Goal: Task Accomplishment & Management: Use online tool/utility

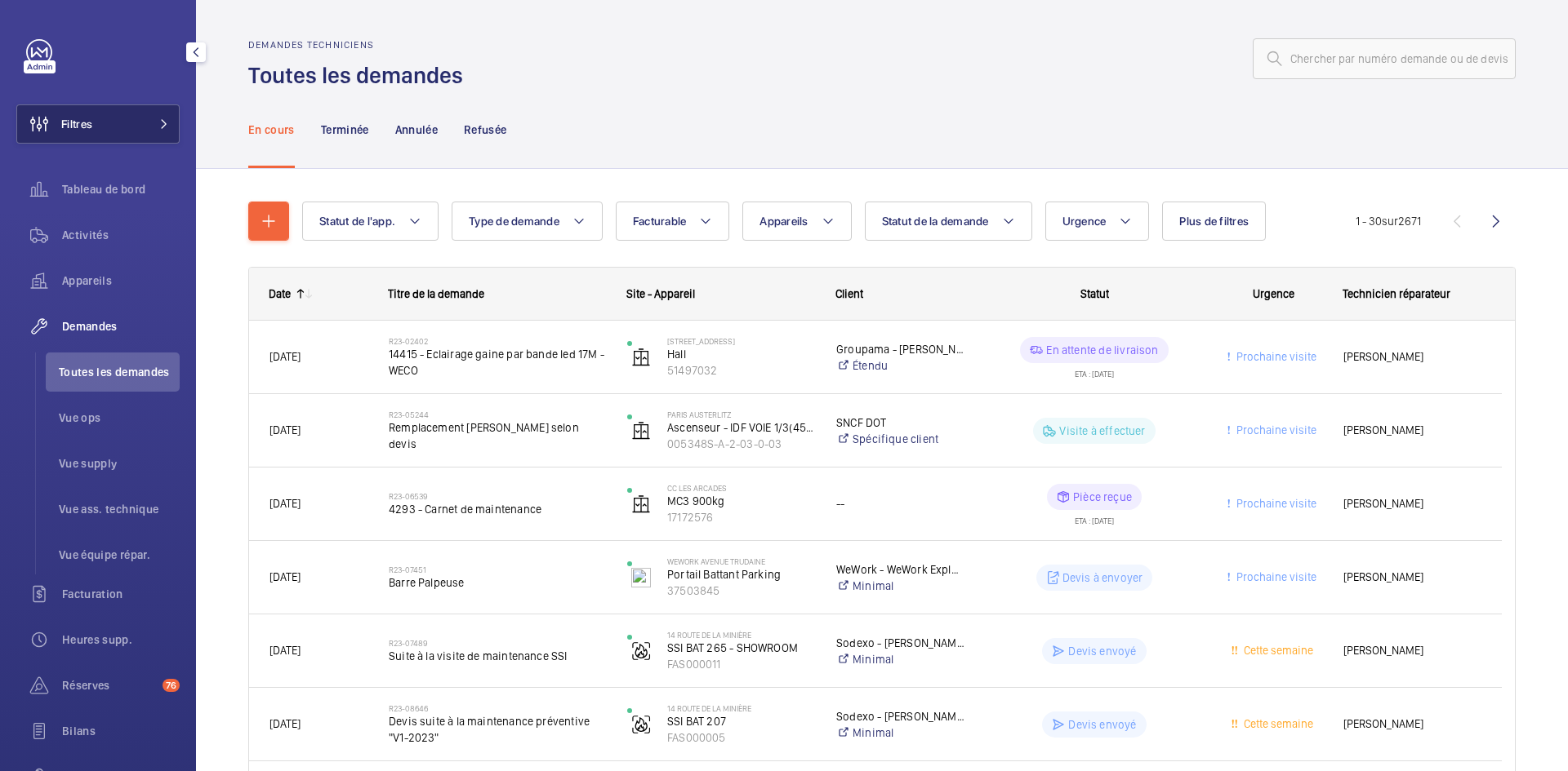
click at [149, 125] on span at bounding box center [159, 124] width 20 height 10
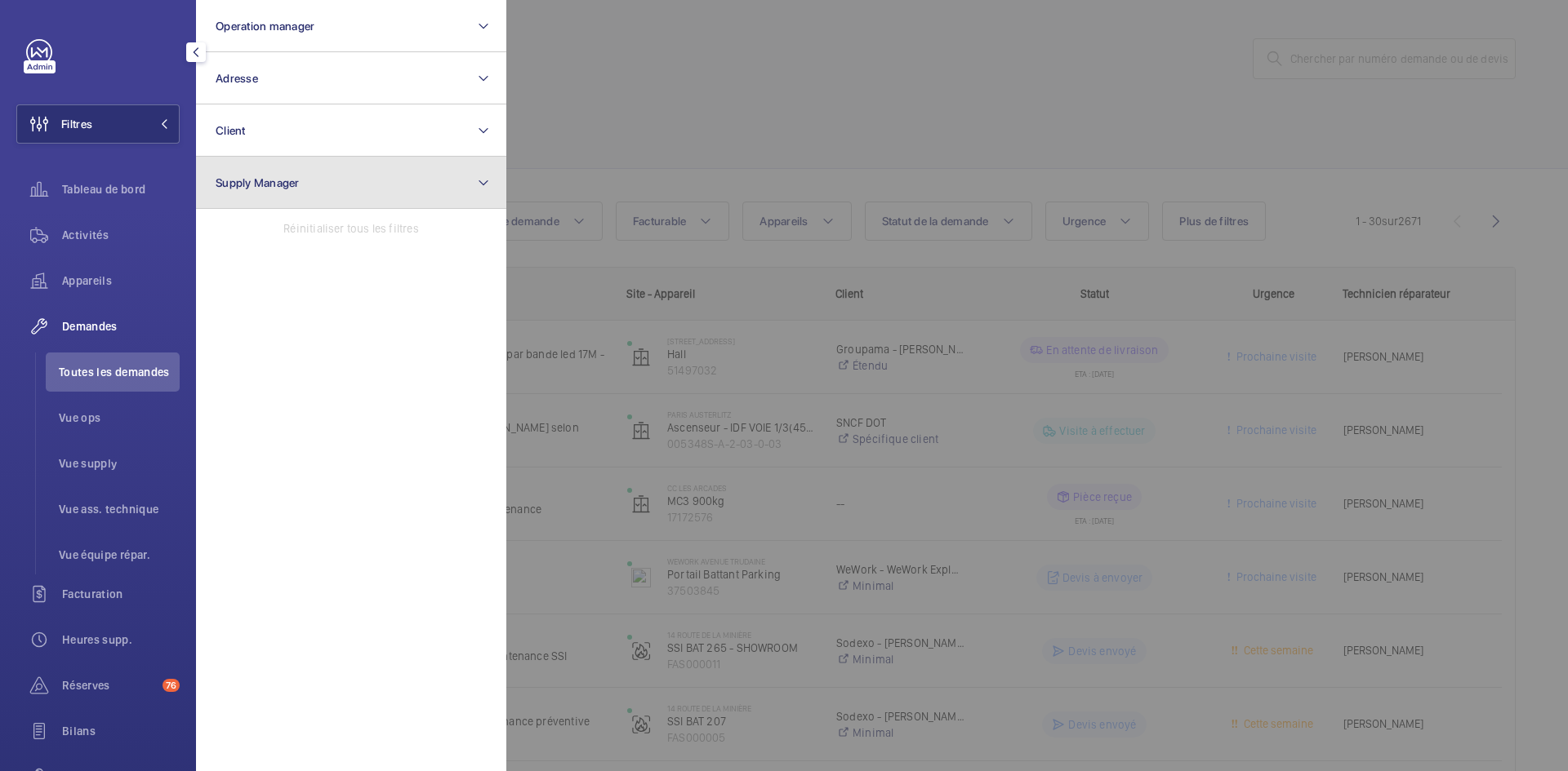
click at [279, 176] on span "Supply Manager" at bounding box center [258, 183] width 84 height 13
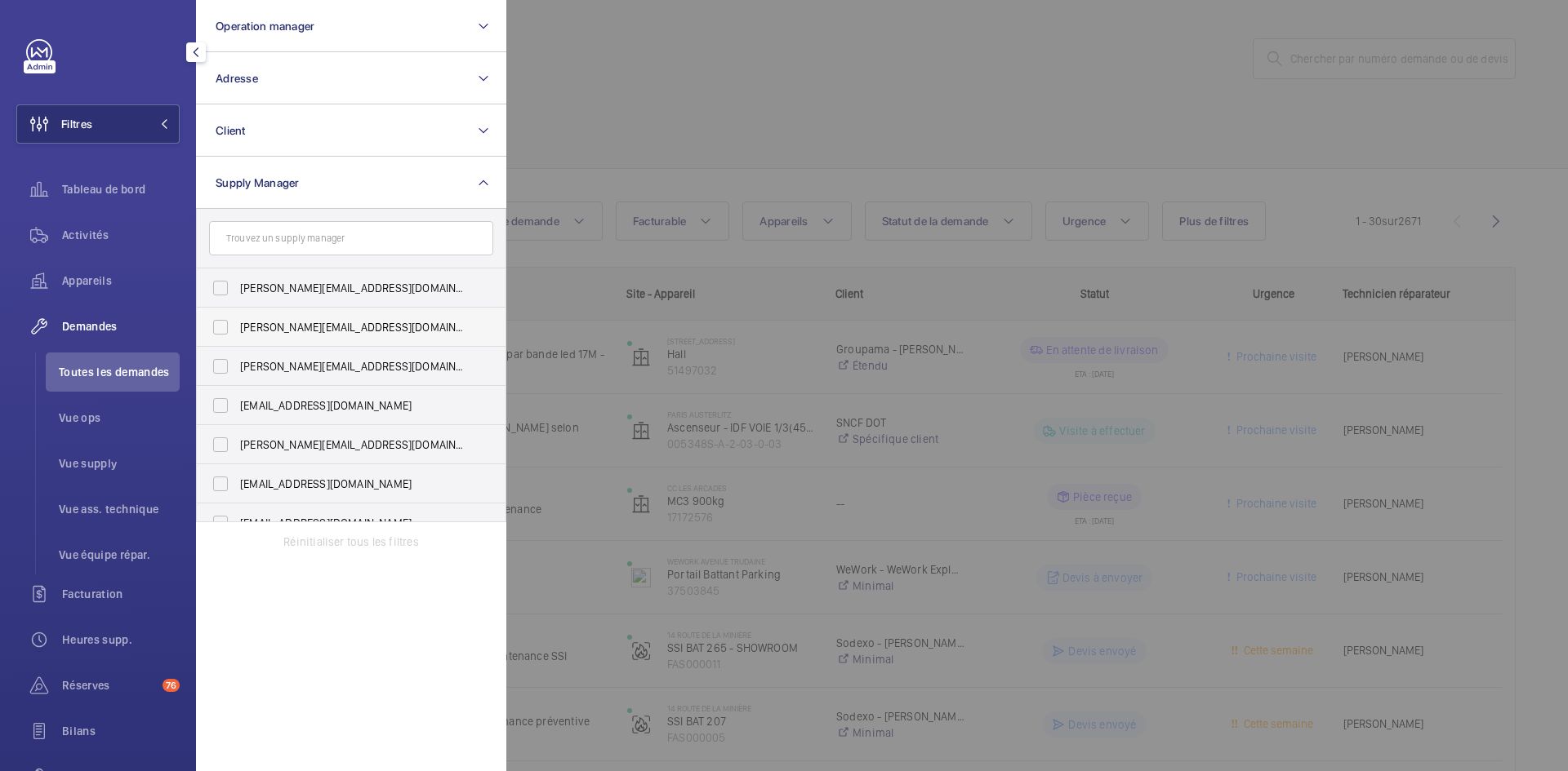
click at [216, 324] on label "diana@wemaintain.com" at bounding box center [339, 327] width 284 height 39
click at [216, 324] on input "diana@wemaintain.com" at bounding box center [221, 327] width 32 height 32
checkbox input "true"
click at [219, 405] on label "fayrouz@wemaintain.com" at bounding box center [339, 405] width 284 height 39
click at [219, 405] on input "fayrouz@wemaintain.com" at bounding box center [221, 406] width 32 height 32
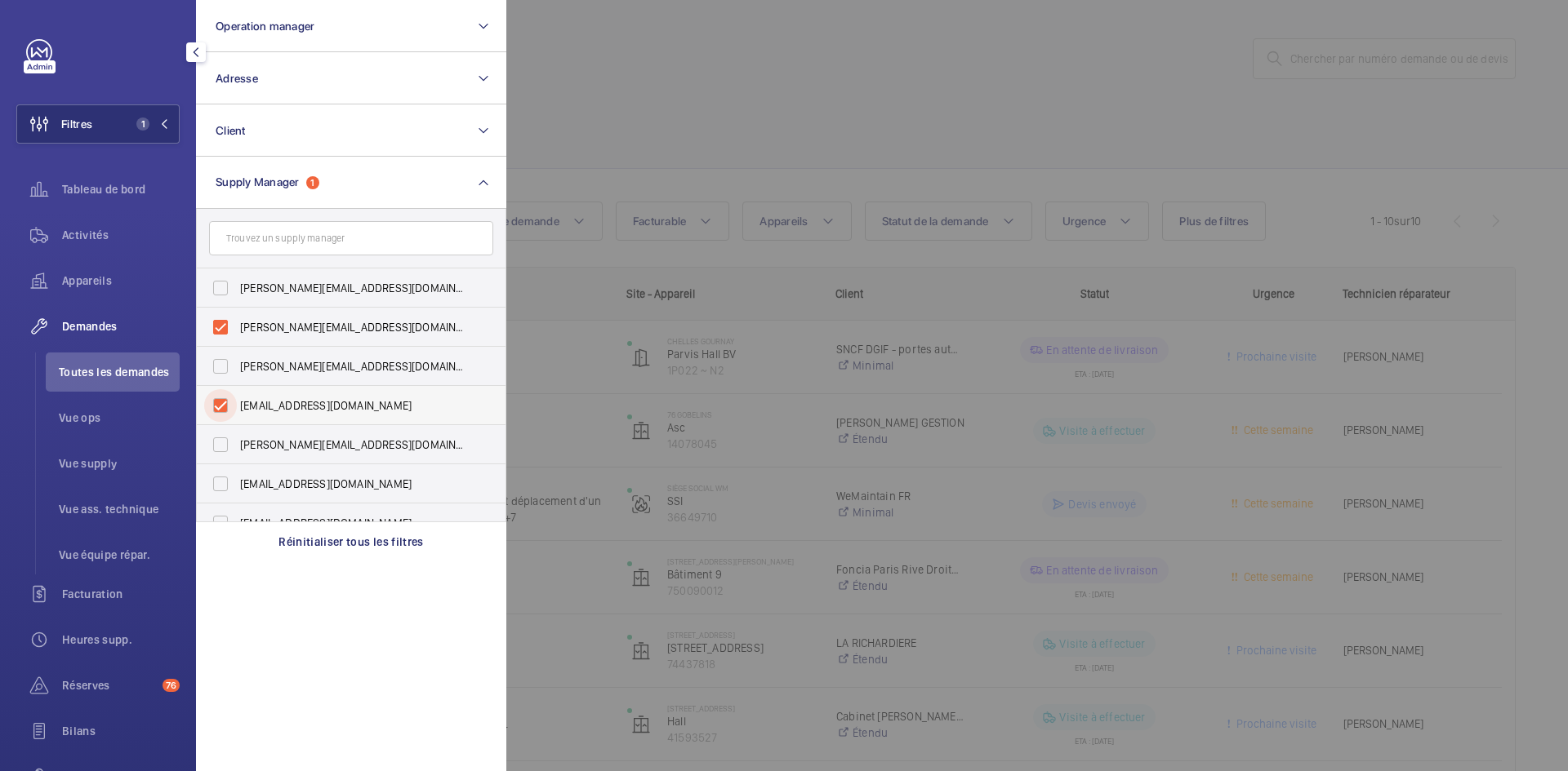
checkbox input "true"
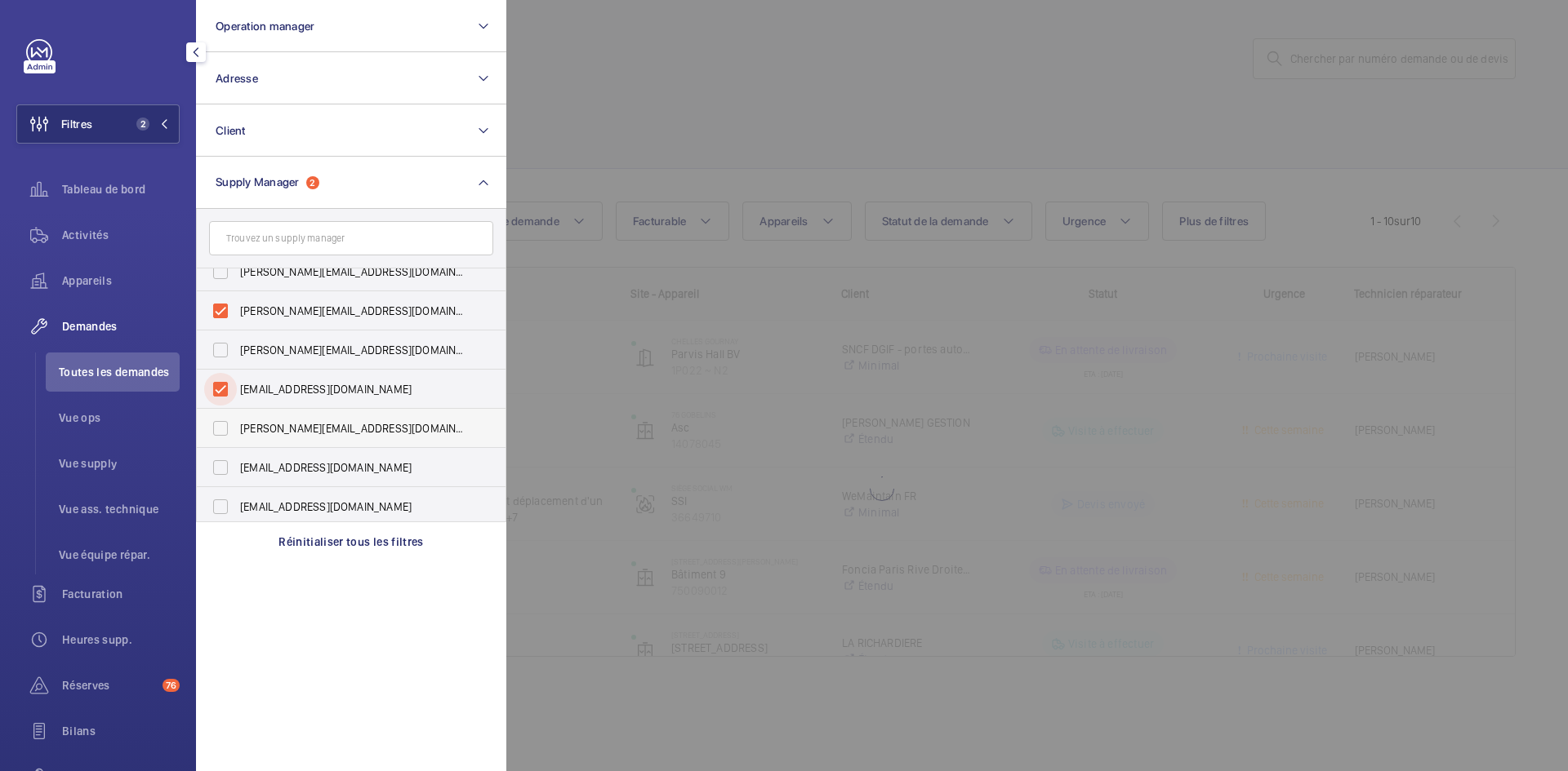
scroll to position [21, 0]
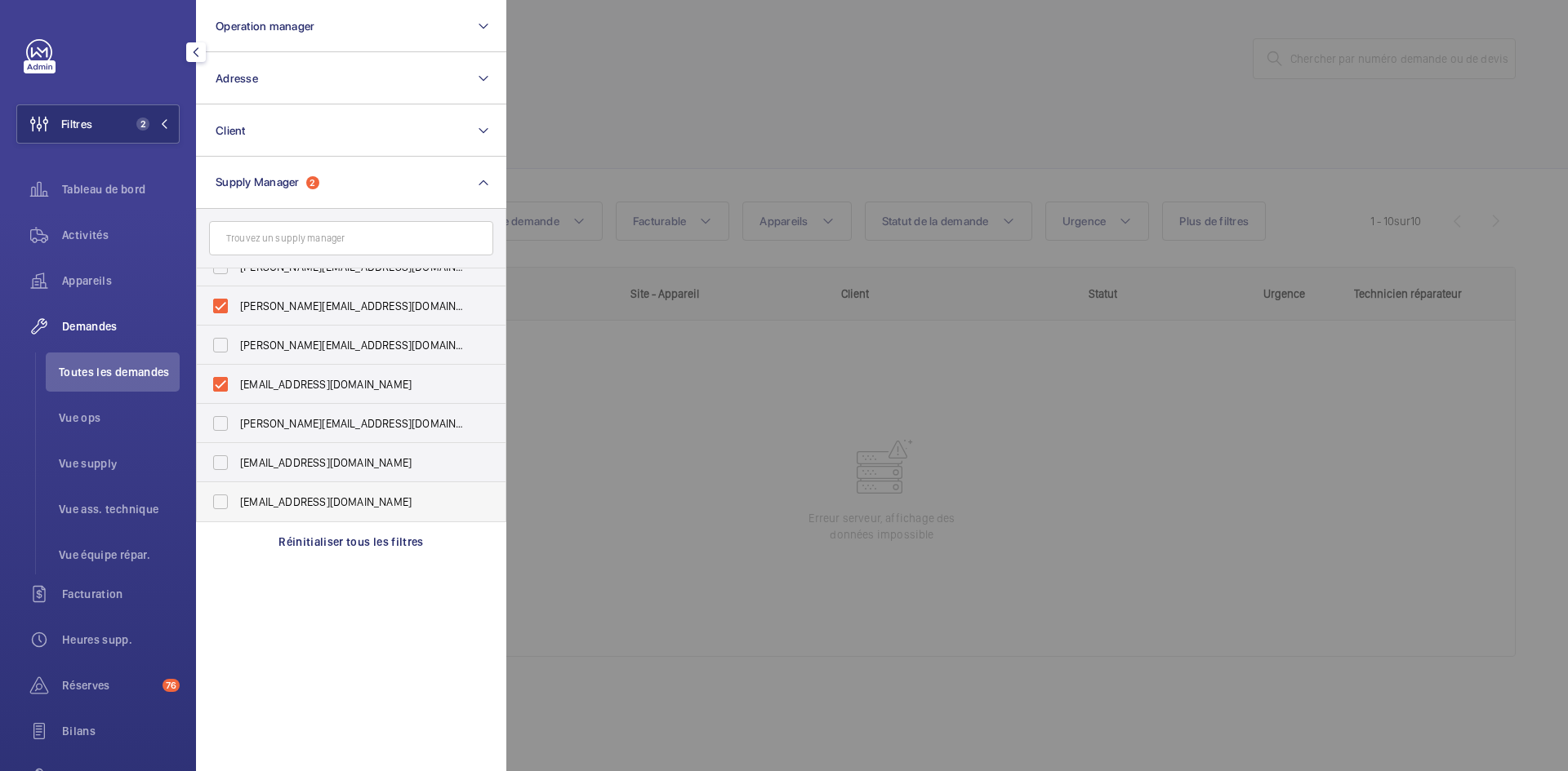
click at [222, 506] on label "yanis.b@wemaintain.com" at bounding box center [339, 501] width 284 height 39
click at [222, 506] on input "yanis.b@wemaintain.com" at bounding box center [221, 502] width 32 height 32
checkbox input "true"
click at [628, 120] on div at bounding box center [1289, 385] width 1568 height 771
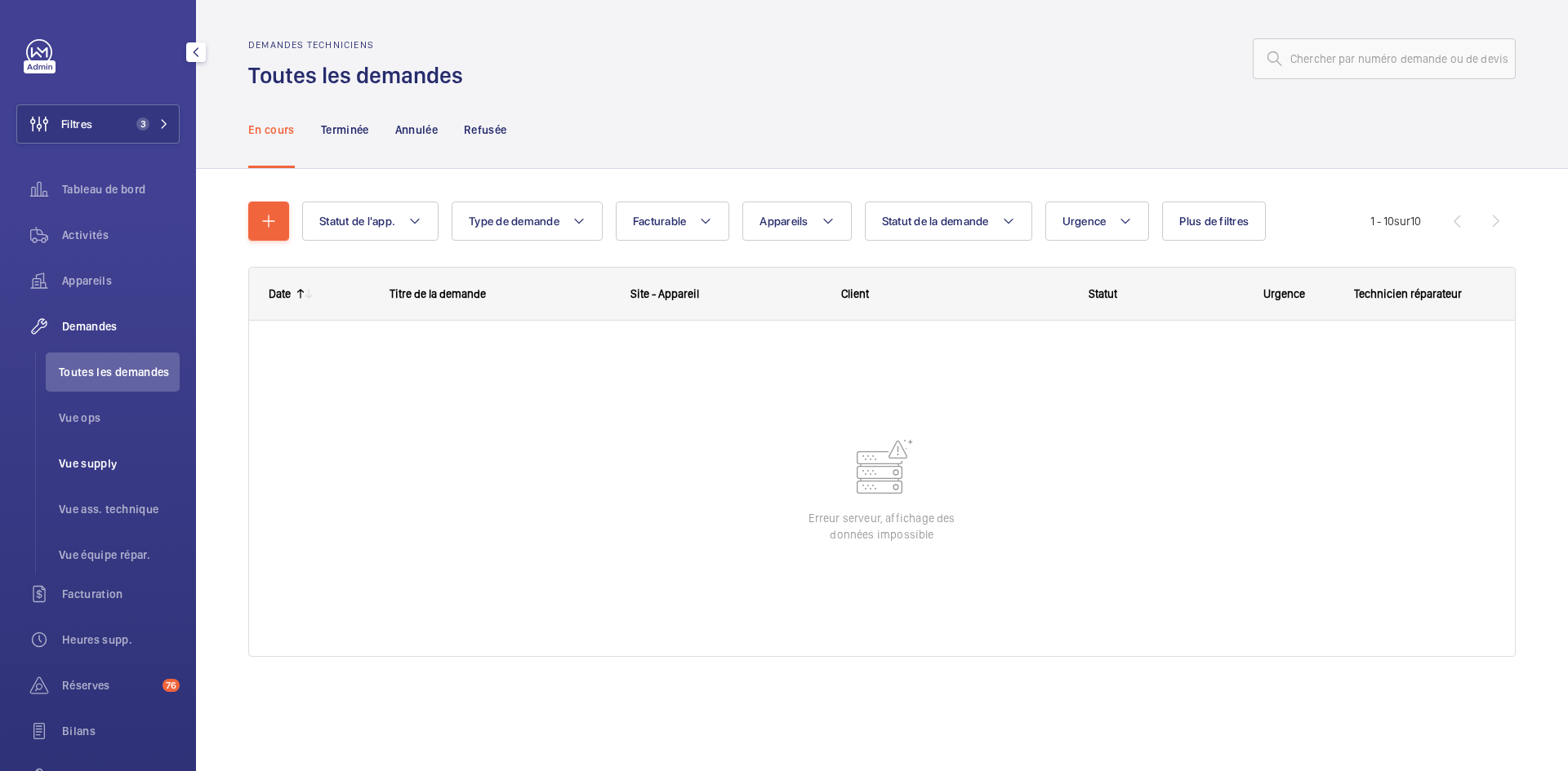
click at [116, 466] on span "Vue supply" at bounding box center [119, 463] width 121 height 16
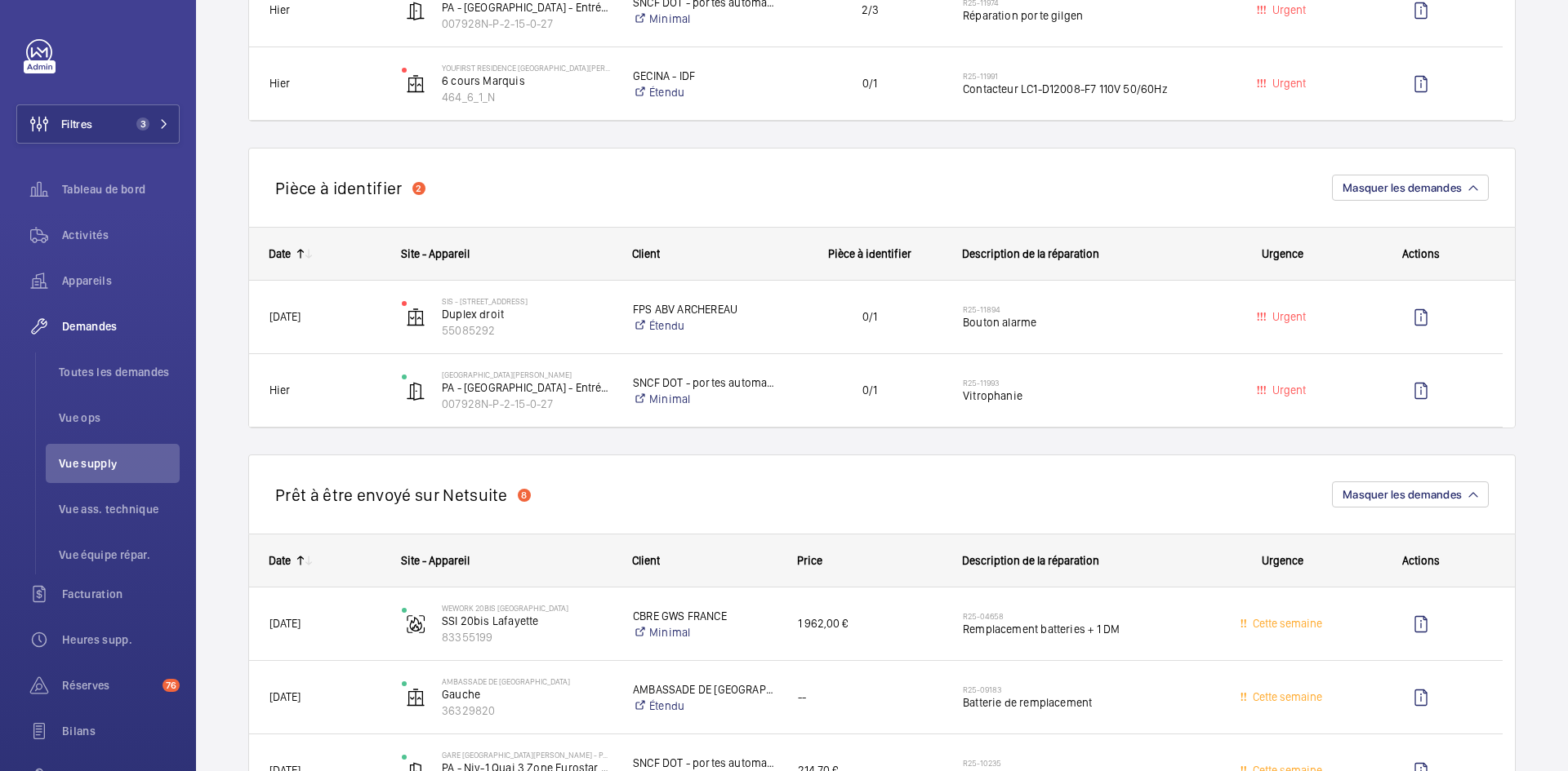
scroll to position [817, 0]
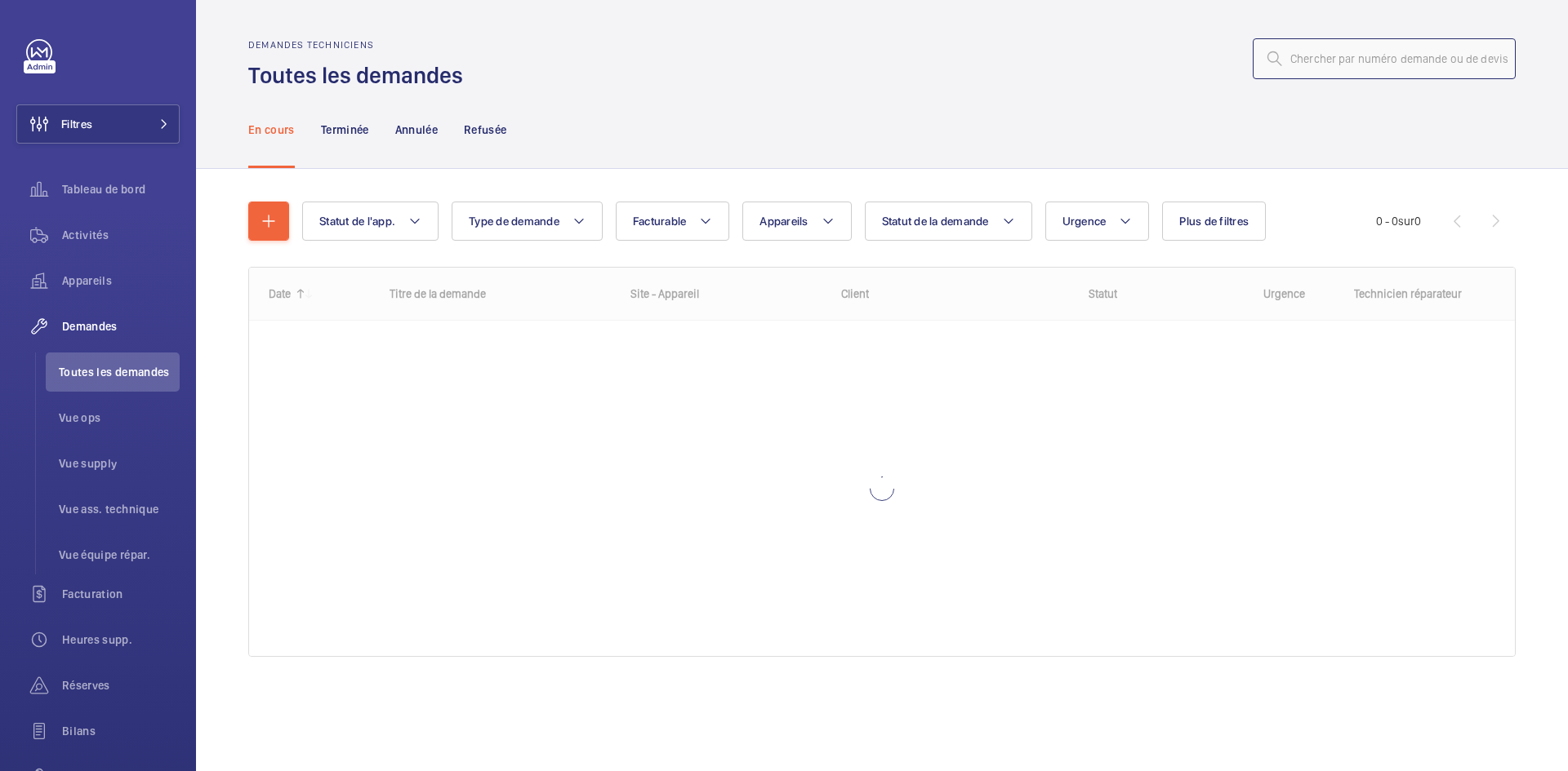
click at [1304, 62] on input "text" at bounding box center [1384, 58] width 263 height 41
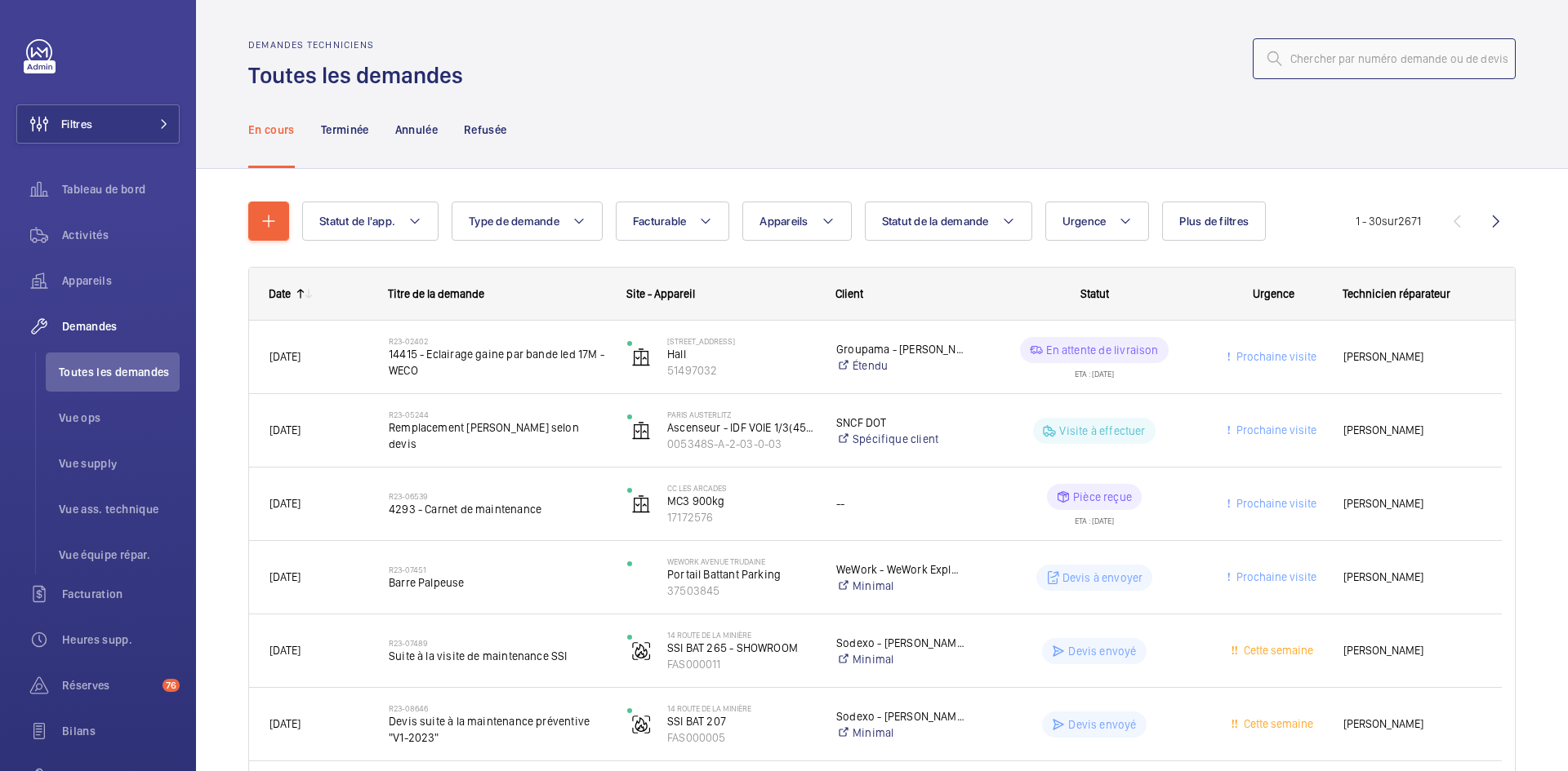
paste input "R25-11866"
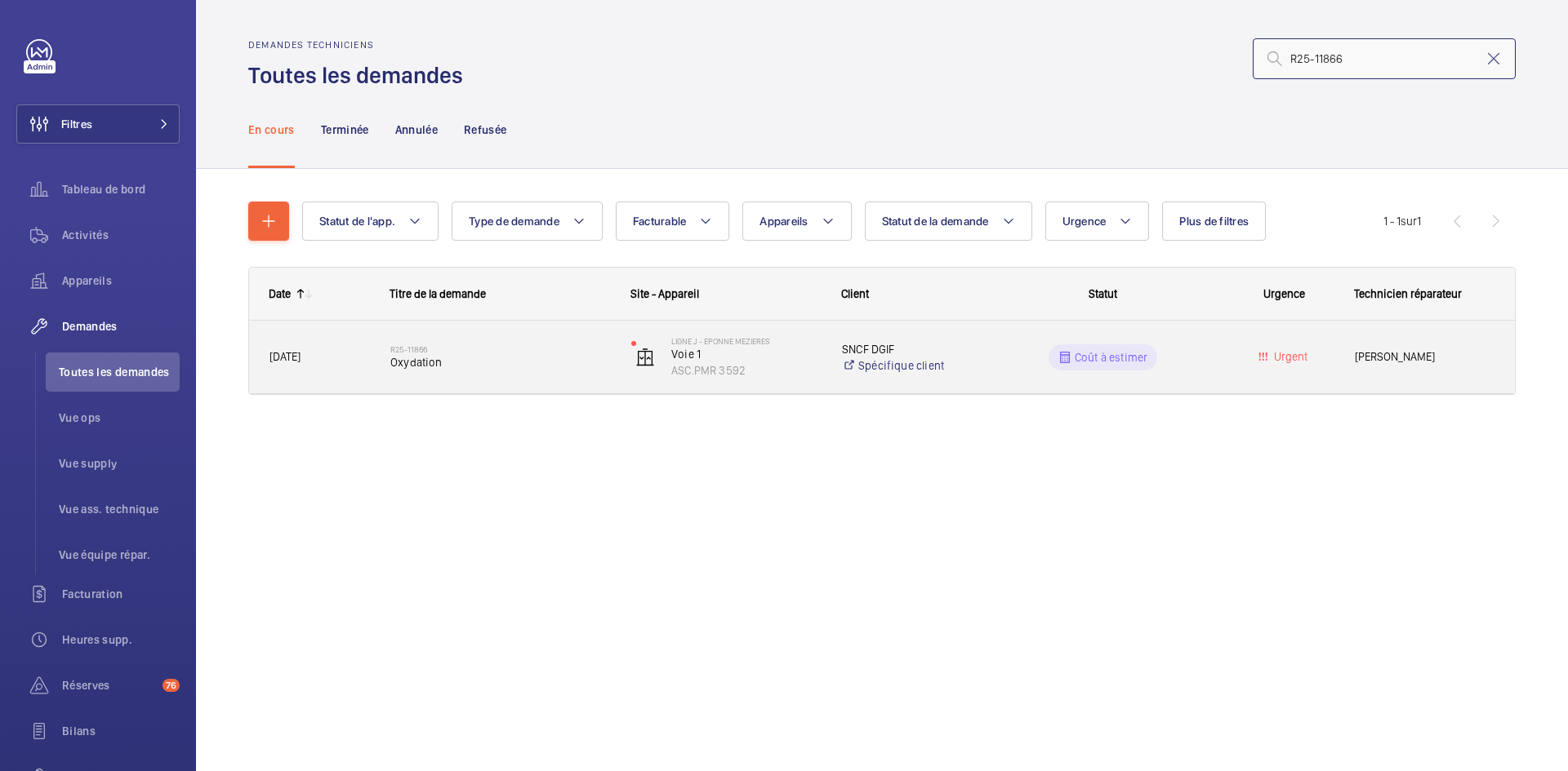
type input "R25-11866"
click at [384, 350] on div "R25-11866 Oxydation" at bounding box center [491, 357] width 240 height 73
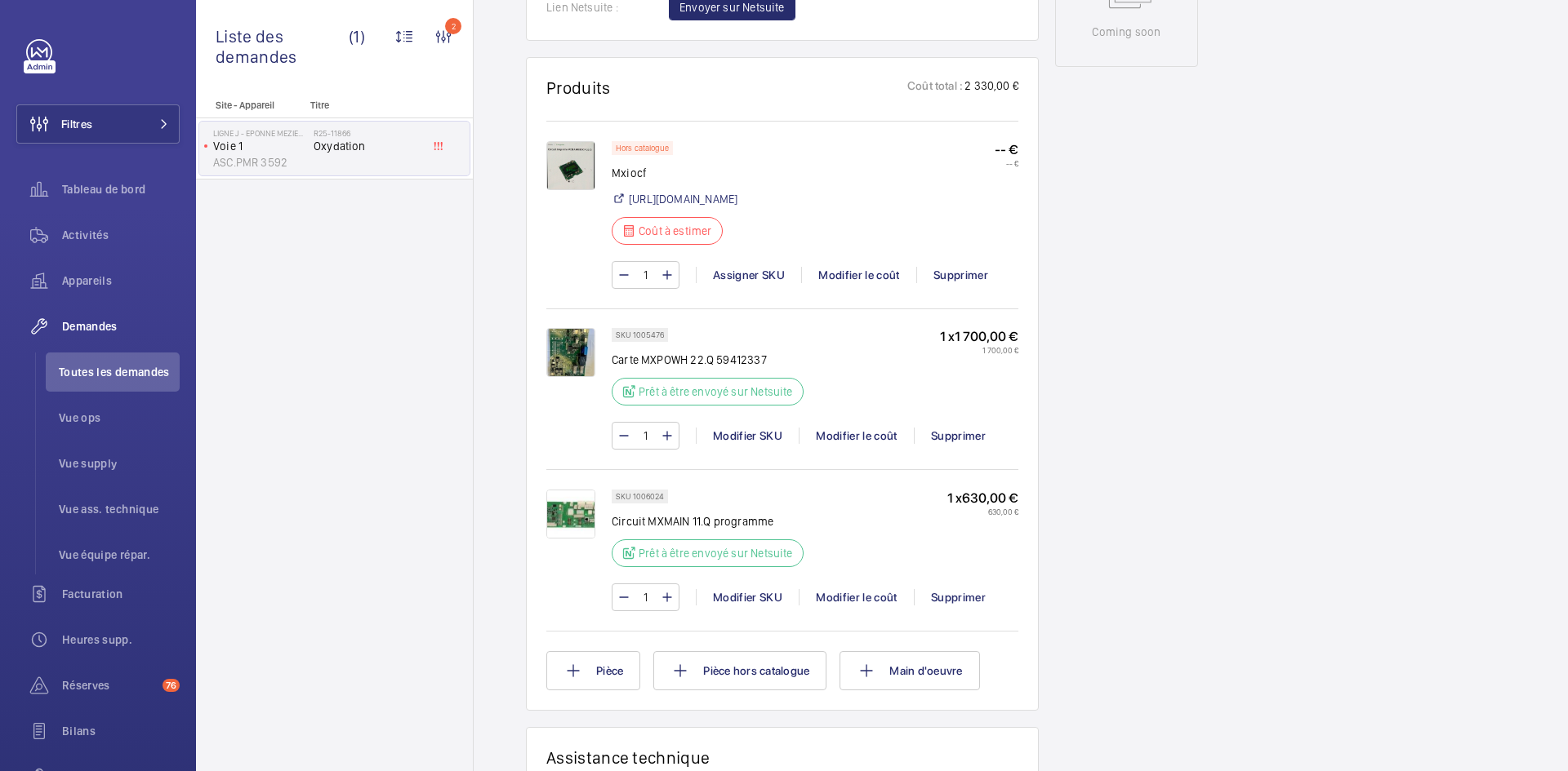
scroll to position [963, 0]
click at [872, 606] on div "Modifier le coût" at bounding box center [856, 597] width 115 height 16
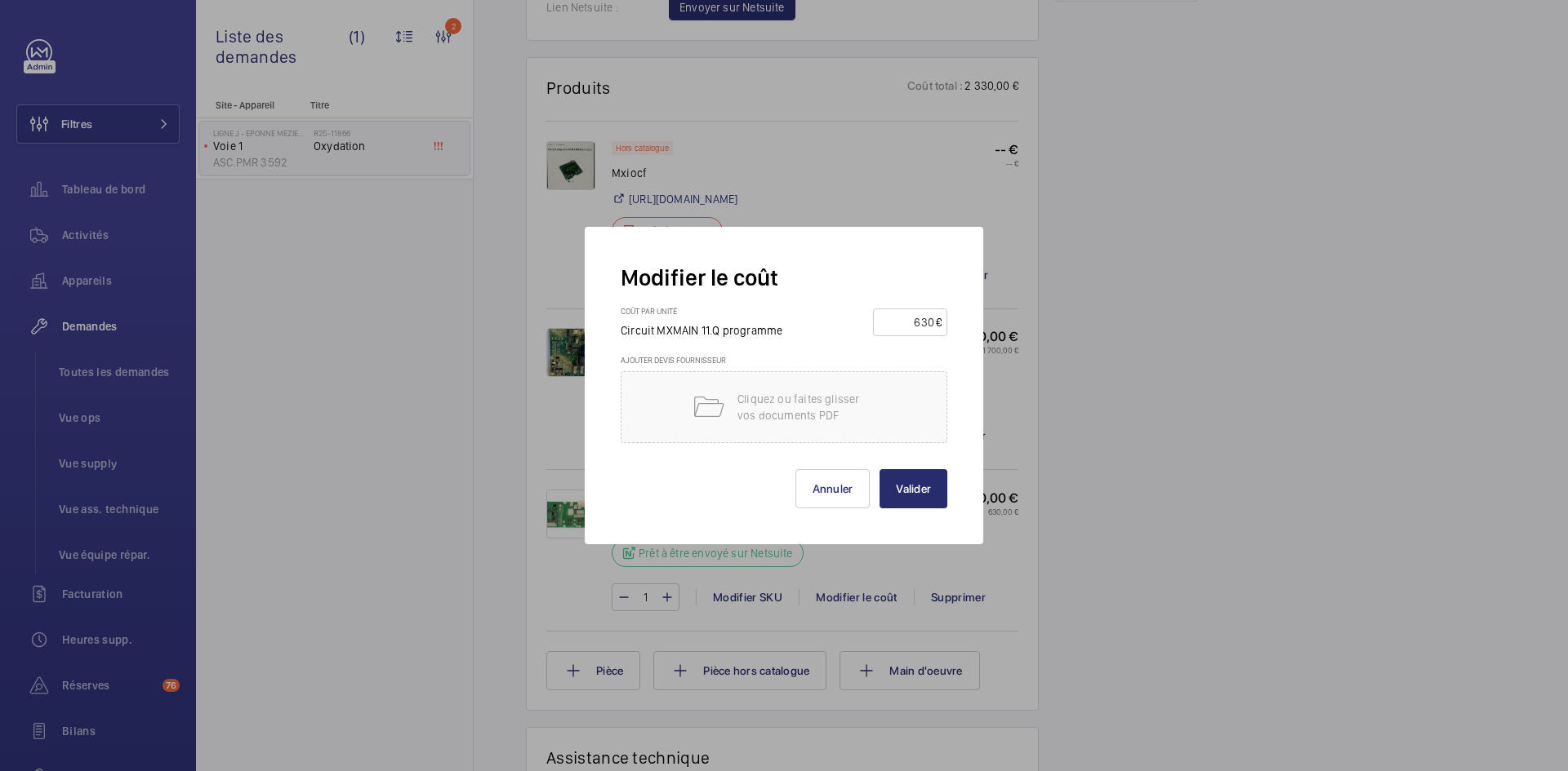
click at [934, 318] on input "630" at bounding box center [907, 321] width 57 height 26
type input "6"
type input "970"
click at [914, 483] on button "Valider" at bounding box center [913, 489] width 68 height 39
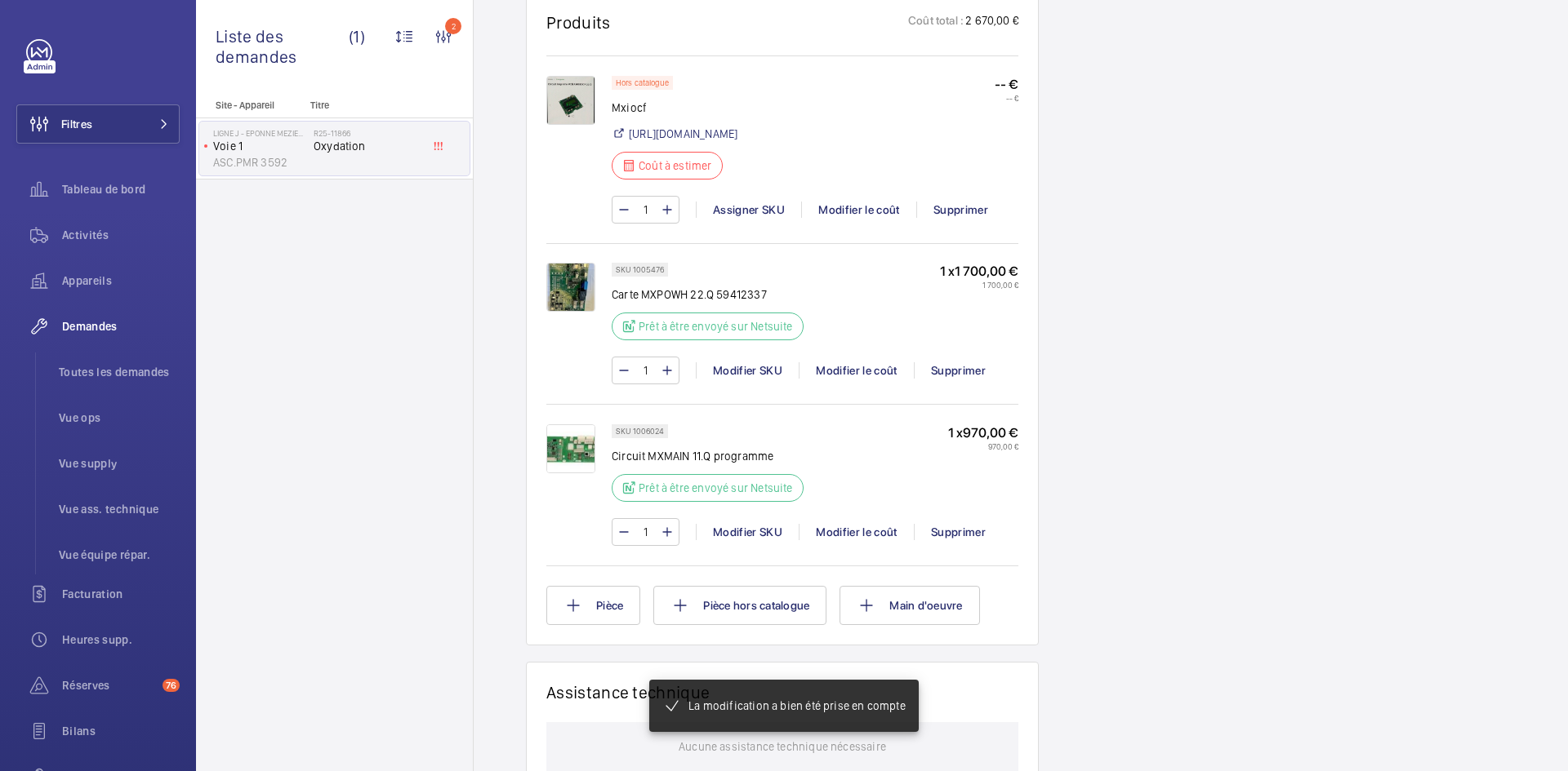
scroll to position [1029, 0]
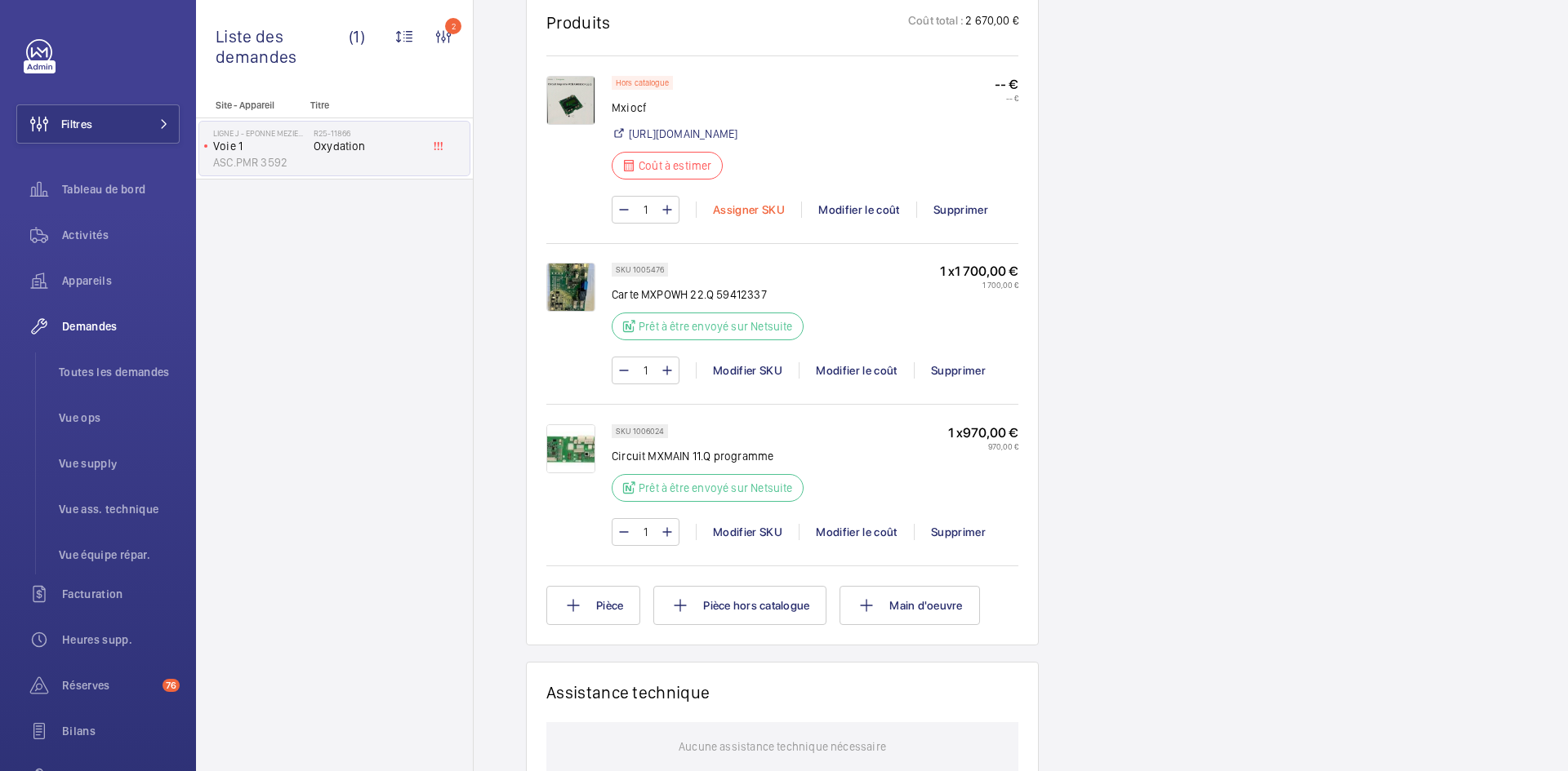
click at [750, 218] on div "Assigner SKU" at bounding box center [748, 209] width 106 height 16
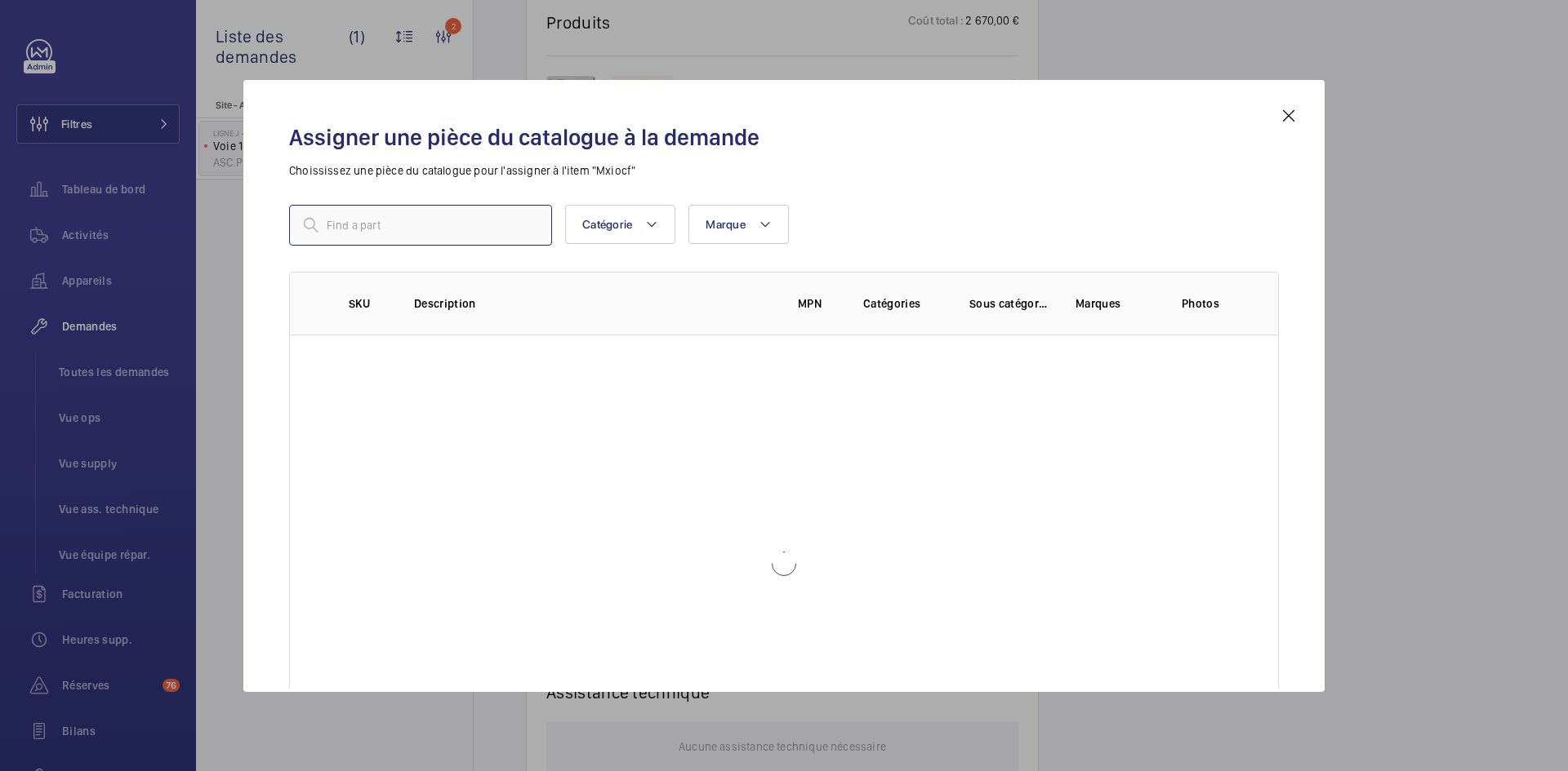
click at [378, 222] on input "text" at bounding box center [420, 225] width 263 height 41
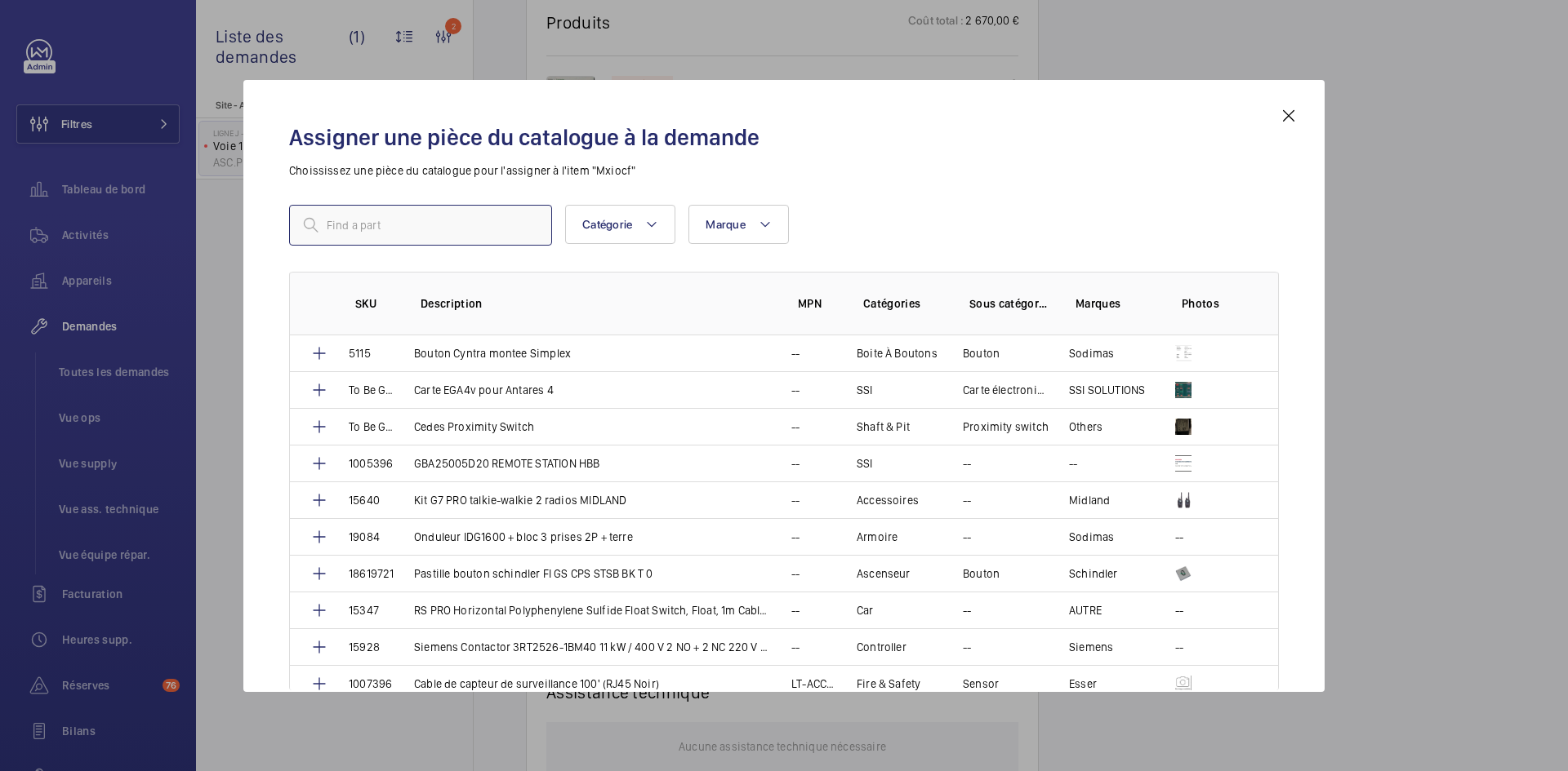
click at [378, 222] on input "text" at bounding box center [420, 225] width 263 height 41
paste input "1010226"
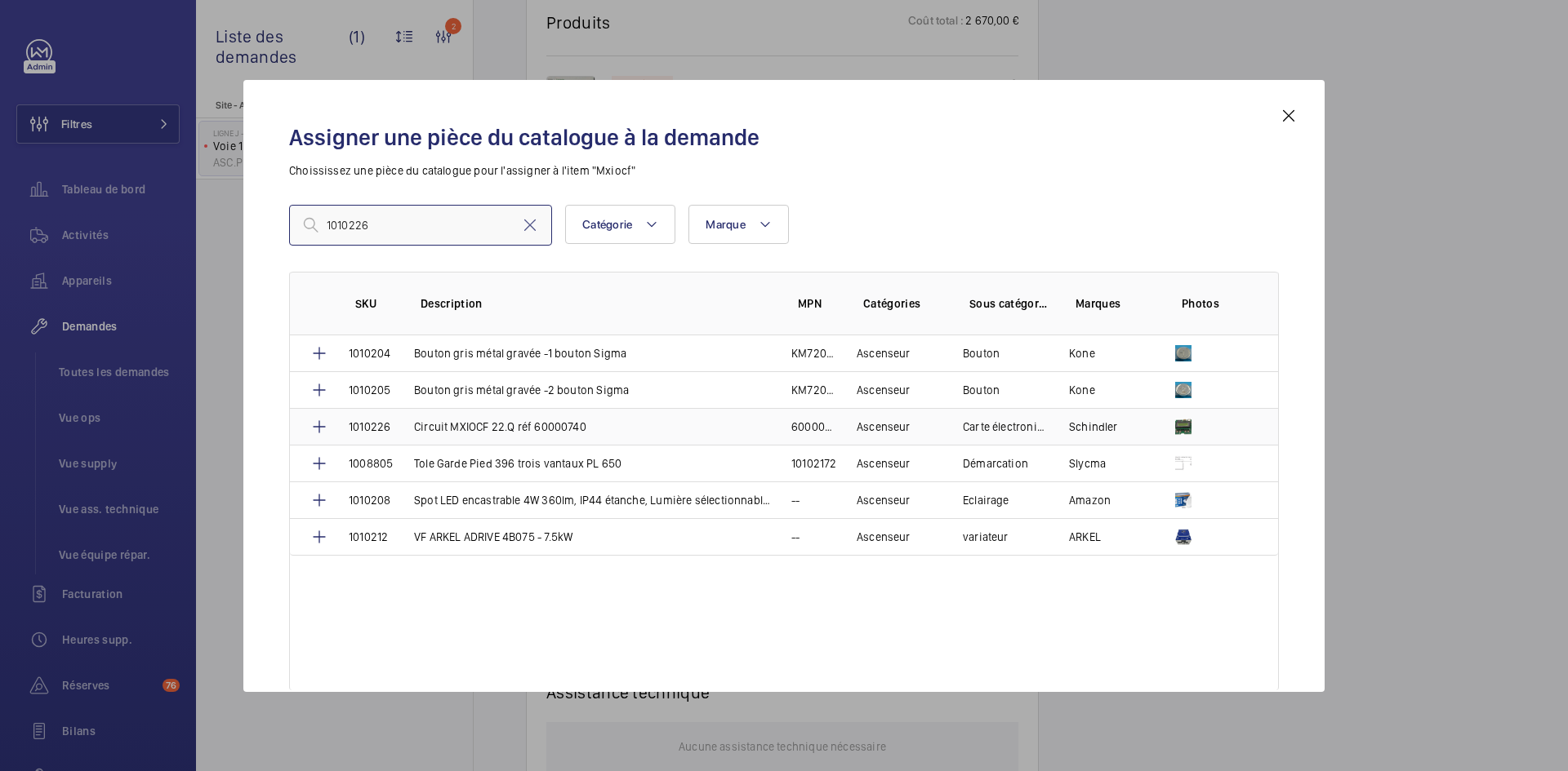
type input "1010226"
click at [393, 428] on td "1010226" at bounding box center [361, 426] width 66 height 37
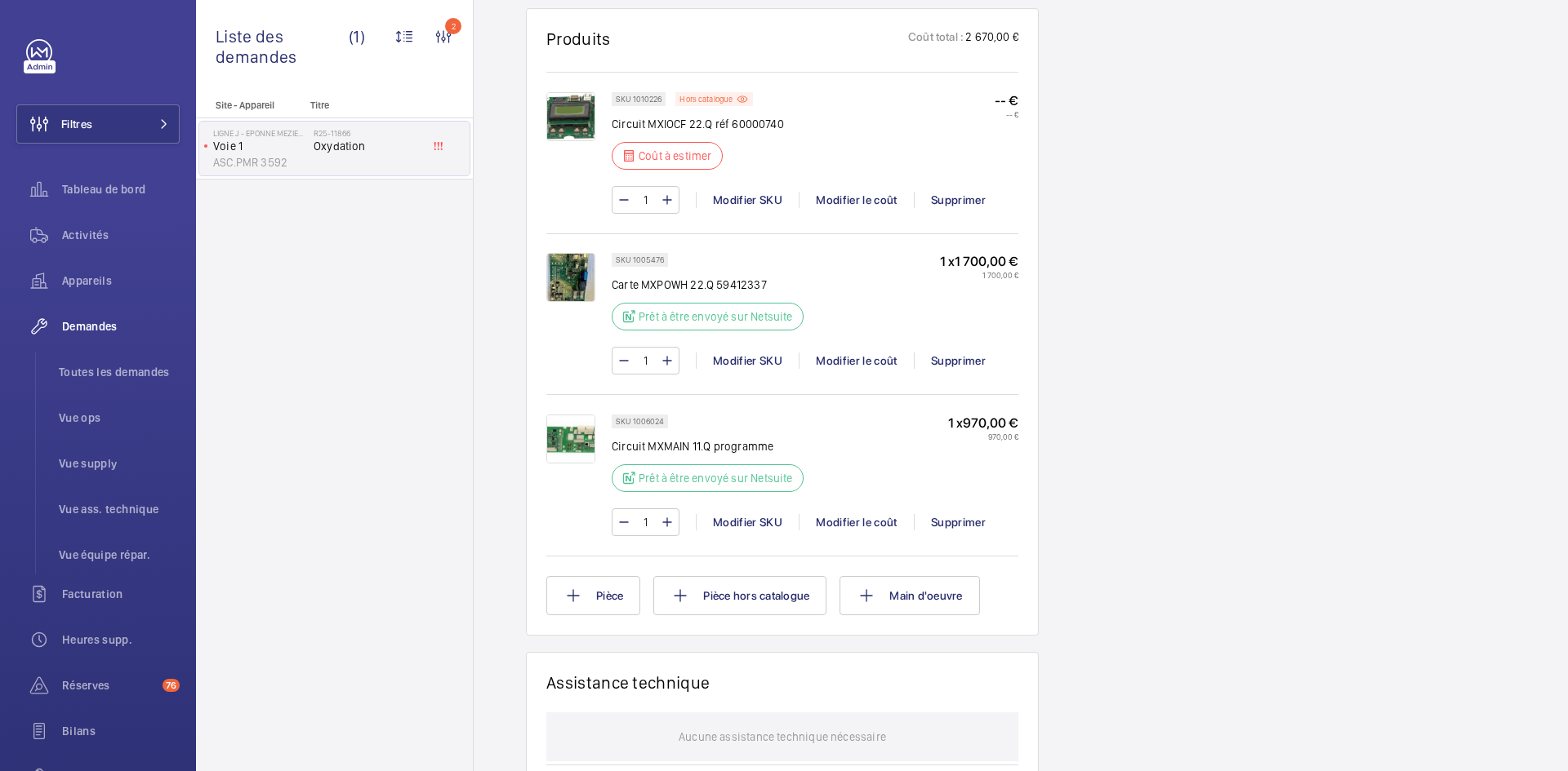
scroll to position [1012, 0]
click at [862, 198] on div "Modifier le coût" at bounding box center [856, 200] width 115 height 16
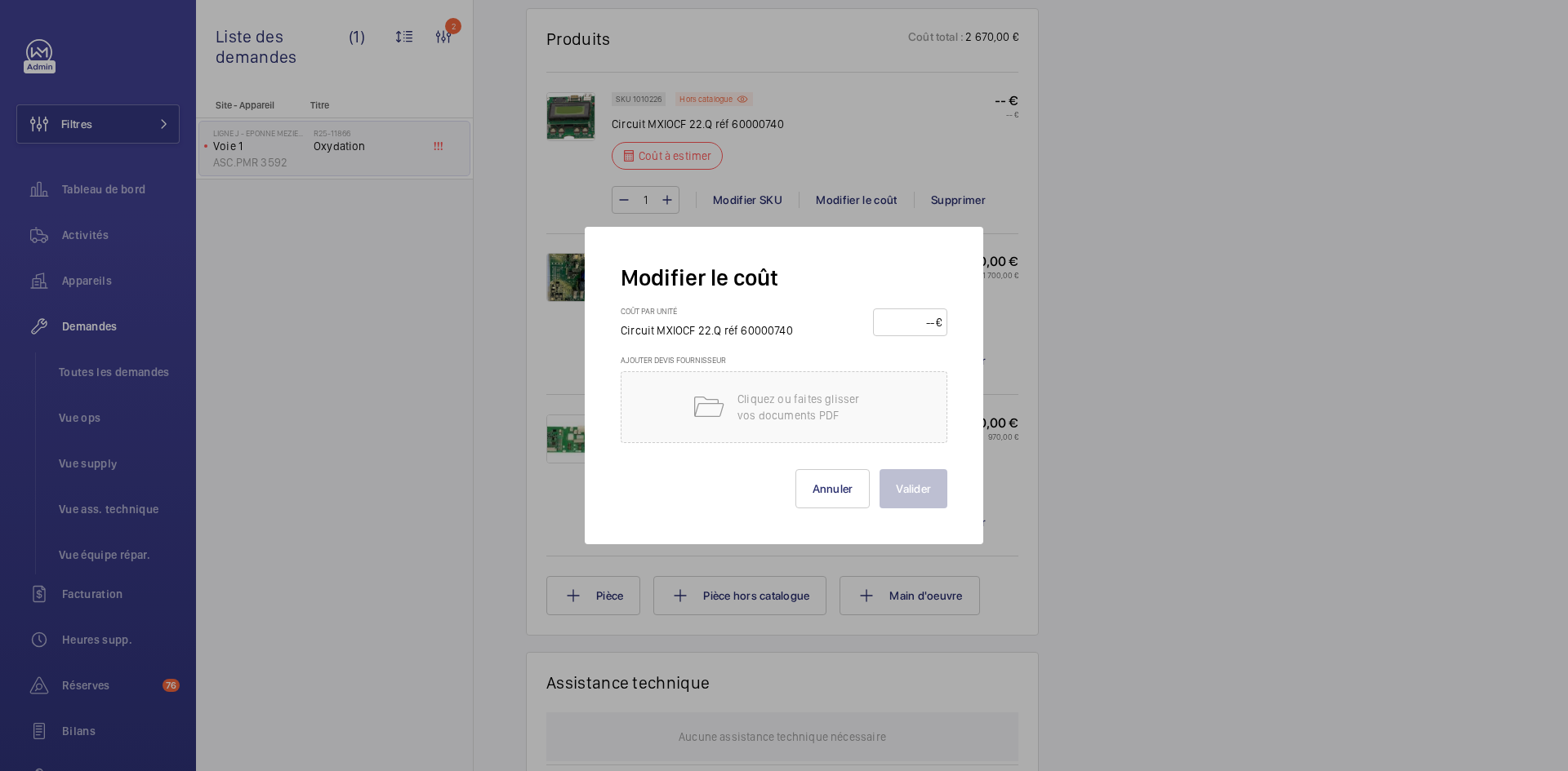
click at [900, 318] on input "number" at bounding box center [907, 321] width 57 height 26
type input "1100"
click at [911, 500] on button "Valider" at bounding box center [913, 489] width 68 height 39
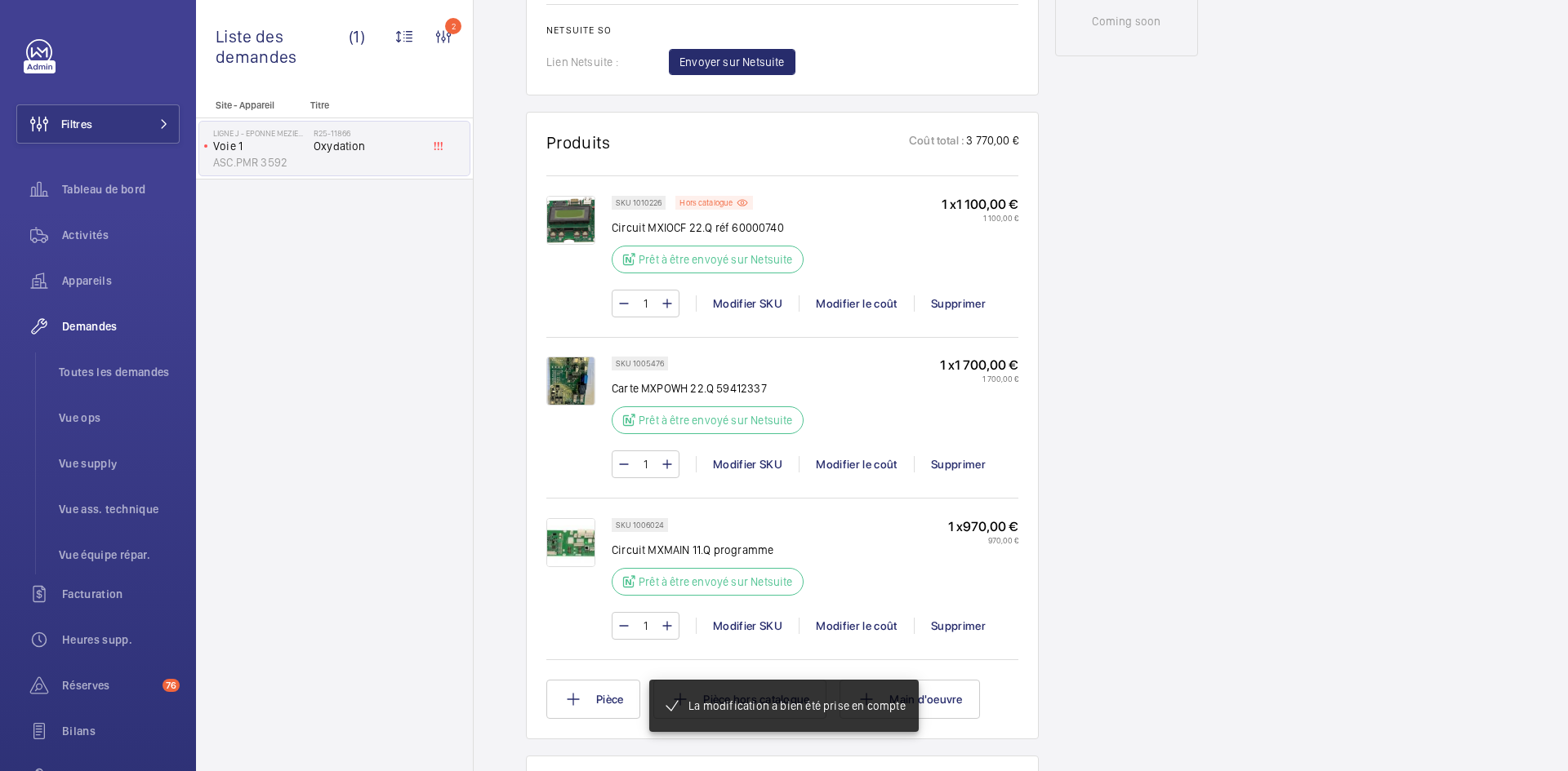
scroll to position [915, 0]
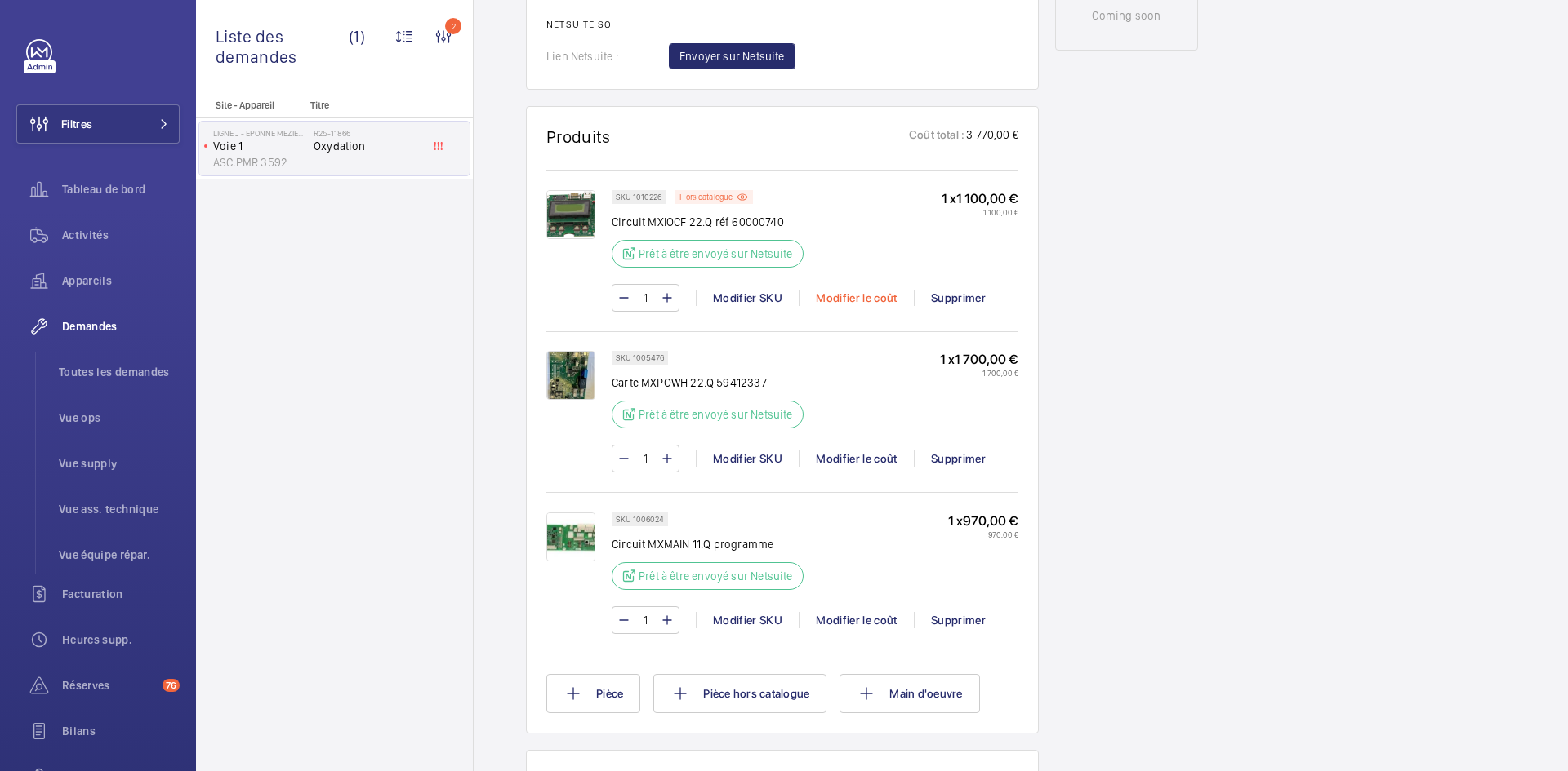
click at [844, 301] on div "Modifier le coût" at bounding box center [856, 298] width 115 height 16
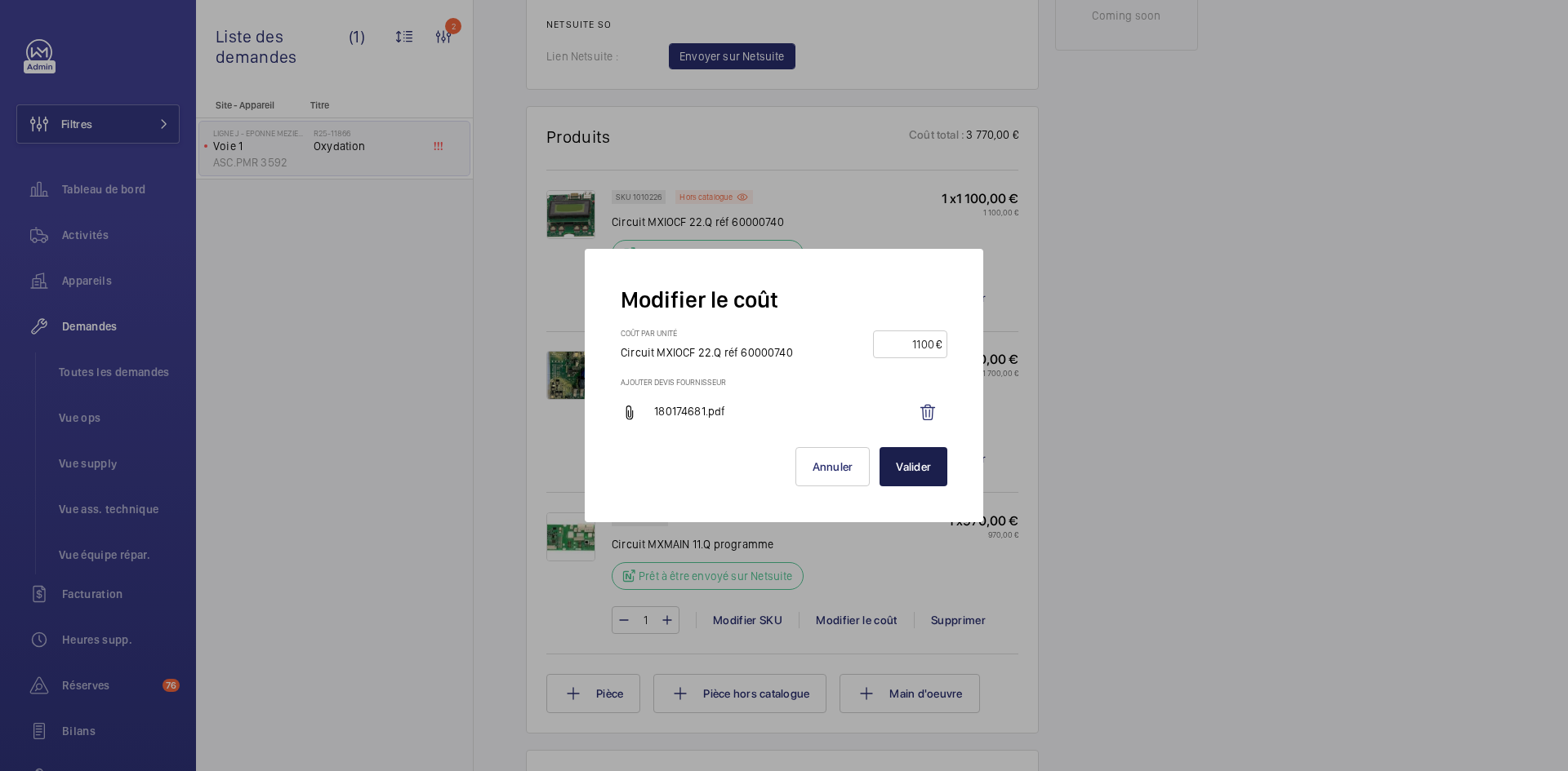
click at [917, 472] on button "Valider" at bounding box center [913, 467] width 68 height 39
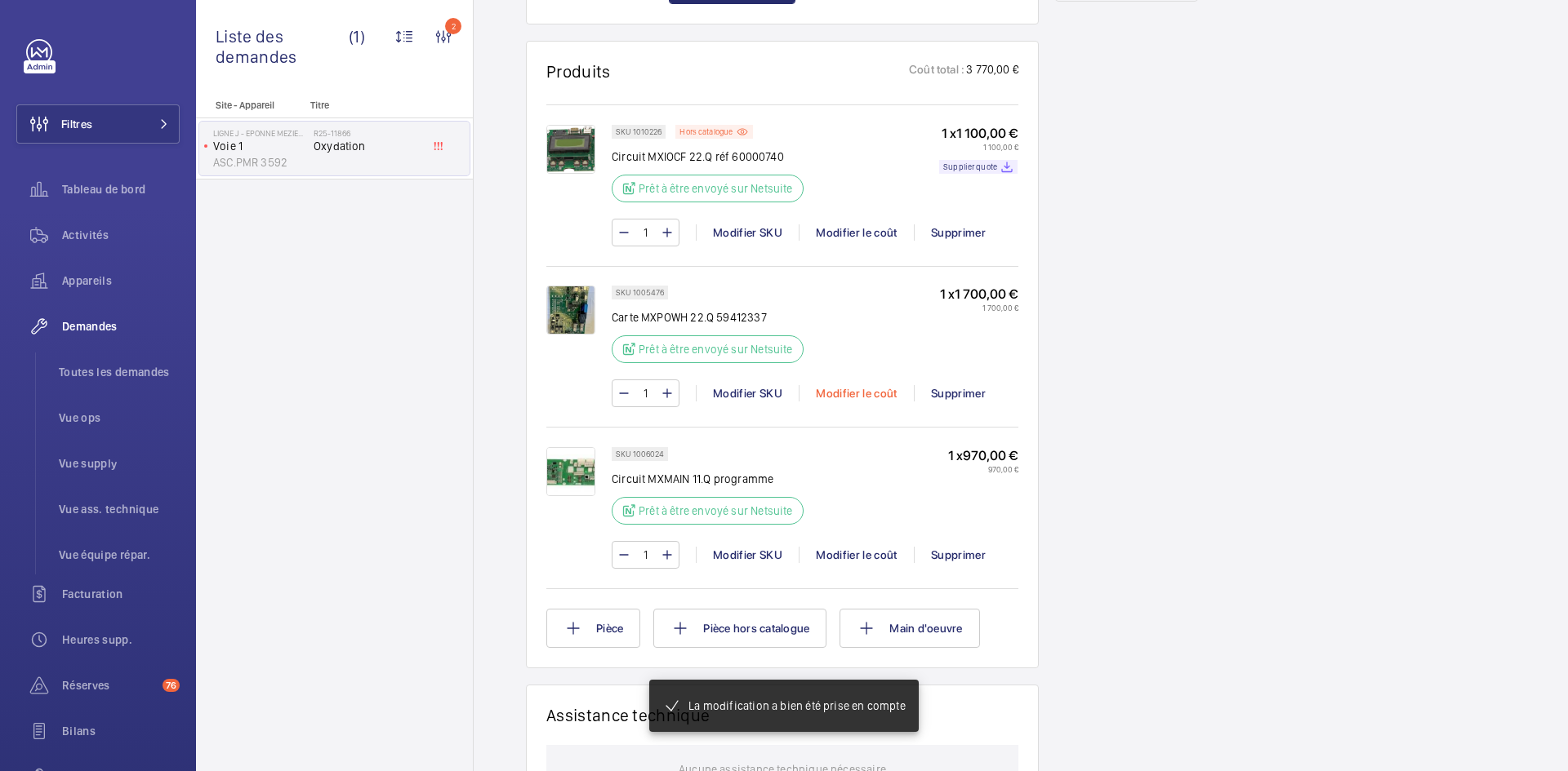
scroll to position [979, 0]
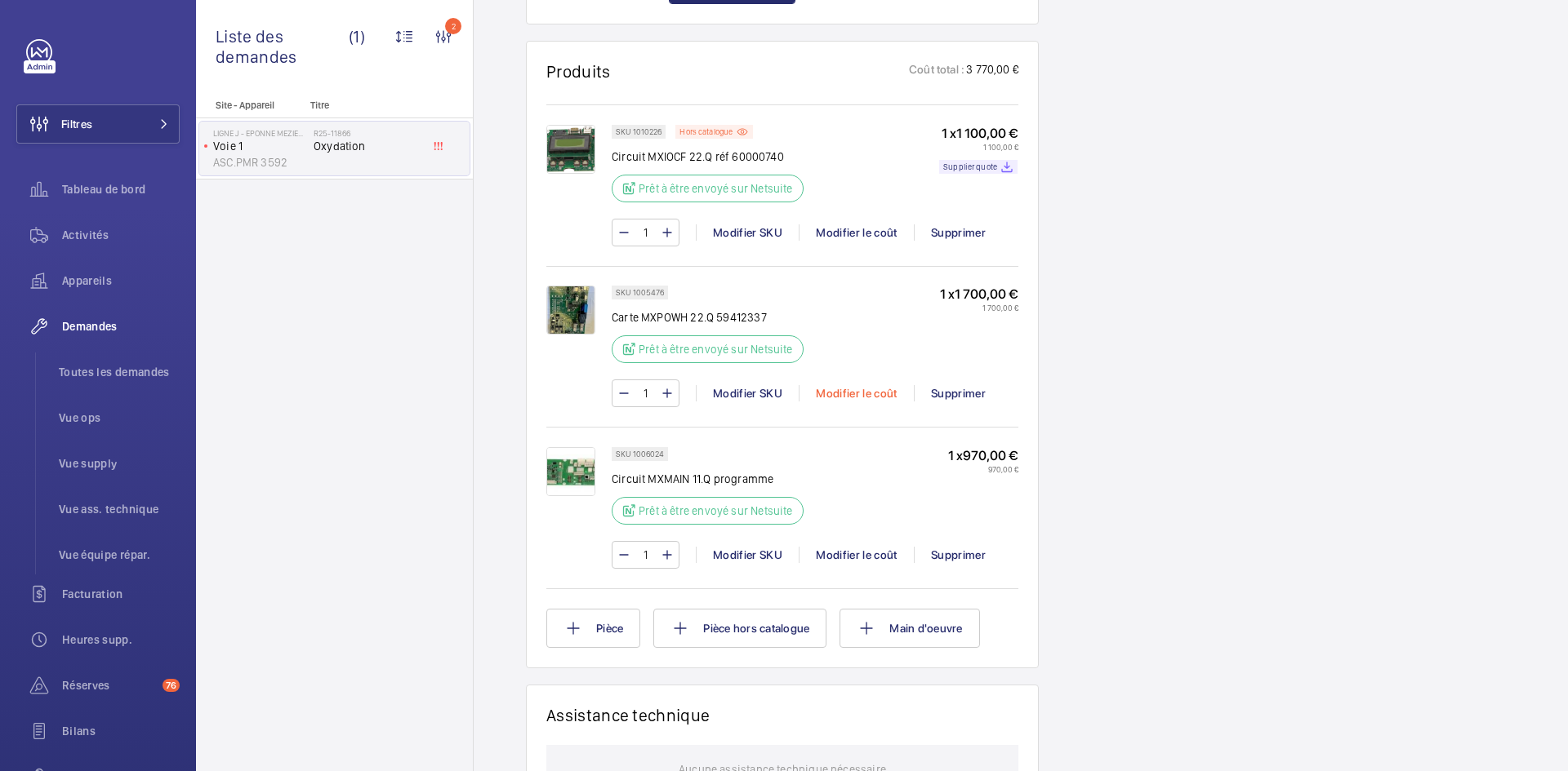
click at [864, 394] on div "Modifier le coût" at bounding box center [856, 393] width 115 height 16
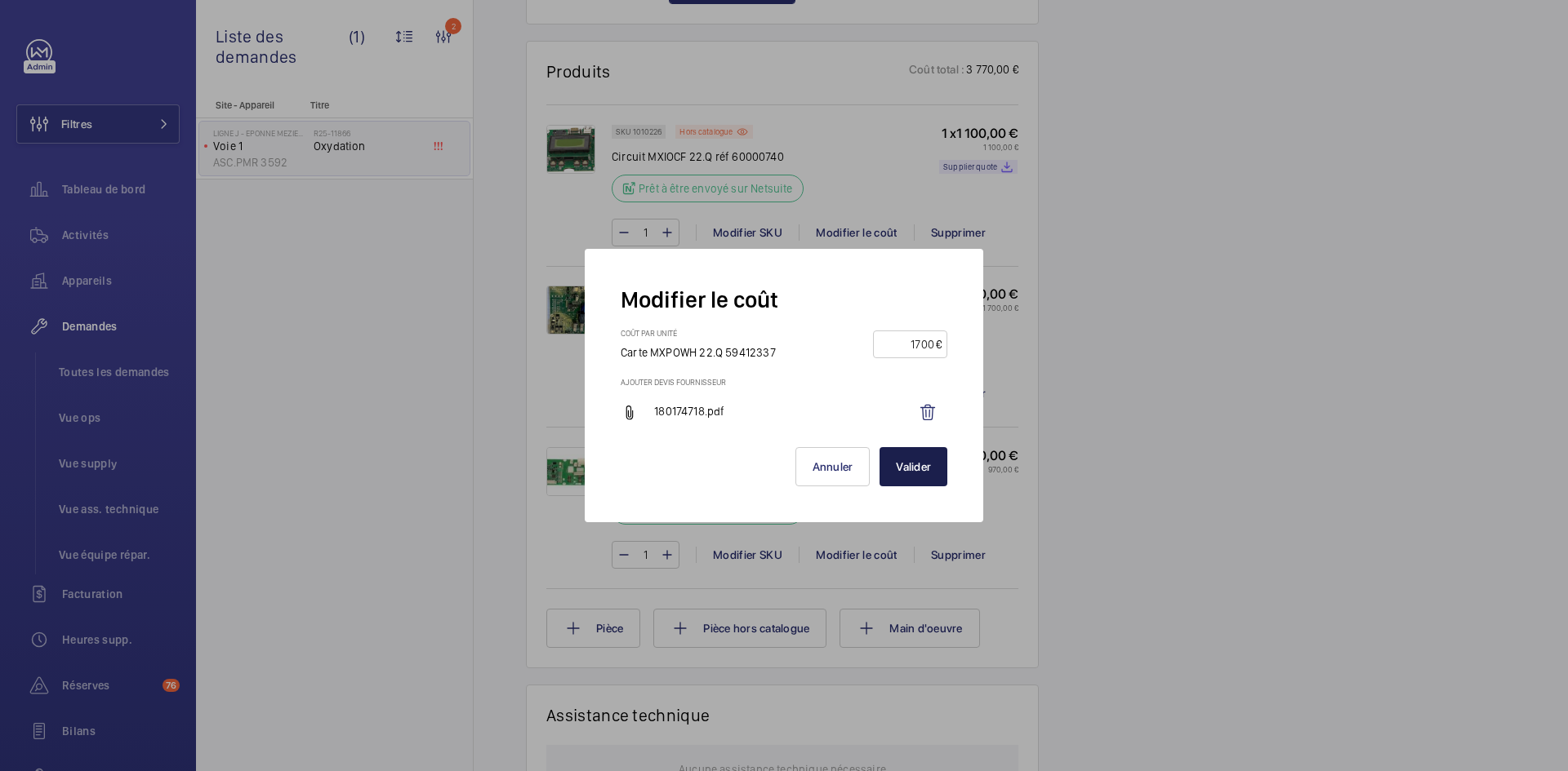
click at [916, 471] on button "Valider" at bounding box center [913, 467] width 68 height 39
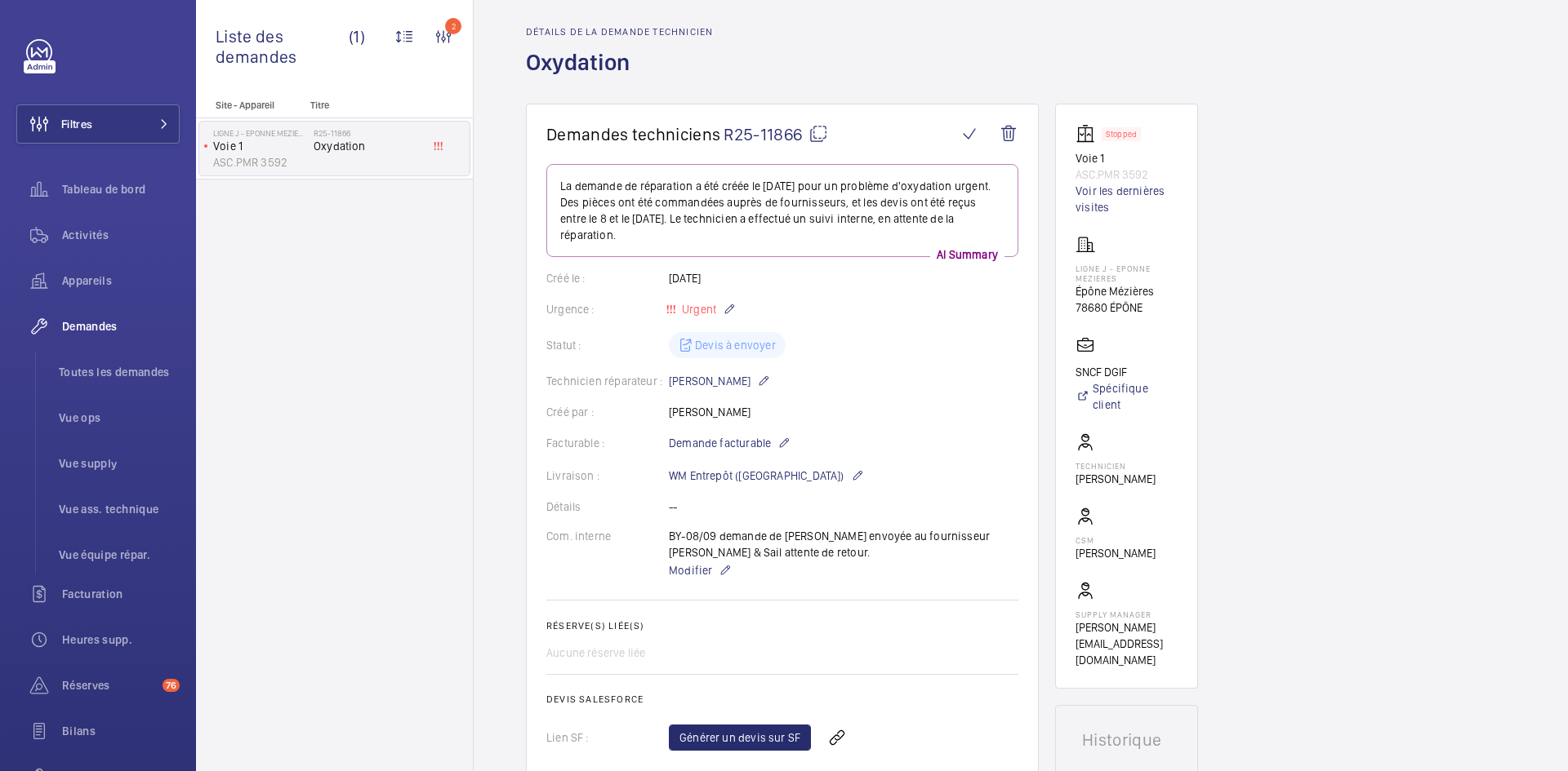
scroll to position [49, 0]
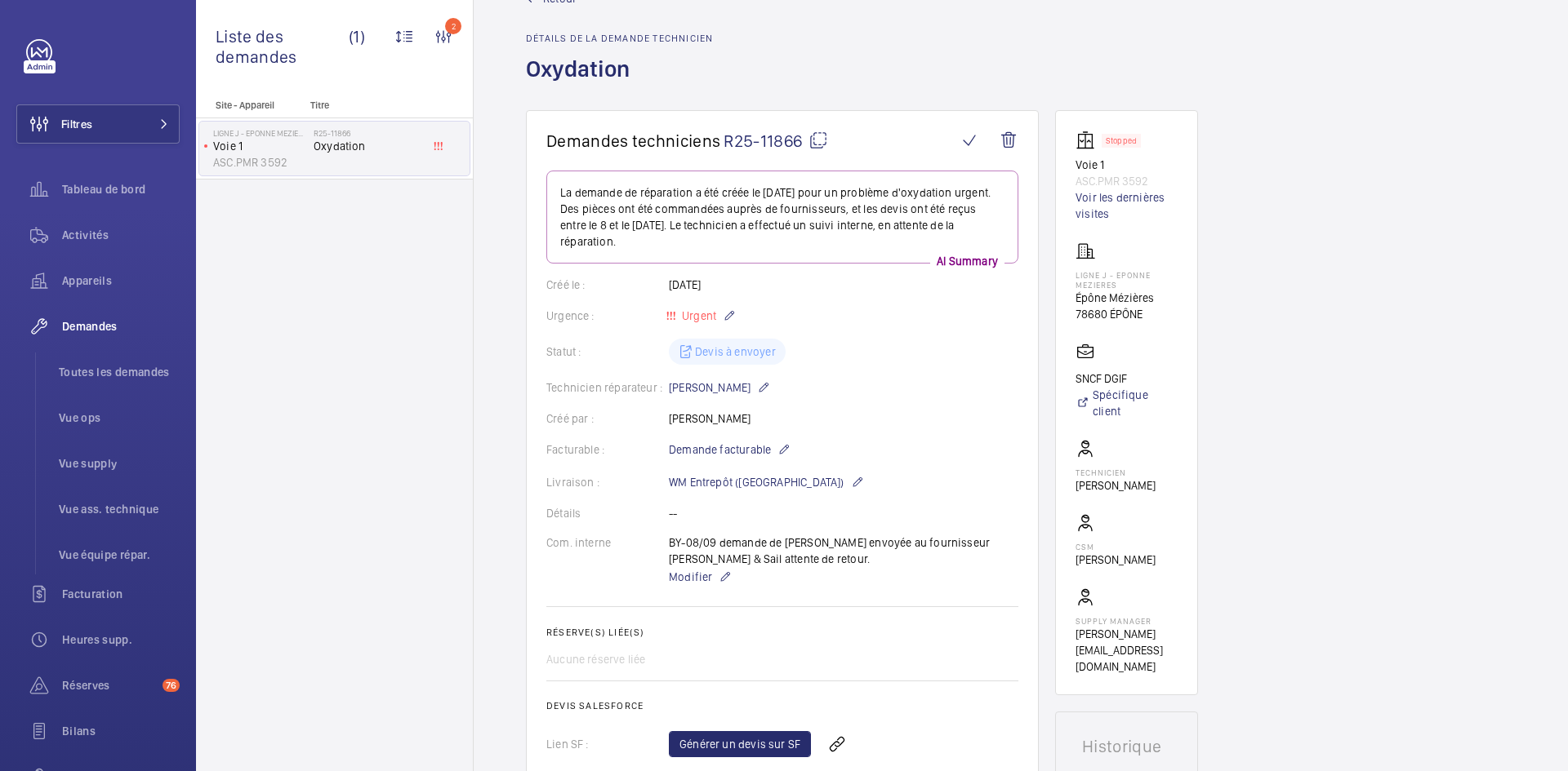
click at [821, 136] on mat-icon at bounding box center [818, 140] width 20 height 20
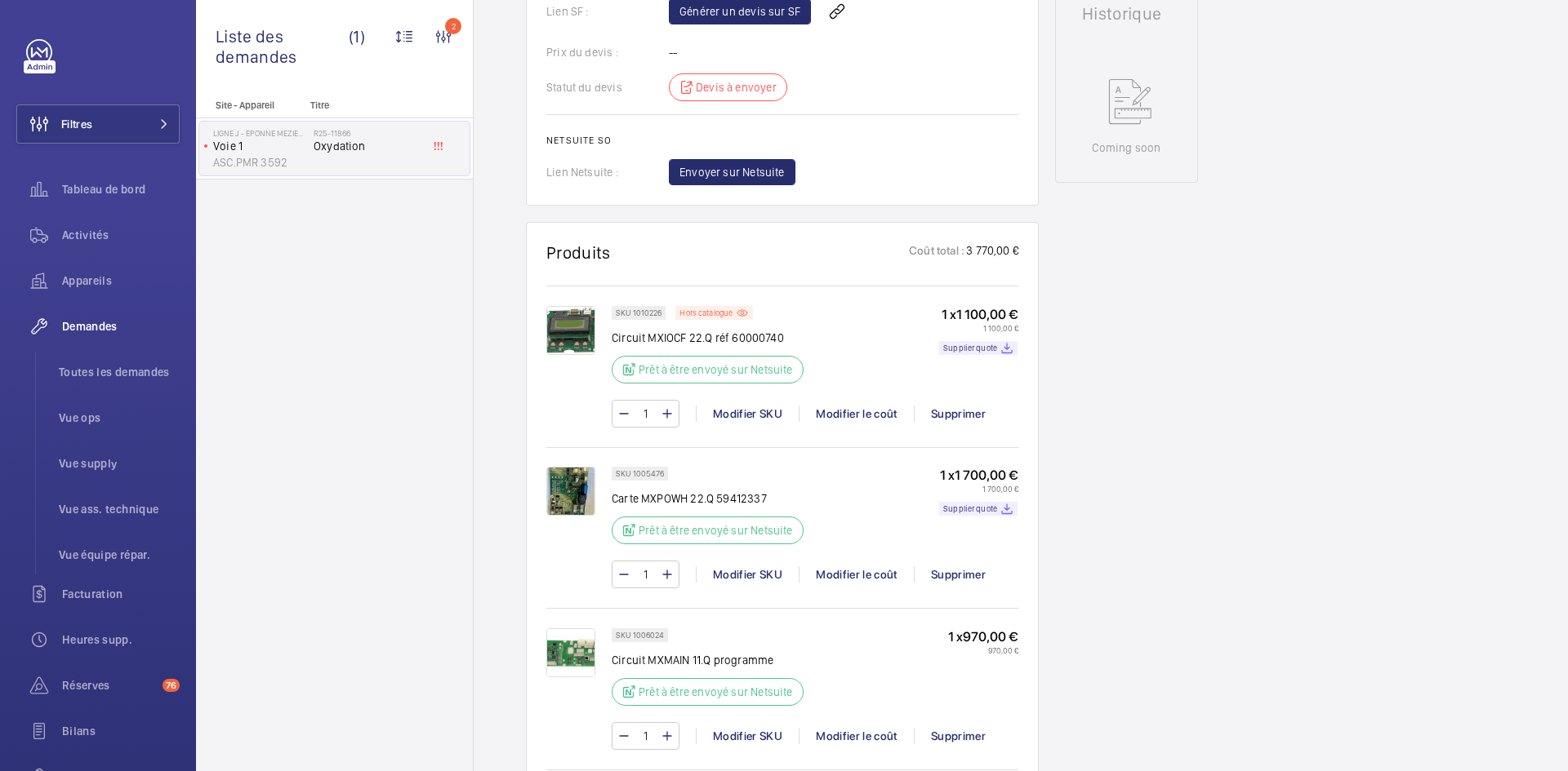
scroll to position [783, 0]
click at [753, 173] on span "Envoyer sur Netsuite" at bounding box center [731, 170] width 106 height 16
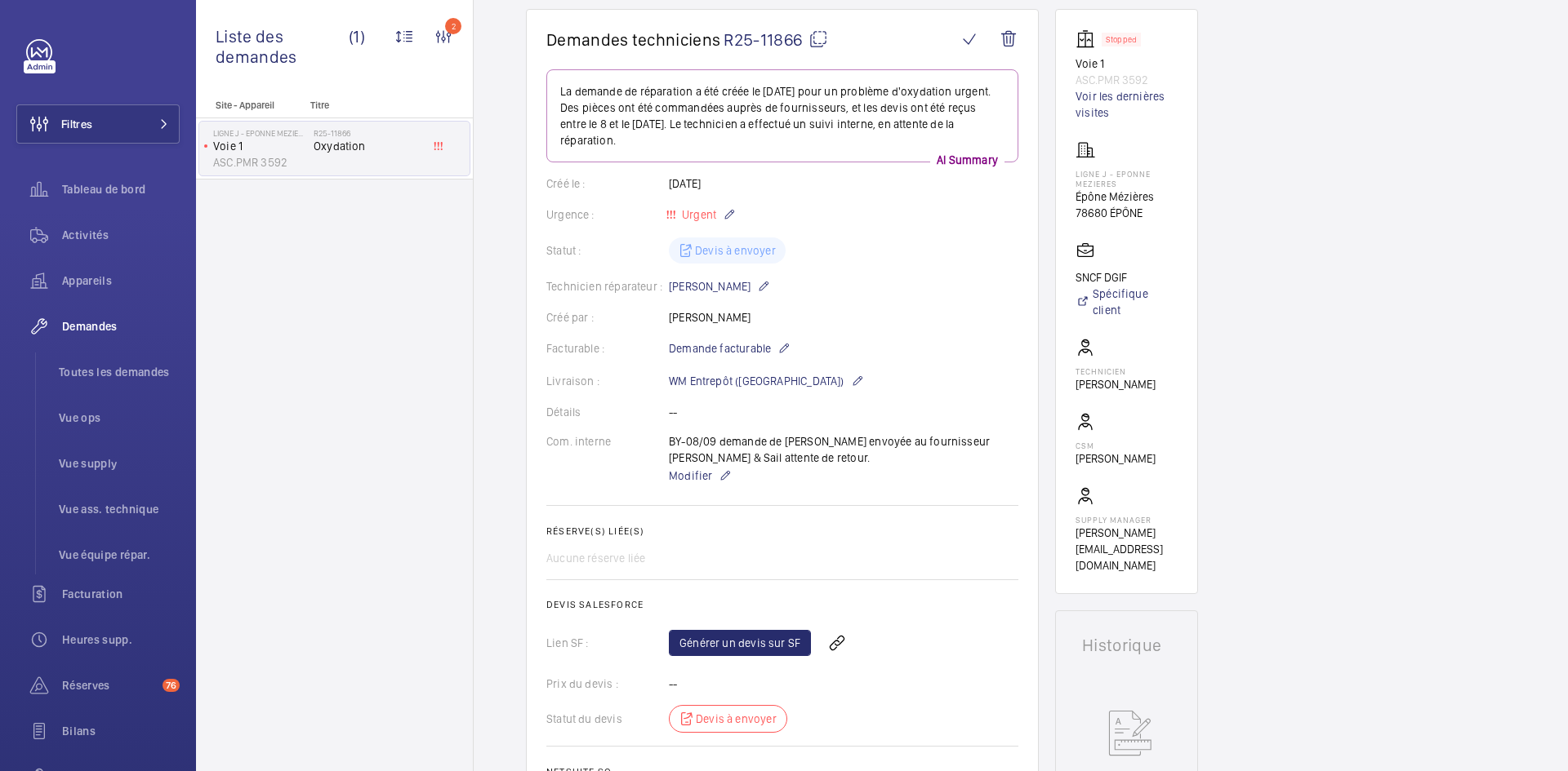
scroll to position [130, 0]
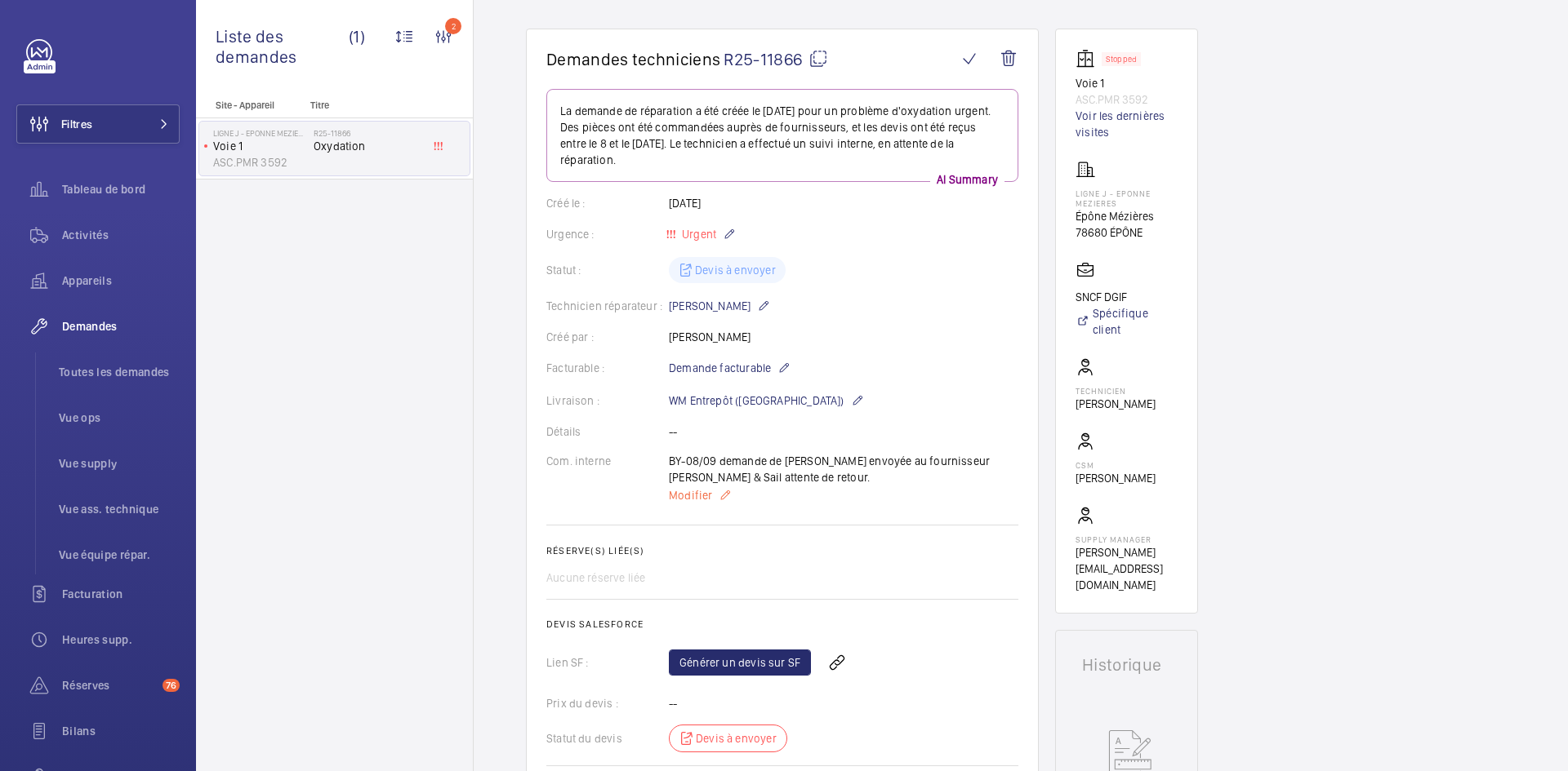
click at [700, 494] on span "Modifier" at bounding box center [690, 495] width 44 height 16
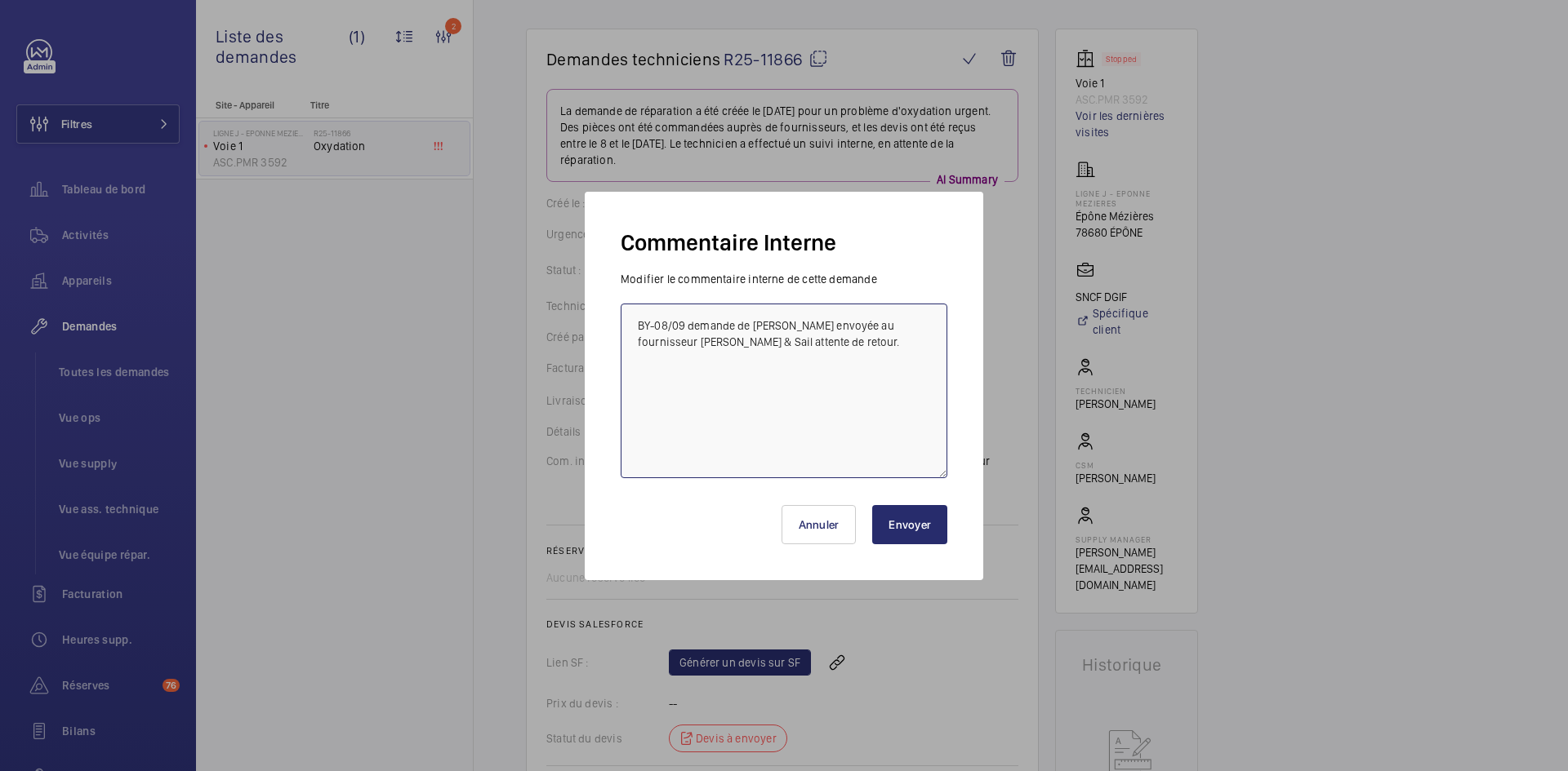
click at [631, 323] on textarea "BY-08/09 demande de devis envoyée au fournisseur Schindler & Sail attente de re…" at bounding box center [784, 391] width 326 height 175
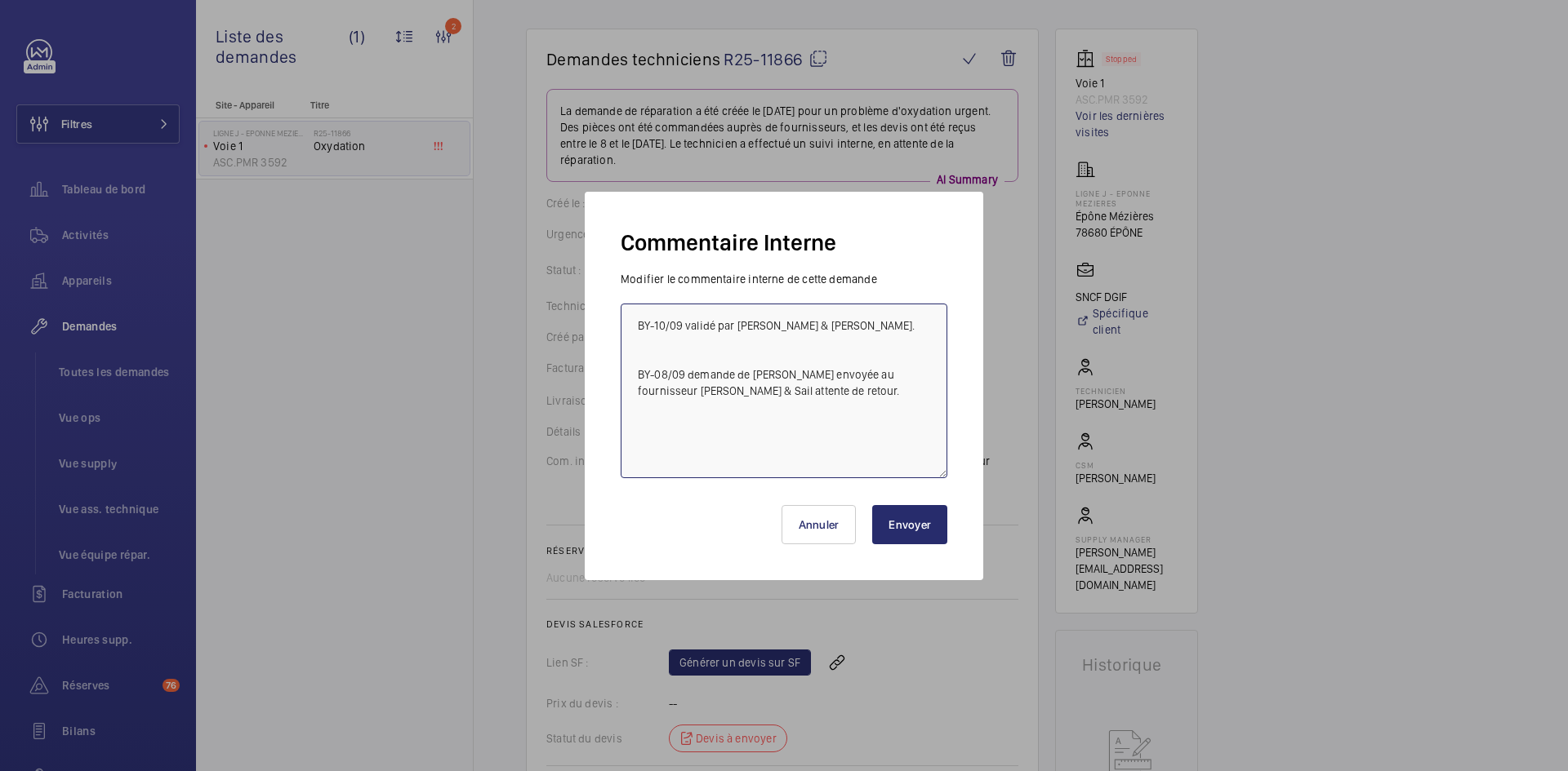
type textarea "BY-10/09 validé par Caroline & Mickael. BY-08/09 demande de devis envoyée au fo…"
click at [913, 523] on button "Envoyer" at bounding box center [909, 525] width 75 height 39
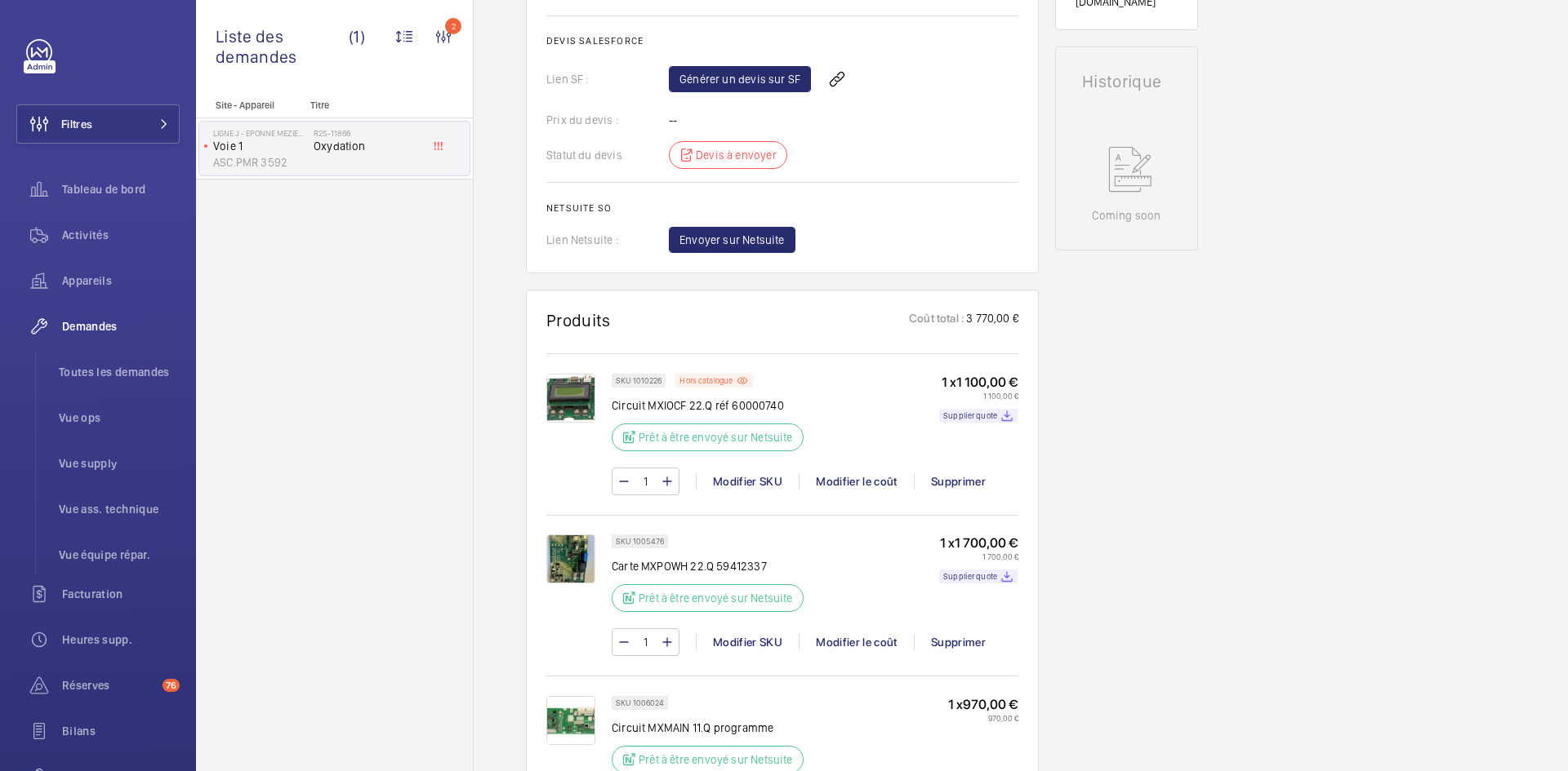
scroll to position [621, 0]
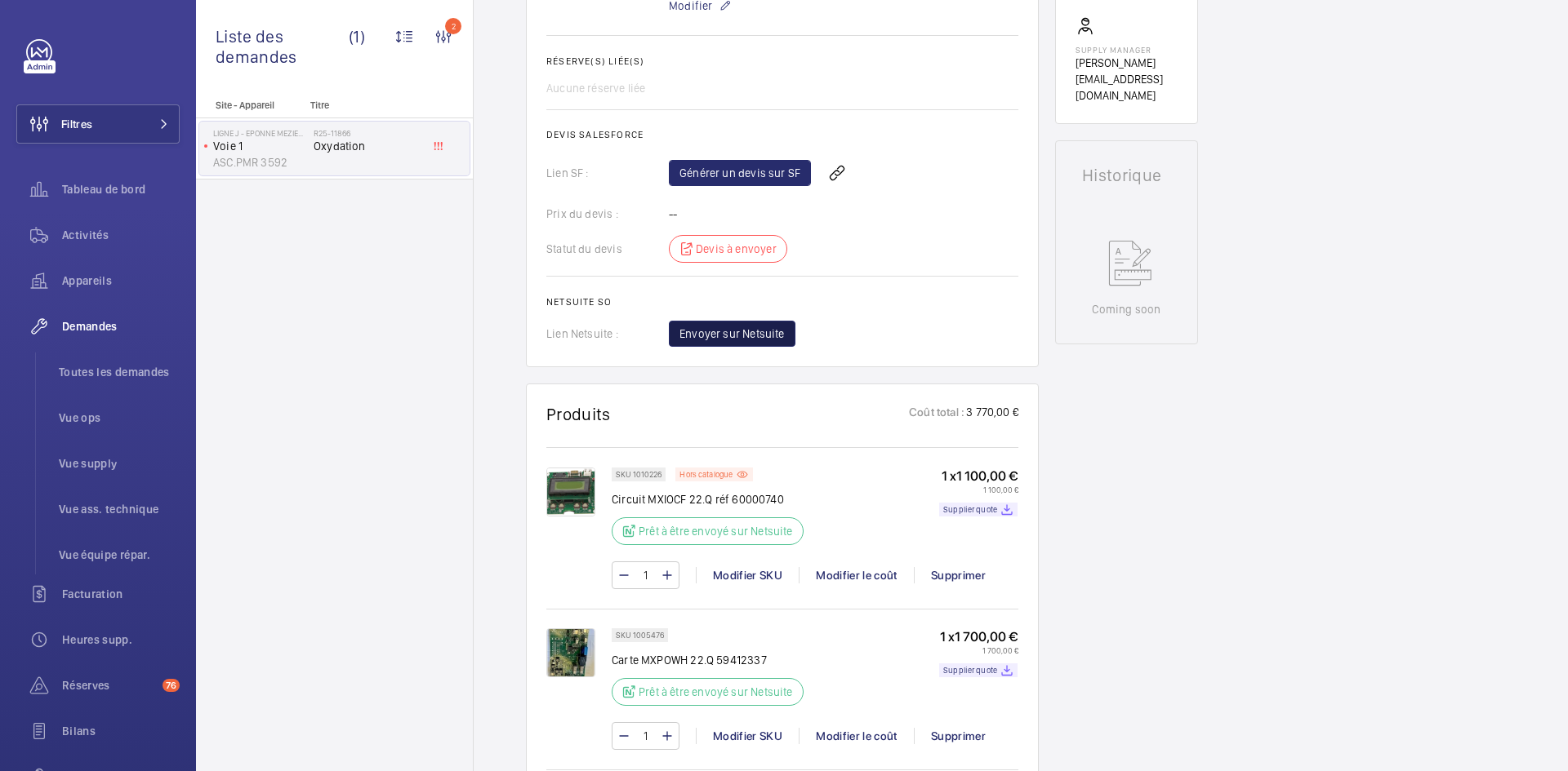
click at [764, 342] on button "Envoyer sur Netsuite" at bounding box center [731, 333] width 126 height 26
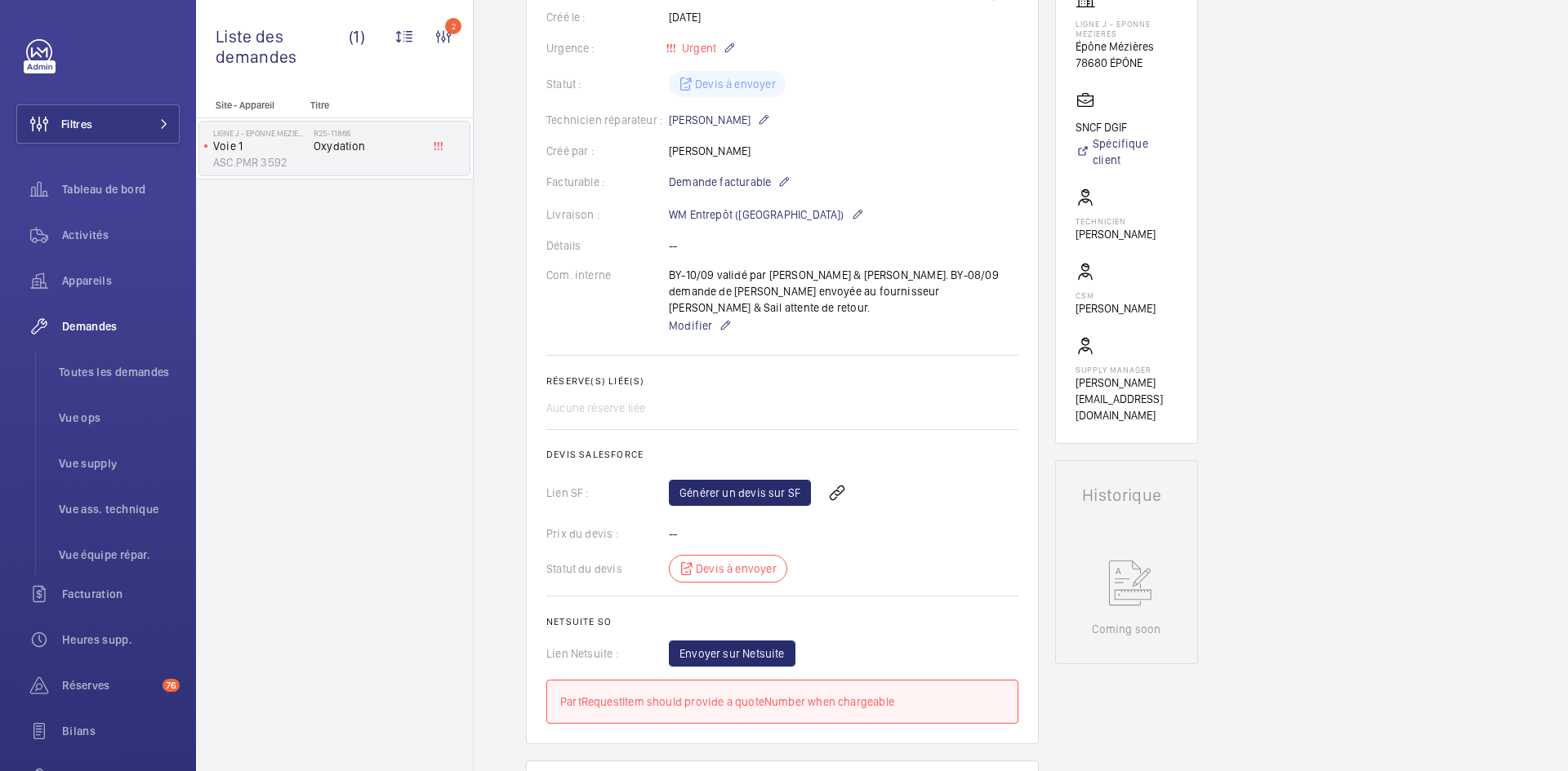
scroll to position [294, 0]
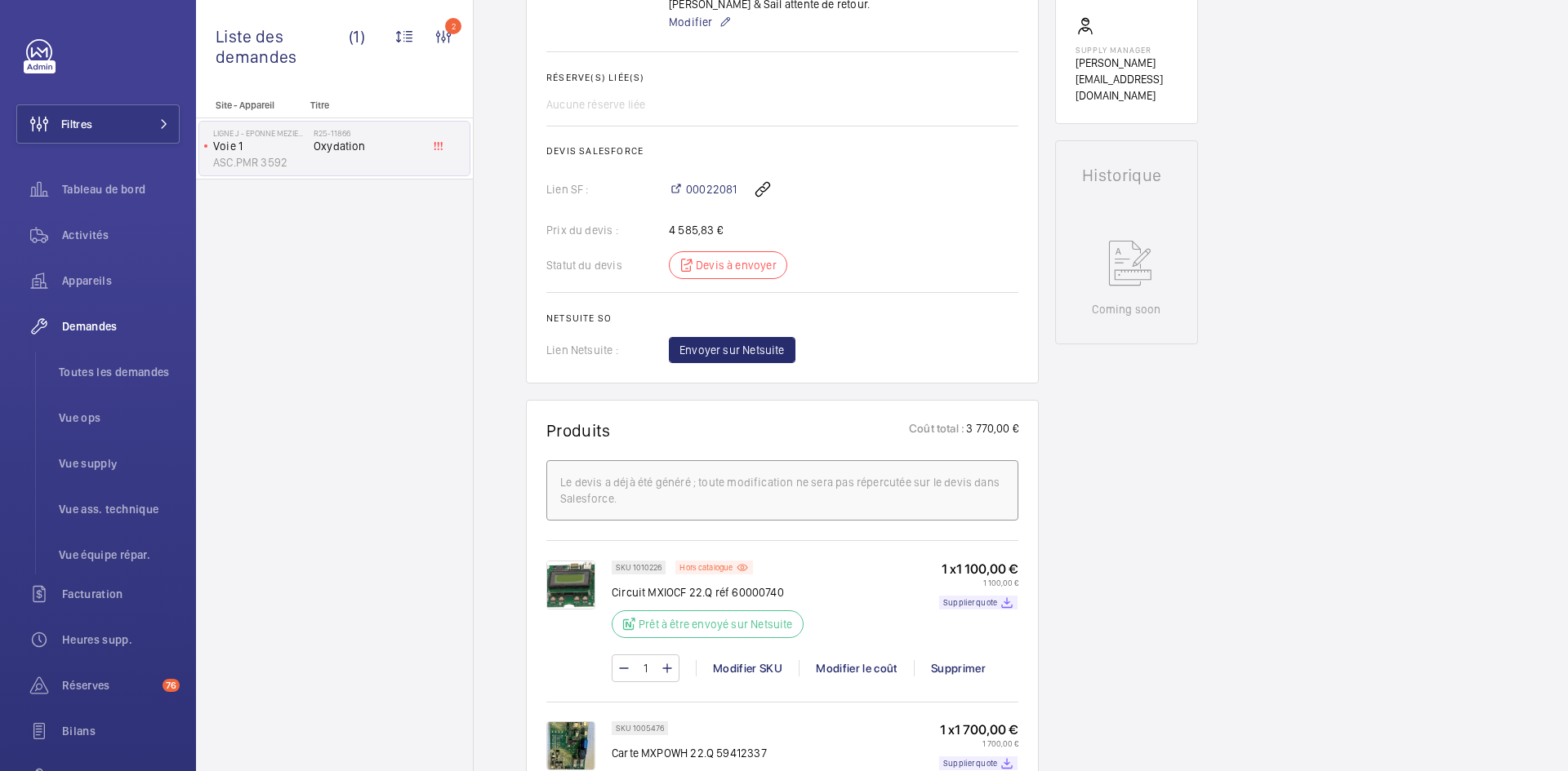
scroll to position [637, 0]
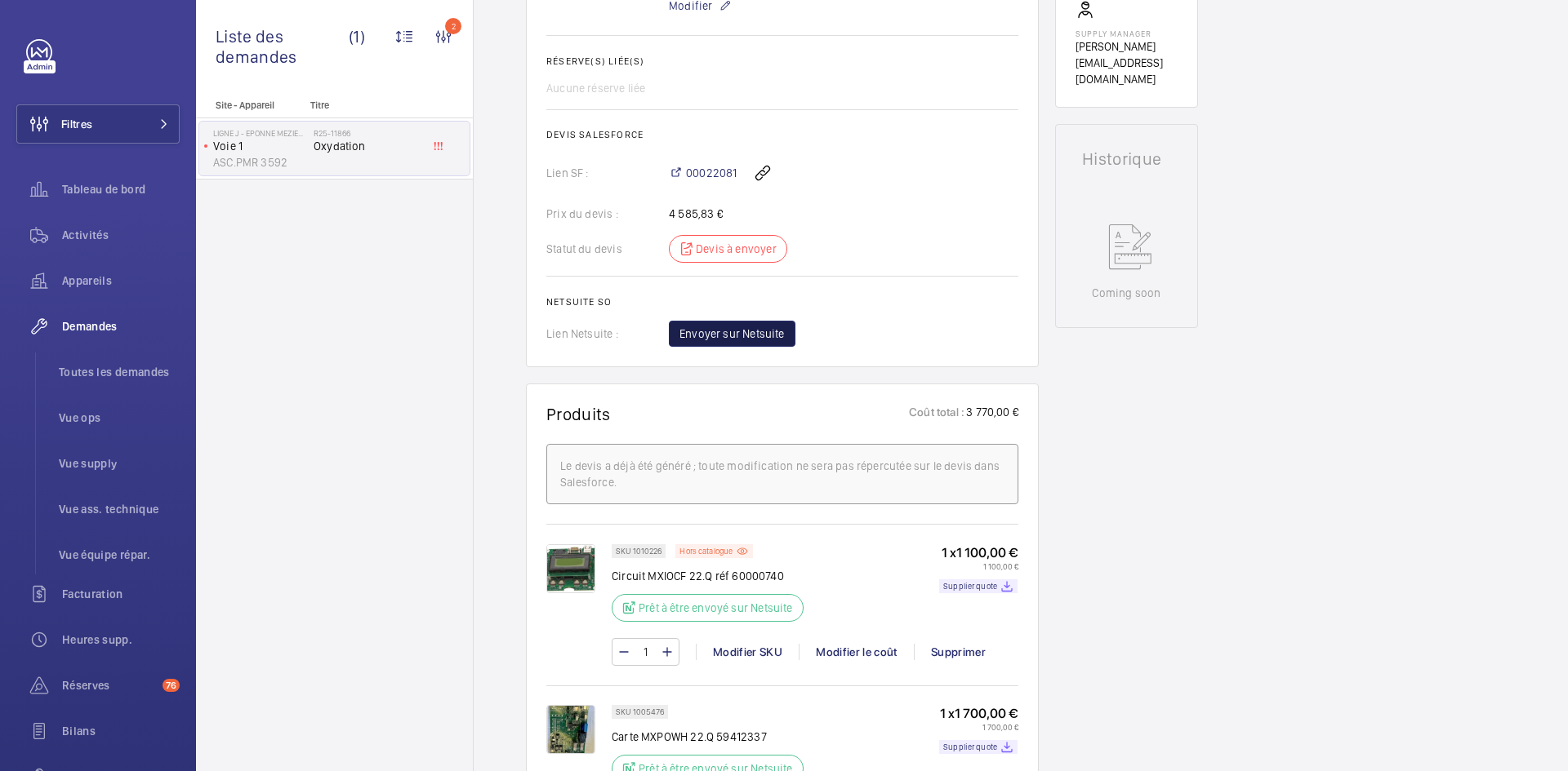
click at [765, 338] on span "Envoyer sur Netsuite" at bounding box center [731, 334] width 106 height 16
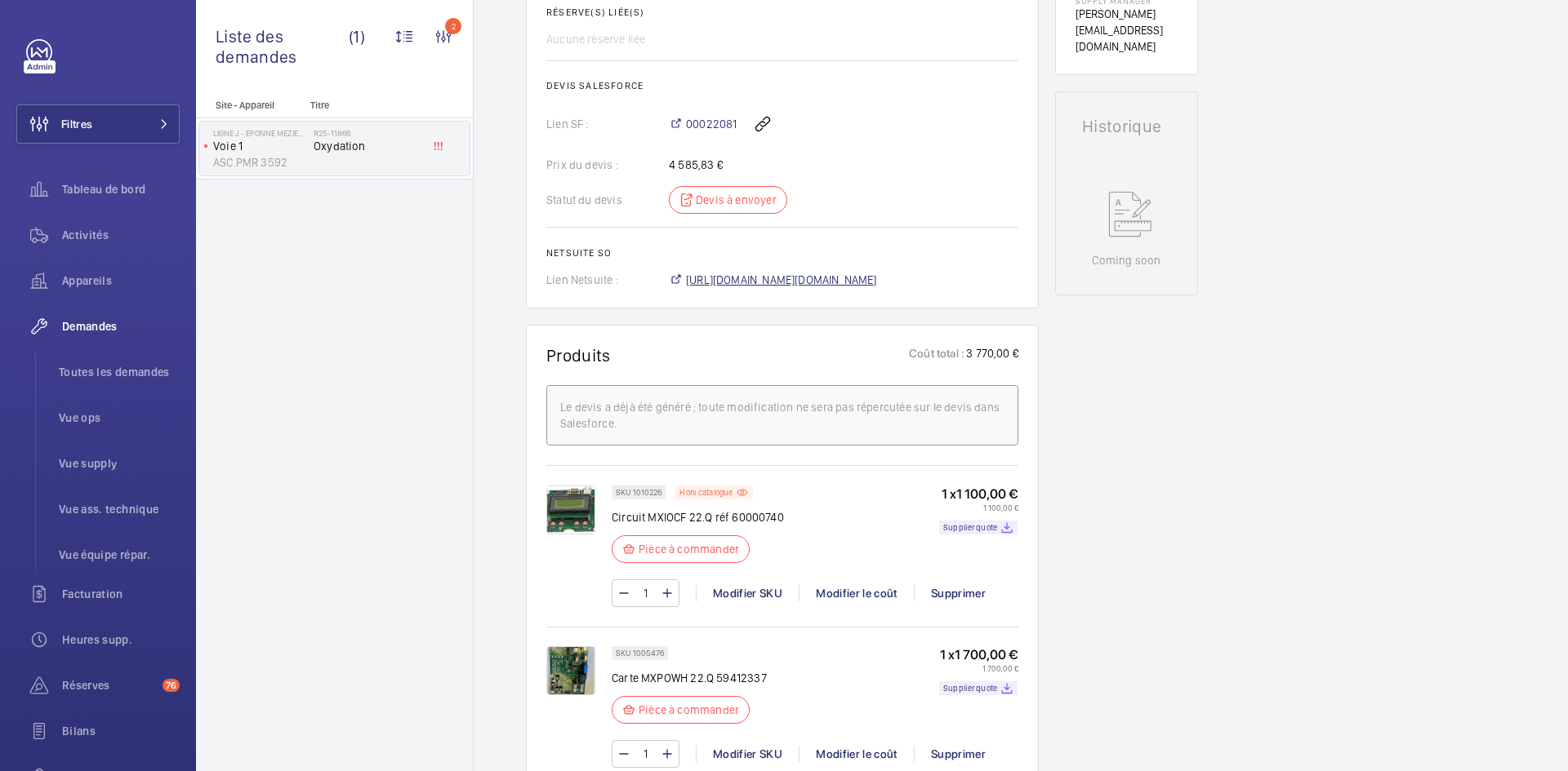
scroll to position [669, 0]
click at [829, 272] on span "https://6461500.app.netsuite.com/app/accounting/transactions/salesord.nl?id=299…" at bounding box center [781, 279] width 191 height 16
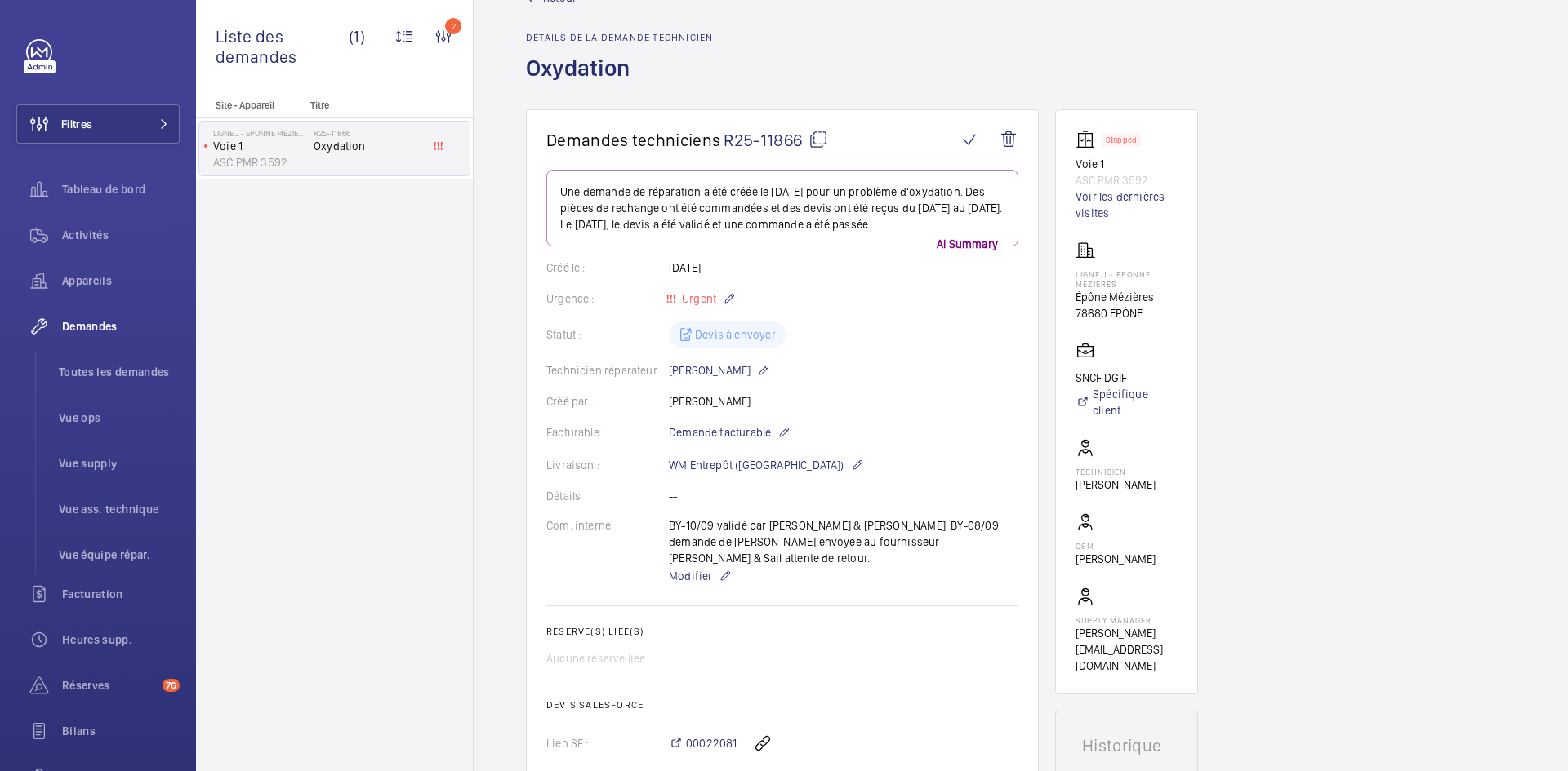
scroll to position [0, 0]
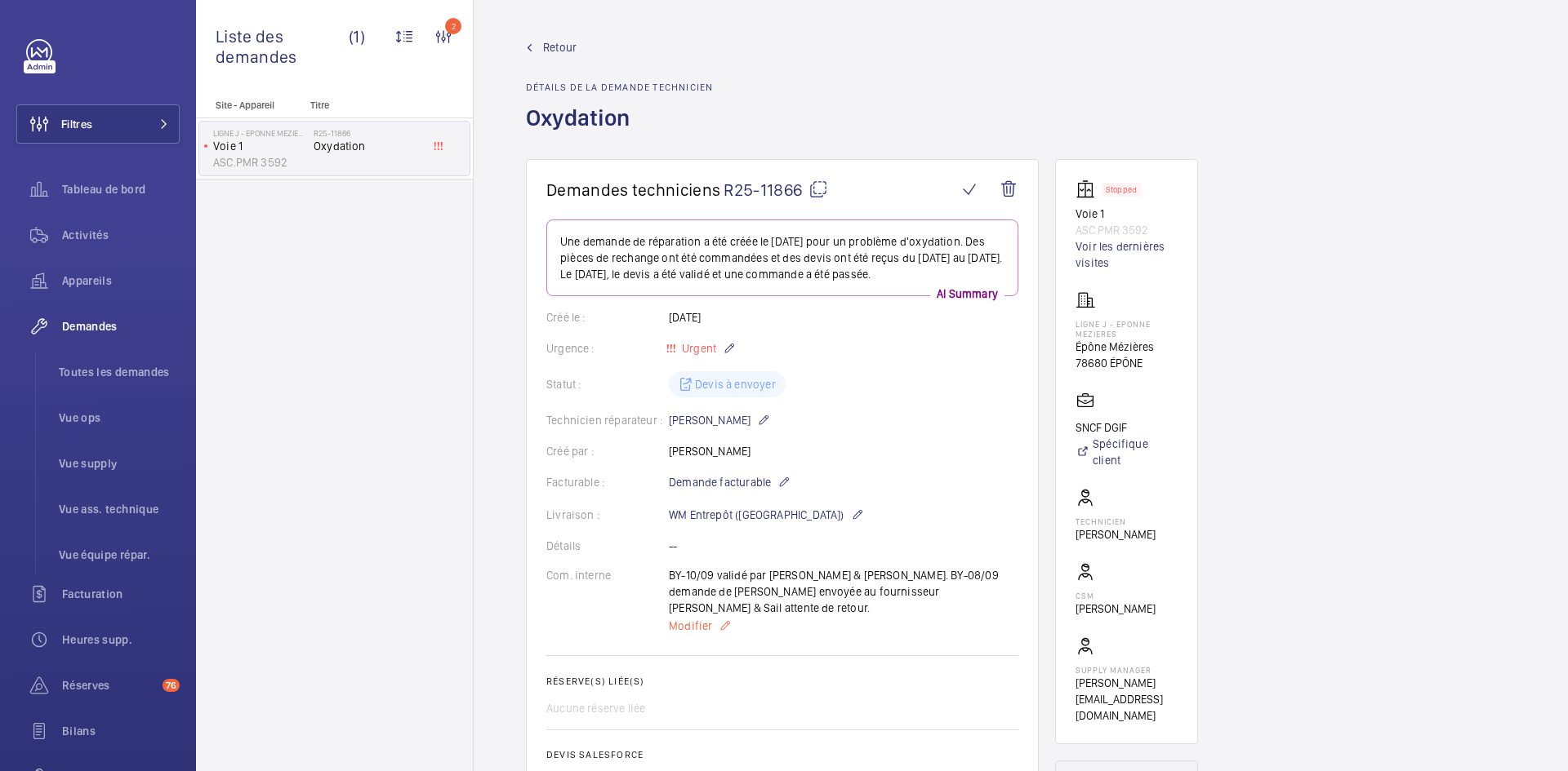
click at [680, 618] on span "Modifier" at bounding box center [690, 626] width 44 height 16
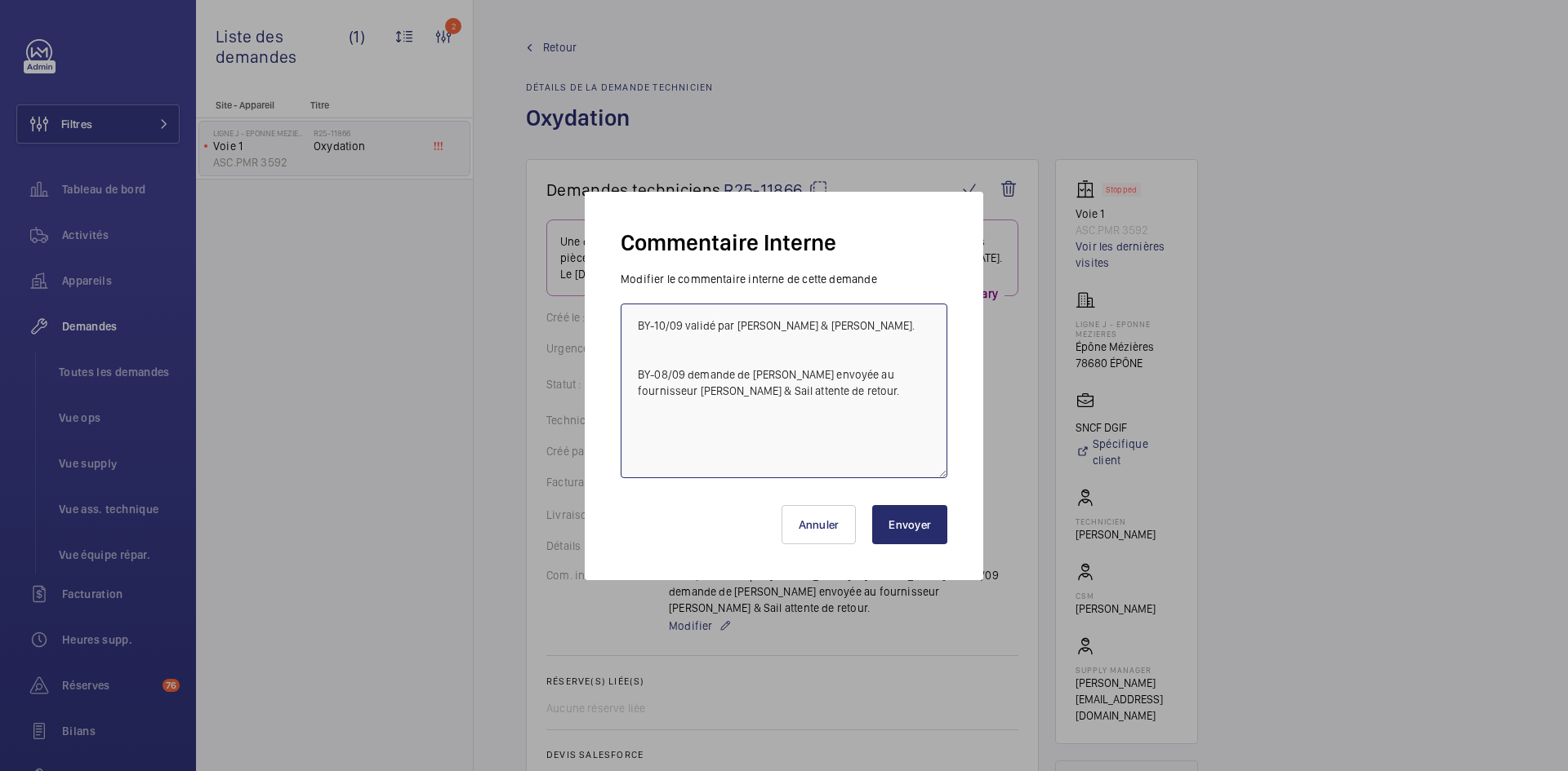
click at [632, 315] on textarea "BY-10/09 validé par Caroline & Mickael. BY-08/09 demande de devis envoyée au fo…" at bounding box center [784, 391] width 326 height 175
click at [633, 315] on textarea "BY-10/09 validé par Caroline & Mickael. BY-08/09 demande de devis envoyée au fo…" at bounding box center [784, 391] width 326 height 175
paste textarea "BY-10/09 commande effectuer chez le fournisseur Sail via l'email livraison prév…"
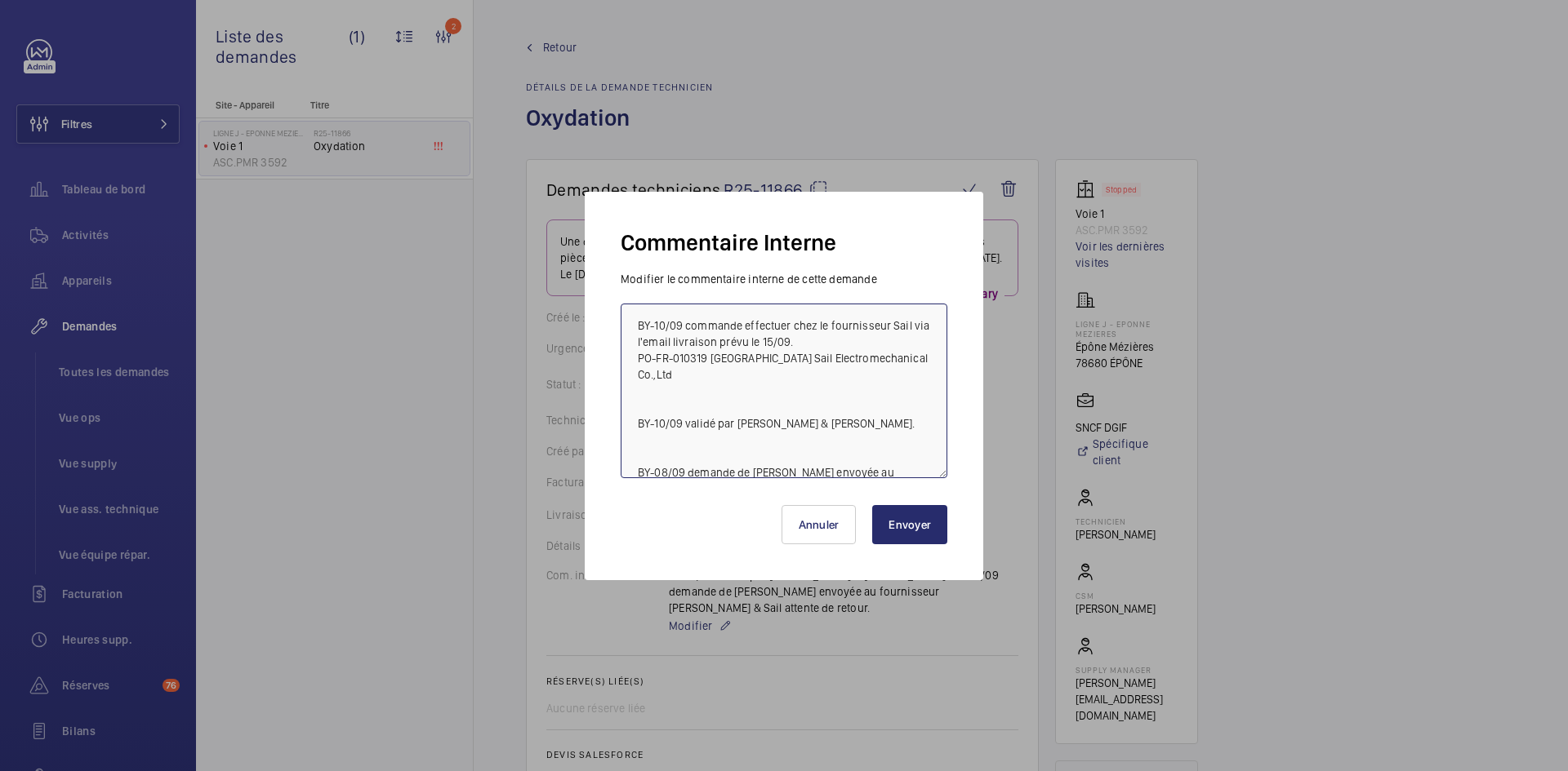
type textarea "BY-10/09 commande effectuer chez le fournisseur Sail via l'email livraison prév…"
click at [926, 523] on button "Envoyer" at bounding box center [909, 525] width 75 height 39
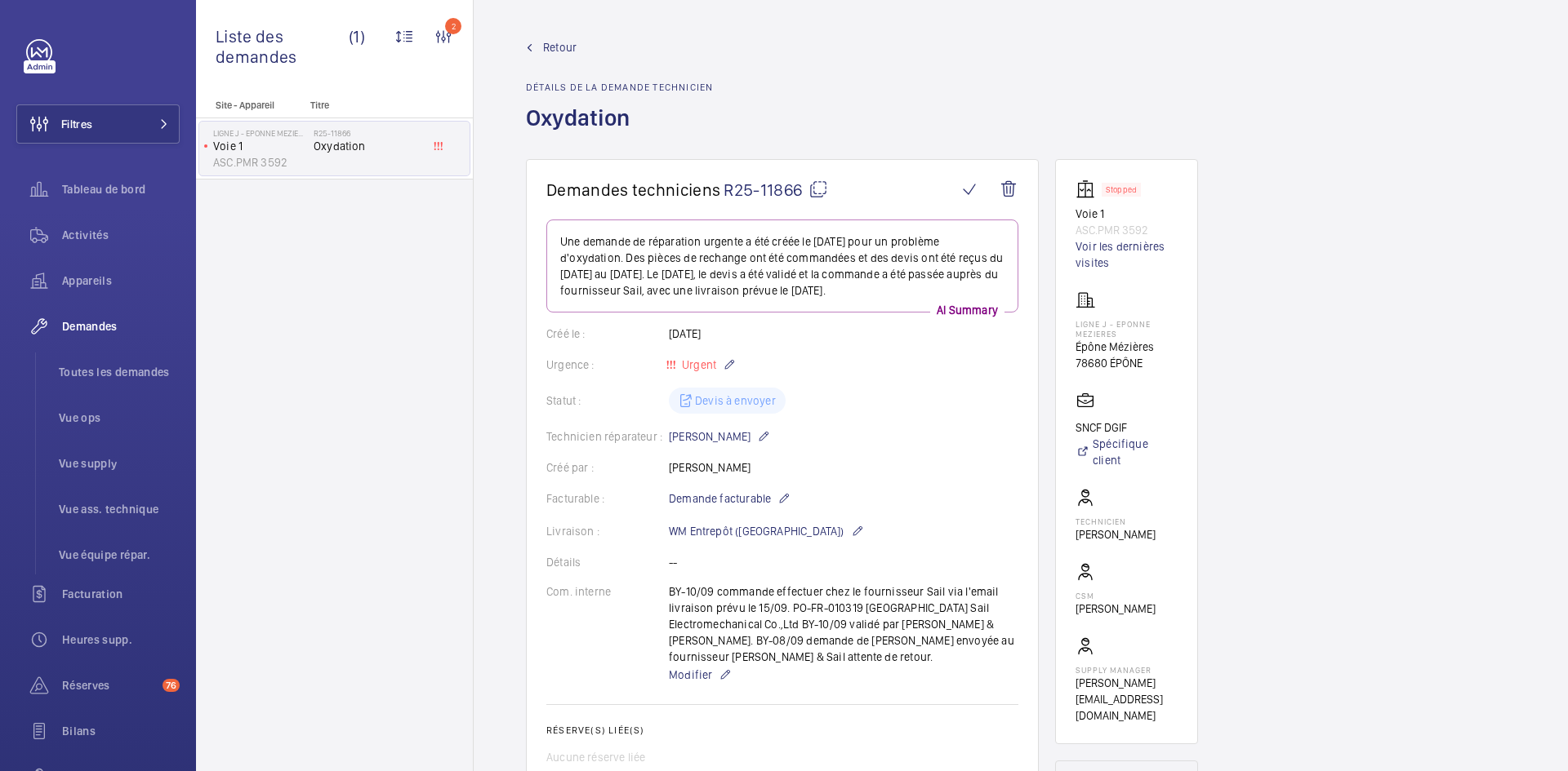
click at [554, 46] on span "Retour" at bounding box center [559, 47] width 33 height 16
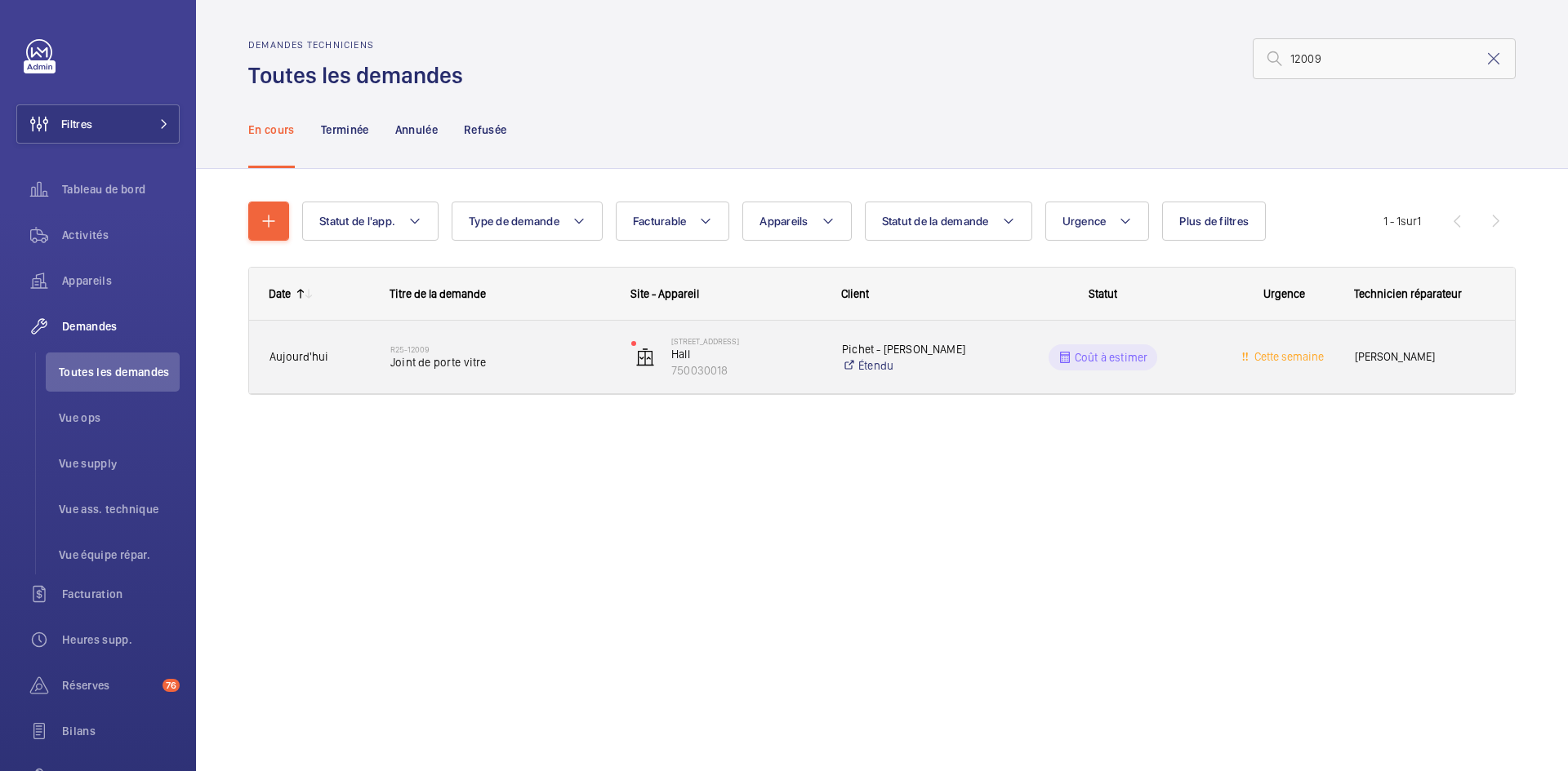
type input "12009"
click at [373, 352] on div "R25-12009 Joint de porte vitre" at bounding box center [491, 357] width 240 height 73
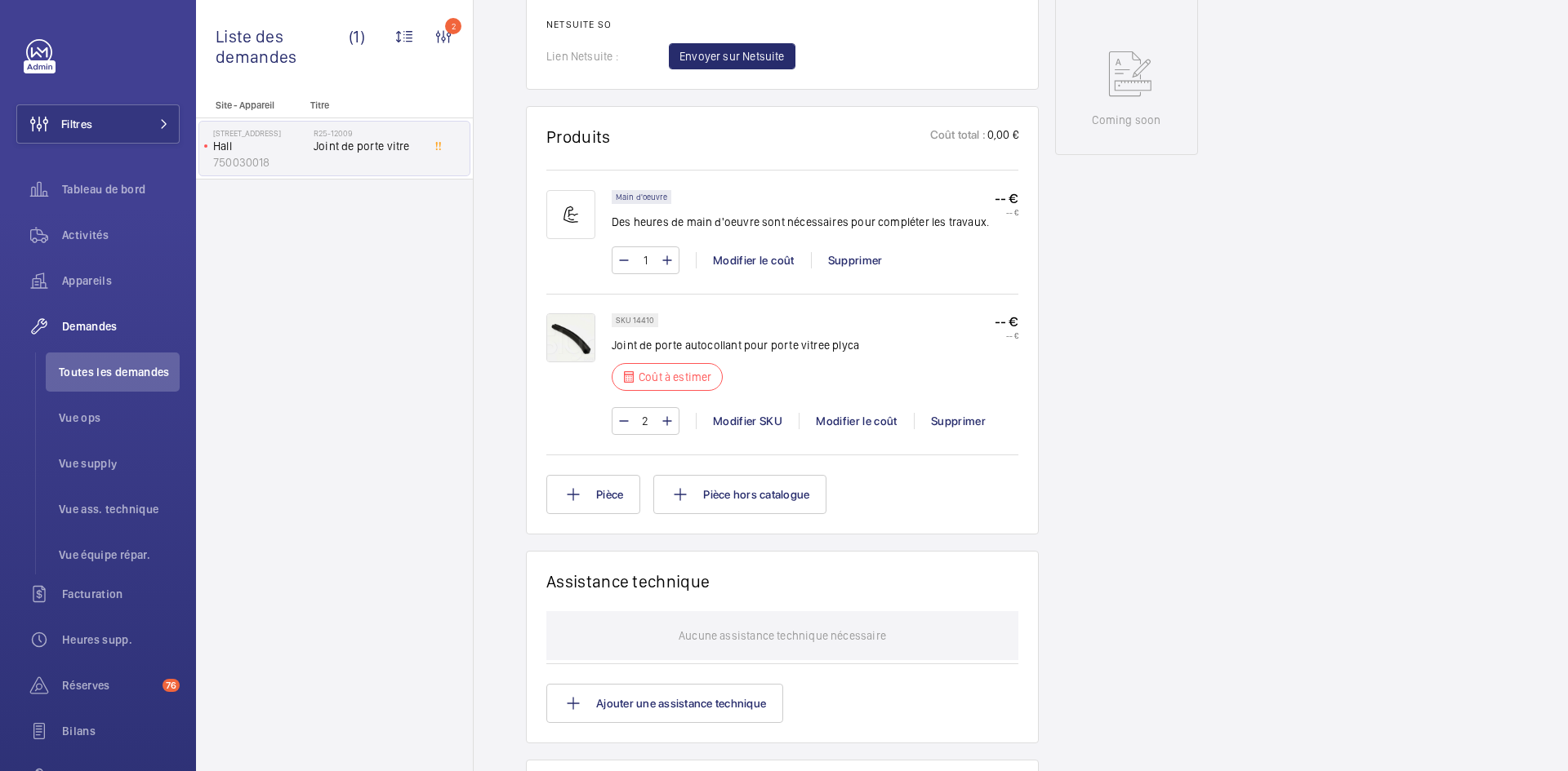
scroll to position [865, 0]
click at [575, 340] on img at bounding box center [571, 338] width 49 height 49
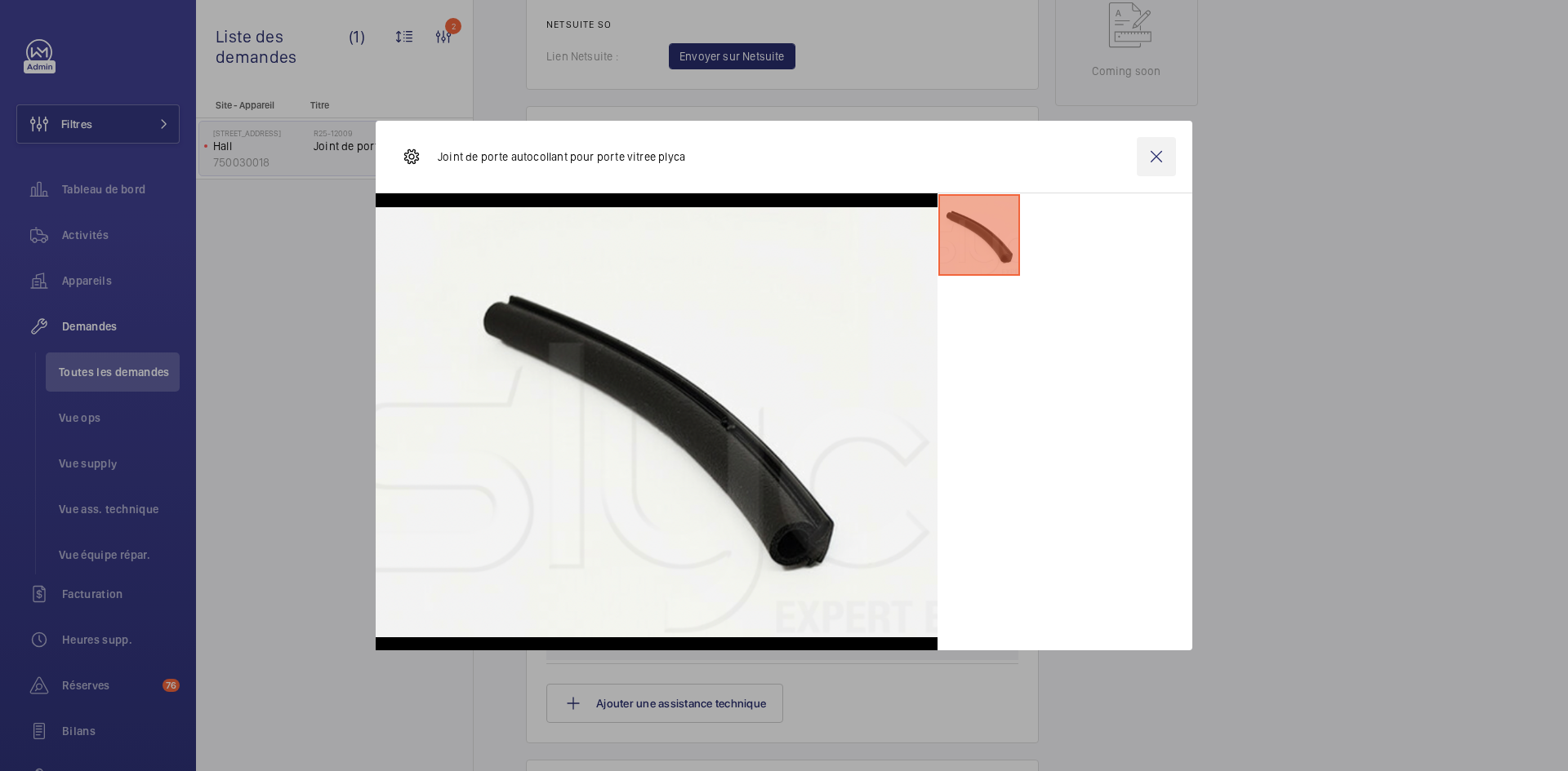
click at [1154, 161] on wm-front-icon-button at bounding box center [1155, 156] width 39 height 39
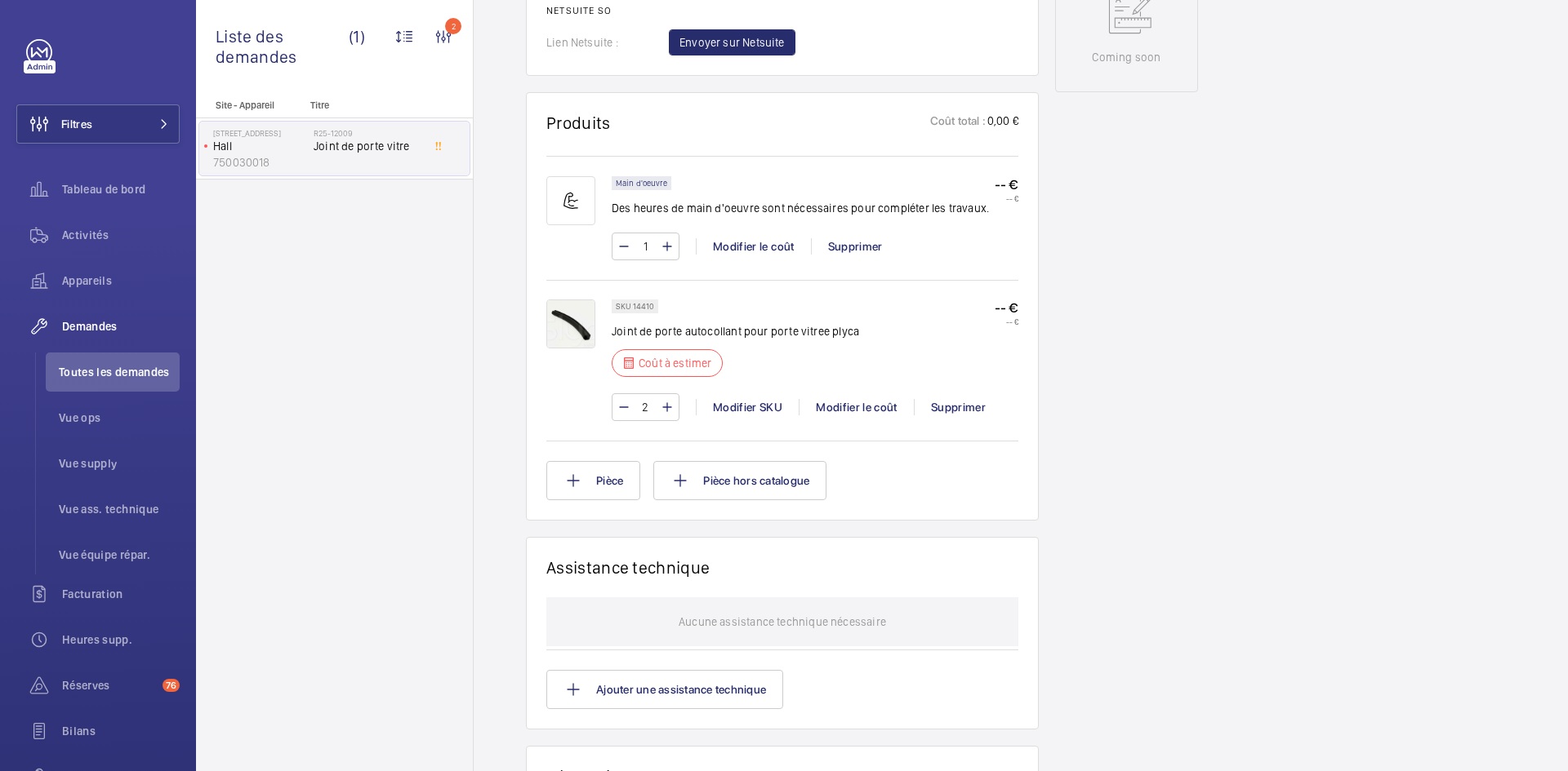
scroll to position [898, 0]
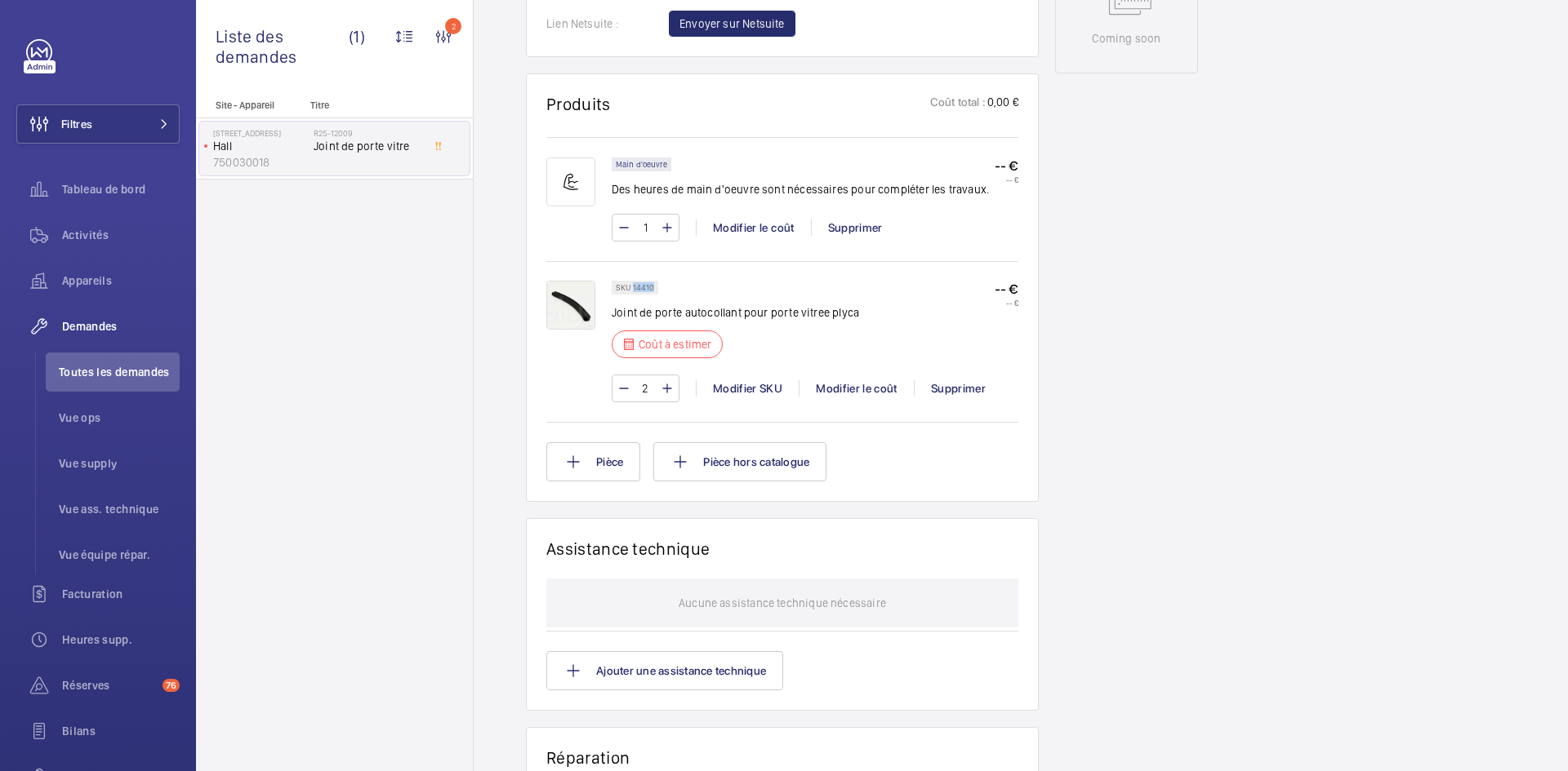
drag, startPoint x: 654, startPoint y: 288, endPoint x: 632, endPoint y: 288, distance: 22.0
click at [632, 288] on div "SKU 14410" at bounding box center [634, 287] width 47 height 14
copy p "14410"
click at [877, 392] on div "Modifier le coût" at bounding box center [856, 388] width 115 height 16
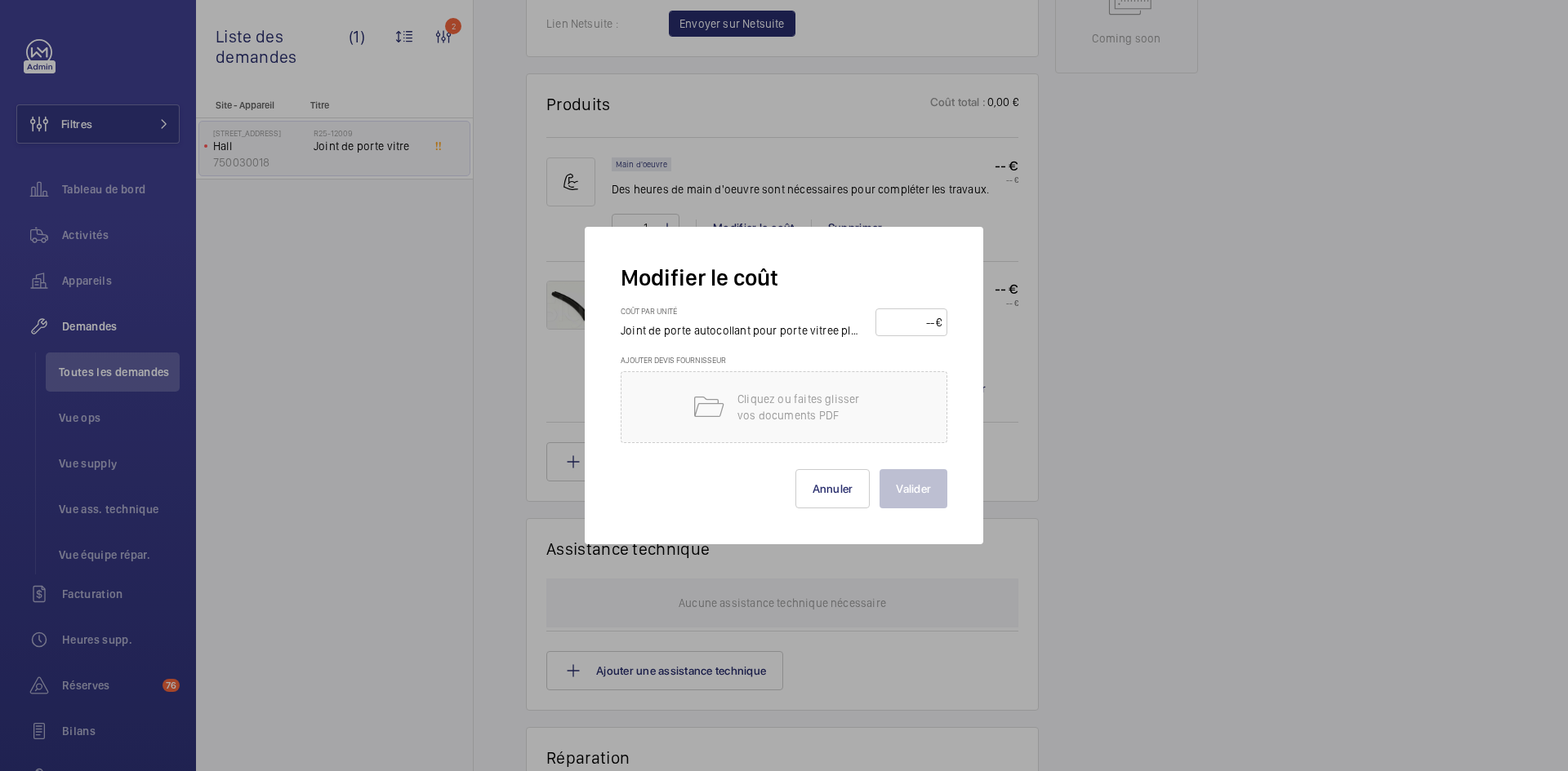
click at [910, 309] on wm-front-input-price "€" at bounding box center [912, 322] width 72 height 28
click at [905, 326] on input "number" at bounding box center [909, 321] width 55 height 26
type input "40"
click at [912, 489] on button "Valider" at bounding box center [913, 489] width 68 height 39
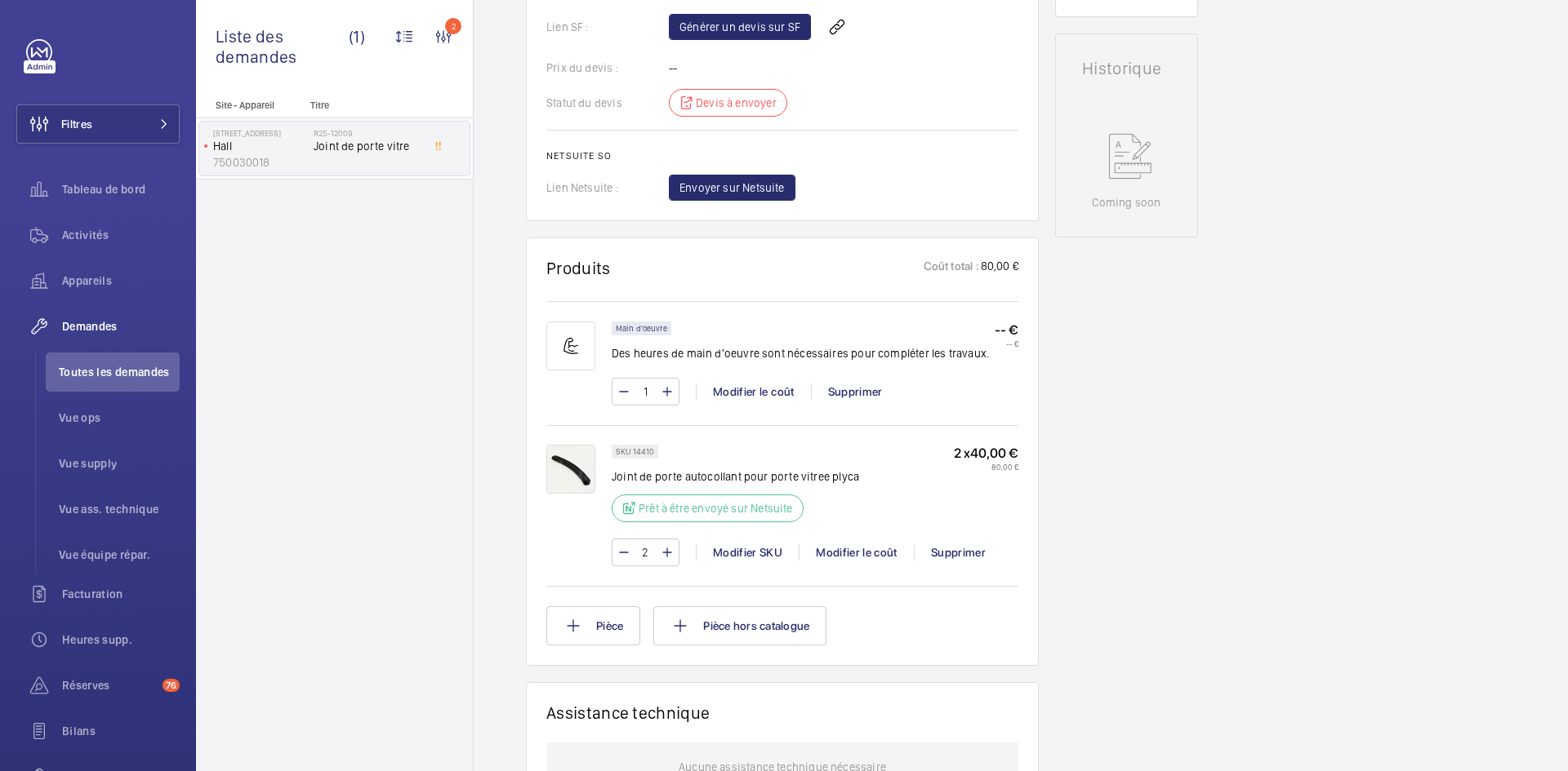
scroll to position [571, 0]
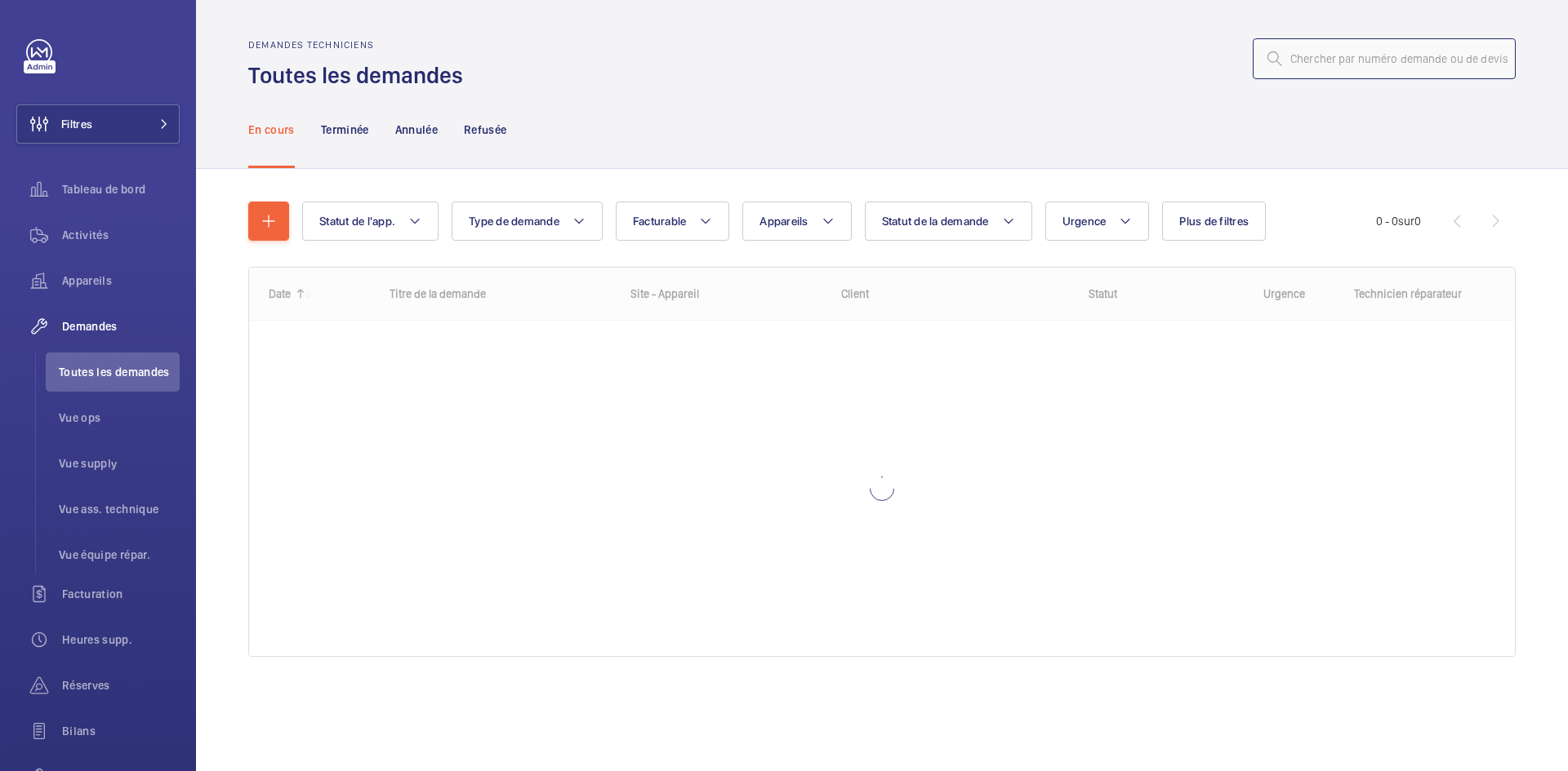
click at [1411, 64] on input "text" at bounding box center [1384, 58] width 263 height 41
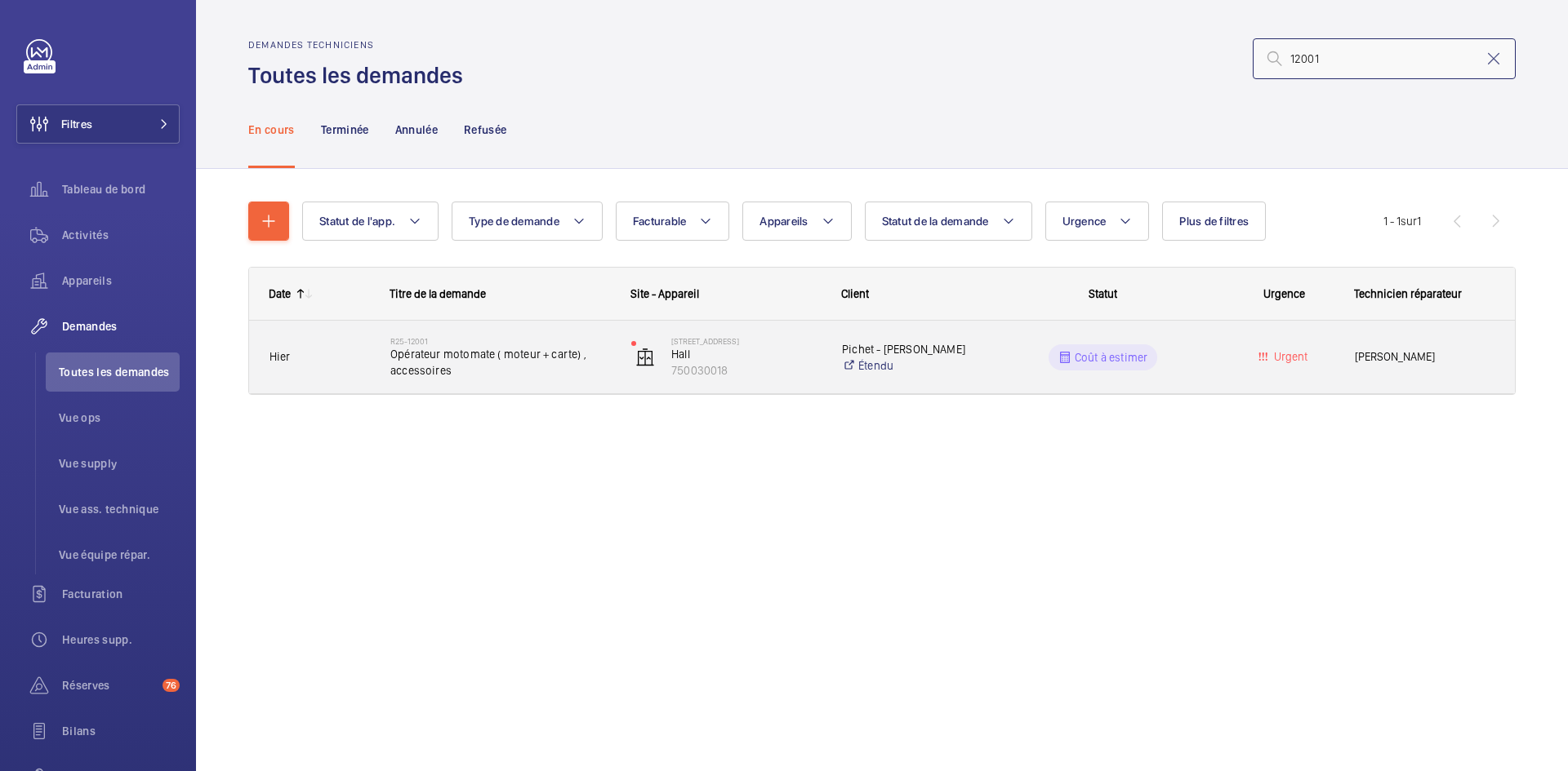
type input "12001"
click at [346, 350] on span "Hier" at bounding box center [319, 357] width 100 height 19
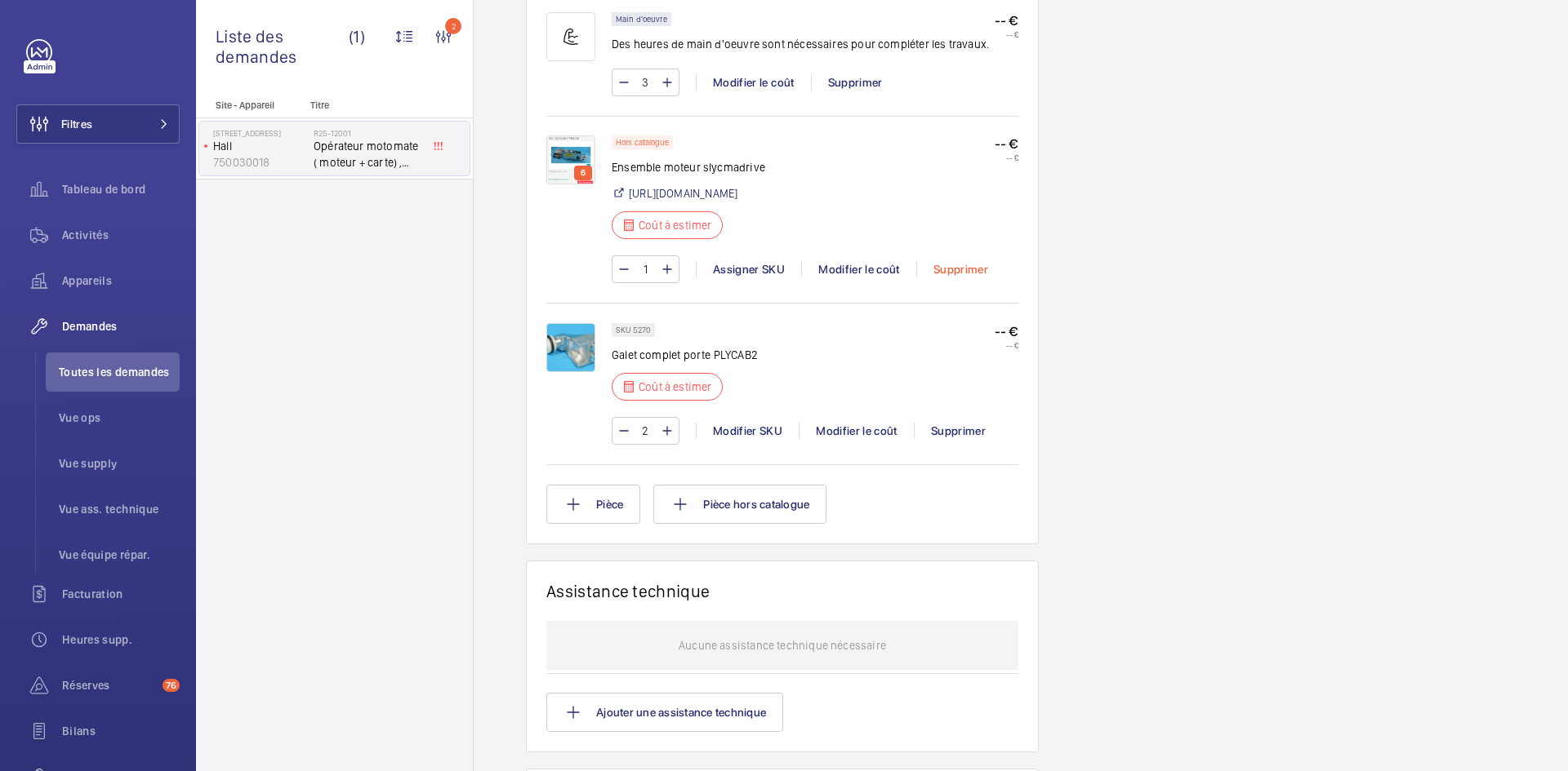
scroll to position [1061, 0]
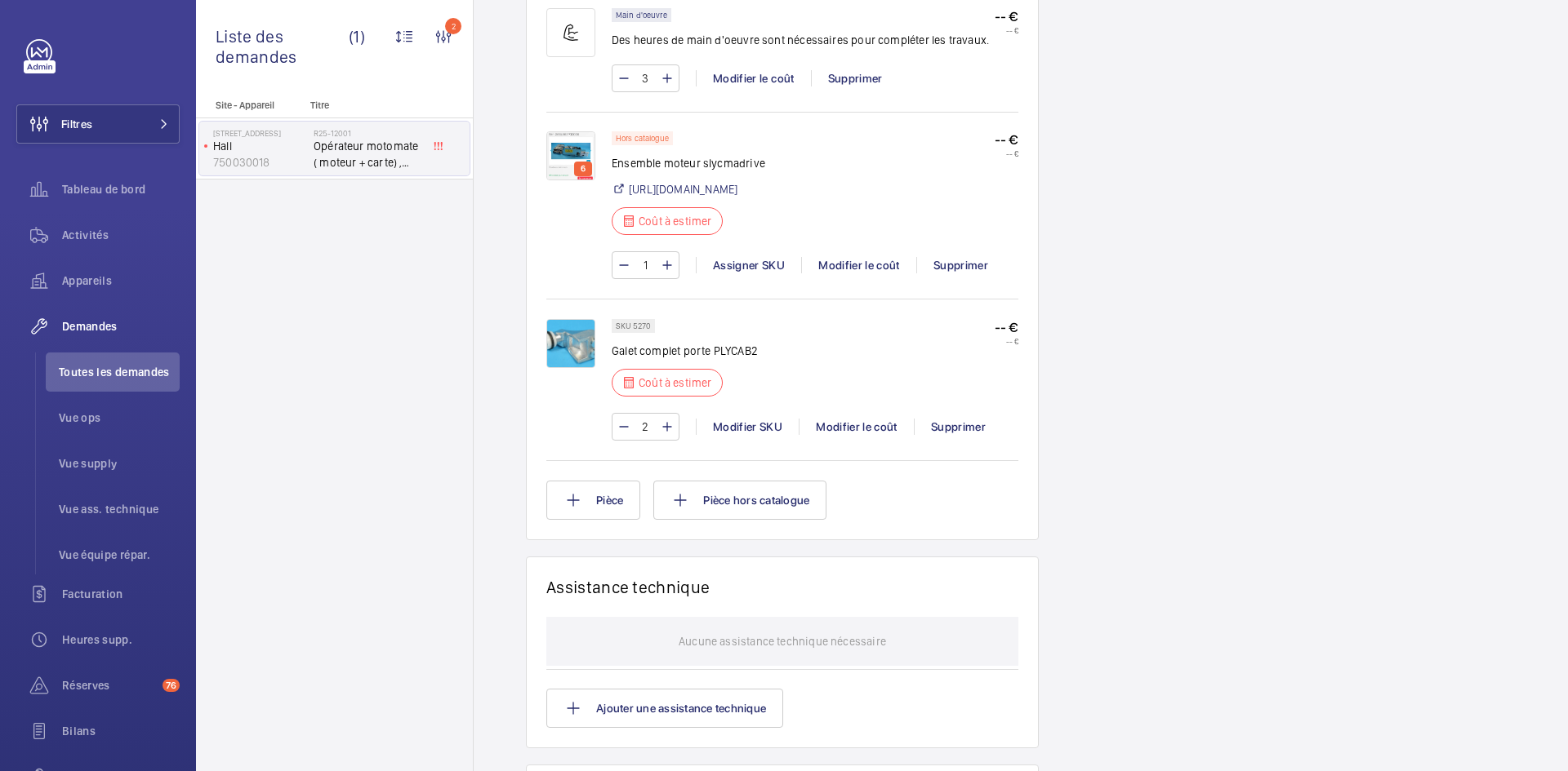
click at [570, 153] on img at bounding box center [571, 156] width 49 height 49
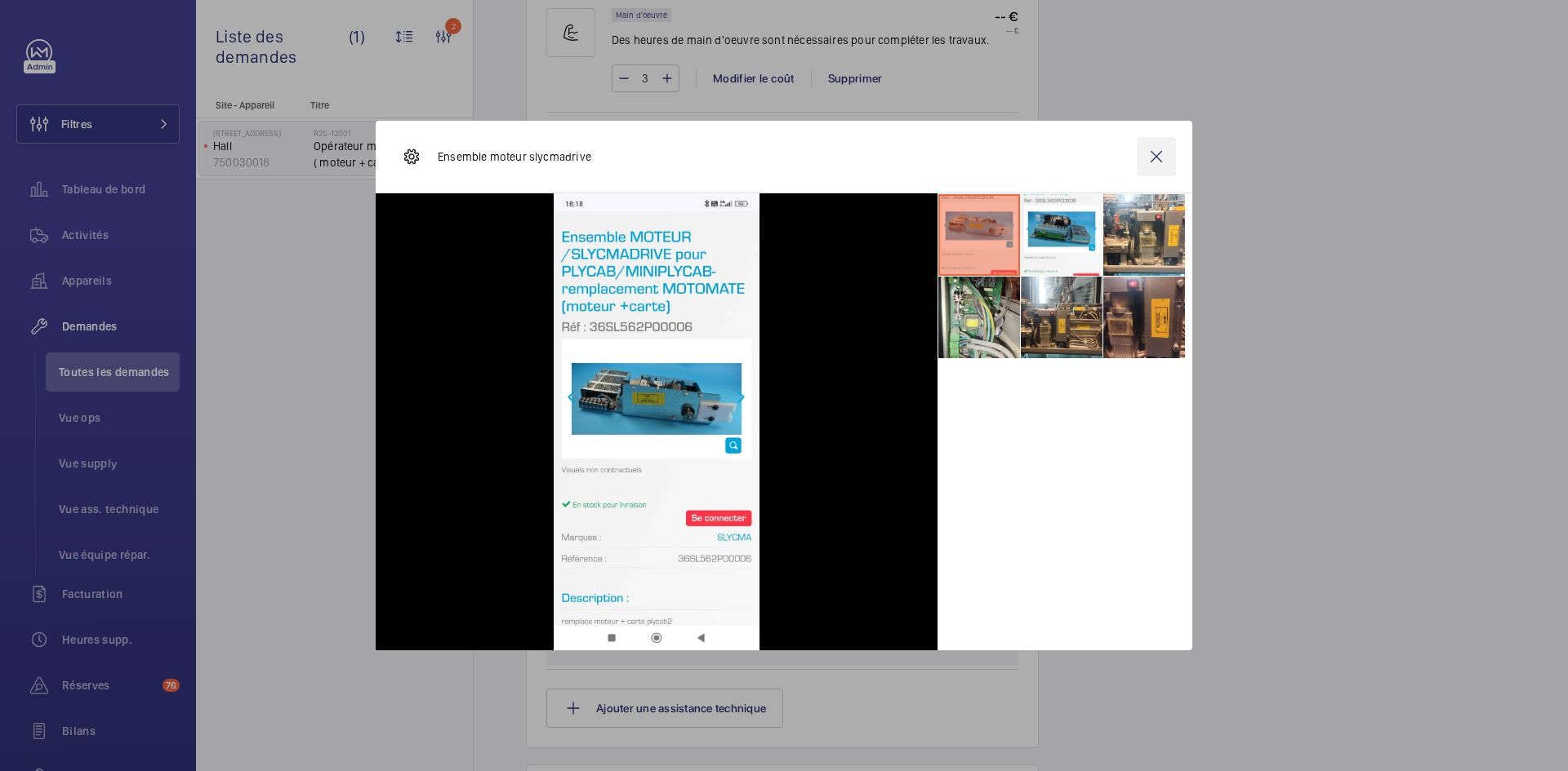
click at [1162, 146] on wm-front-icon-button at bounding box center [1155, 156] width 39 height 39
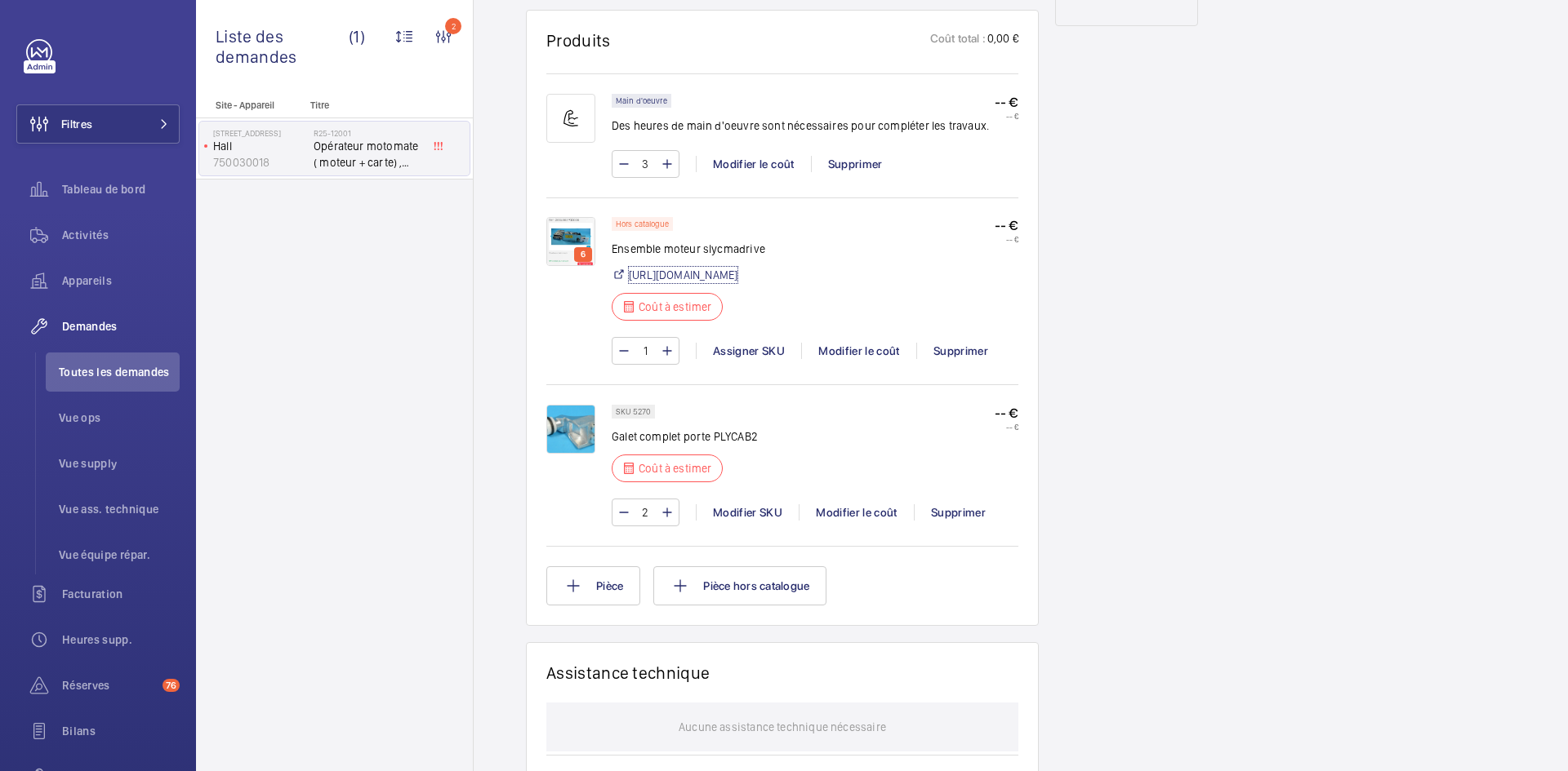
scroll to position [817, 0]
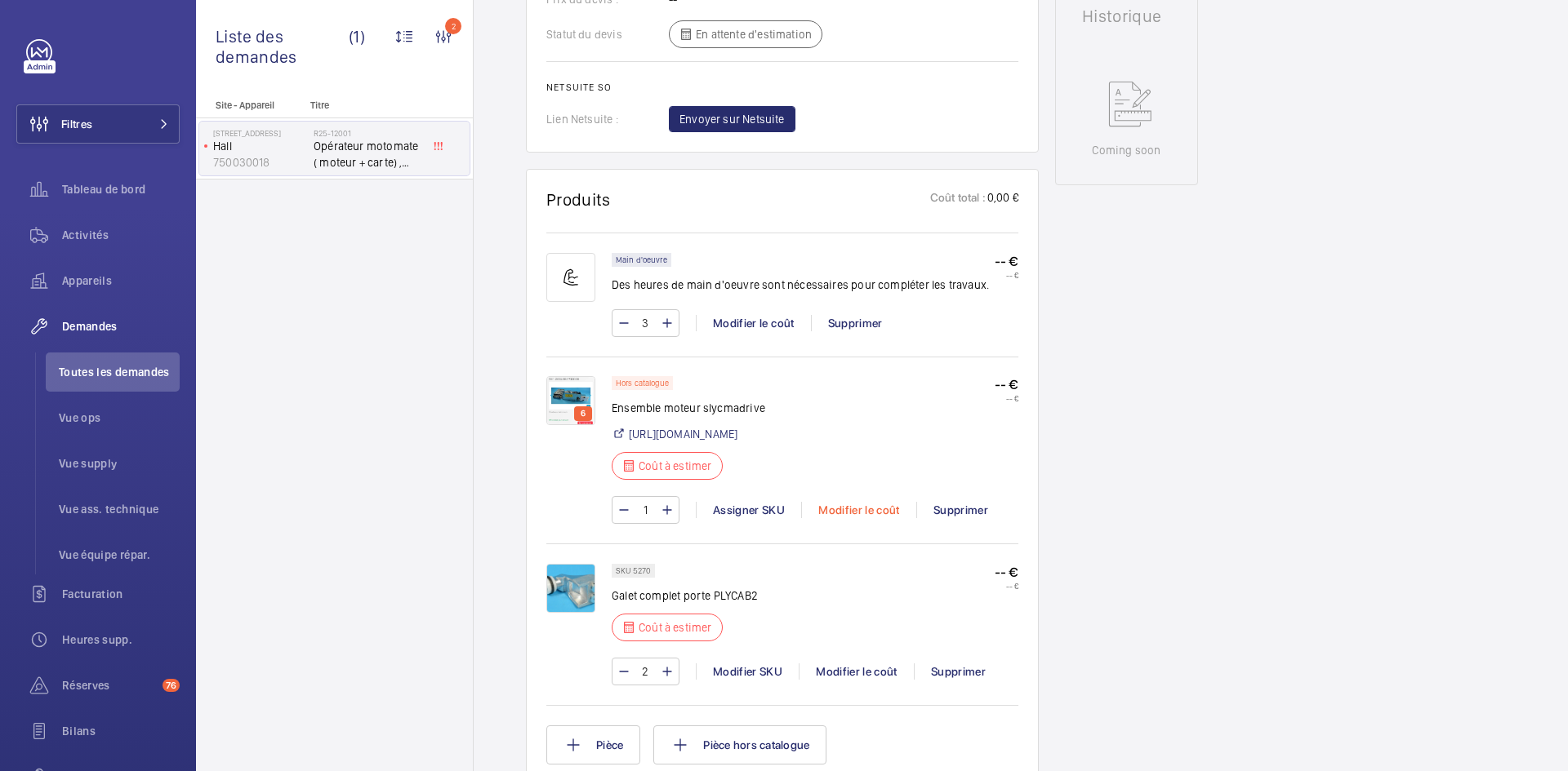
click at [883, 518] on div "Modifier le coût" at bounding box center [858, 510] width 115 height 16
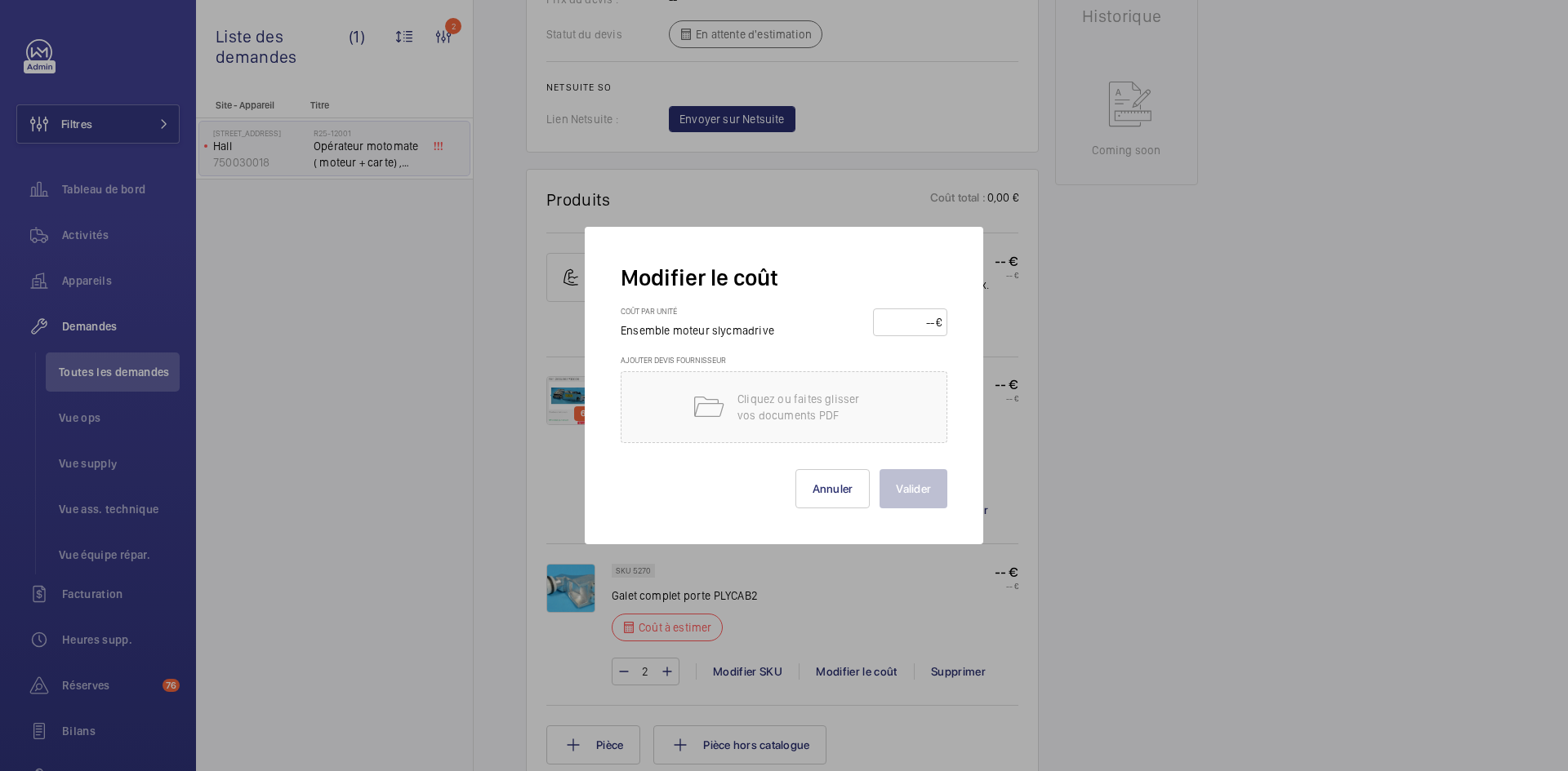
click at [904, 326] on input "number" at bounding box center [907, 321] width 57 height 26
type input "1400"
click at [908, 485] on button "Valider" at bounding box center [913, 489] width 68 height 39
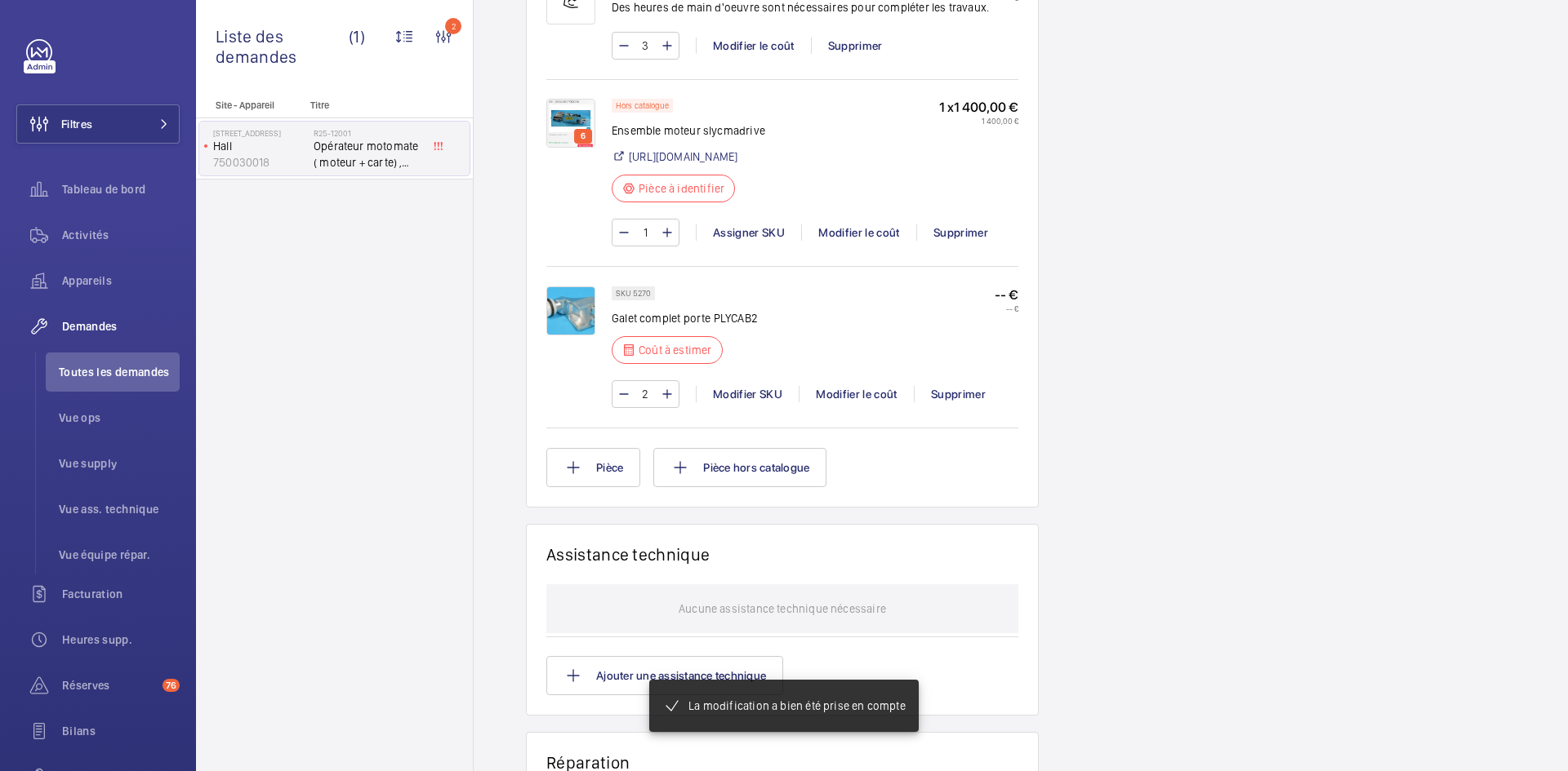
scroll to position [1110, 0]
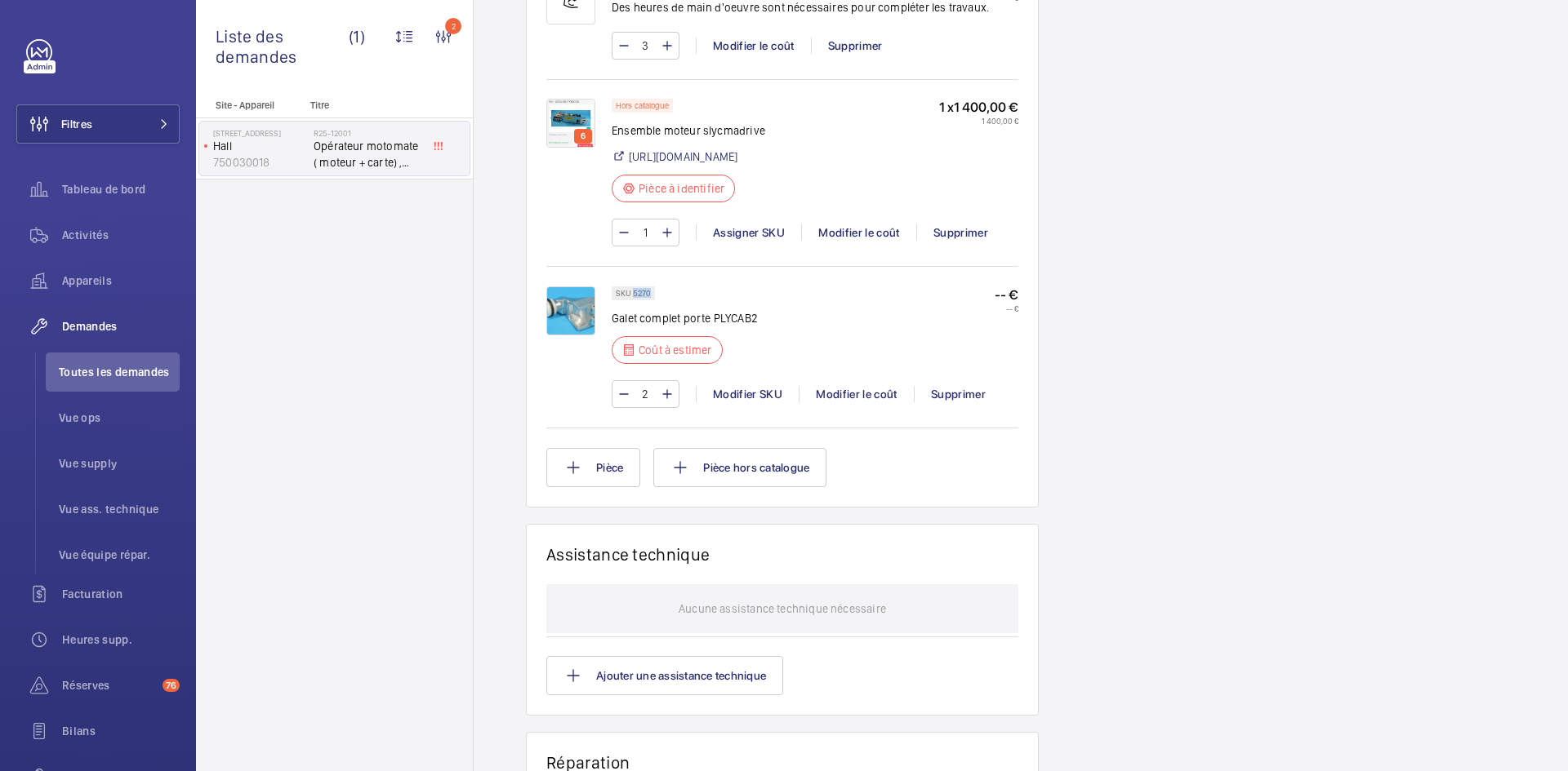
drag, startPoint x: 651, startPoint y: 326, endPoint x: 633, endPoint y: 326, distance: 18.0
click at [633, 300] on div "SKU 5270" at bounding box center [633, 293] width 44 height 14
copy p "5270"
click at [852, 402] on div "Modifier le coût" at bounding box center [856, 394] width 115 height 16
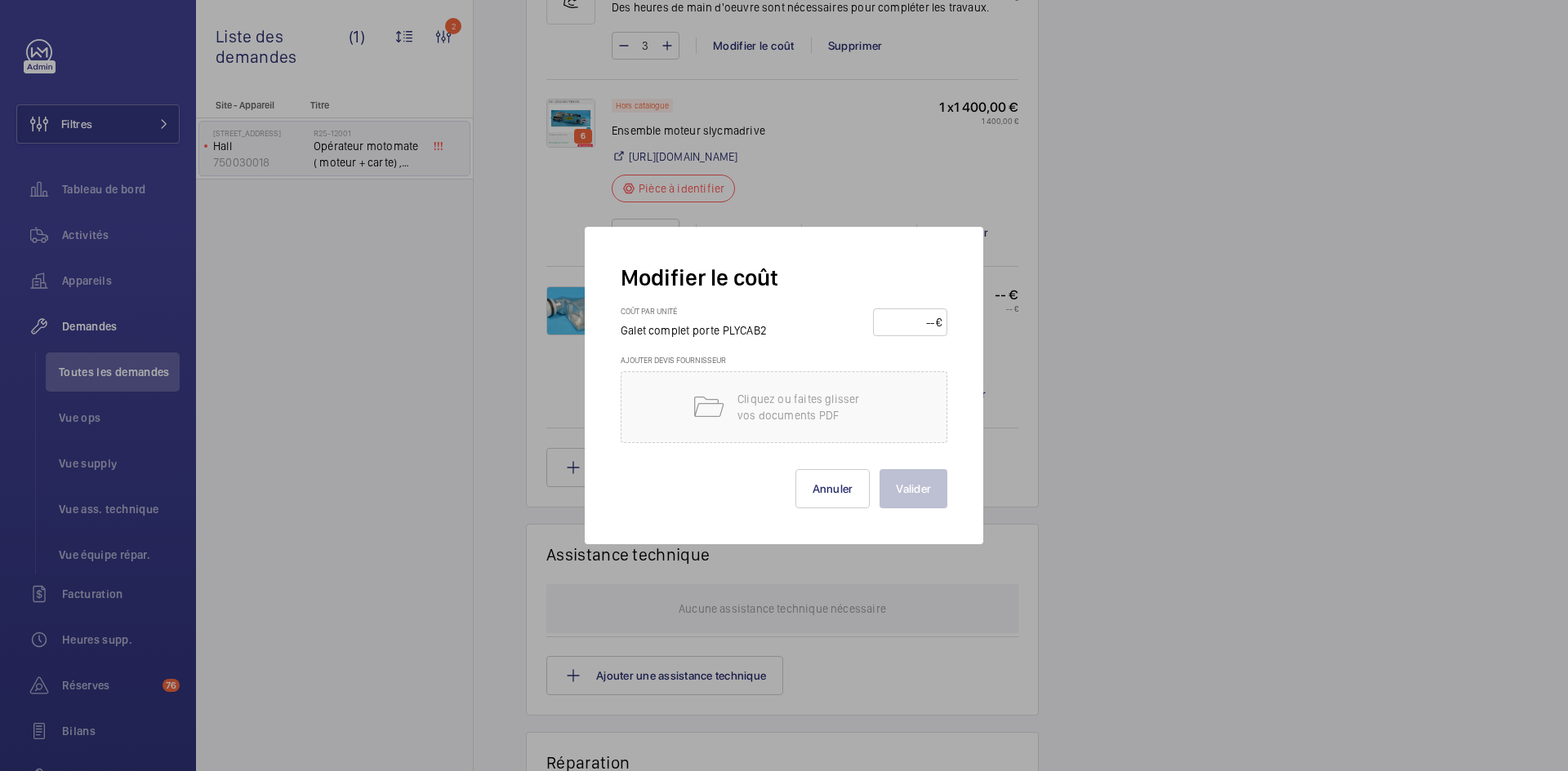
click at [890, 324] on input "number" at bounding box center [907, 321] width 57 height 26
type input "60"
click at [931, 490] on button "Valider" at bounding box center [913, 489] width 68 height 39
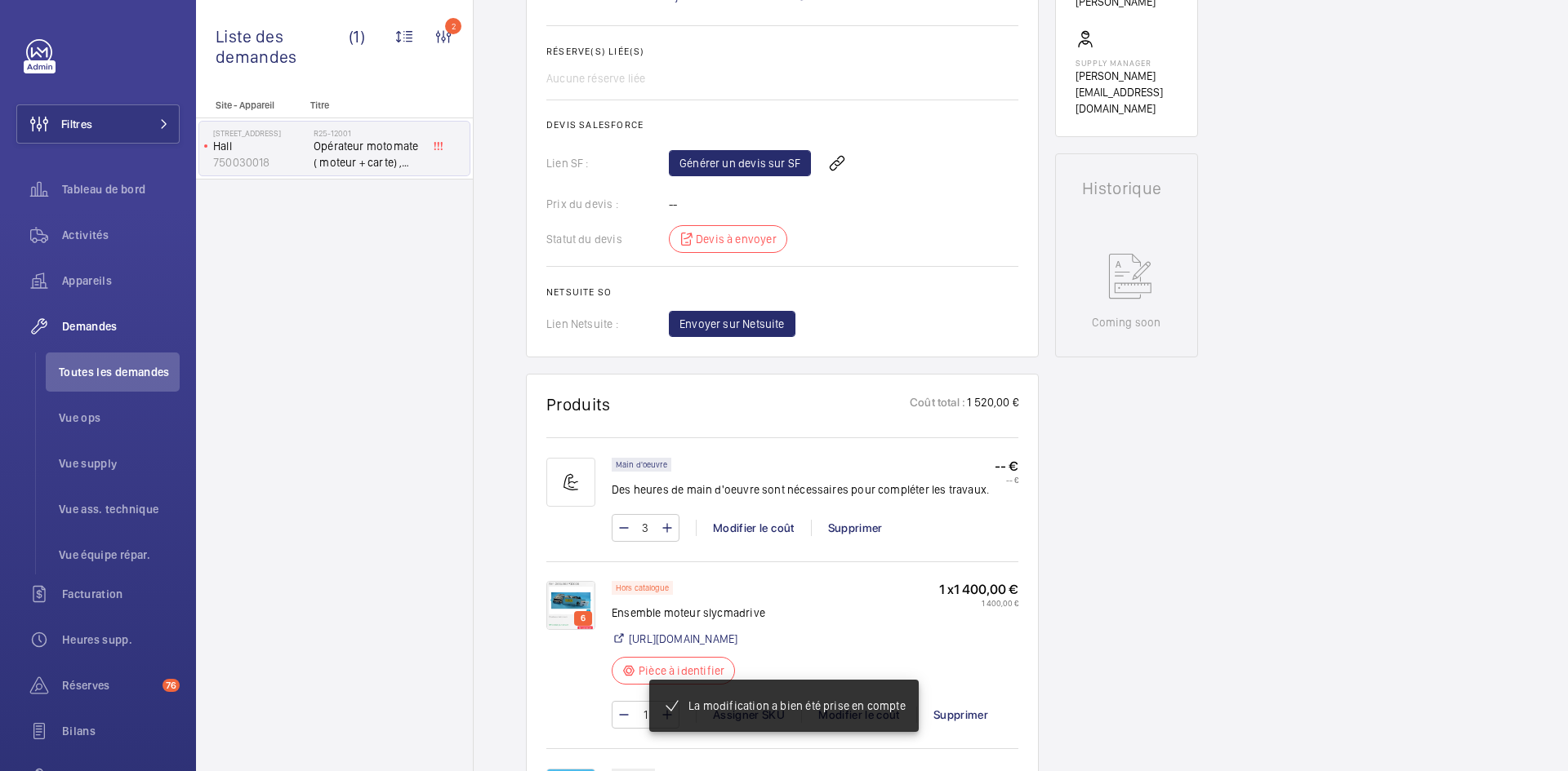
scroll to position [588, 0]
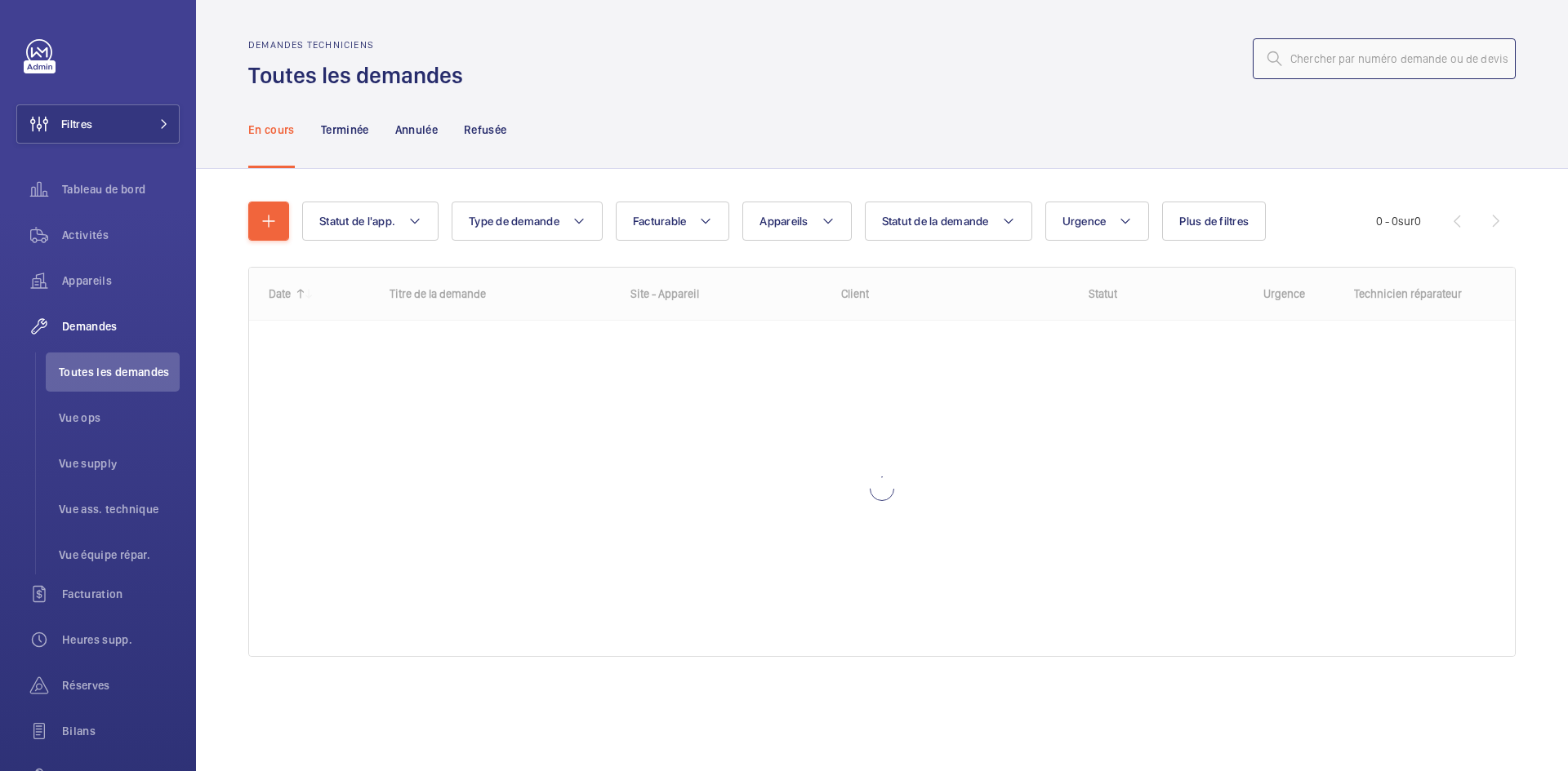
click at [1365, 61] on input "text" at bounding box center [1384, 58] width 263 height 41
paste input "R25-11810"
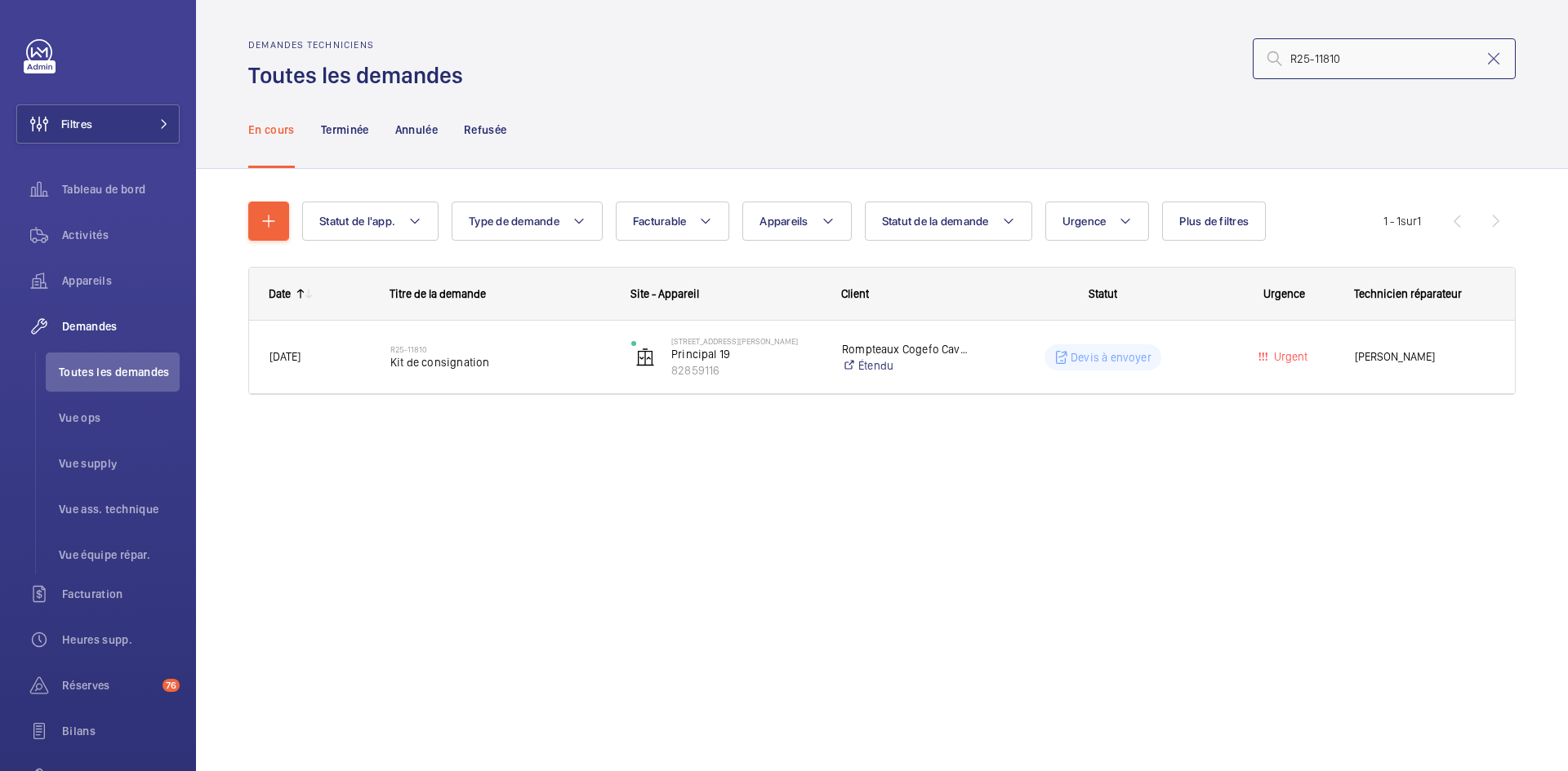
type input "R25-11810"
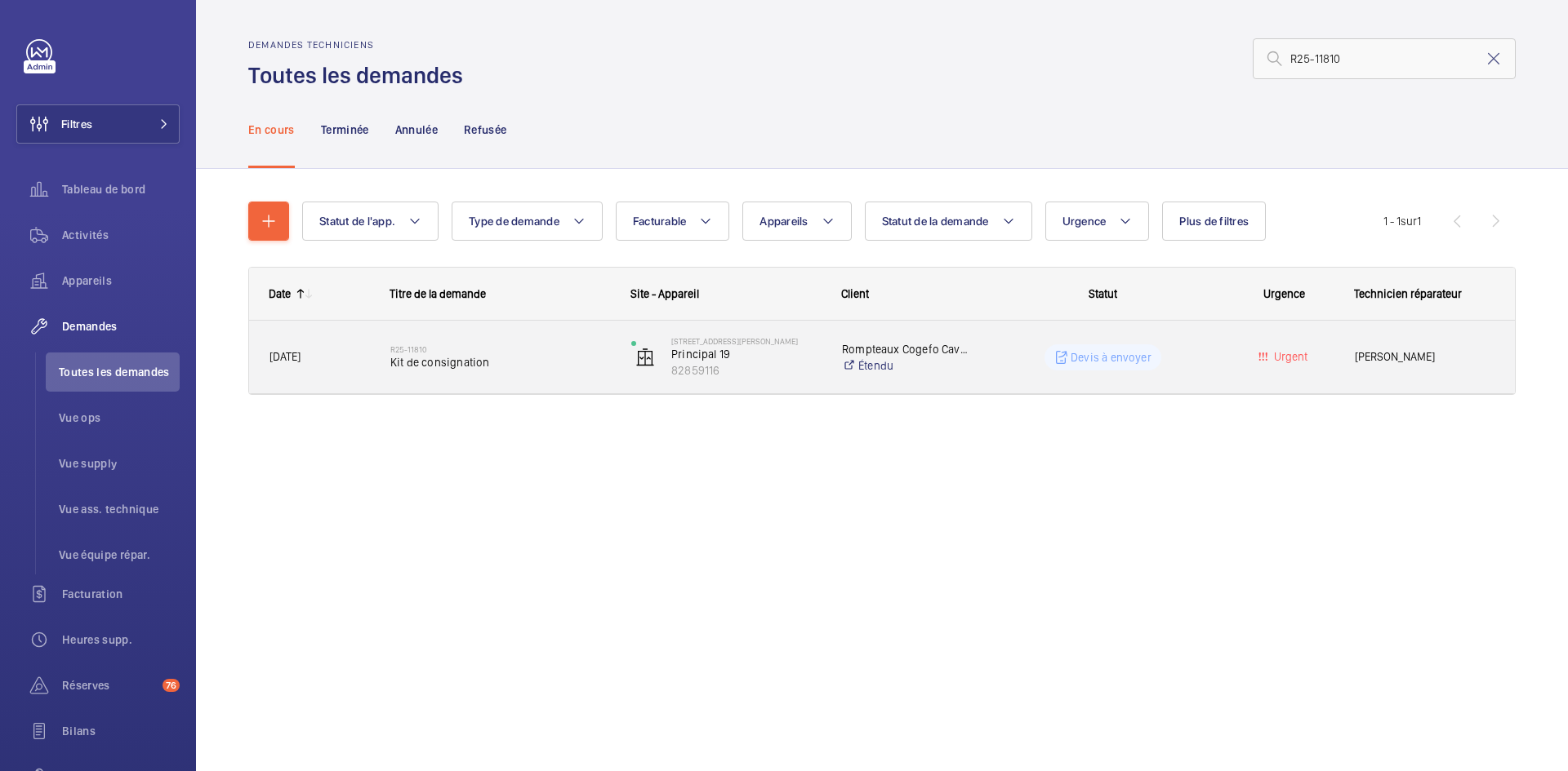
click at [351, 353] on span "04/09/2025" at bounding box center [319, 357] width 100 height 19
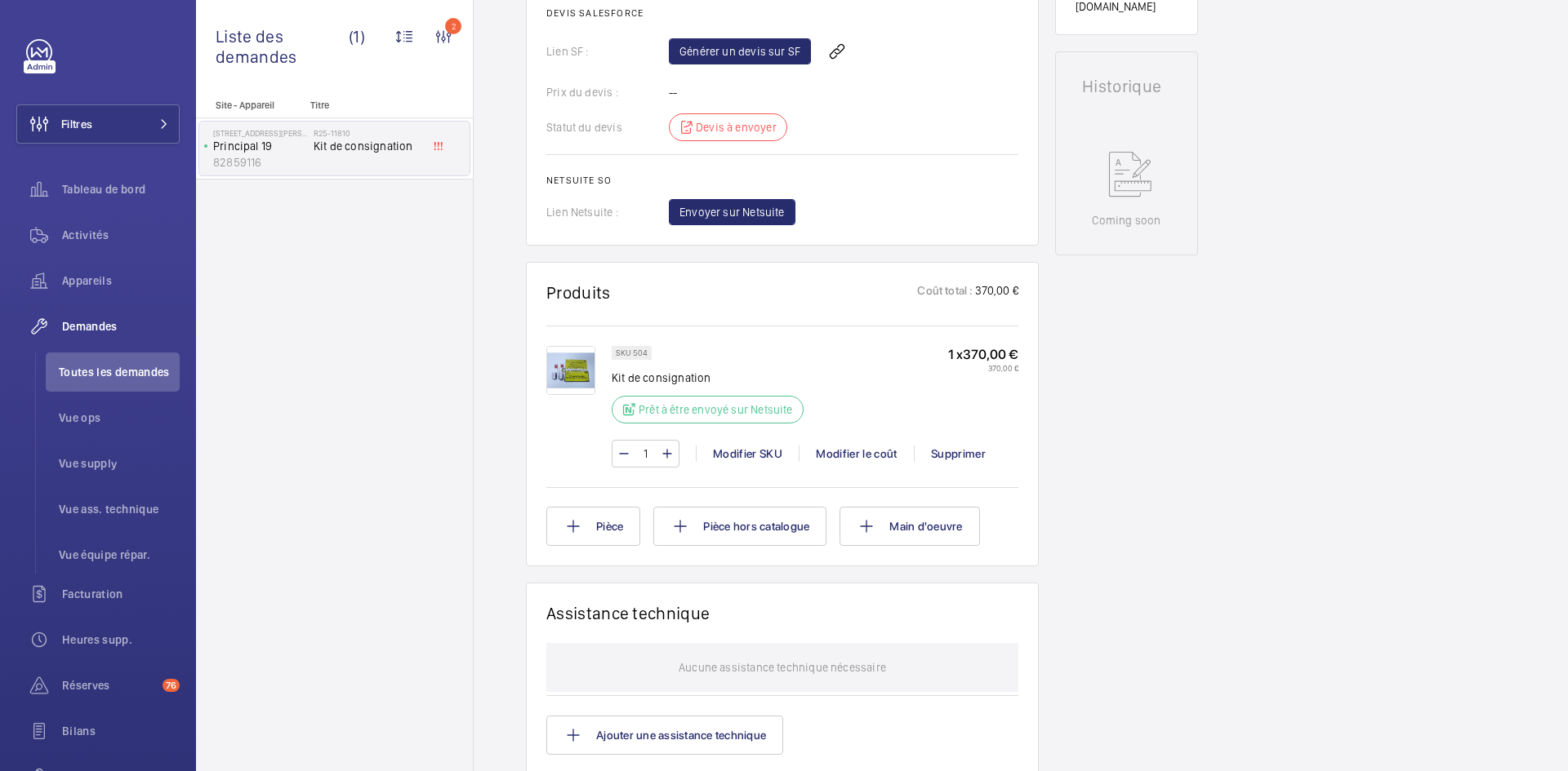
scroll to position [735, 0]
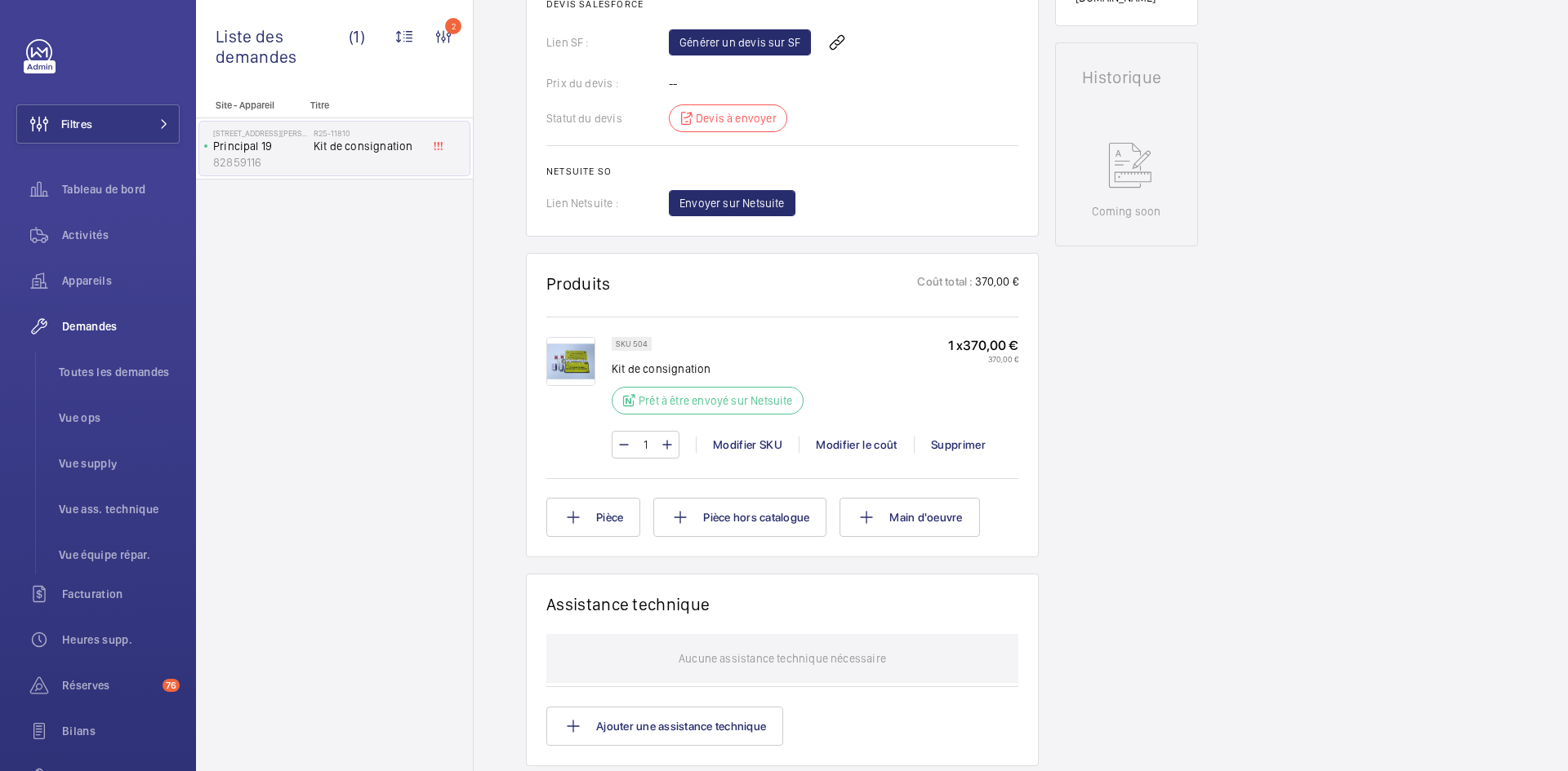
click at [579, 374] on img at bounding box center [571, 362] width 49 height 49
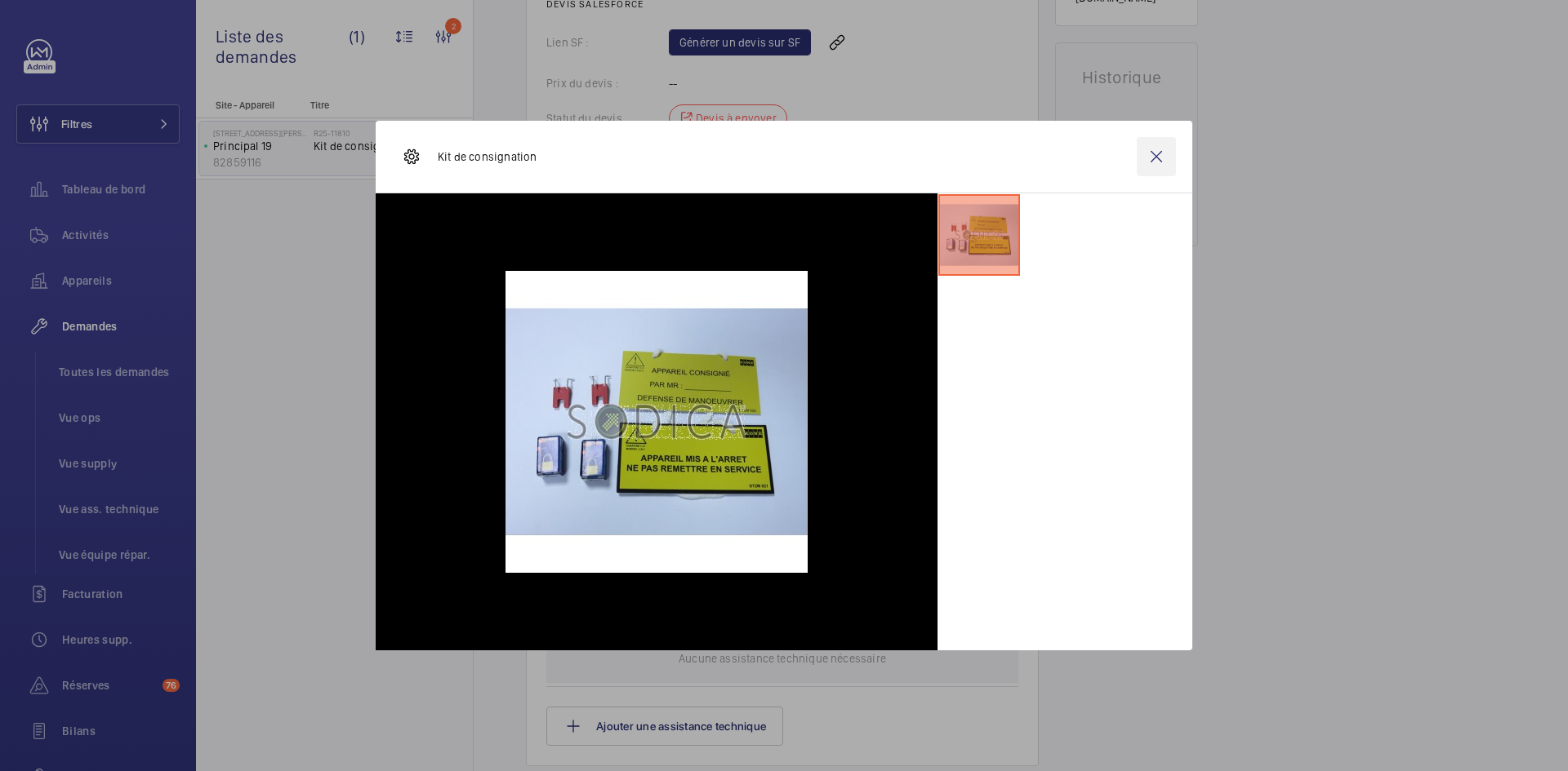
click at [1165, 162] on wm-front-icon-button at bounding box center [1155, 156] width 39 height 39
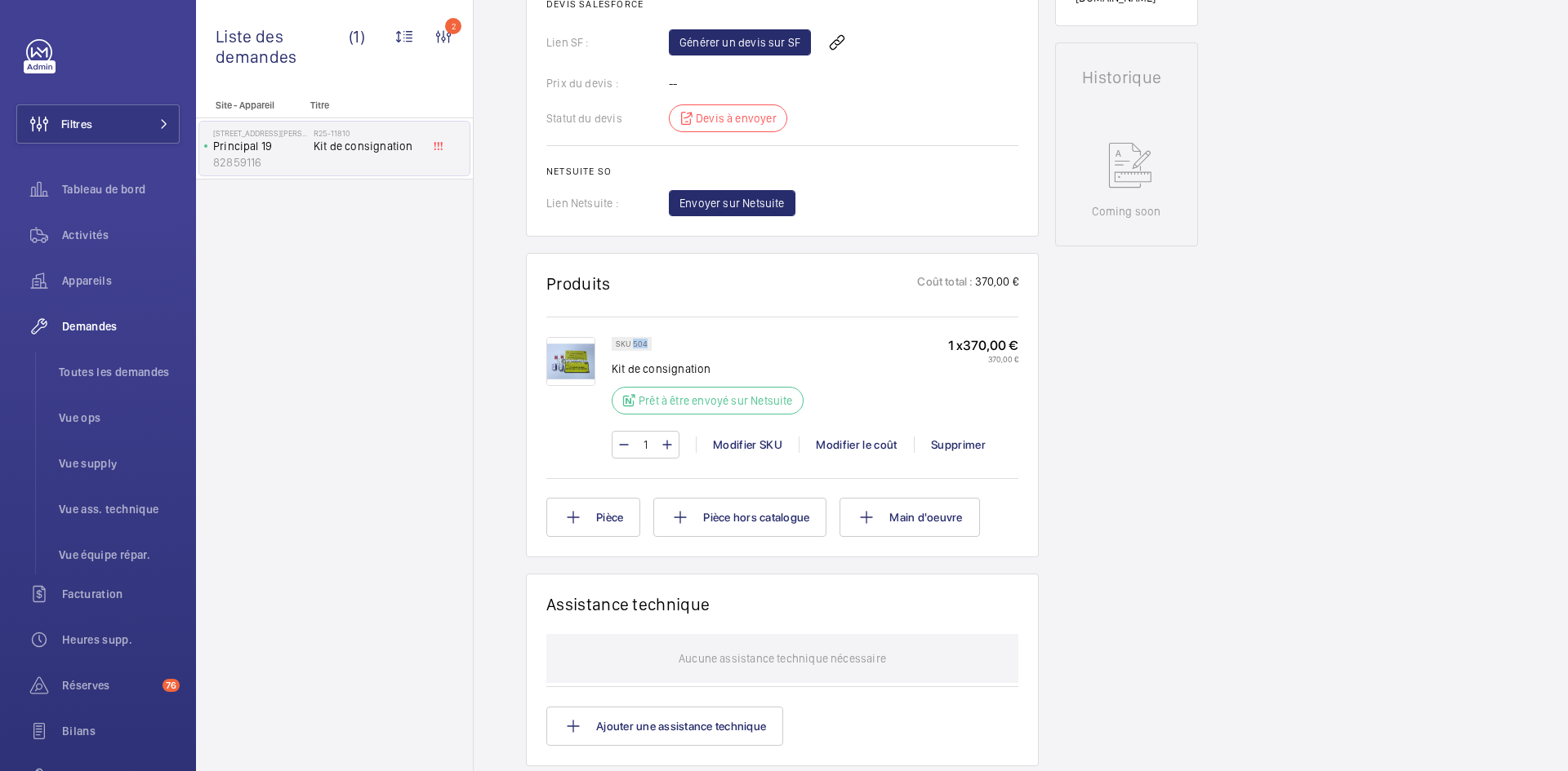
drag, startPoint x: 647, startPoint y: 361, endPoint x: 634, endPoint y: 361, distance: 13.0
click at [634, 351] on div "SKU 504" at bounding box center [631, 344] width 40 height 14
copy p "504"
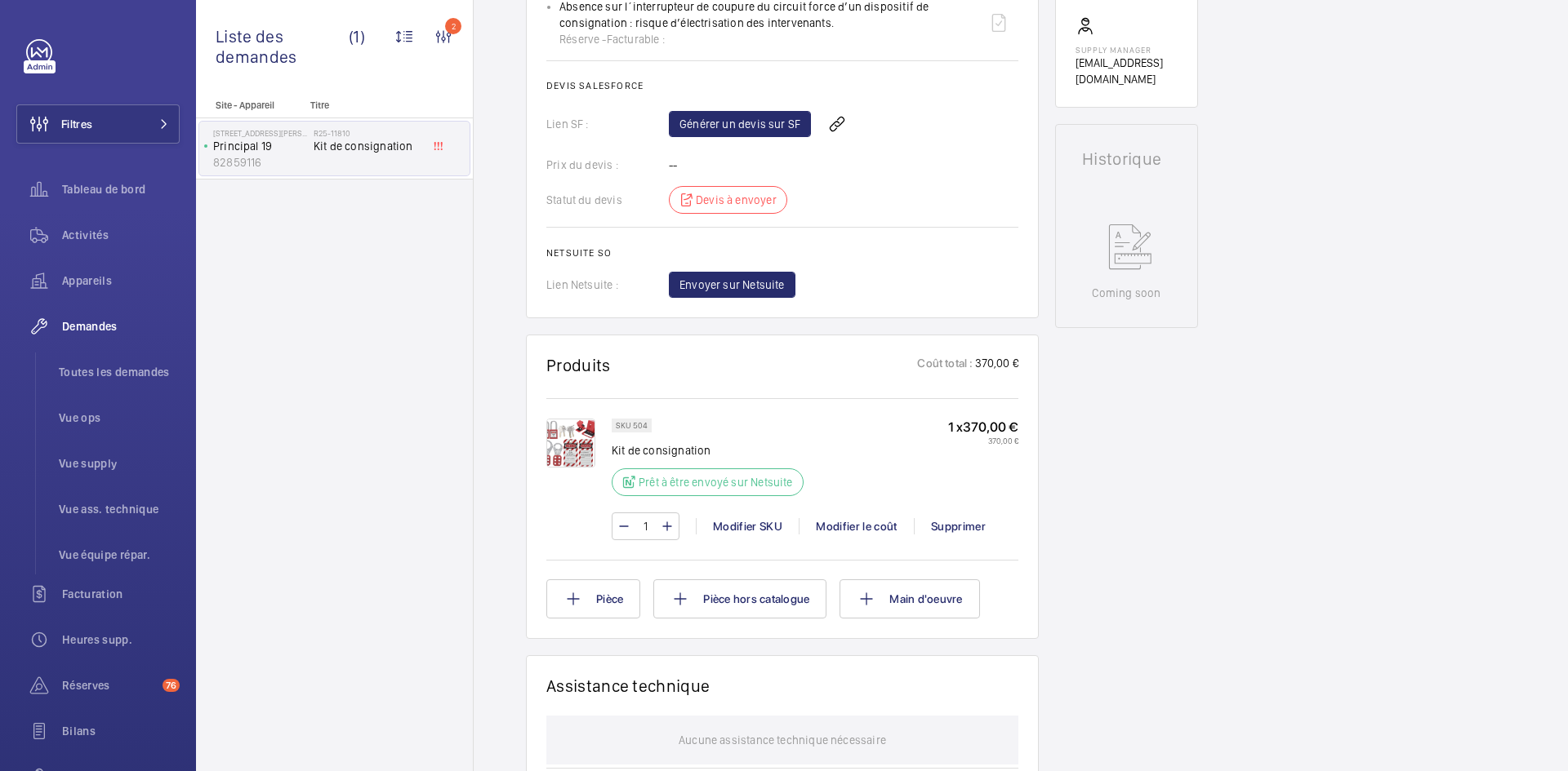
scroll to position [702, 0]
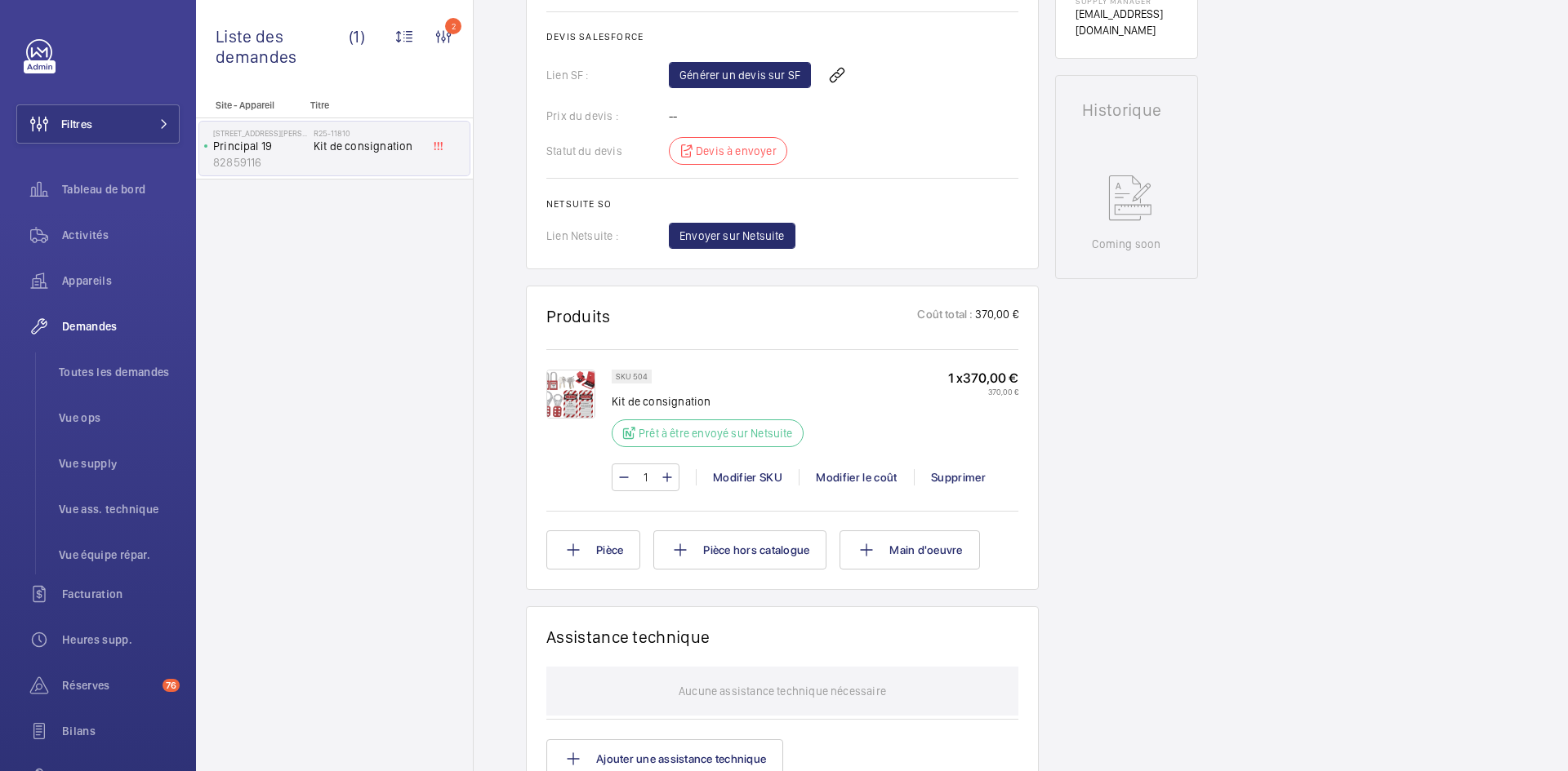
click at [578, 408] on img at bounding box center [571, 395] width 49 height 49
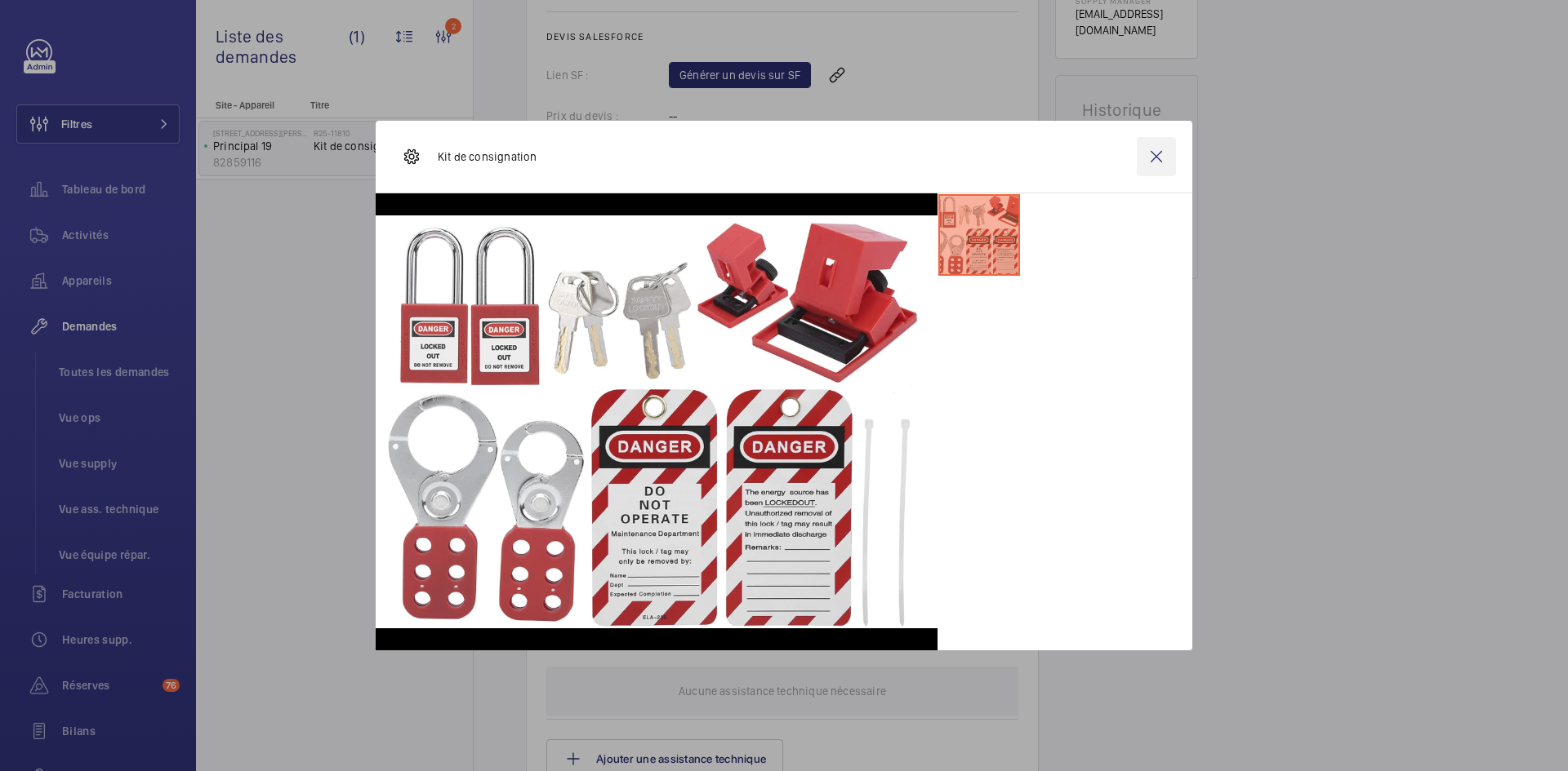
click at [1152, 162] on wm-front-icon-button at bounding box center [1155, 156] width 39 height 39
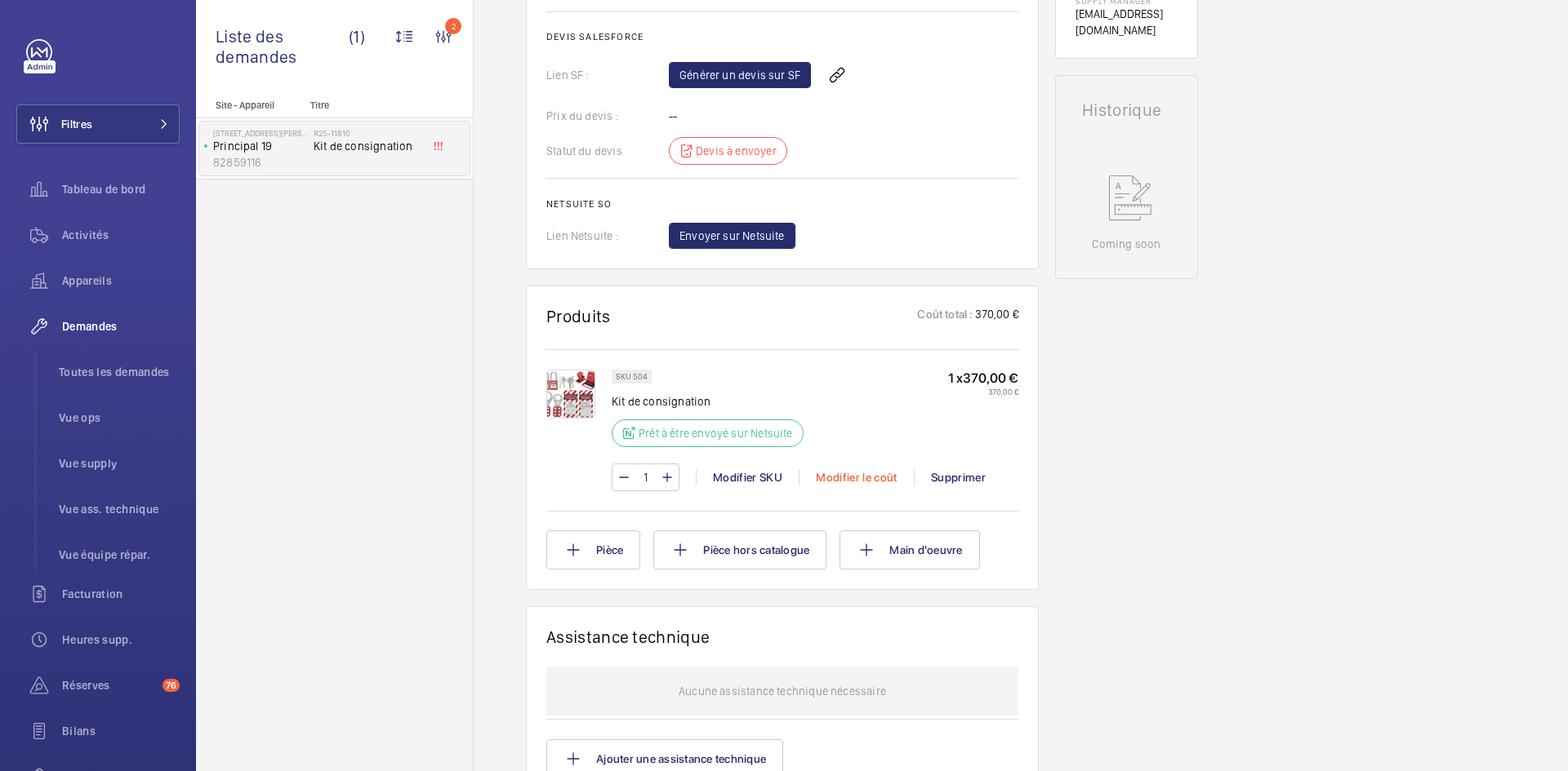
click at [845, 486] on div "Modifier le coût" at bounding box center [856, 477] width 115 height 16
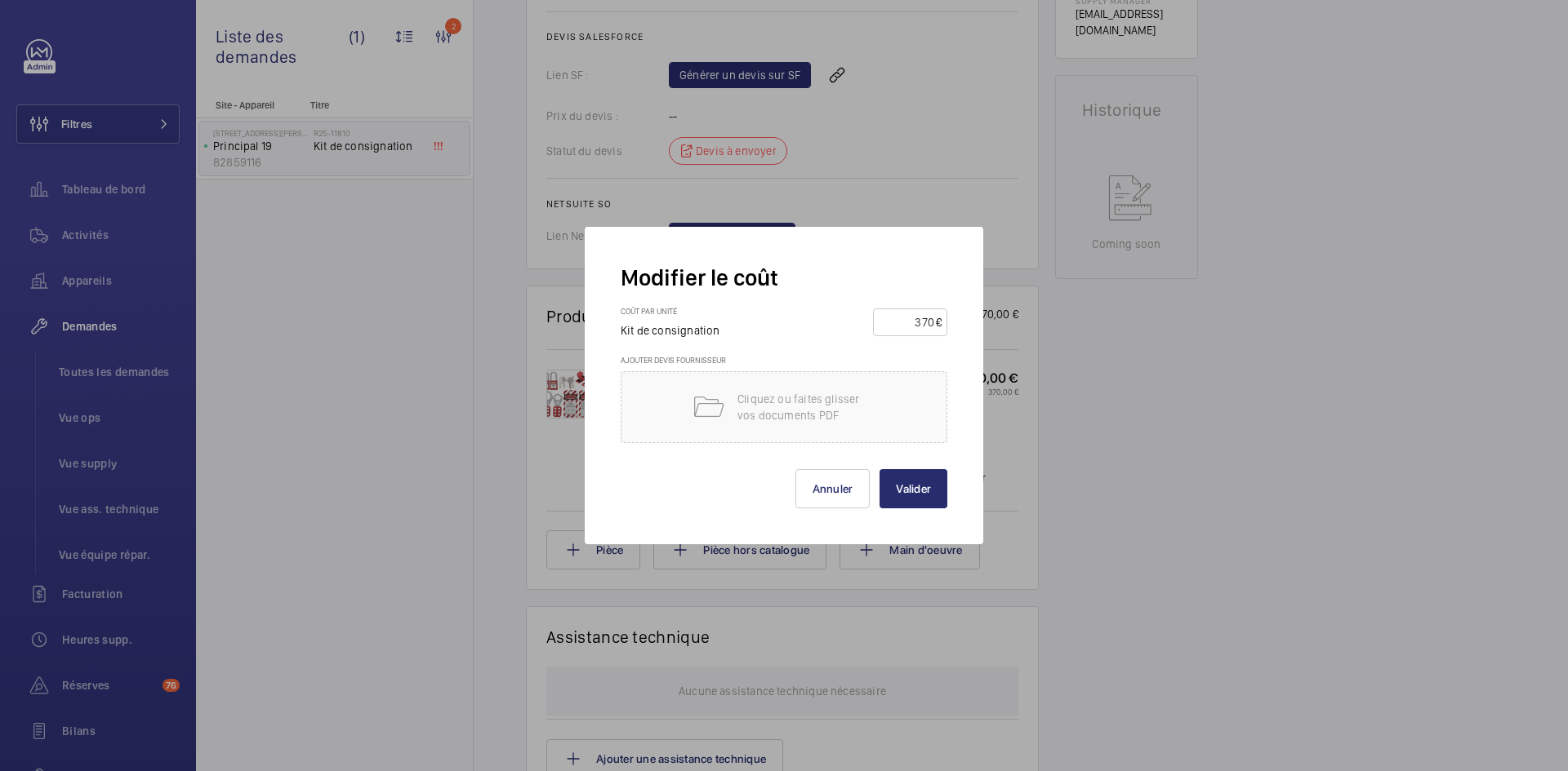
click at [934, 319] on input "370" at bounding box center [907, 321] width 57 height 26
type input "30"
click at [930, 492] on button "Valider" at bounding box center [913, 489] width 68 height 39
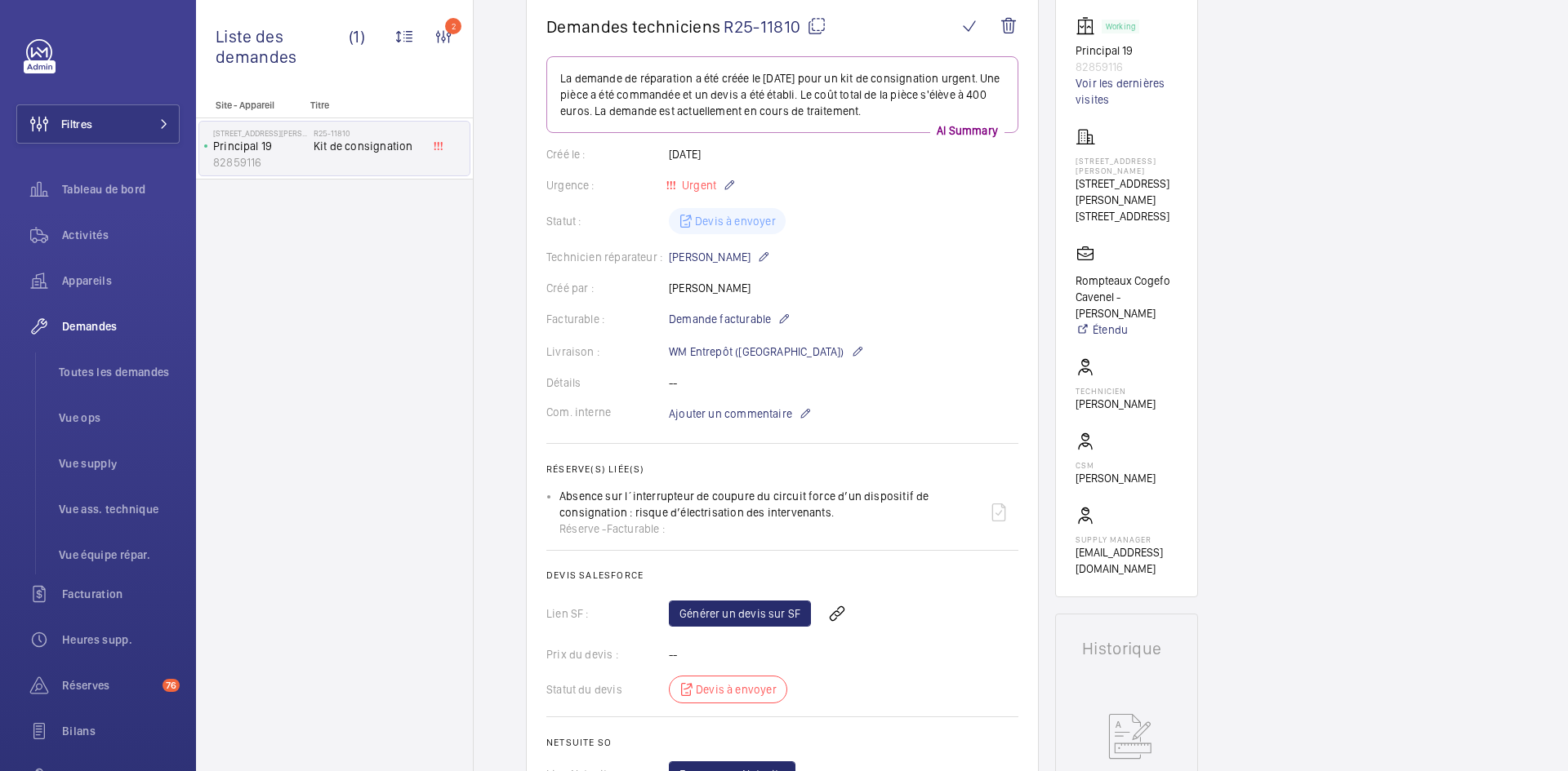
scroll to position [571, 0]
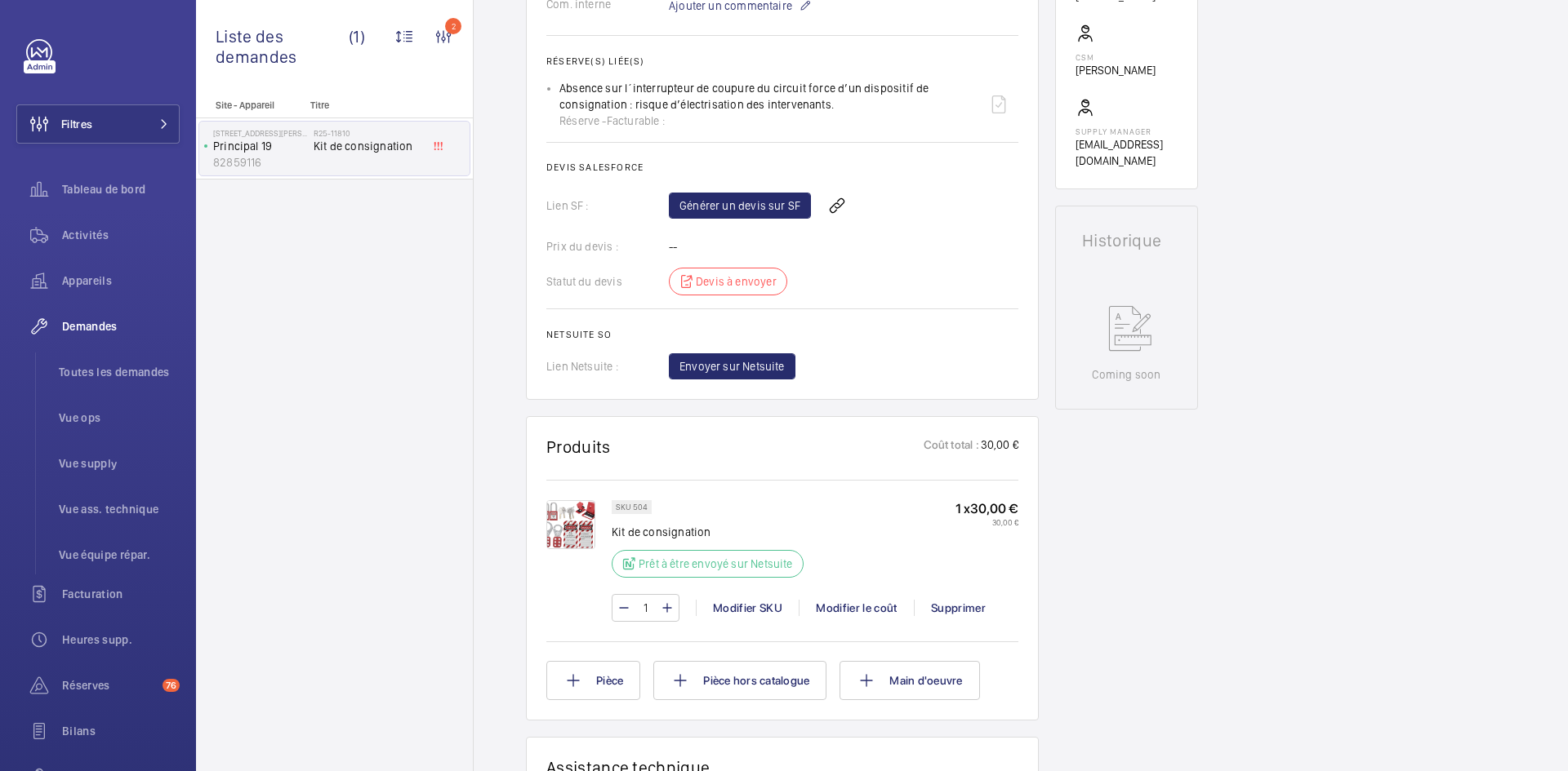
click at [575, 521] on img at bounding box center [571, 525] width 49 height 49
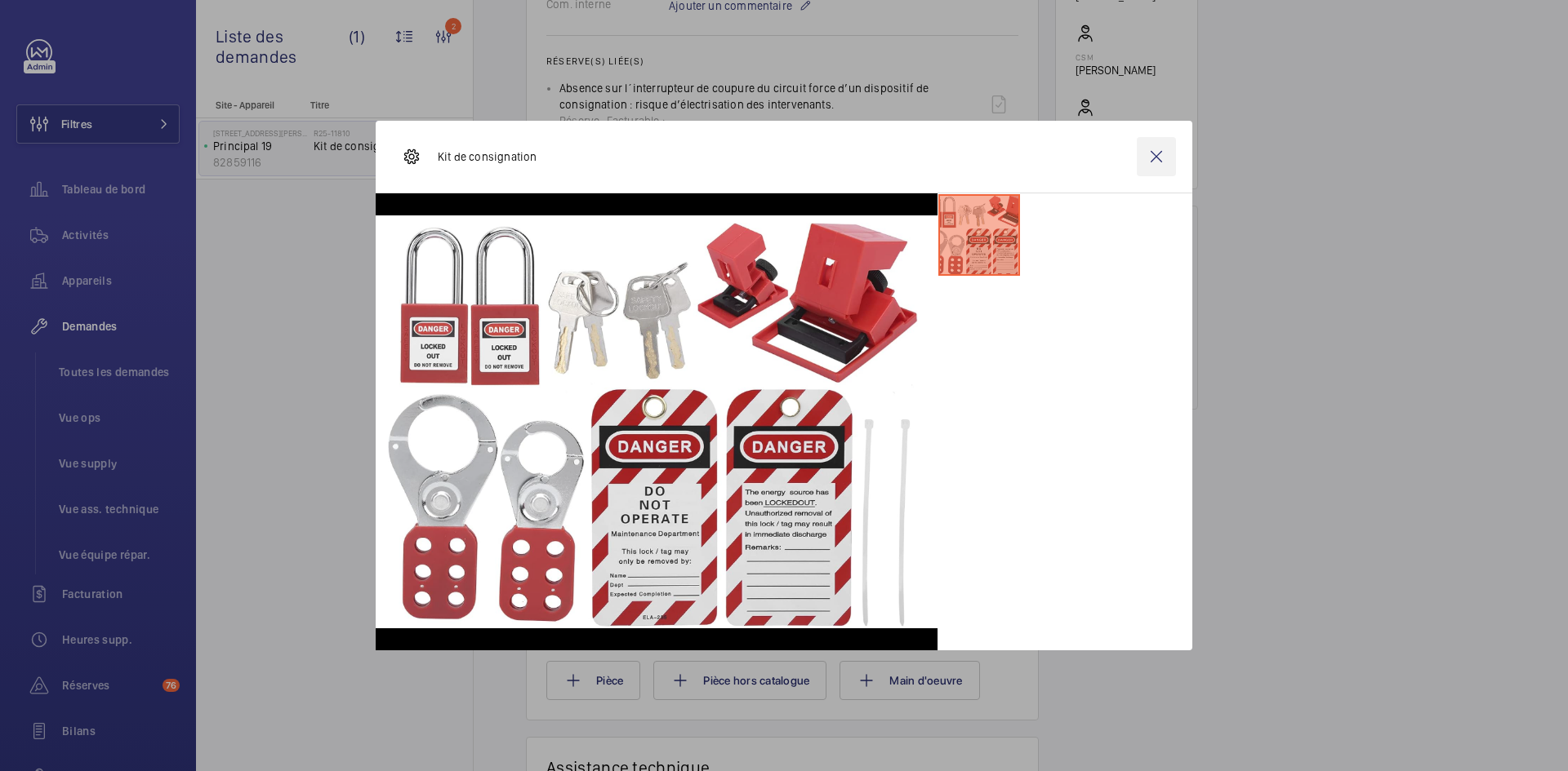
click at [1154, 158] on wm-front-icon-button at bounding box center [1155, 156] width 39 height 39
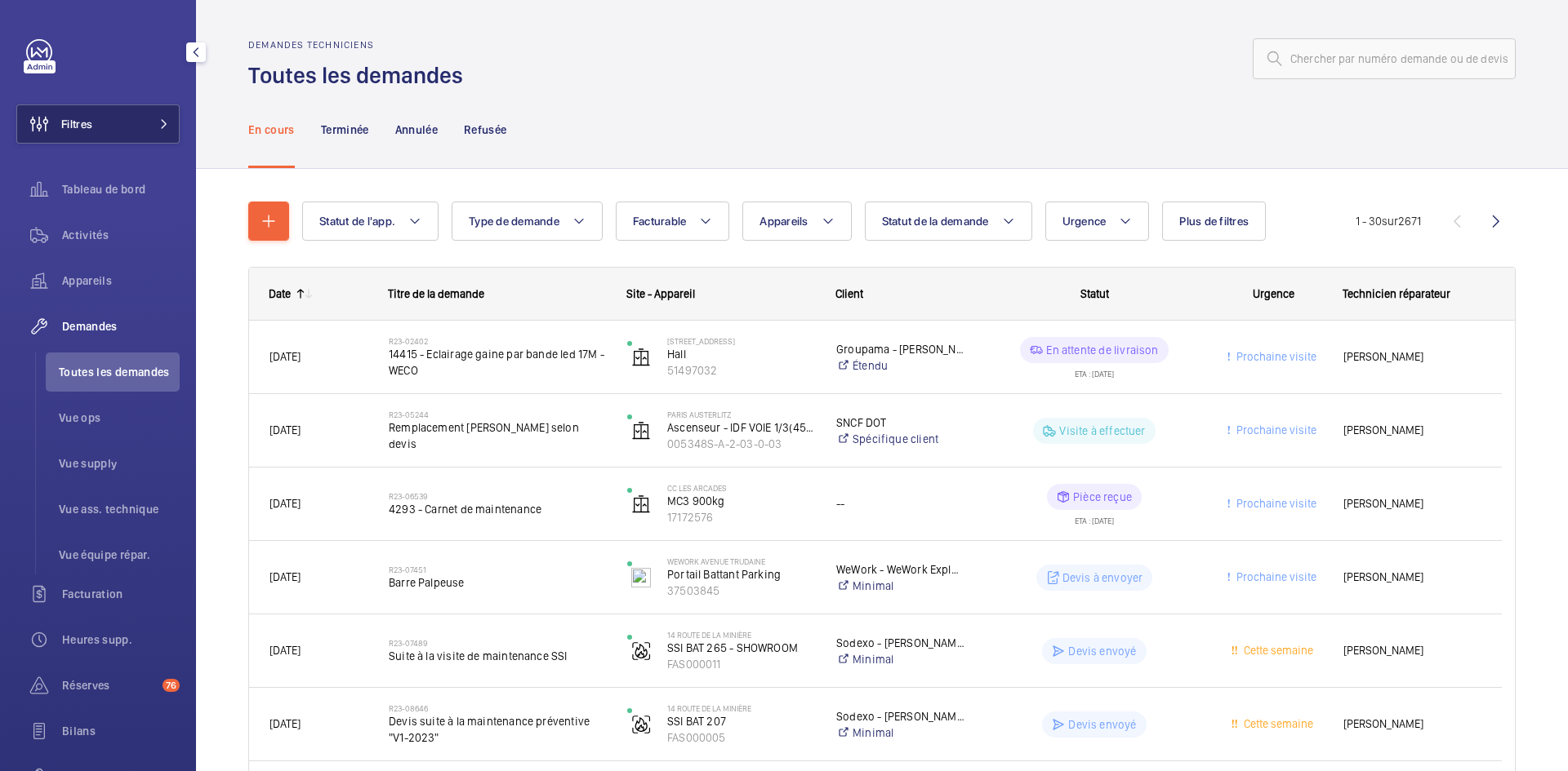
click at [151, 125] on span at bounding box center [159, 124] width 20 height 10
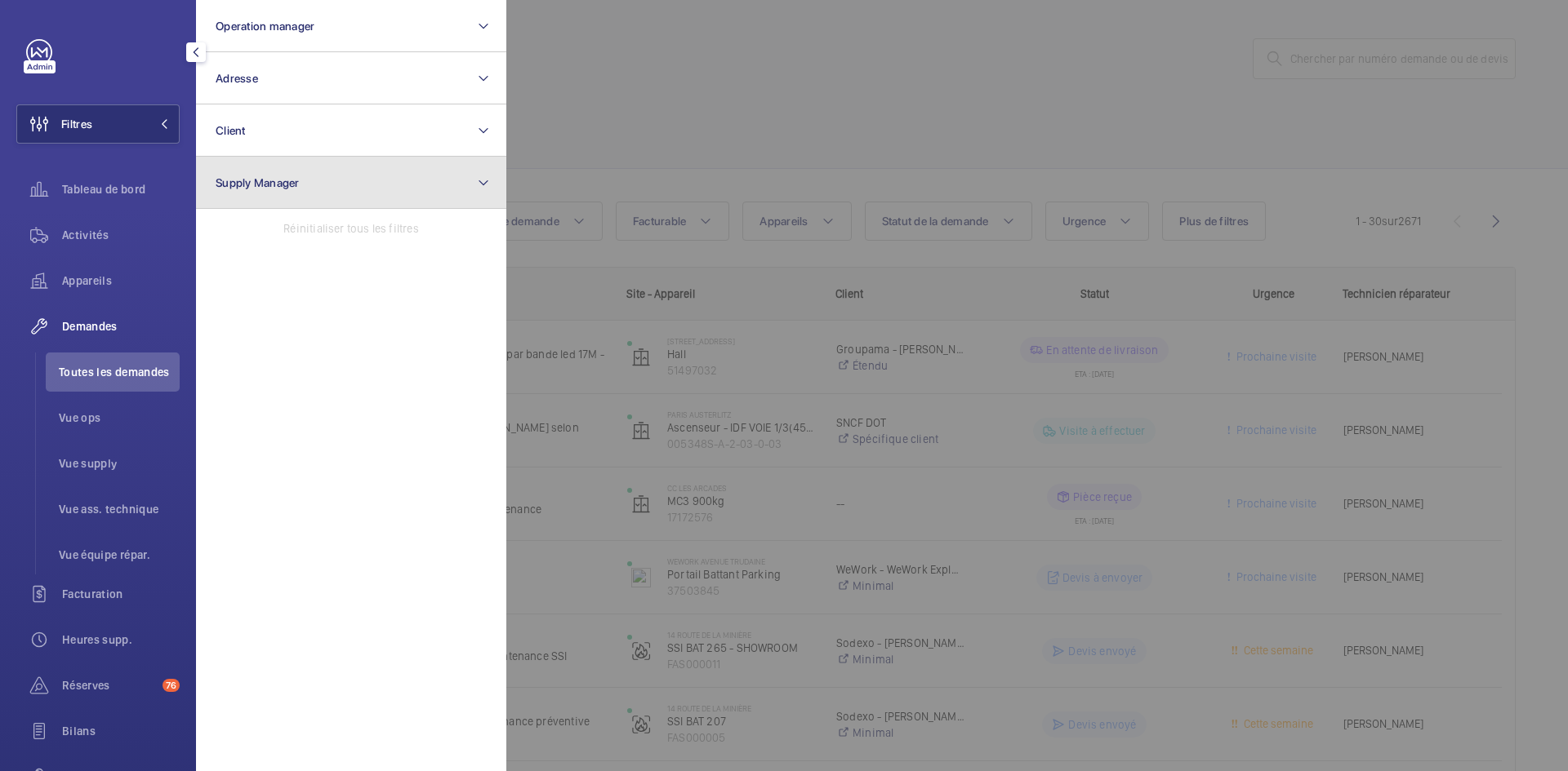
click at [296, 183] on span "Supply Manager" at bounding box center [258, 183] width 84 height 13
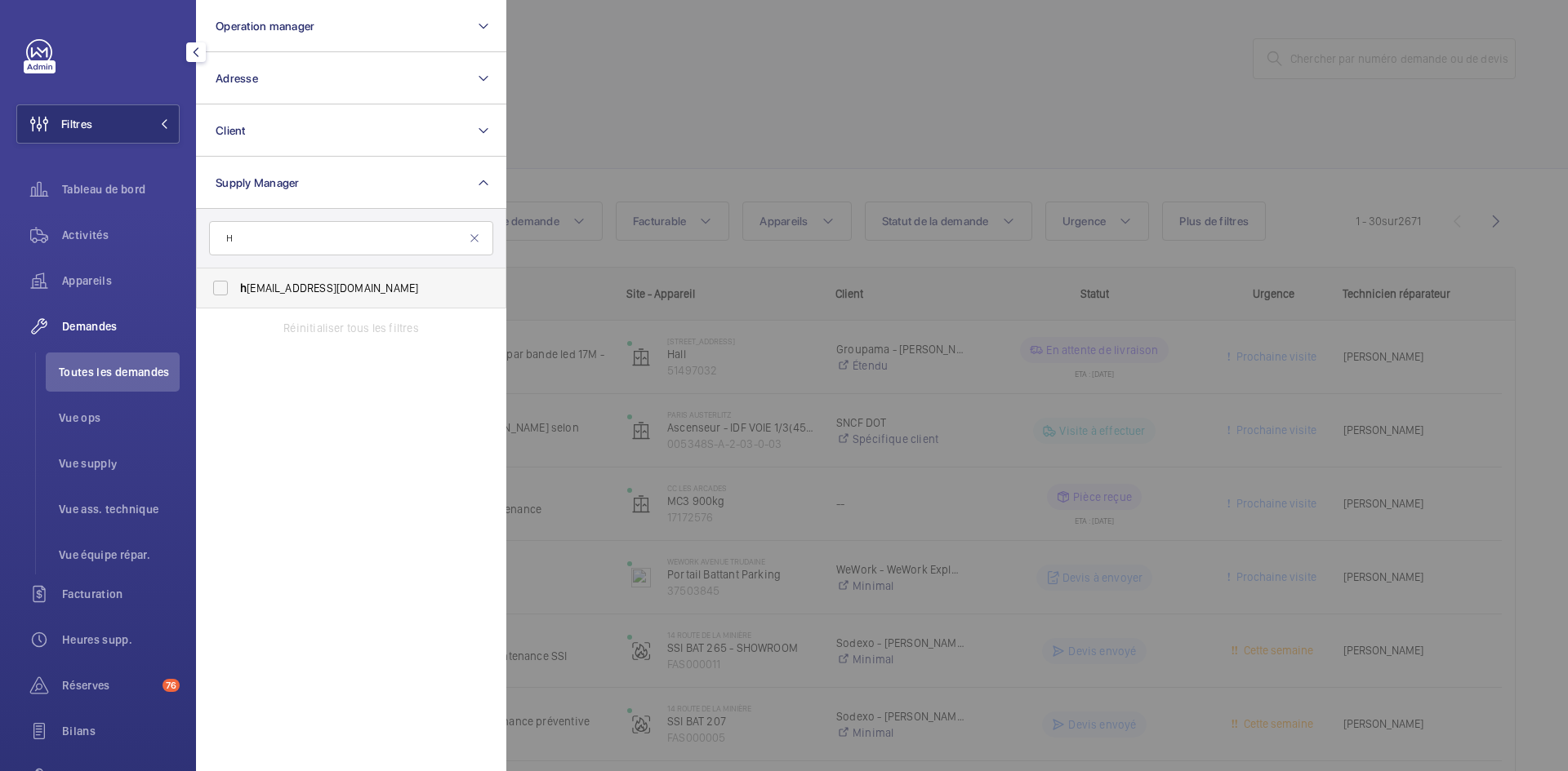
type input "H"
click at [223, 287] on label "h amza@wemaintain.com" at bounding box center [339, 288] width 284 height 39
click at [223, 287] on input "h amza@wemaintain.com" at bounding box center [221, 288] width 32 height 32
checkbox input "true"
click at [97, 460] on span "Vue supply" at bounding box center [119, 463] width 121 height 16
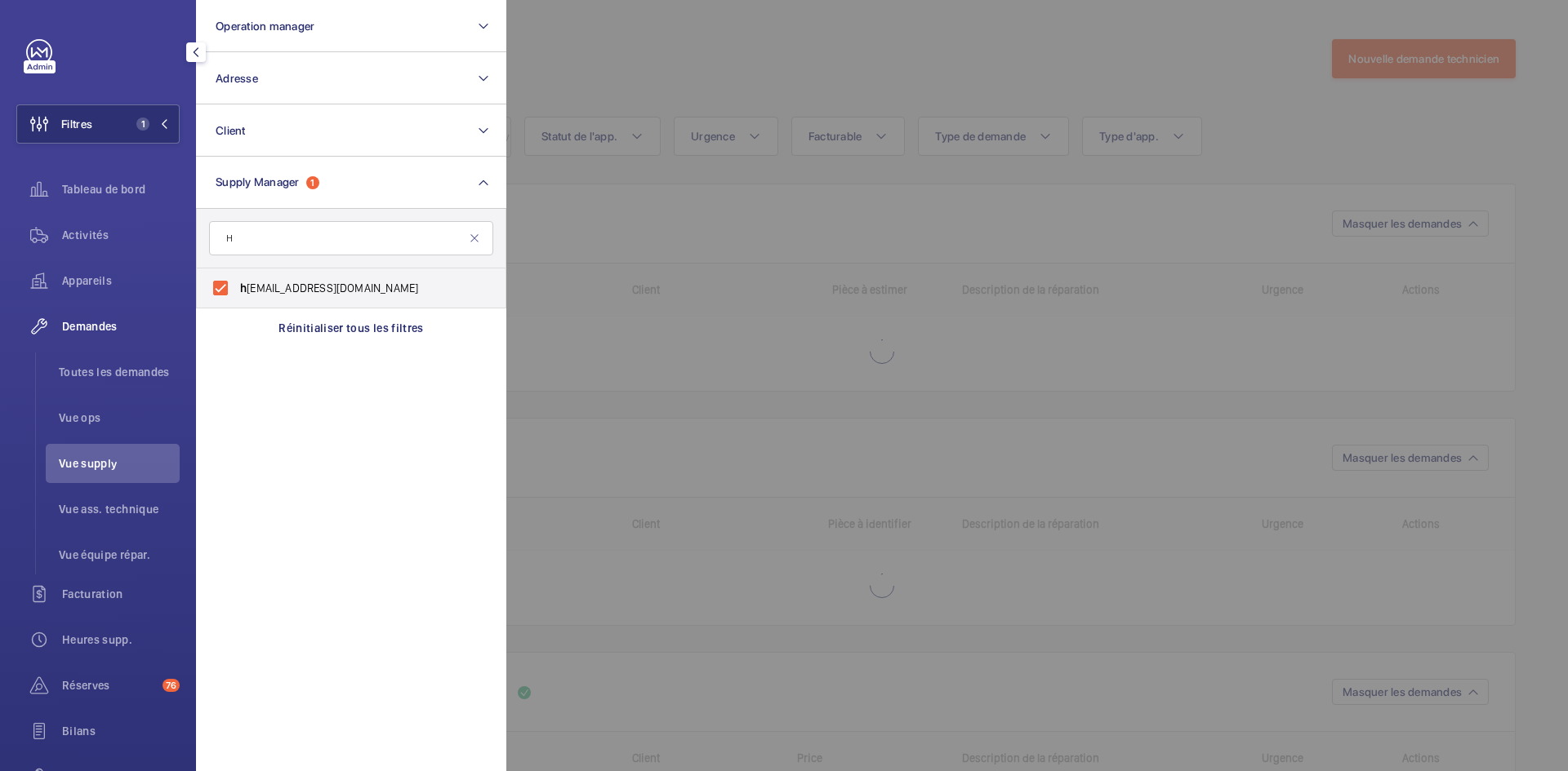
click at [99, 465] on span "Vue supply" at bounding box center [119, 463] width 121 height 16
click at [470, 235] on mat-icon at bounding box center [474, 239] width 13 height 13
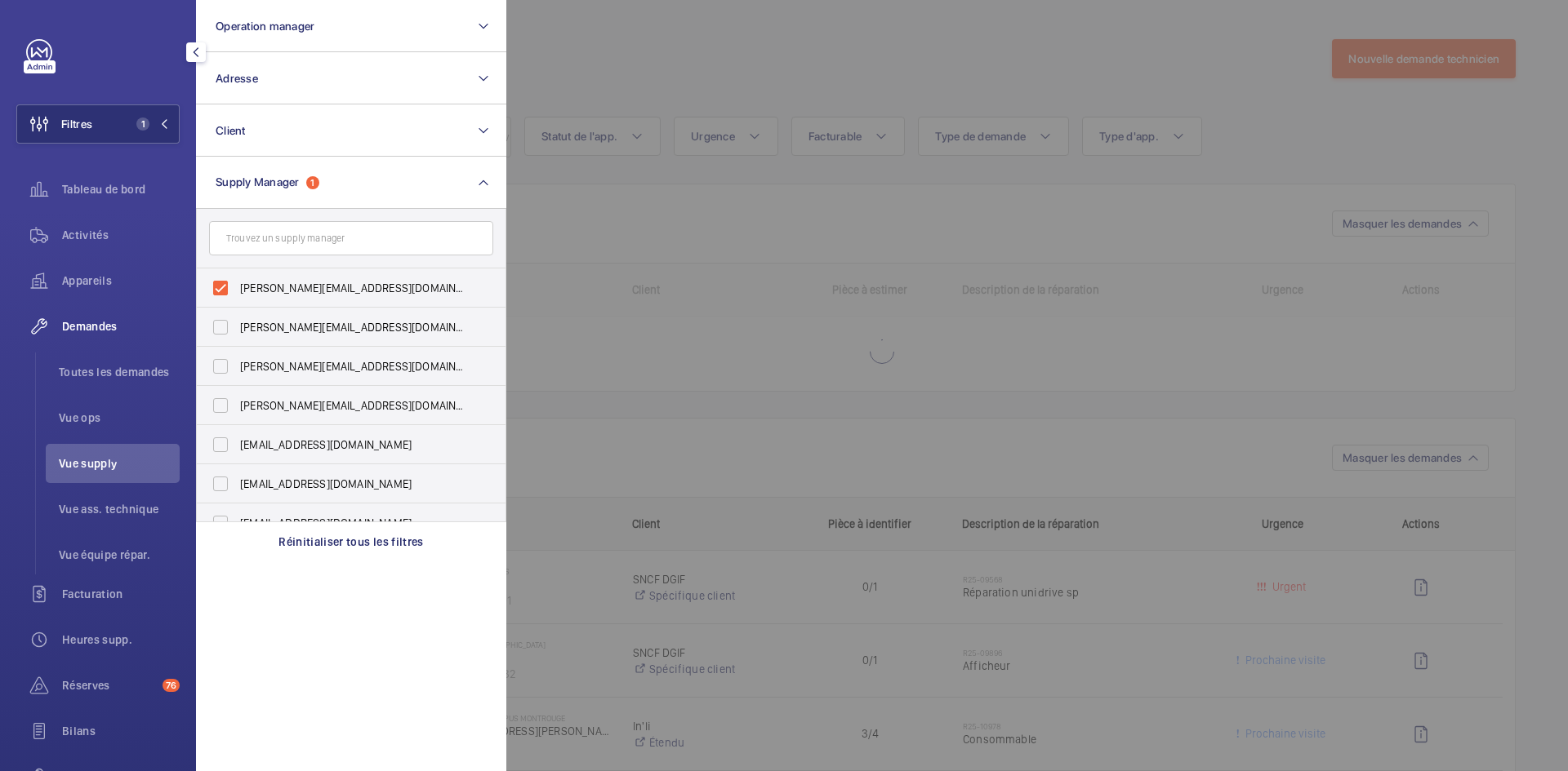
click at [647, 71] on div at bounding box center [1289, 385] width 1568 height 771
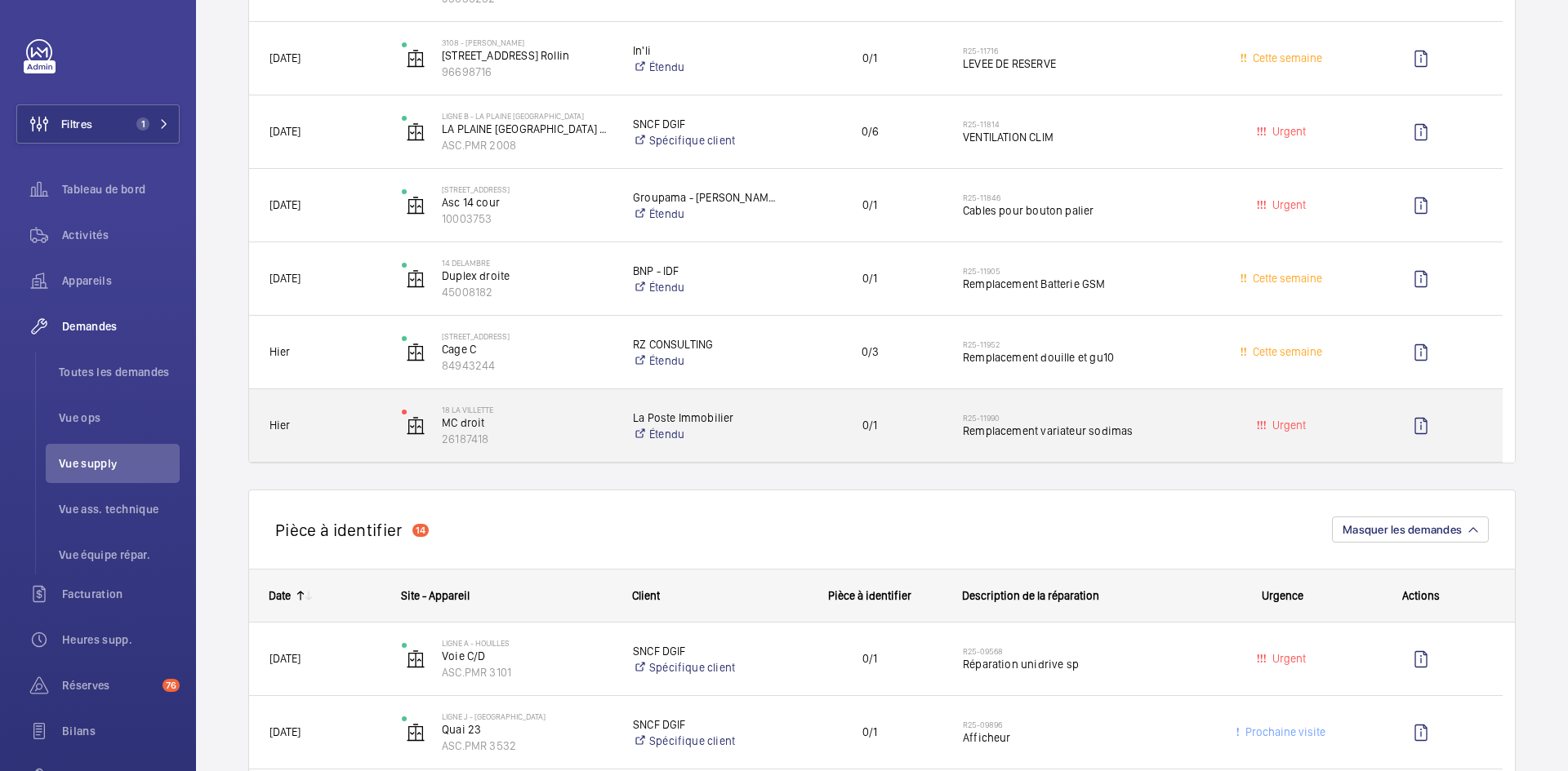
scroll to position [571, 0]
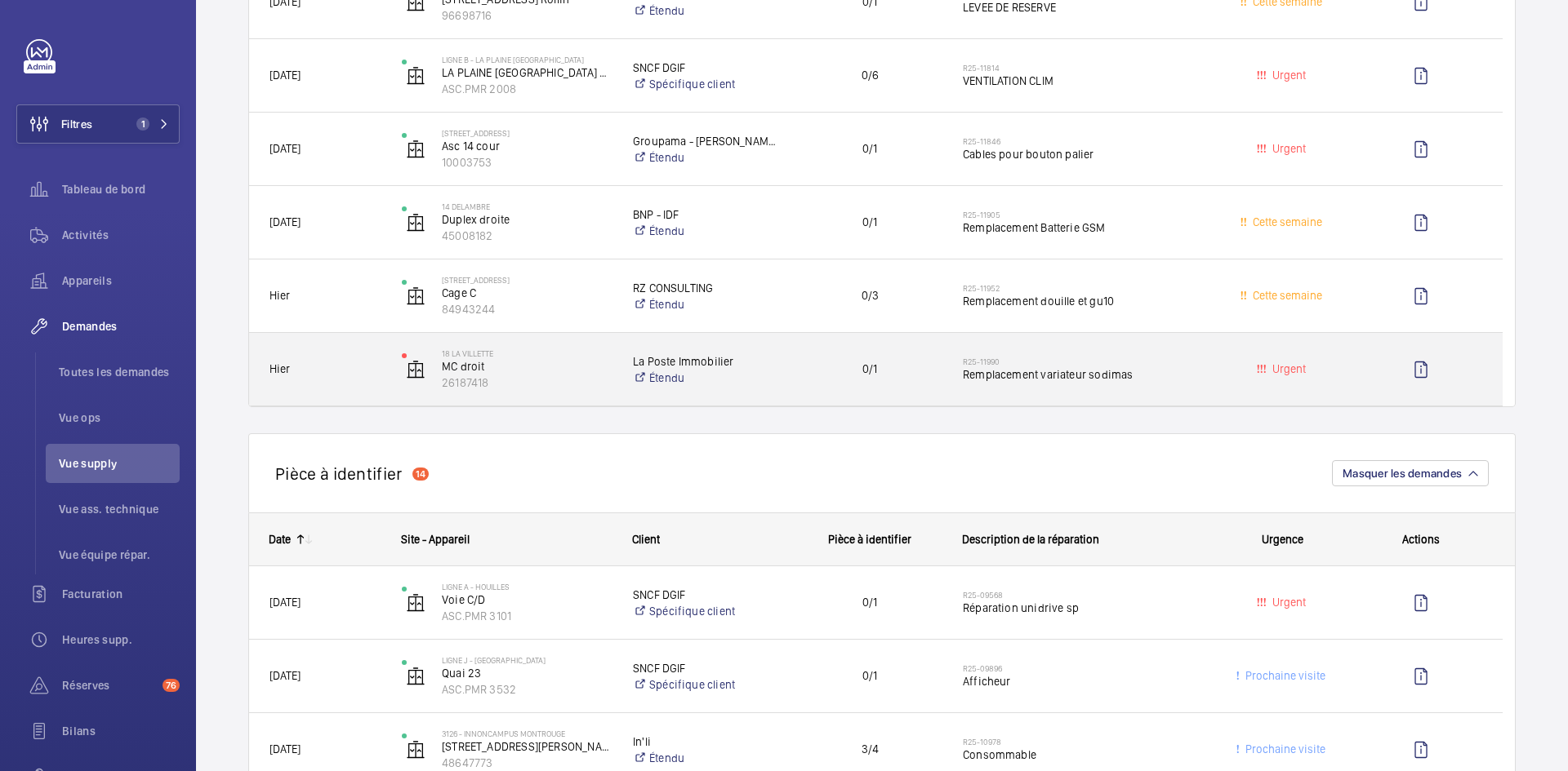
click at [372, 367] on span "Hier" at bounding box center [324, 370] width 111 height 19
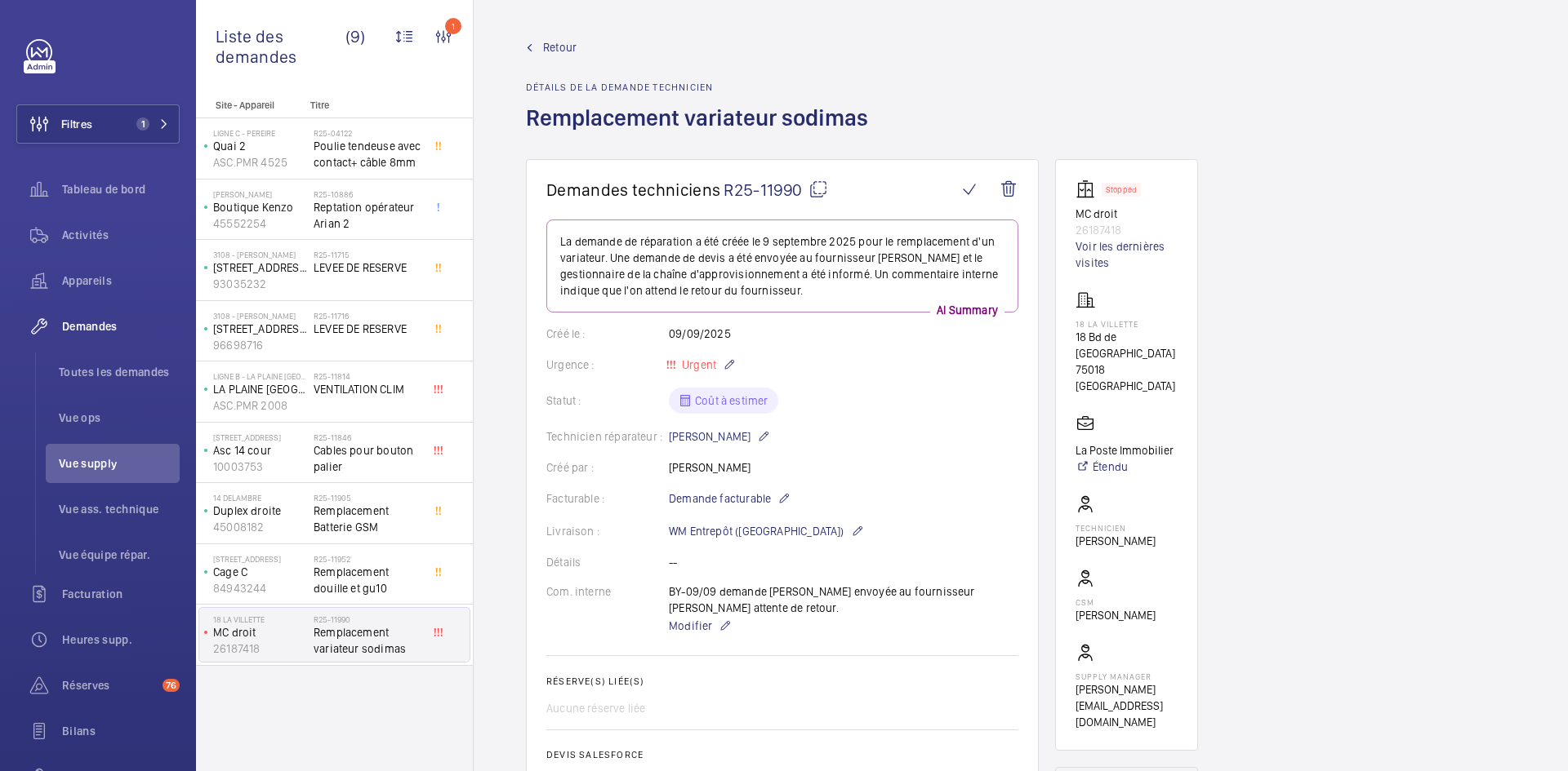
click at [559, 44] on span "Retour" at bounding box center [559, 47] width 33 height 16
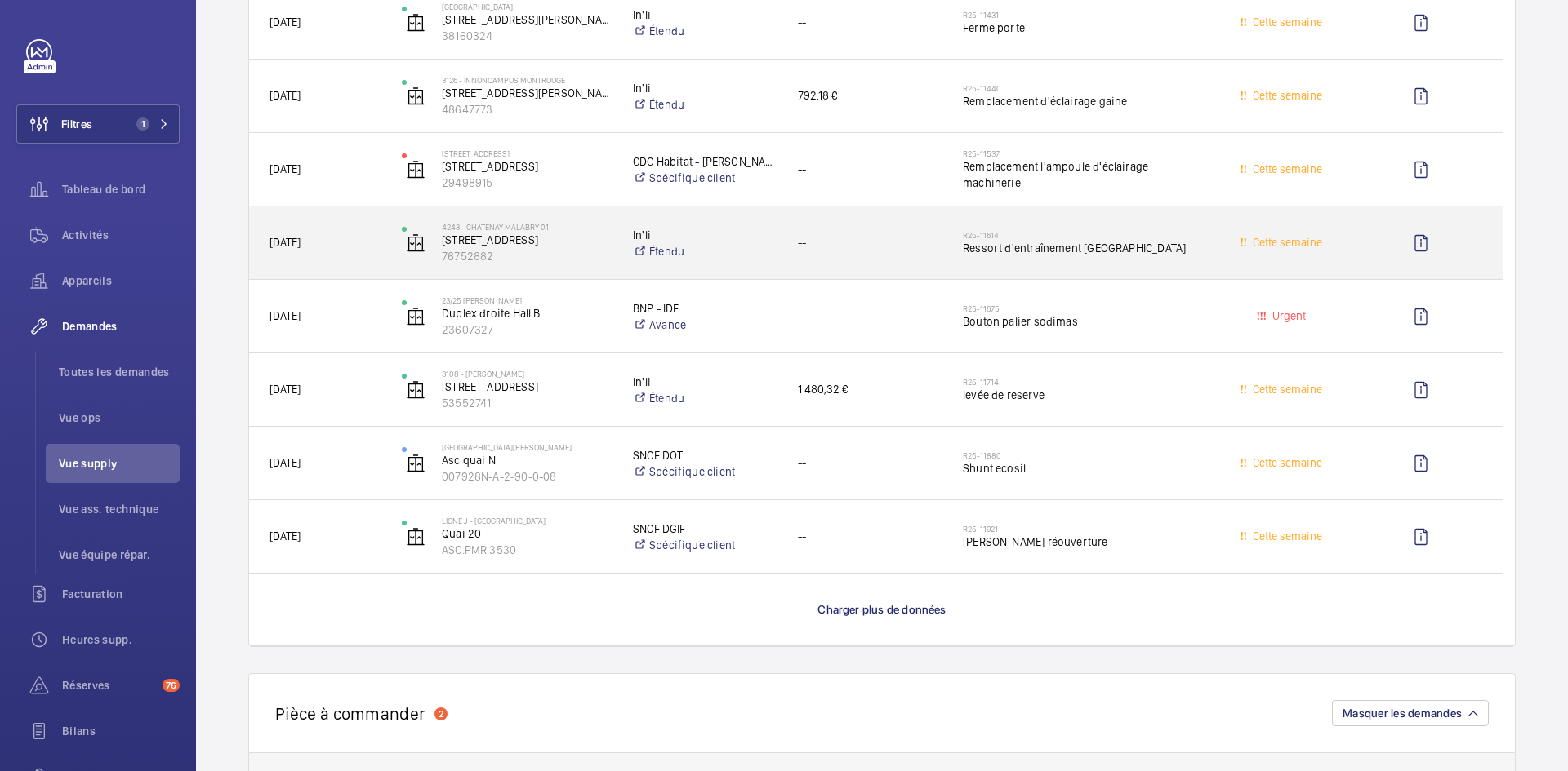
scroll to position [3266, 0]
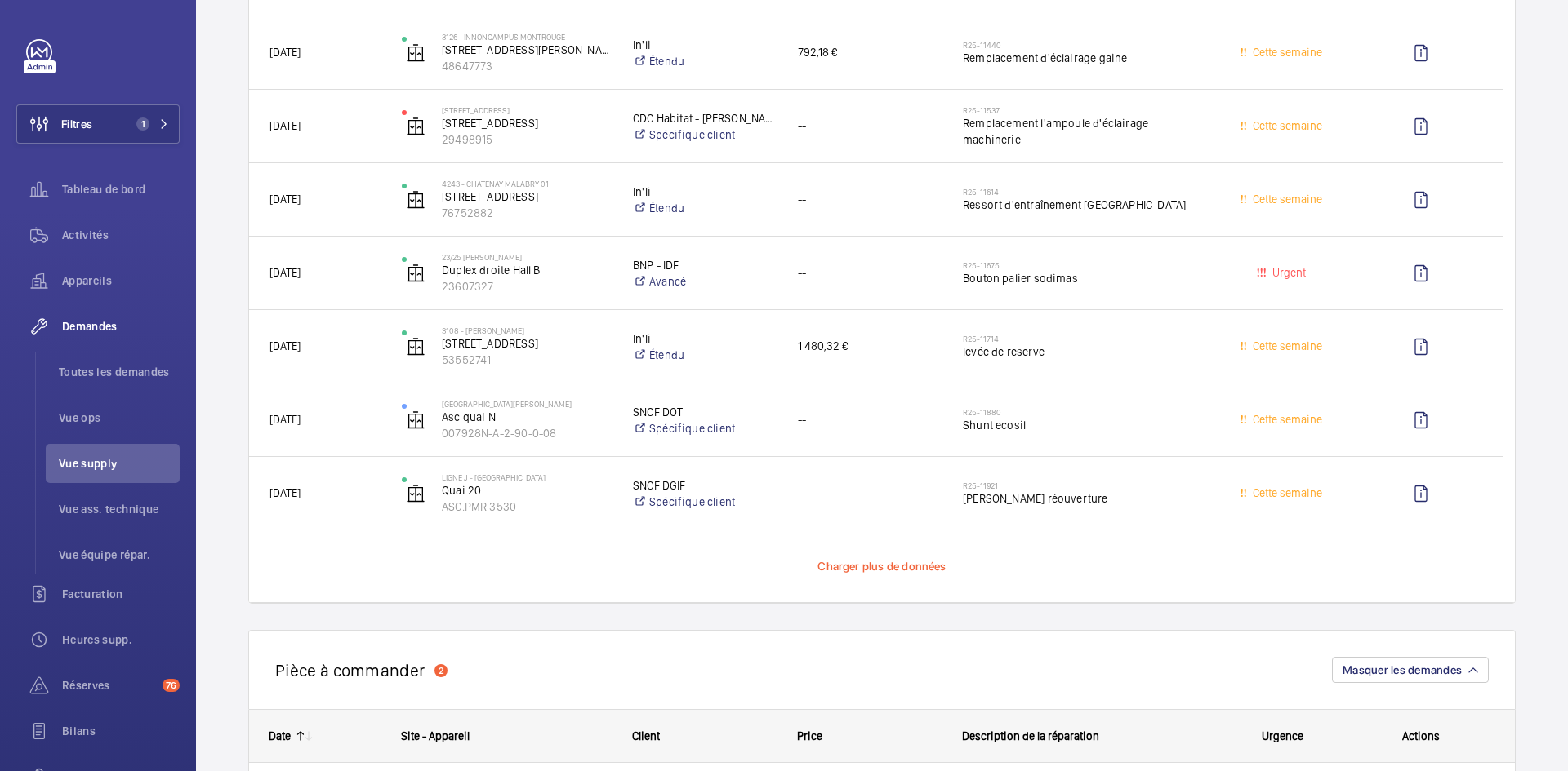
click at [908, 569] on span "Charger plus de données" at bounding box center [881, 567] width 128 height 13
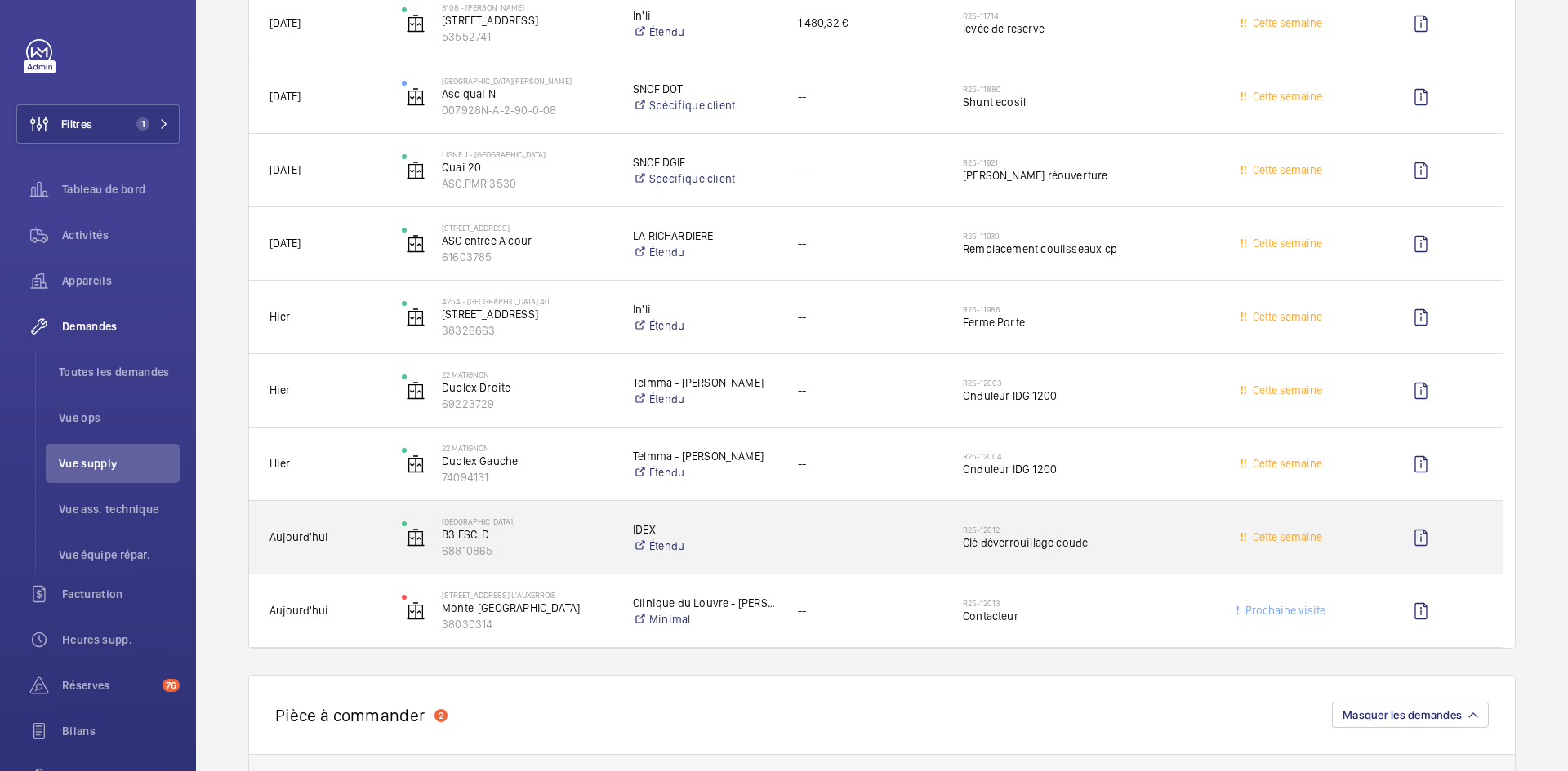
scroll to position [3673, 0]
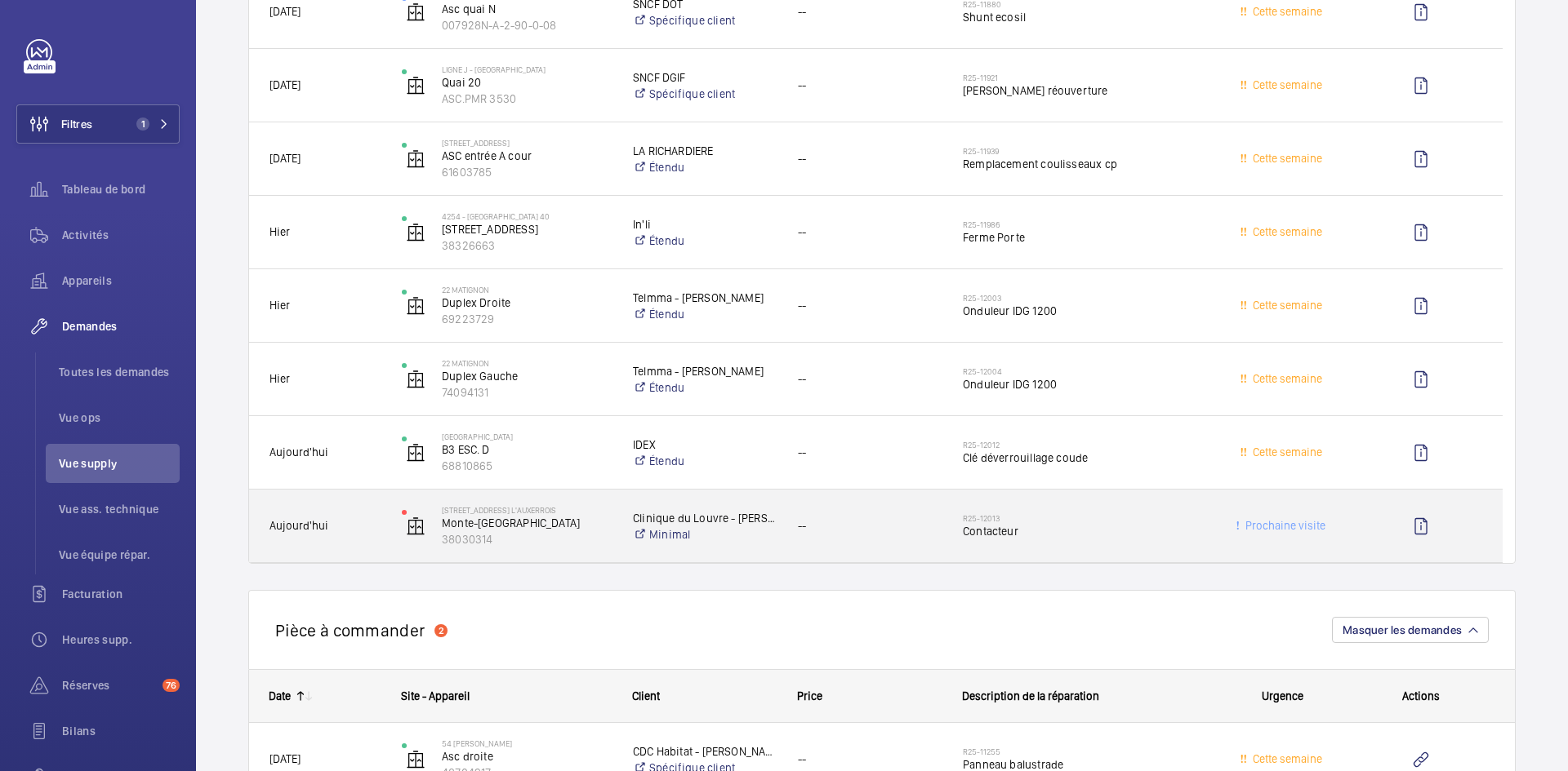
click at [348, 525] on span "Aujourd'hui" at bounding box center [324, 527] width 111 height 19
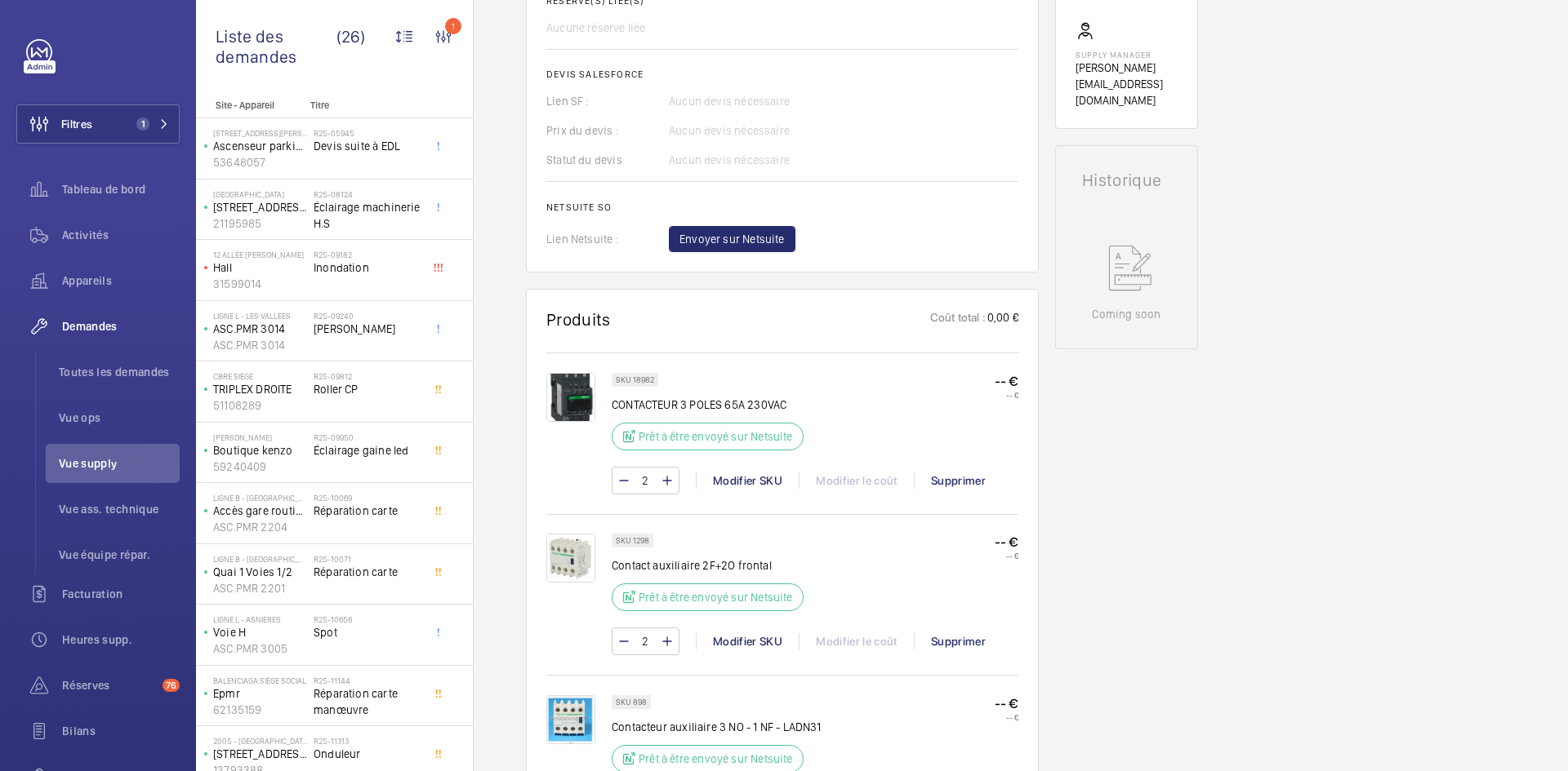
scroll to position [653, 0]
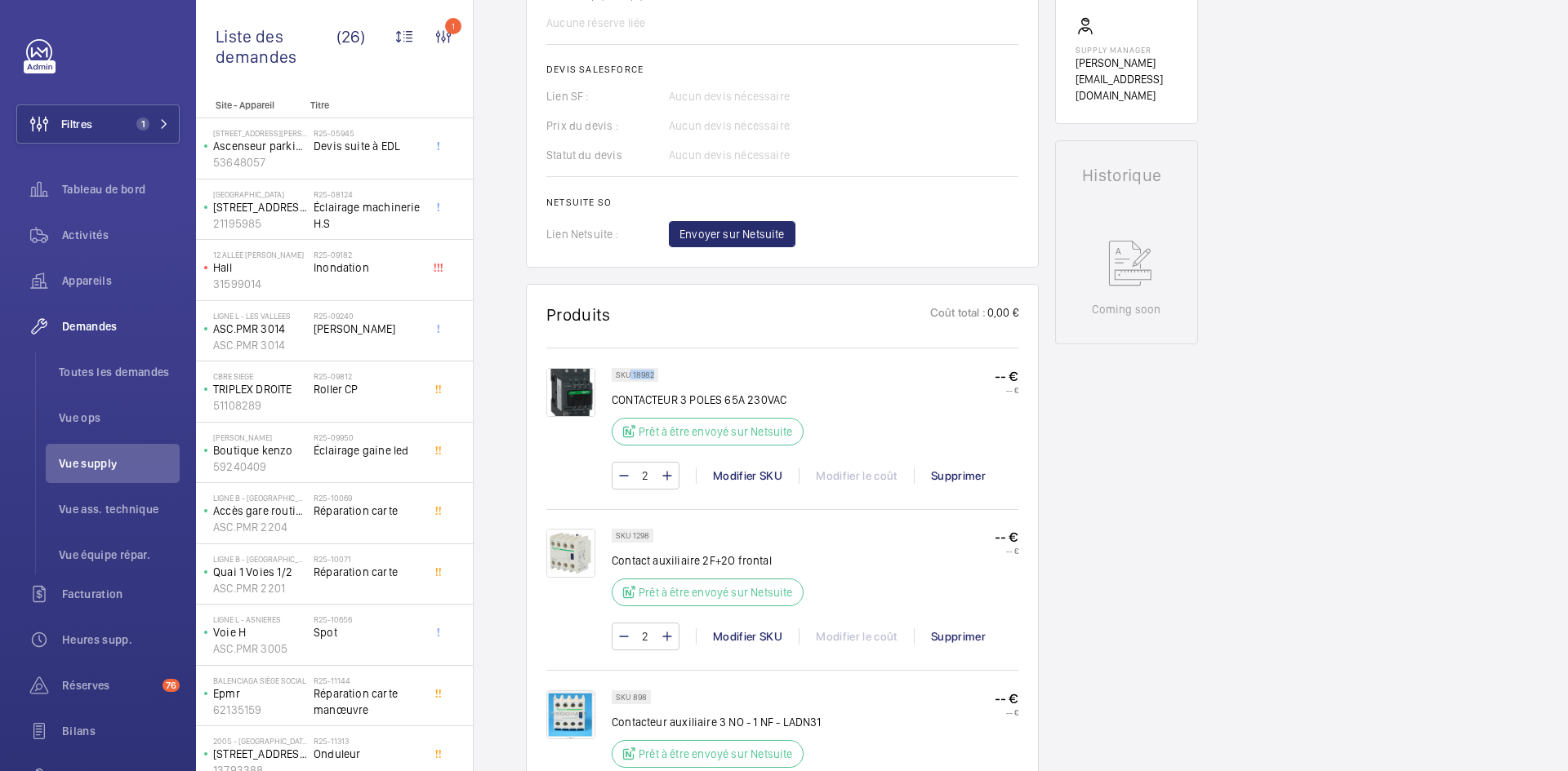
drag, startPoint x: 655, startPoint y: 373, endPoint x: 629, endPoint y: 372, distance: 26.0
click at [629, 372] on div "SKU 18982" at bounding box center [634, 375] width 47 height 14
copy p "18982"
drag, startPoint x: 648, startPoint y: 537, endPoint x: 633, endPoint y: 538, distance: 15.0
click at [633, 538] on p "SKU 1298" at bounding box center [631, 536] width 33 height 6
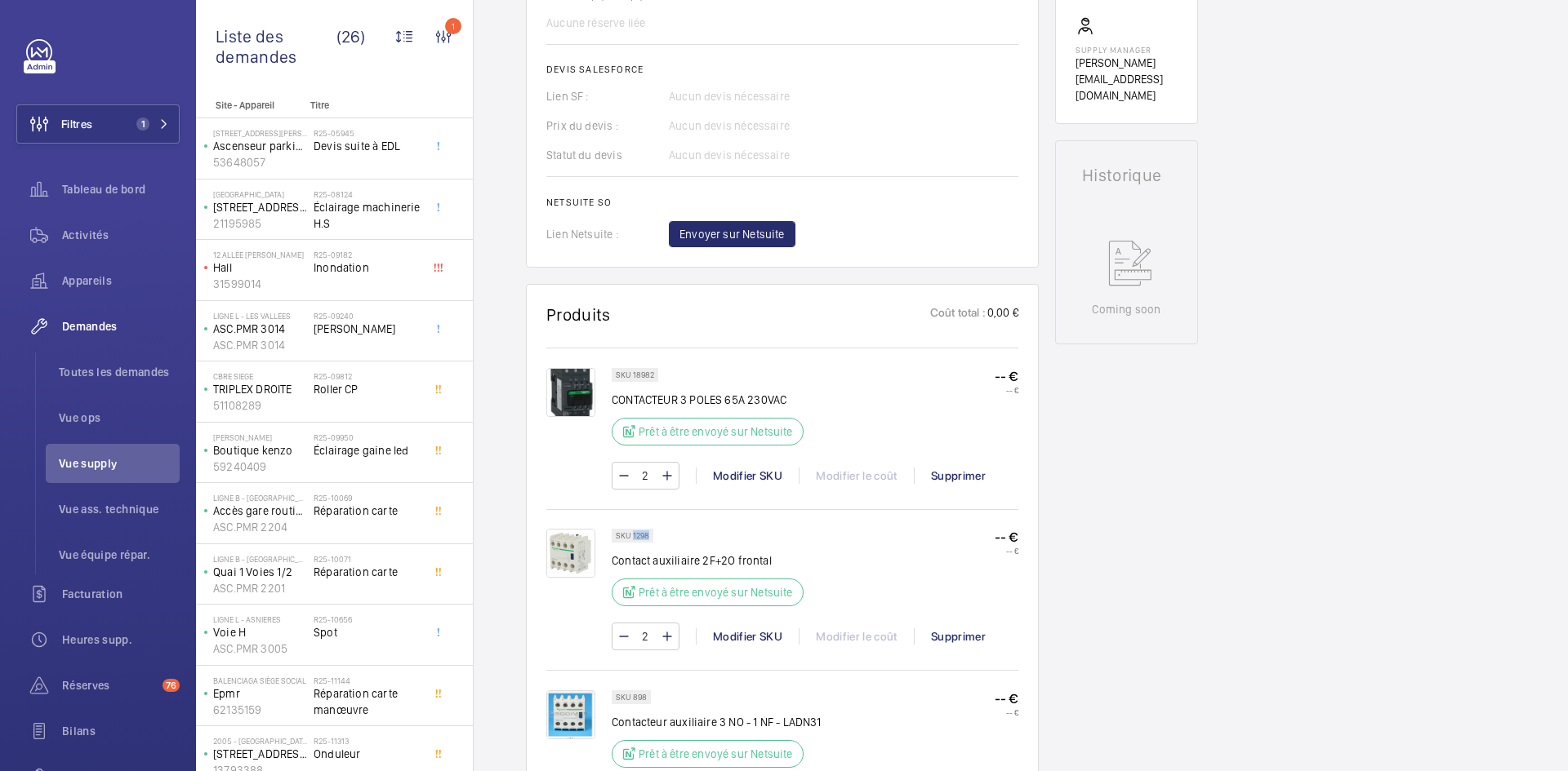
copy p "1298"
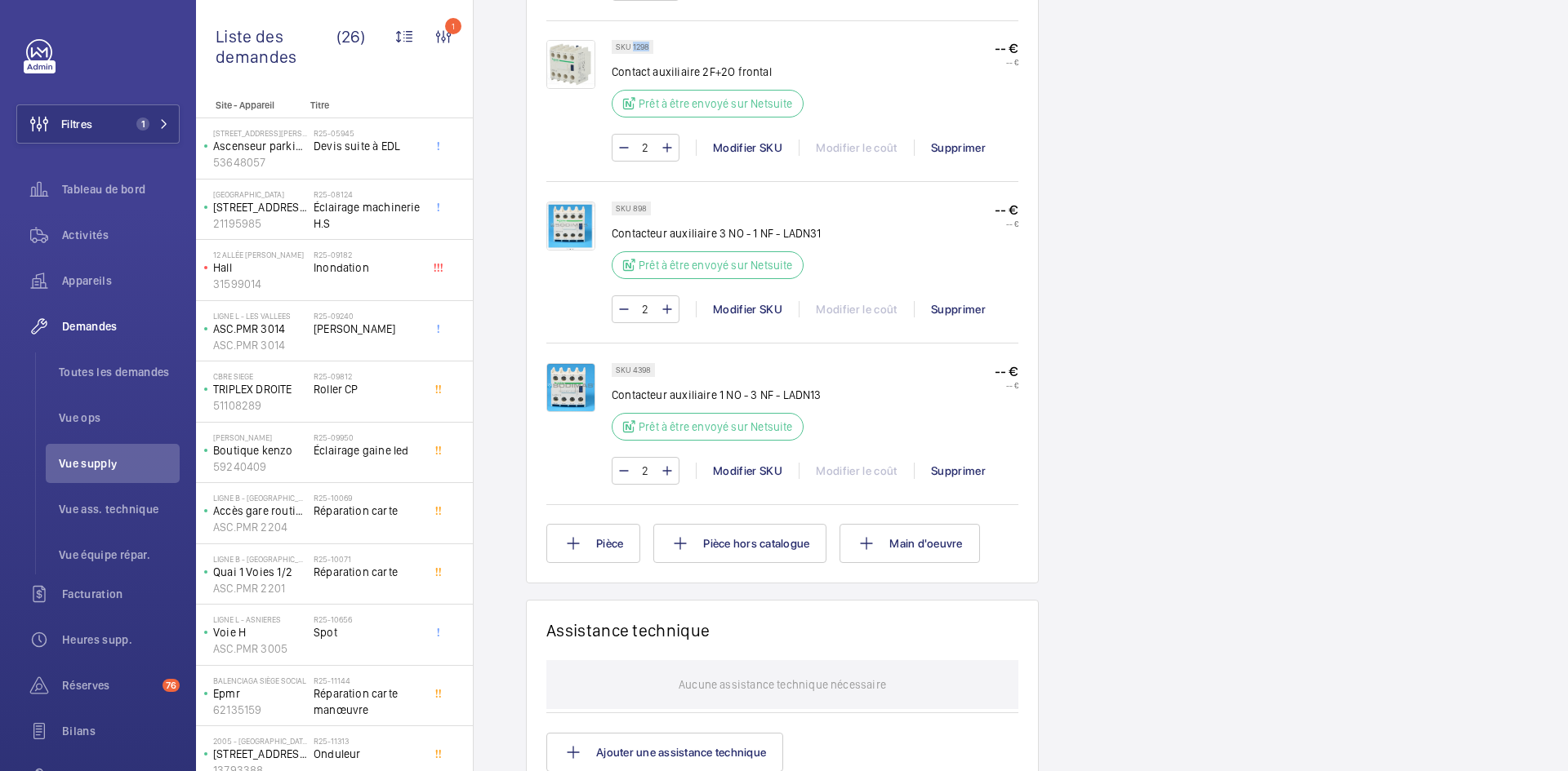
scroll to position [1143, 0]
drag, startPoint x: 645, startPoint y: 205, endPoint x: 630, endPoint y: 206, distance: 15.0
click at [630, 206] on p "SKU 898" at bounding box center [630, 208] width 31 height 6
copy p "898"
drag, startPoint x: 653, startPoint y: 367, endPoint x: 633, endPoint y: 369, distance: 20.1
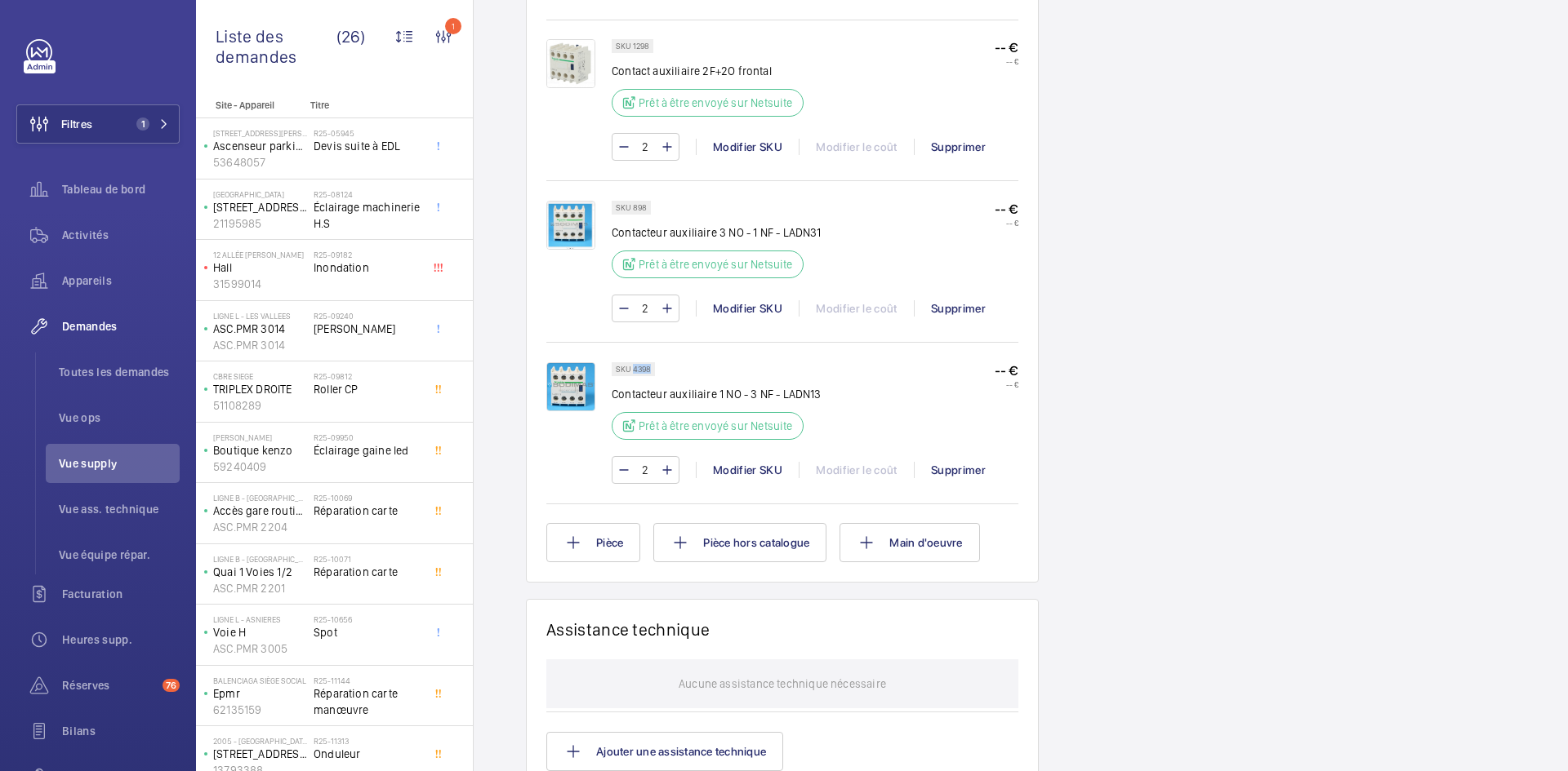
click at [633, 369] on div "SKU 4398" at bounding box center [633, 369] width 44 height 14
copy p "4398"
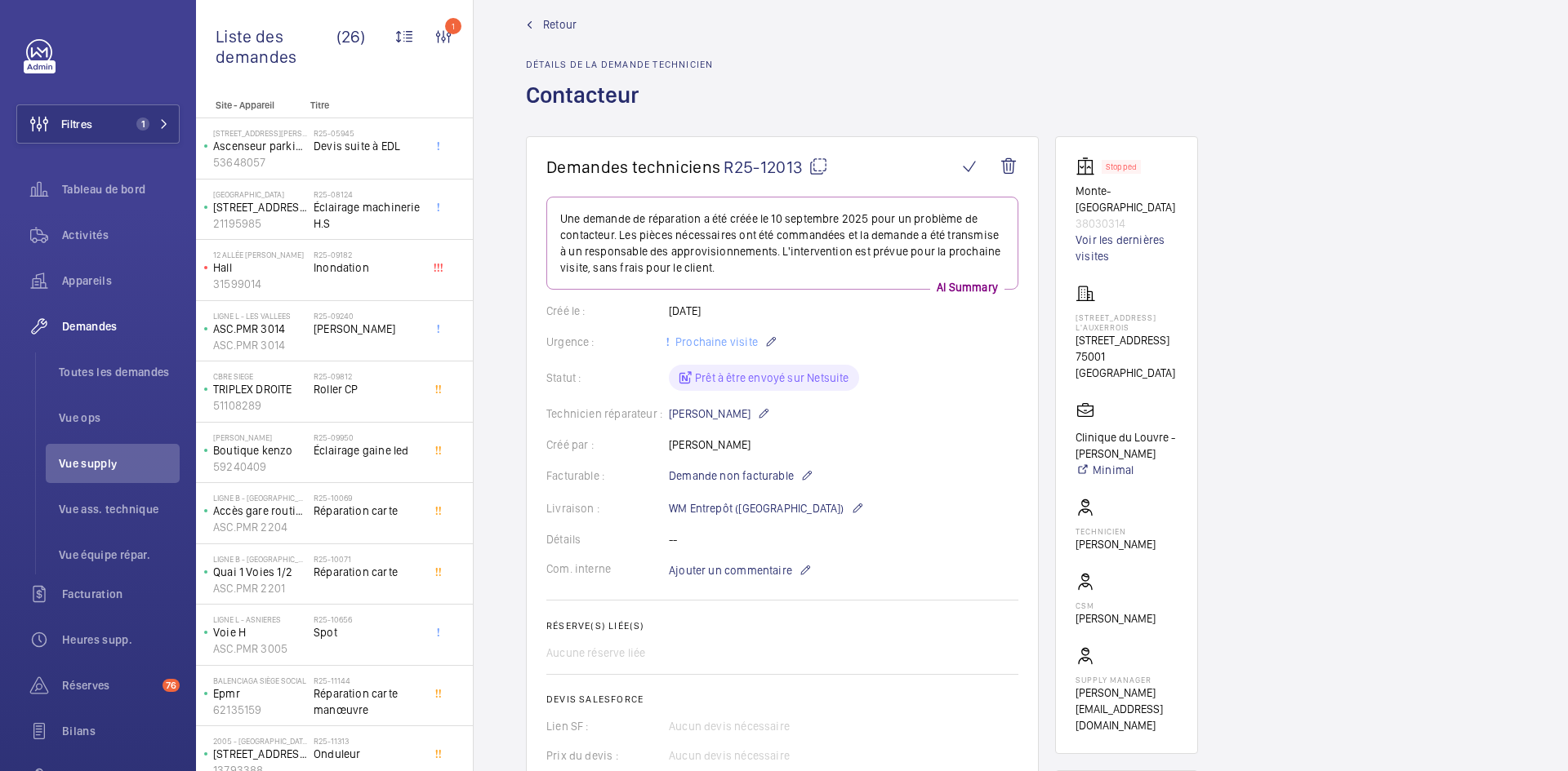
scroll to position [0, 0]
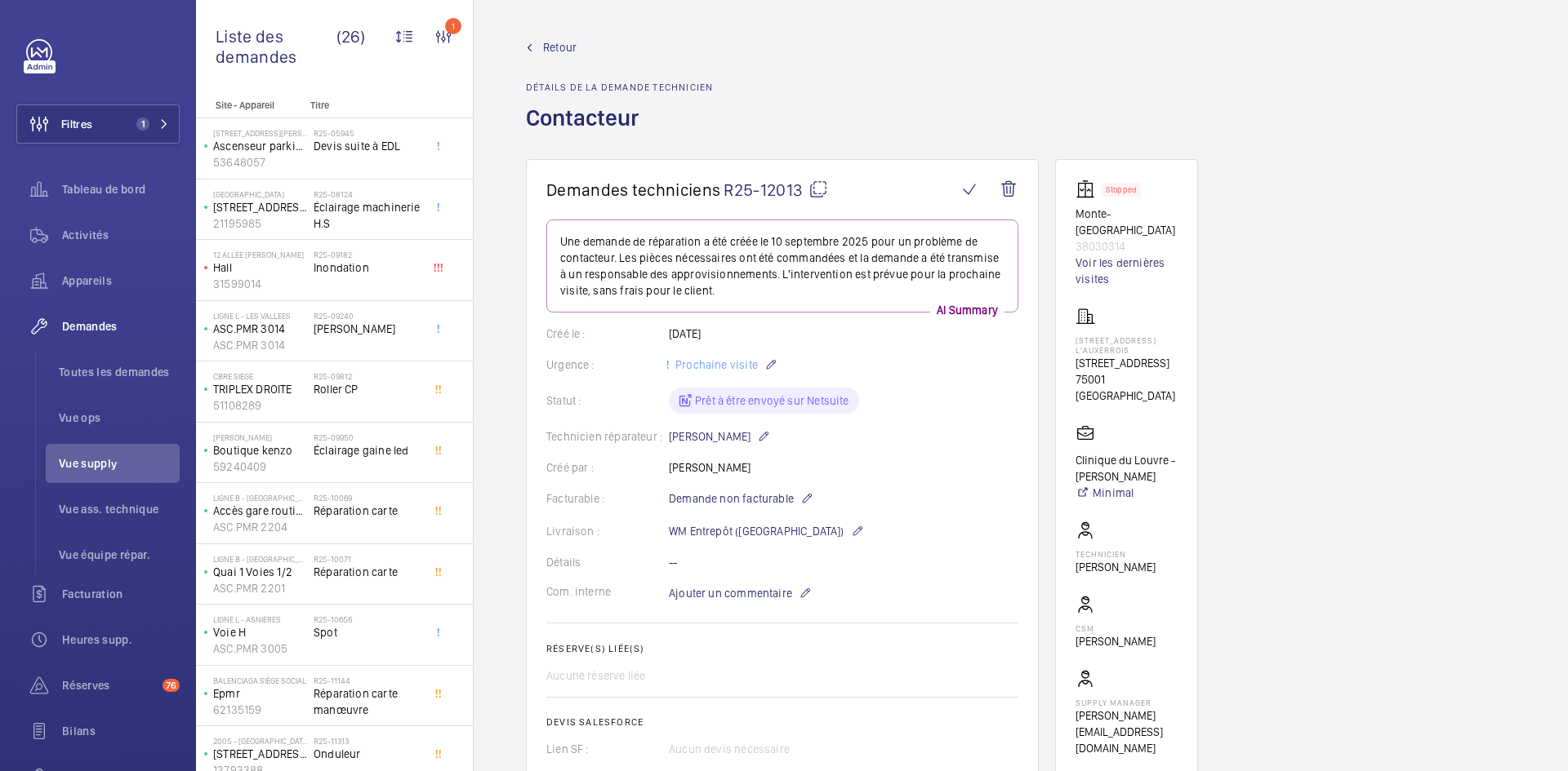
click at [815, 183] on mat-icon at bounding box center [818, 189] width 20 height 20
copy p "4398"
click at [818, 180] on mat-icon at bounding box center [818, 189] width 20 height 20
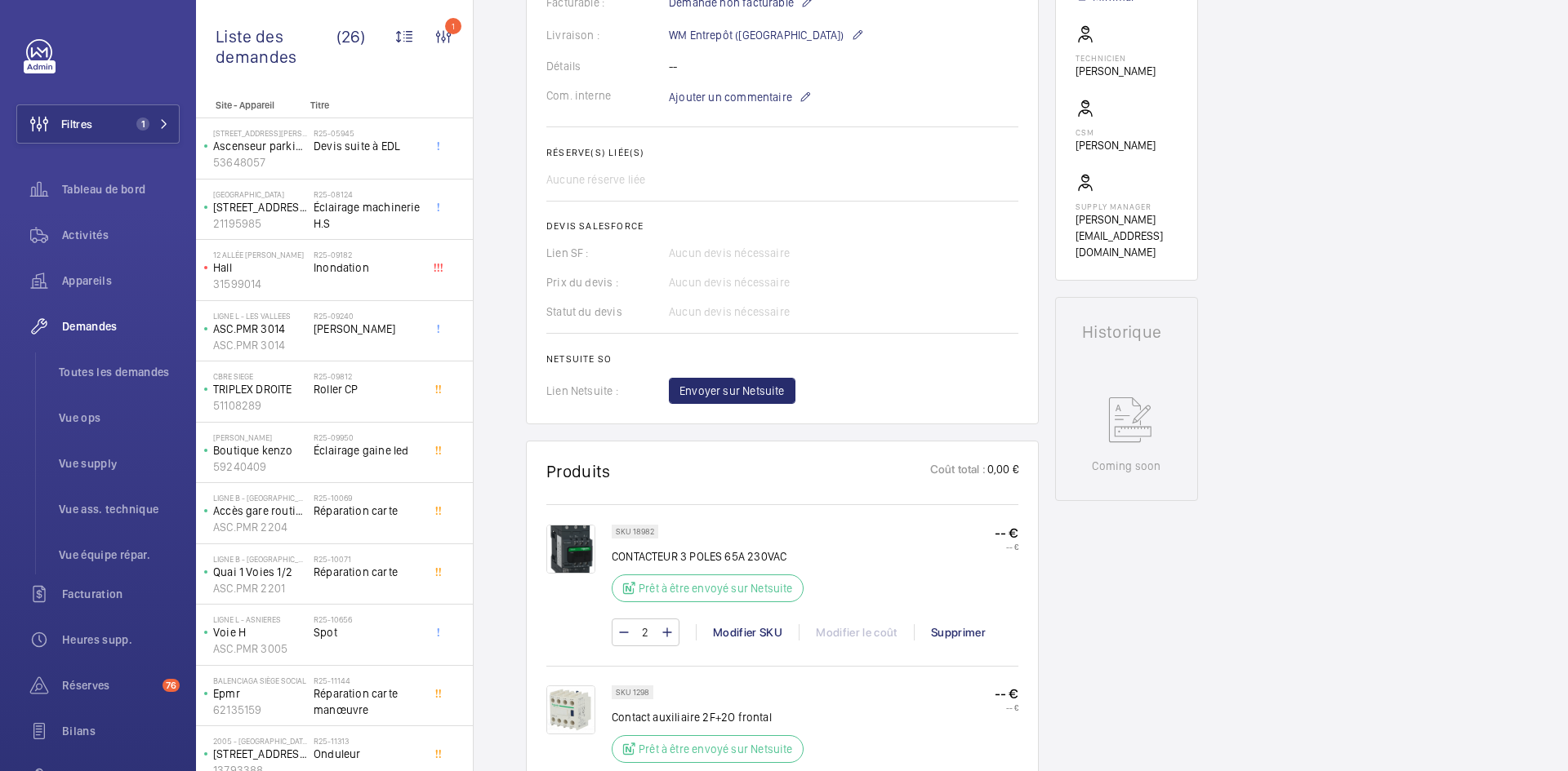
scroll to position [490, 0]
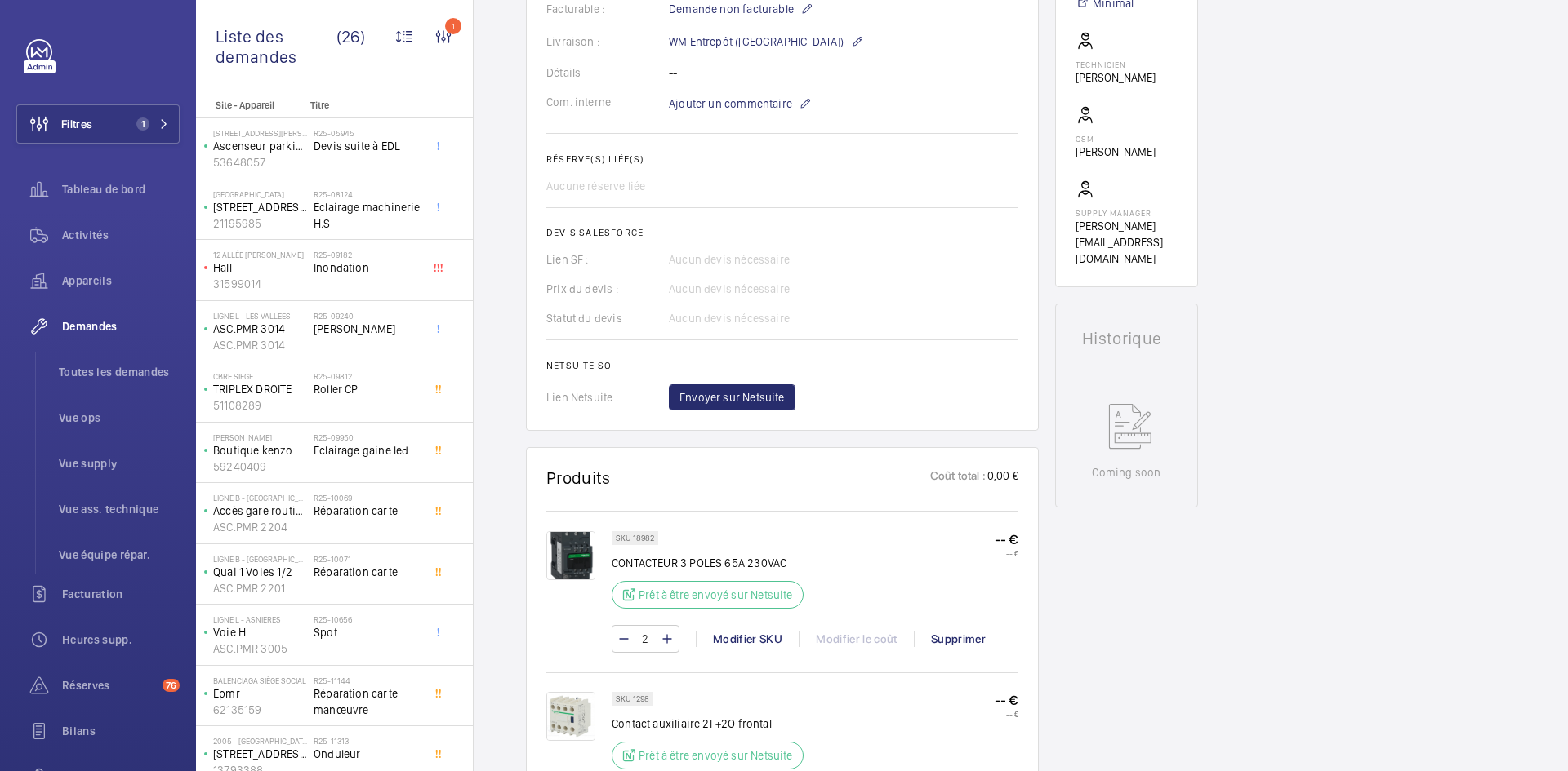
click at [577, 555] on img at bounding box center [571, 556] width 49 height 49
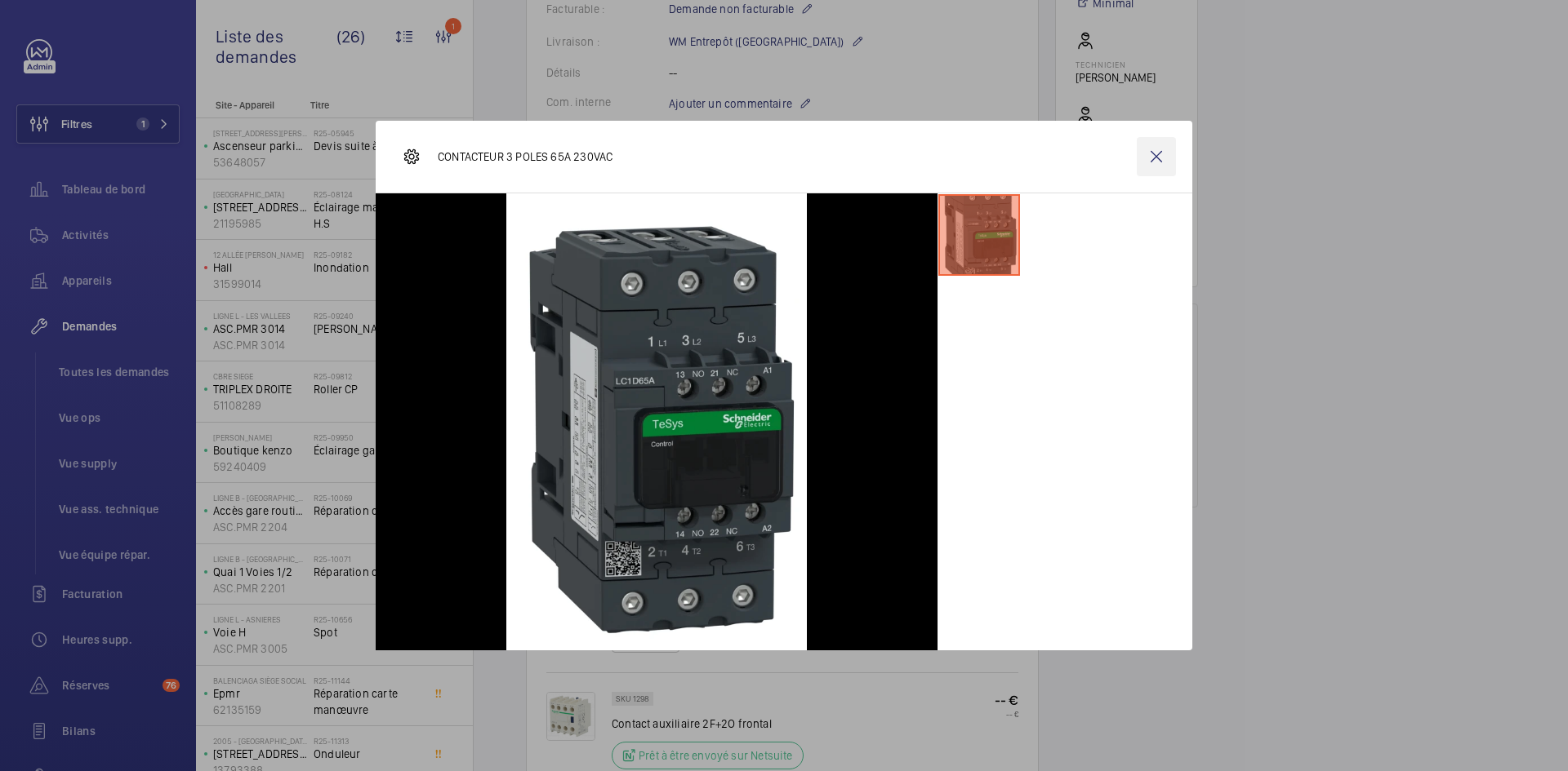
click at [1158, 155] on wm-front-icon-button at bounding box center [1155, 156] width 39 height 39
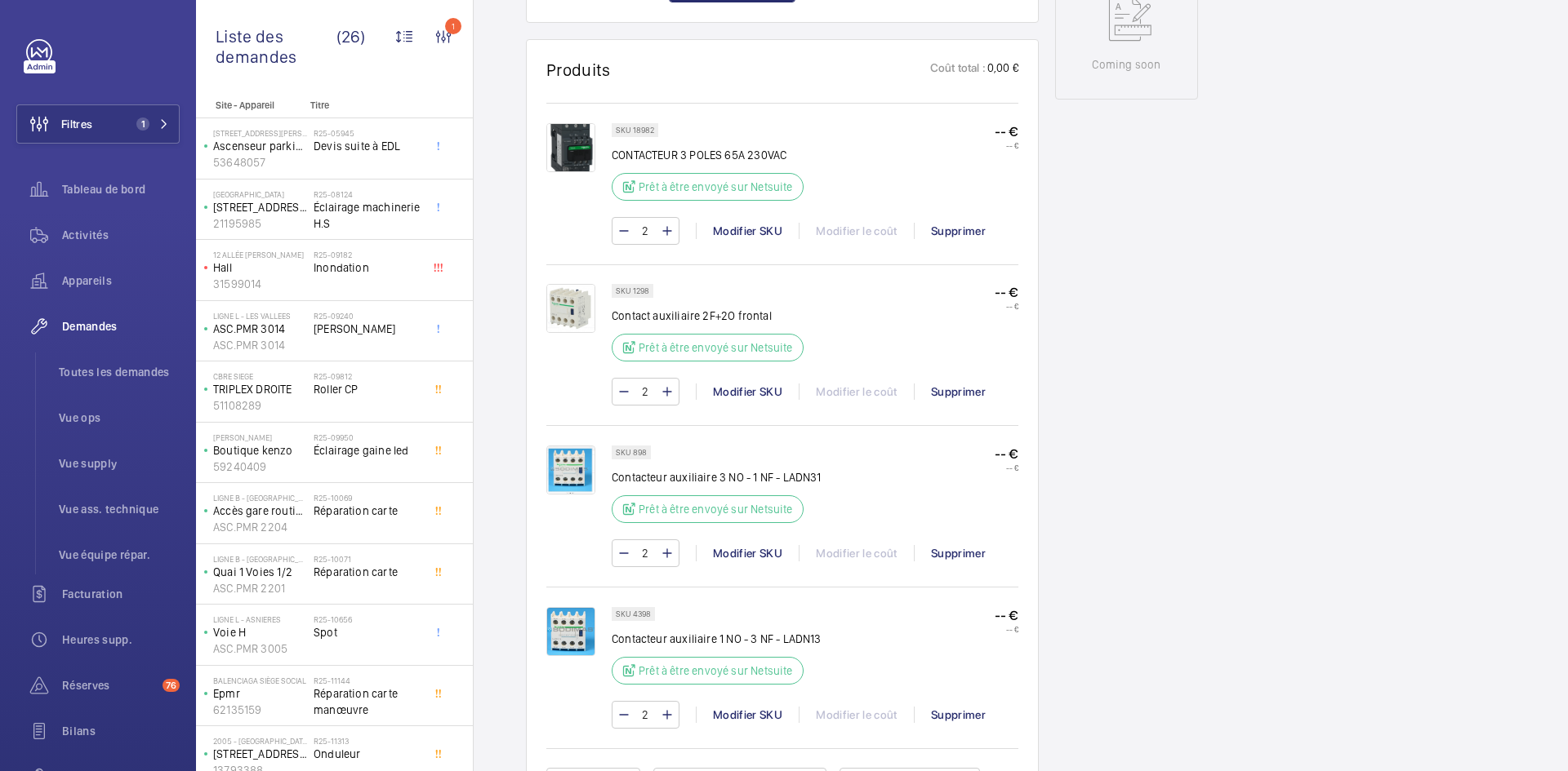
scroll to position [1061, 0]
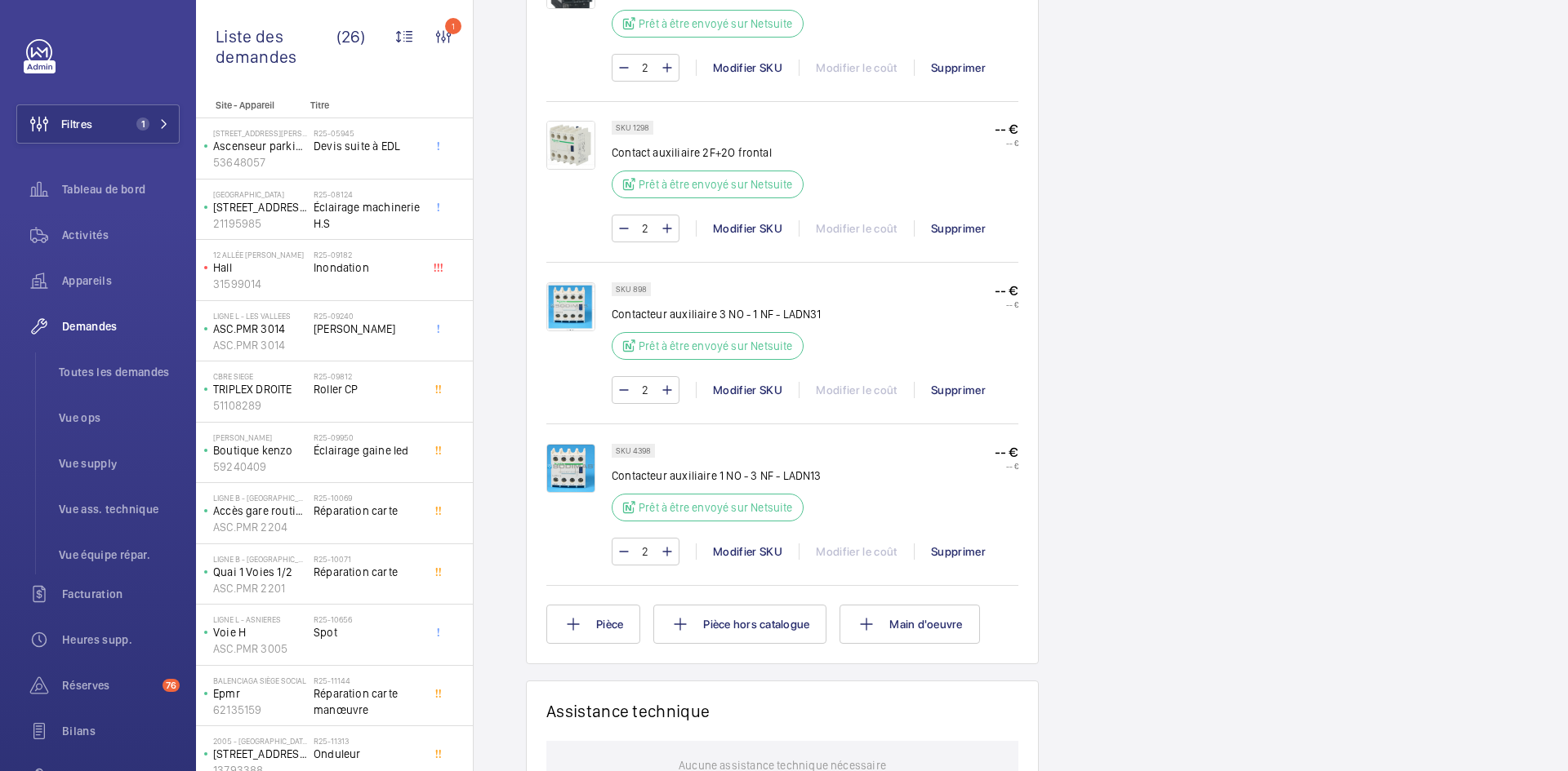
click at [581, 469] on img at bounding box center [571, 469] width 49 height 49
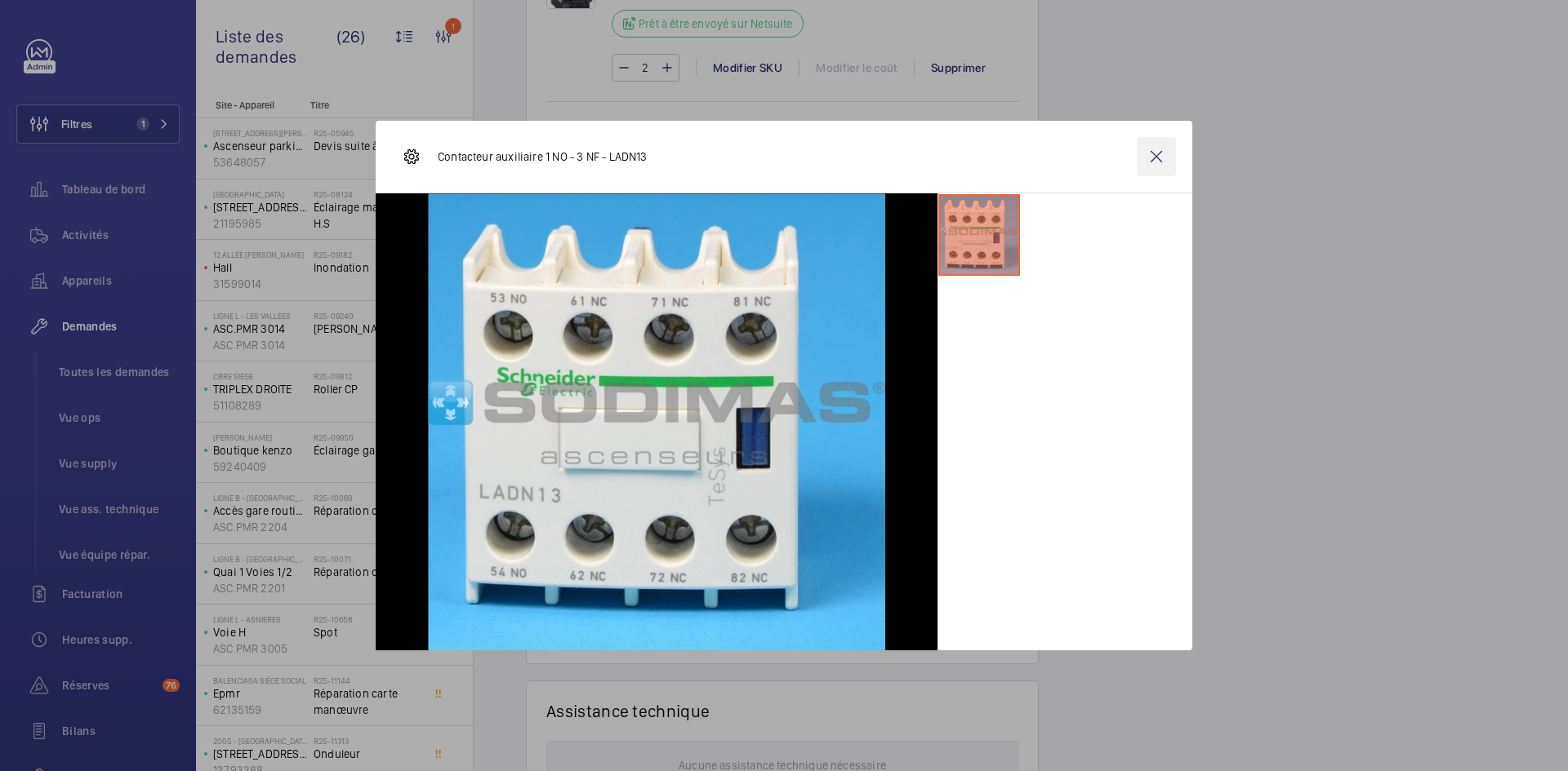
click at [1150, 153] on wm-front-icon-button at bounding box center [1155, 156] width 39 height 39
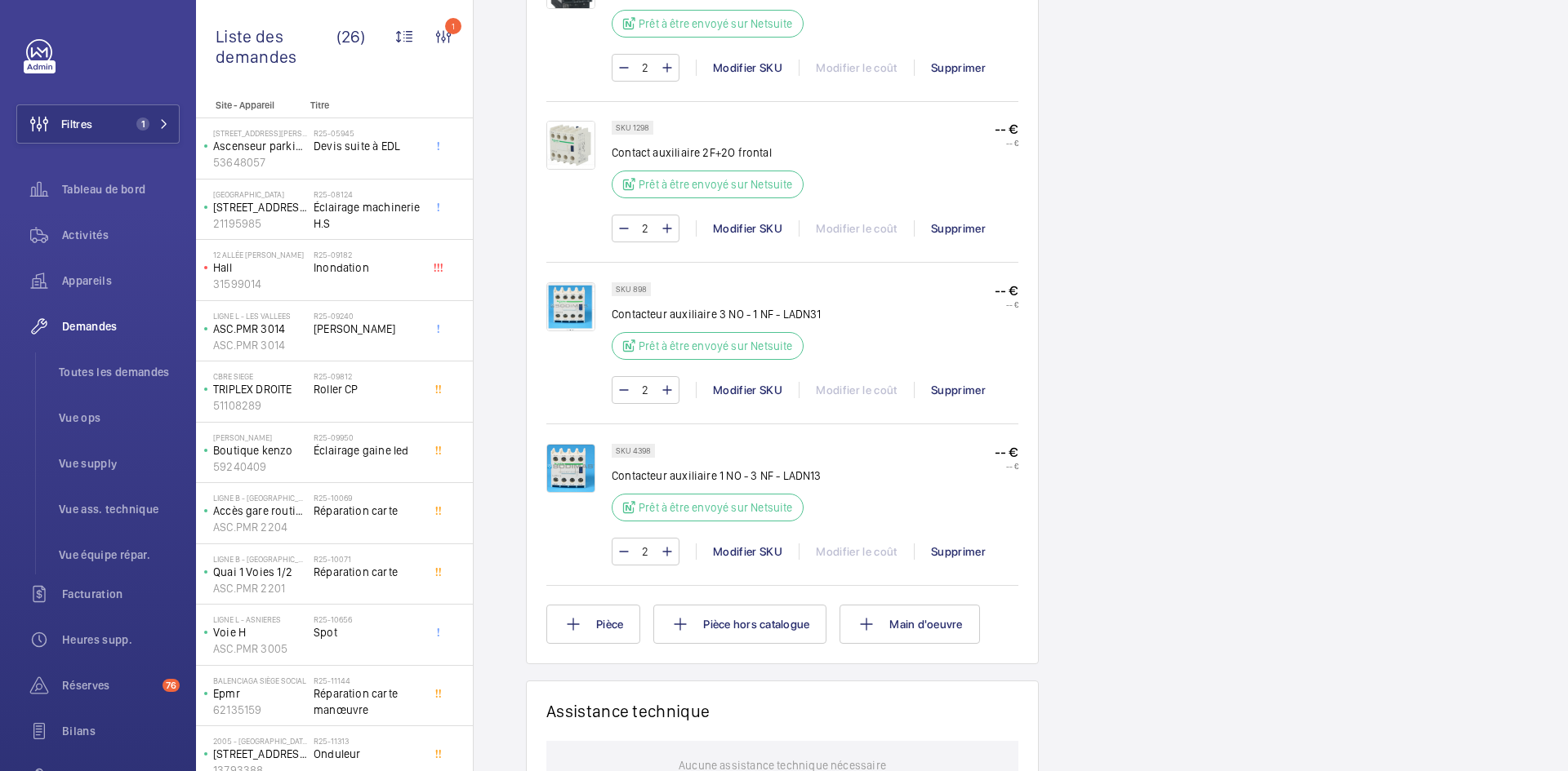
click at [572, 309] on img at bounding box center [571, 307] width 49 height 49
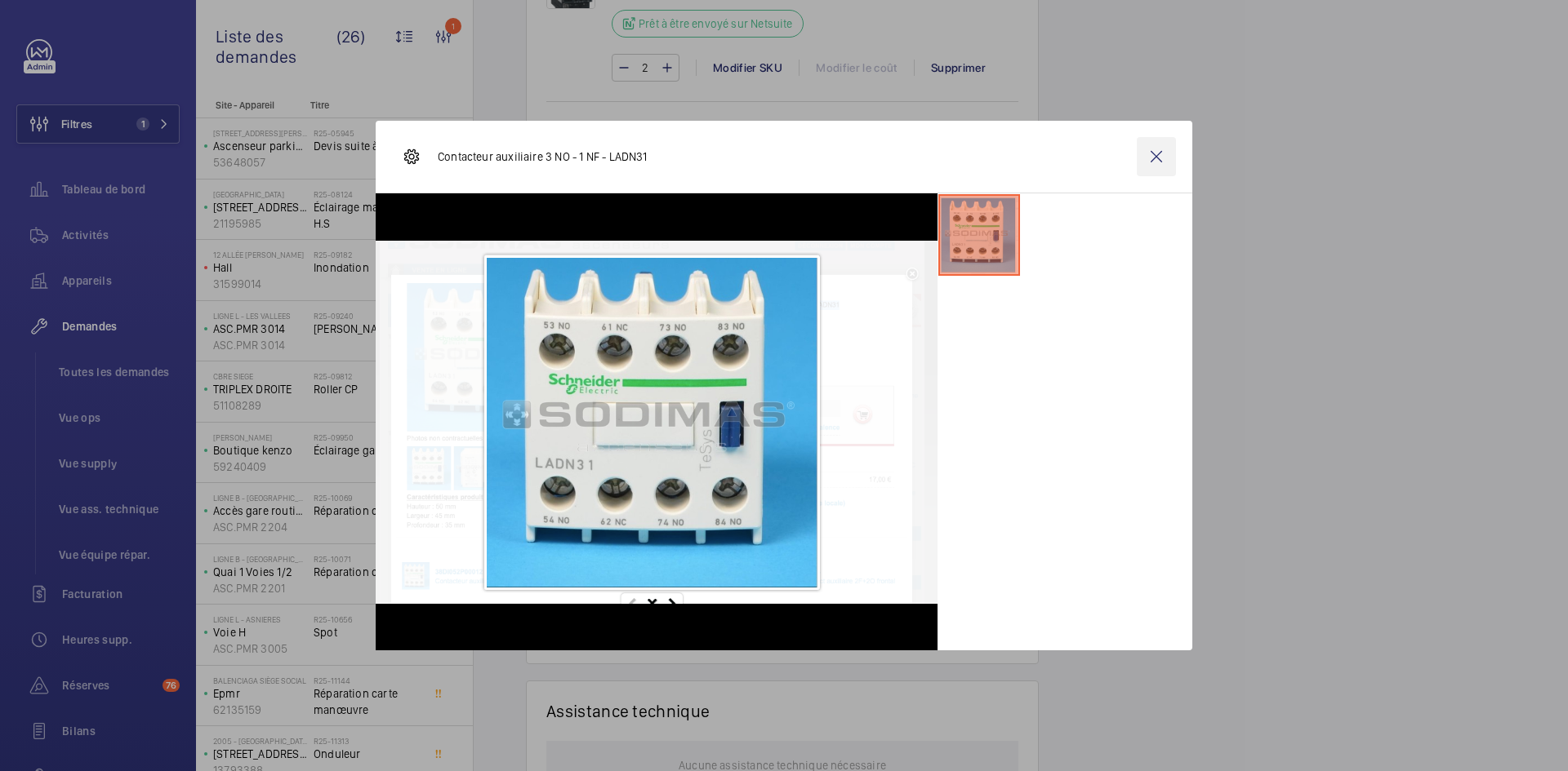
click at [1157, 156] on wm-front-icon-button at bounding box center [1155, 156] width 39 height 39
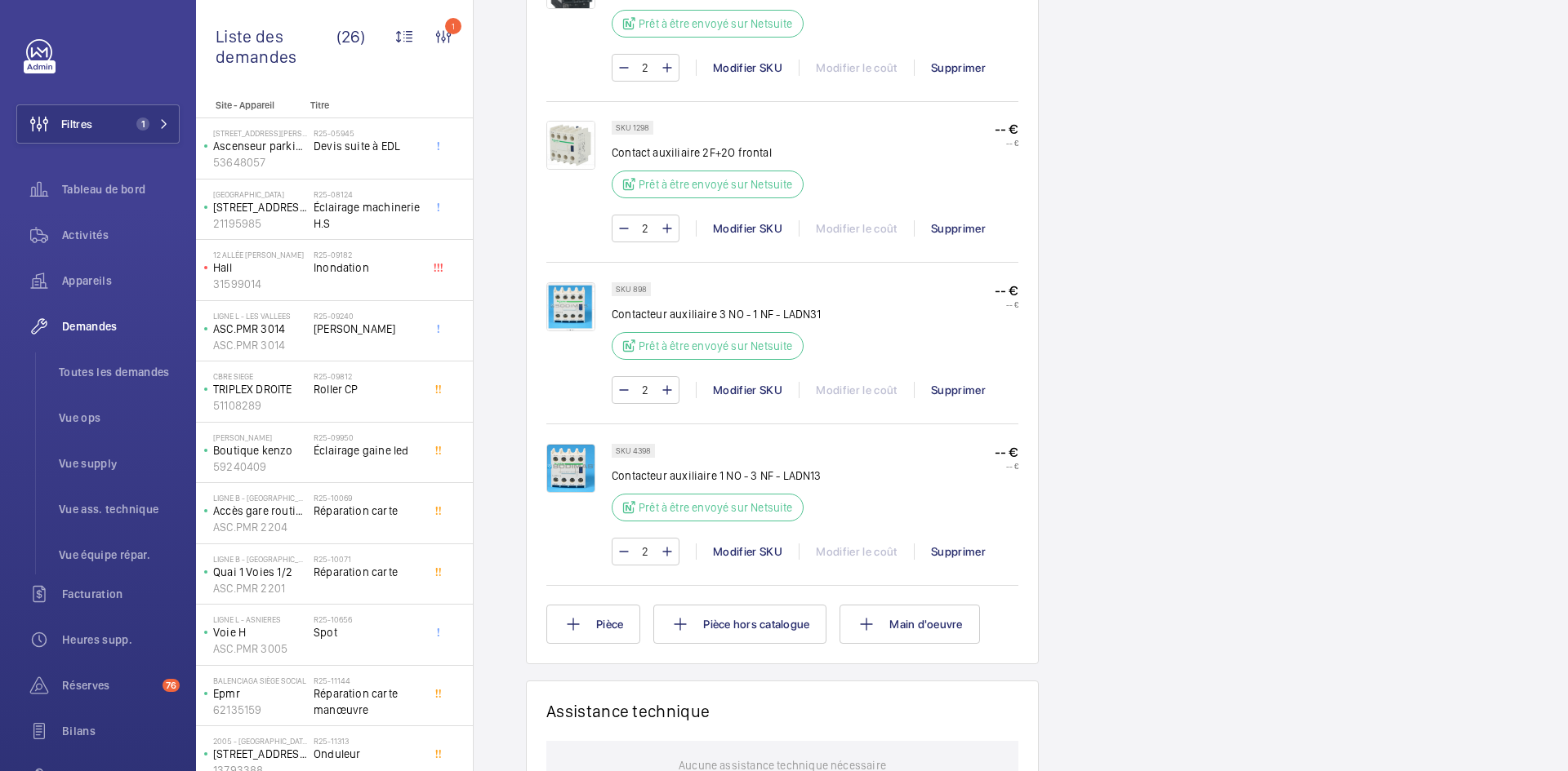
click at [566, 142] on img at bounding box center [571, 145] width 49 height 49
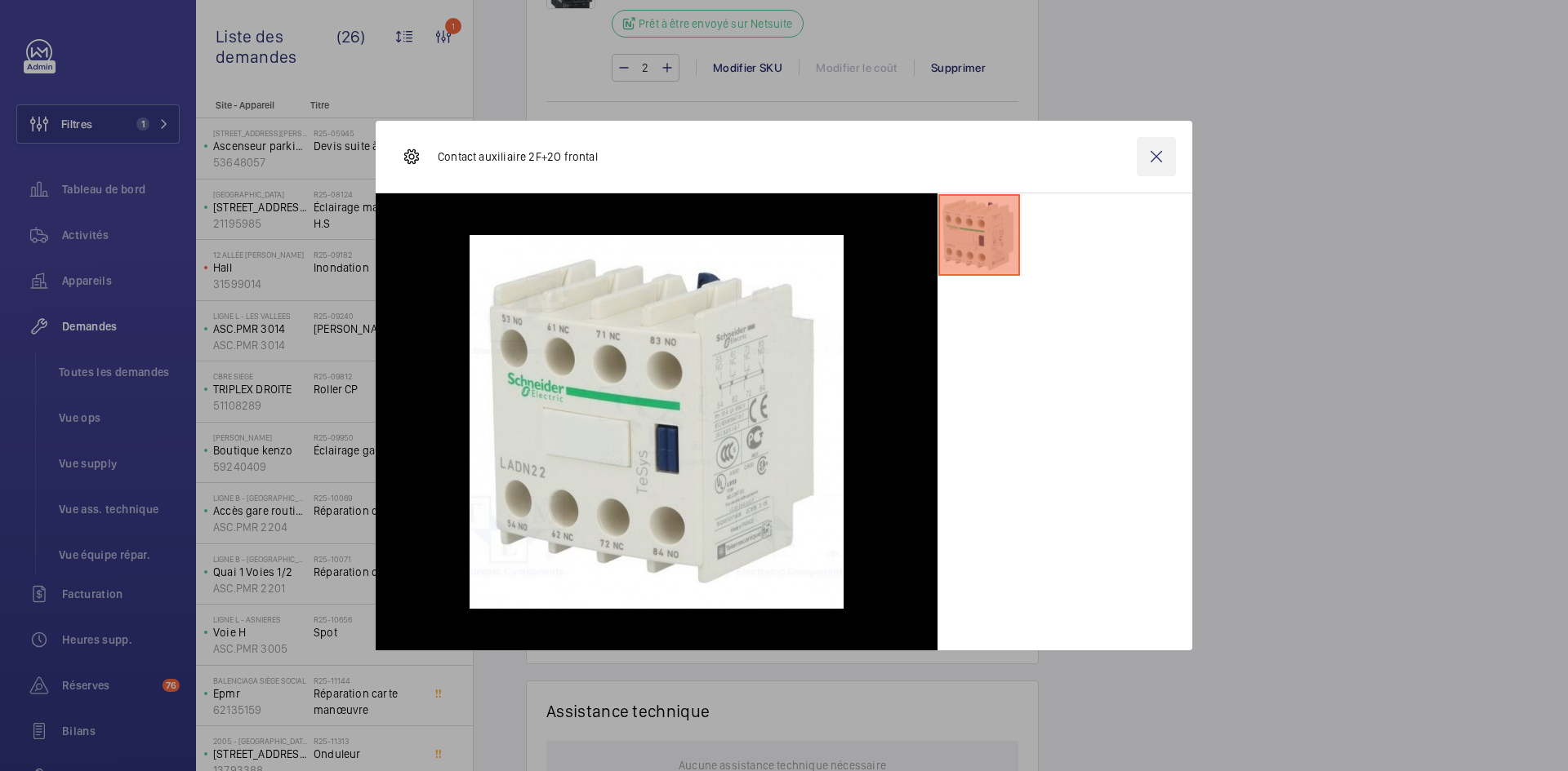
click at [1171, 157] on wm-front-icon-button at bounding box center [1155, 156] width 39 height 39
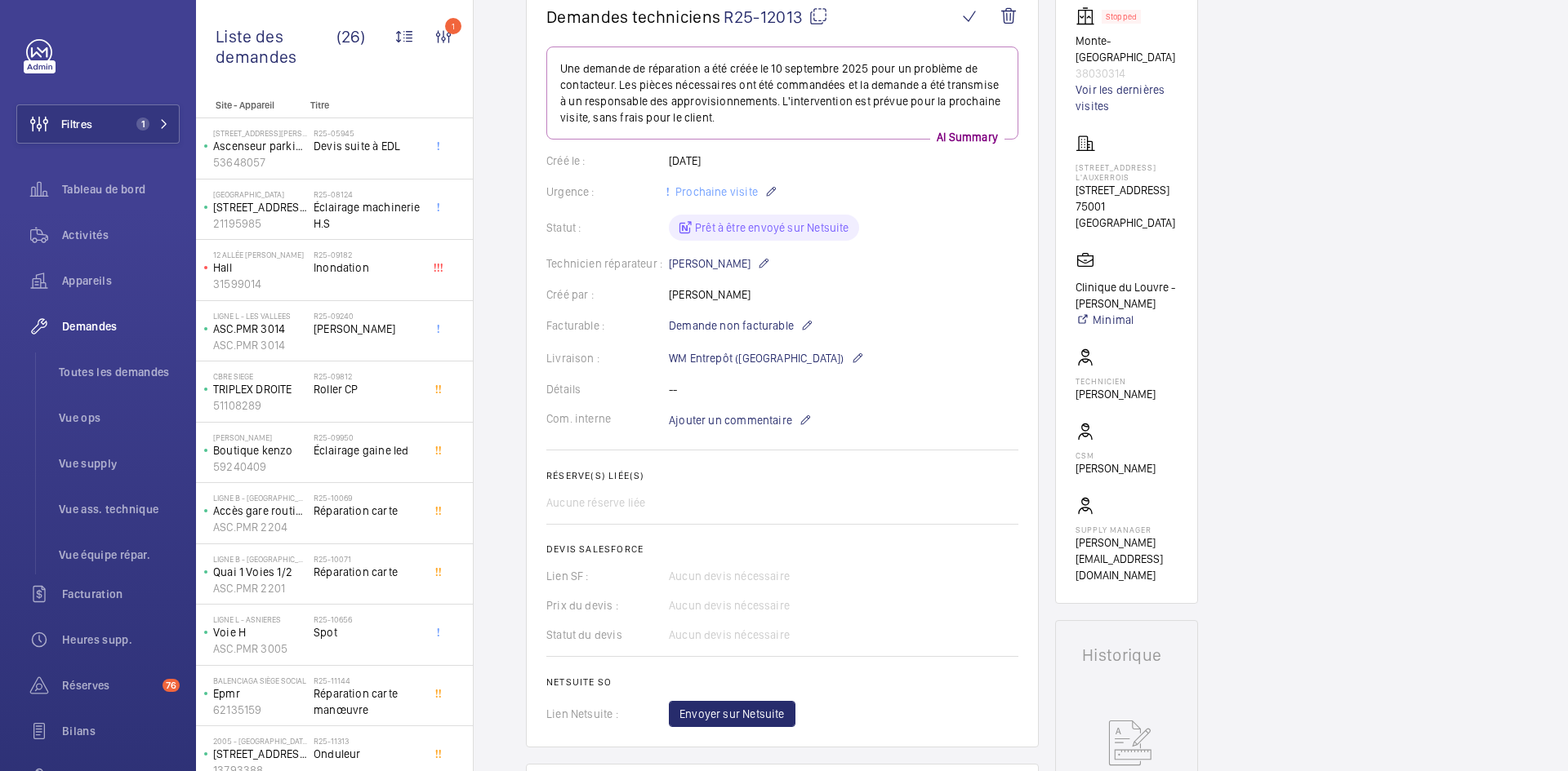
scroll to position [82, 0]
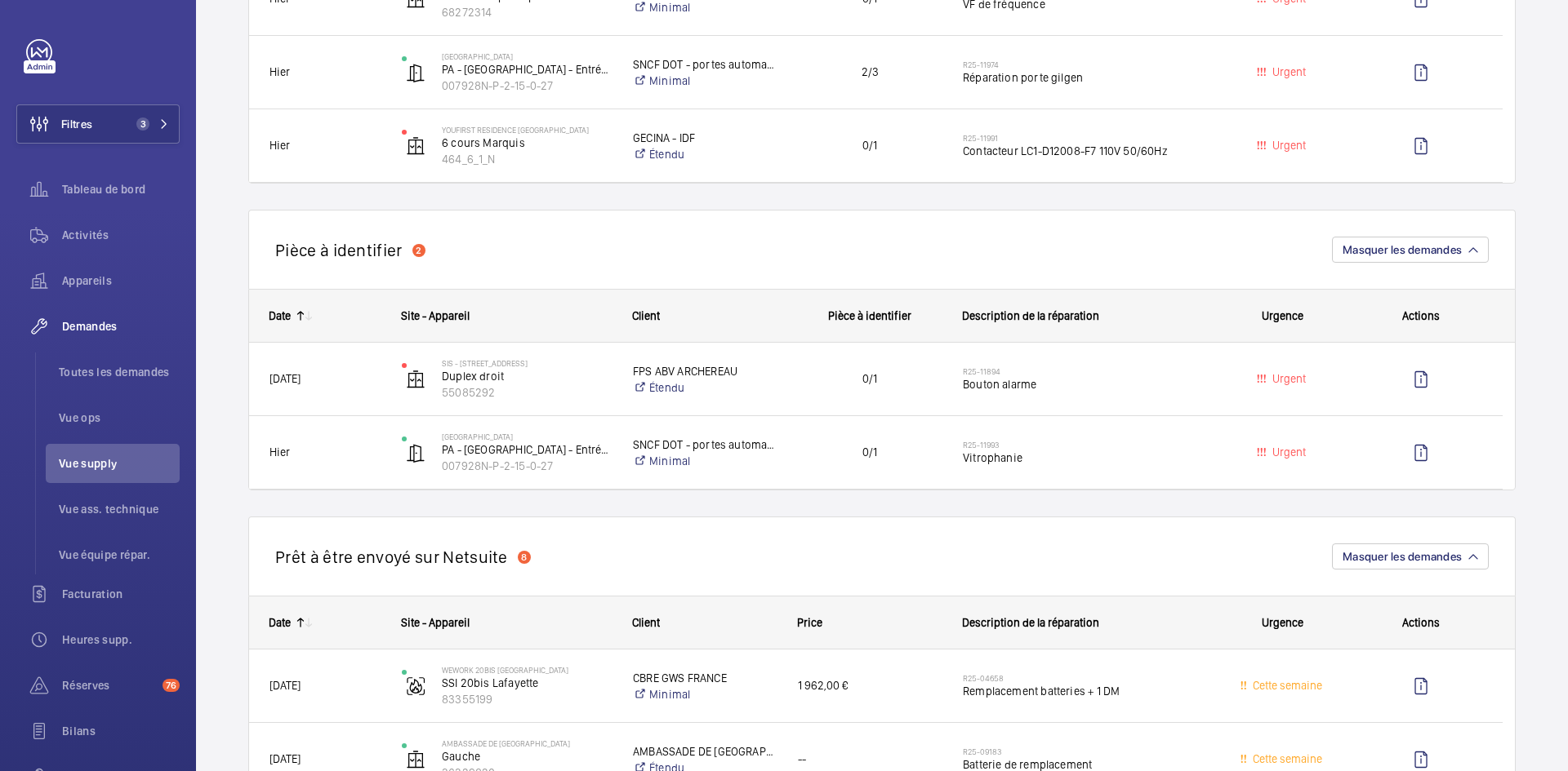
scroll to position [1143, 0]
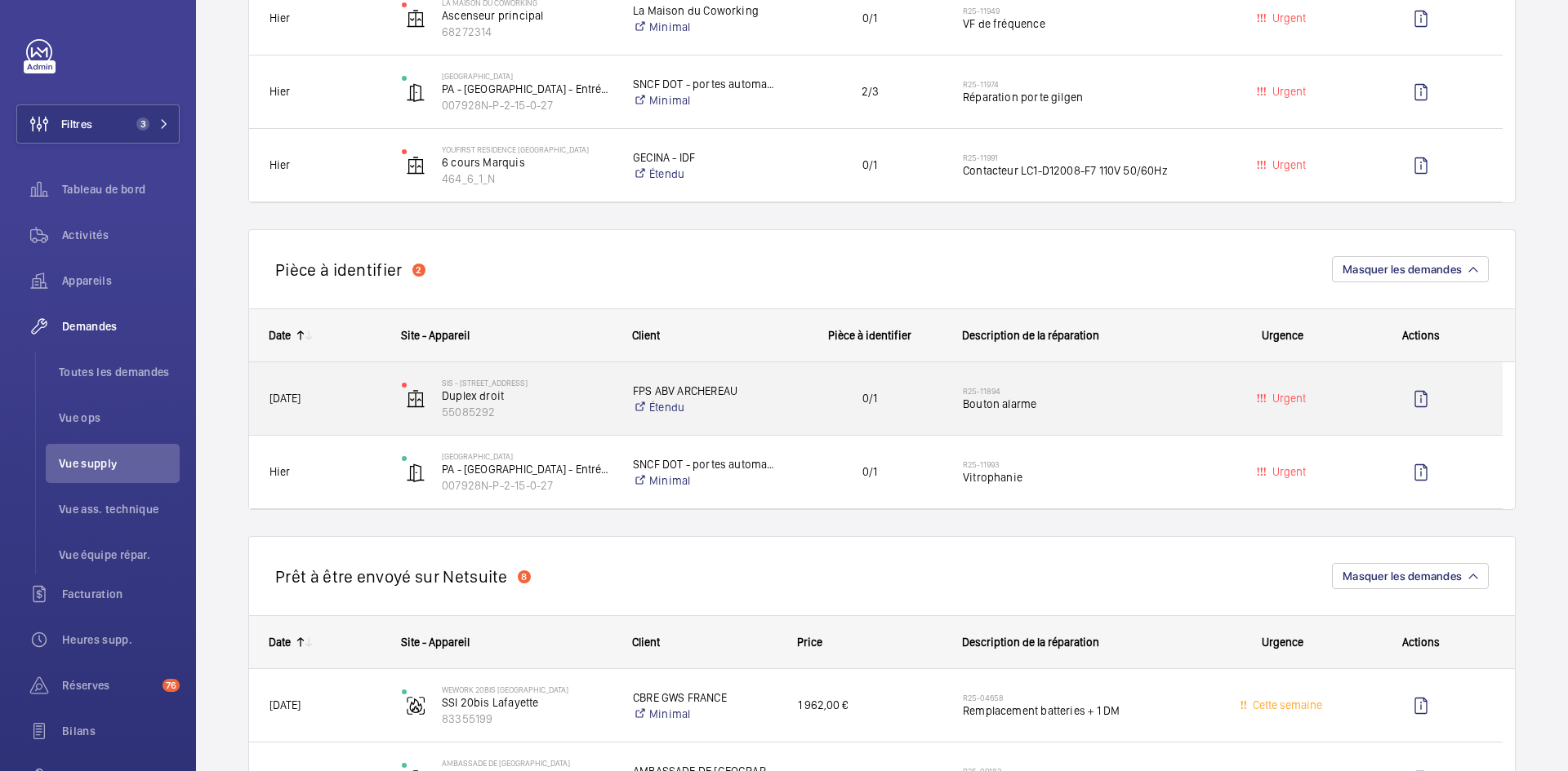
click at [367, 403] on span "[DATE]" at bounding box center [324, 399] width 111 height 19
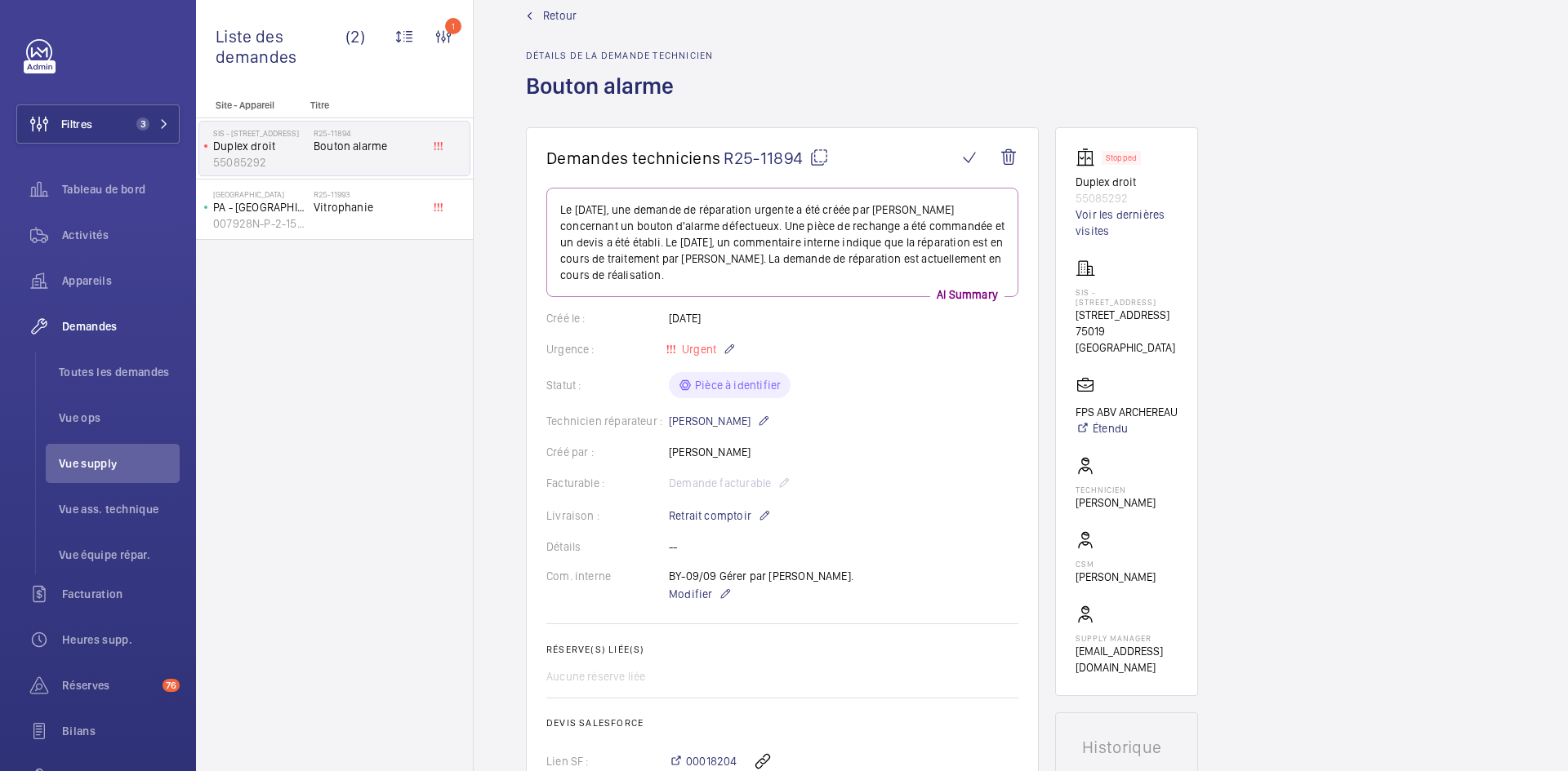
scroll to position [82, 0]
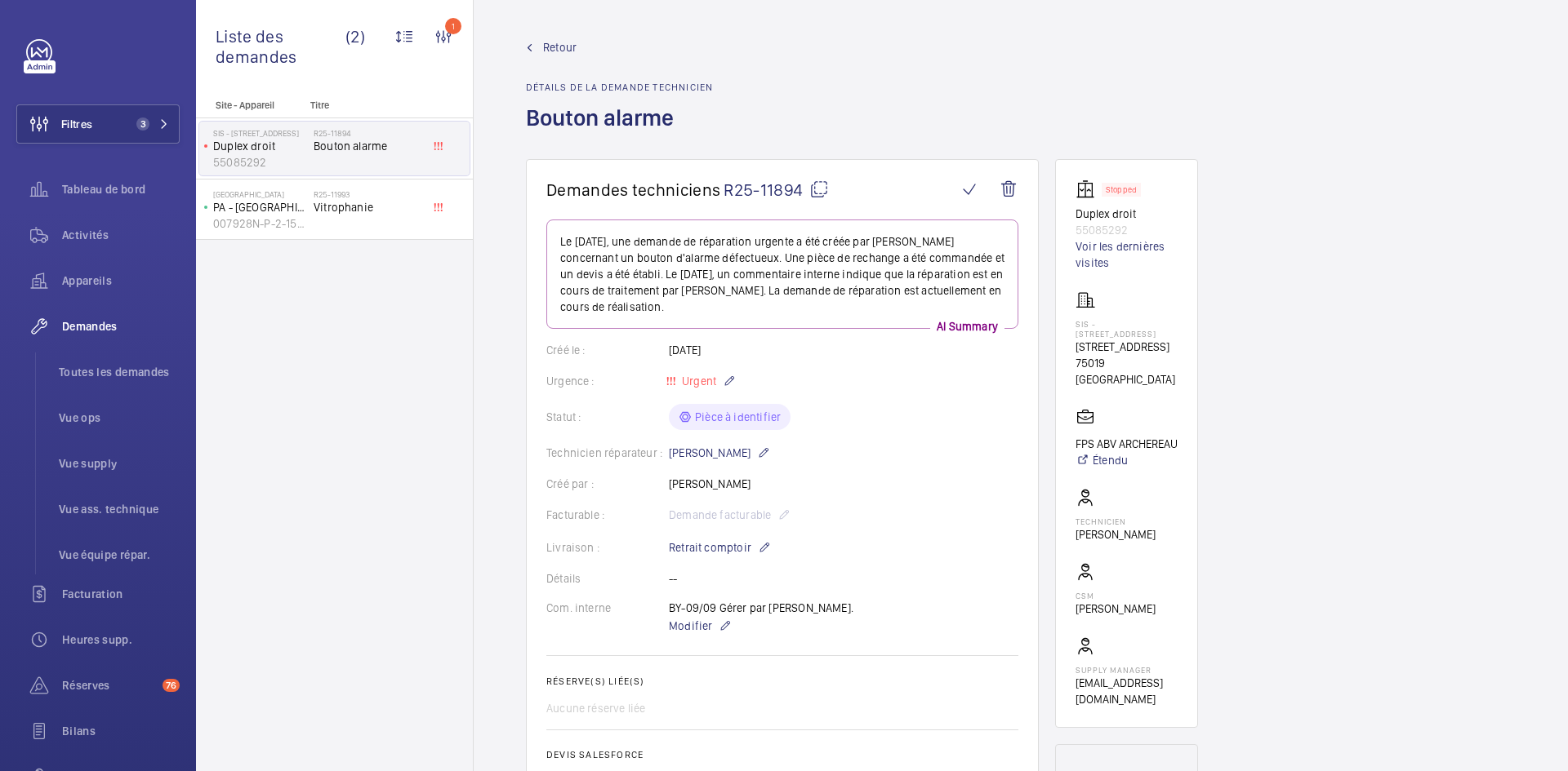
click at [562, 46] on span "Retour" at bounding box center [559, 47] width 33 height 16
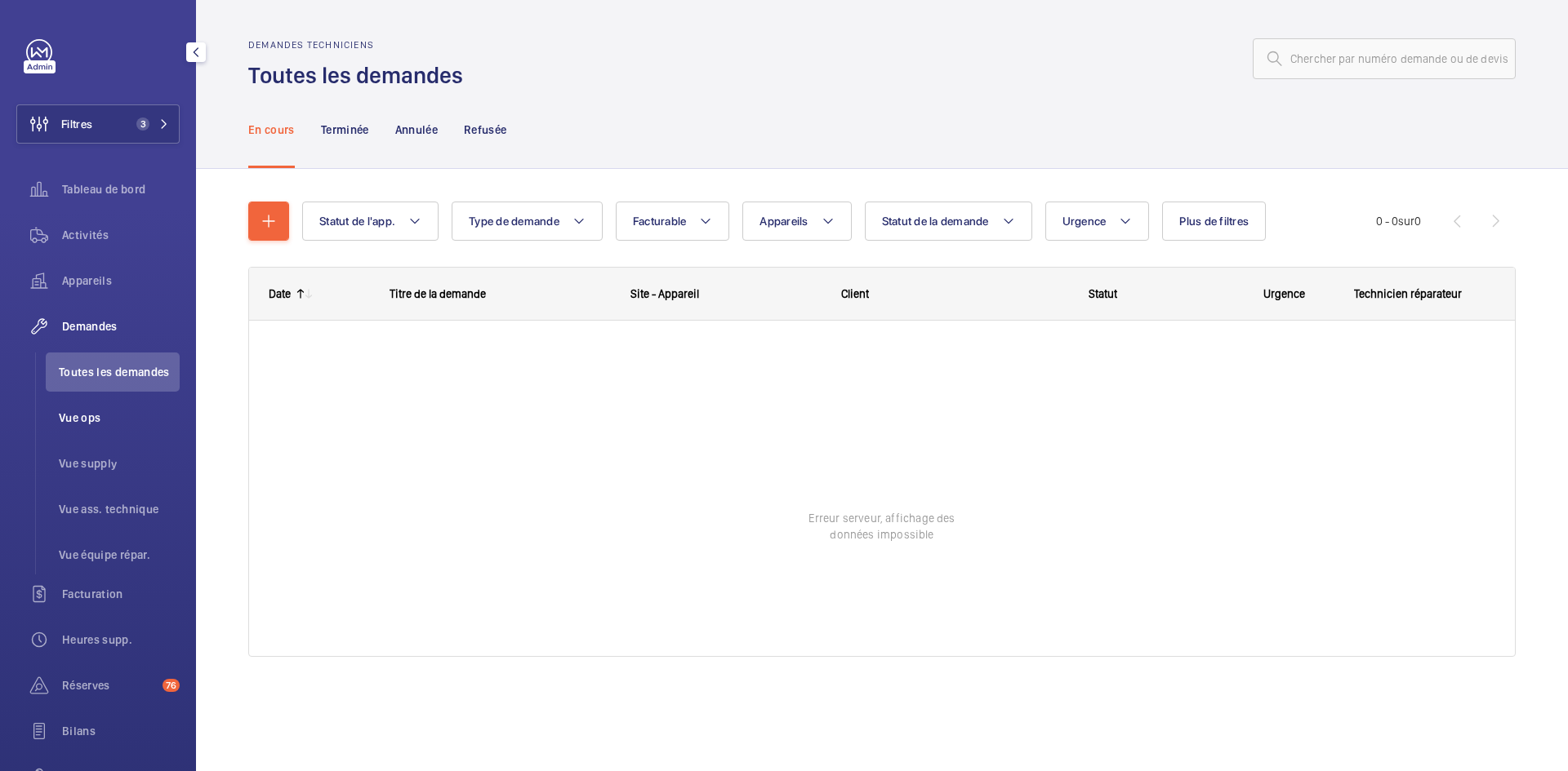
click at [93, 417] on span "Vue ops" at bounding box center [119, 417] width 121 height 16
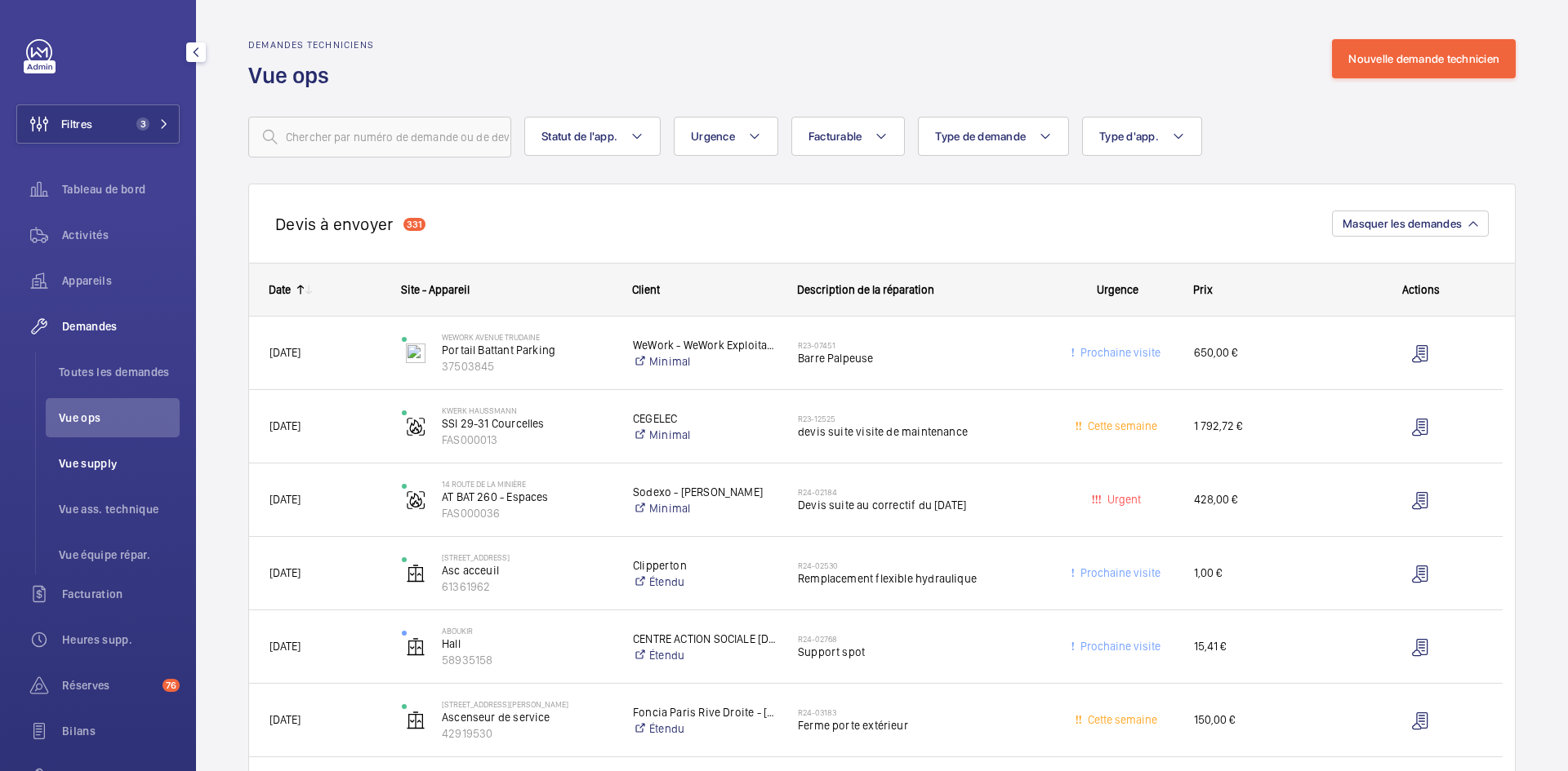
click at [100, 465] on span "Vue supply" at bounding box center [119, 463] width 121 height 16
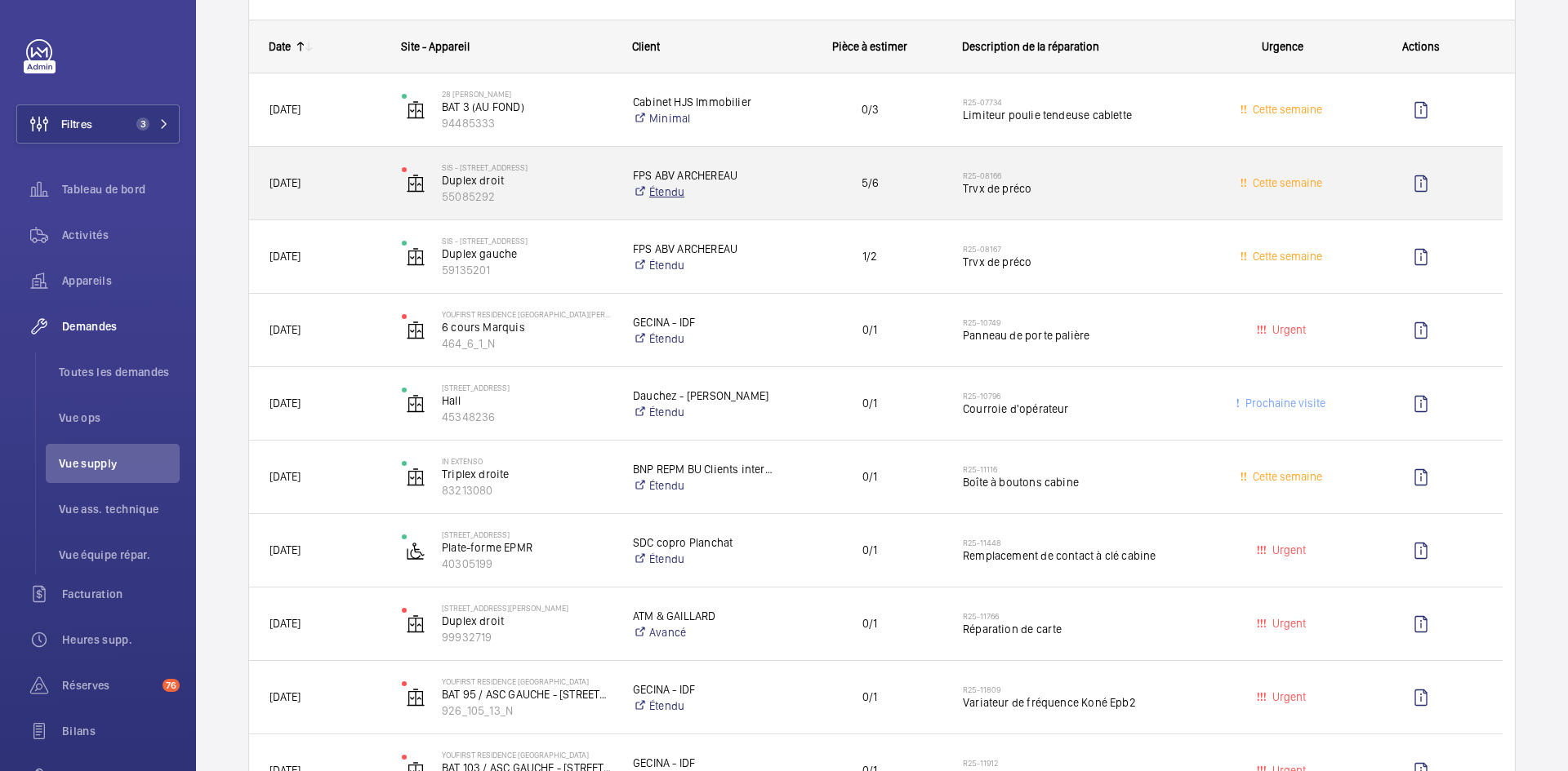
scroll to position [245, 0]
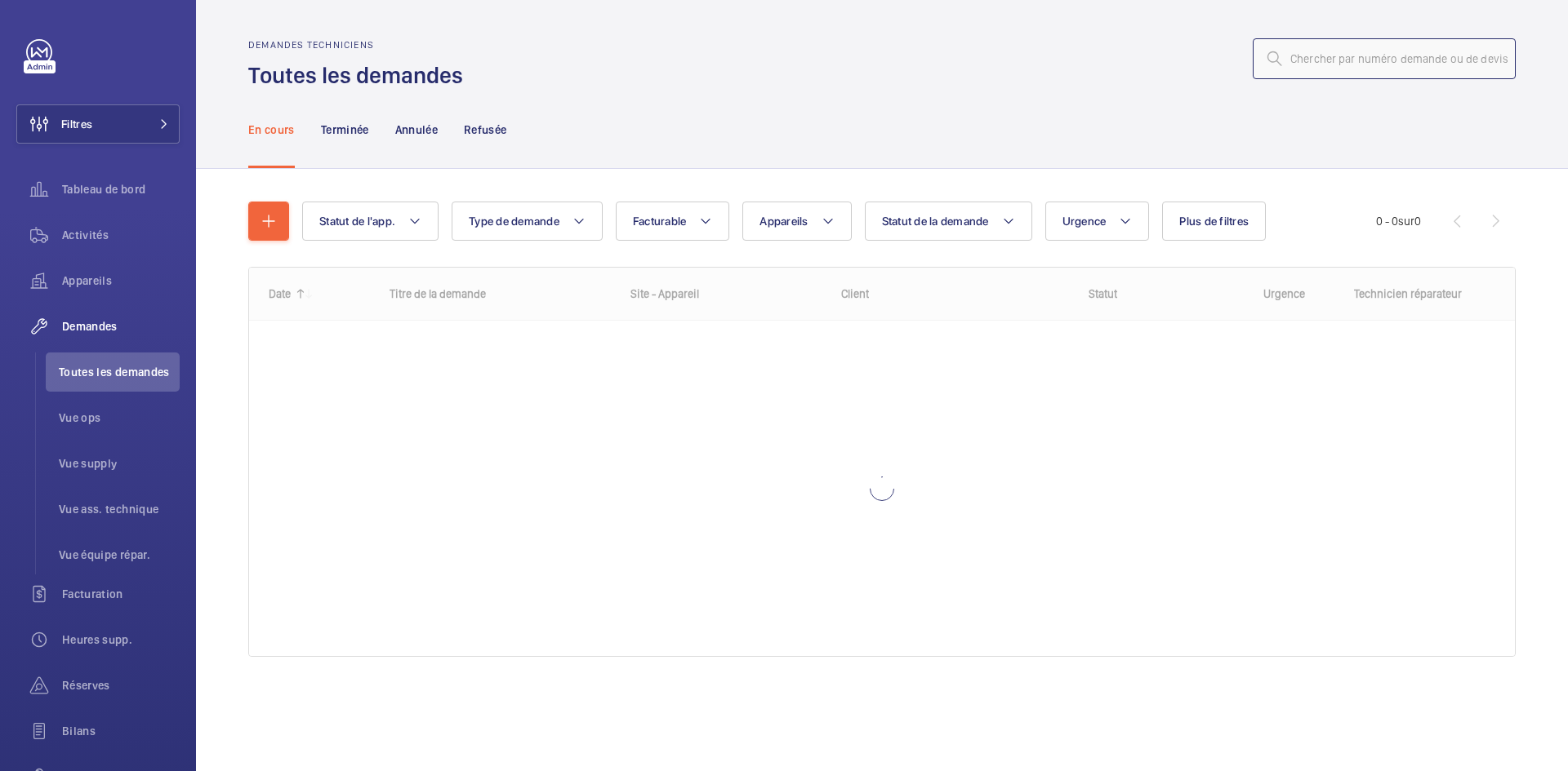
click at [1355, 63] on input "text" at bounding box center [1384, 58] width 263 height 41
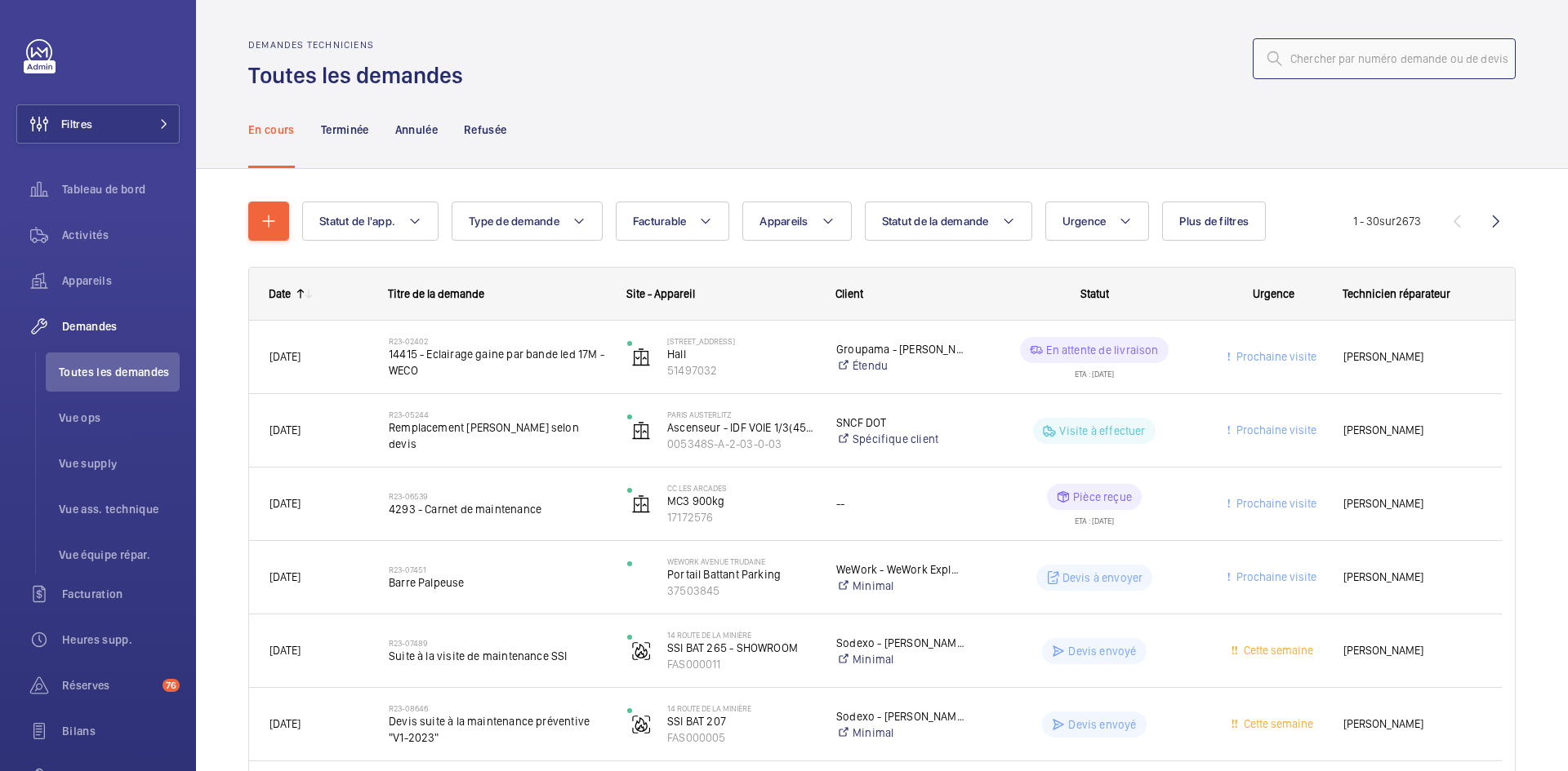
paste input "R25-11260"
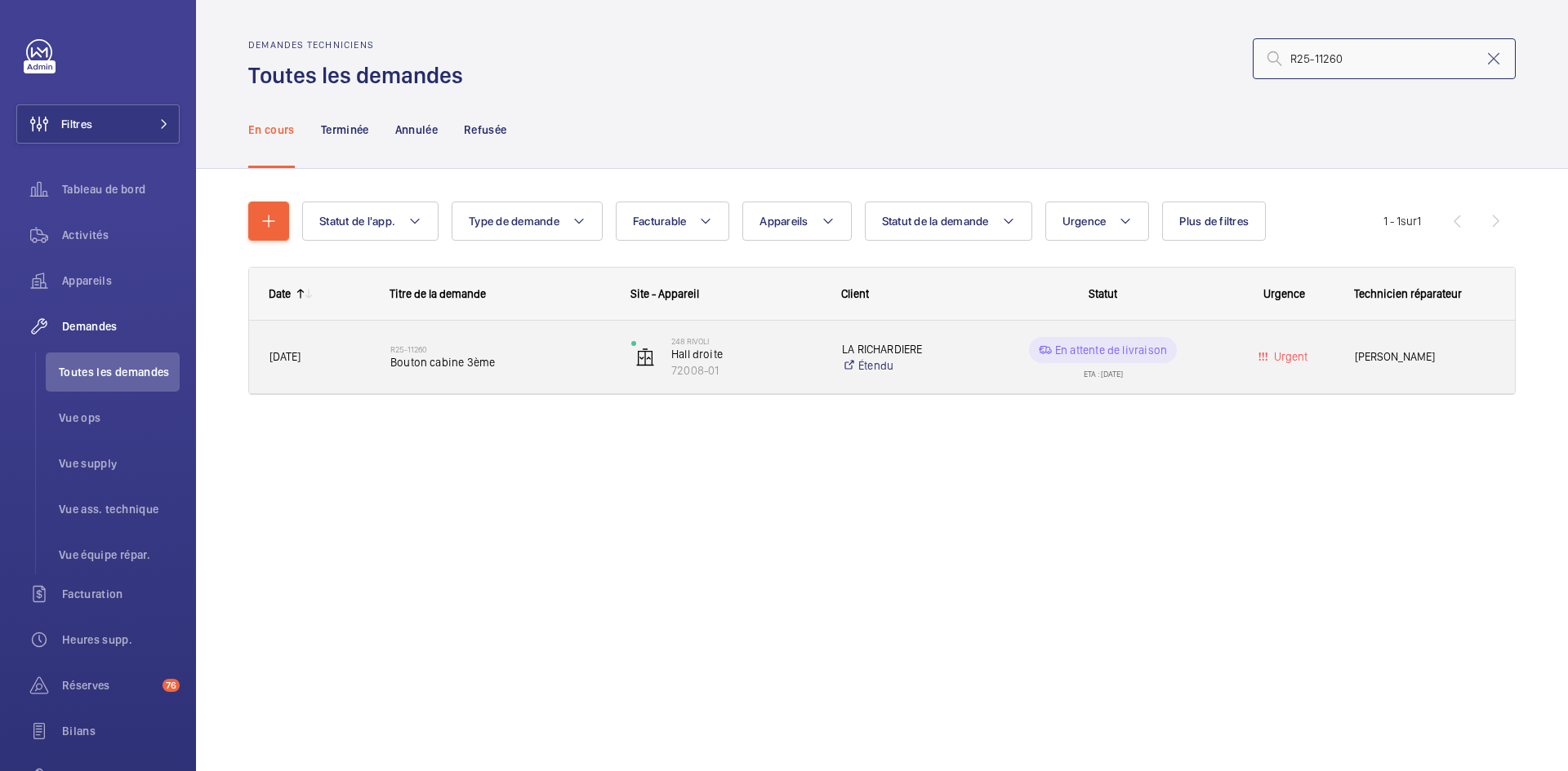
type input "R25-11260"
click at [336, 357] on span "[DATE]" at bounding box center [319, 357] width 100 height 19
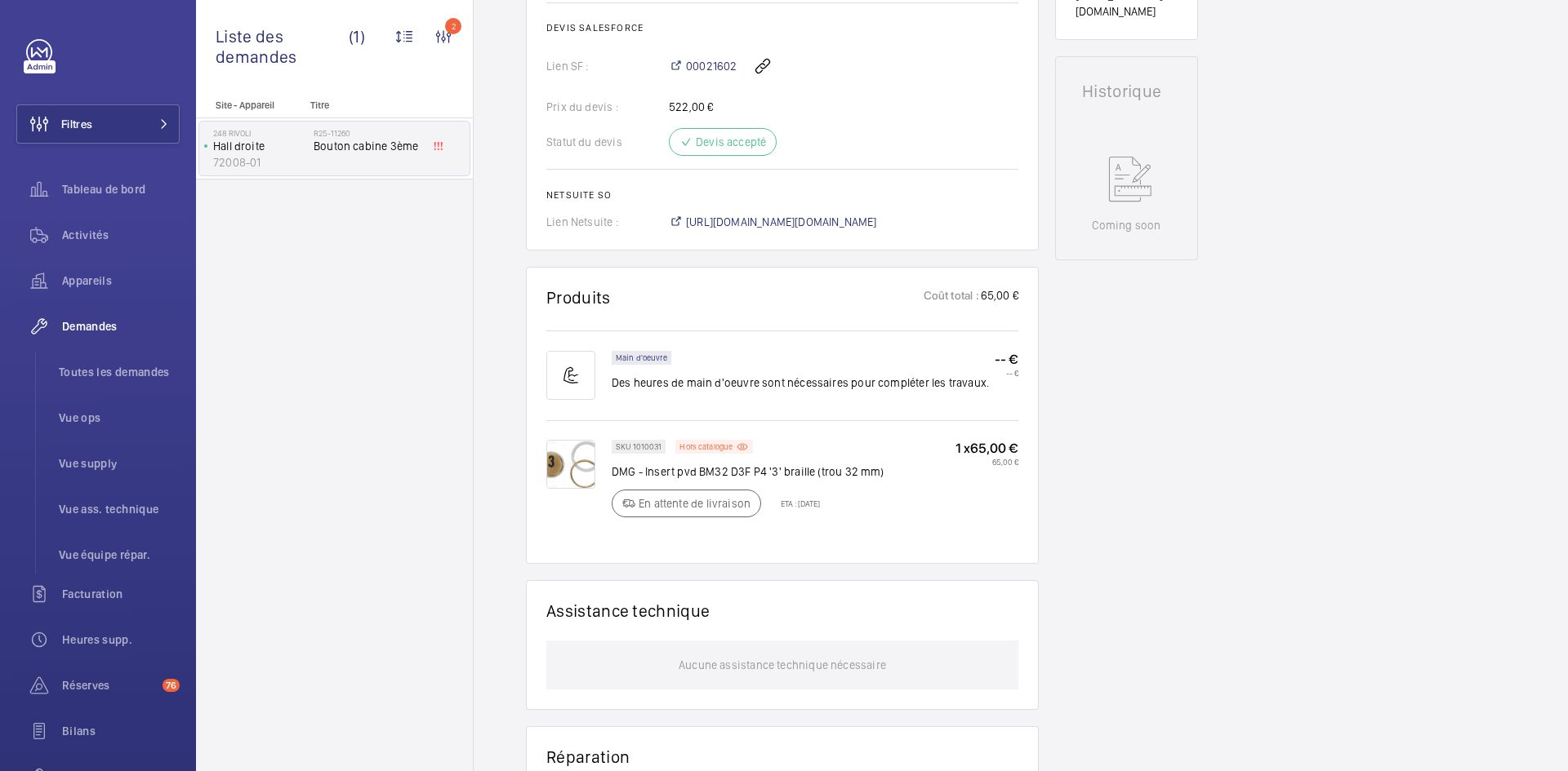
scroll to position [702, 0]
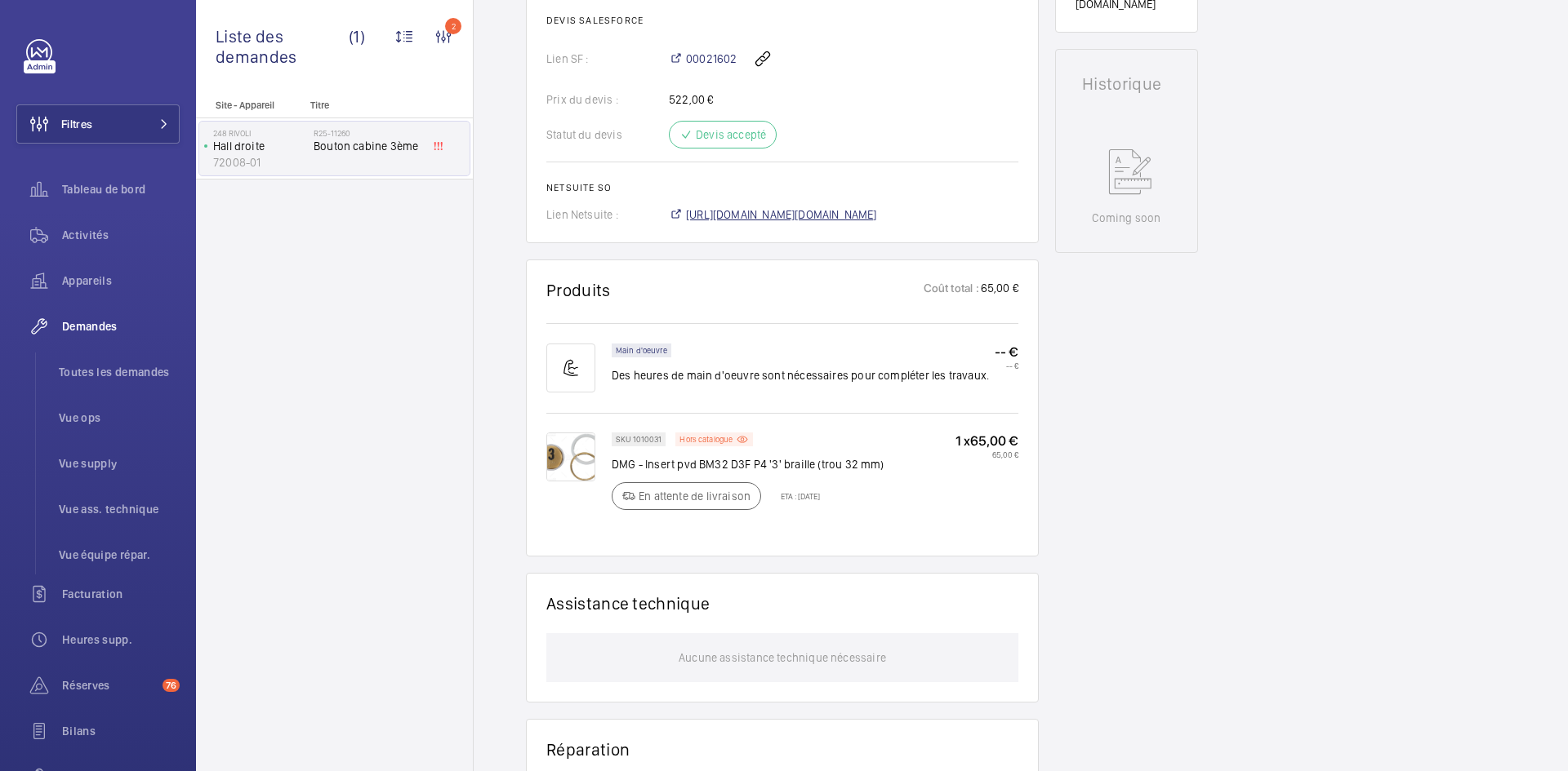
click at [861, 218] on span "[URL][DOMAIN_NAME][DOMAIN_NAME]" at bounding box center [781, 214] width 191 height 16
click at [563, 454] on img at bounding box center [571, 457] width 49 height 49
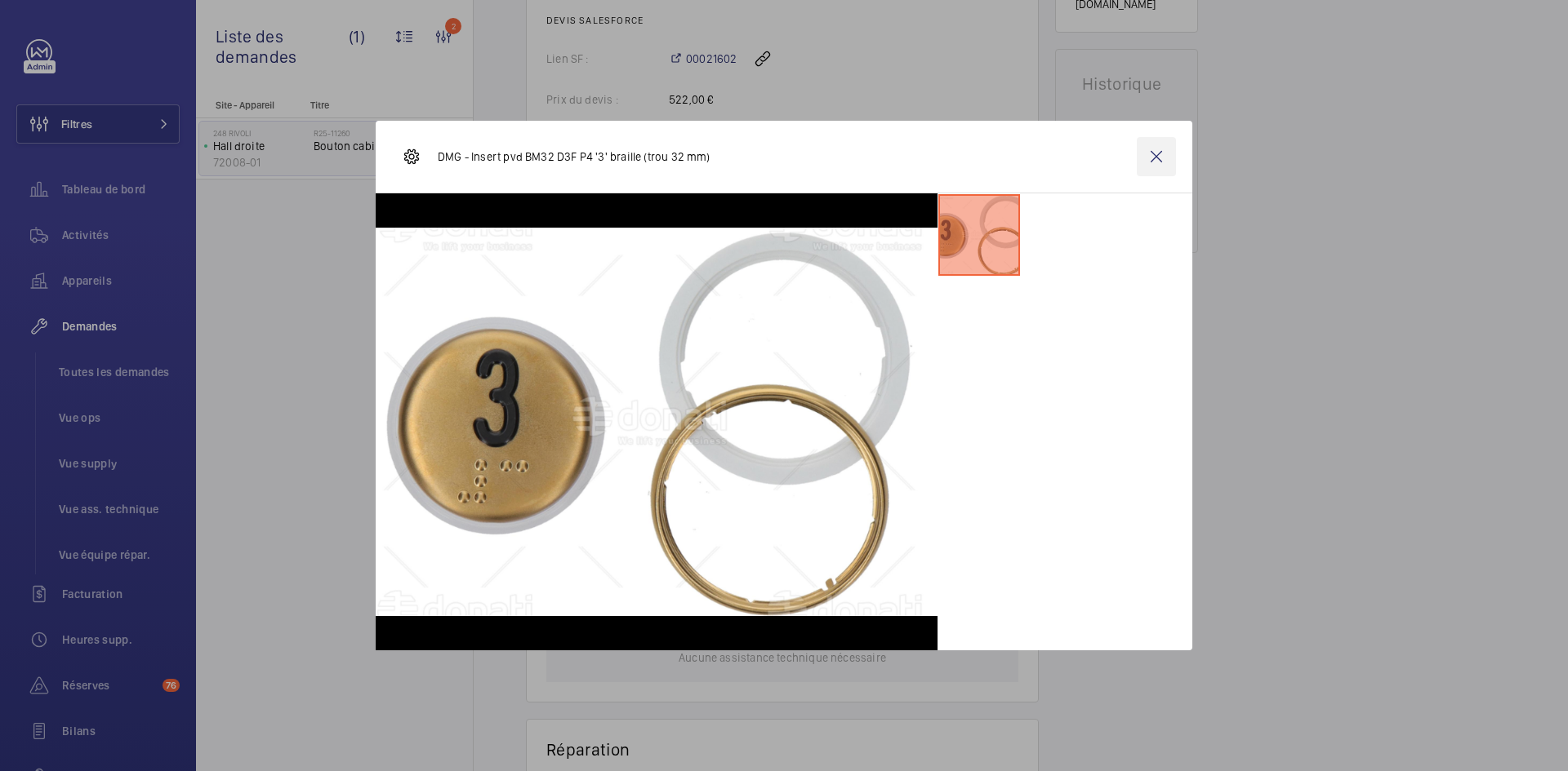
click at [1155, 163] on wm-front-icon-button at bounding box center [1155, 156] width 39 height 39
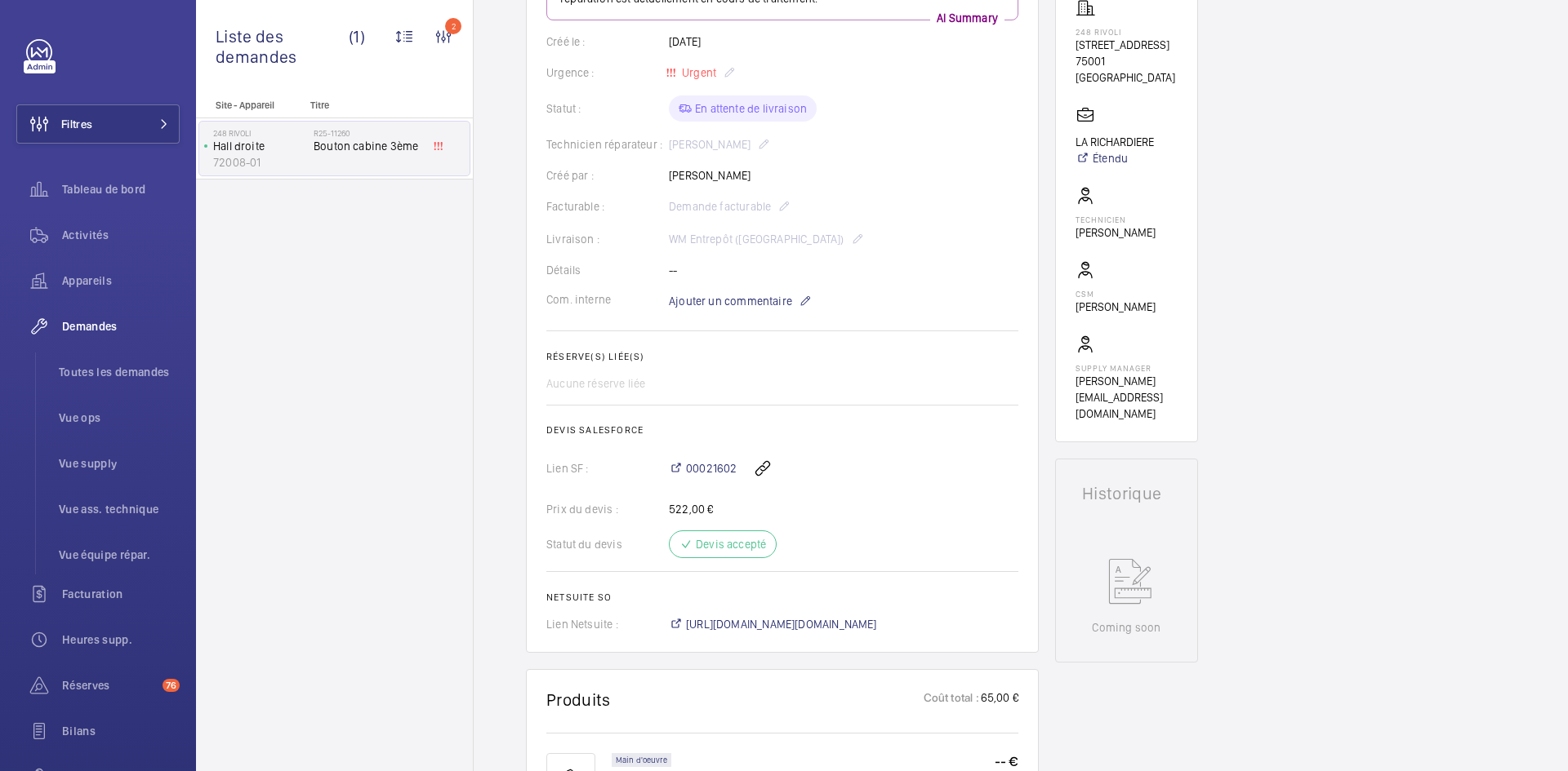
scroll to position [49, 0]
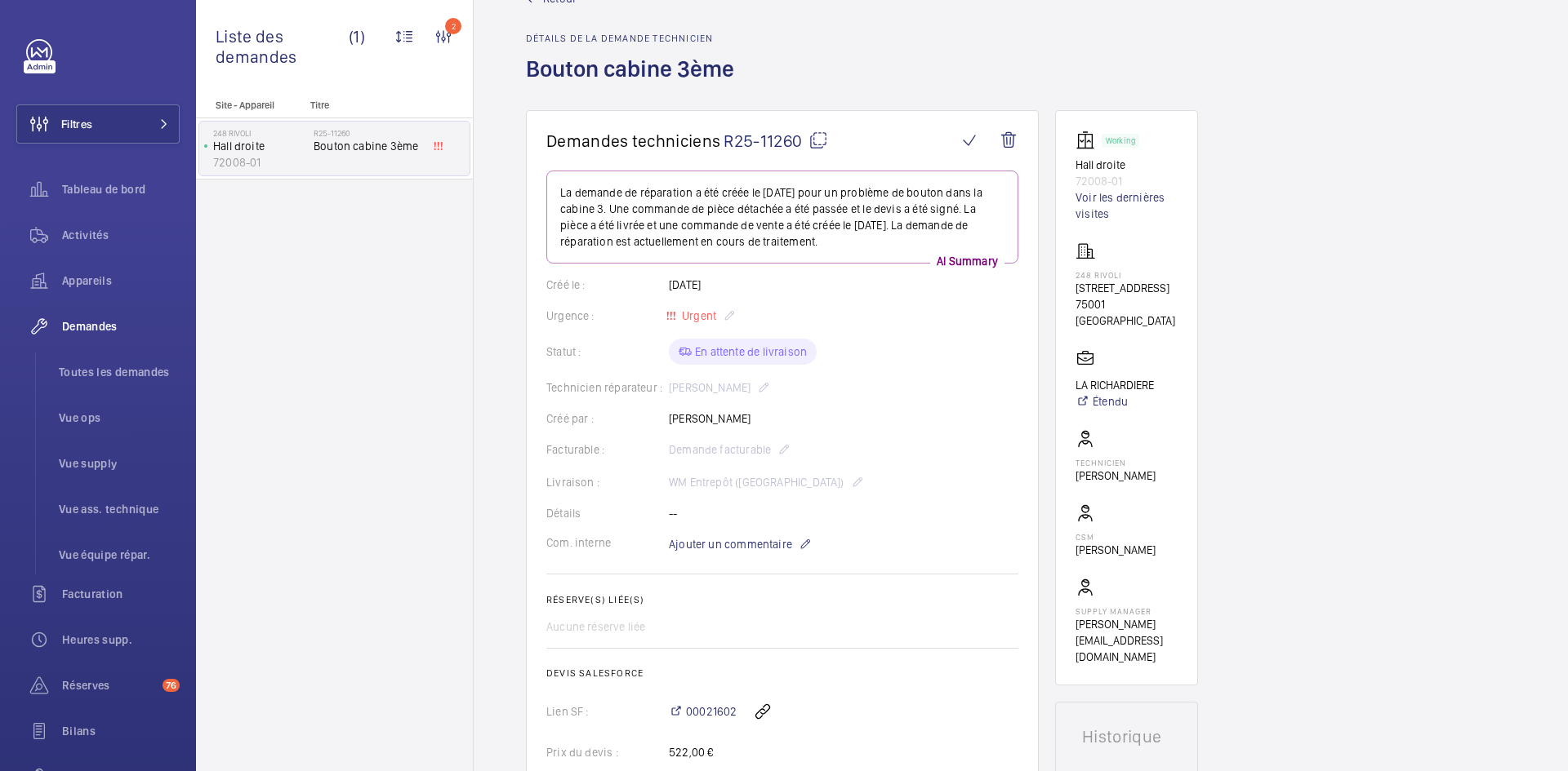
click at [822, 134] on mat-icon at bounding box center [818, 140] width 20 height 20
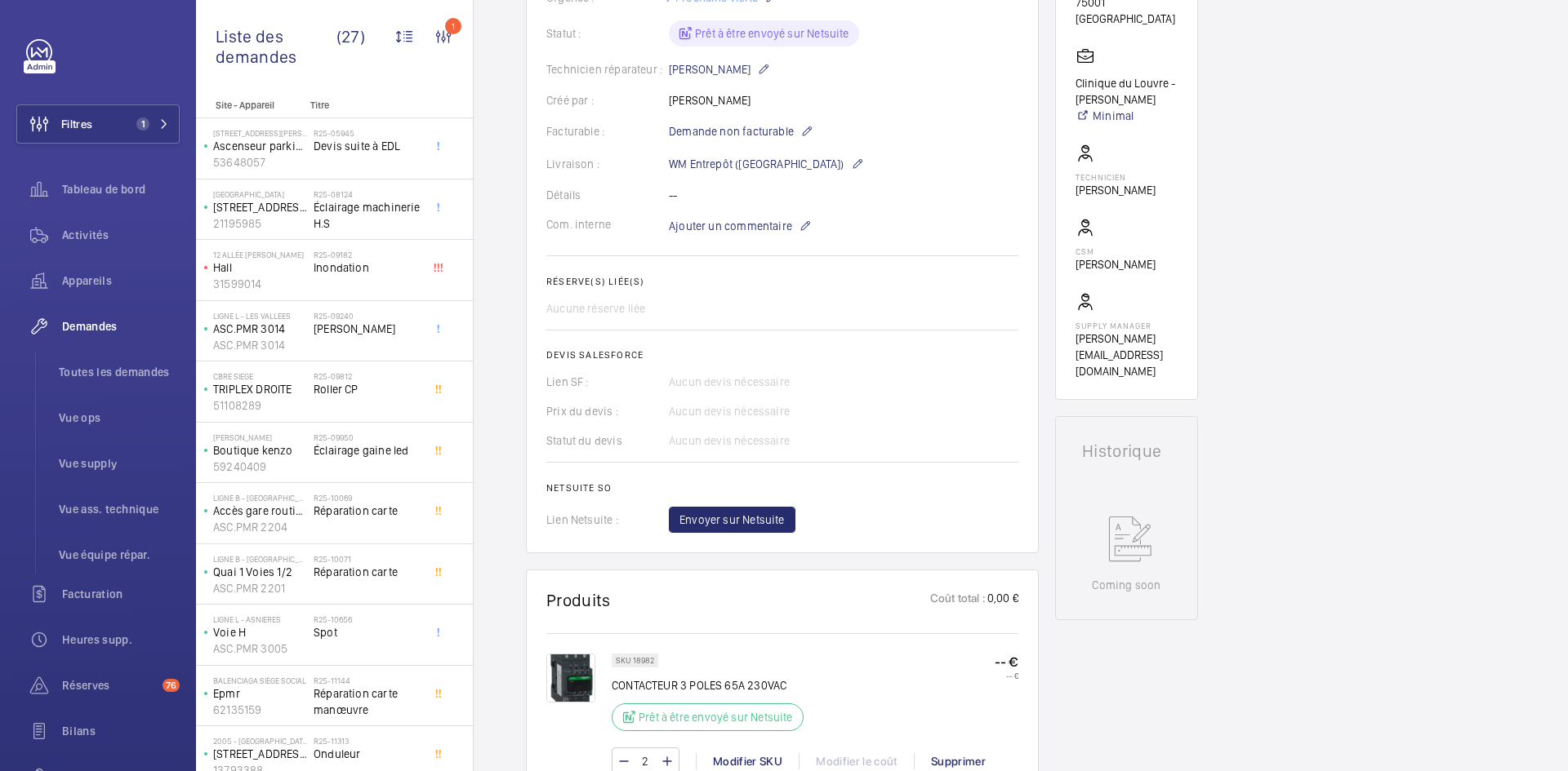
scroll to position [376, 0]
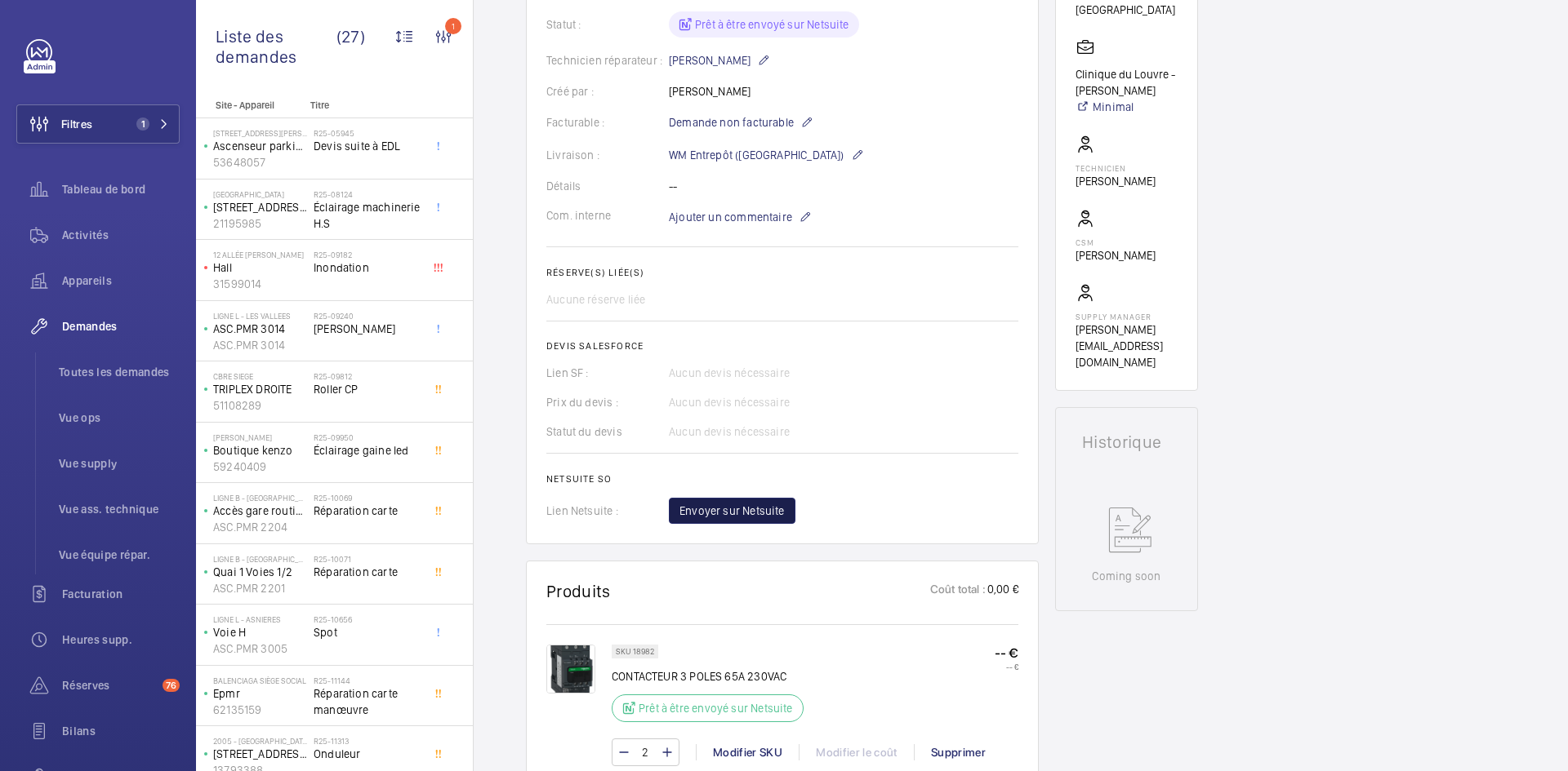
click at [751, 511] on span "Envoyer sur Netsuite" at bounding box center [731, 511] width 106 height 16
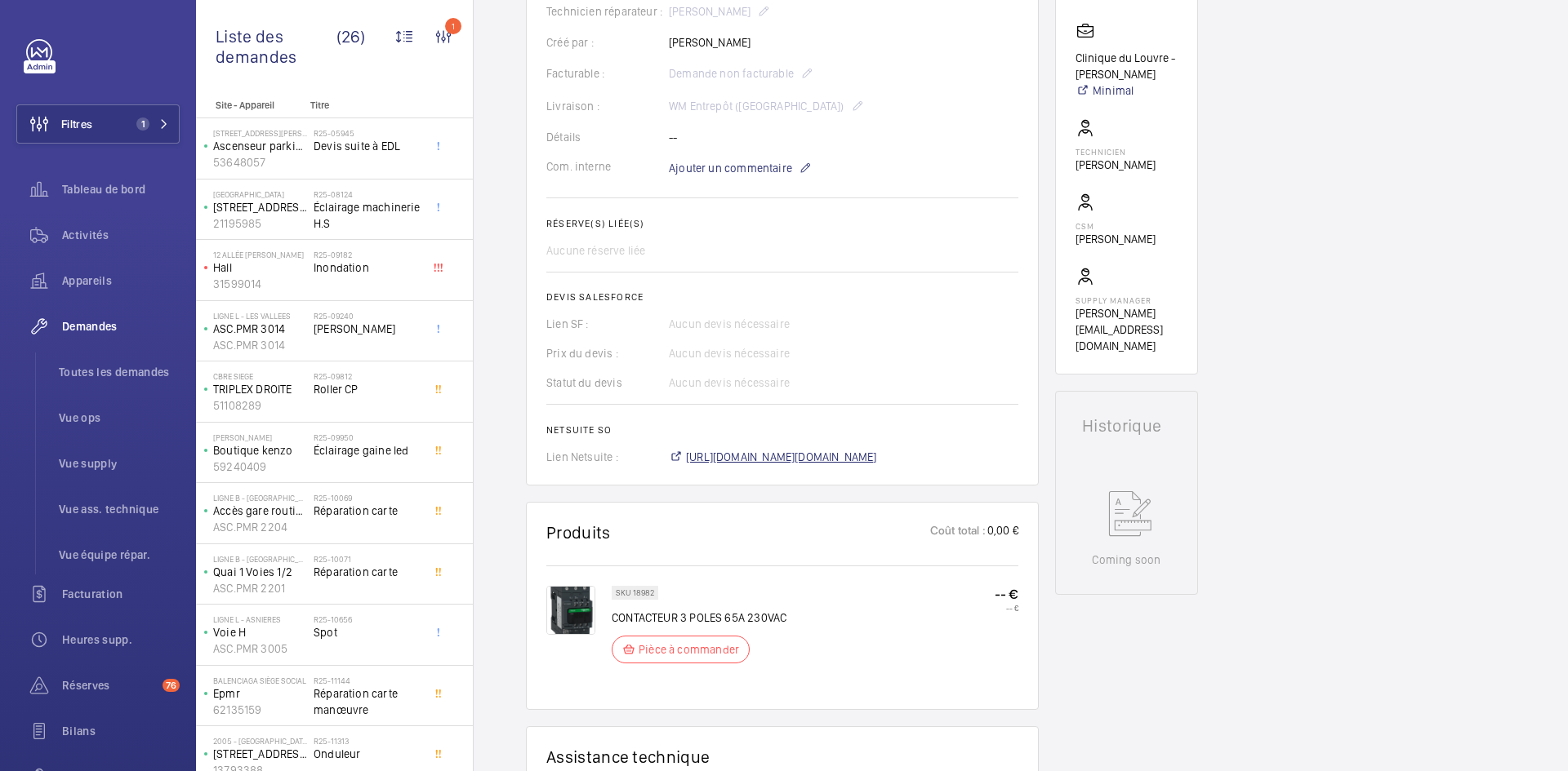
scroll to position [409, 0]
click at [807, 460] on span "[URL][DOMAIN_NAME][DOMAIN_NAME]" at bounding box center [781, 456] width 191 height 16
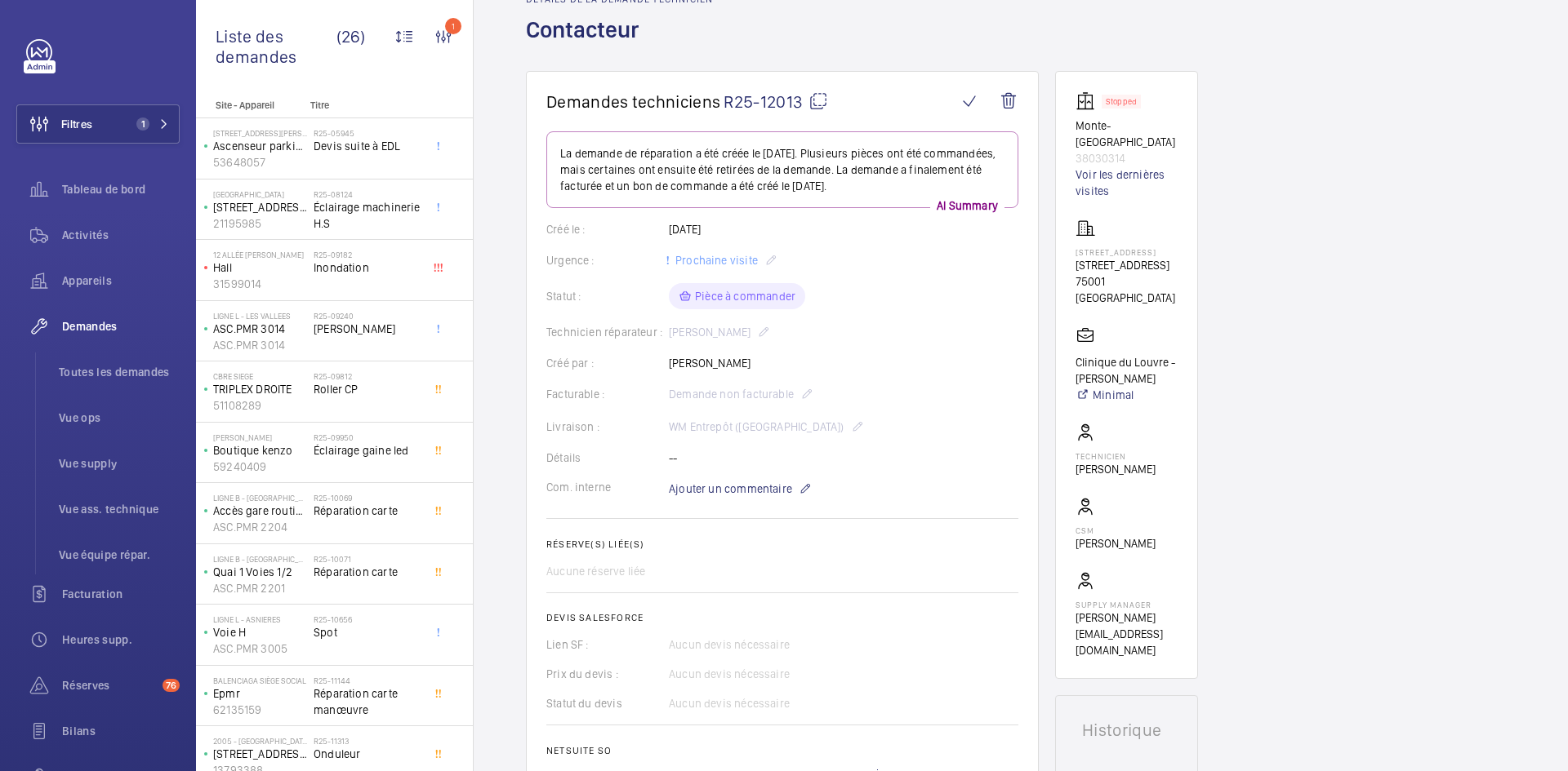
scroll to position [83, 0]
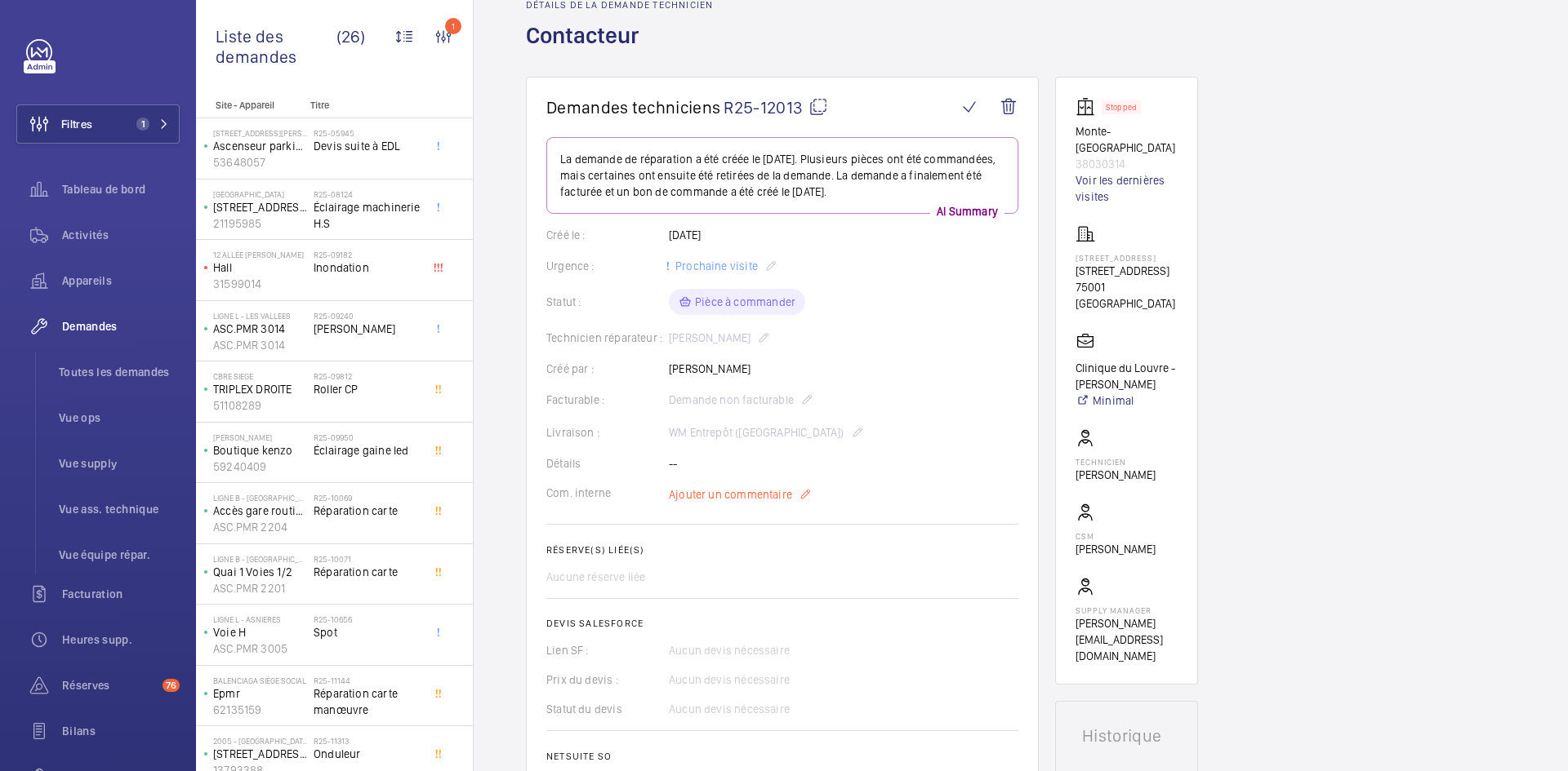
click at [730, 493] on span "Ajouter un commentaire" at bounding box center [730, 494] width 124 height 16
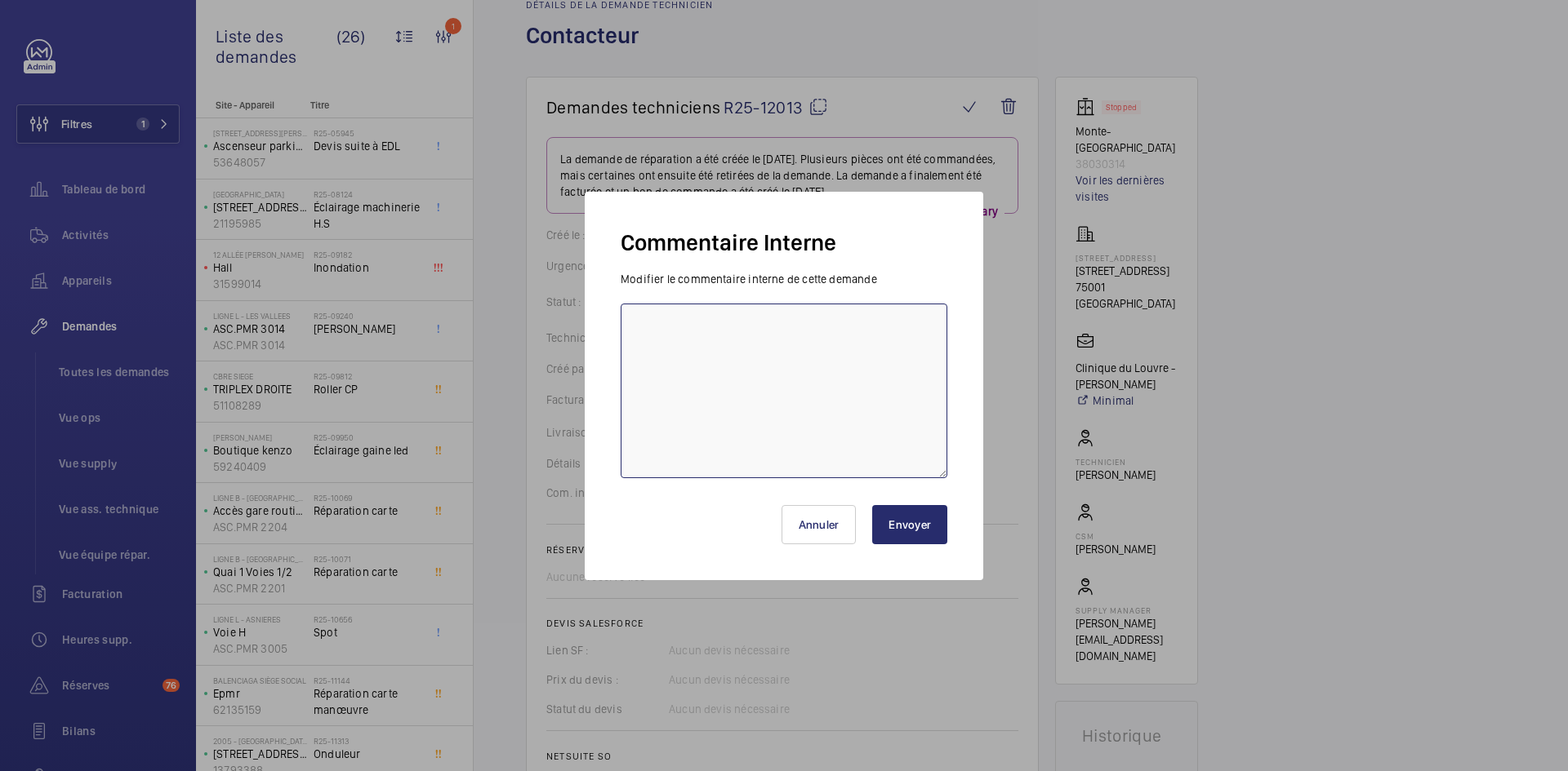
click at [700, 390] on textarea at bounding box center [784, 391] width 326 height 175
paste textarea "BY-10/09 commande effectuer chez le fournisseur CDA via l'email livraison prévu…"
type textarea "BY-10/09 commande effectuer chez le fournisseur CDA via l'email livraison prévu…"
click at [927, 531] on button "Envoyer" at bounding box center [909, 525] width 75 height 39
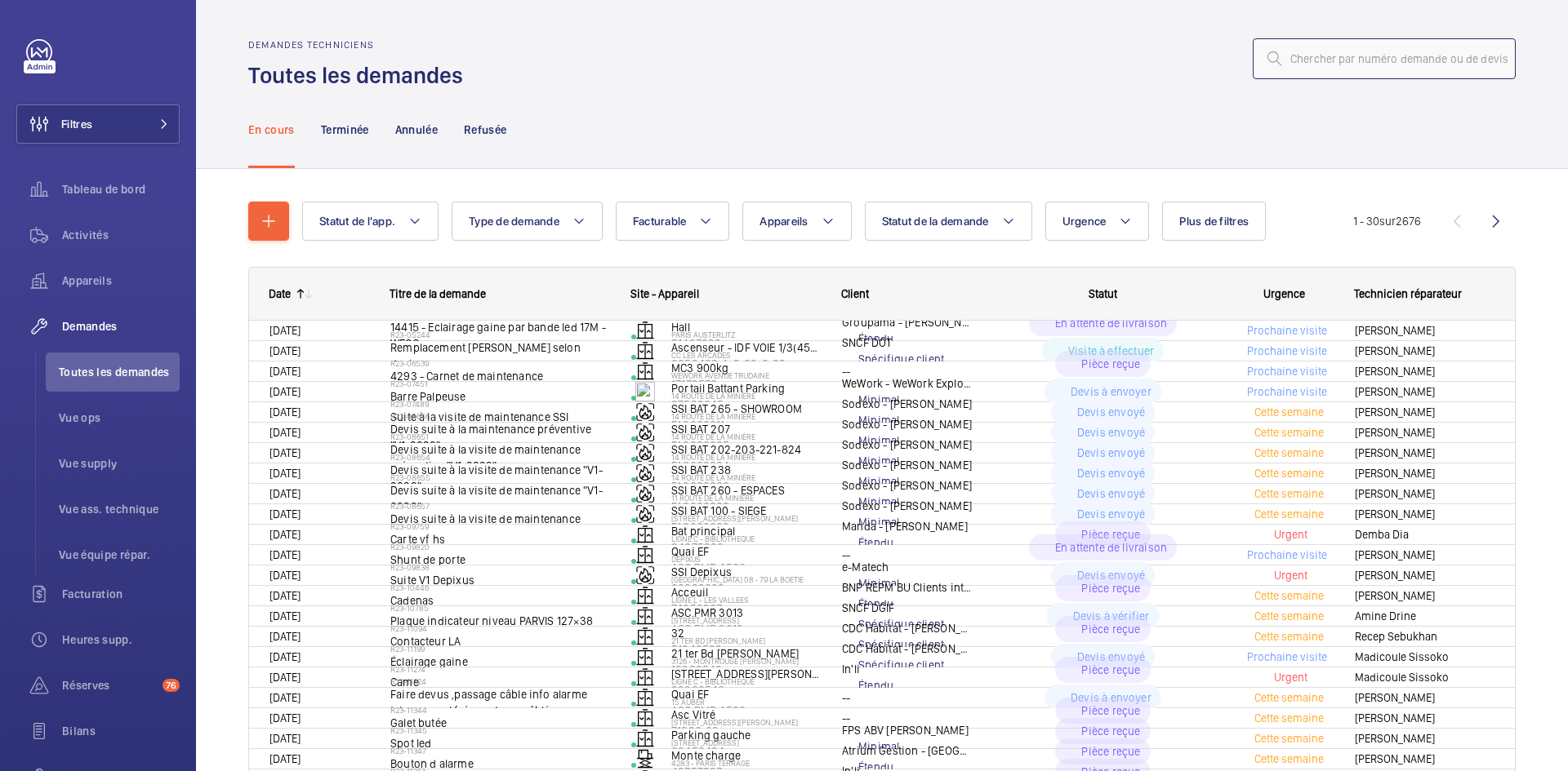
click at [1301, 67] on input "text" at bounding box center [1384, 58] width 263 height 41
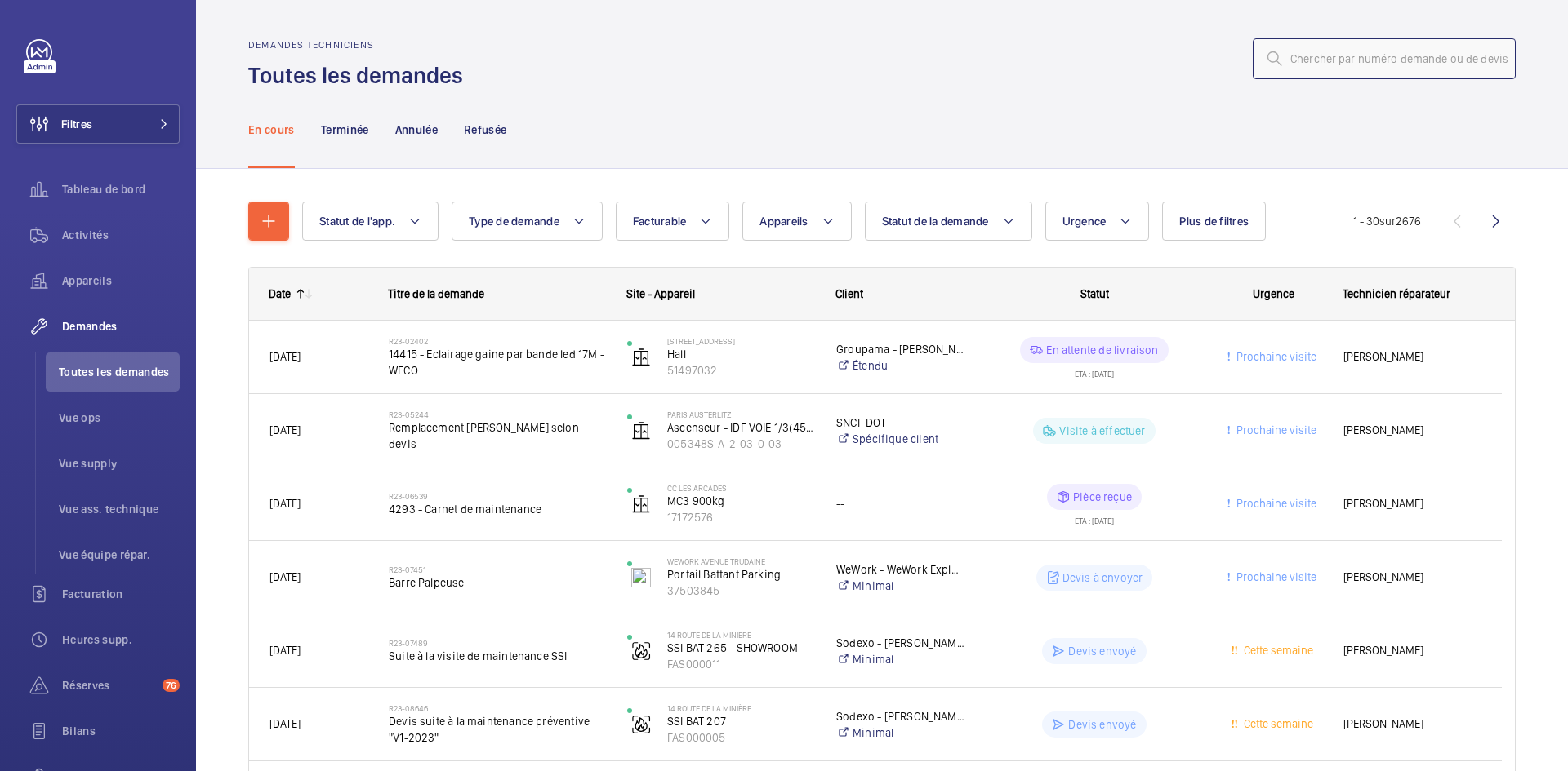
paste input "R25-12021"
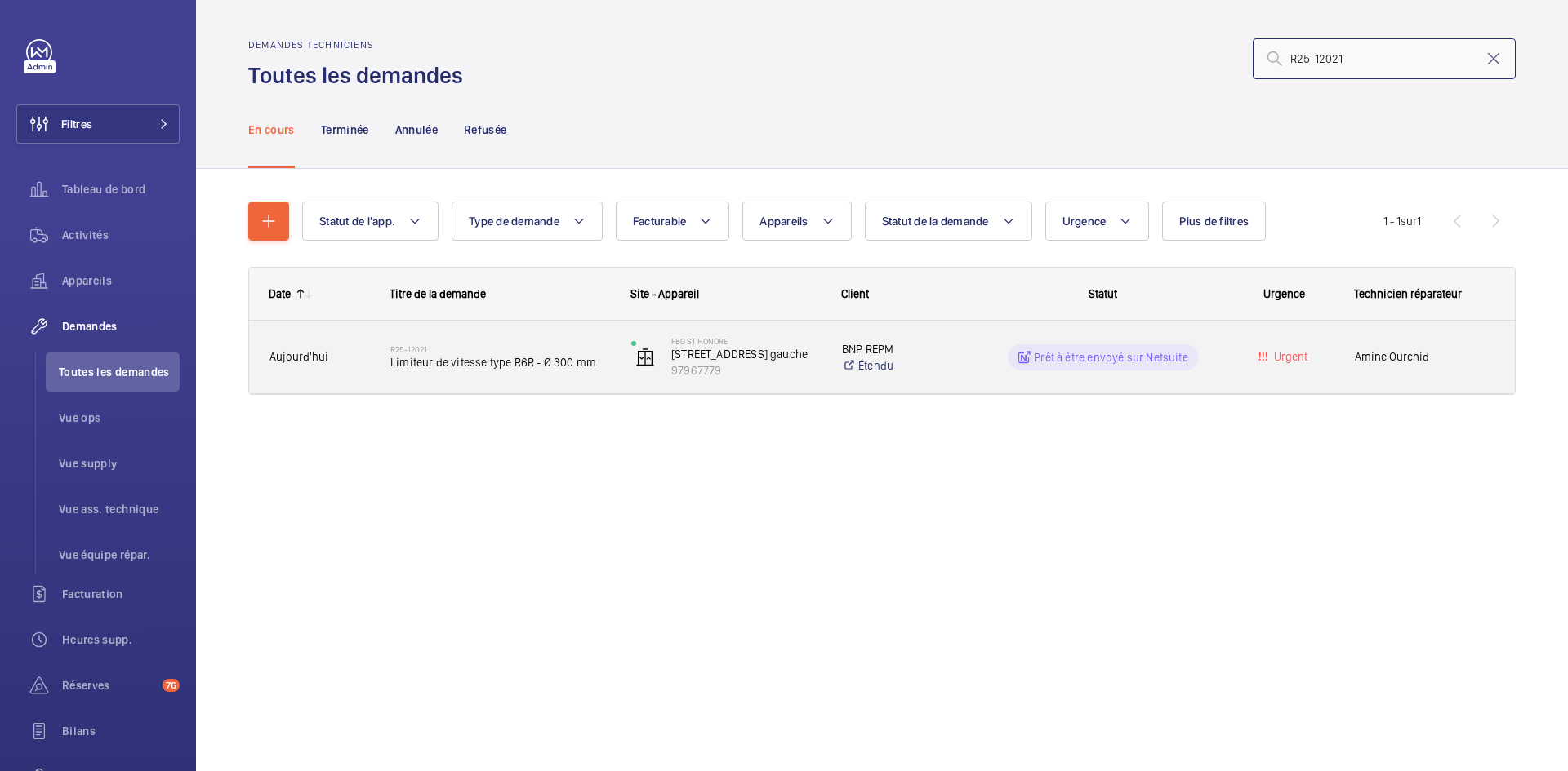
type input "R25-12021"
click at [373, 351] on div "R25-12021 Limiteur de vitesse type R6R - Ø 300 mm" at bounding box center [491, 357] width 240 height 73
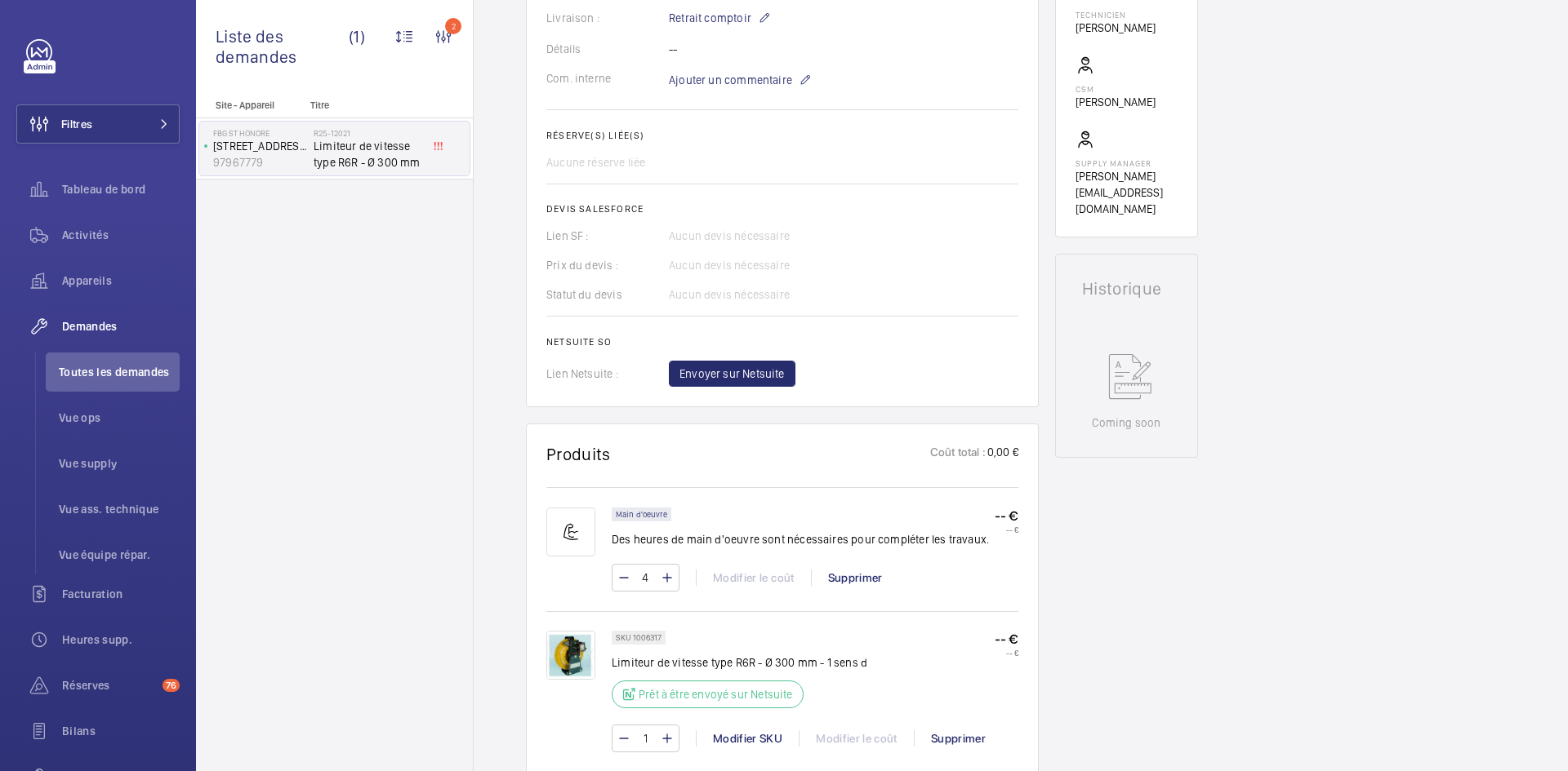
scroll to position [735, 0]
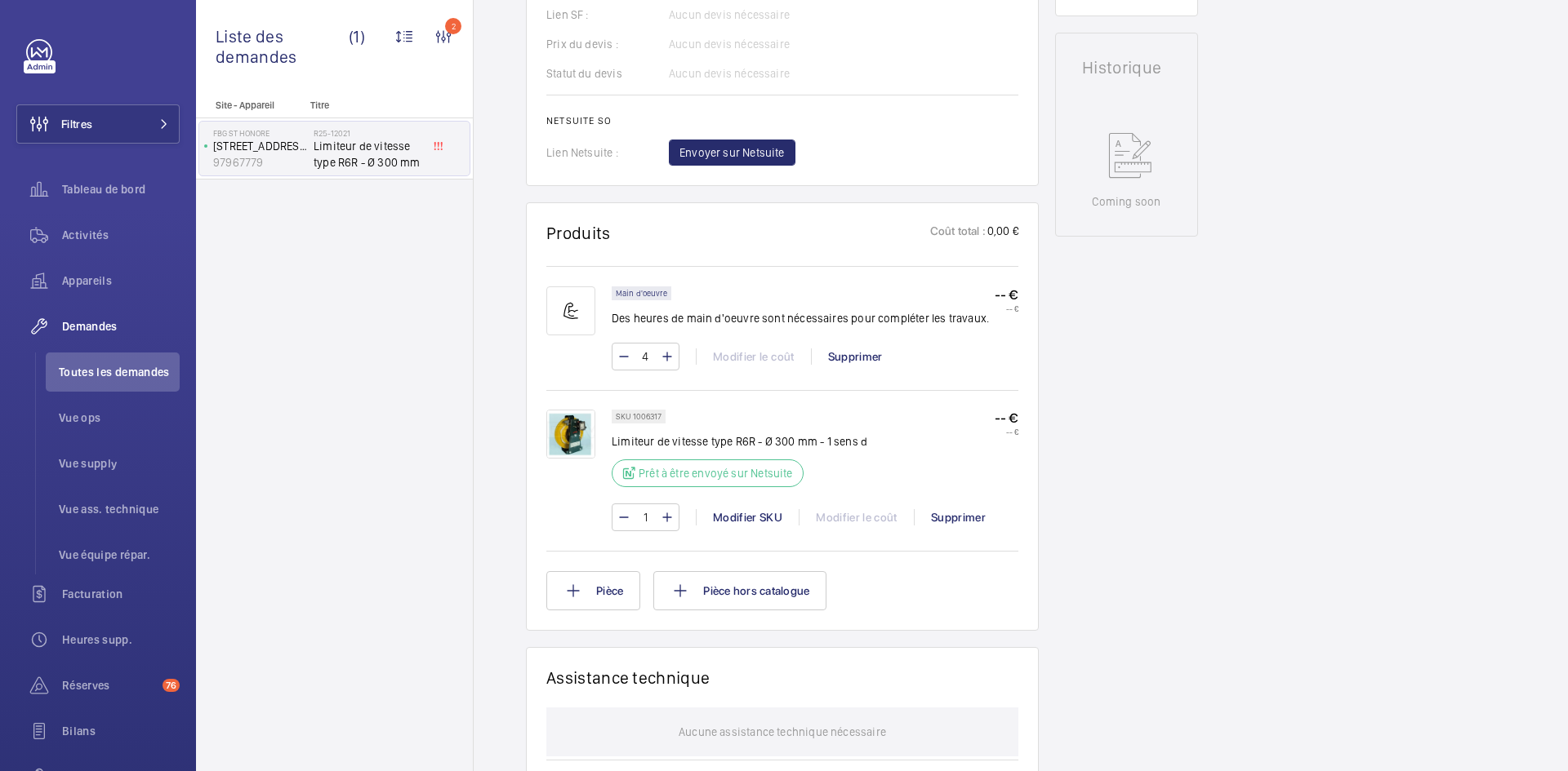
click at [571, 434] on img at bounding box center [571, 434] width 49 height 49
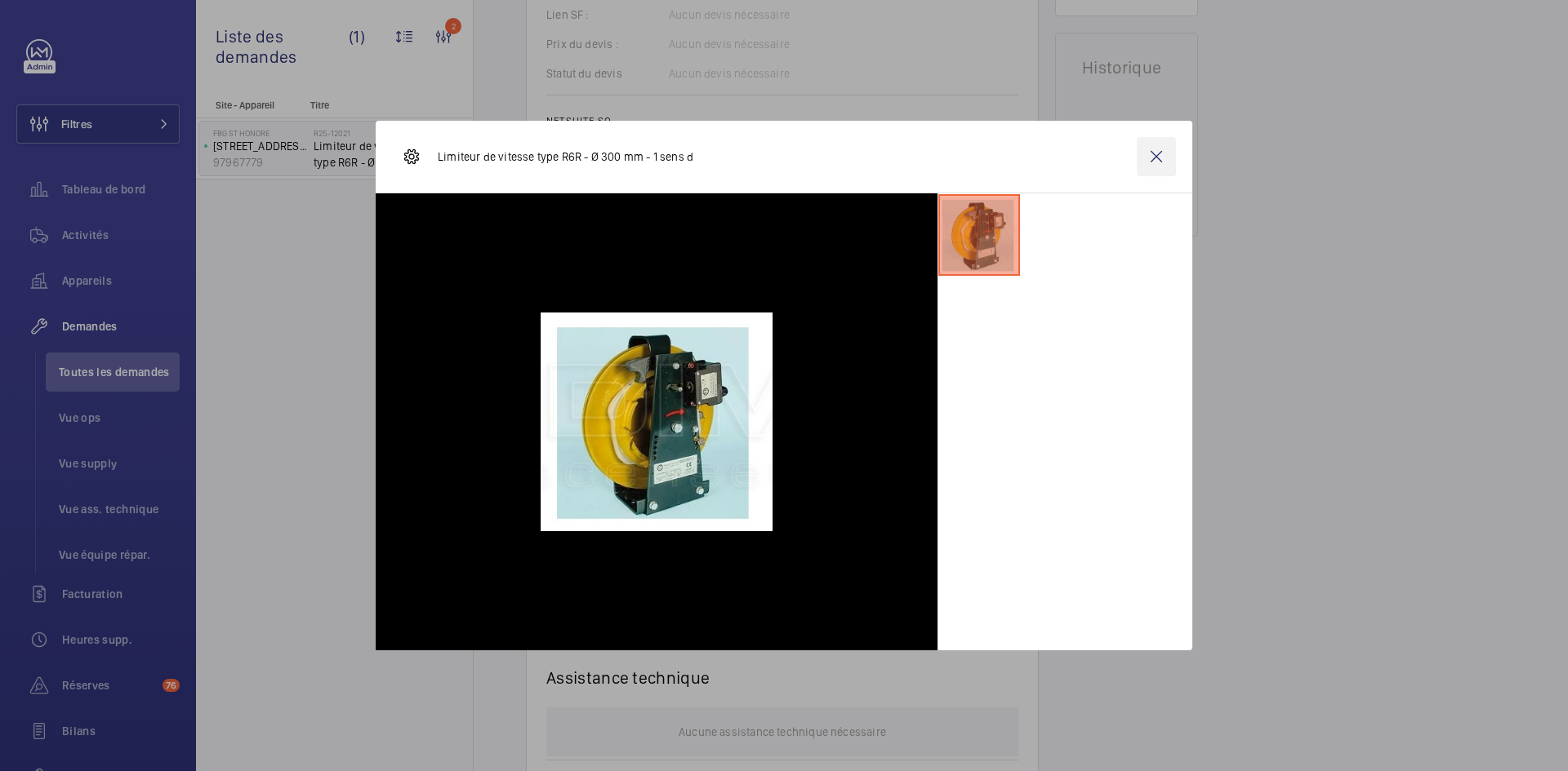
click at [1159, 160] on wm-front-icon-button at bounding box center [1155, 156] width 39 height 39
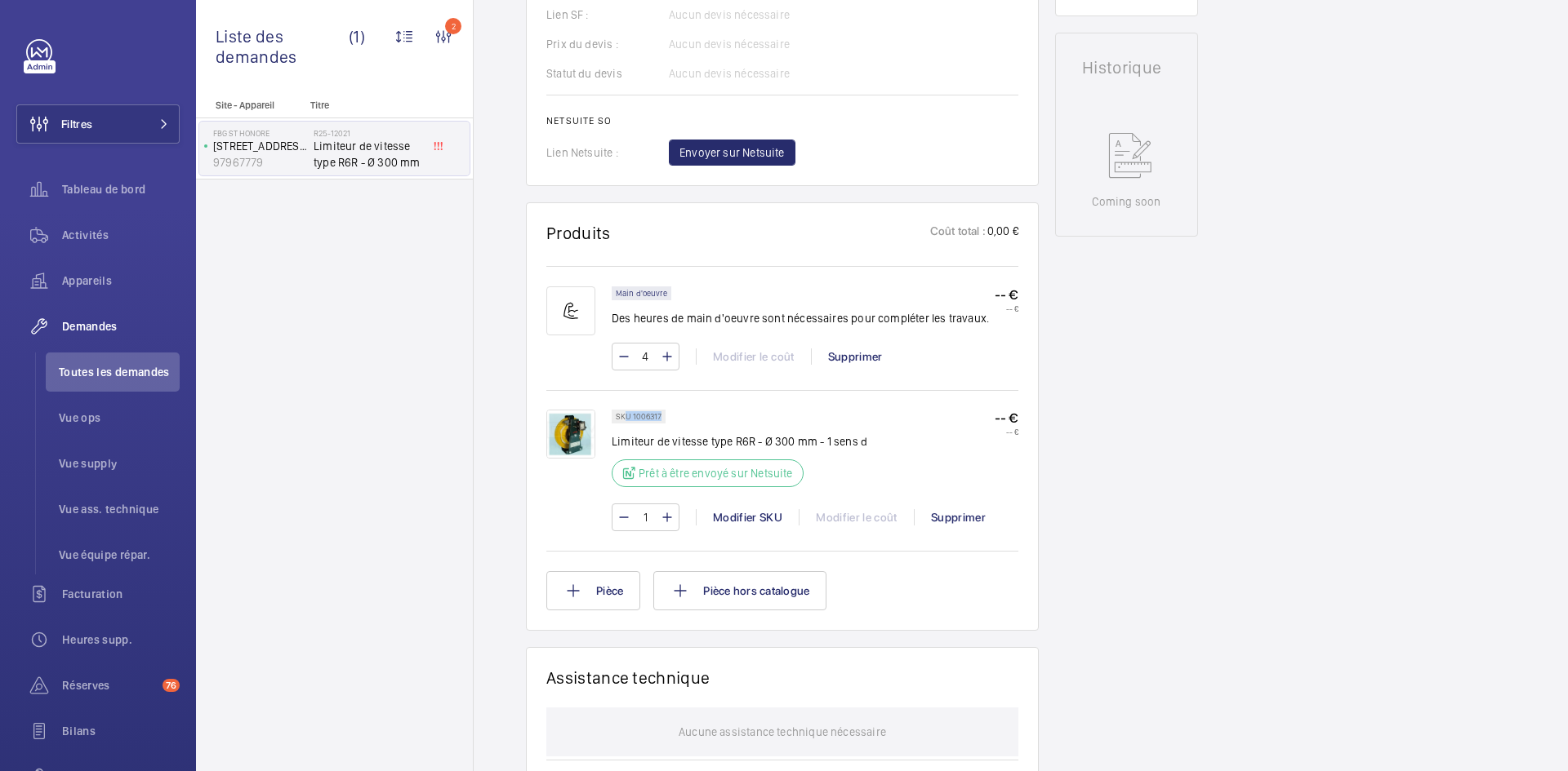
drag, startPoint x: 662, startPoint y: 416, endPoint x: 627, endPoint y: 414, distance: 35.1
click at [627, 414] on div "SKU 1006317" at bounding box center [638, 416] width 54 height 14
copy p "U 1006317"
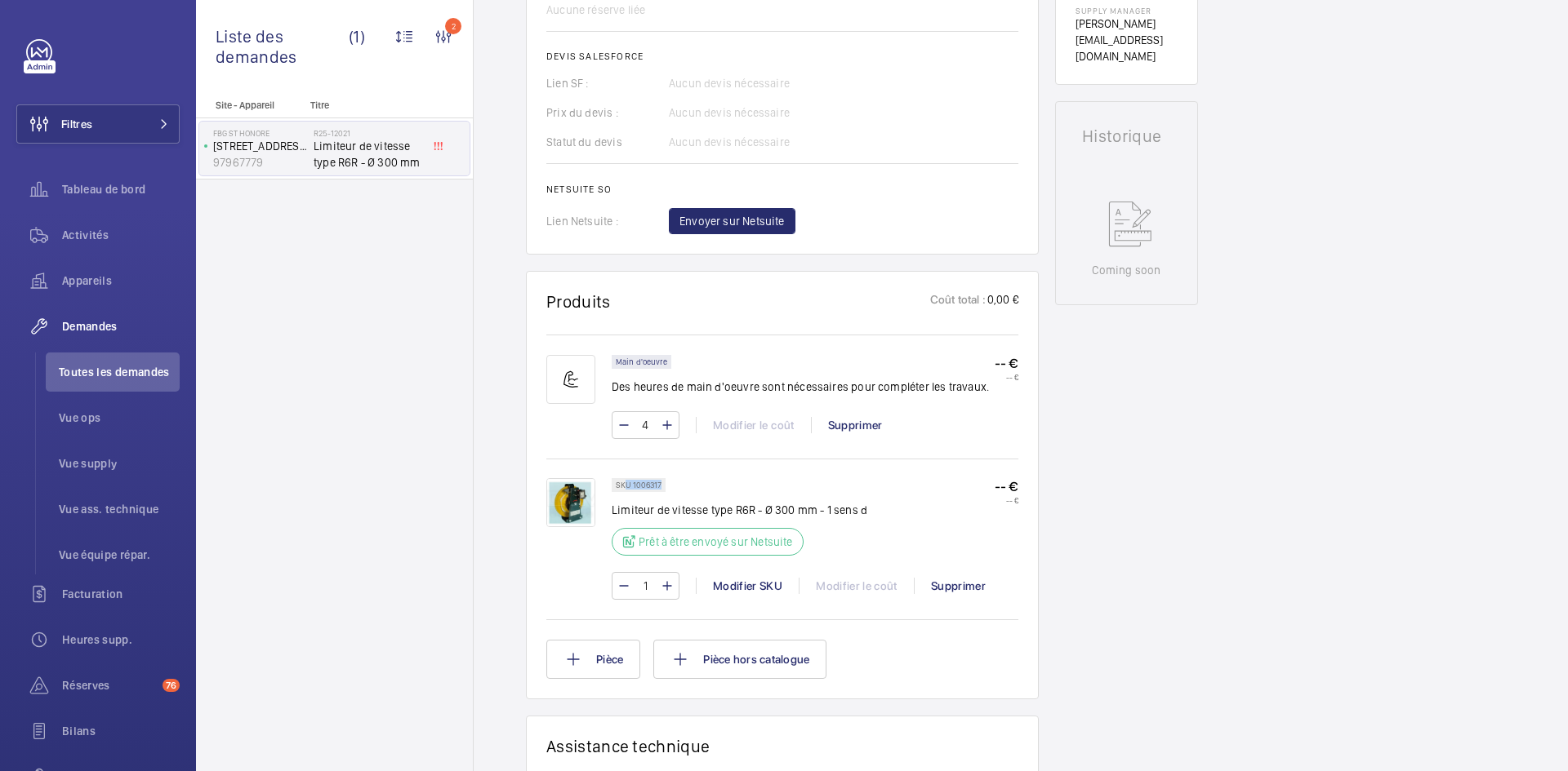
scroll to position [571, 0]
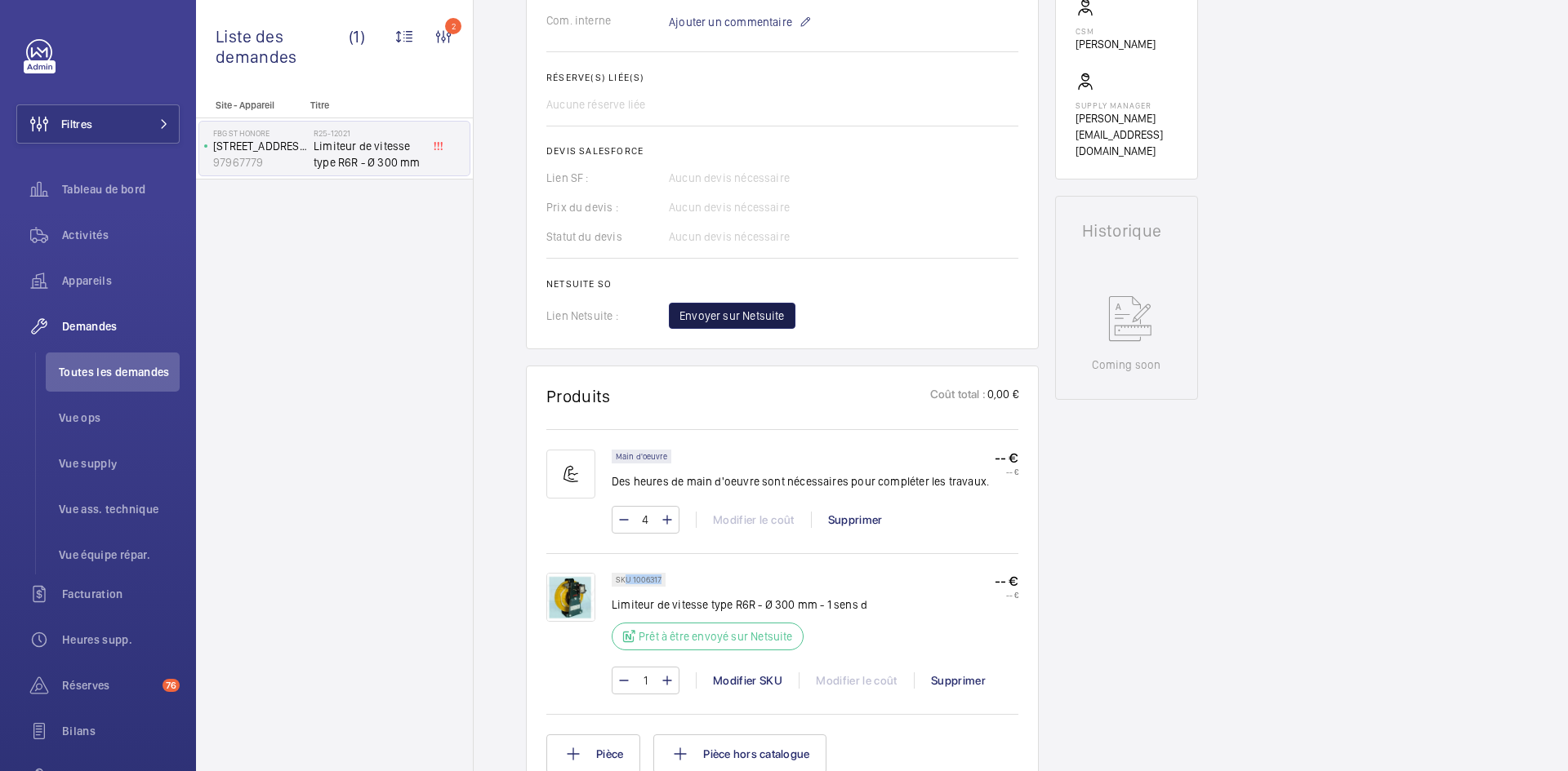
click at [765, 318] on span "Envoyer sur Netsuite" at bounding box center [731, 316] width 106 height 16
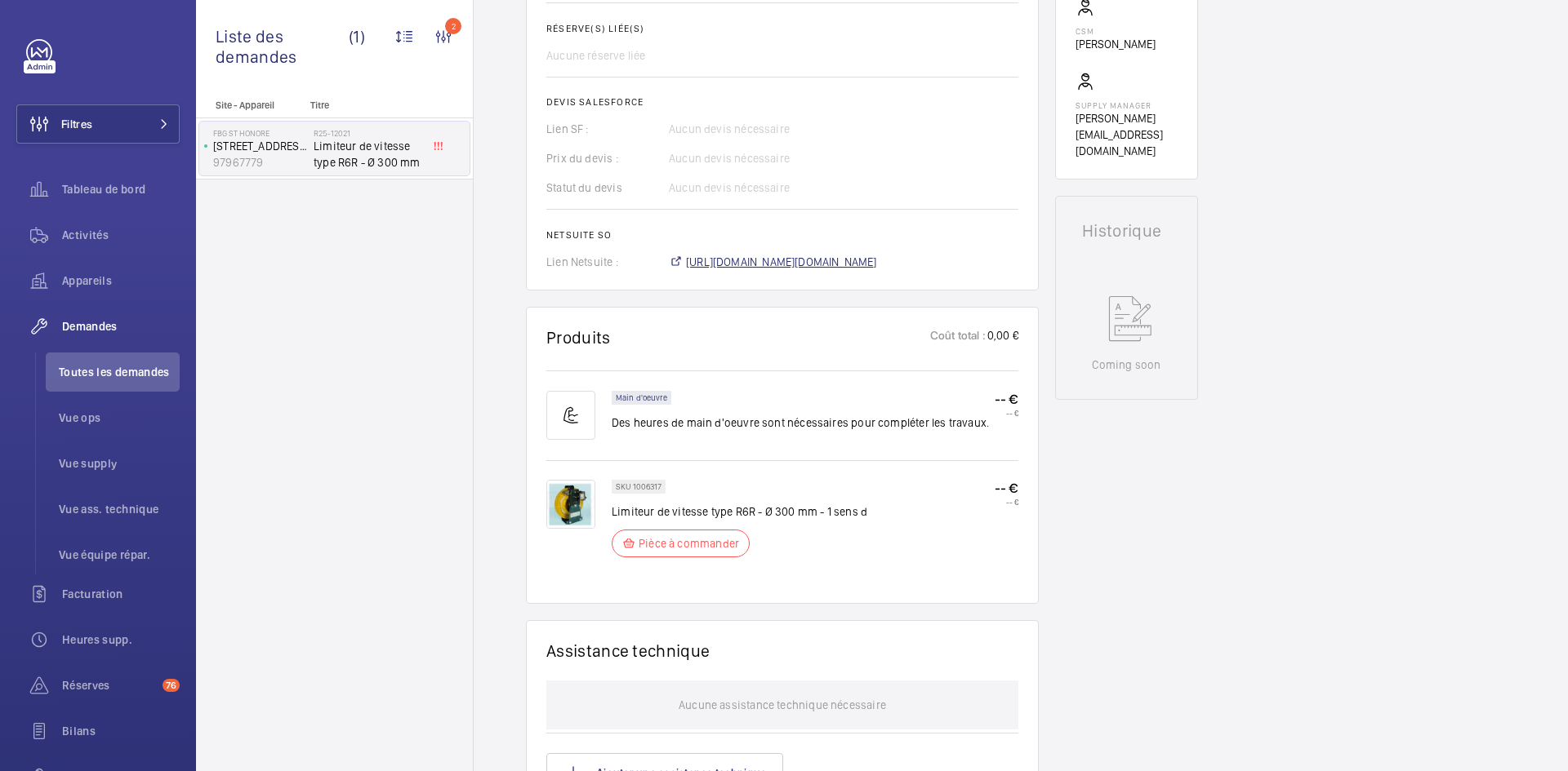
click at [877, 262] on span "[URL][DOMAIN_NAME][DOMAIN_NAME]" at bounding box center [781, 261] width 191 height 16
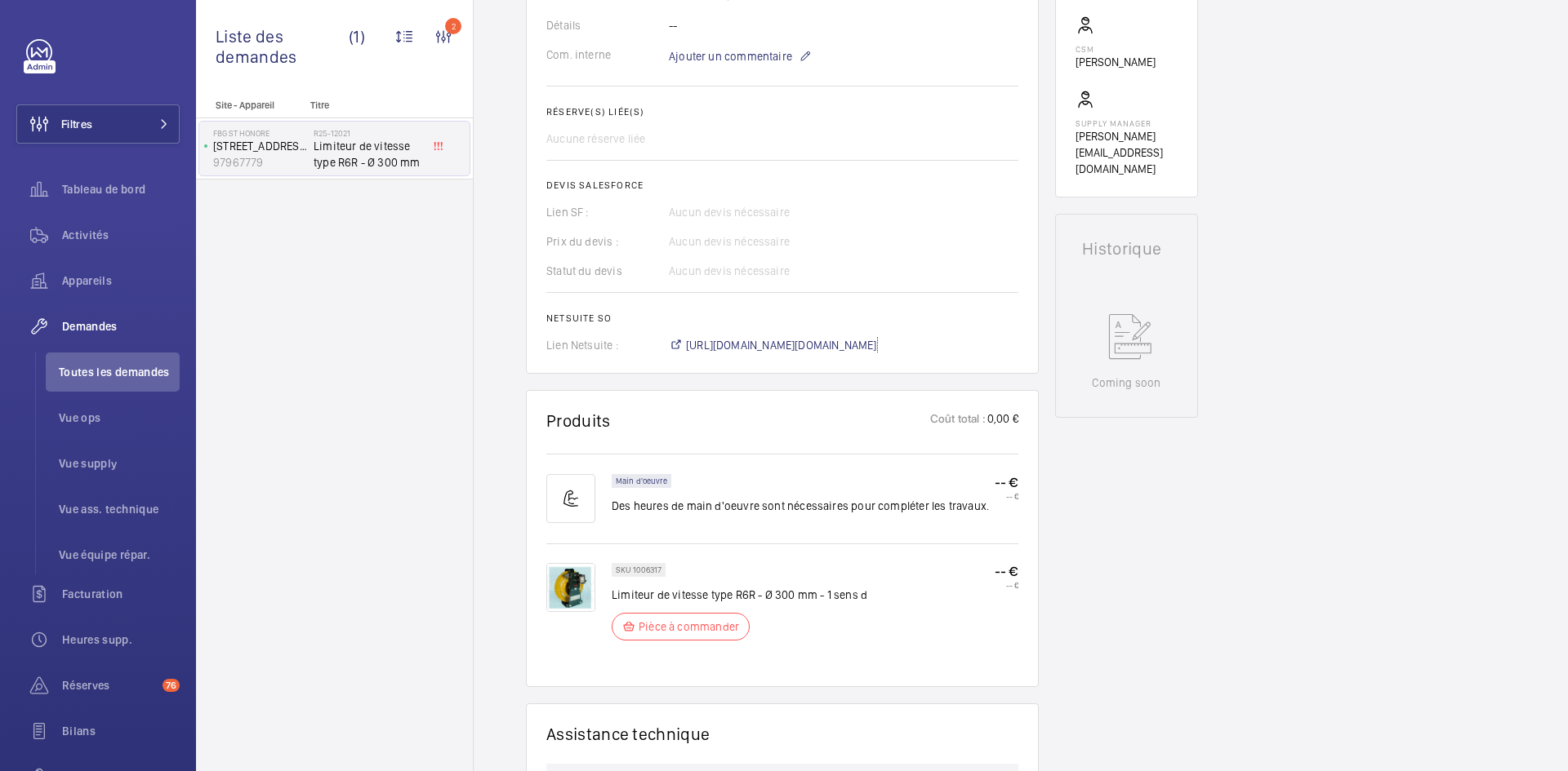
scroll to position [310, 0]
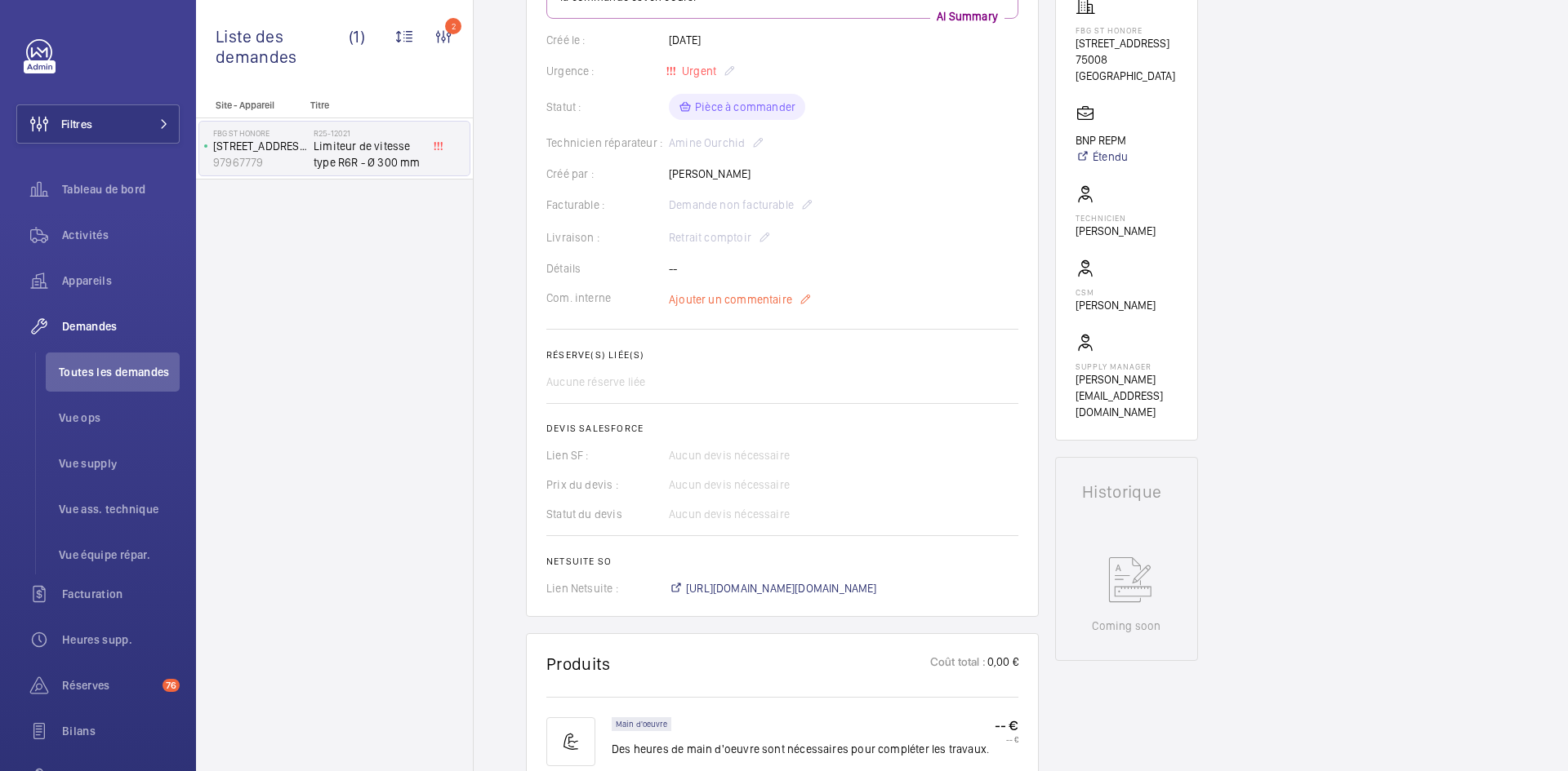
click at [757, 296] on span "Ajouter un commentaire" at bounding box center [730, 299] width 124 height 16
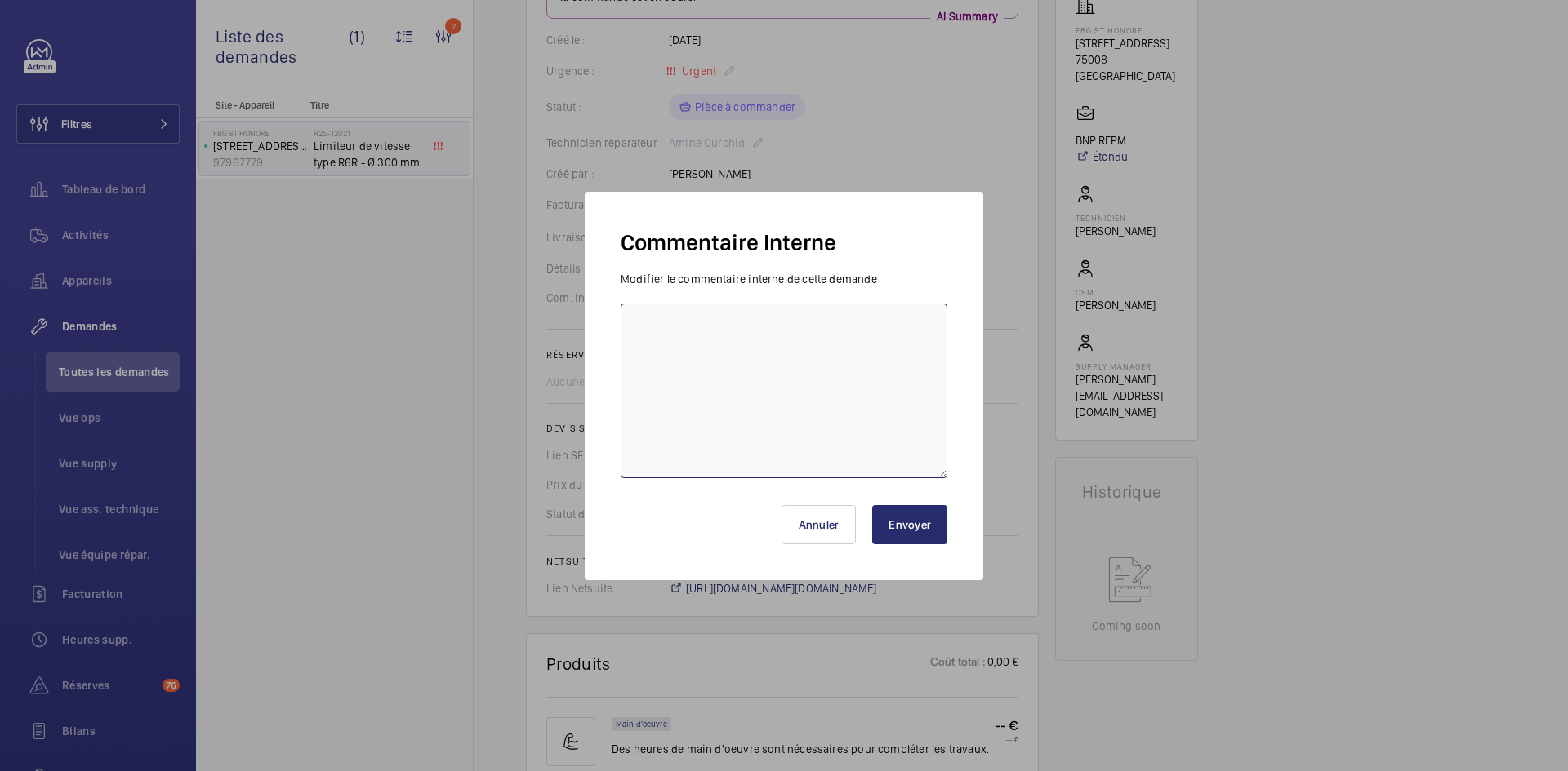
click at [695, 324] on textarea at bounding box center [784, 391] width 326 height 175
paste textarea "BY-10/09 commande effectuer chez le fournisseur [PERSON_NAME] via le site livra…"
type textarea "BY-10/09 commande effectuer chez le fournisseur [PERSON_NAME] via le site livra…"
click at [928, 526] on button "Envoyer" at bounding box center [909, 525] width 75 height 39
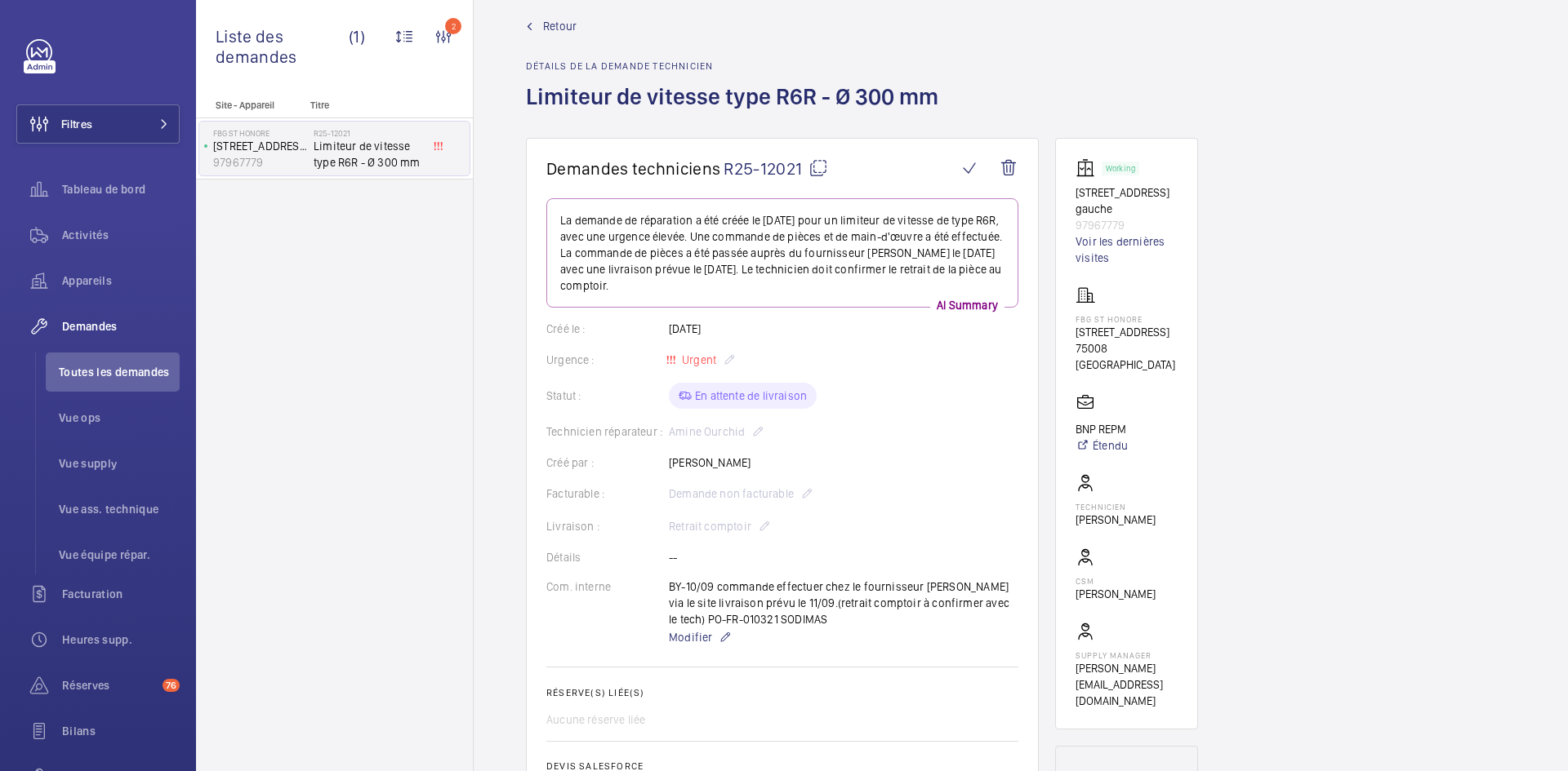
scroll to position [0, 0]
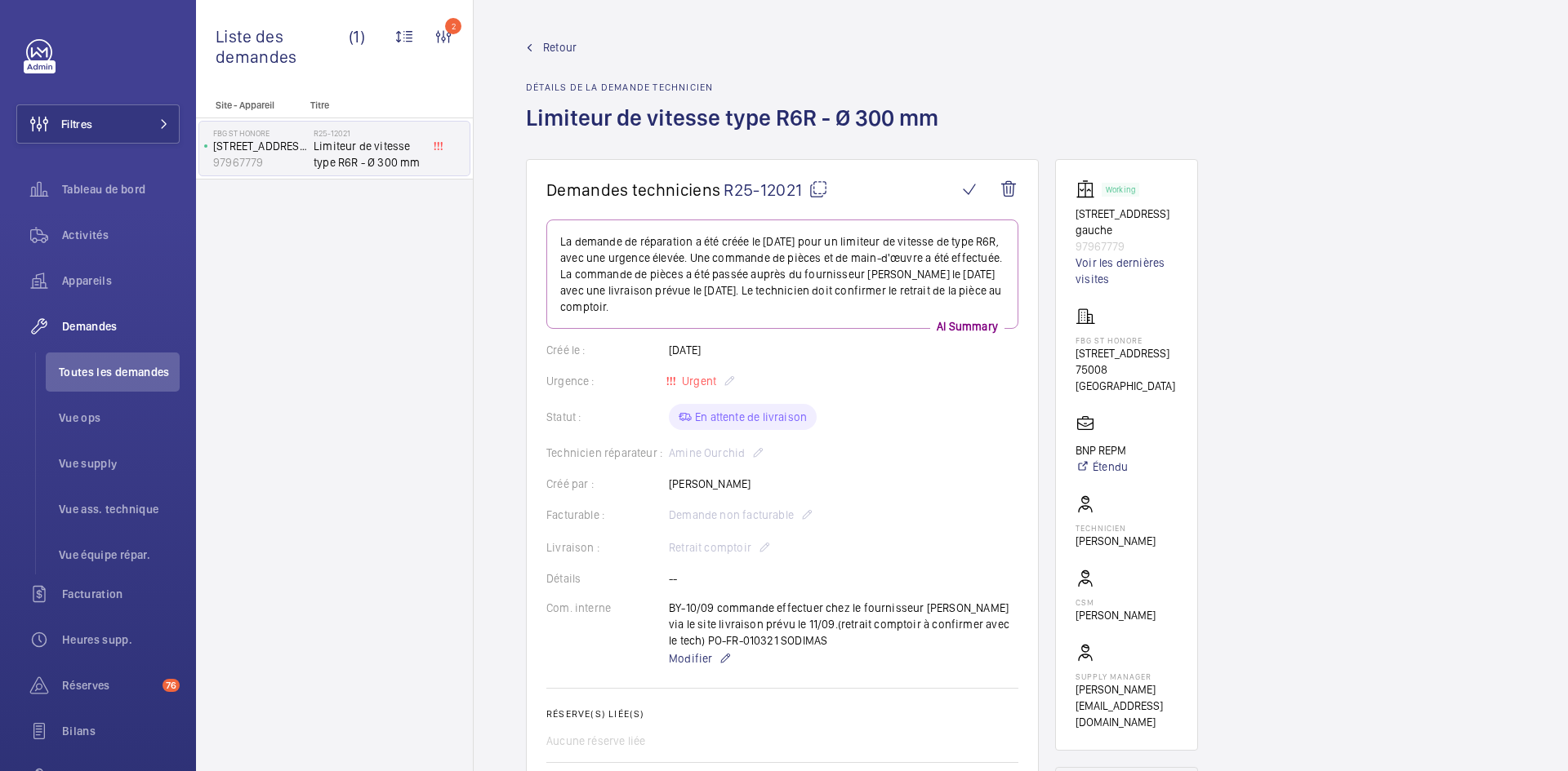
click at [817, 183] on mat-icon at bounding box center [818, 189] width 20 height 20
click at [911, 448] on div "Technicien réparateur : Amine Ourchid" at bounding box center [782, 453] width 472 height 20
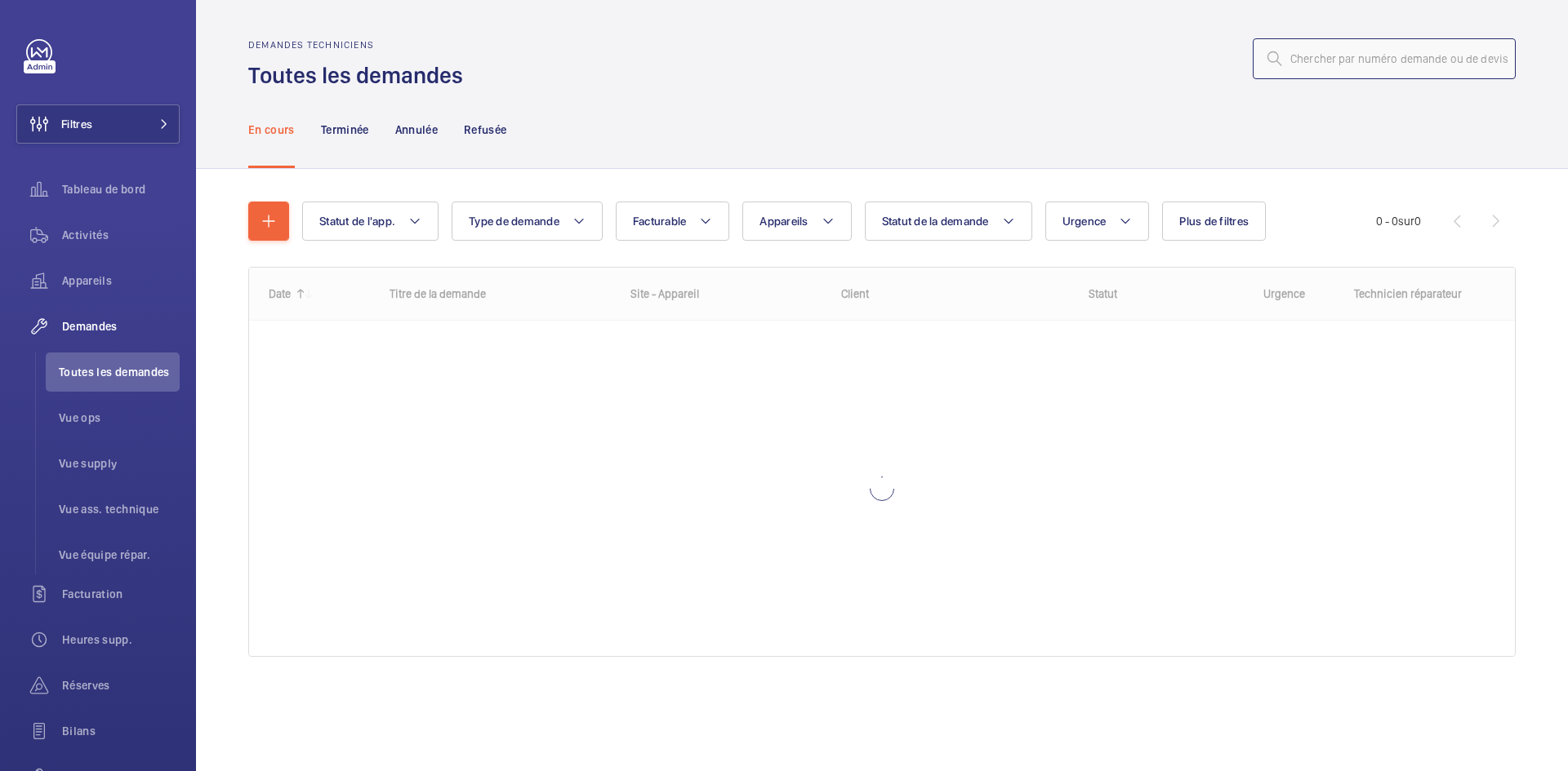
click at [1332, 58] on input "text" at bounding box center [1384, 58] width 263 height 41
paste input "R25-12022"
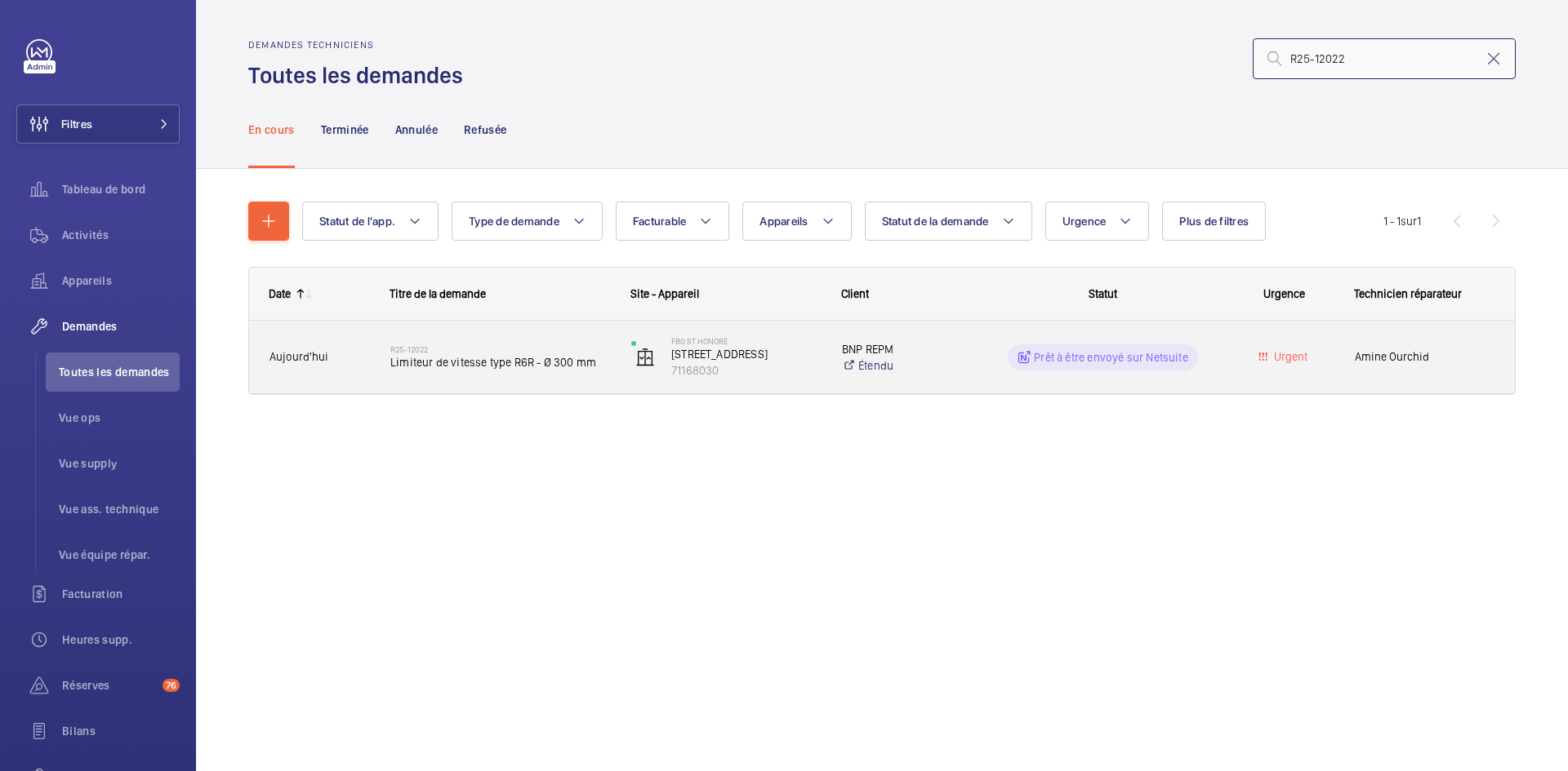
type input "R25-12022"
click at [339, 355] on span "Aujourd'hui" at bounding box center [319, 357] width 100 height 19
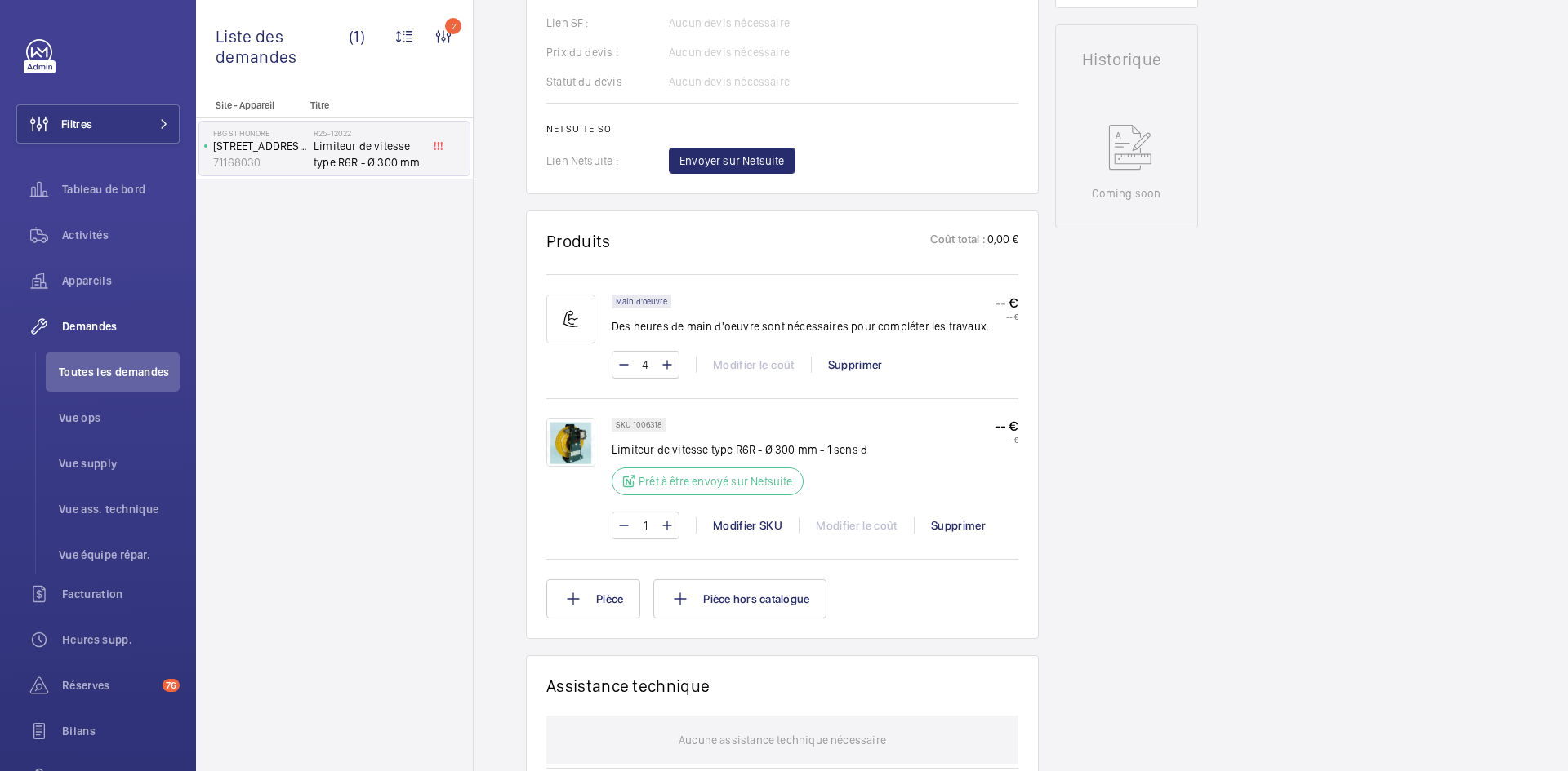
scroll to position [735, 0]
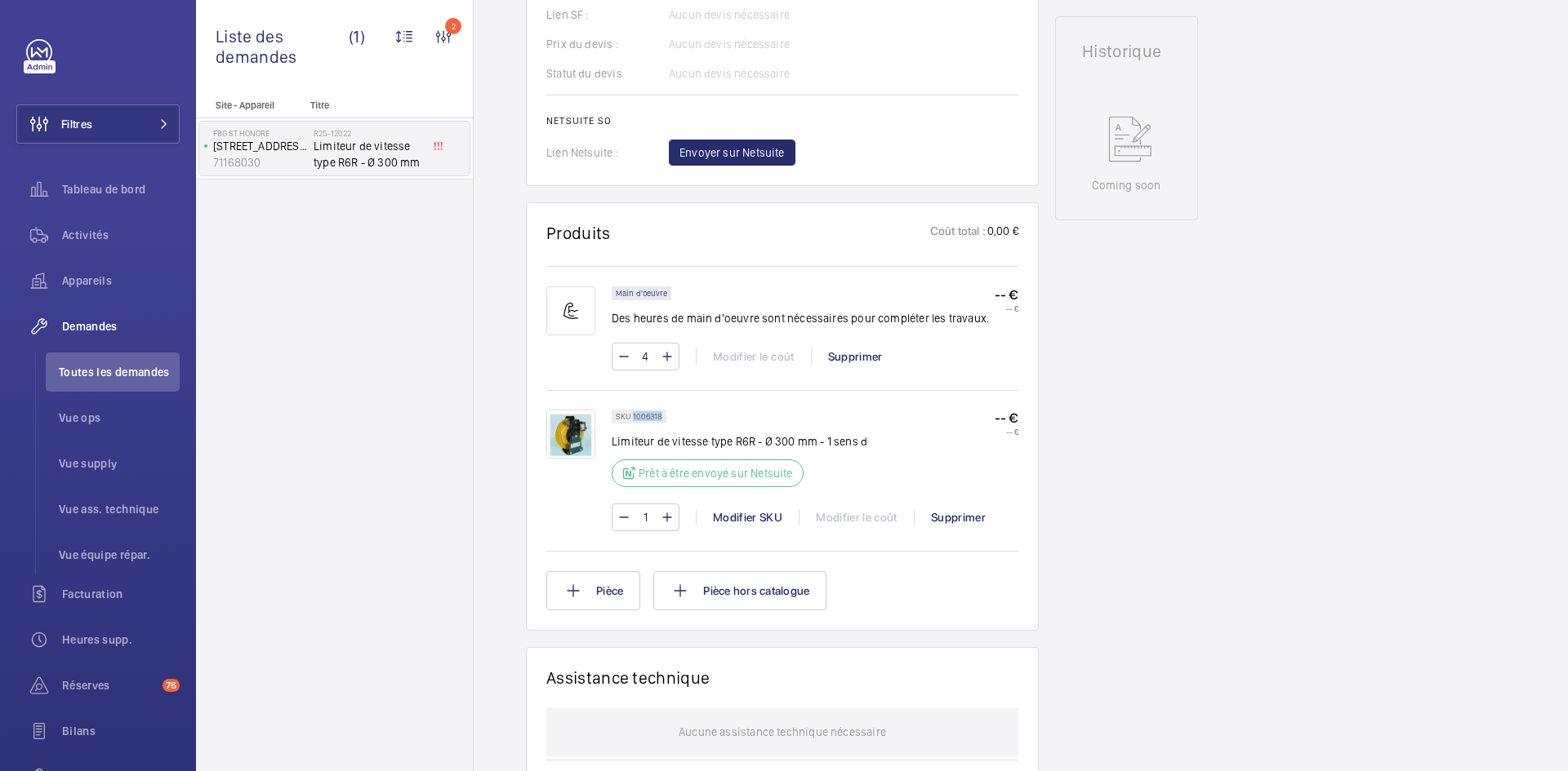
drag, startPoint x: 664, startPoint y: 415, endPoint x: 632, endPoint y: 415, distance: 32.0
click at [632, 415] on div "SKU 1006318" at bounding box center [639, 416] width 55 height 14
copy p "1006318"
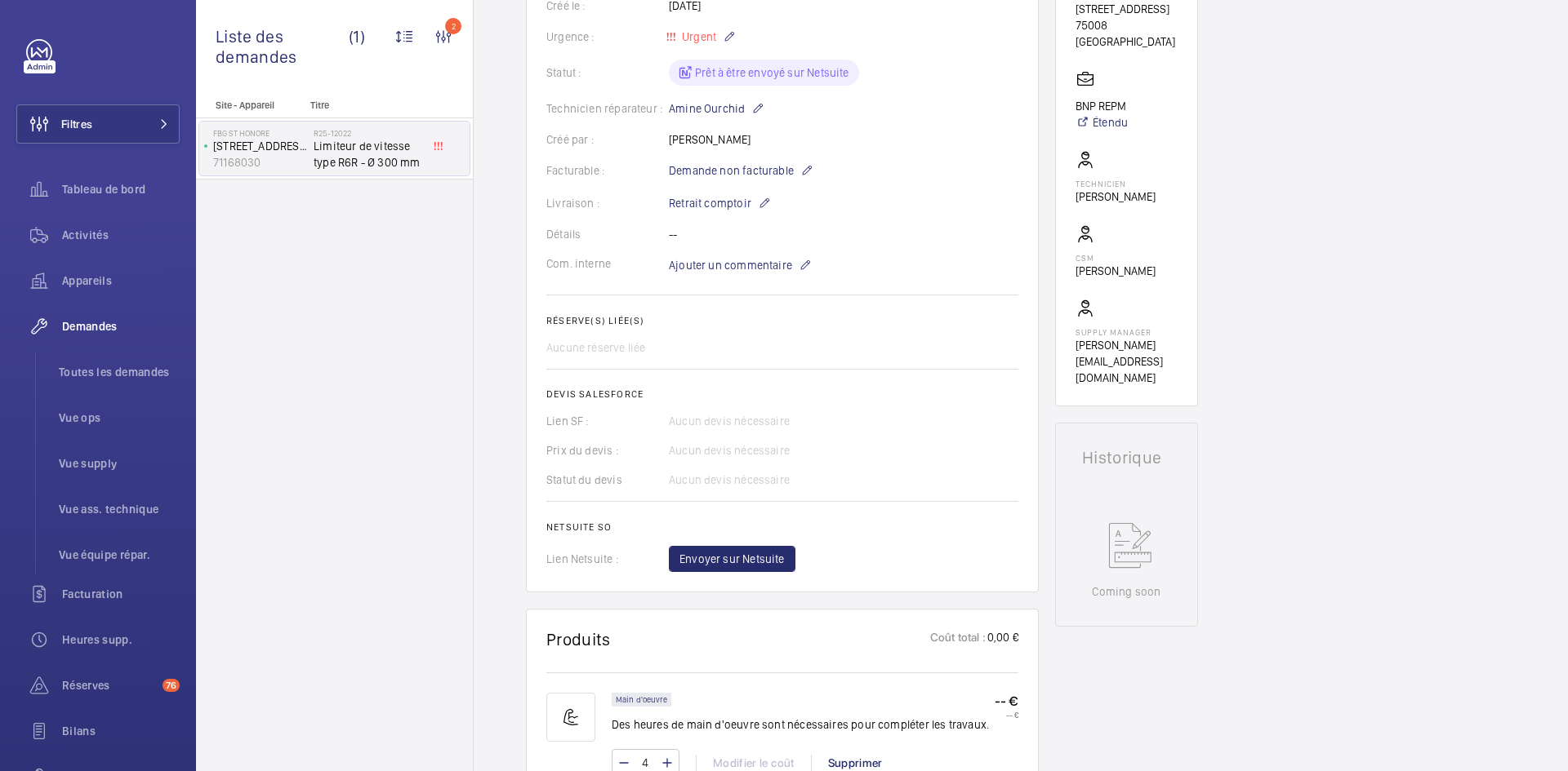
scroll to position [326, 0]
click at [761, 563] on span "Envoyer sur Netsuite" at bounding box center [731, 560] width 106 height 16
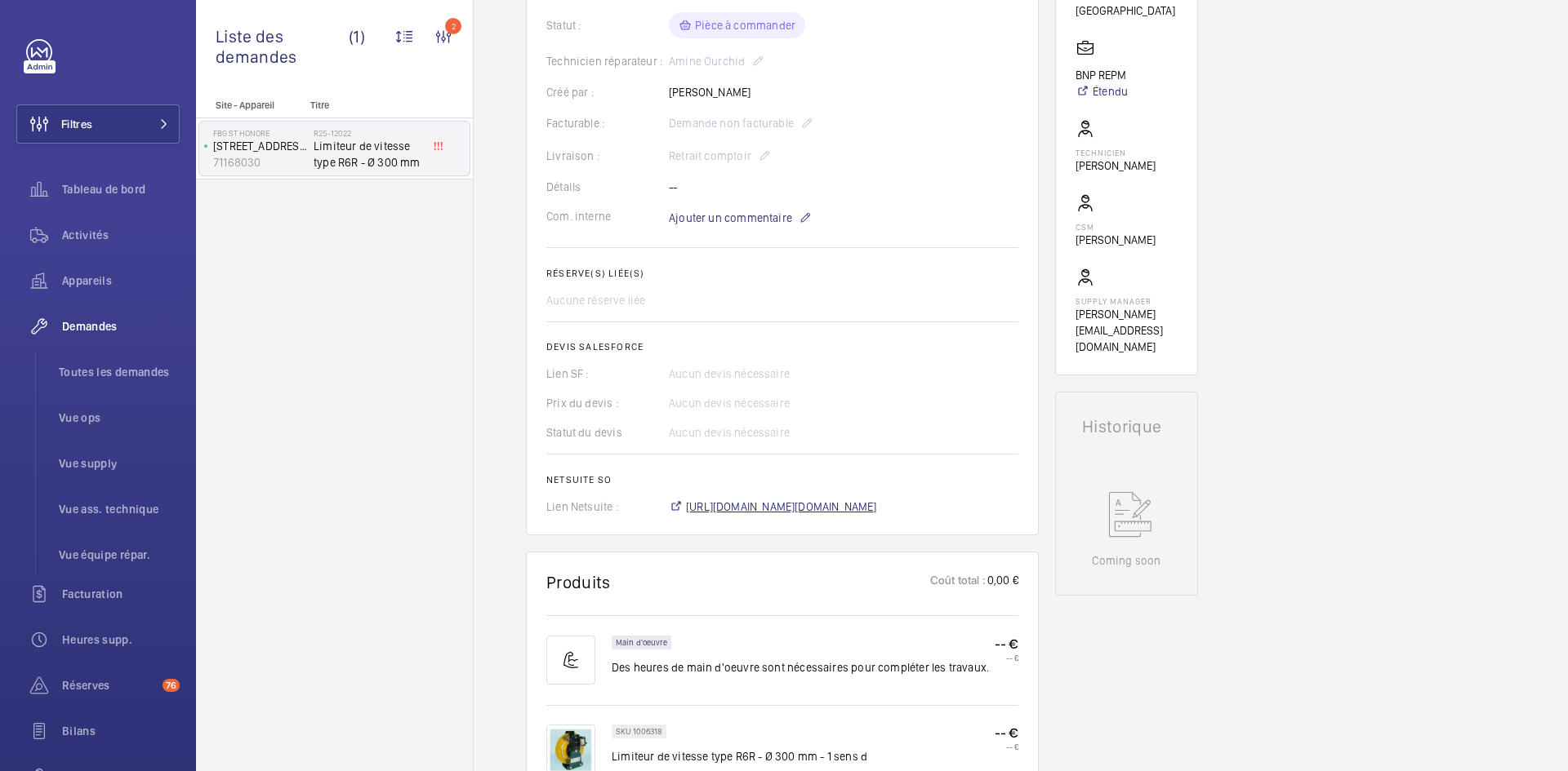
scroll to position [376, 0]
click at [877, 503] on span "https://6461500.app.netsuite.com/app/accounting/transactions/salesord.nl?id=299…" at bounding box center [781, 507] width 191 height 16
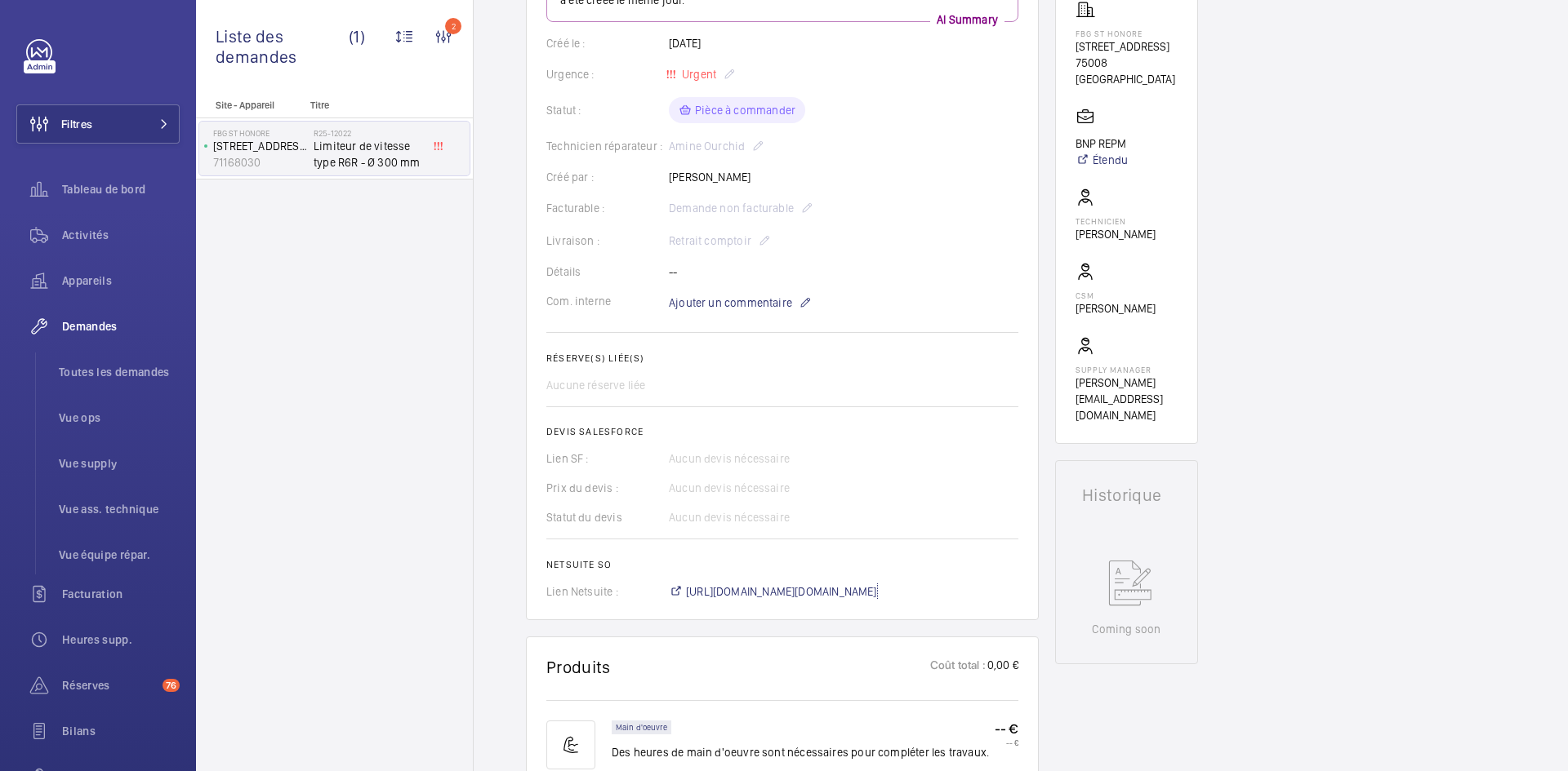
scroll to position [212, 0]
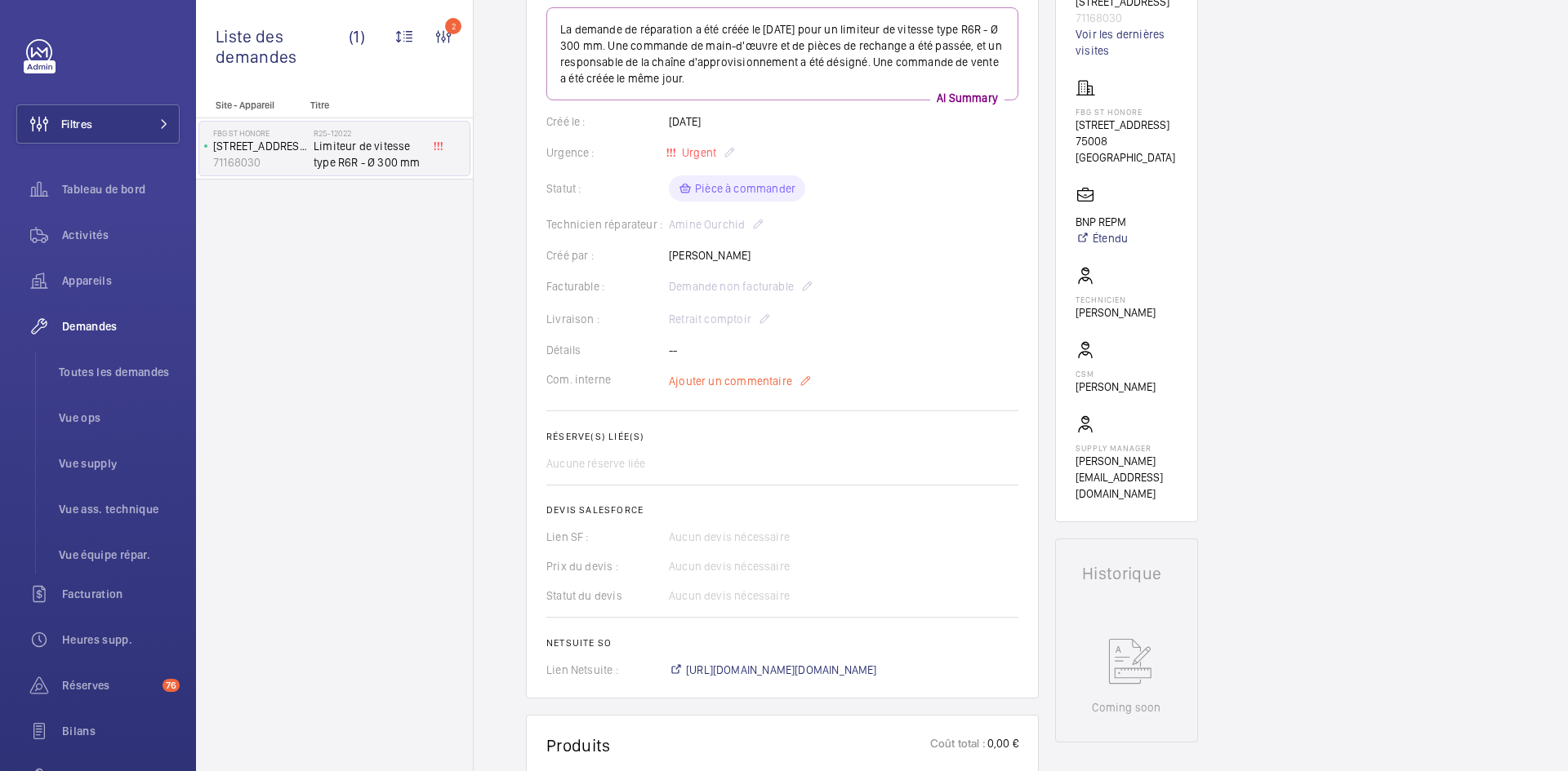
click at [746, 378] on span "Ajouter un commentaire" at bounding box center [730, 380] width 124 height 16
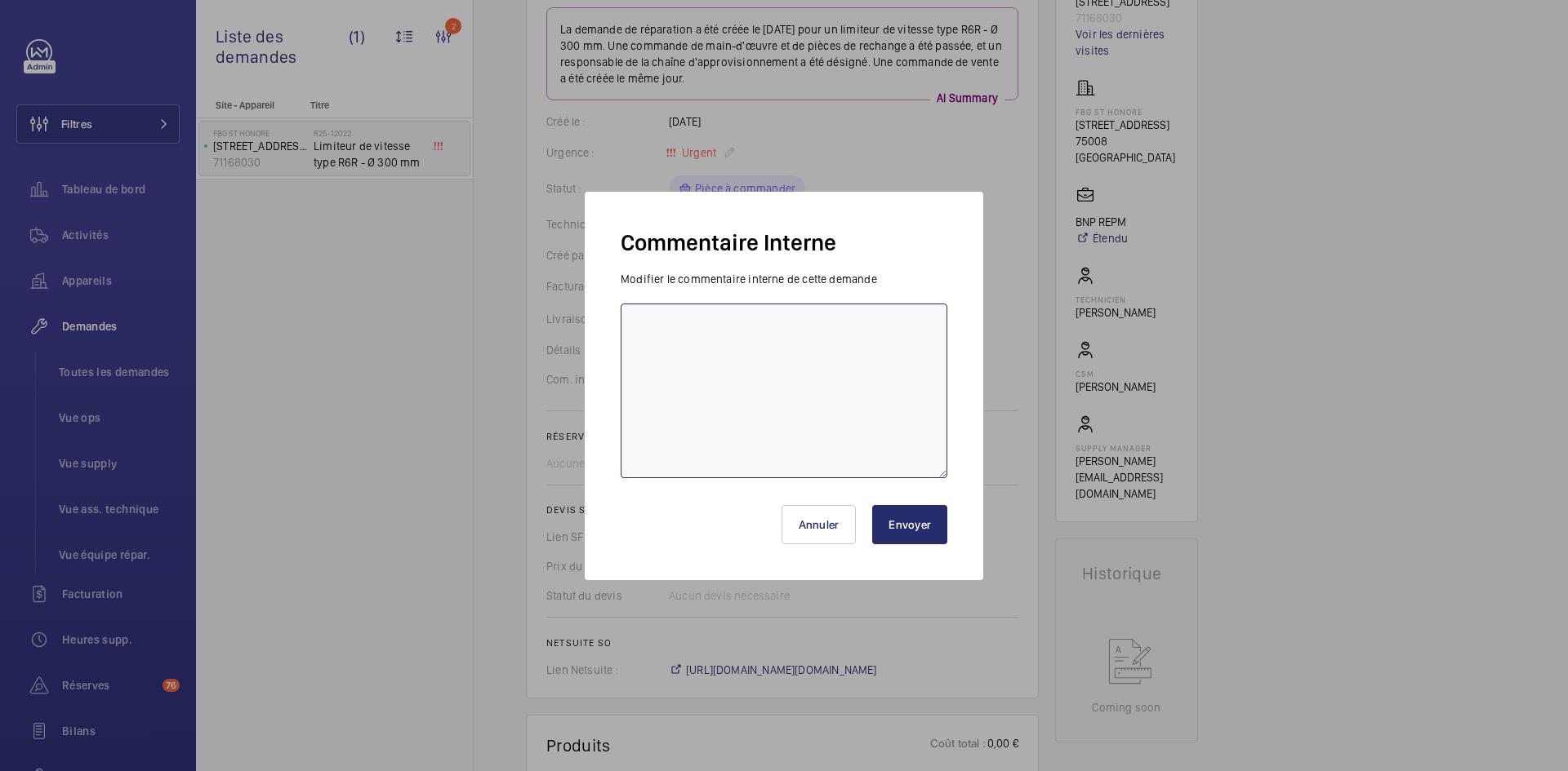
click at [672, 331] on textarea at bounding box center [784, 391] width 326 height 175
paste textarea "BY-10/09 commande effectuer chez le fournisseur Sodimas via le site livraison p…"
type textarea "BY-10/09 commande effectuer chez le fournisseur Sodimas via le site livraison p…"
click at [906, 526] on button "Envoyer" at bounding box center [909, 525] width 75 height 39
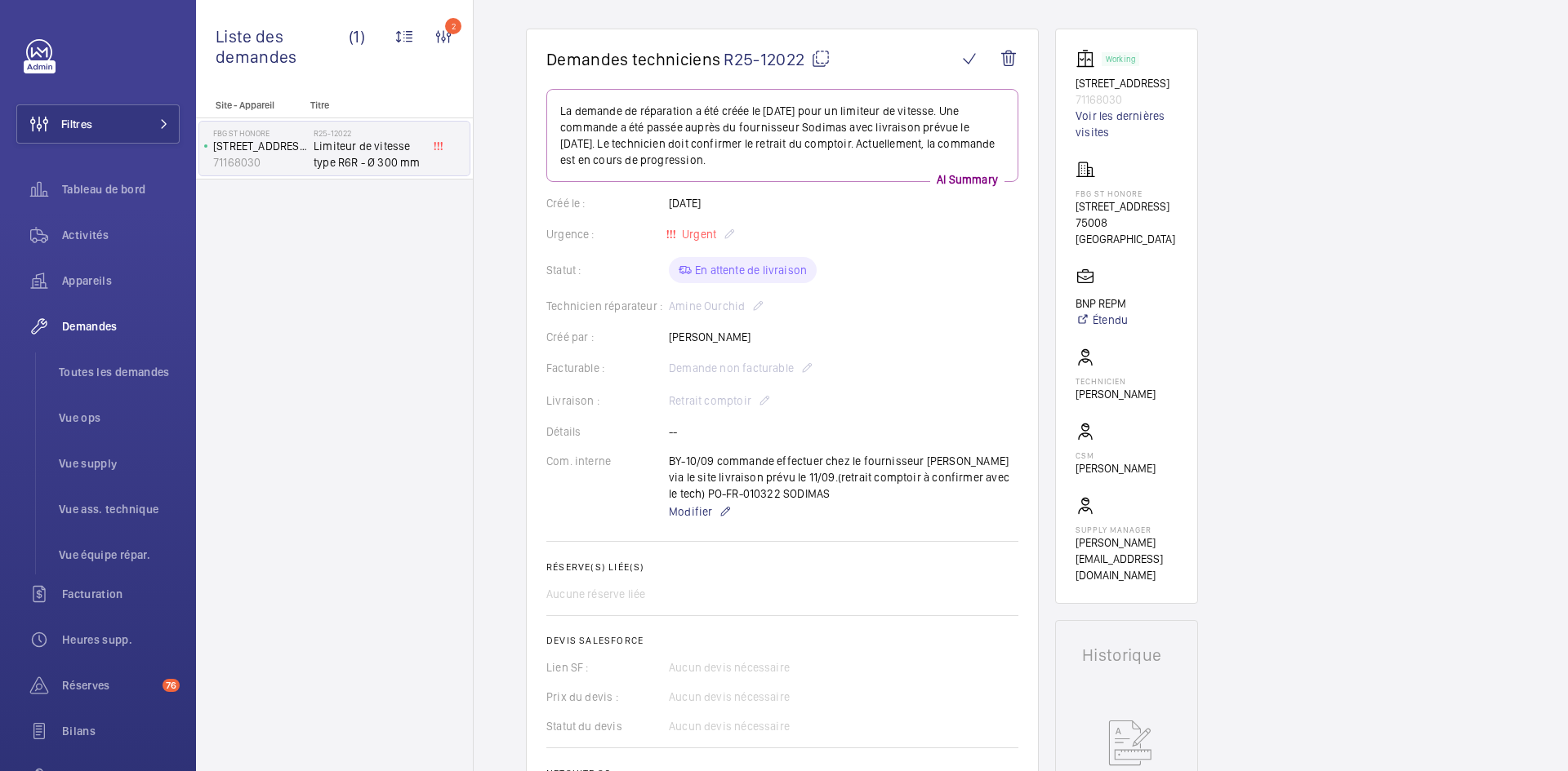
scroll to position [0, 0]
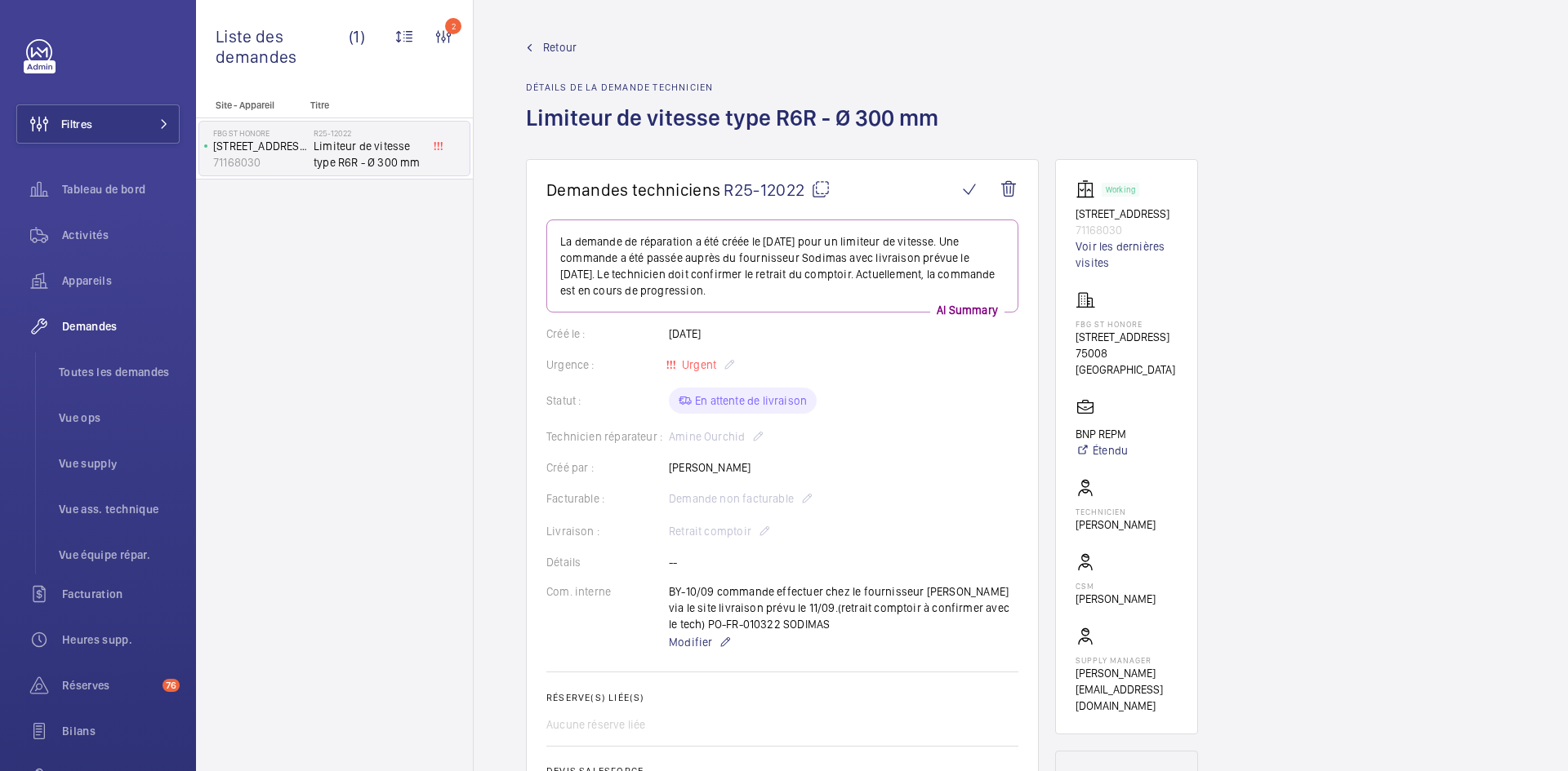
click at [821, 180] on mat-icon at bounding box center [821, 189] width 20 height 20
click at [939, 448] on wm-front-card-body "La demande de réparation a été créée le 10/09/2025 pour un limiteur de vitesse.…" at bounding box center [782, 579] width 472 height 720
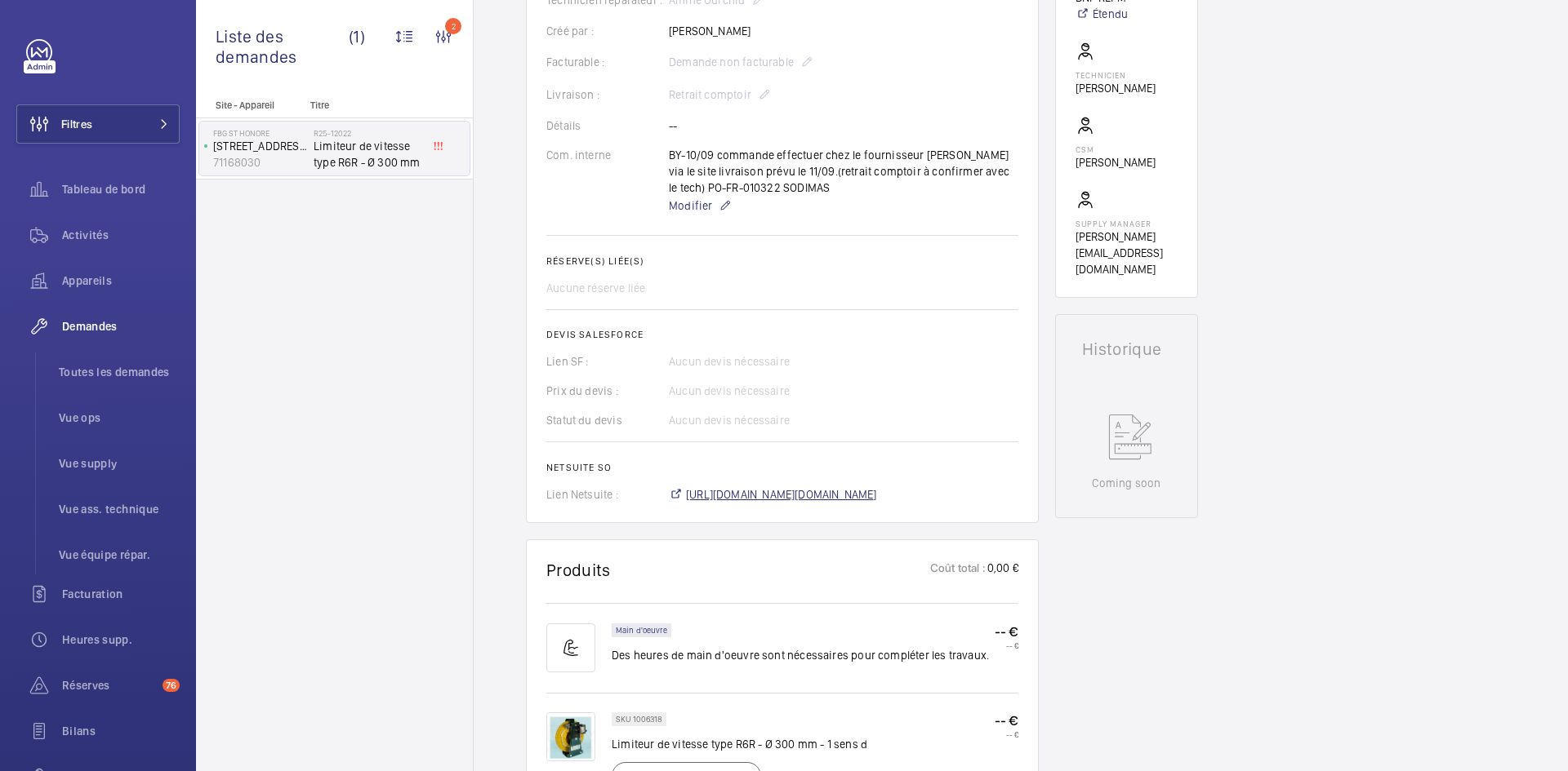
scroll to position [408, 0]
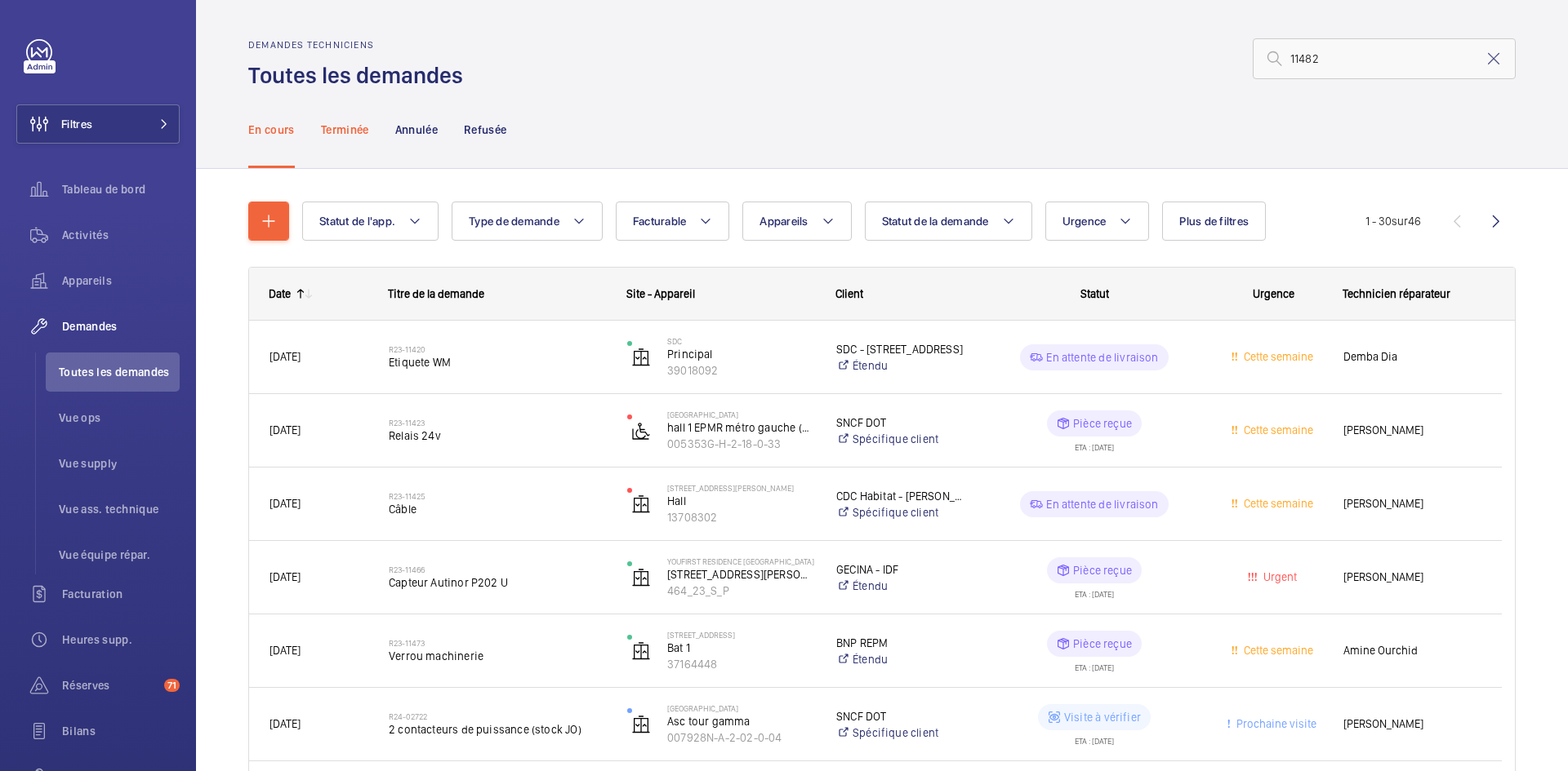
type input "11482"
click at [348, 132] on p "Terminée" at bounding box center [344, 129] width 48 height 16
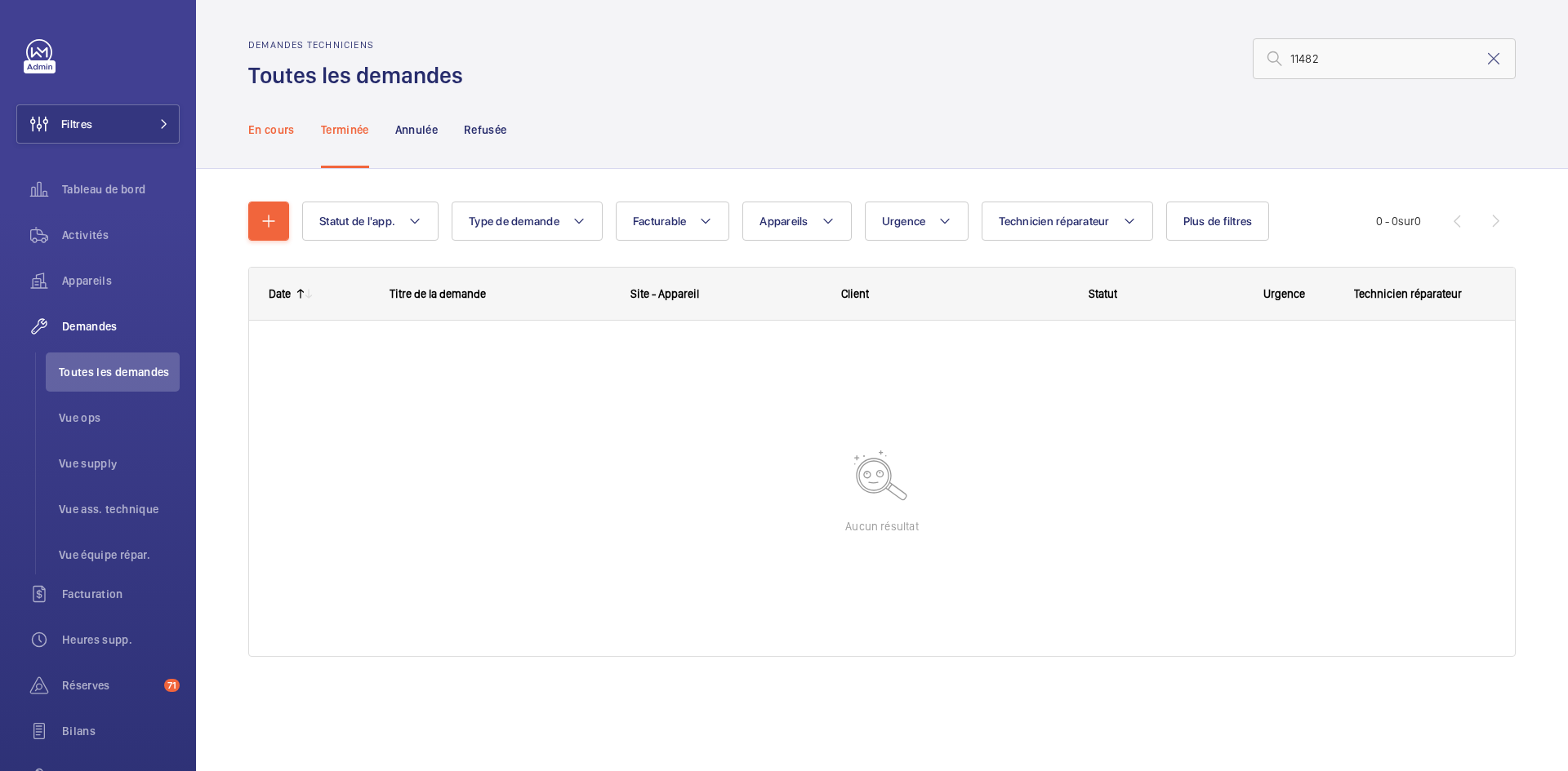
click at [271, 130] on p "En cours" at bounding box center [271, 129] width 47 height 16
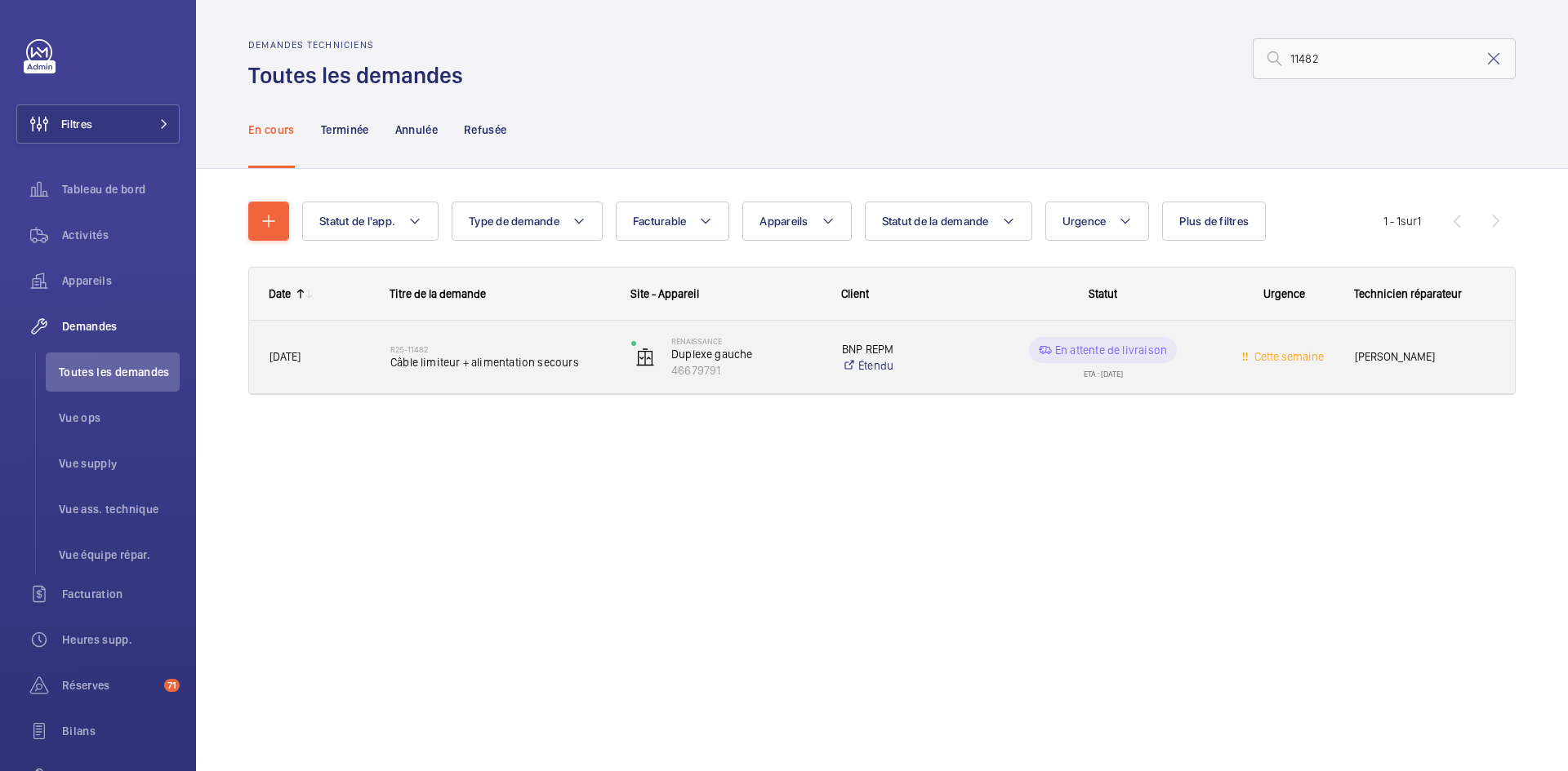
click at [368, 356] on span "[DATE]" at bounding box center [319, 357] width 100 height 19
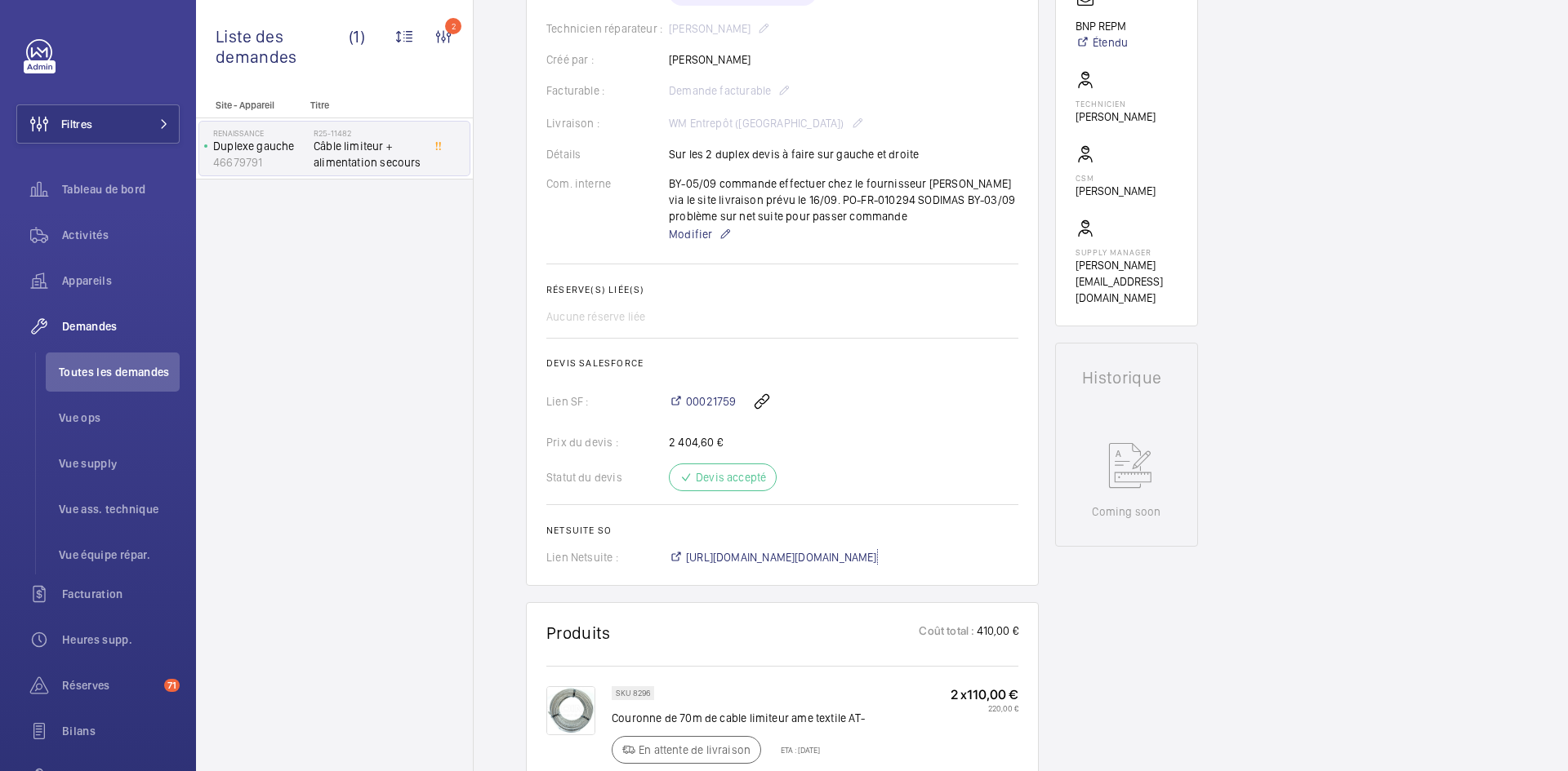
scroll to position [245, 0]
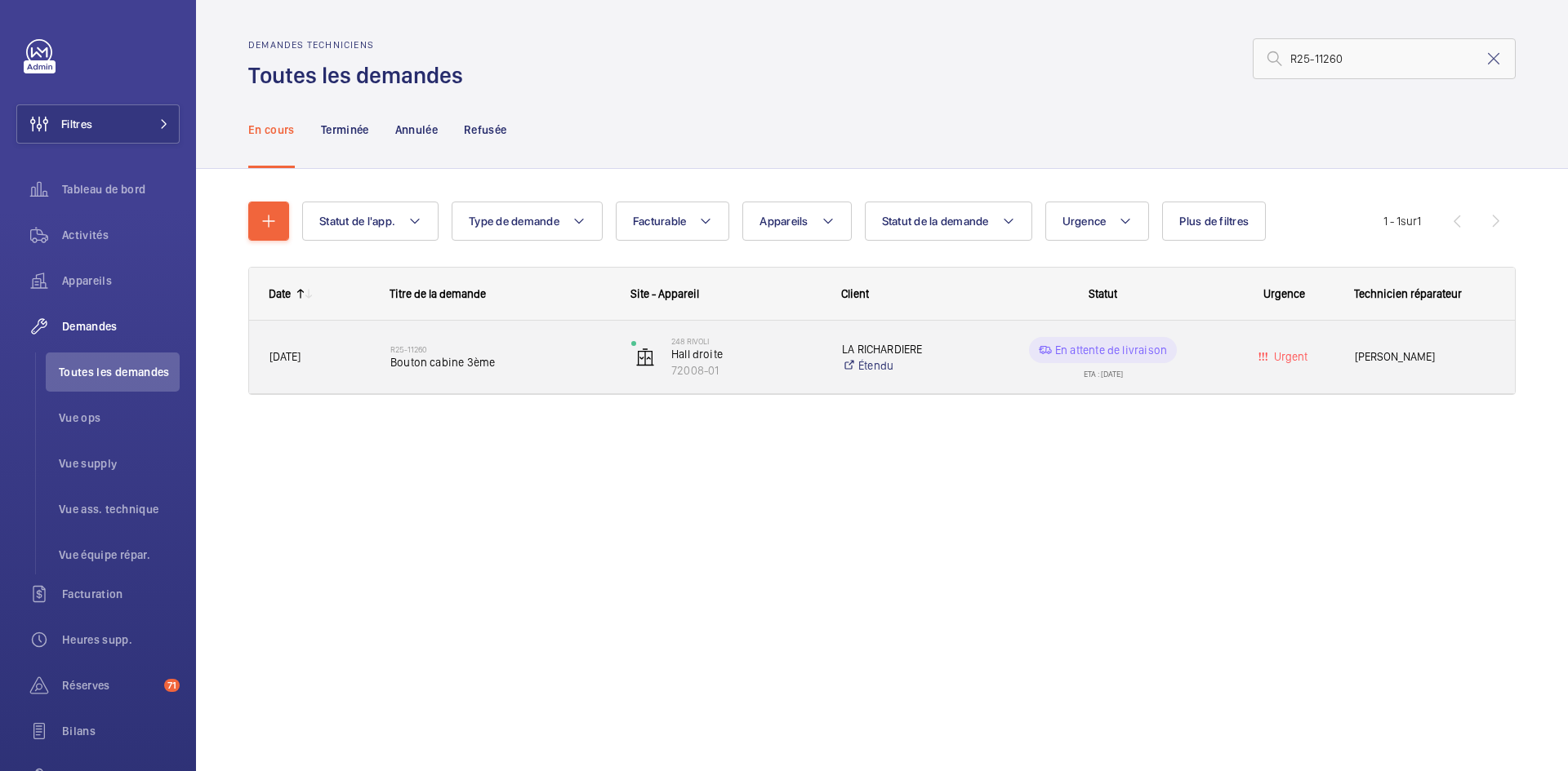
type input "R25-11260"
click at [335, 355] on span "[DATE]" at bounding box center [319, 357] width 100 height 19
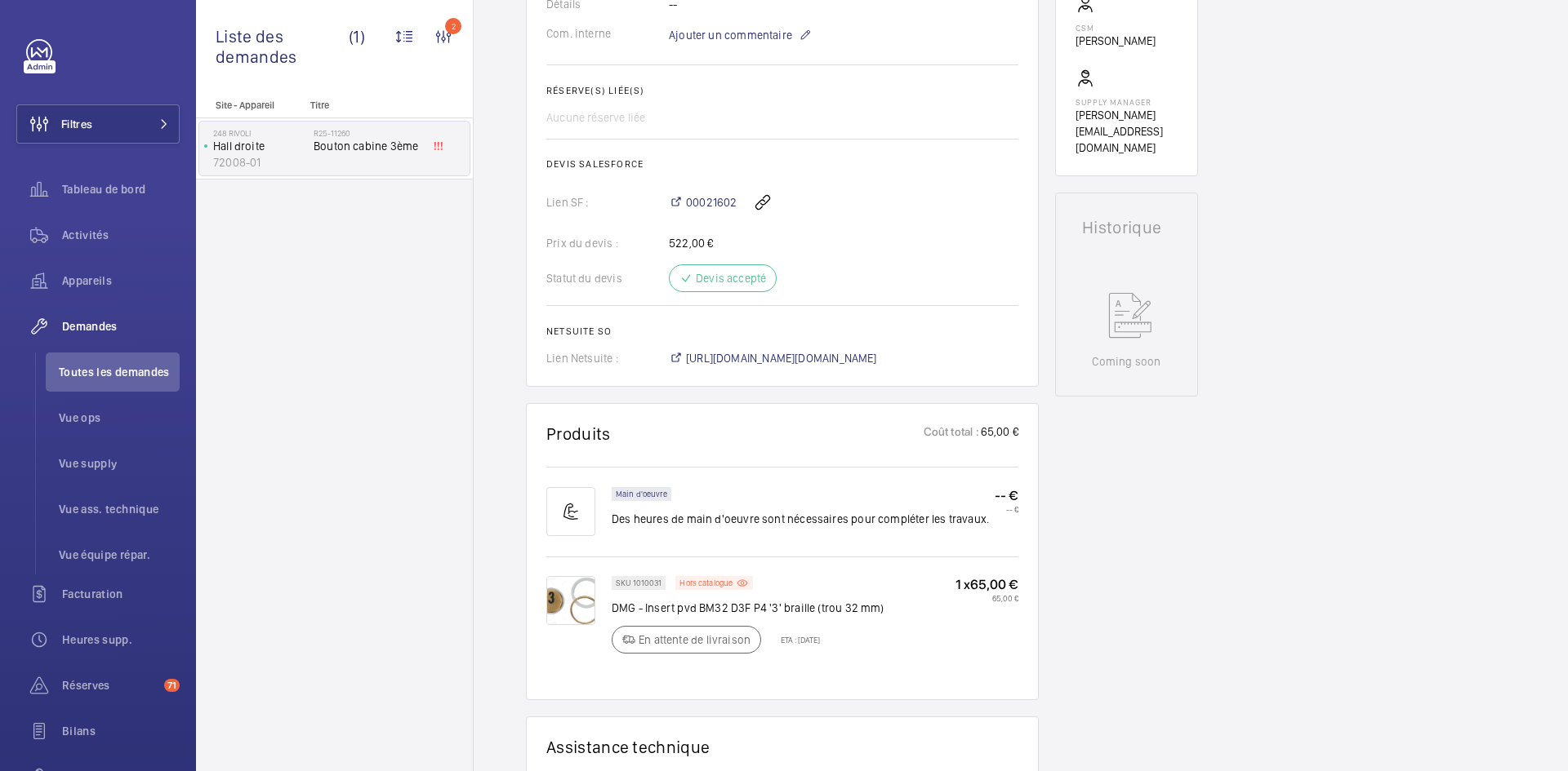
scroll to position [571, 0]
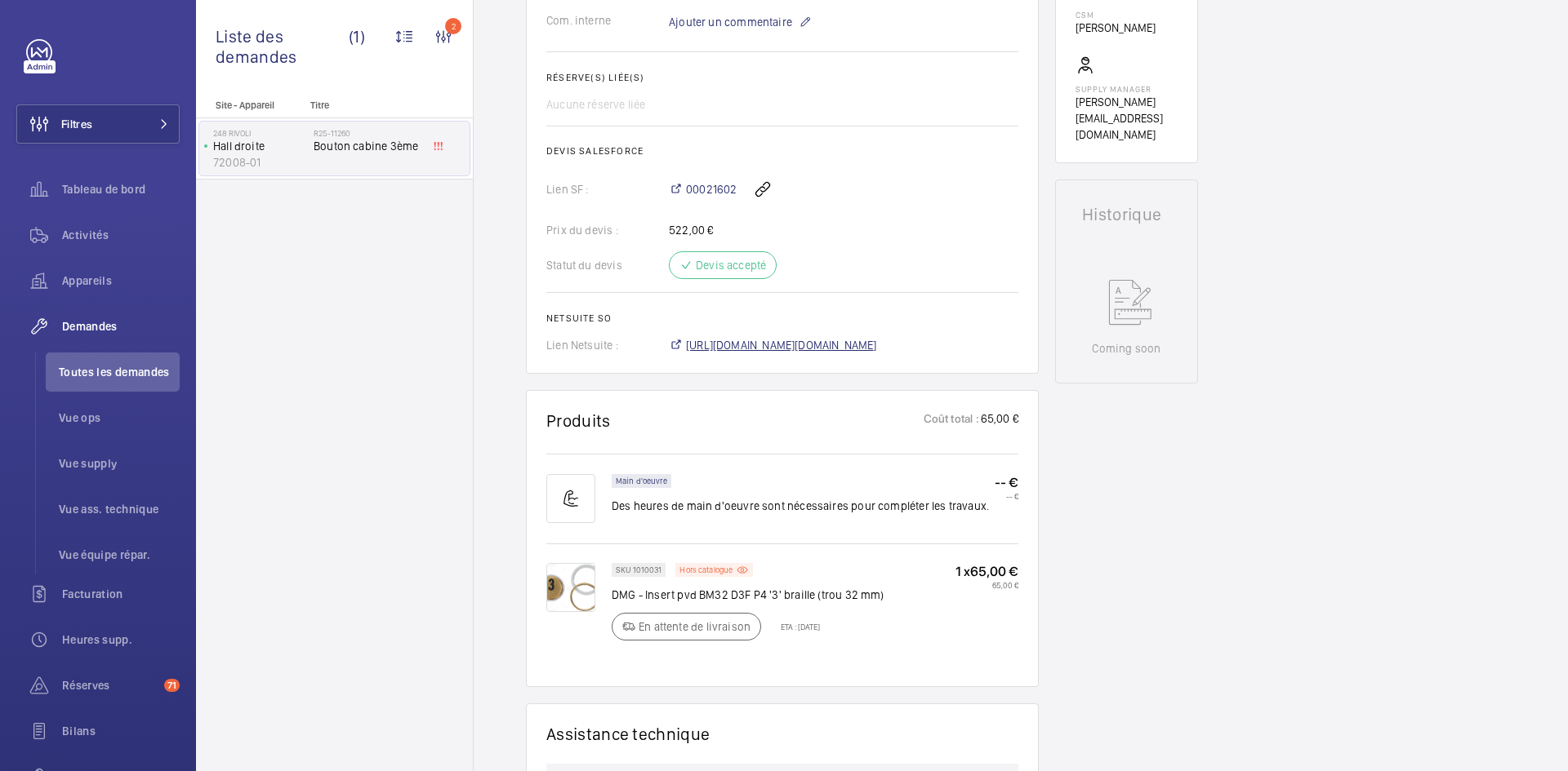
click at [877, 349] on span "https://6461500.app.netsuite.com/app/accounting/transactions/salesord.nl?id=293…" at bounding box center [781, 345] width 191 height 16
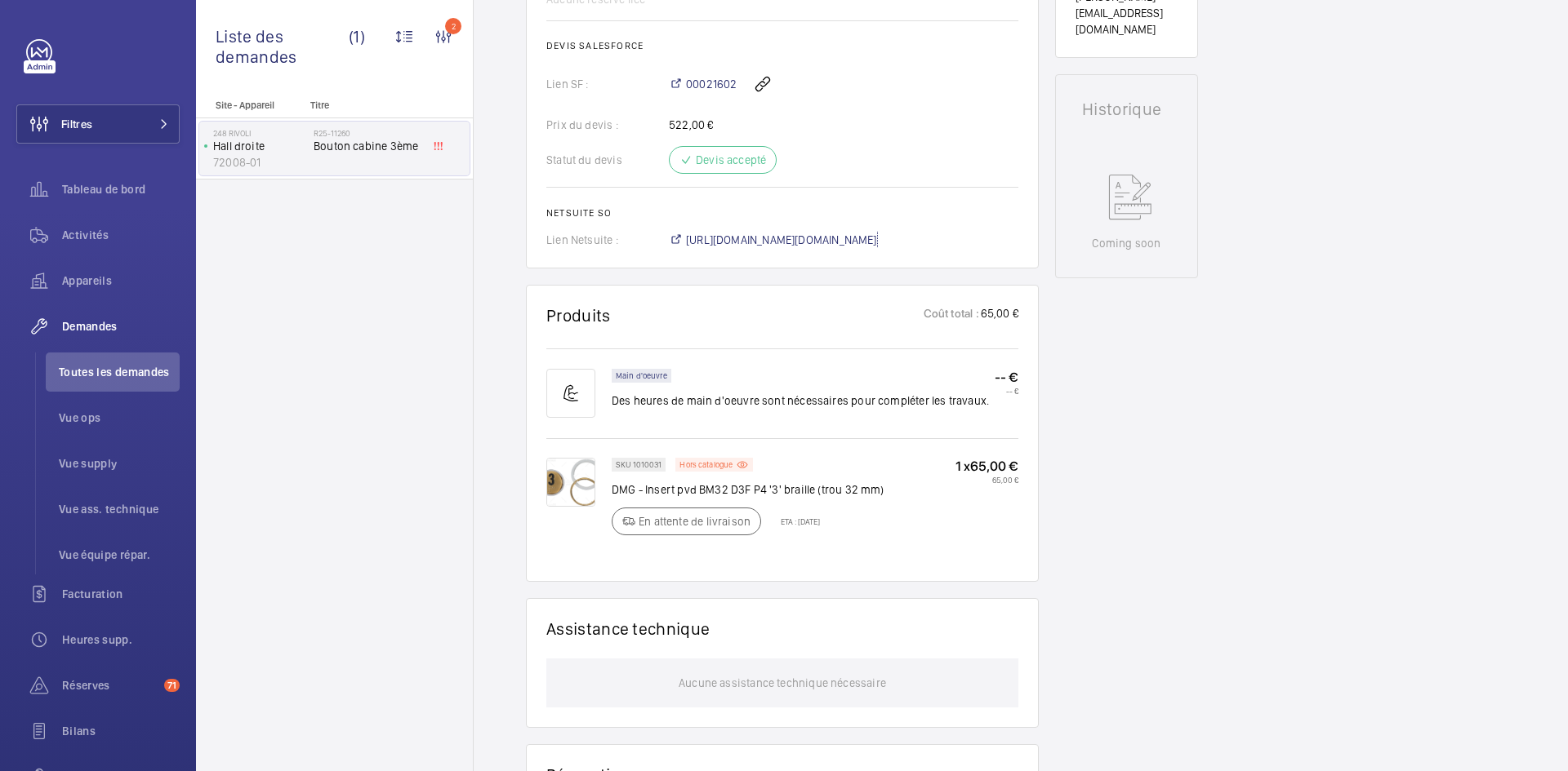
scroll to position [735, 0]
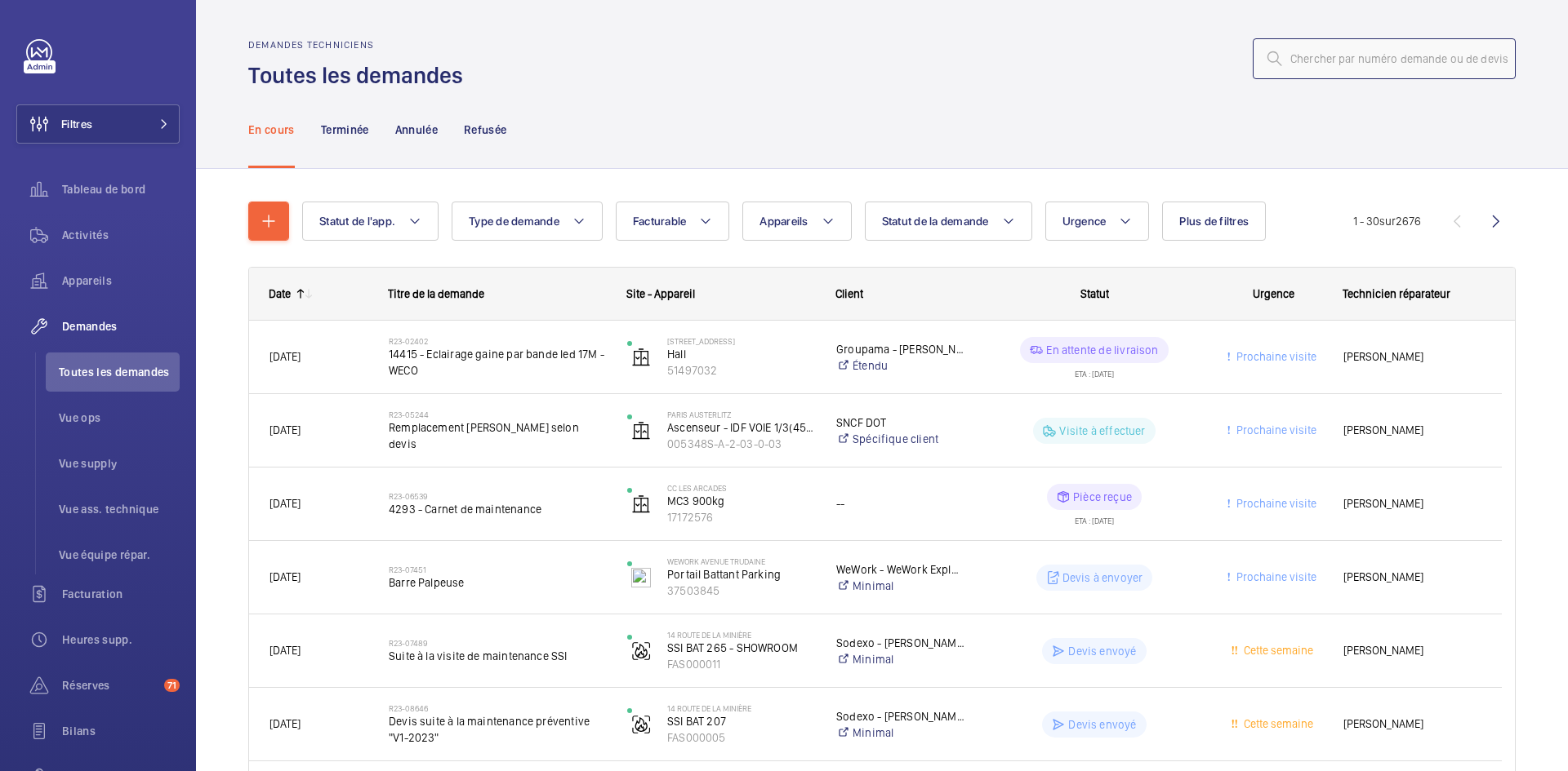
click at [1324, 58] on input "text" at bounding box center [1384, 58] width 263 height 41
paste input "R25-11766"
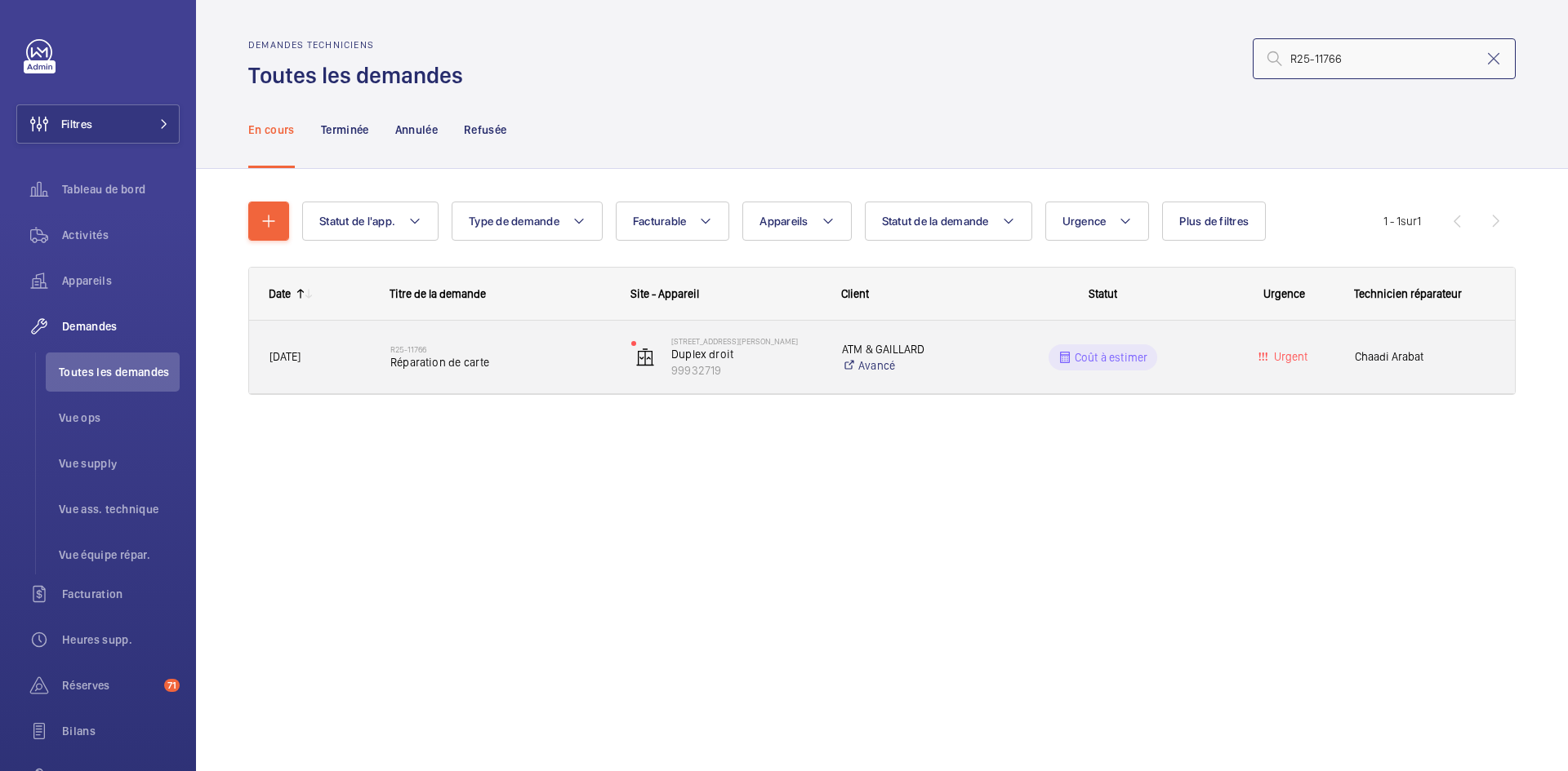
type input "R25-11766"
click at [339, 360] on span "04/09/2025" at bounding box center [319, 357] width 100 height 19
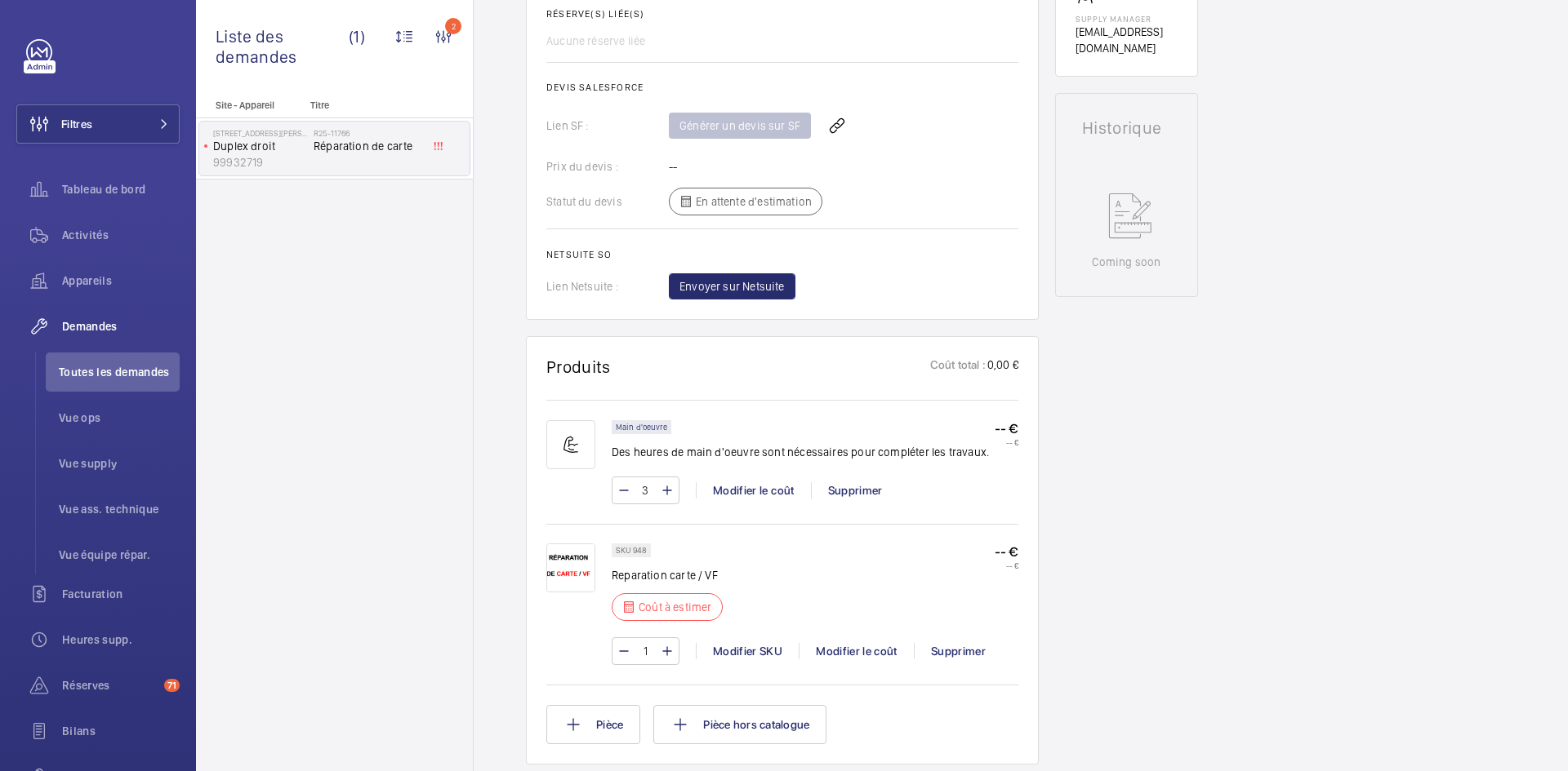
scroll to position [653, 0]
click at [849, 651] on div "Modifier le coût" at bounding box center [856, 649] width 115 height 16
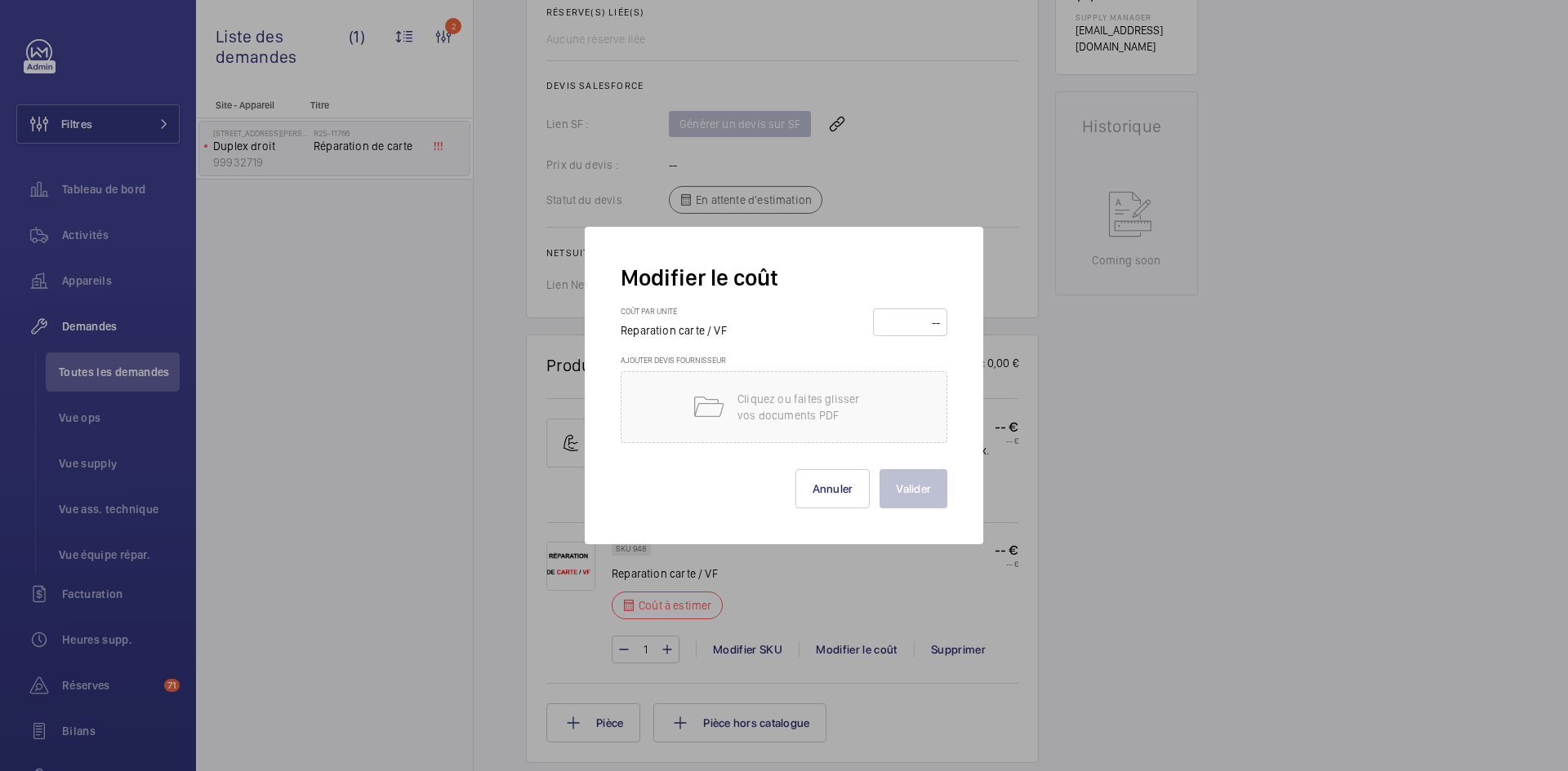
click at [914, 324] on input "number" at bounding box center [910, 321] width 63 height 26
type input "800"
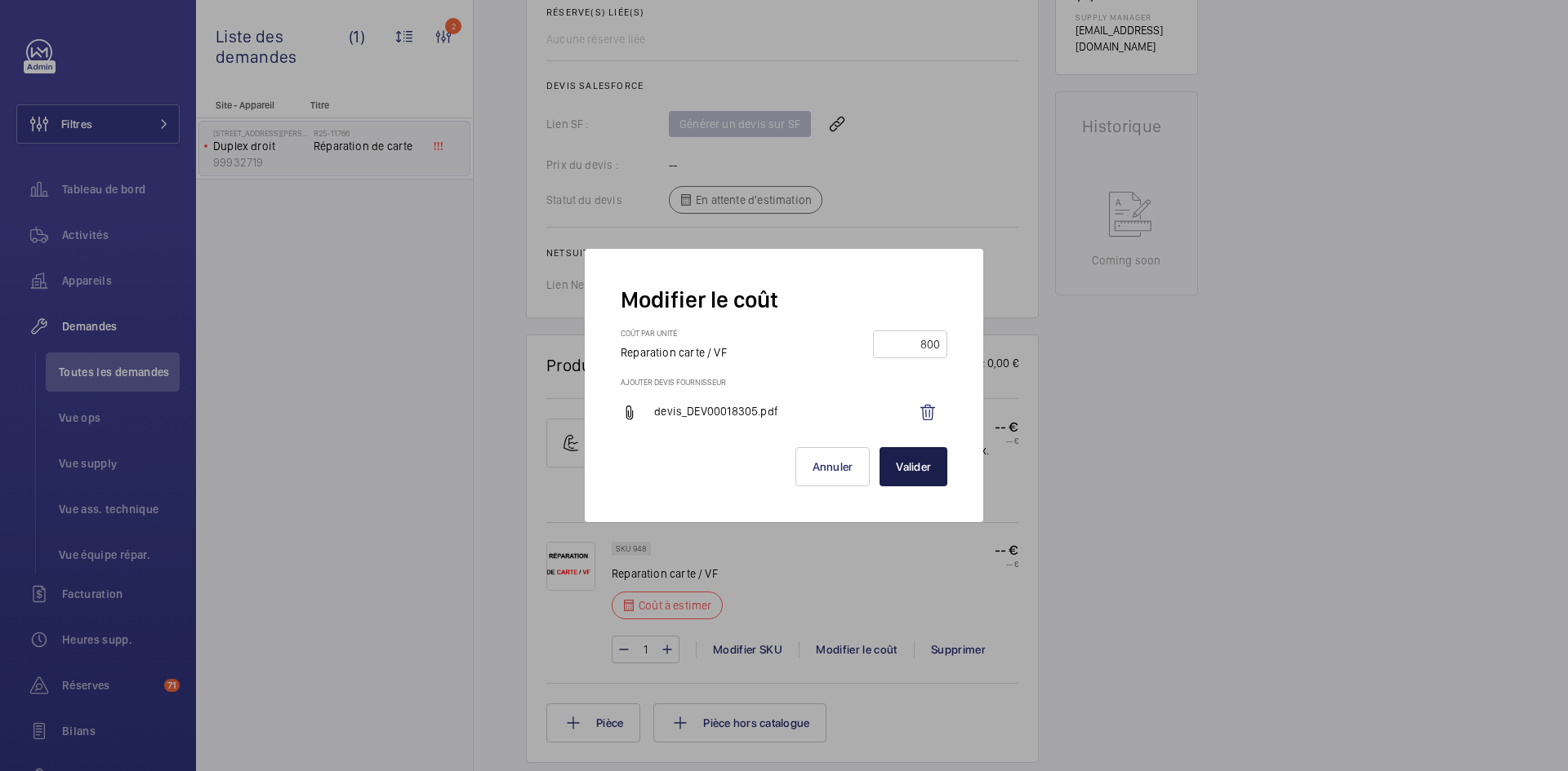
click at [927, 471] on button "Valider" at bounding box center [913, 467] width 68 height 39
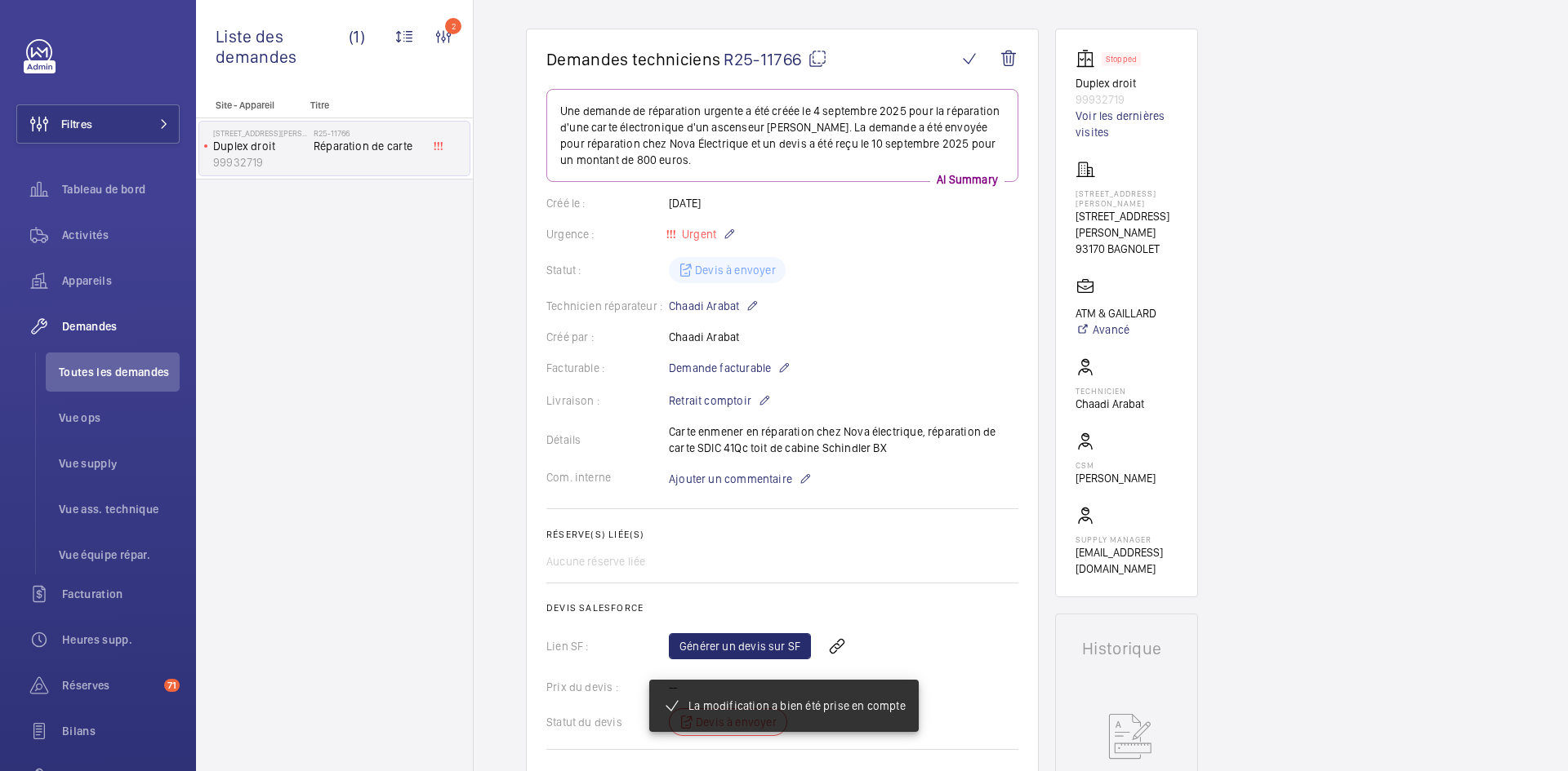
scroll to position [49, 0]
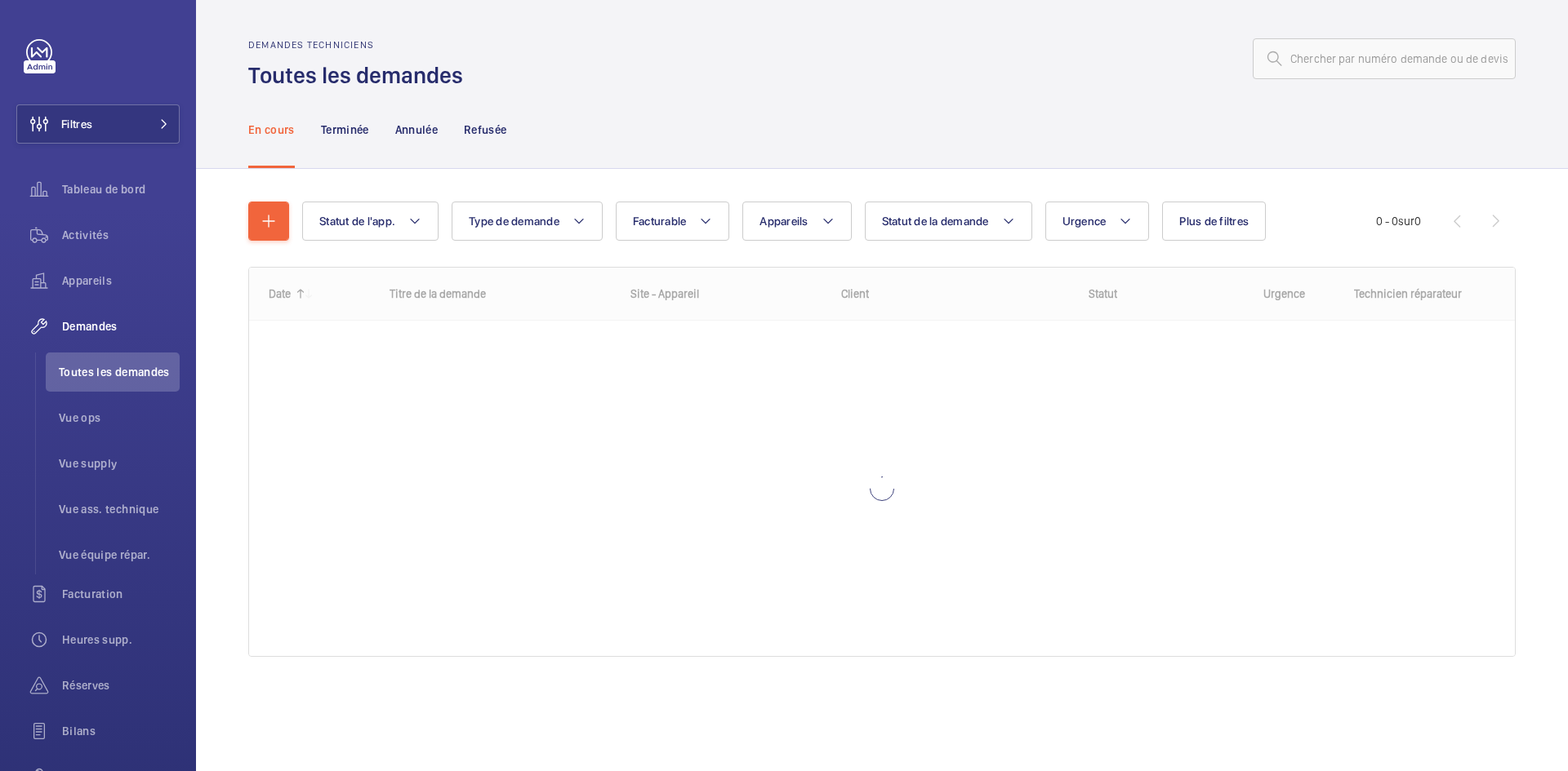
click at [1396, 70] on input "text" at bounding box center [1384, 58] width 263 height 41
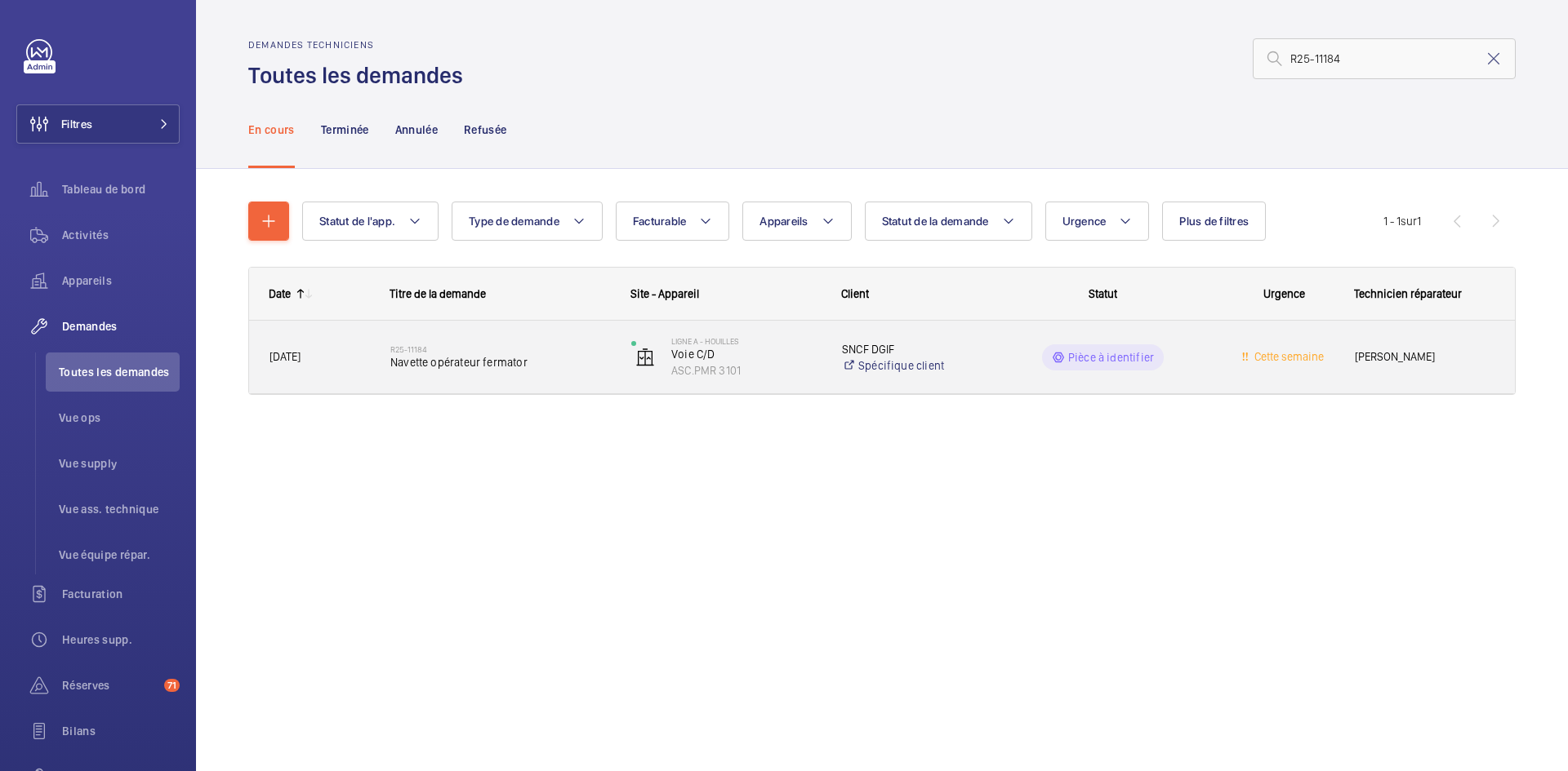
type input "R25-11184"
click at [358, 361] on span "[DATE]" at bounding box center [319, 357] width 100 height 19
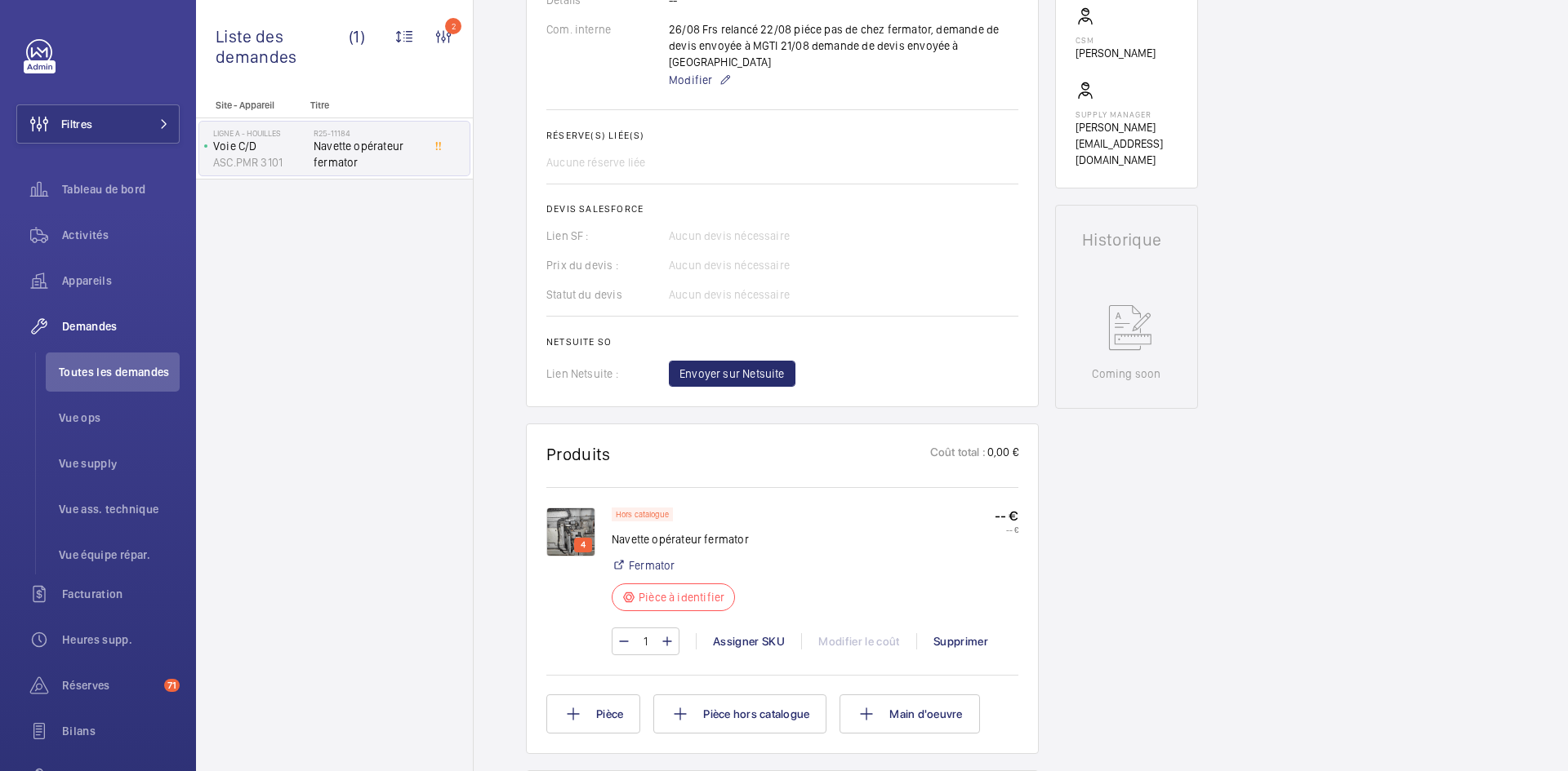
scroll to position [408, 0]
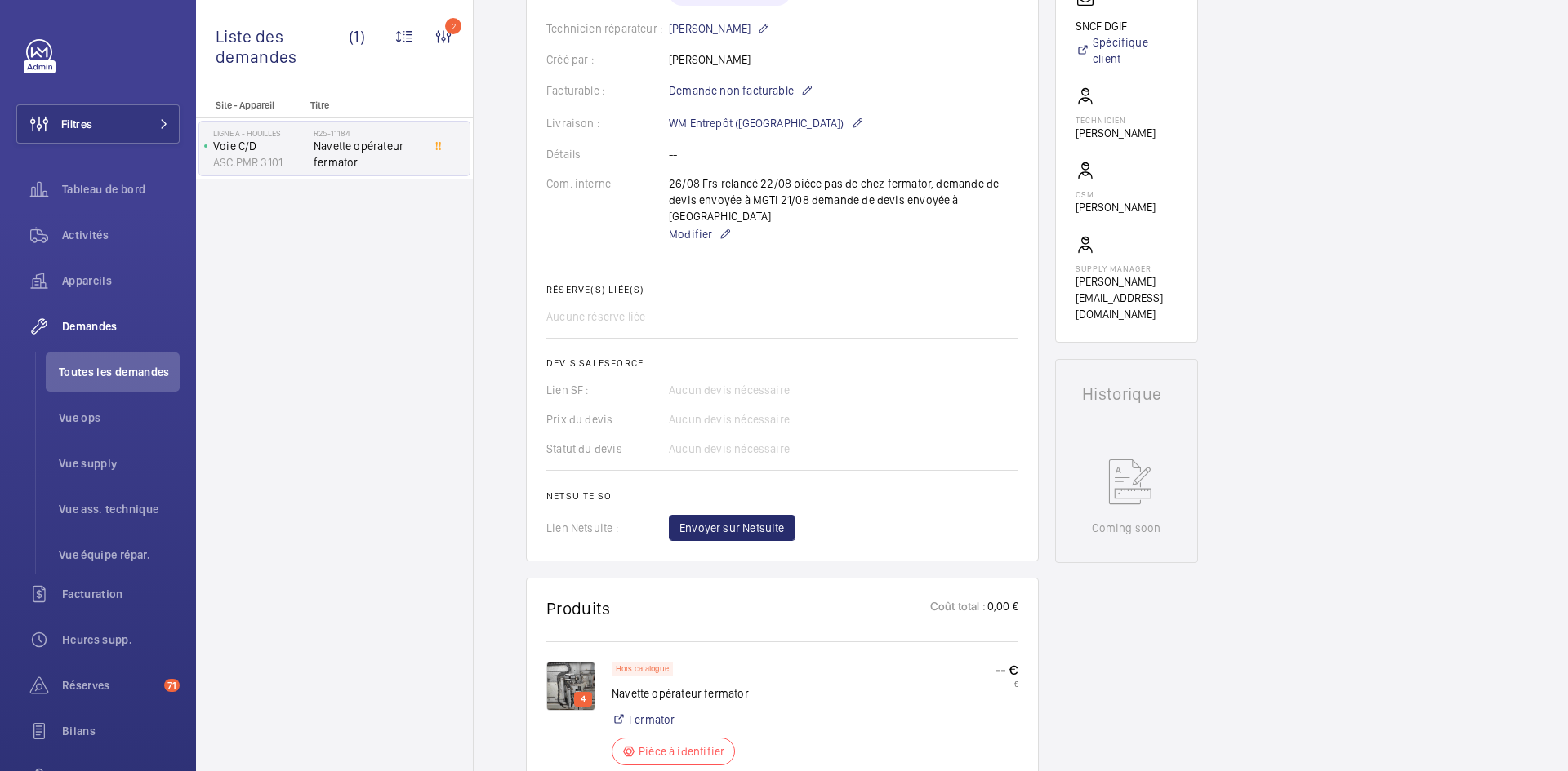
click at [579, 668] on img at bounding box center [571, 686] width 49 height 49
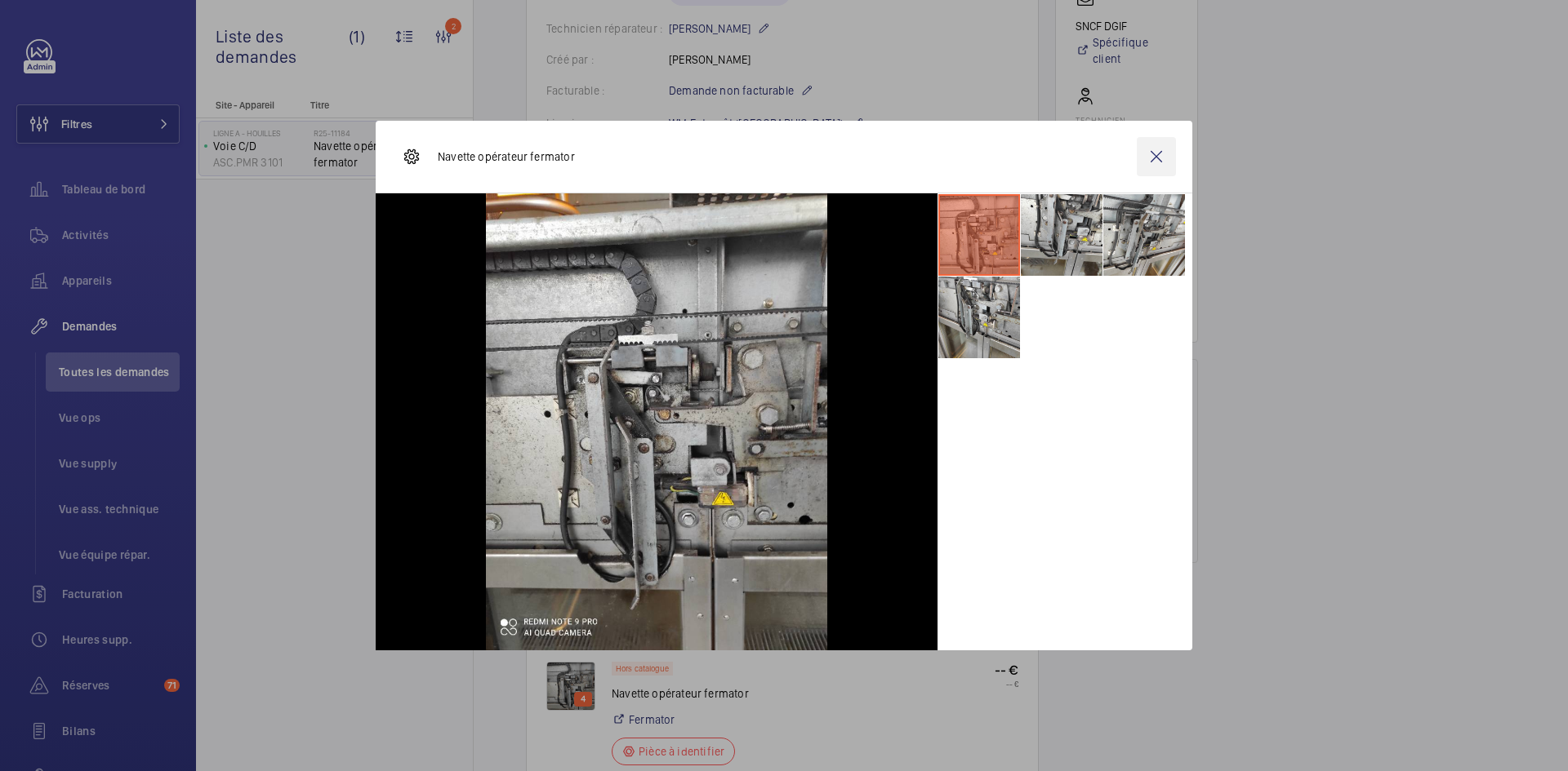
click at [1162, 166] on wm-front-icon-button at bounding box center [1155, 156] width 39 height 39
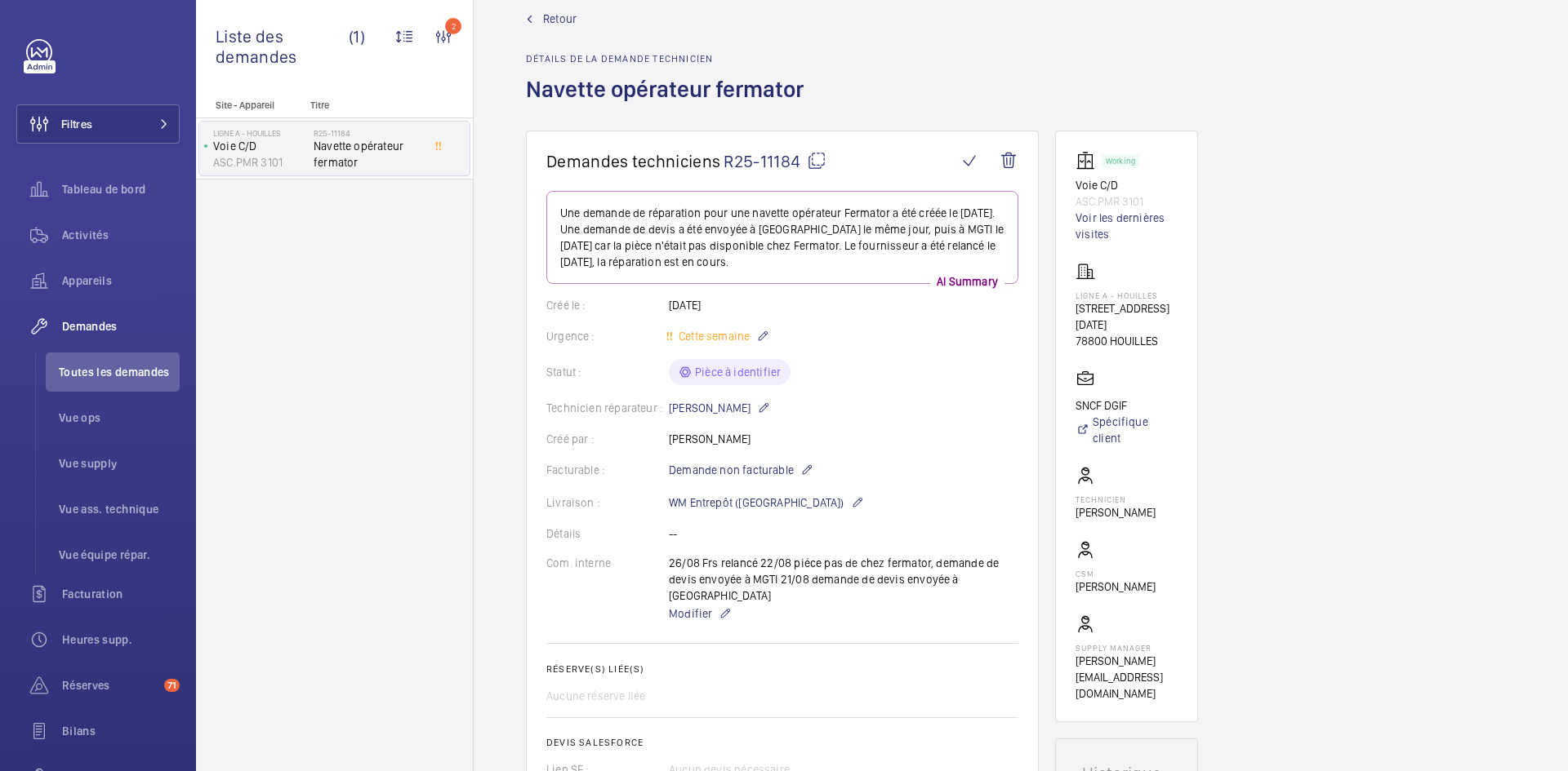
scroll to position [0, 0]
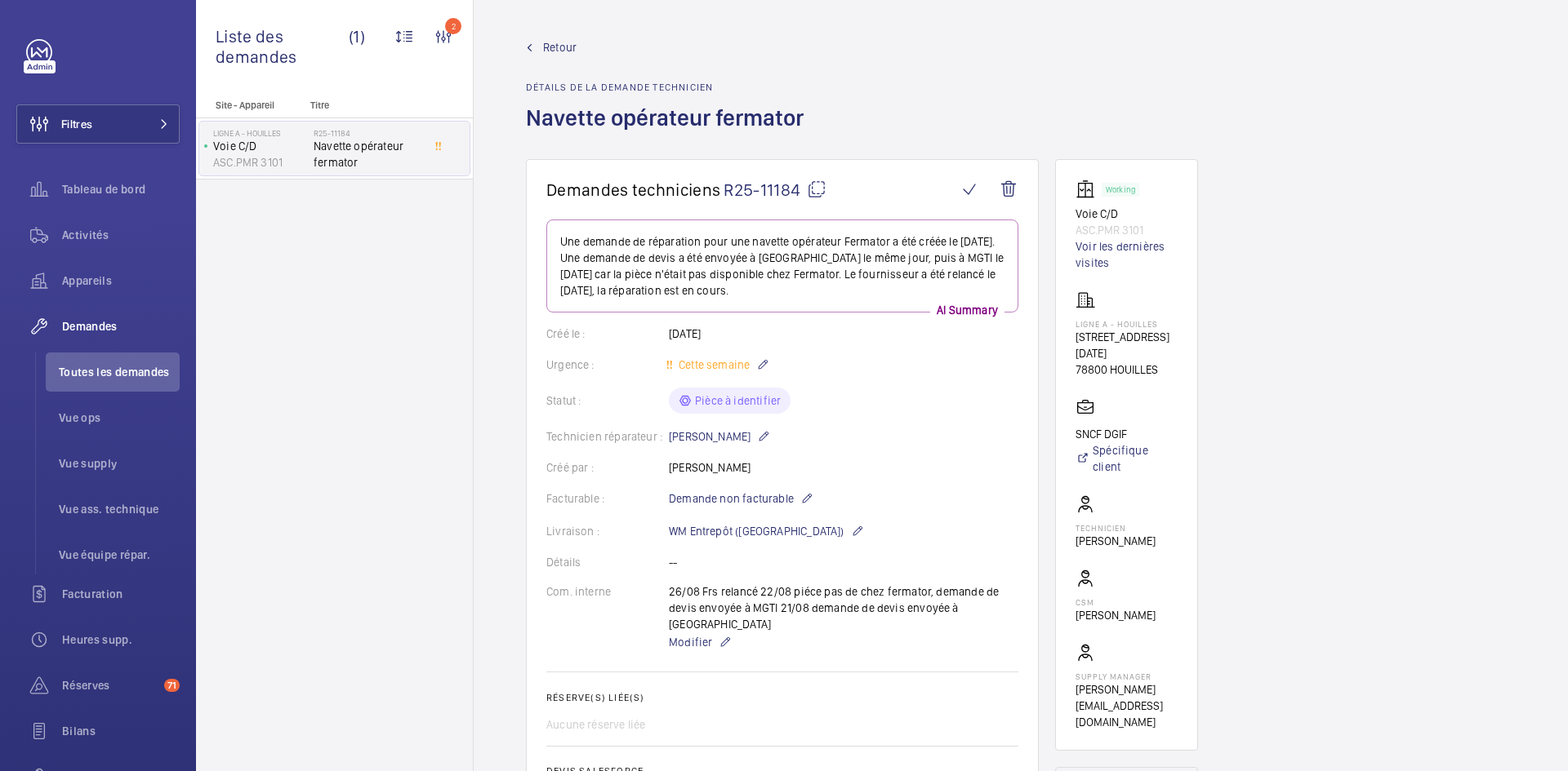
click at [812, 180] on mat-icon at bounding box center [816, 189] width 20 height 20
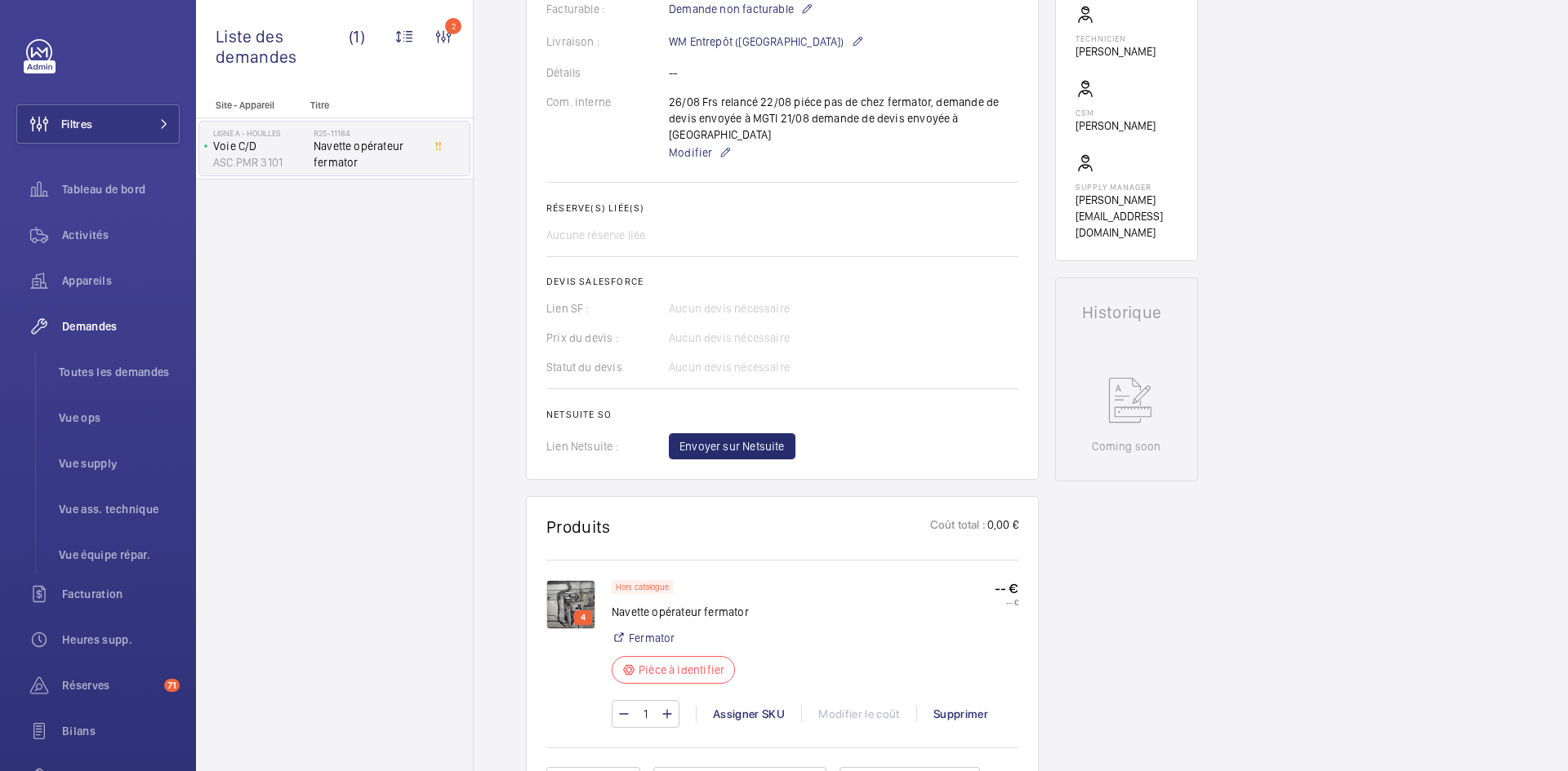
scroll to position [571, 0]
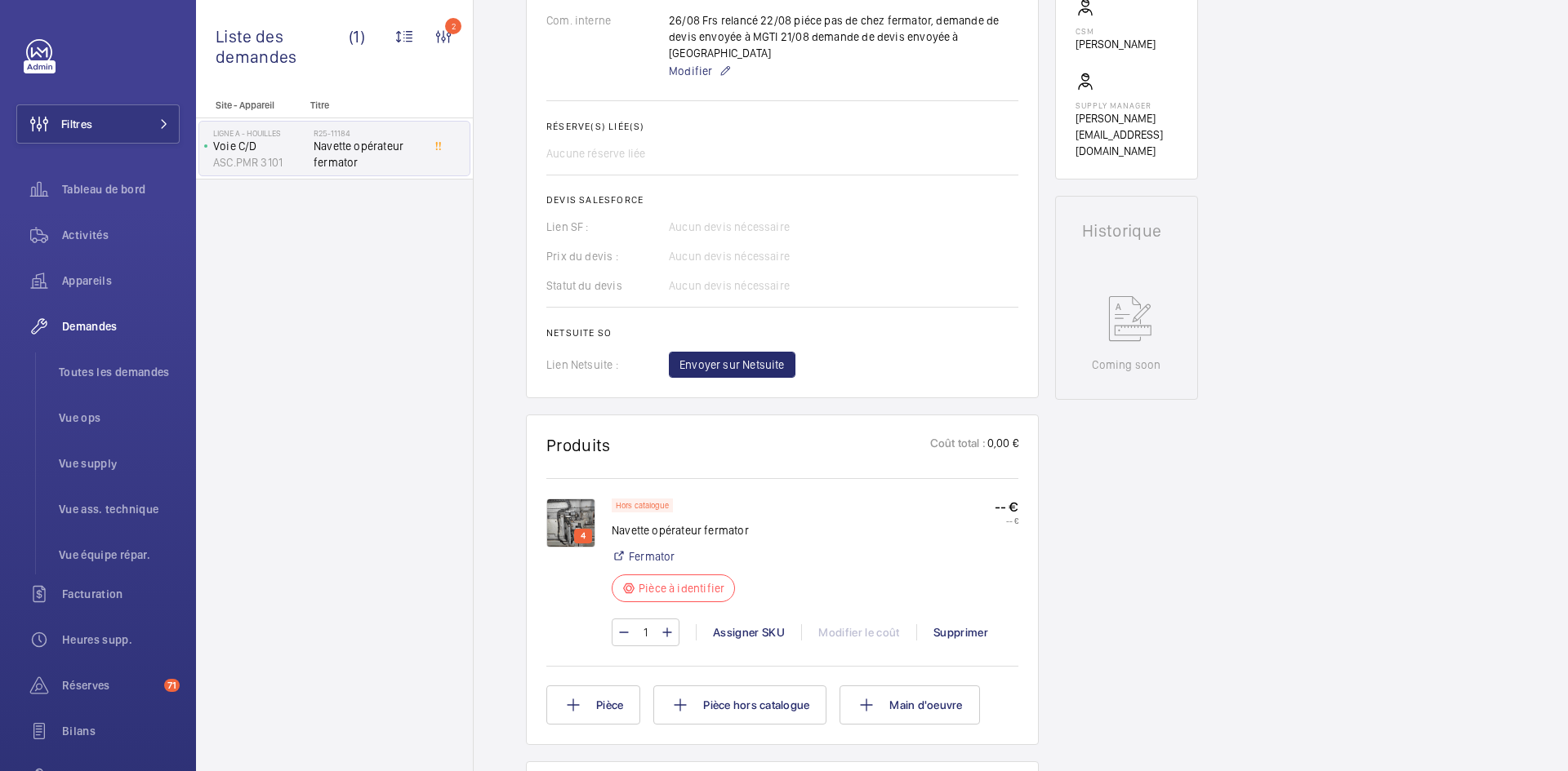
click at [574, 499] on img at bounding box center [571, 524] width 49 height 49
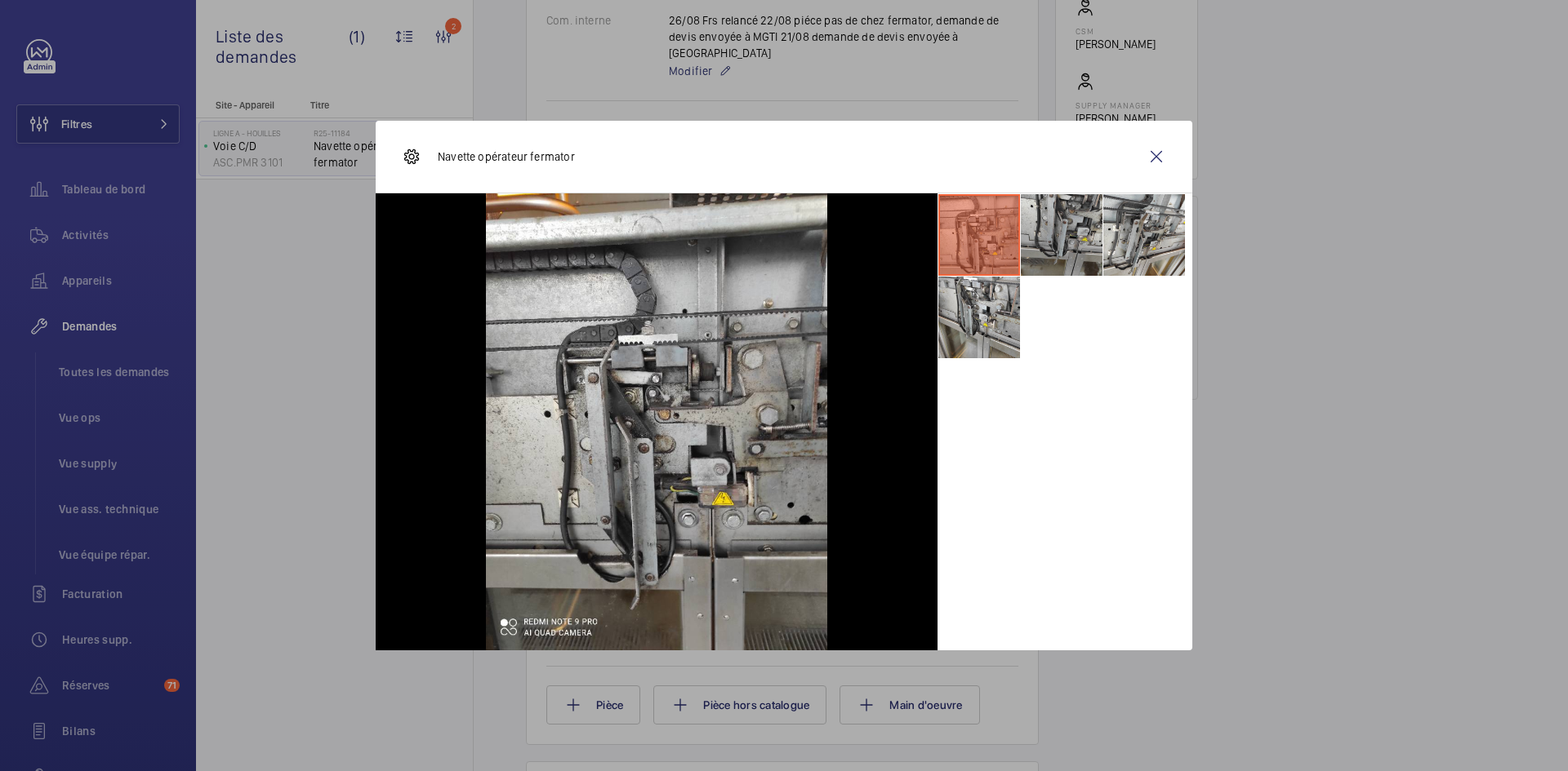
click at [1079, 230] on li at bounding box center [1061, 235] width 82 height 82
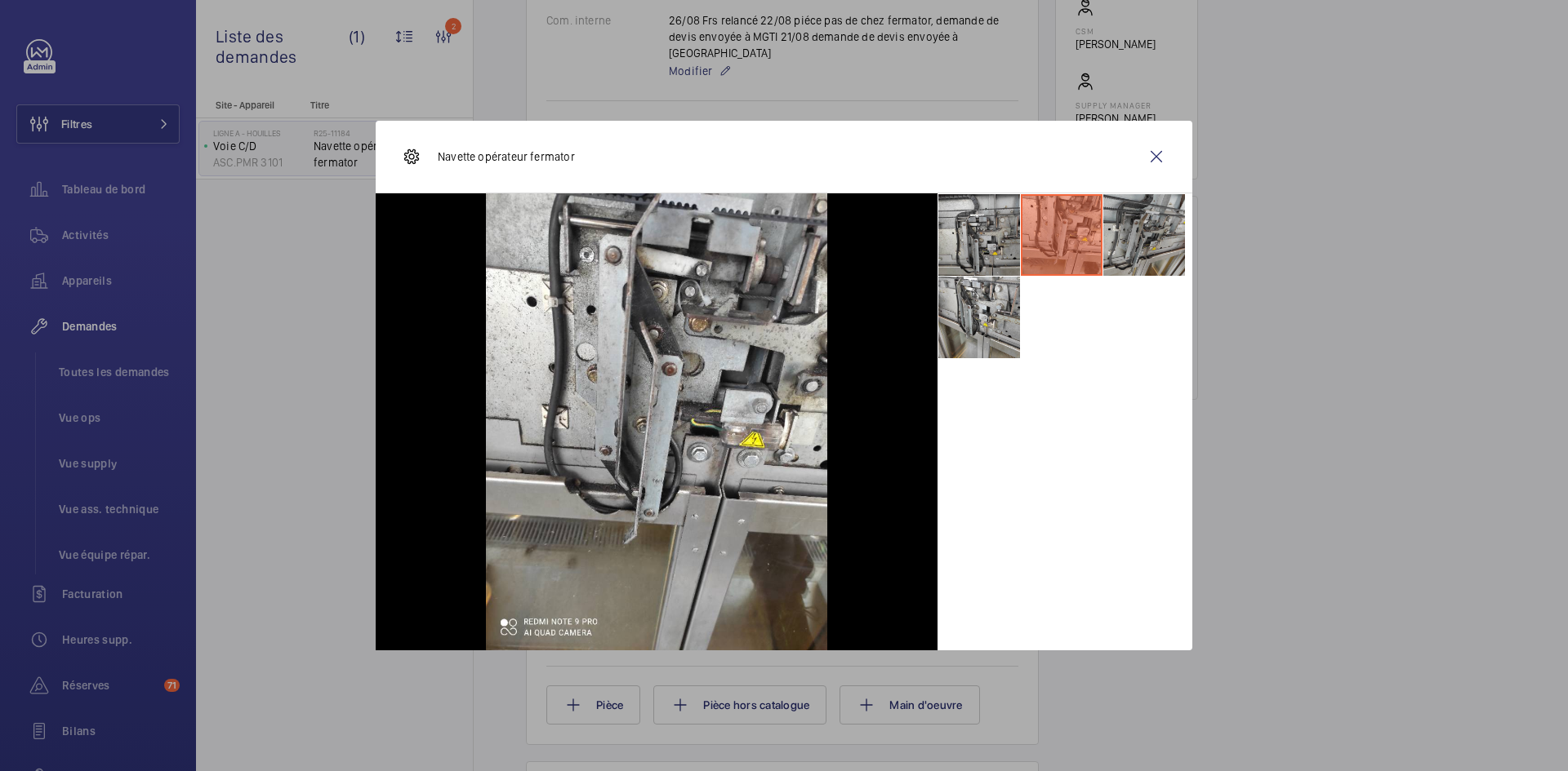
click at [1149, 229] on li at bounding box center [1144, 235] width 82 height 82
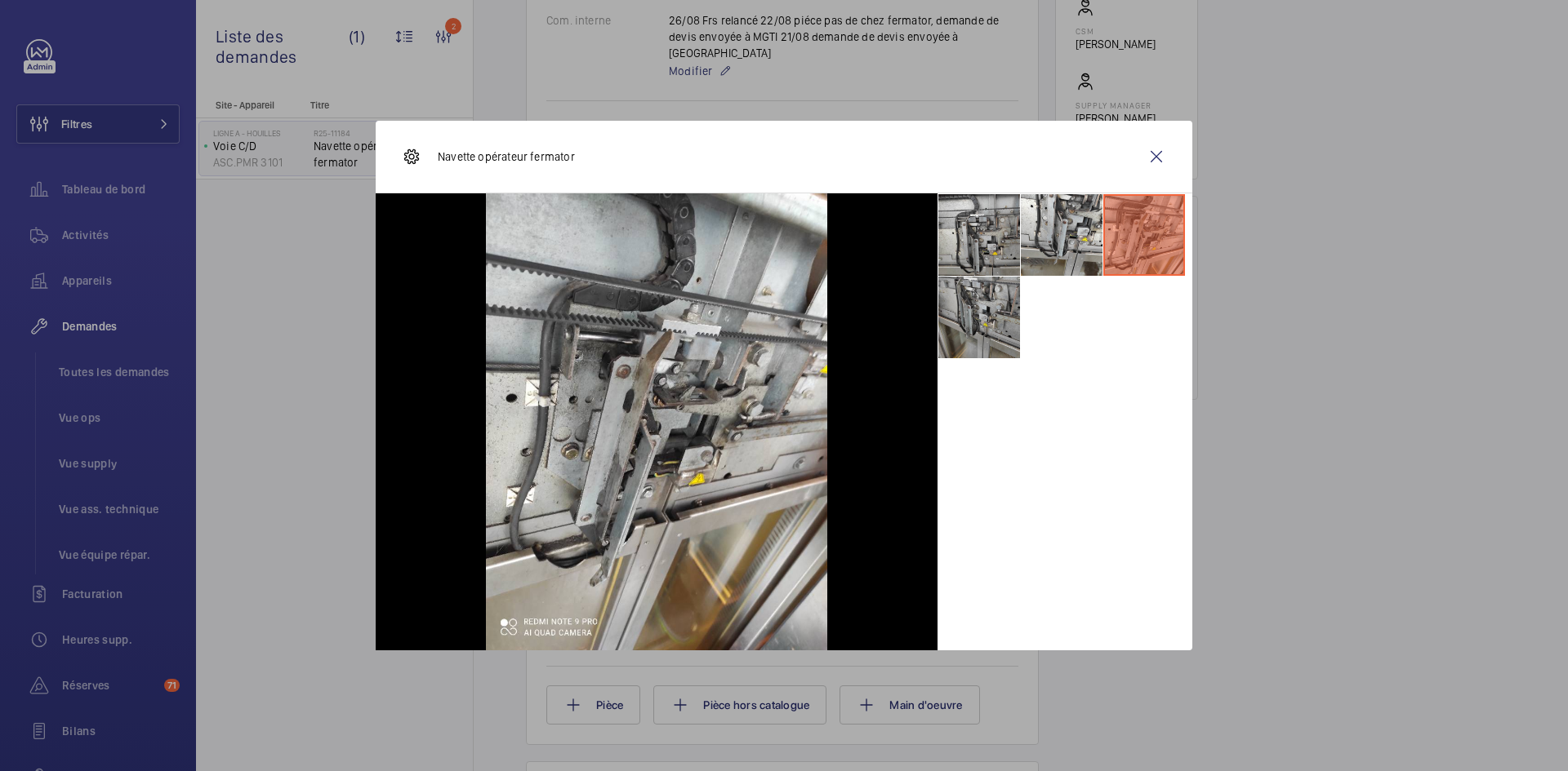
click at [985, 300] on li at bounding box center [979, 318] width 82 height 82
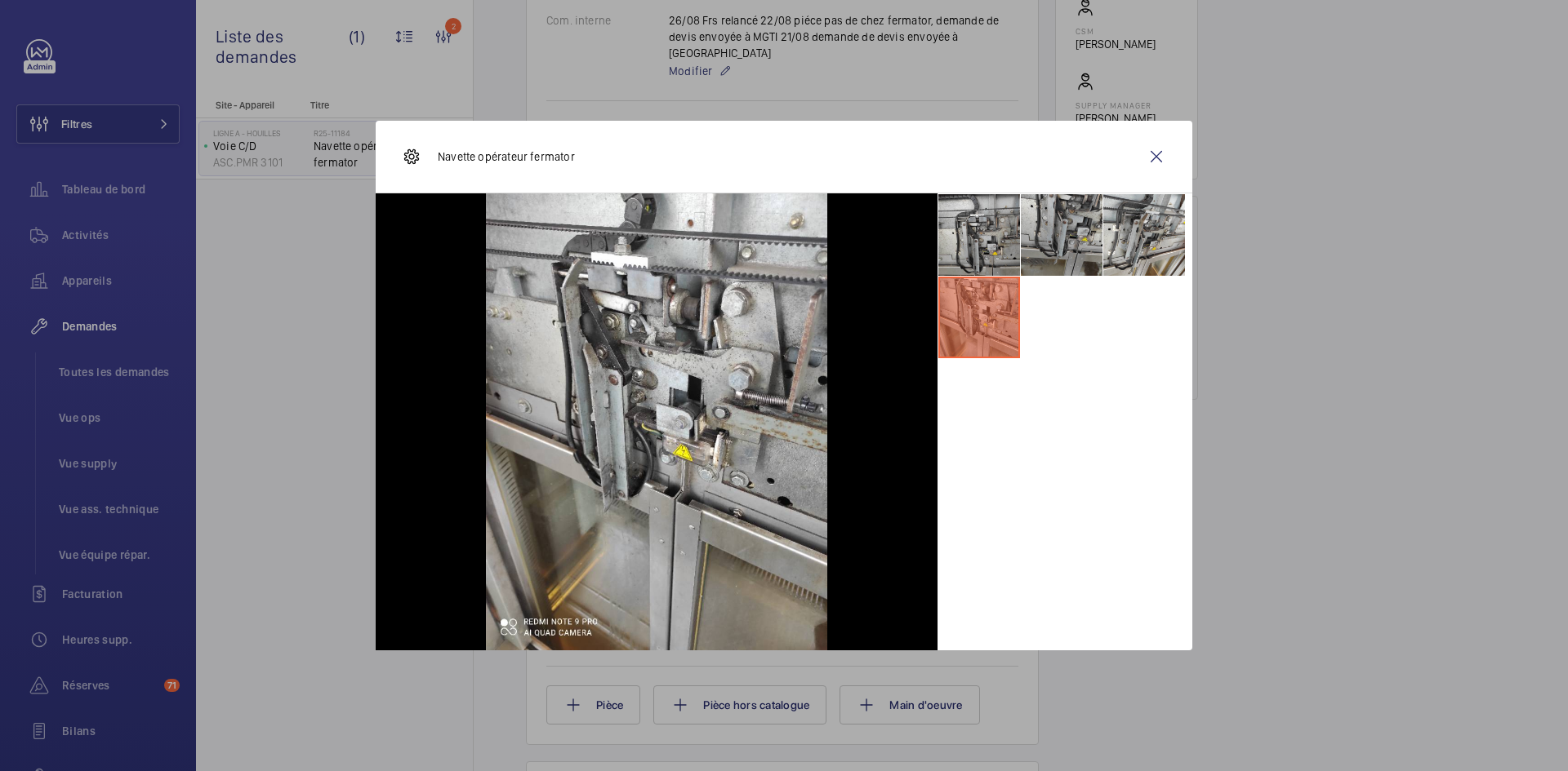
click at [1062, 225] on li at bounding box center [1061, 235] width 82 height 82
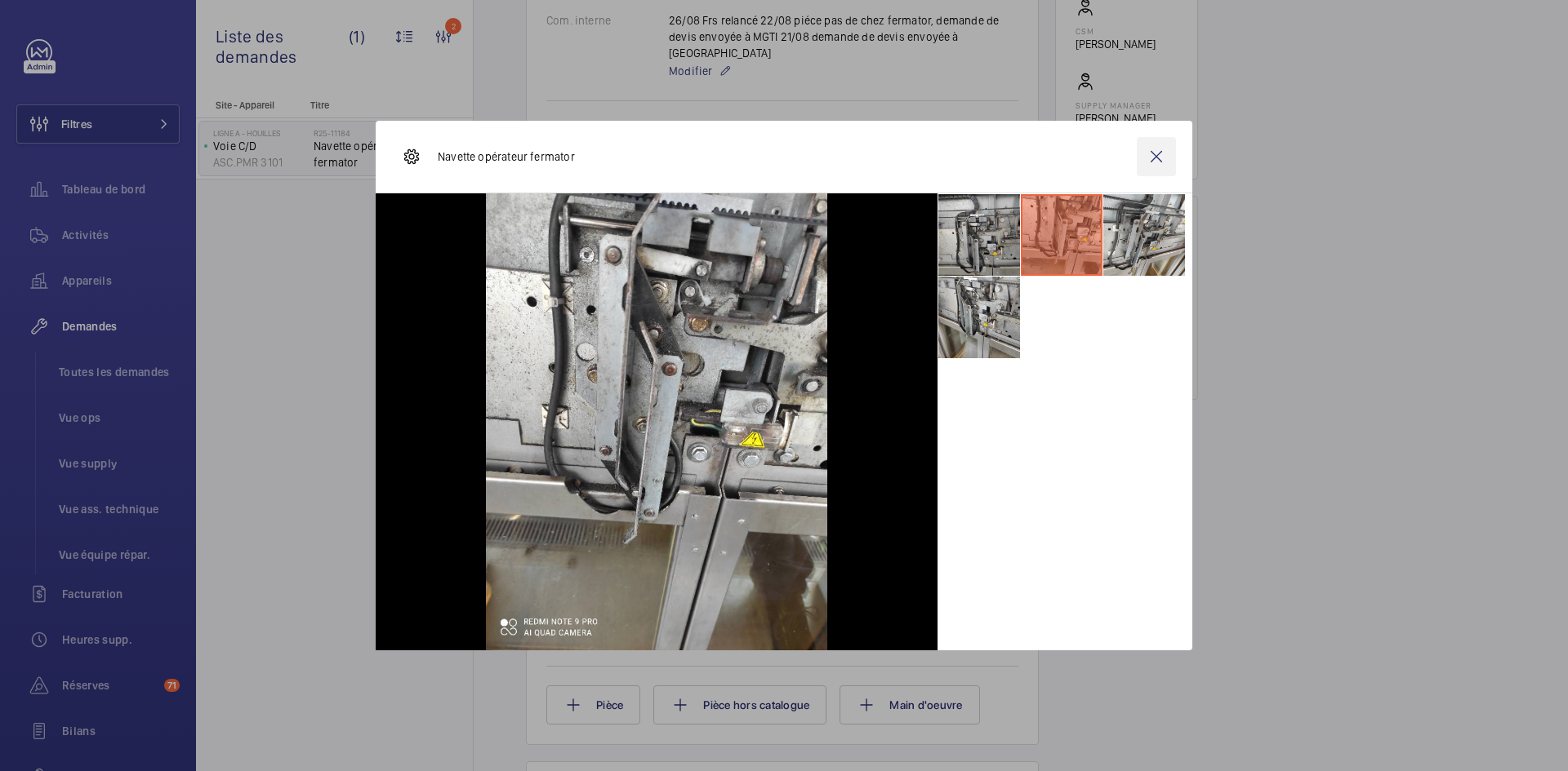
click at [1147, 150] on wm-front-icon-button at bounding box center [1155, 156] width 39 height 39
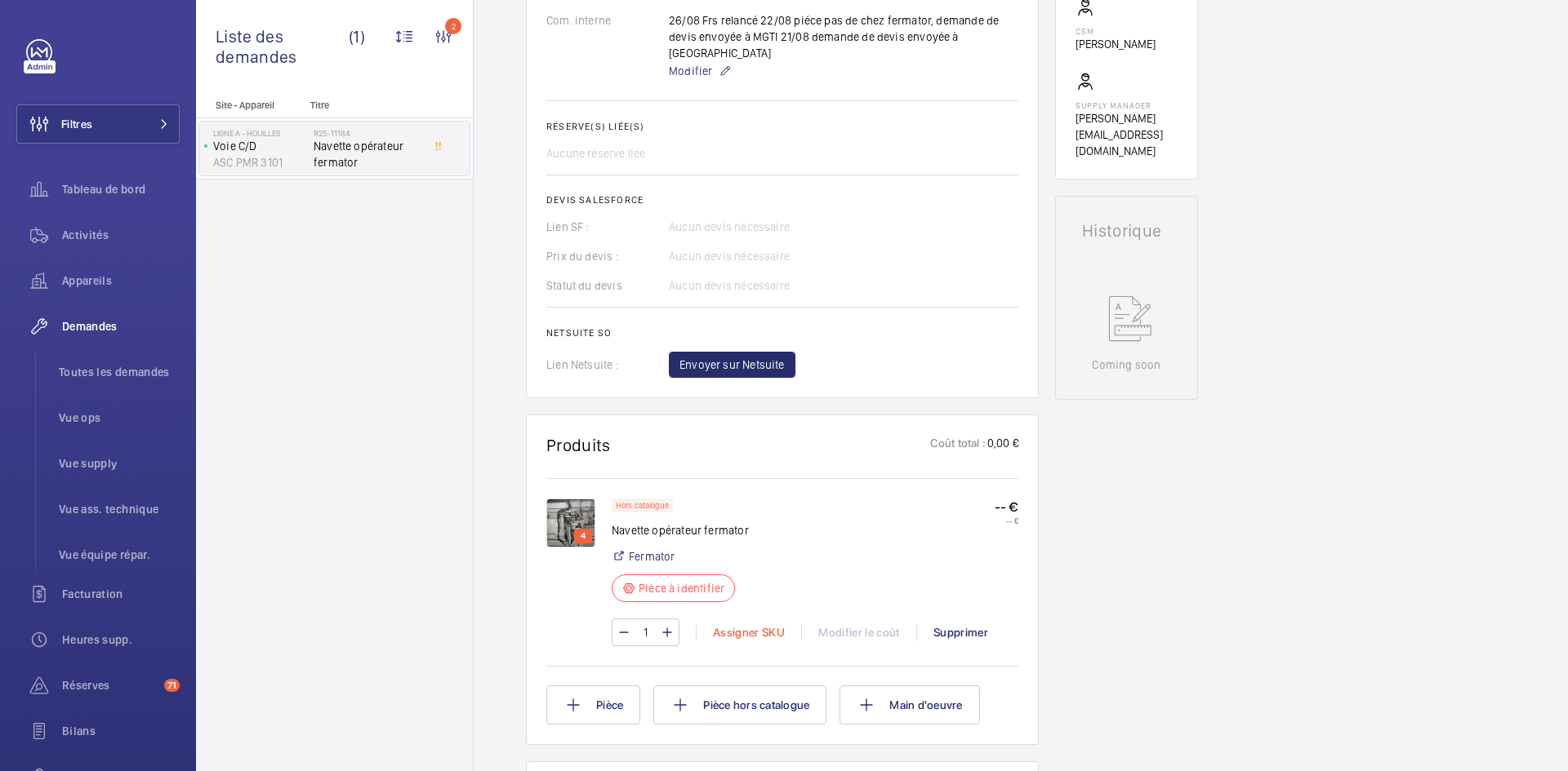
click at [750, 625] on div "Assigner SKU" at bounding box center [748, 632] width 106 height 16
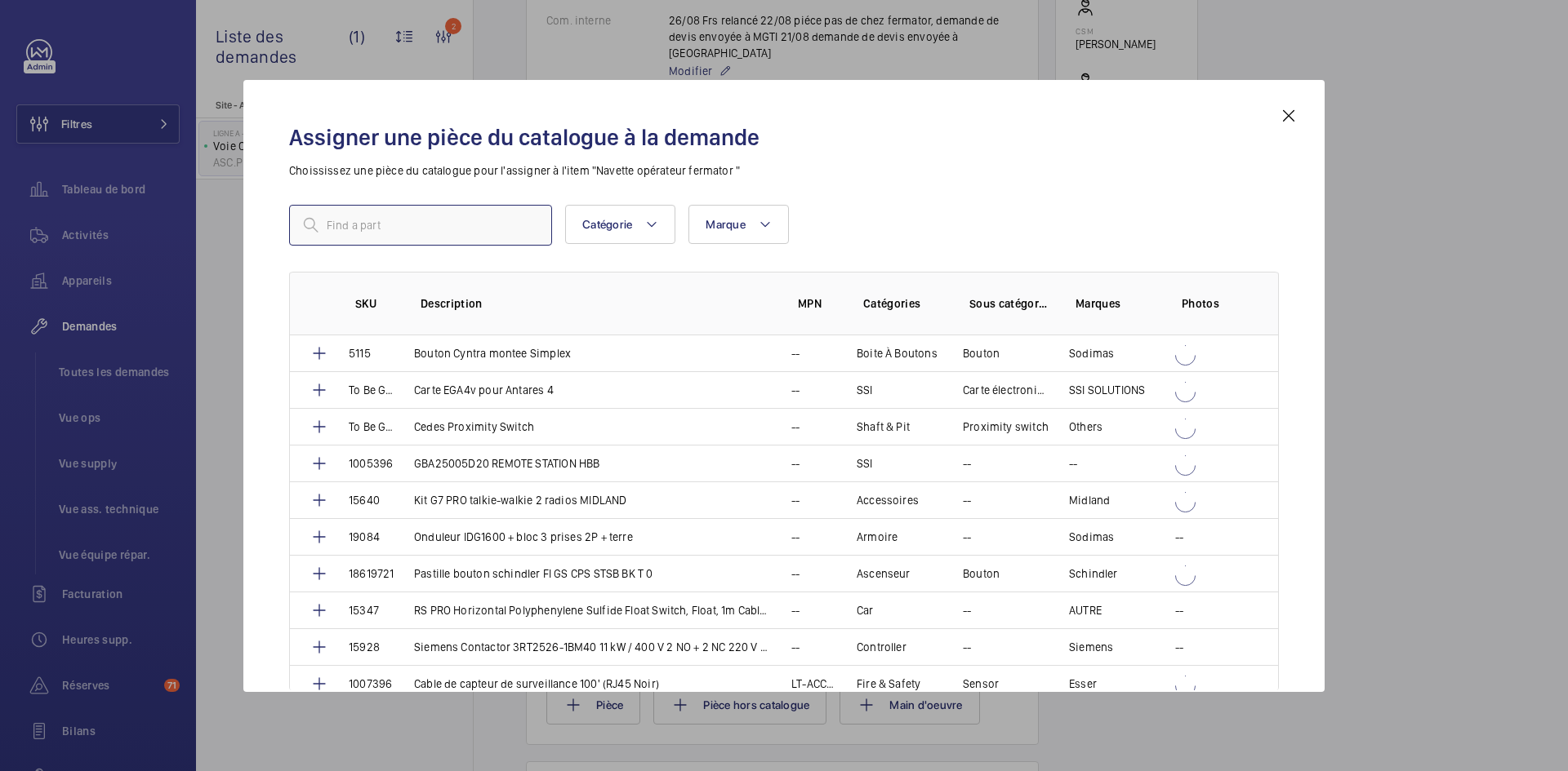
click at [467, 231] on input "text" at bounding box center [420, 225] width 263 height 41
paste input "1010227"
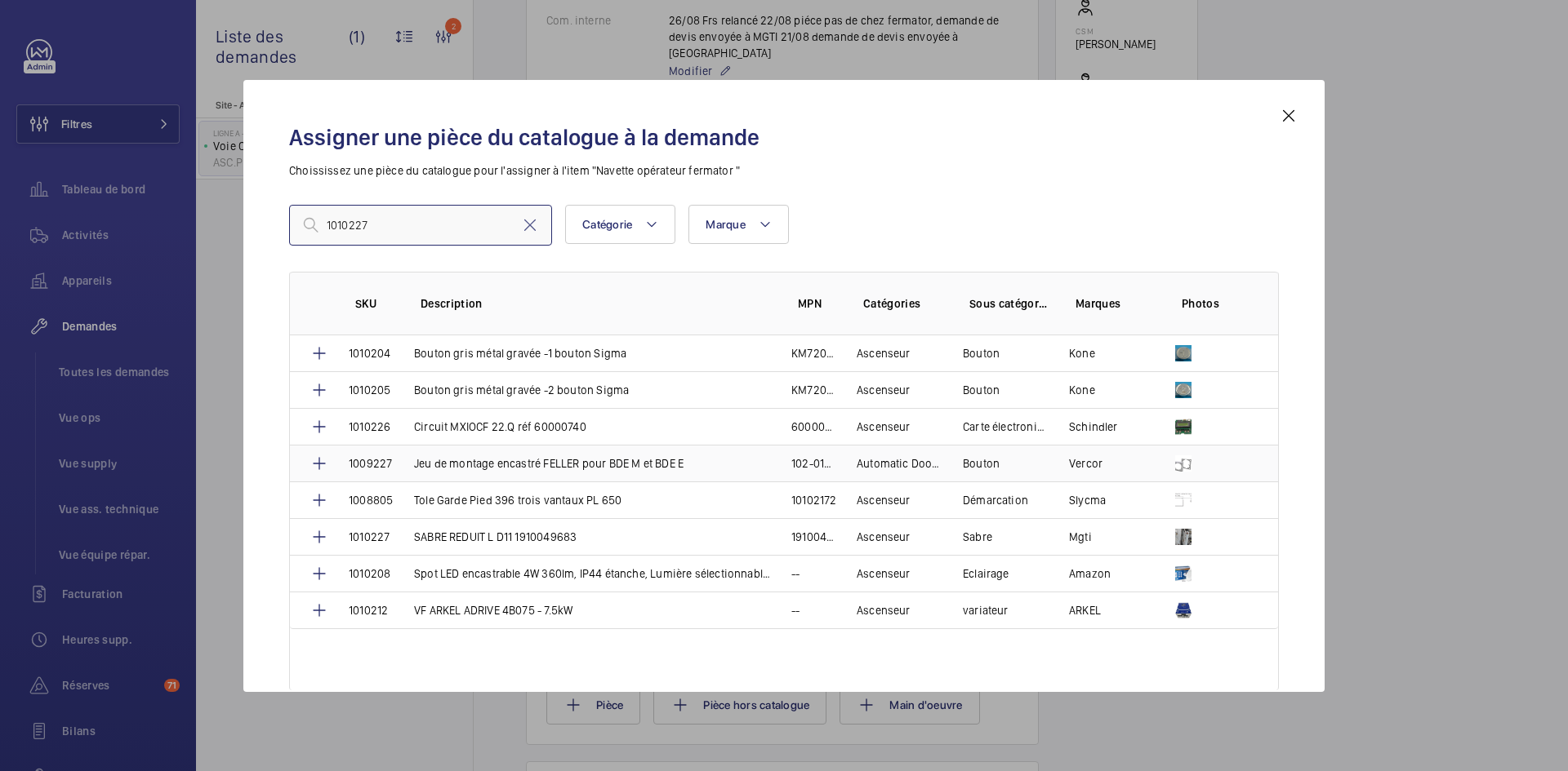
type input "1010227"
click at [405, 464] on td "Jeu de montage encastré FELLER pour BDE M et BDE E" at bounding box center [583, 463] width 377 height 37
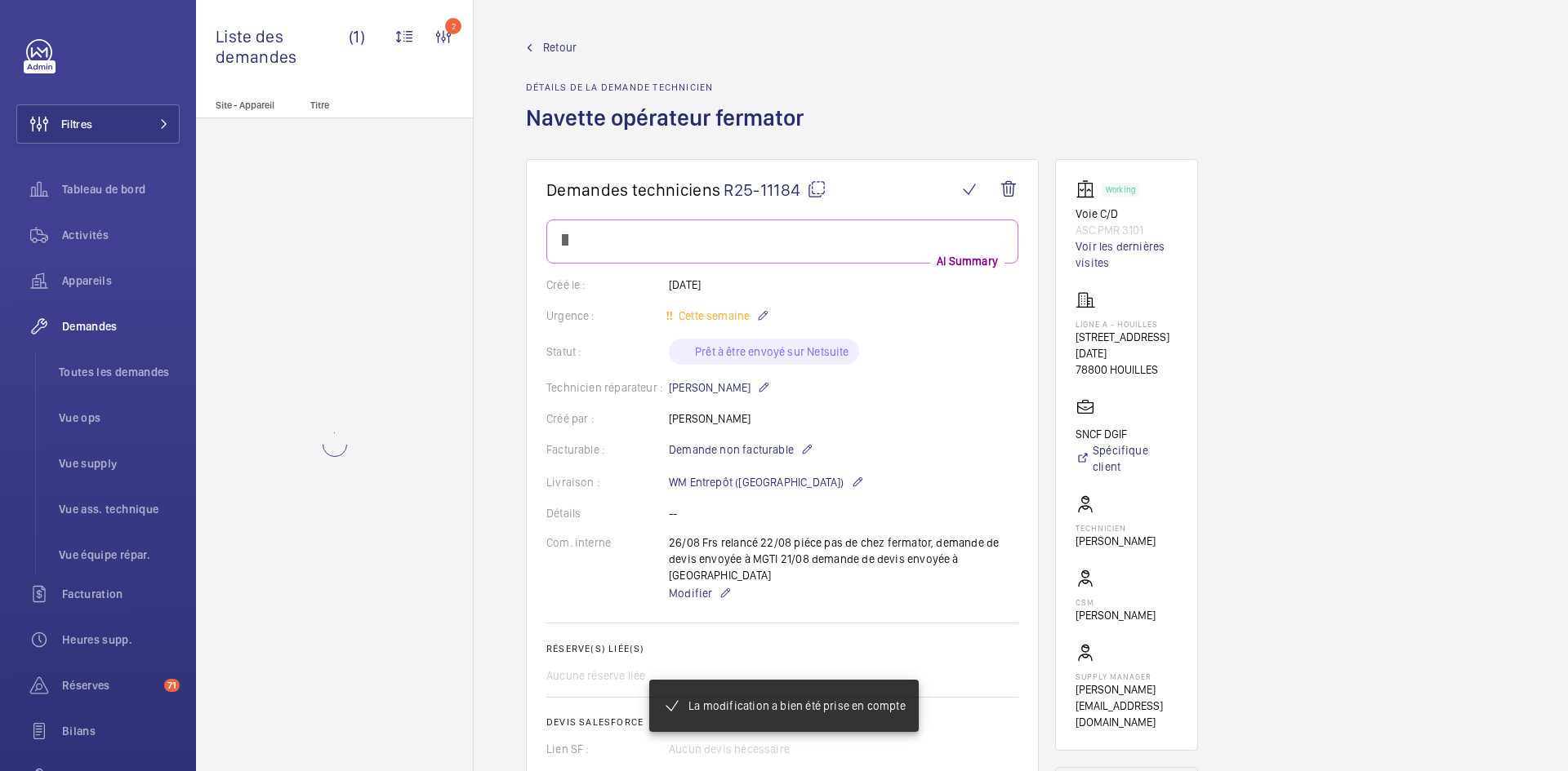
scroll to position [571, 0]
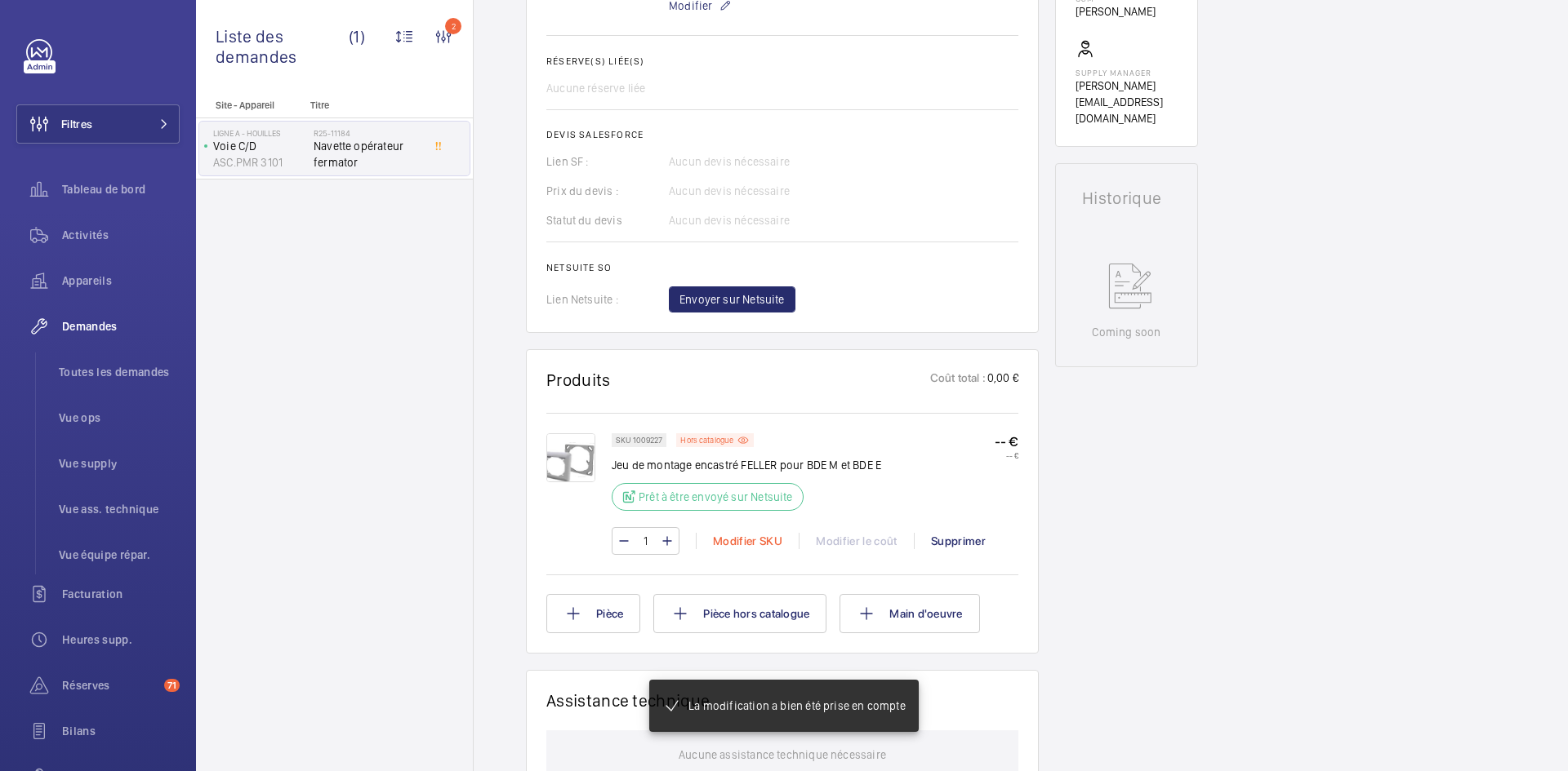
click at [726, 540] on div "Modifier SKU" at bounding box center [747, 541] width 103 height 16
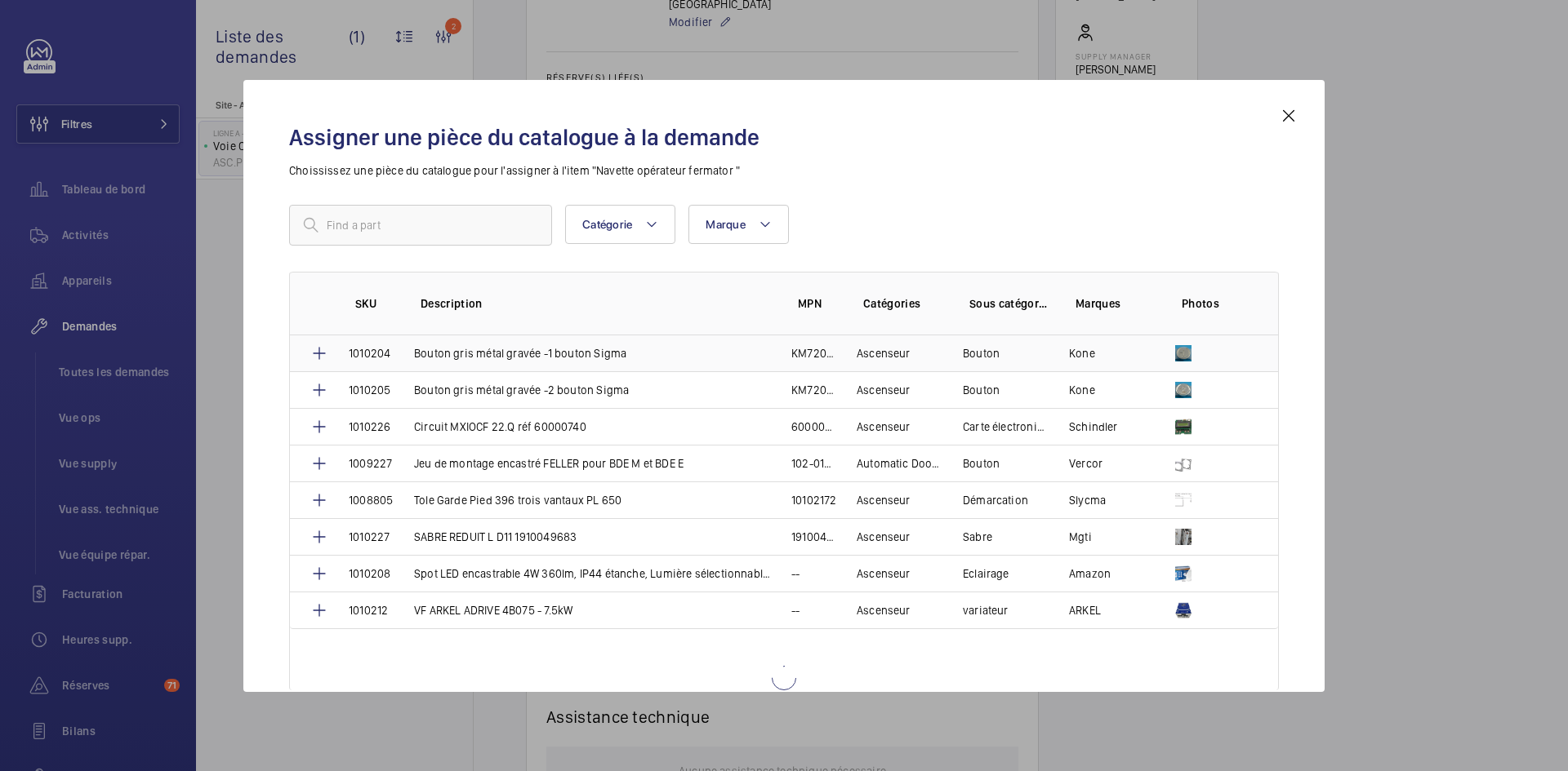
scroll to position [637, 0]
click at [430, 226] on input "text" at bounding box center [420, 225] width 263 height 41
type input "1010227"
click at [397, 535] on td "SABRE REDUIT L D11 1910049683" at bounding box center [583, 536] width 377 height 37
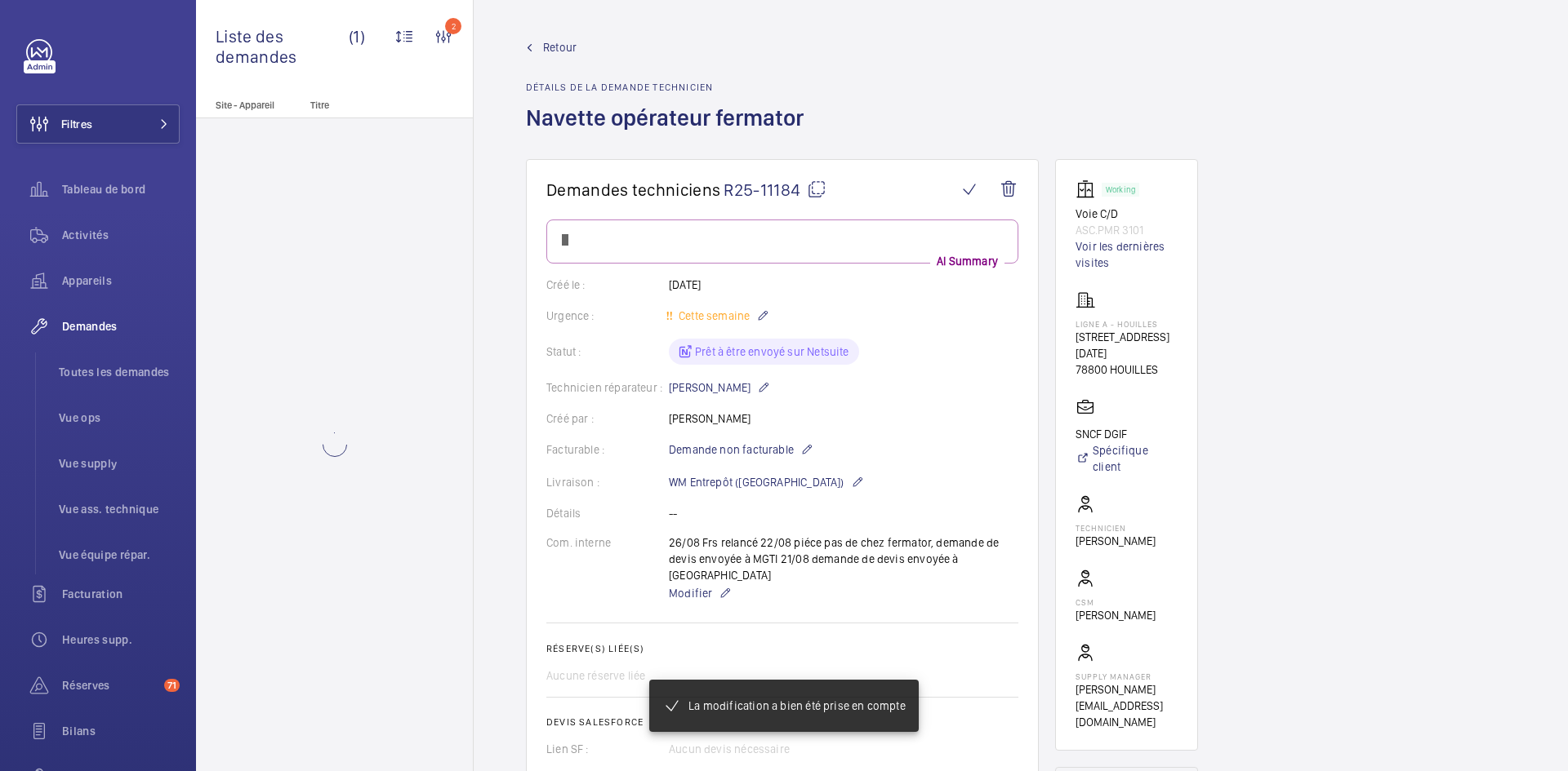
scroll to position [637, 0]
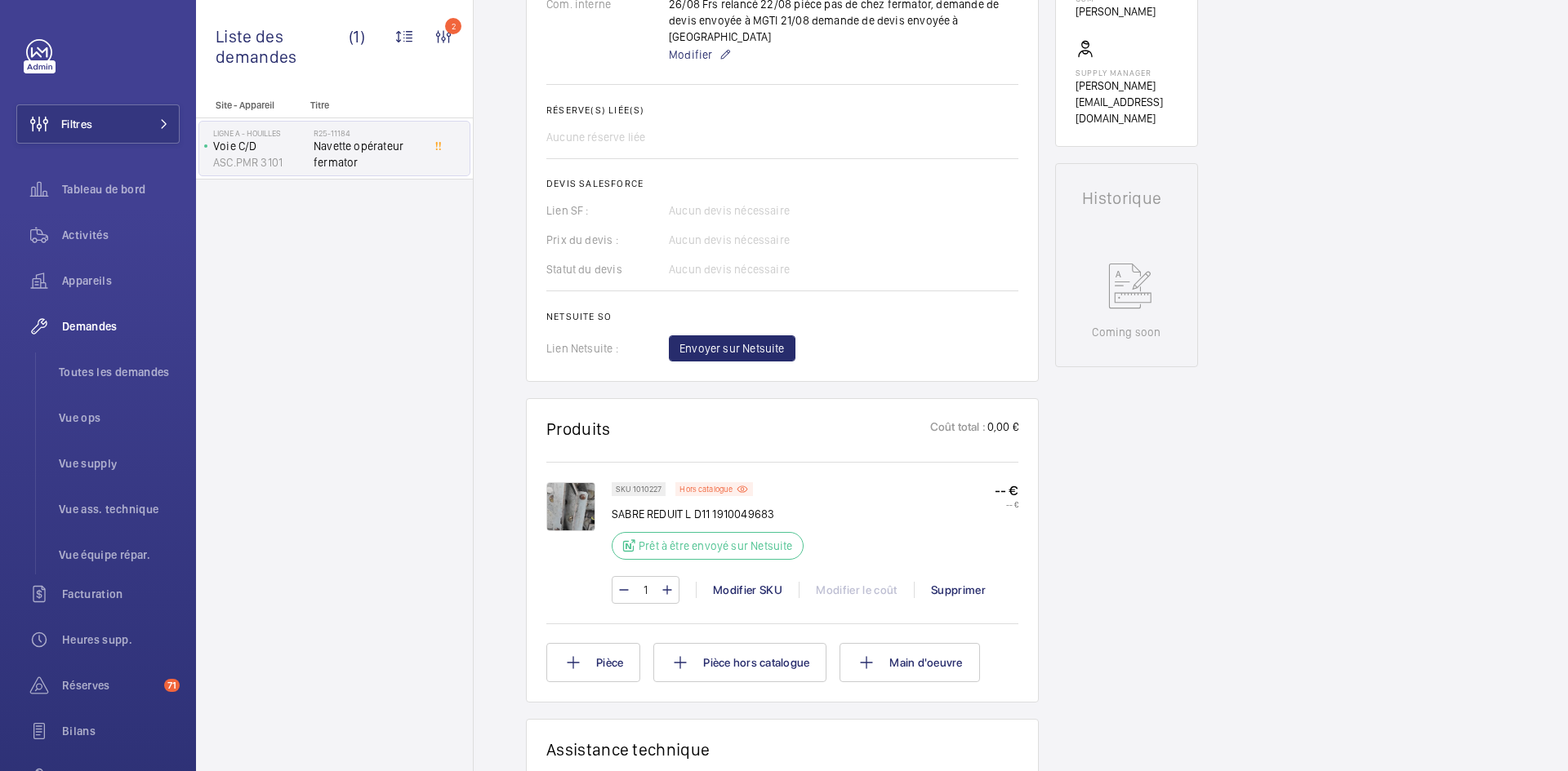
scroll to position [359, 0]
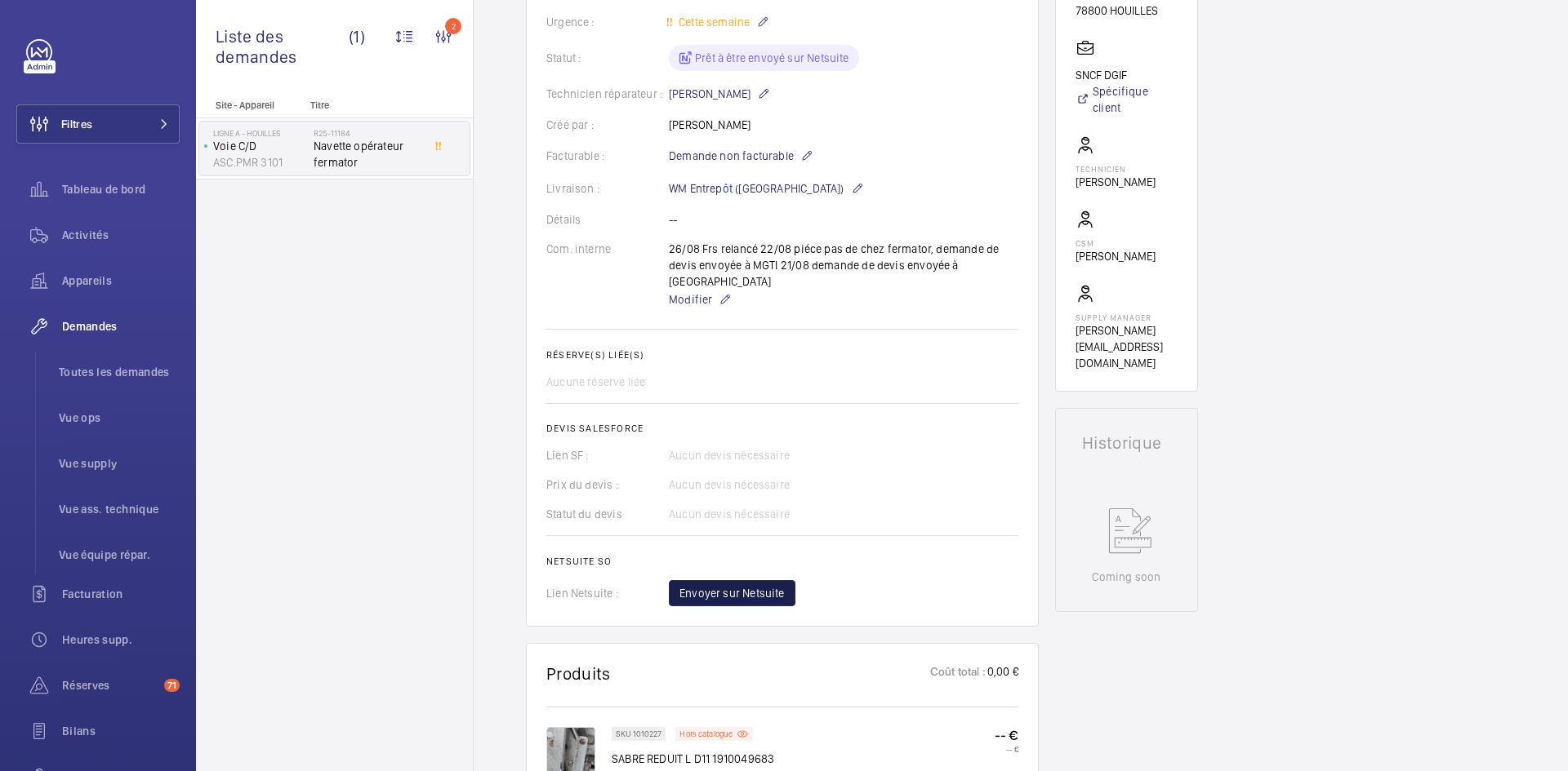
click at [731, 586] on span "Envoyer sur Netsuite" at bounding box center [731, 593] width 106 height 16
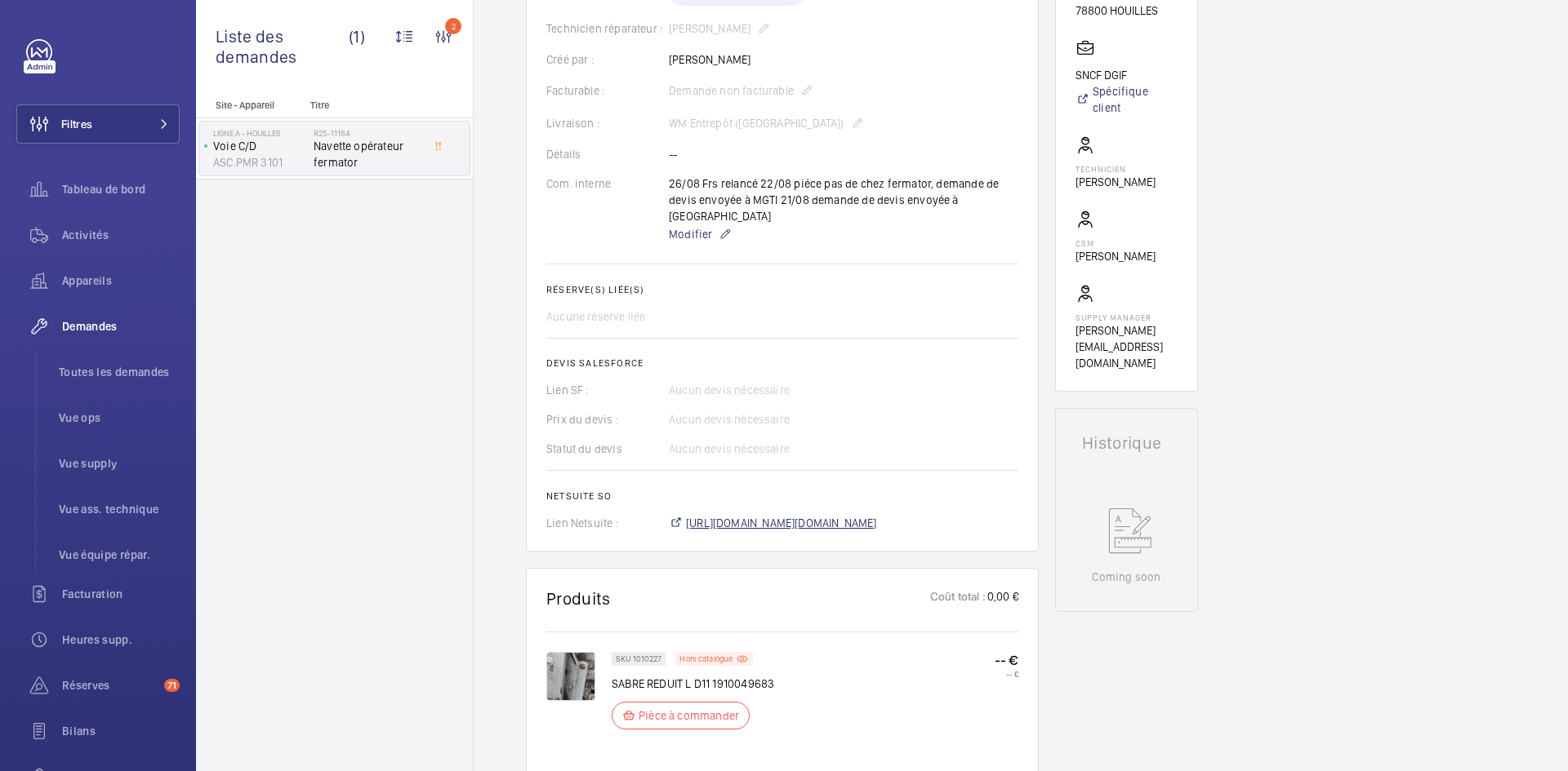
scroll to position [376, 0]
click at [809, 515] on span "https://6461500.app.netsuite.com/app/accounting/transactions/salesord.nl?id=299…" at bounding box center [781, 523] width 191 height 16
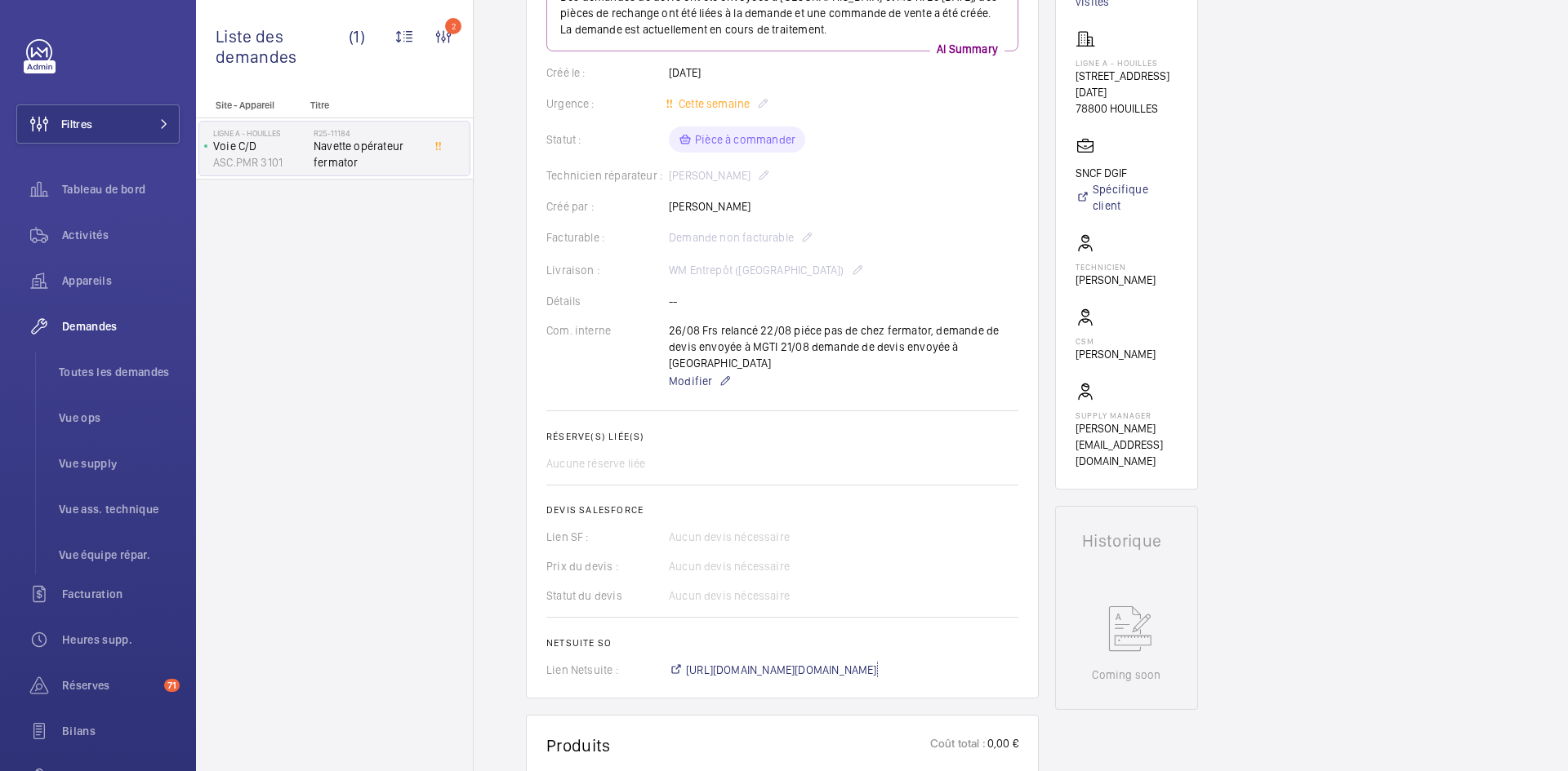
scroll to position [82, 0]
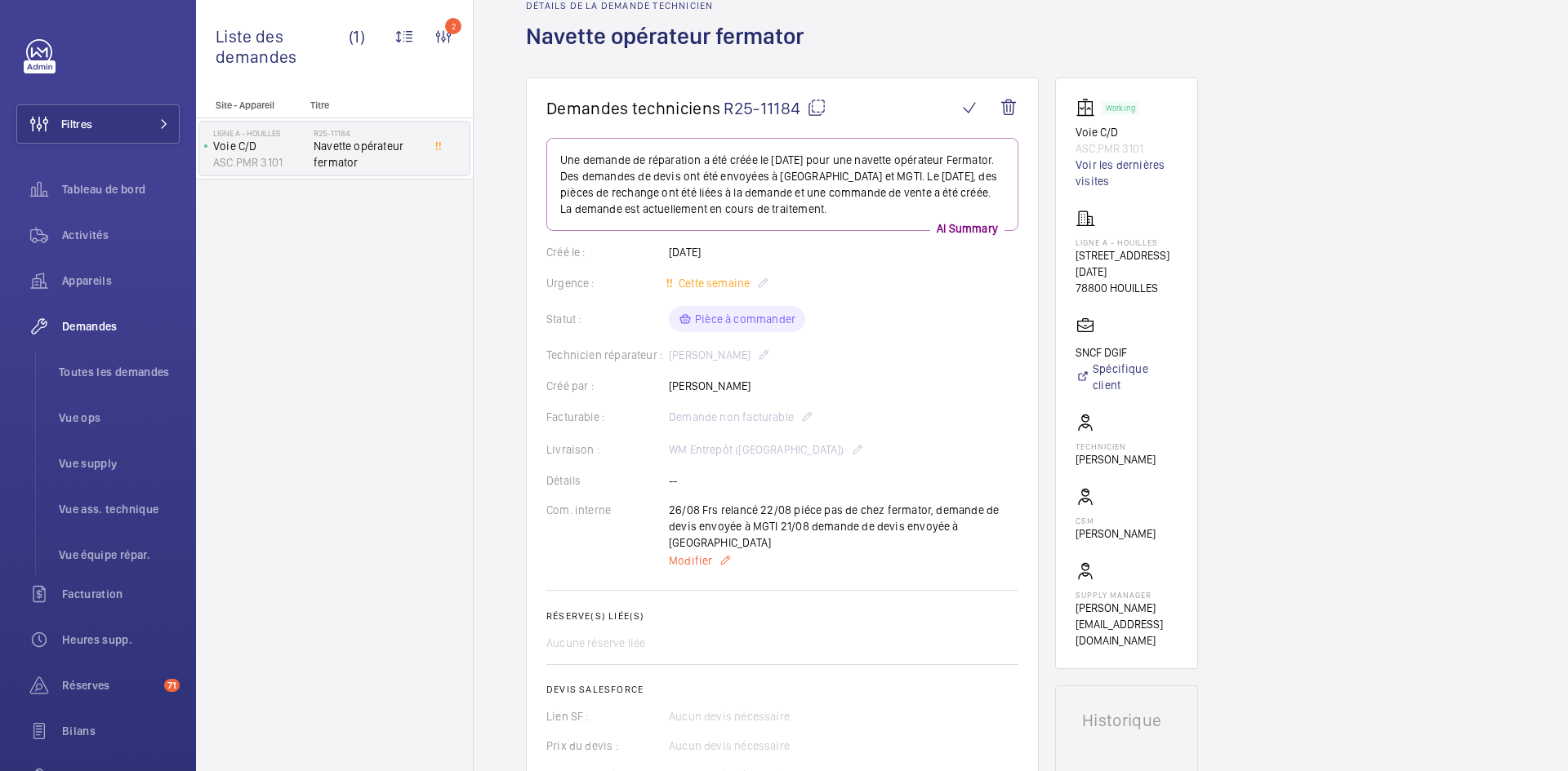
click at [687, 552] on span "Modifier" at bounding box center [690, 560] width 44 height 16
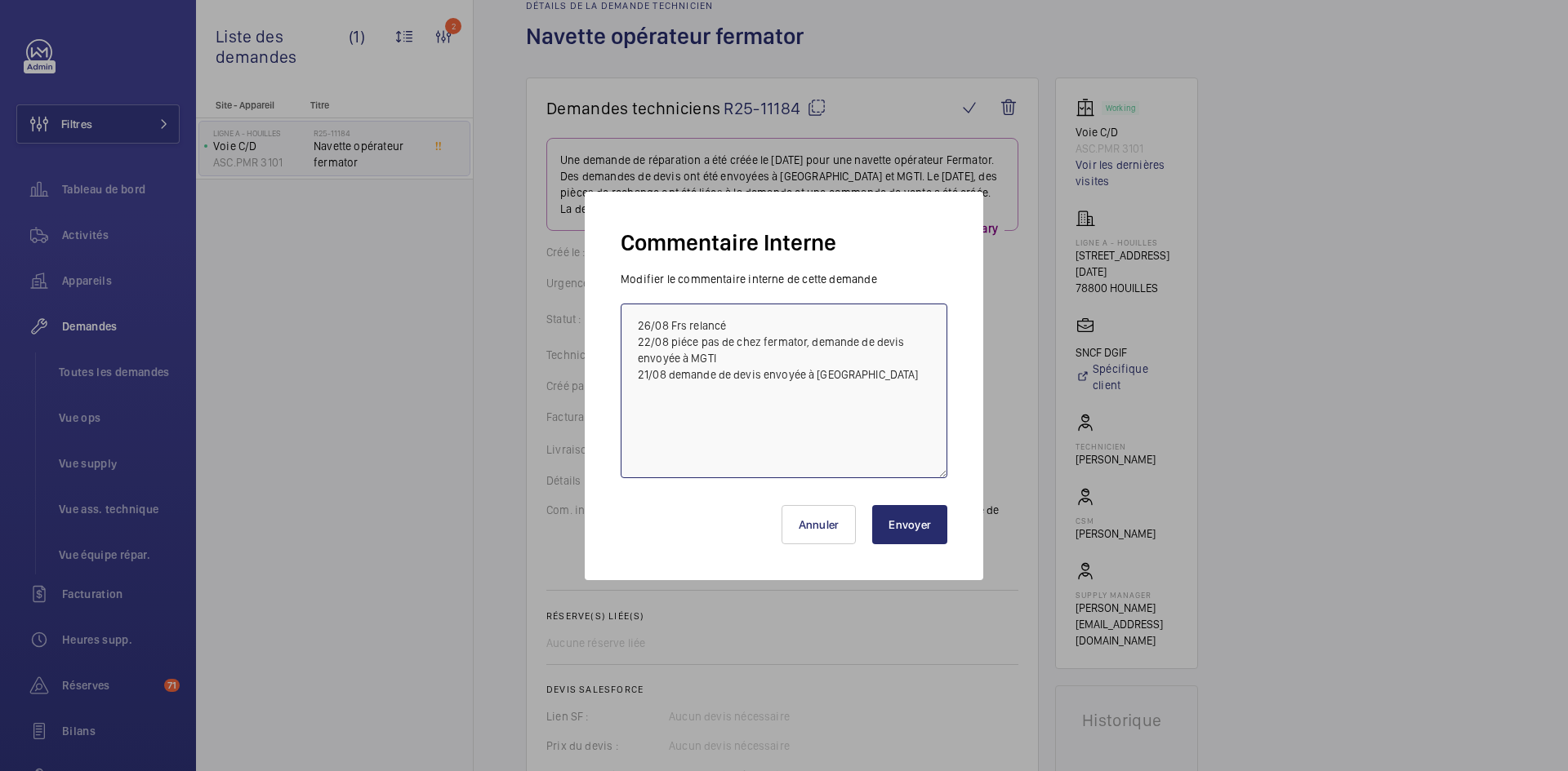
click at [635, 324] on textarea "26/08 Frs relancé 22/08 piéce pas de chez fermator, demande de devis envoyée à …" at bounding box center [784, 391] width 326 height 175
paste textarea "BY-10/09 commande effectuer chez le fournisseur MGTI via l'email livraison prév…"
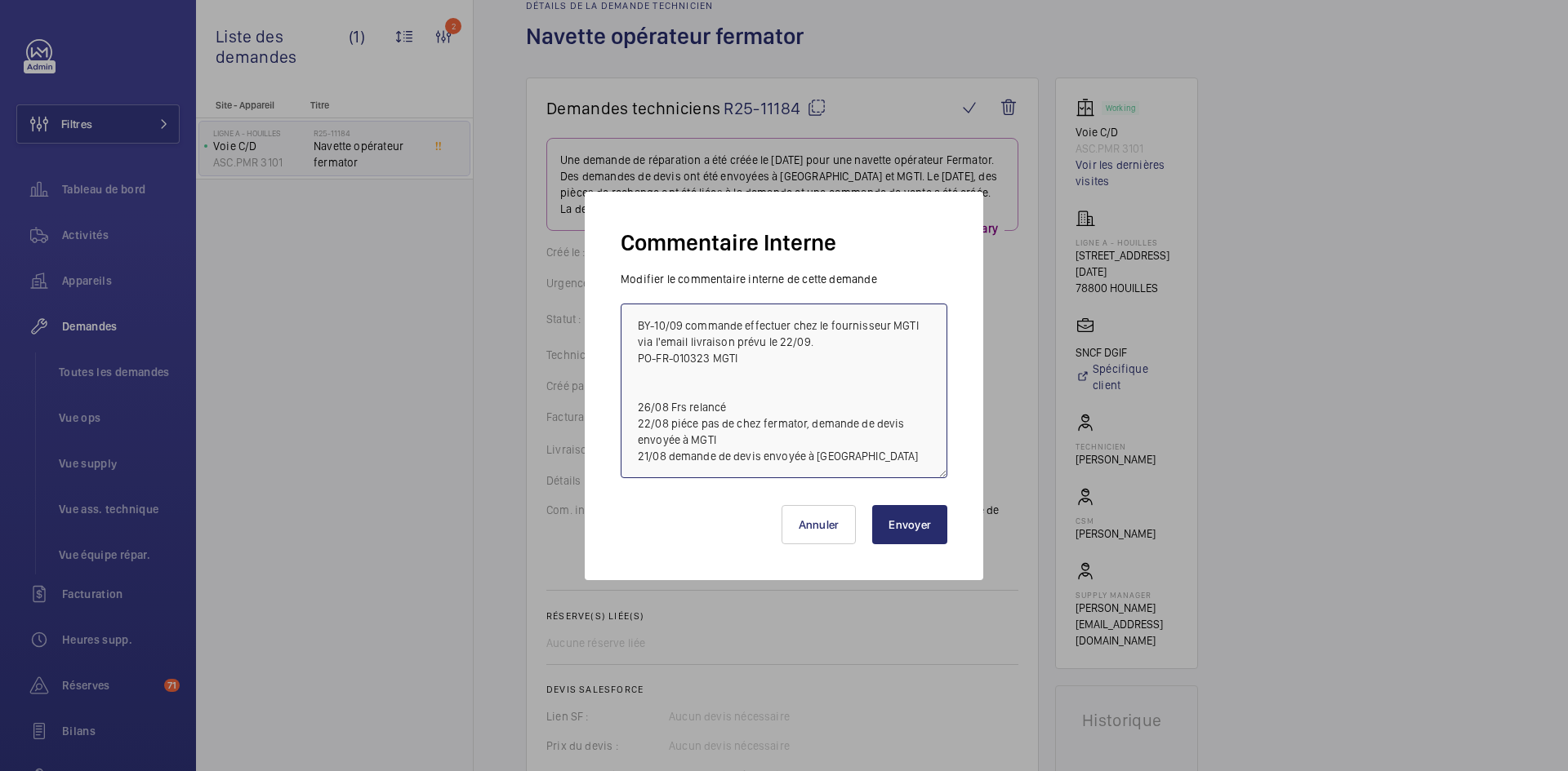
type textarea "BY-10/09 commande effectuer chez le fournisseur MGTI via l'email livraison prév…"
click at [904, 523] on button "Envoyer" at bounding box center [909, 525] width 75 height 39
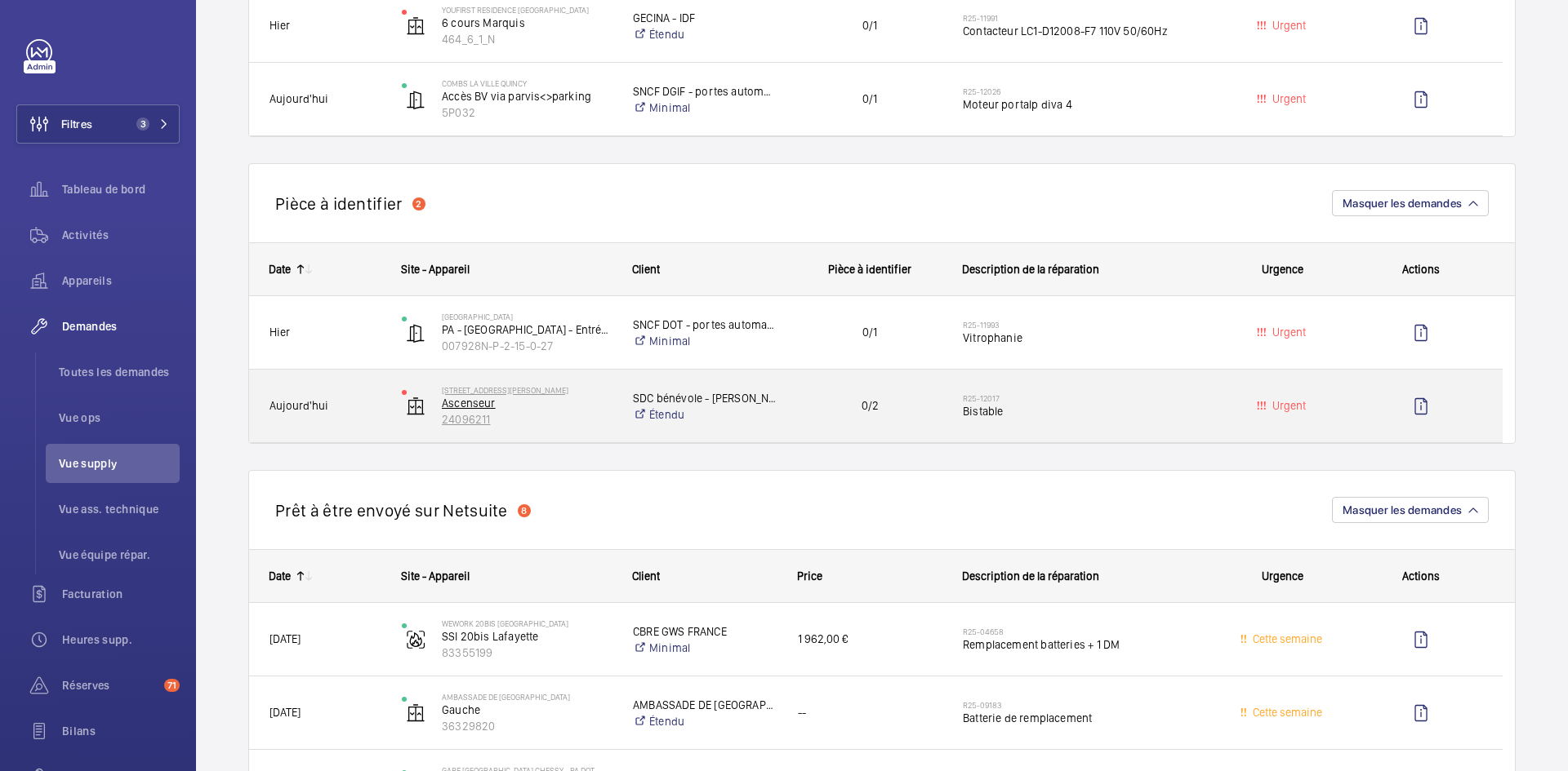
scroll to position [1224, 0]
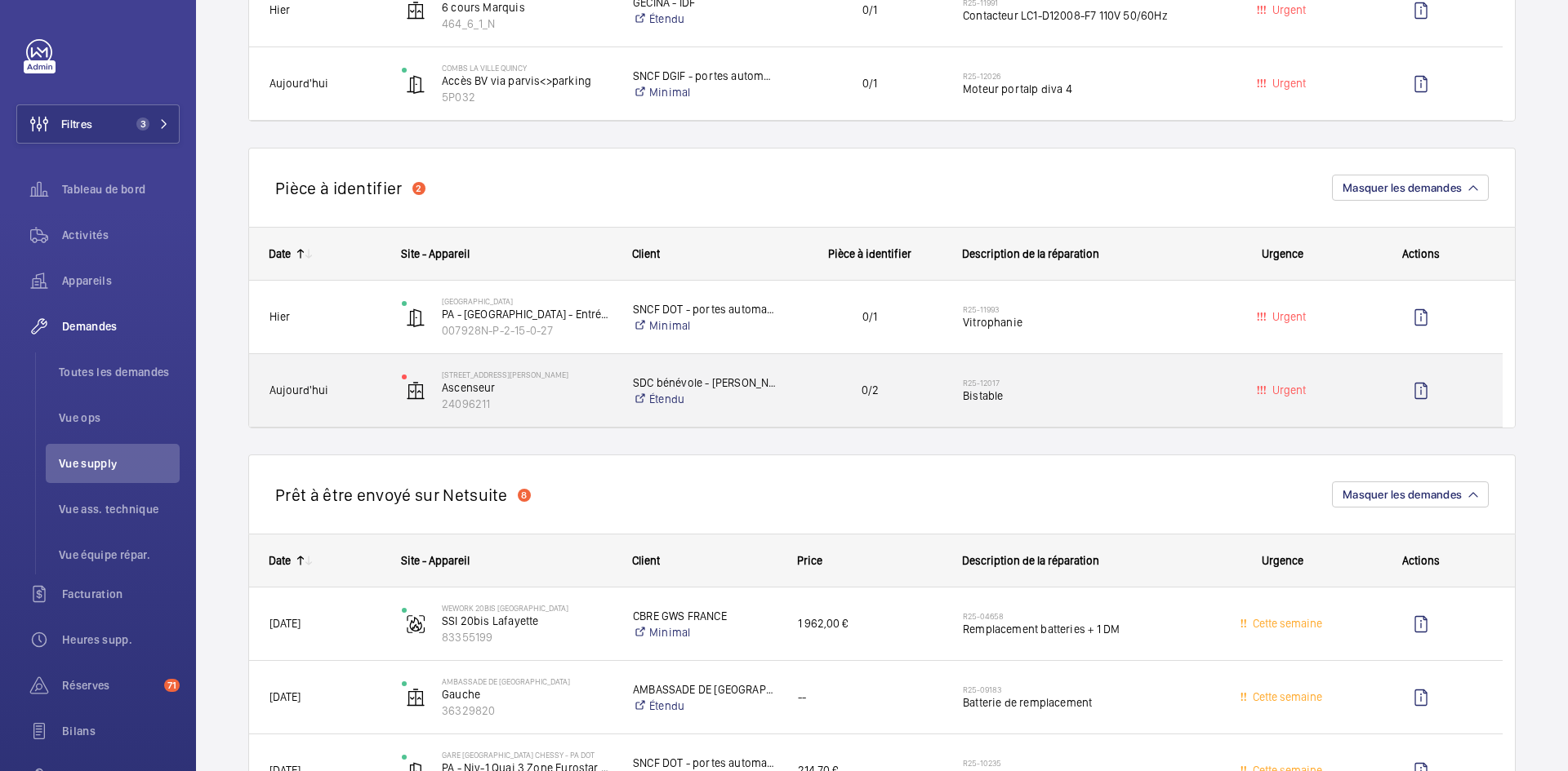
click at [342, 385] on span "Aujourd'hui" at bounding box center [324, 391] width 111 height 19
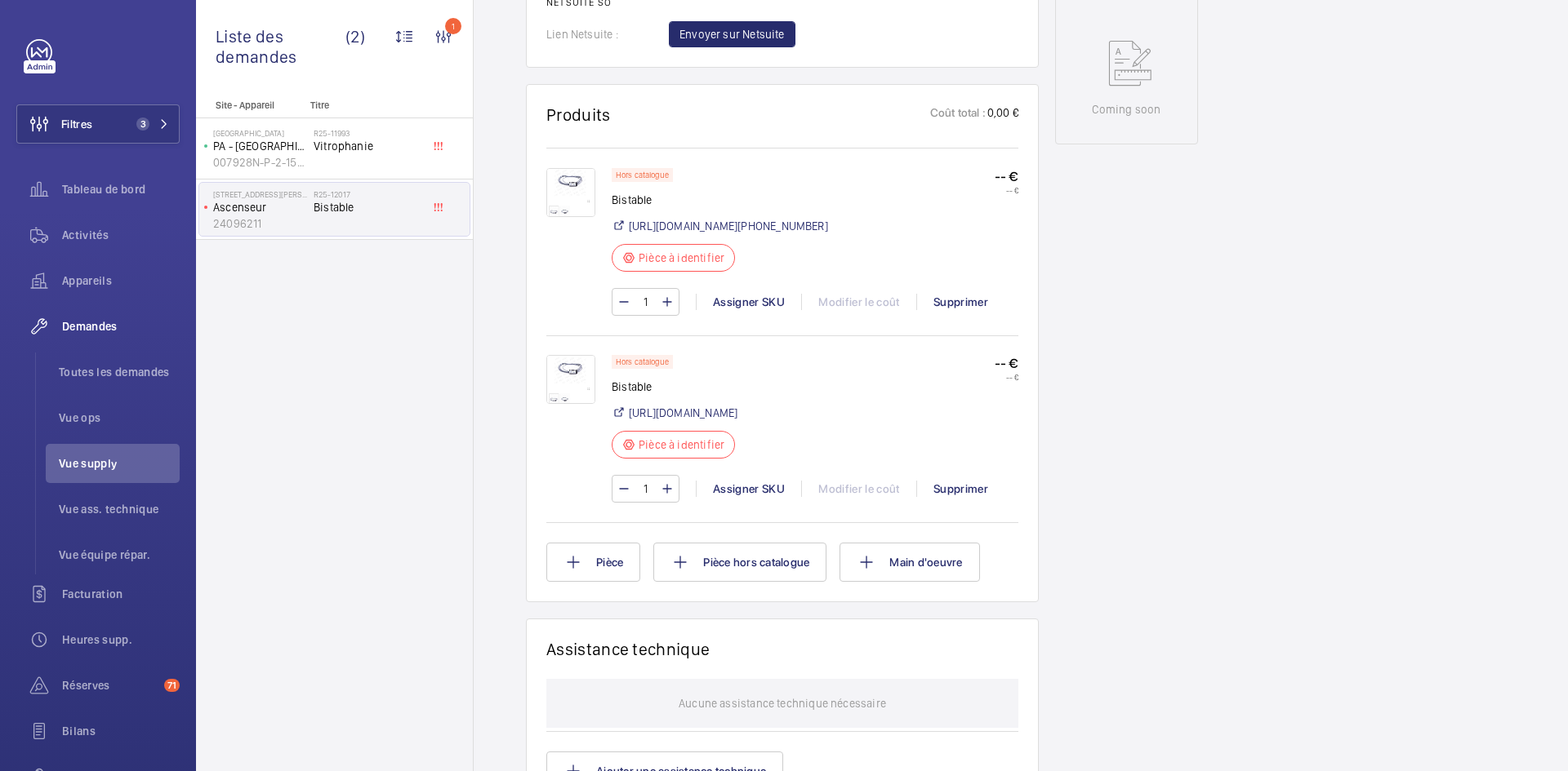
scroll to position [898, 0]
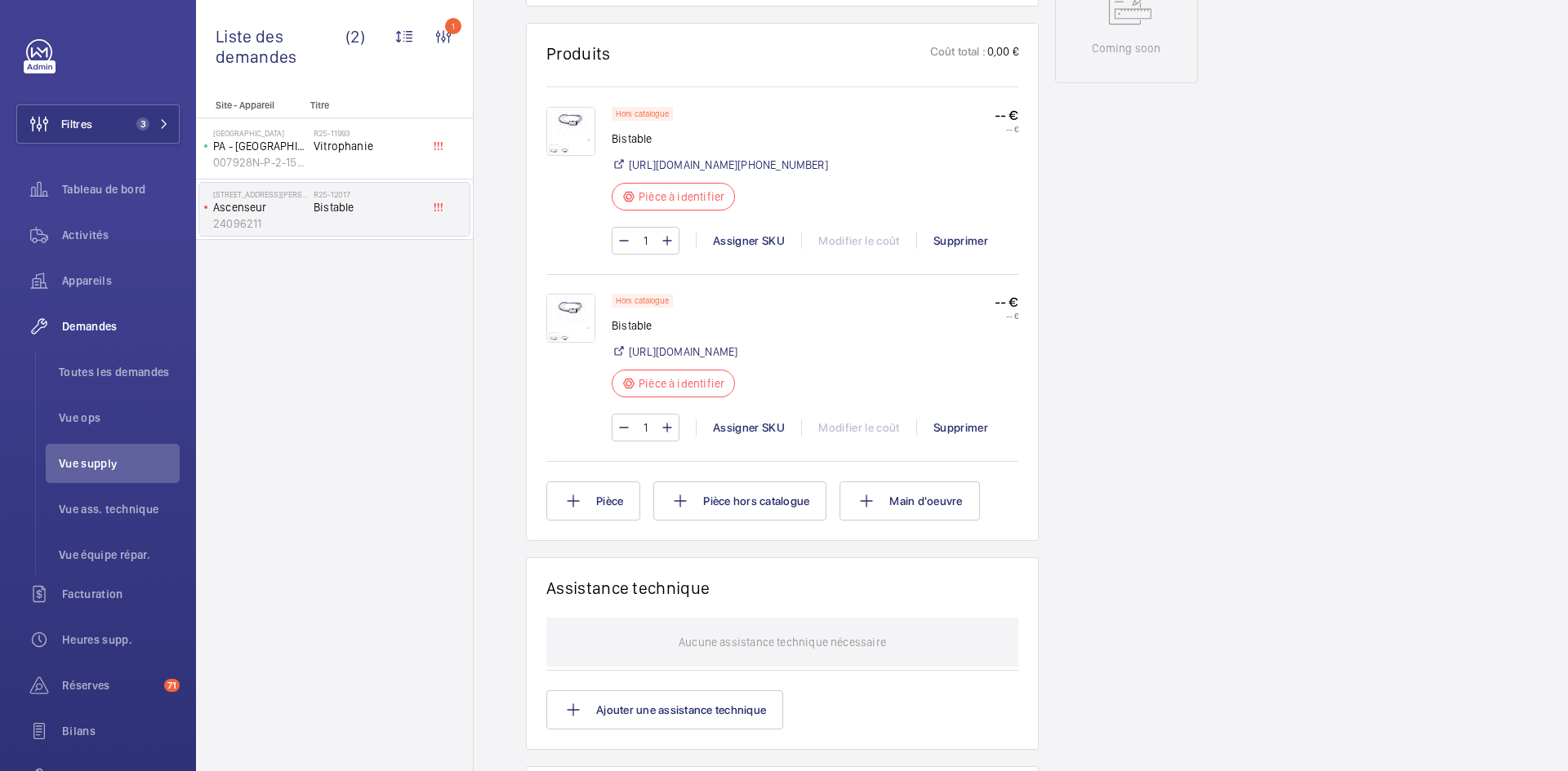
click at [575, 343] on img at bounding box center [571, 318] width 49 height 49
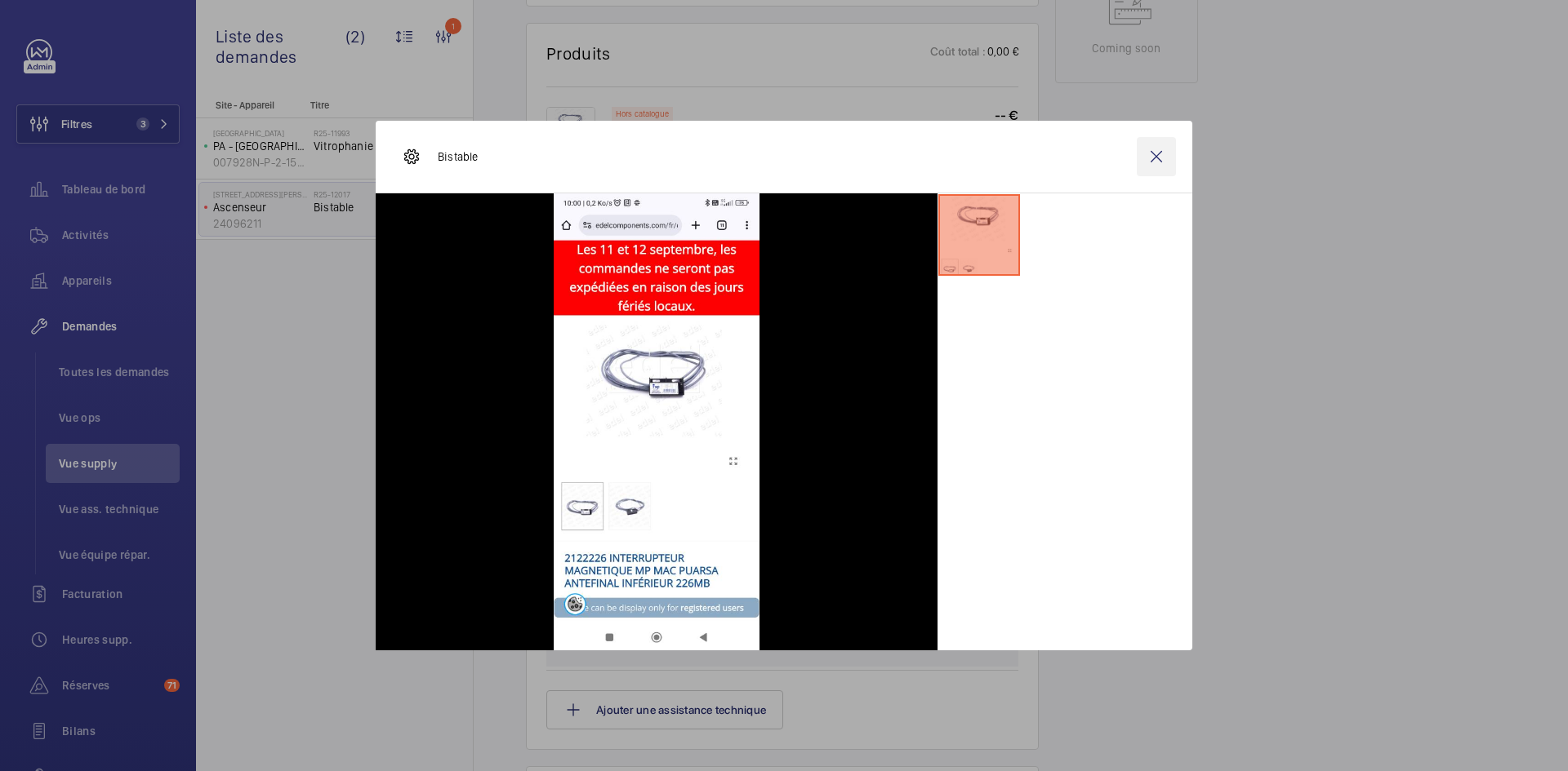
click at [1159, 157] on wm-front-icon-button at bounding box center [1155, 156] width 39 height 39
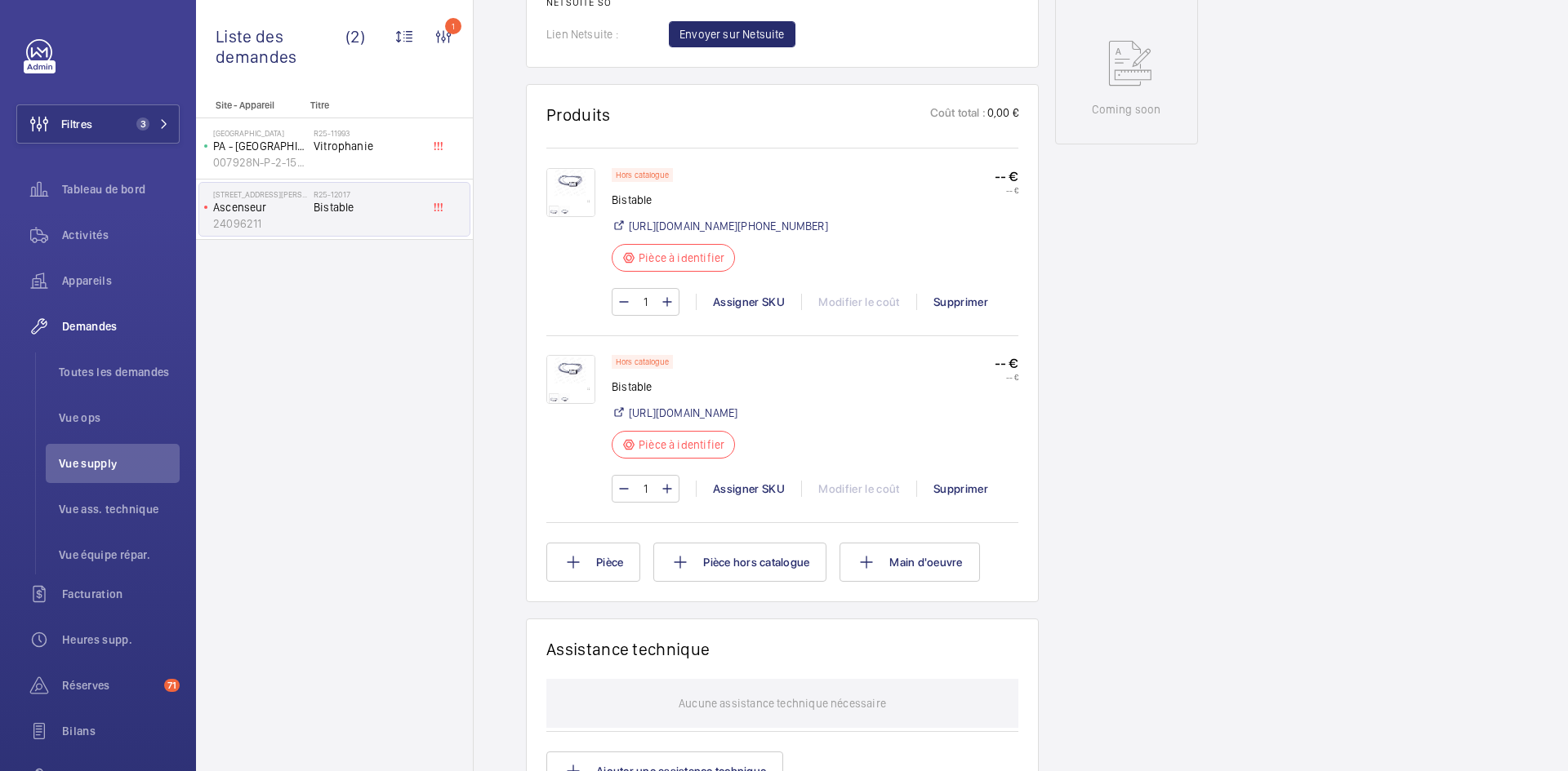
scroll to position [653, 0]
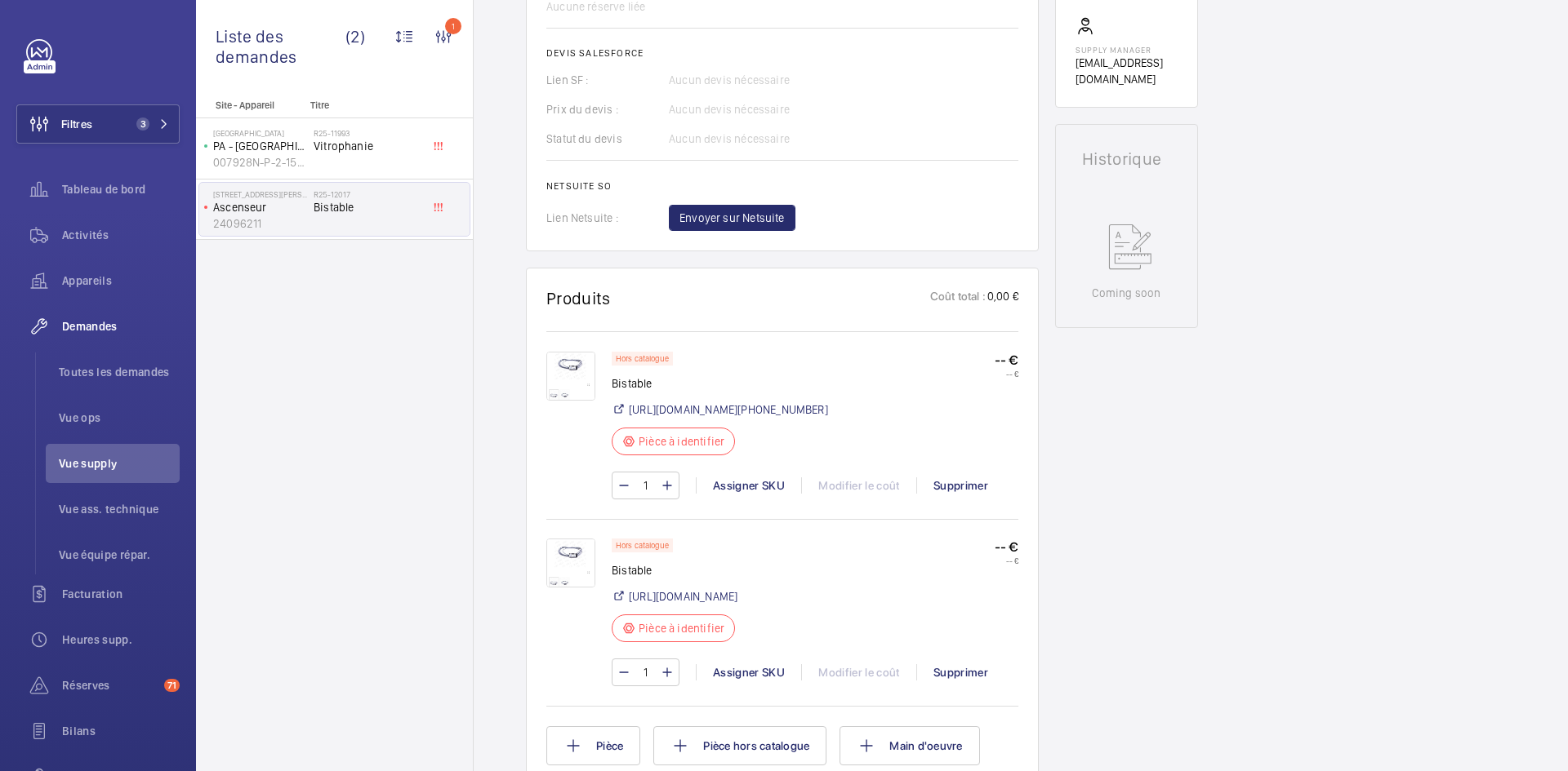
click at [566, 381] on img at bounding box center [571, 376] width 49 height 49
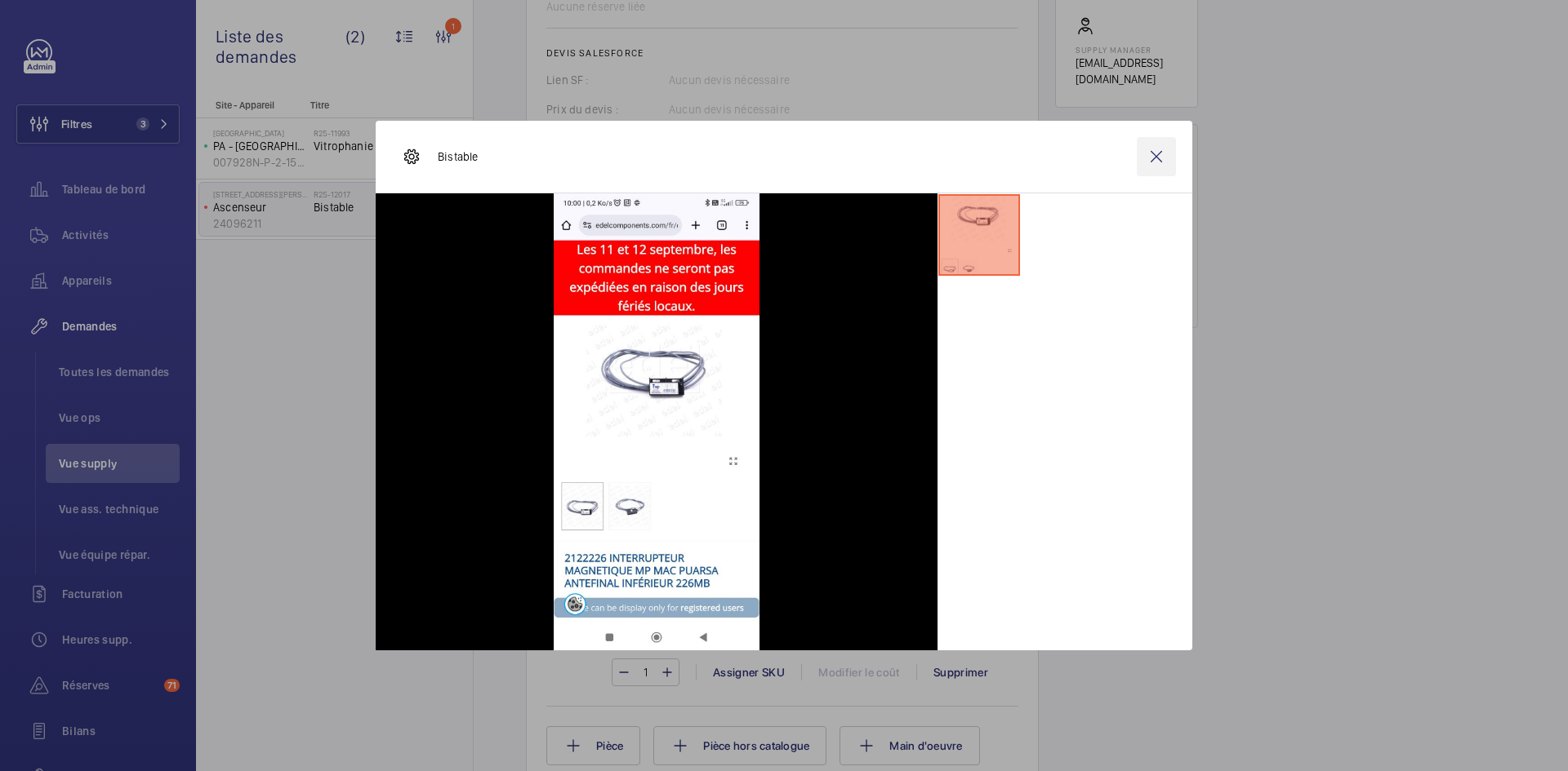
click at [1159, 157] on wm-front-icon-button at bounding box center [1155, 156] width 39 height 39
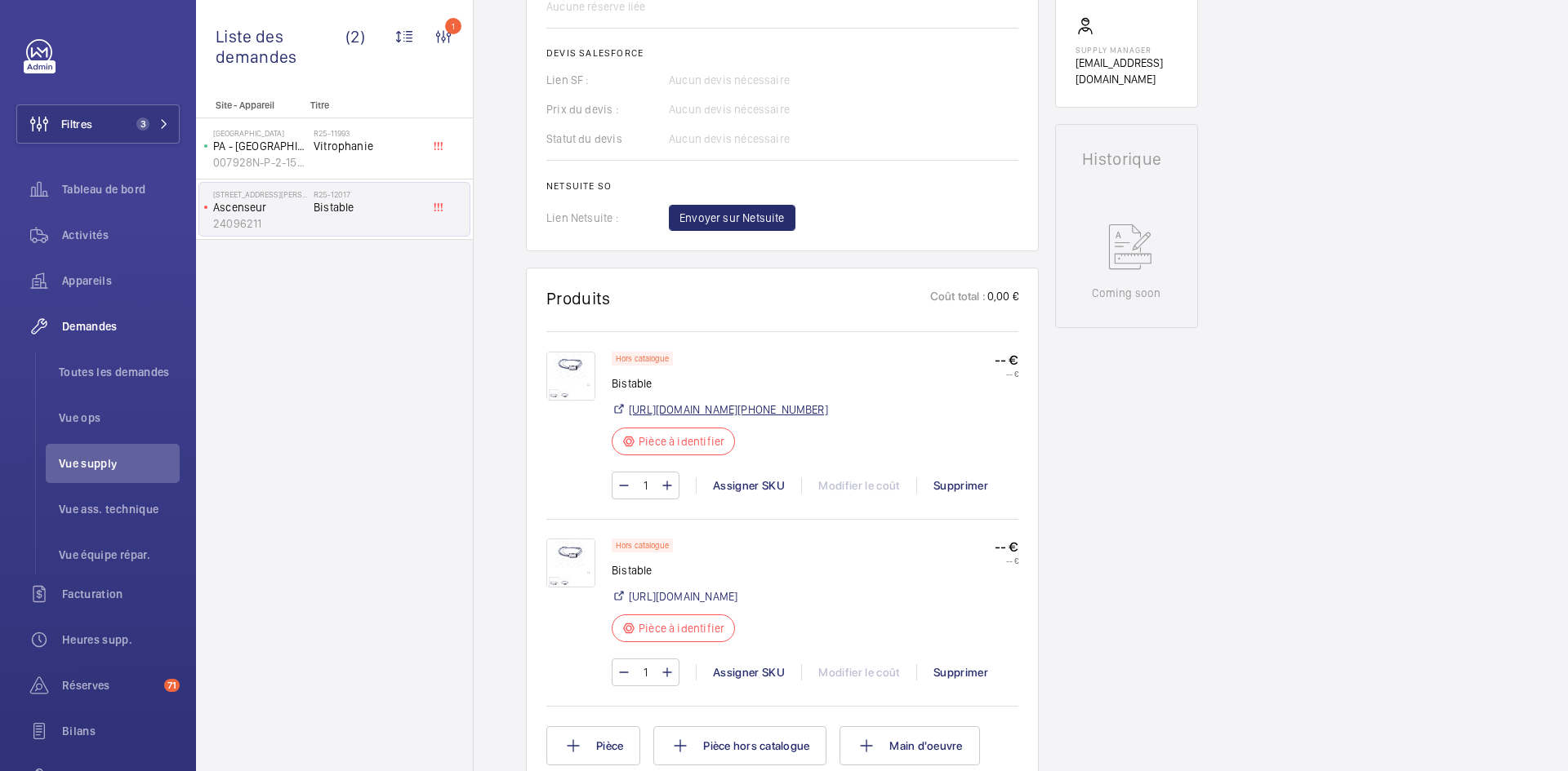
drag, startPoint x: 794, startPoint y: 424, endPoint x: 781, endPoint y: 419, distance: 13.9
click at [781, 418] on link "https://edelcomponents.com/fr/detecteurs-magnetiques/5049-2122228-int_-magnetiq…" at bounding box center [728, 409] width 200 height 16
click at [699, 605] on link "https://edelcomponents.com/fr/detecteurs-magnetiques/2089-2122226-interrupteur-…" at bounding box center [683, 596] width 108 height 16
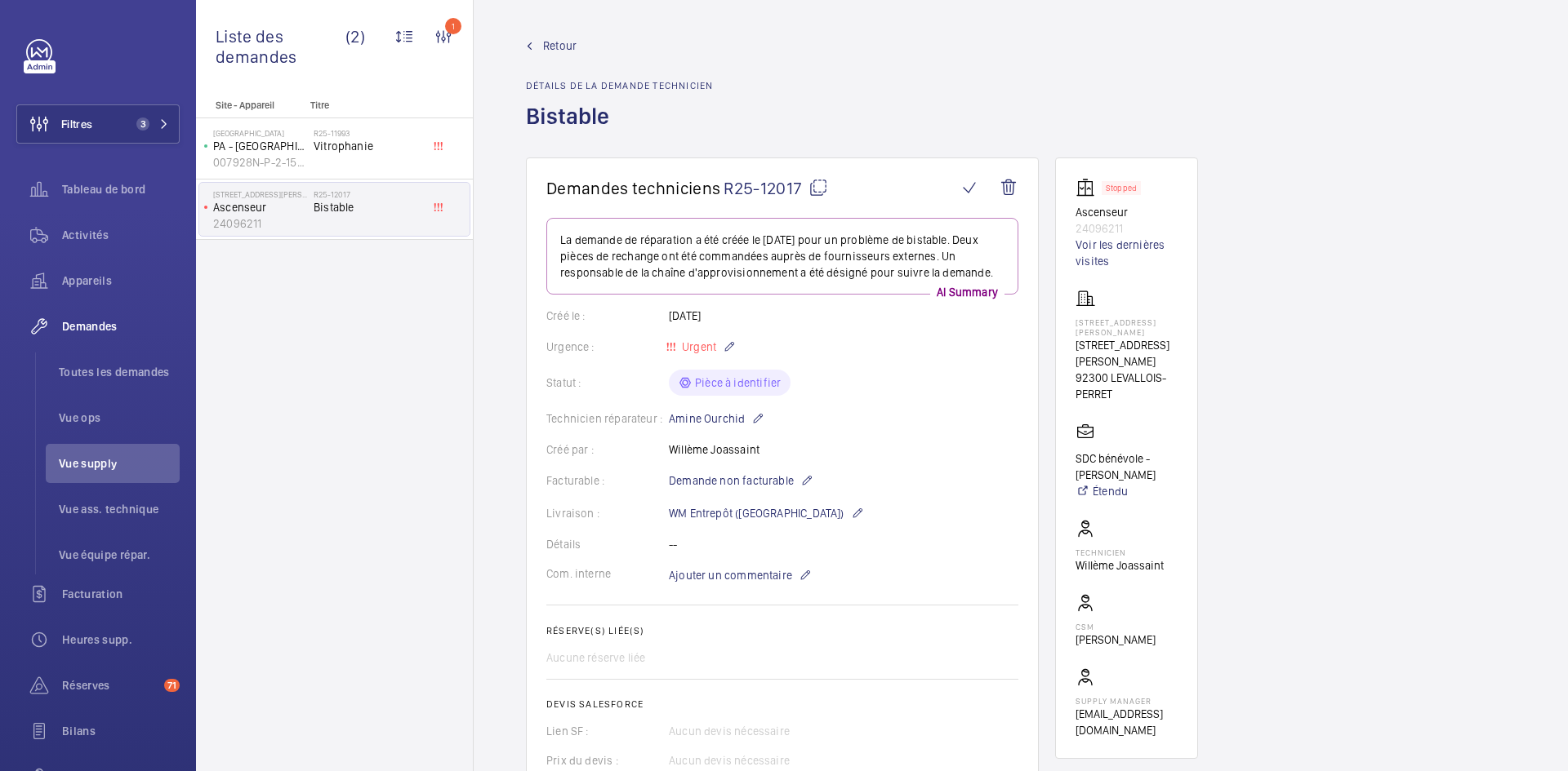
scroll to position [0, 0]
click at [819, 188] on mat-icon at bounding box center [818, 189] width 20 height 20
click at [770, 586] on span "Ajouter un commentaire" at bounding box center [730, 577] width 124 height 16
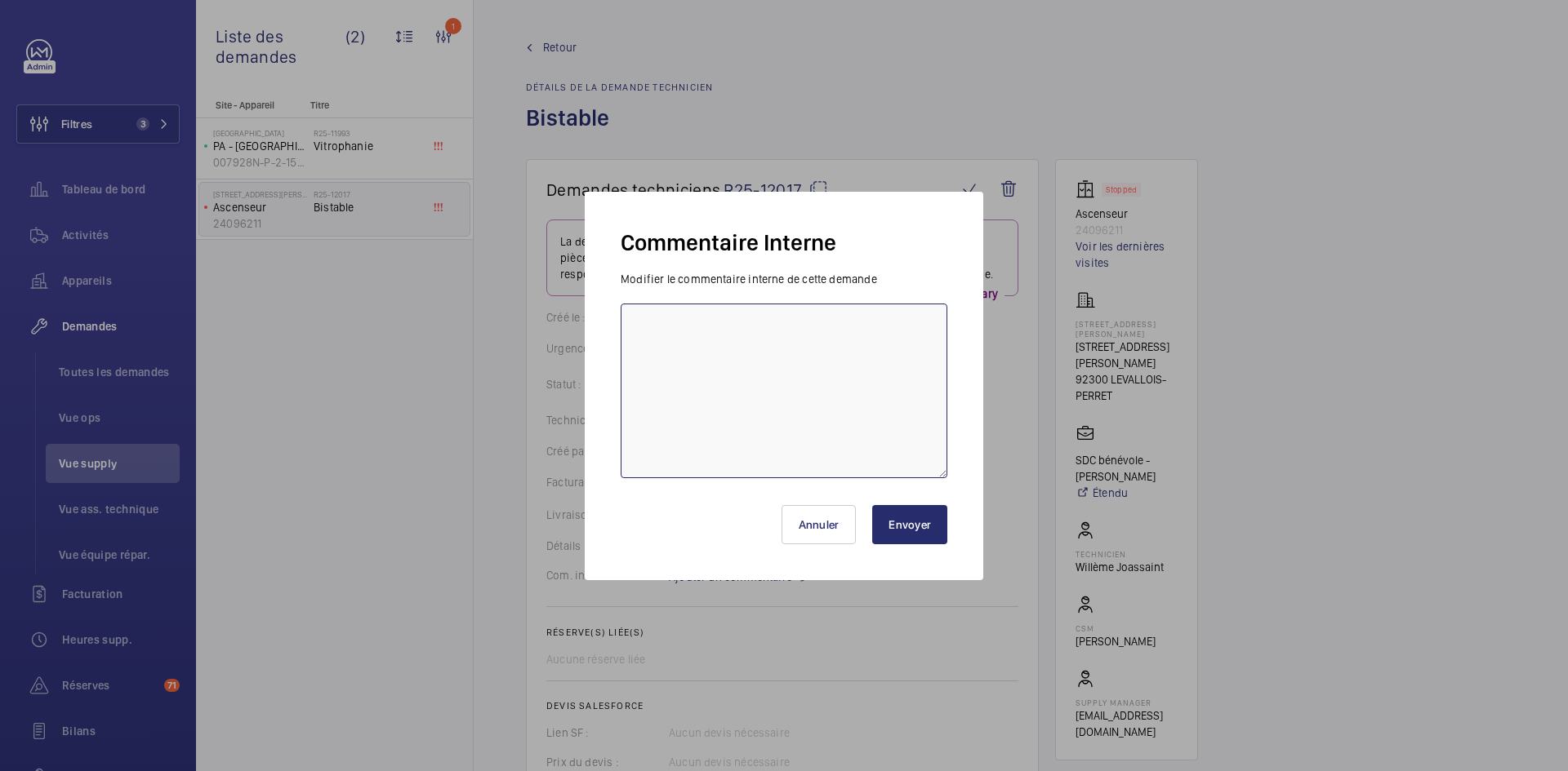
click at [679, 316] on textarea at bounding box center [784, 391] width 326 height 175
type textarea "BY-10/09 demande de devis envoyée au fournisseur MACPURSA attente de retour."
click at [916, 523] on button "Envoyer" at bounding box center [909, 525] width 75 height 39
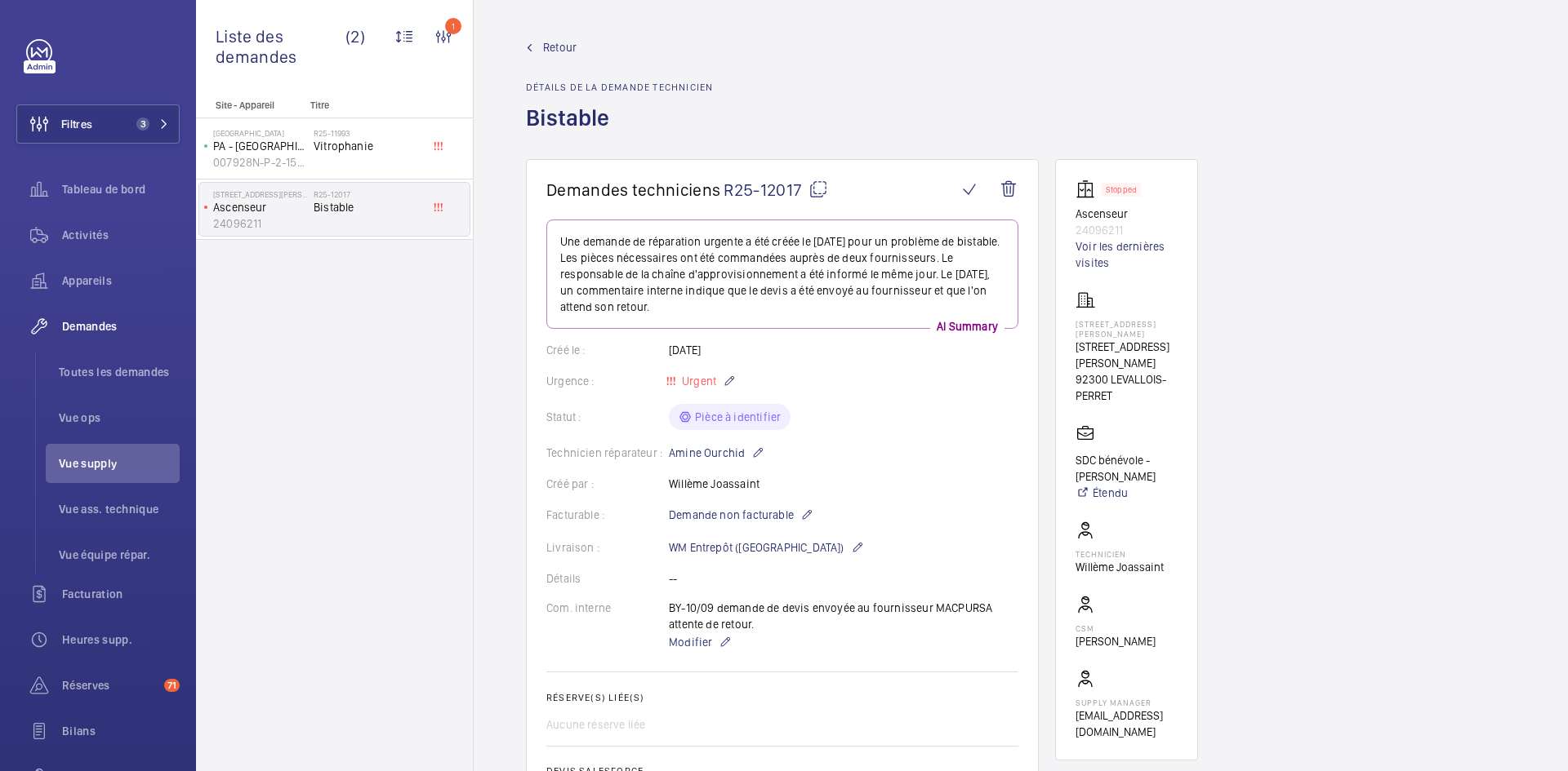
click at [557, 48] on span "Retour" at bounding box center [559, 47] width 33 height 16
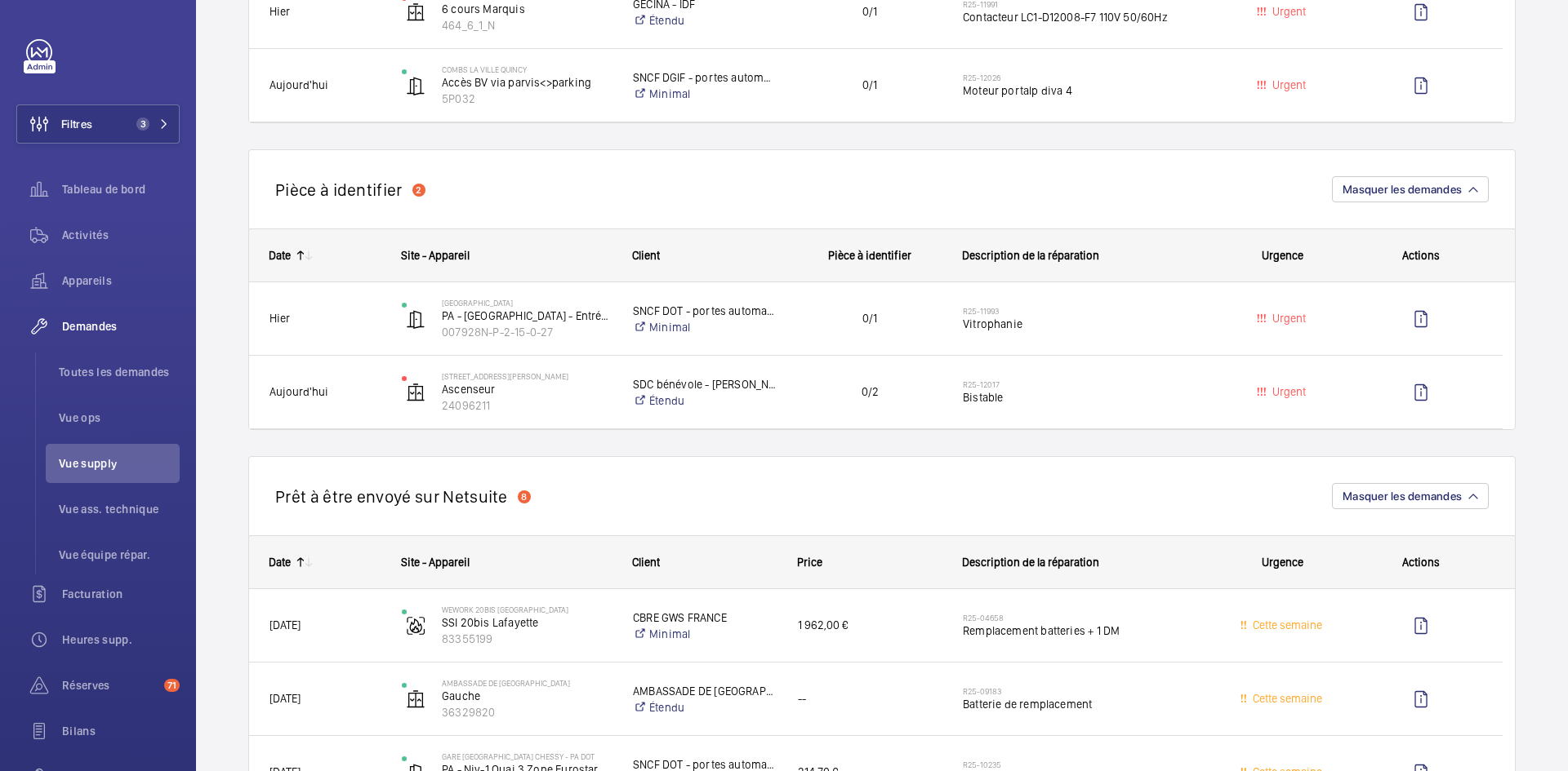
scroll to position [1224, 0]
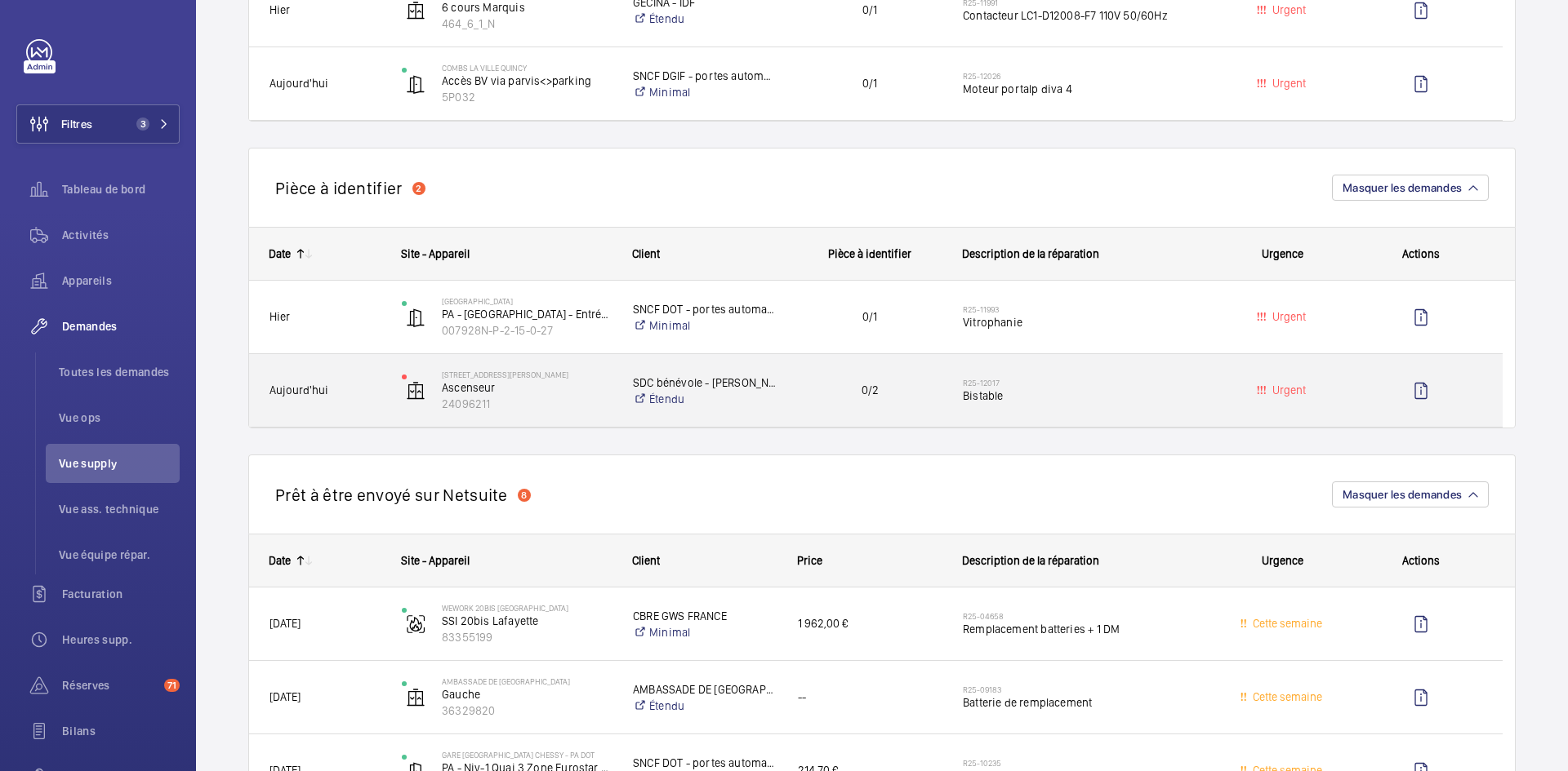
click at [378, 394] on span "Aujourd'hui" at bounding box center [324, 391] width 111 height 19
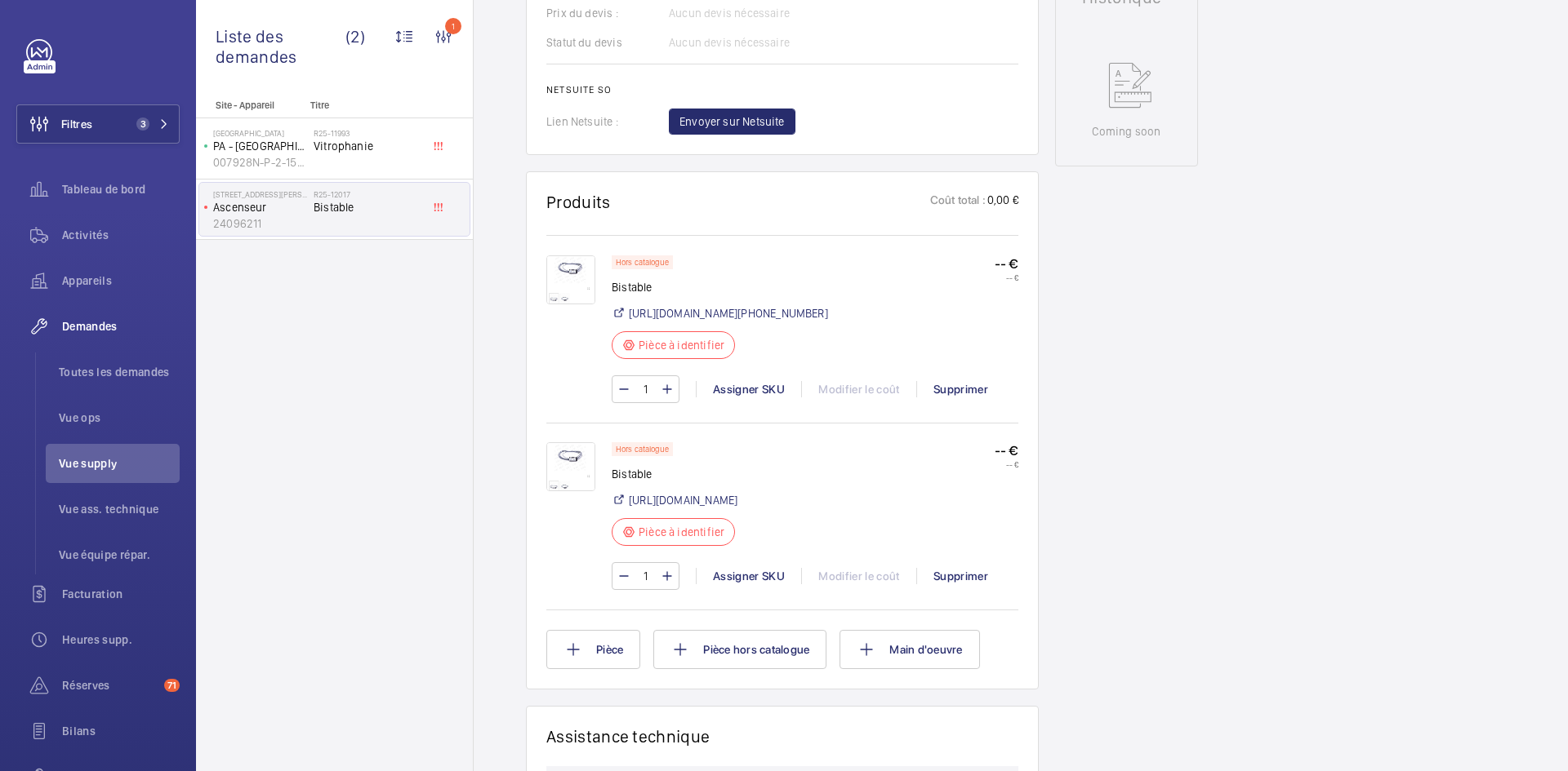
scroll to position [817, 0]
click at [577, 263] on img at bounding box center [571, 279] width 49 height 49
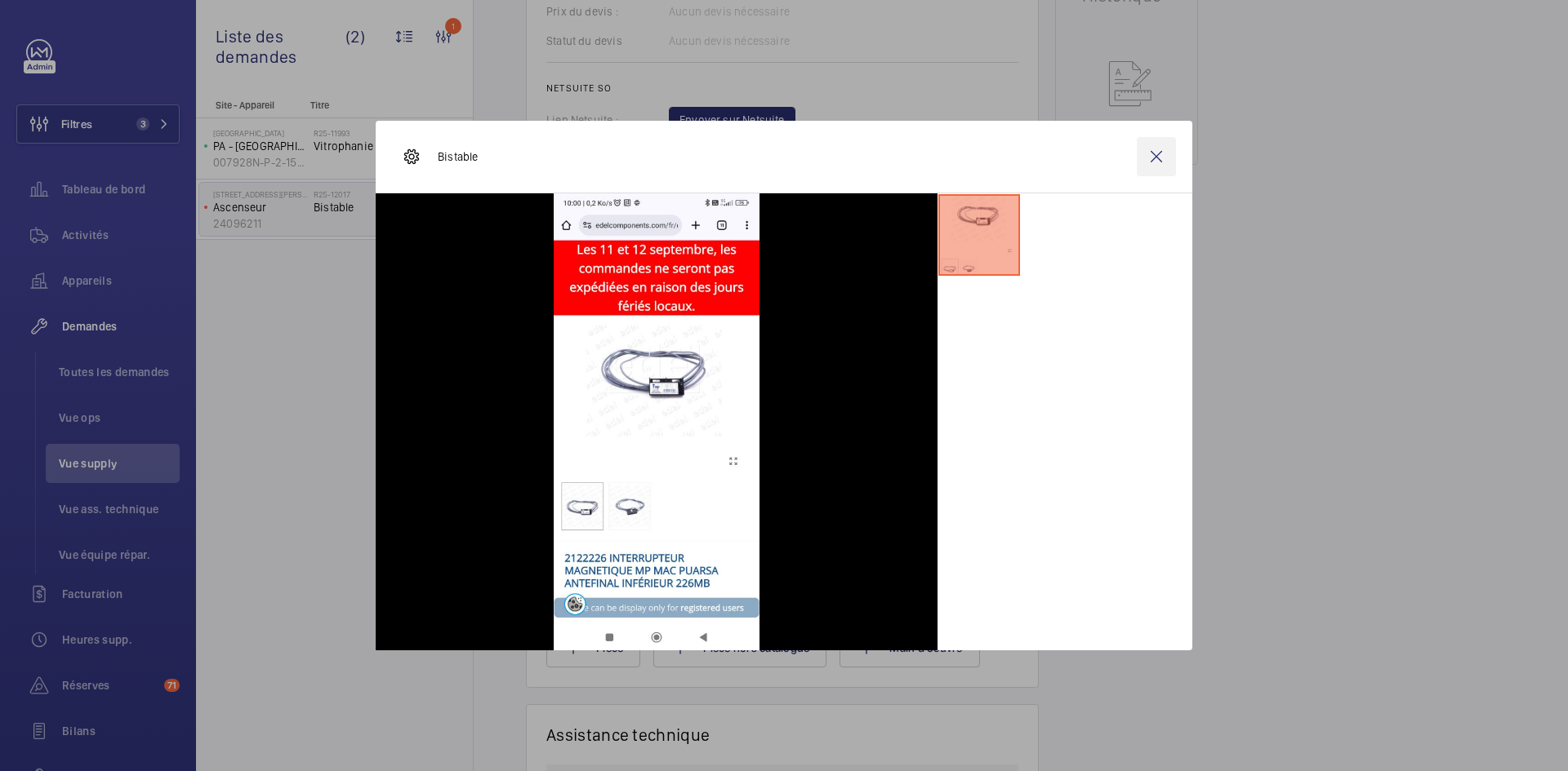
click at [1159, 145] on wm-front-icon-button at bounding box center [1155, 156] width 39 height 39
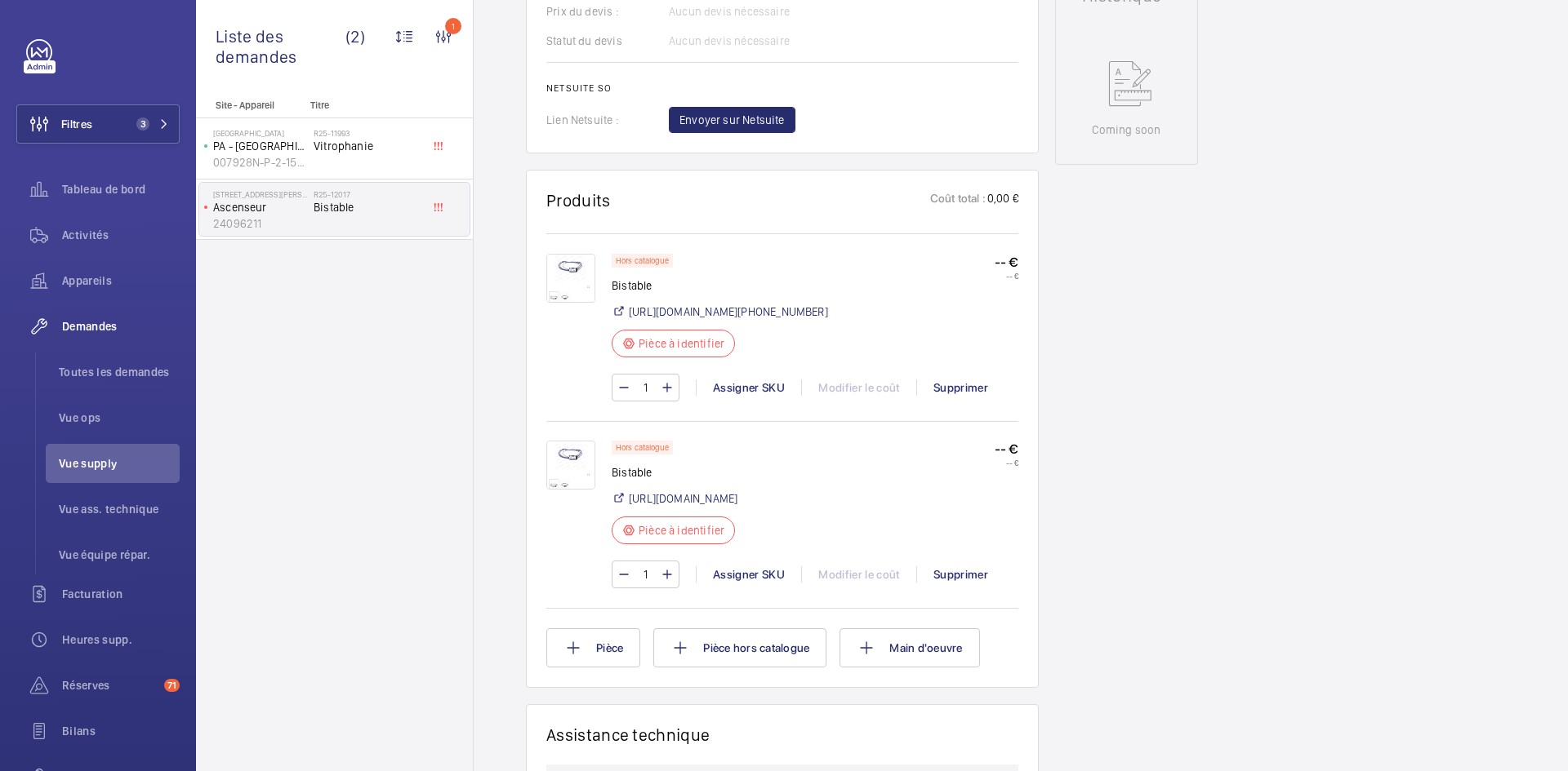
click at [569, 472] on img at bounding box center [571, 466] width 49 height 49
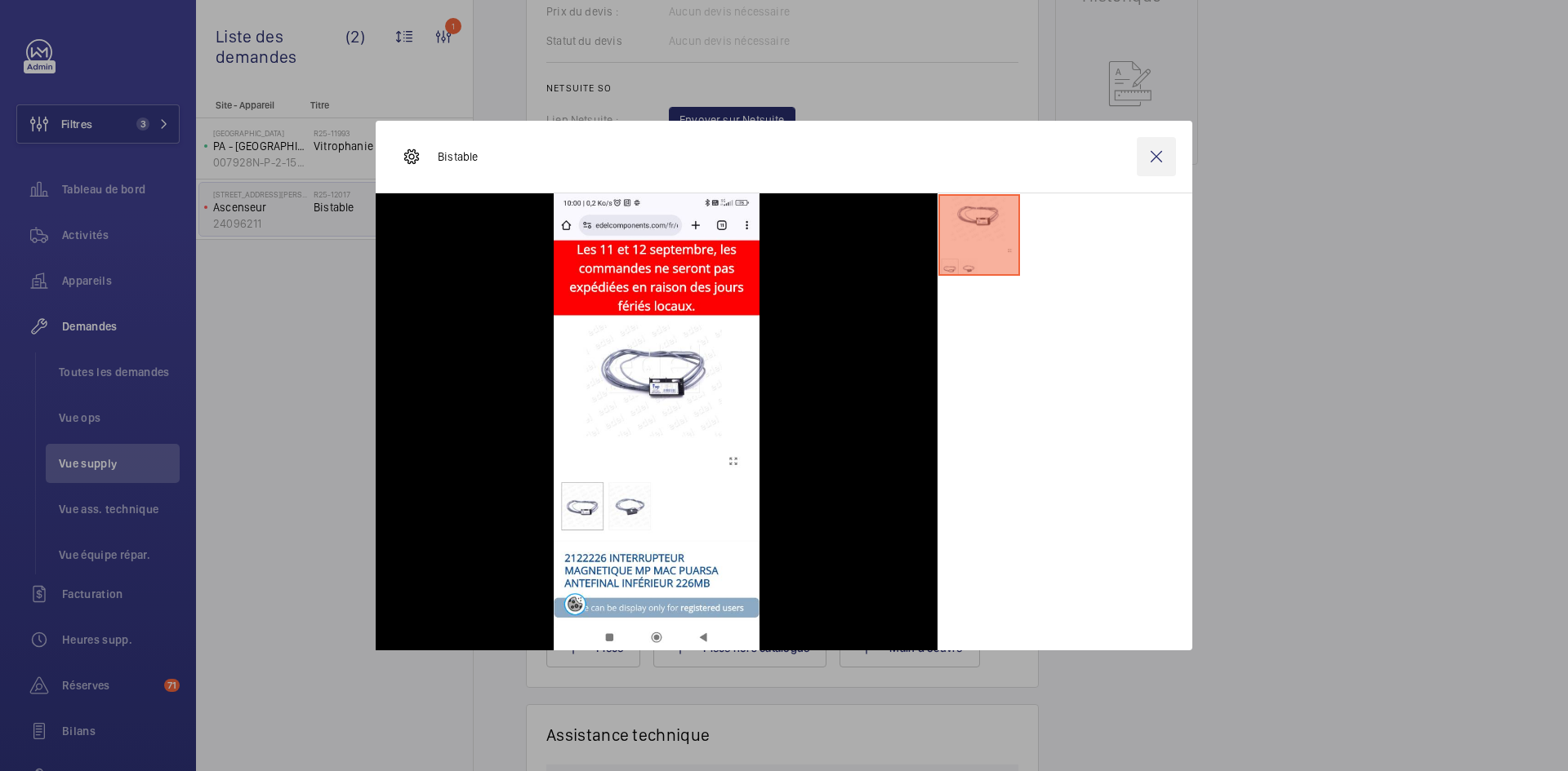
click at [1164, 154] on wm-front-icon-button at bounding box center [1155, 156] width 39 height 39
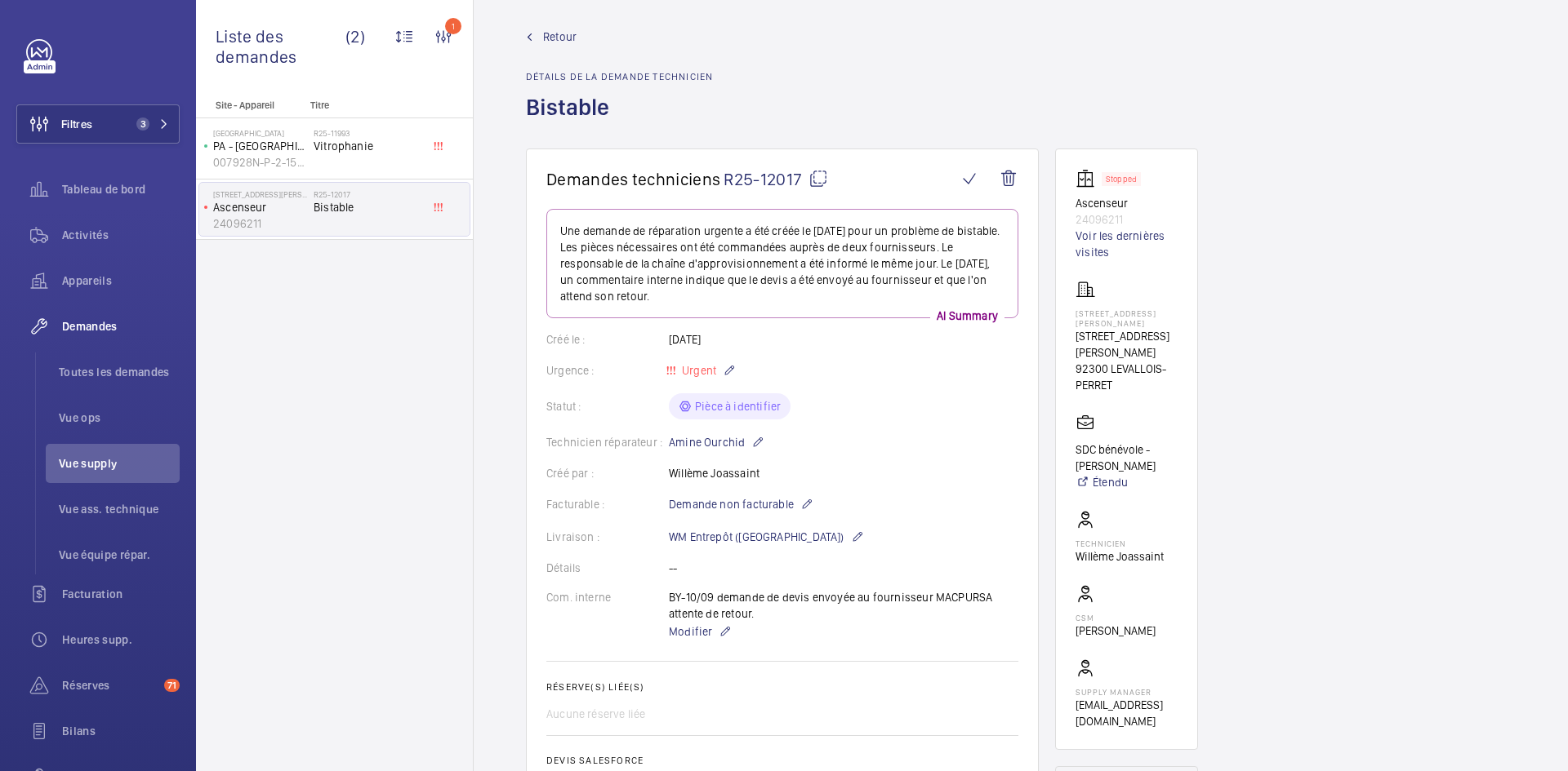
scroll to position [0, 0]
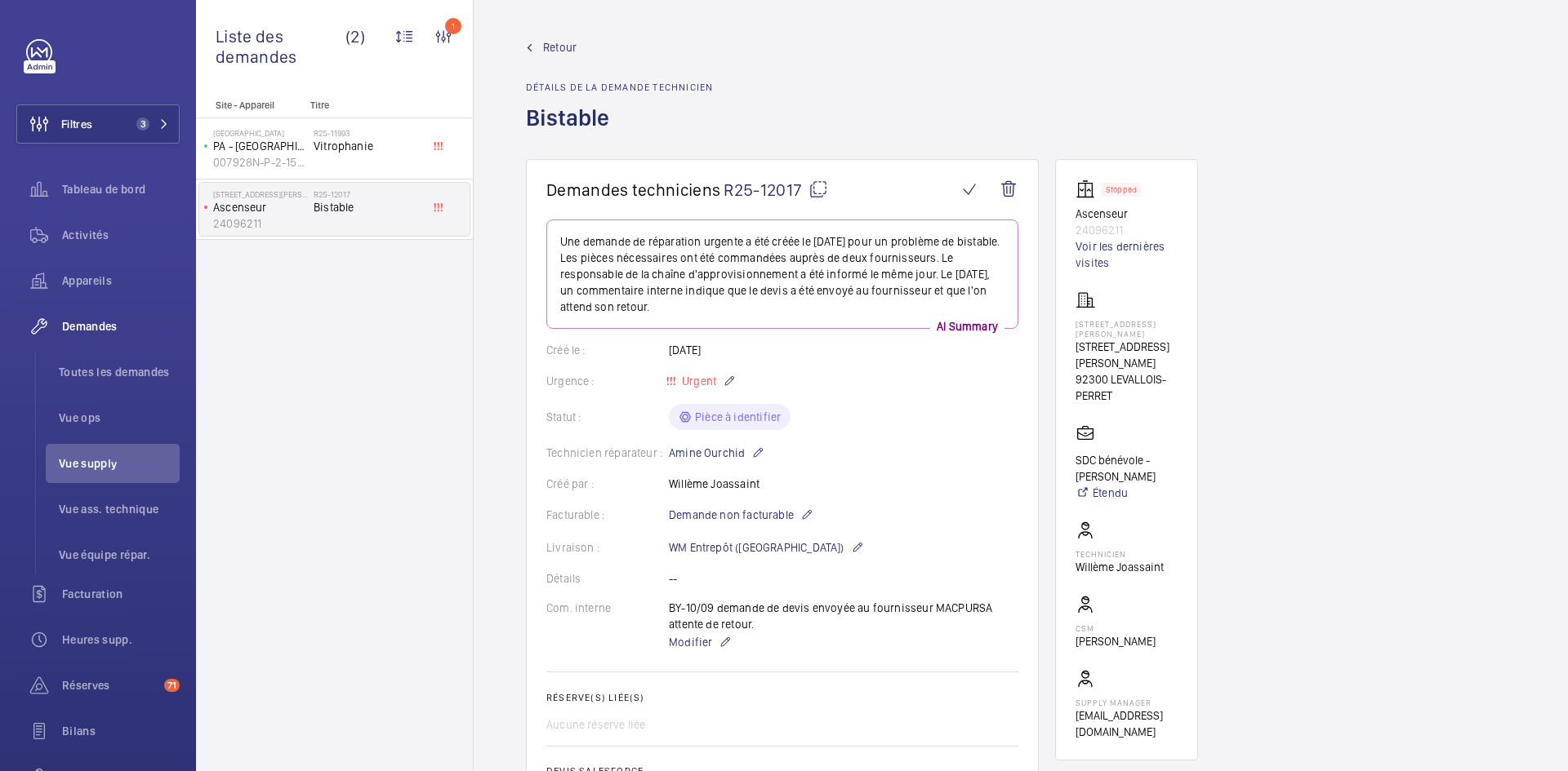
click at [559, 44] on span "Retour" at bounding box center [559, 47] width 33 height 16
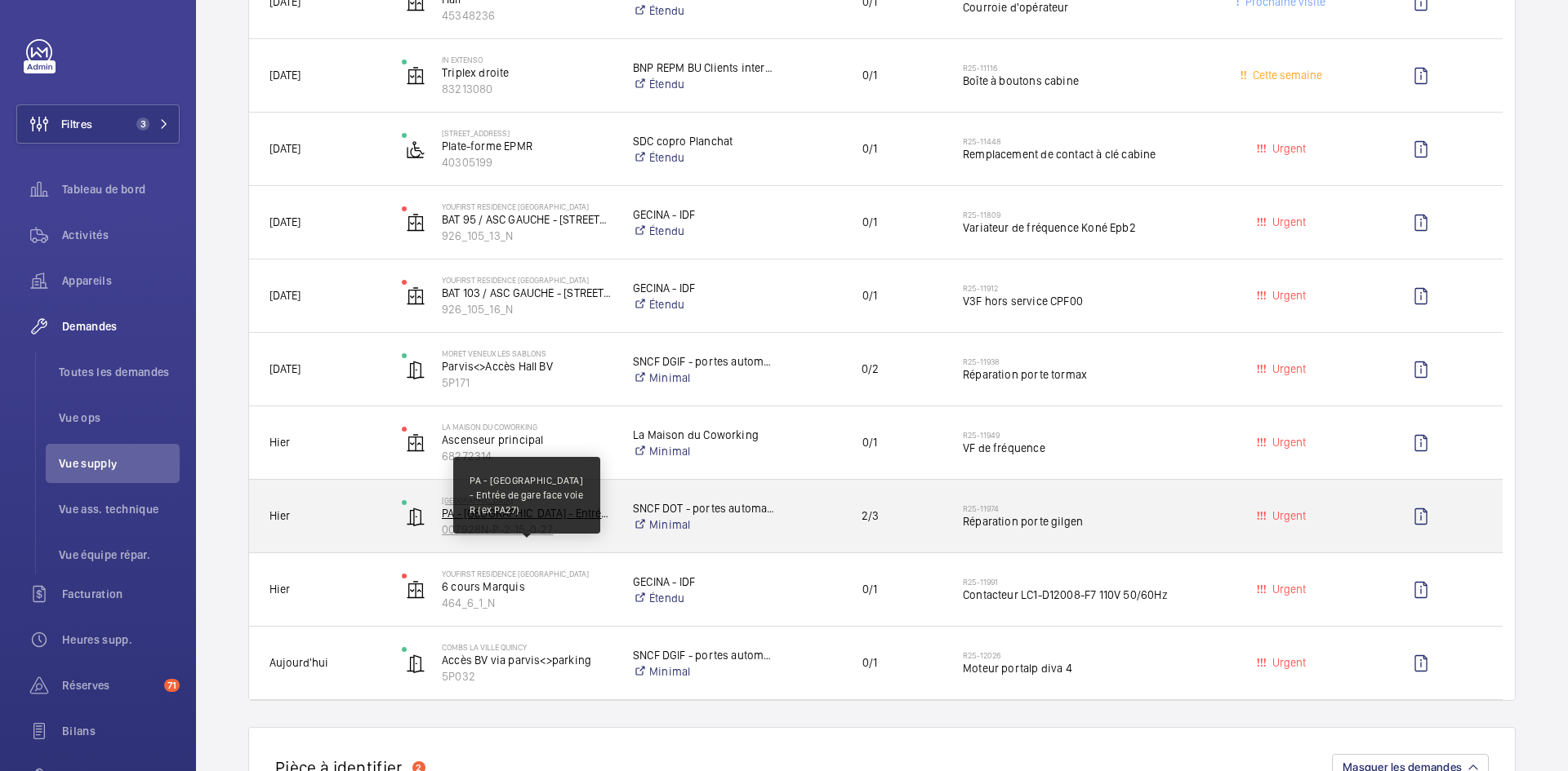
scroll to position [898, 0]
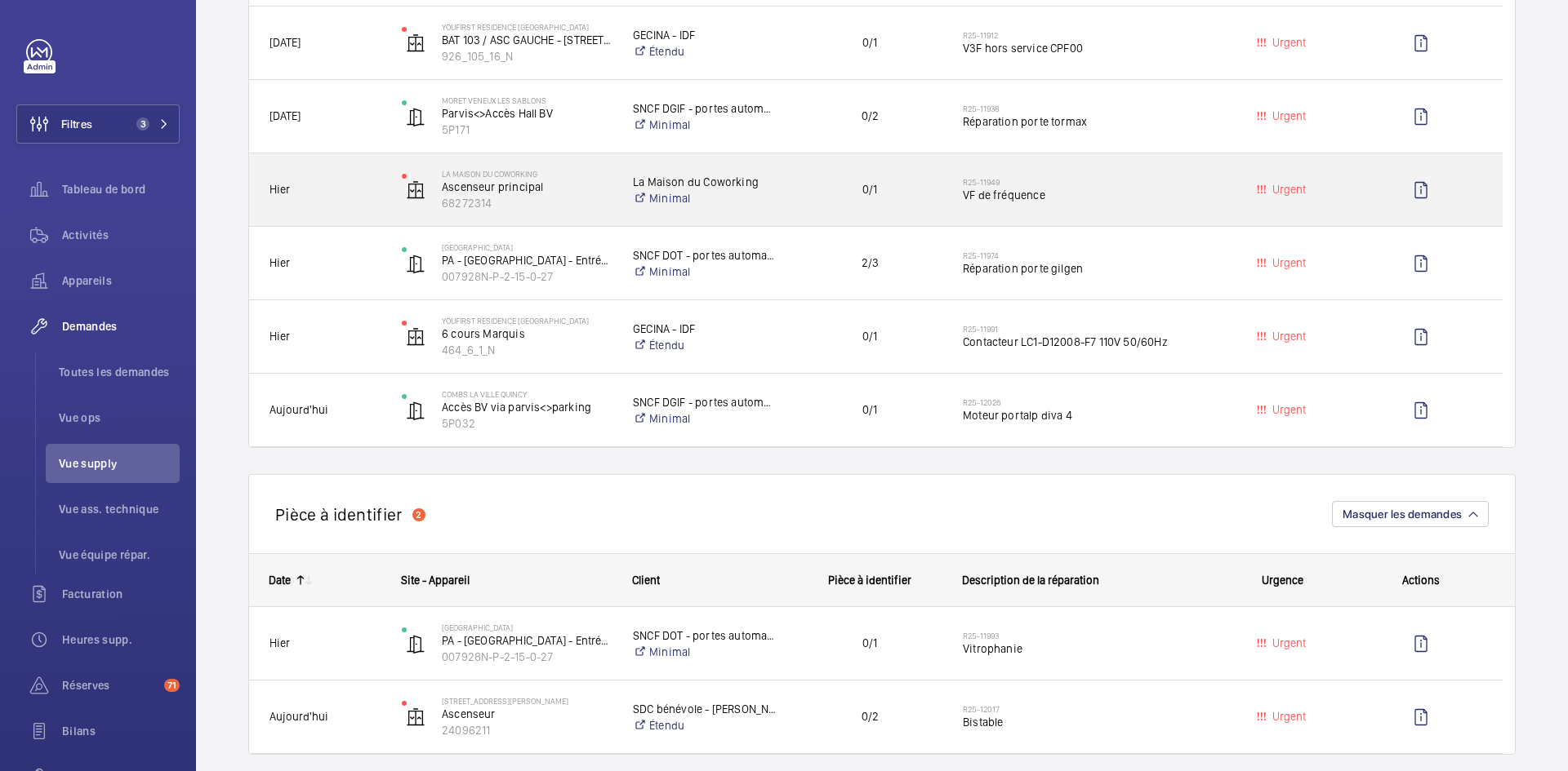
click at [340, 180] on div "Hier" at bounding box center [315, 190] width 130 height 51
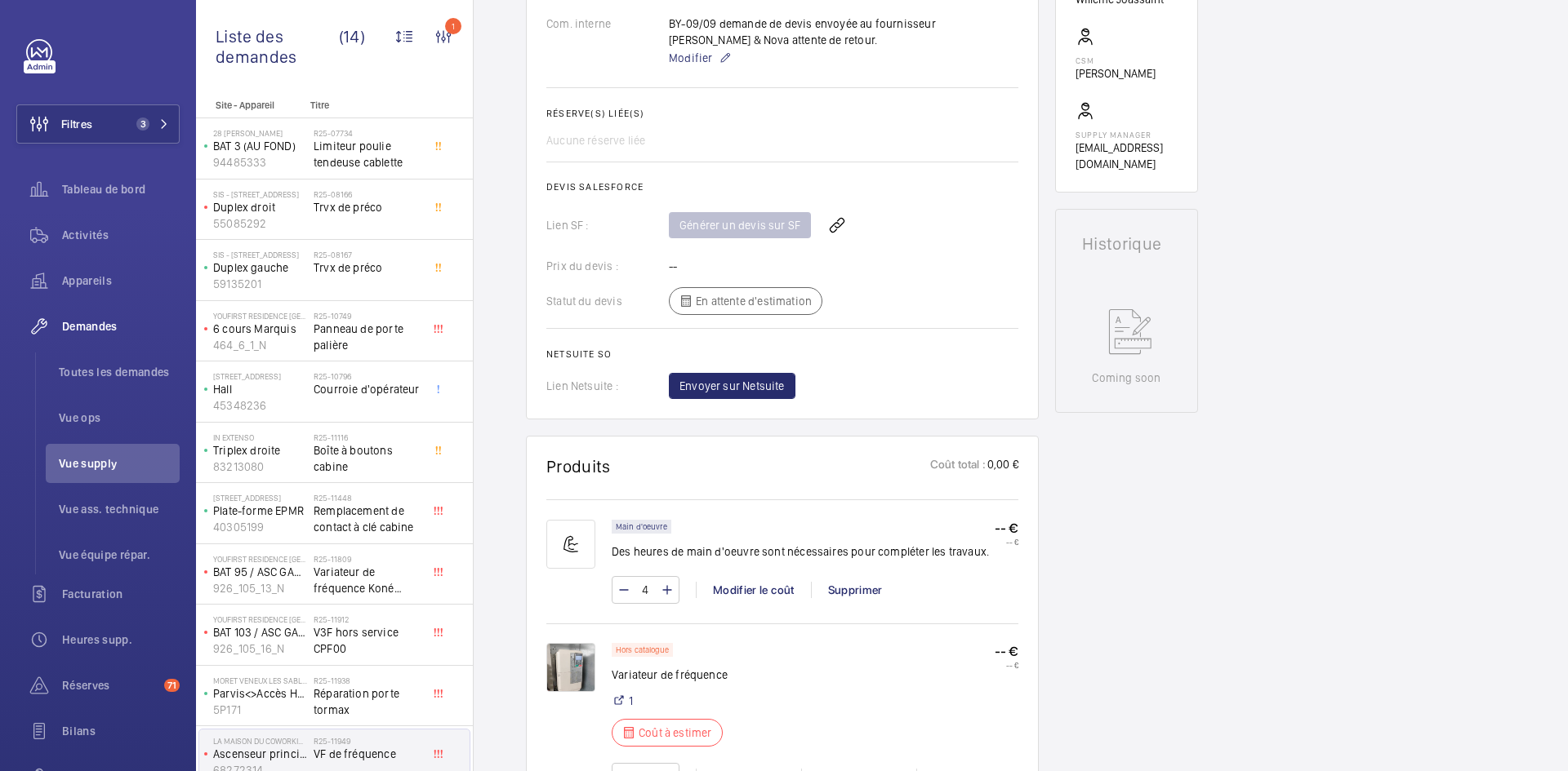
scroll to position [571, 0]
click at [577, 661] on img at bounding box center [571, 665] width 49 height 49
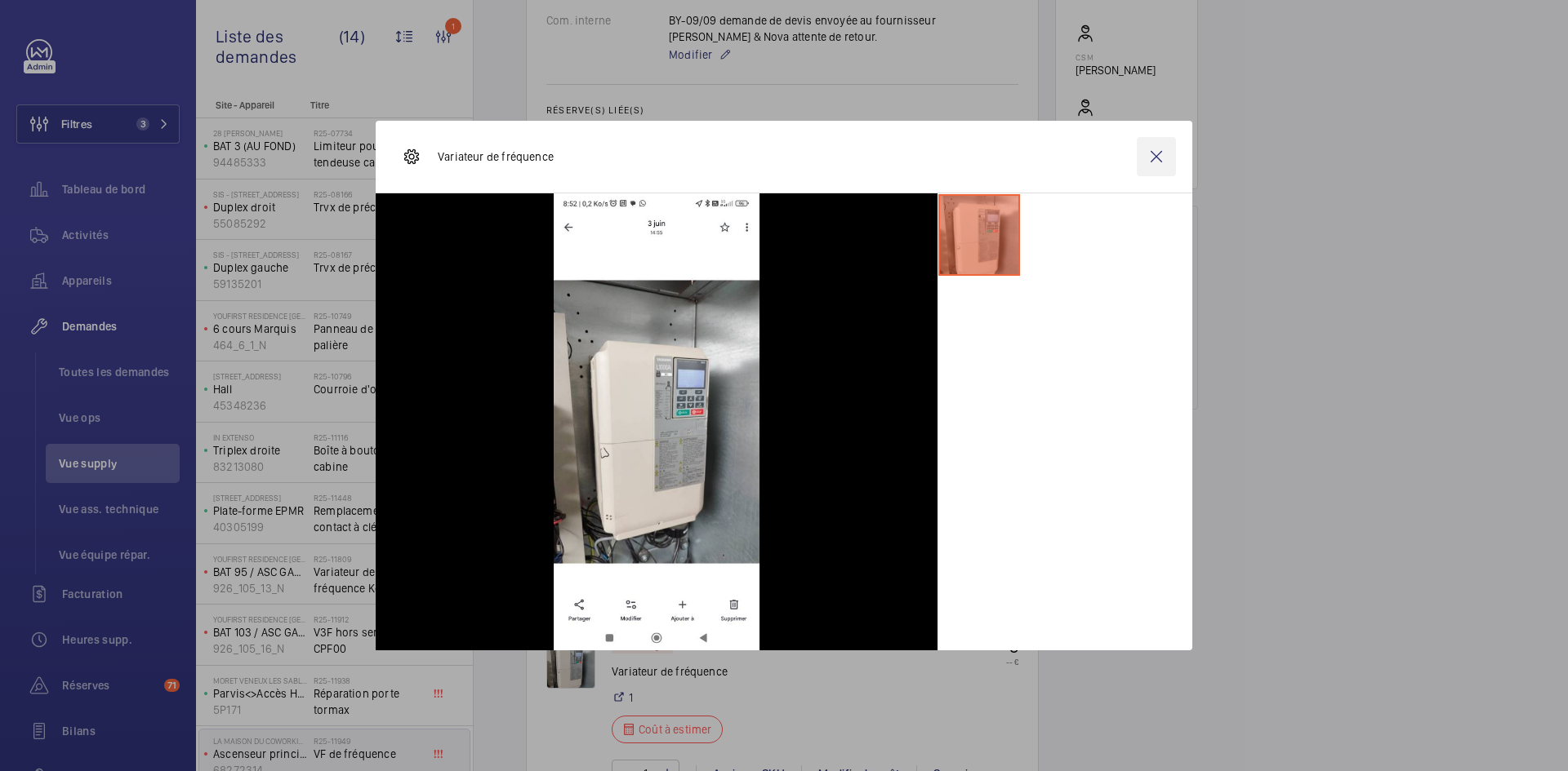
click at [1157, 161] on wm-front-icon-button at bounding box center [1155, 156] width 39 height 39
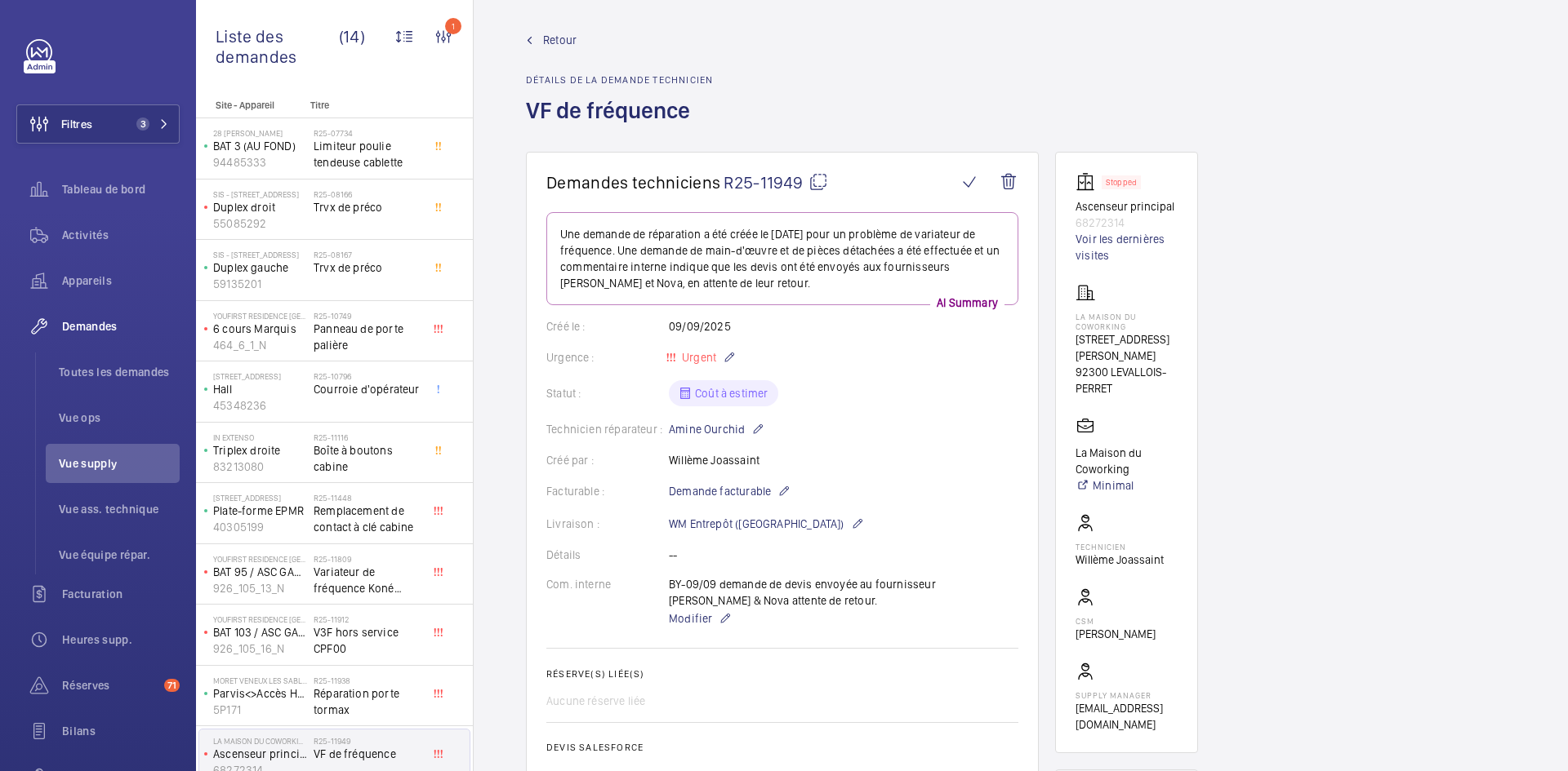
scroll to position [0, 0]
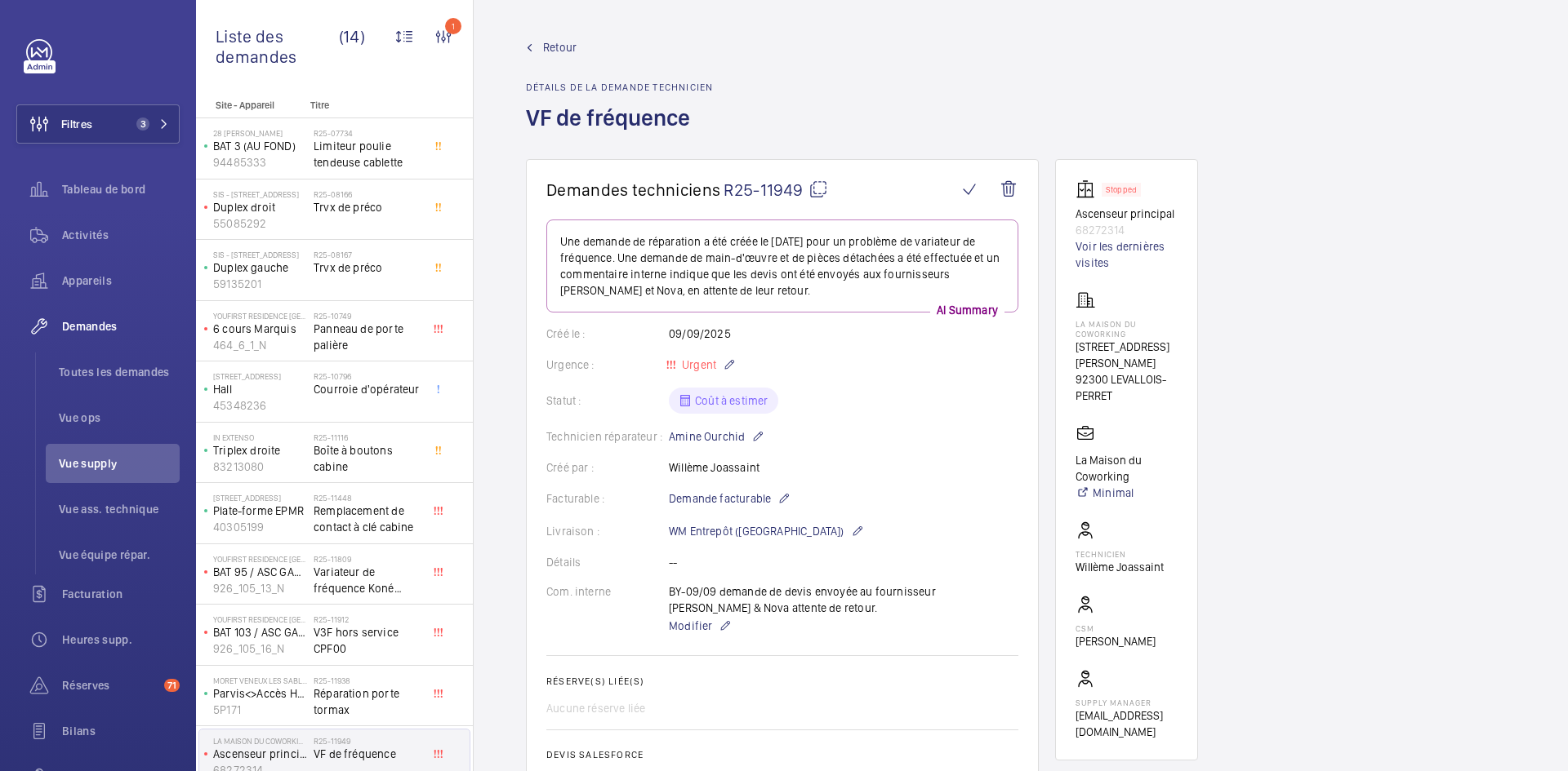
click at [819, 188] on mat-icon at bounding box center [818, 189] width 20 height 20
click at [692, 629] on span "Modifier" at bounding box center [690, 626] width 44 height 16
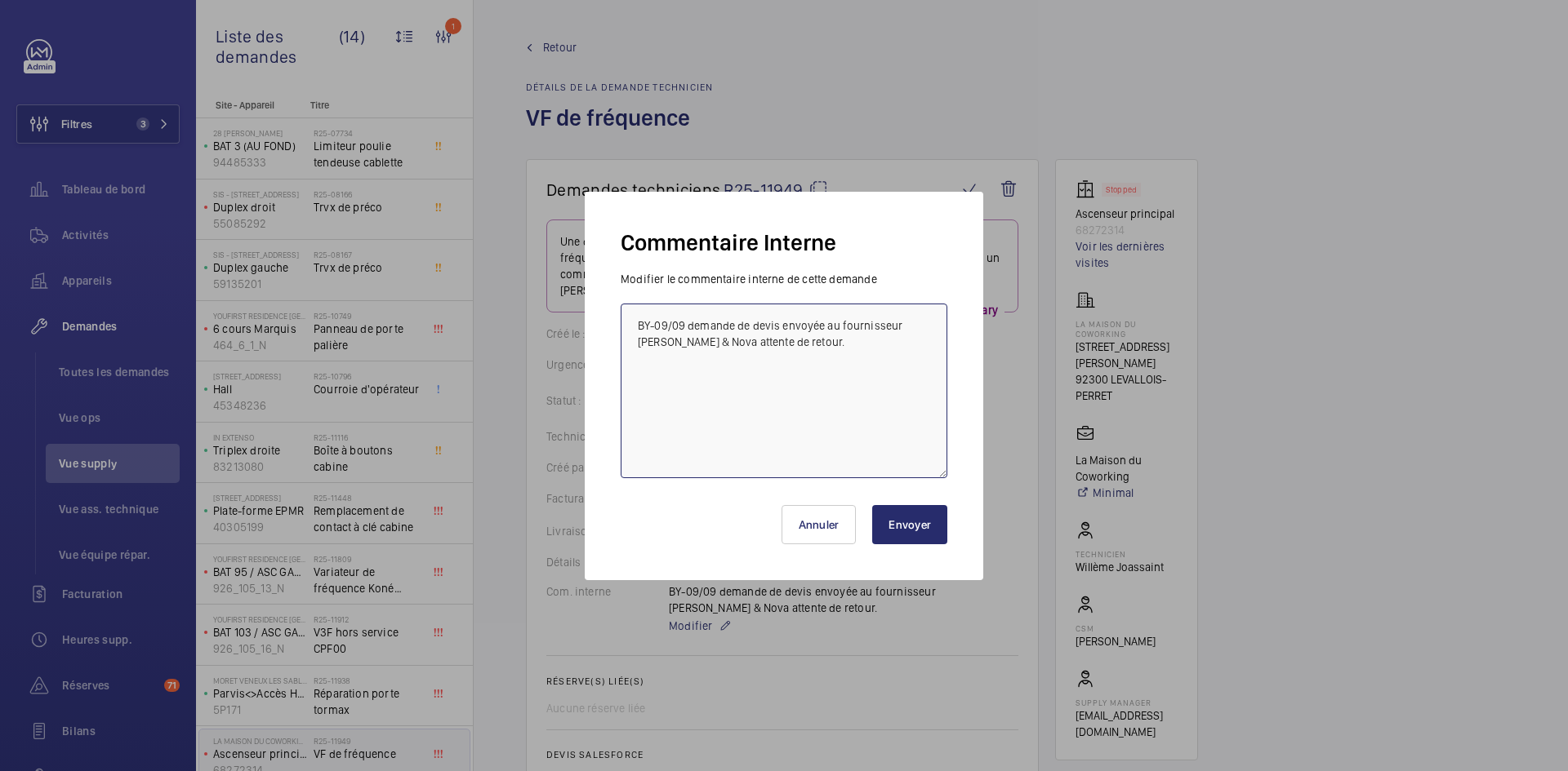
click at [709, 338] on textarea "BY-09/09 demande de devis envoyée au fournisseur Artimis & Nova attente de reto…" at bounding box center [784, 391] width 326 height 175
type textarea "BY-09/09 demande de devis envoyée au fournisseur Artimis & Nova & CDA attente d…"
click at [900, 526] on button "Envoyer" at bounding box center [909, 525] width 75 height 39
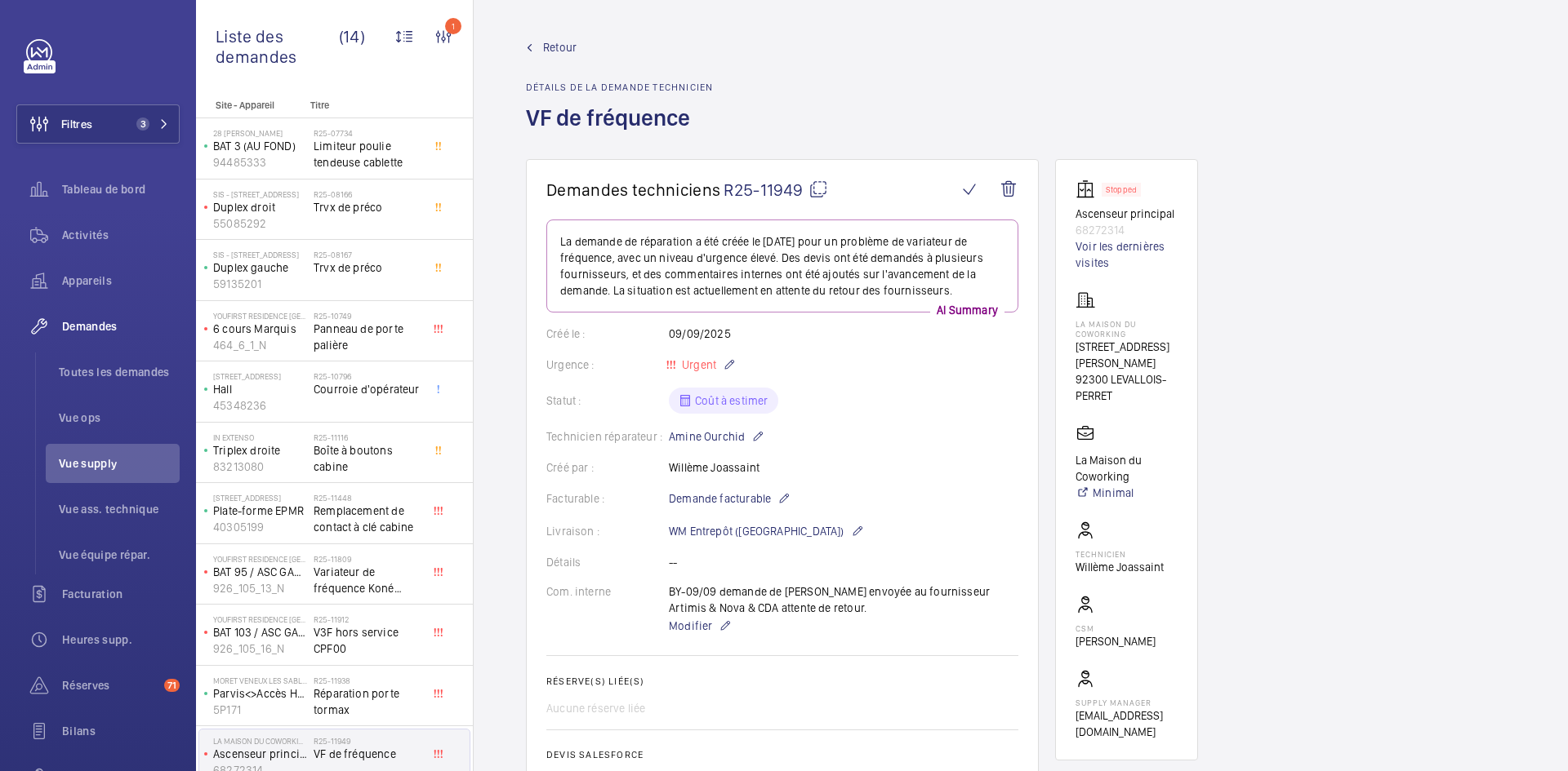
click at [552, 37] on wm-front-admin-header "Retour Détails de la demande technicien VF de fréquence" at bounding box center [1020, 79] width 1094 height 159
click at [553, 44] on span "Retour" at bounding box center [559, 47] width 33 height 16
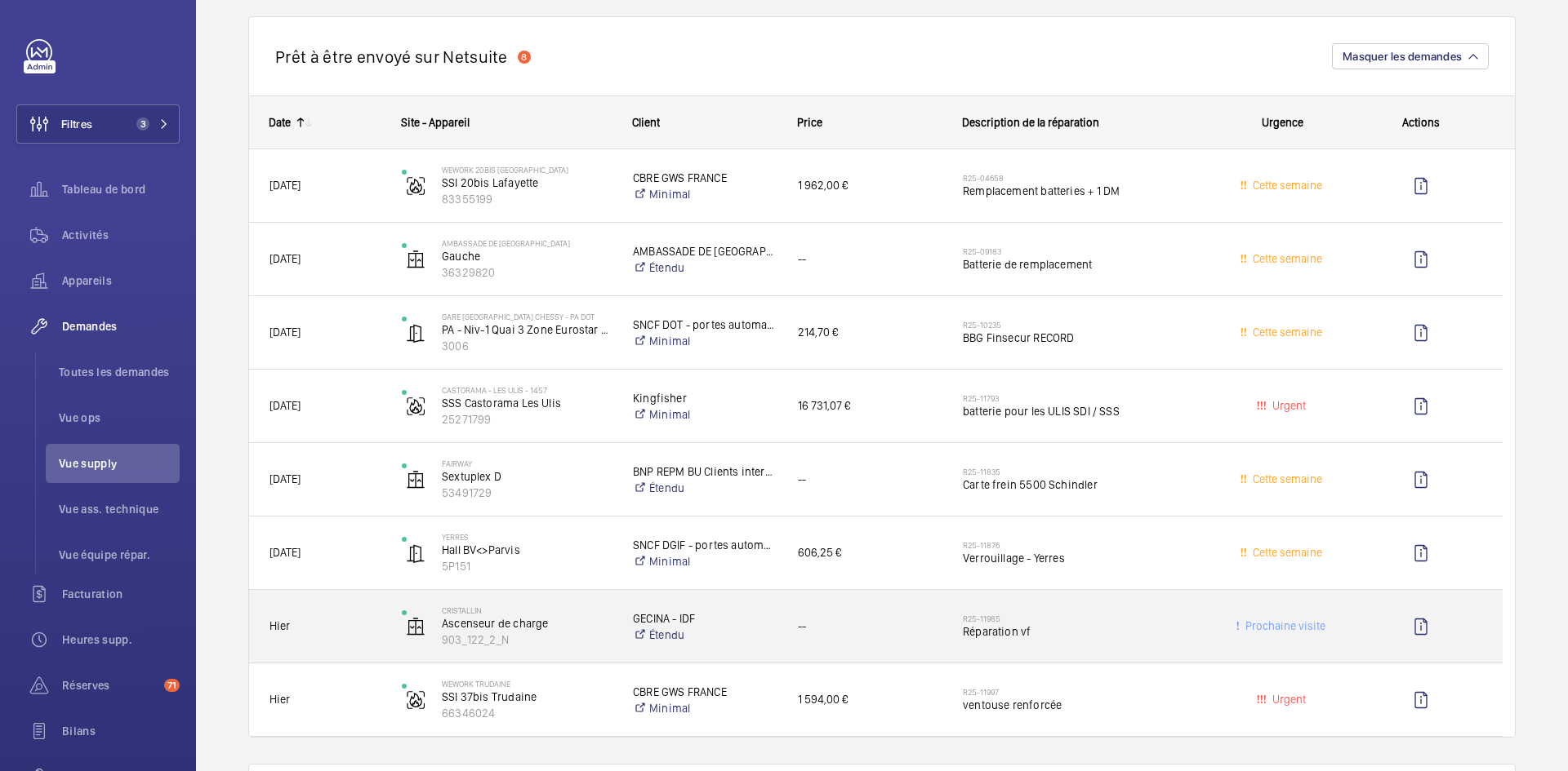
scroll to position [1632, 0]
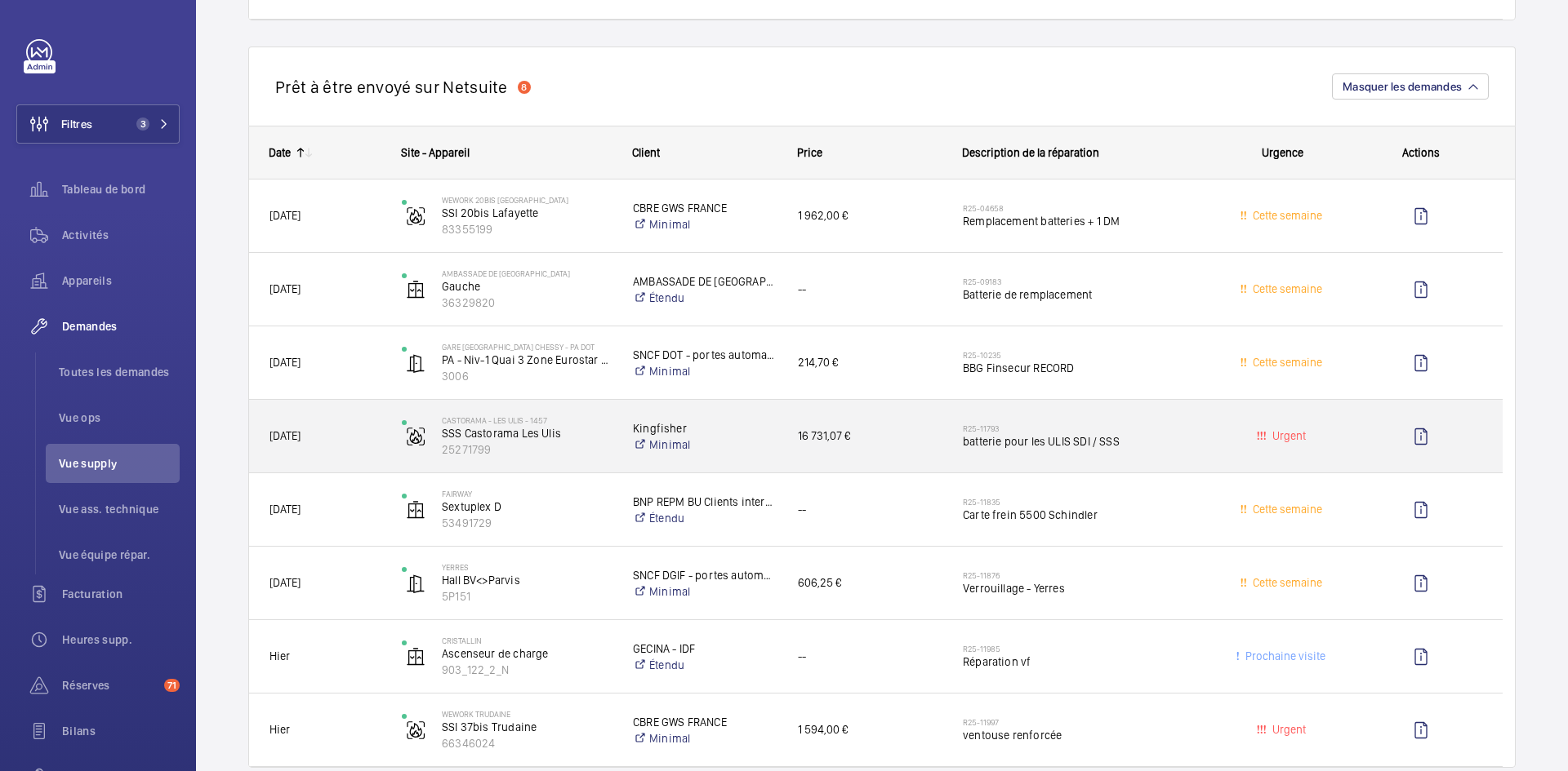
click at [357, 433] on span "04/09/2025" at bounding box center [324, 436] width 111 height 19
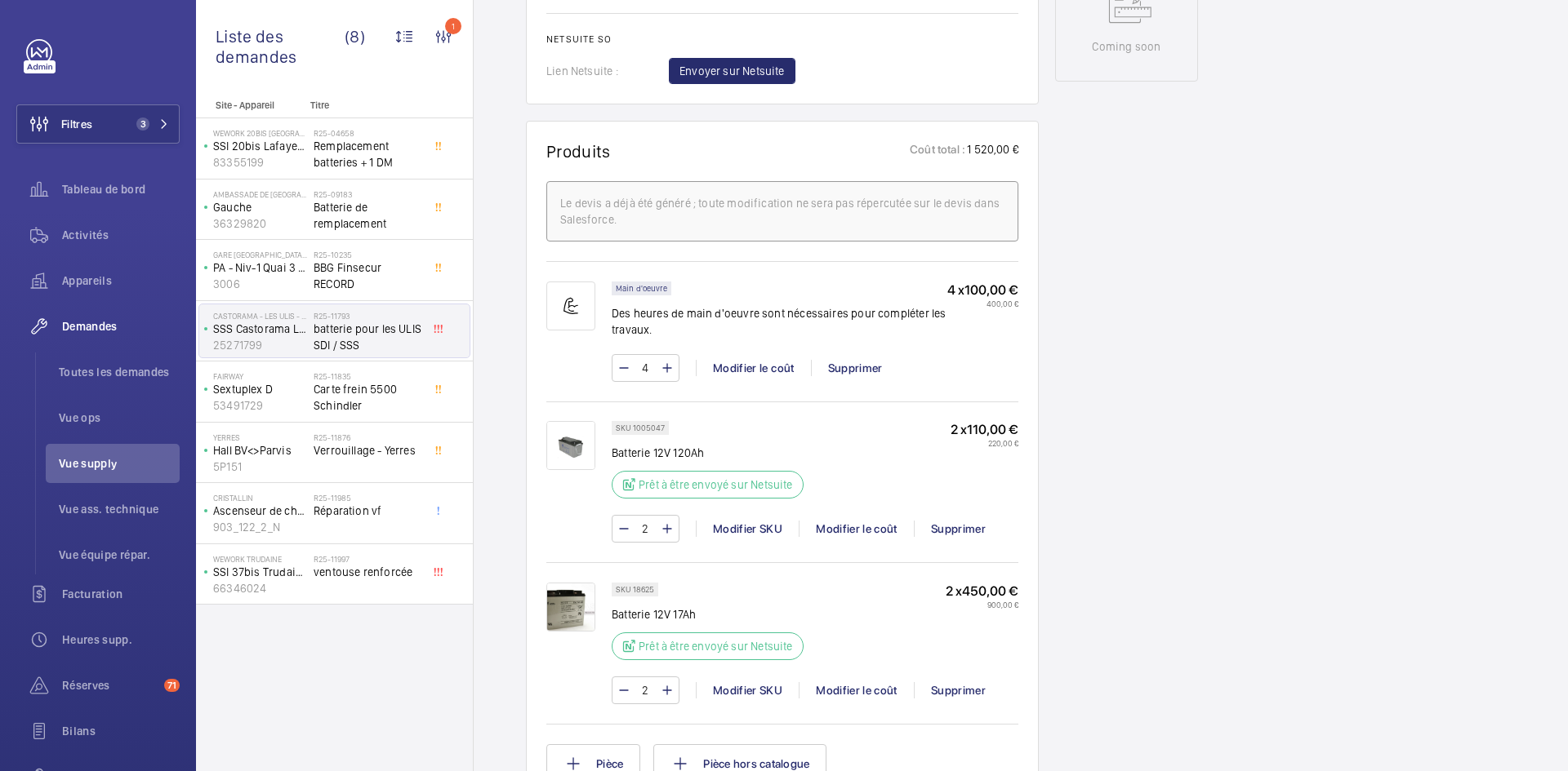
scroll to position [979, 0]
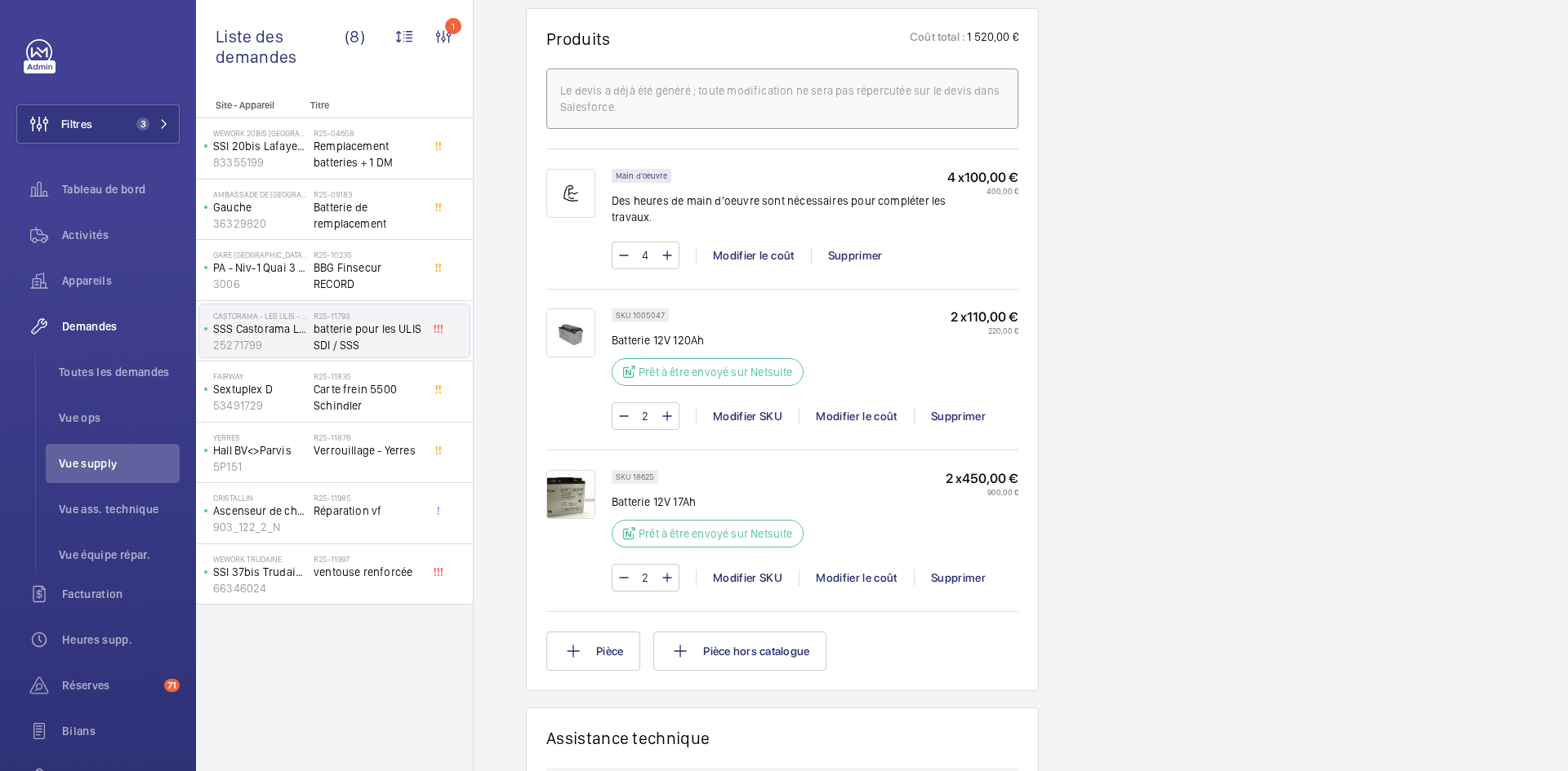
click at [578, 331] on img at bounding box center [571, 334] width 49 height 49
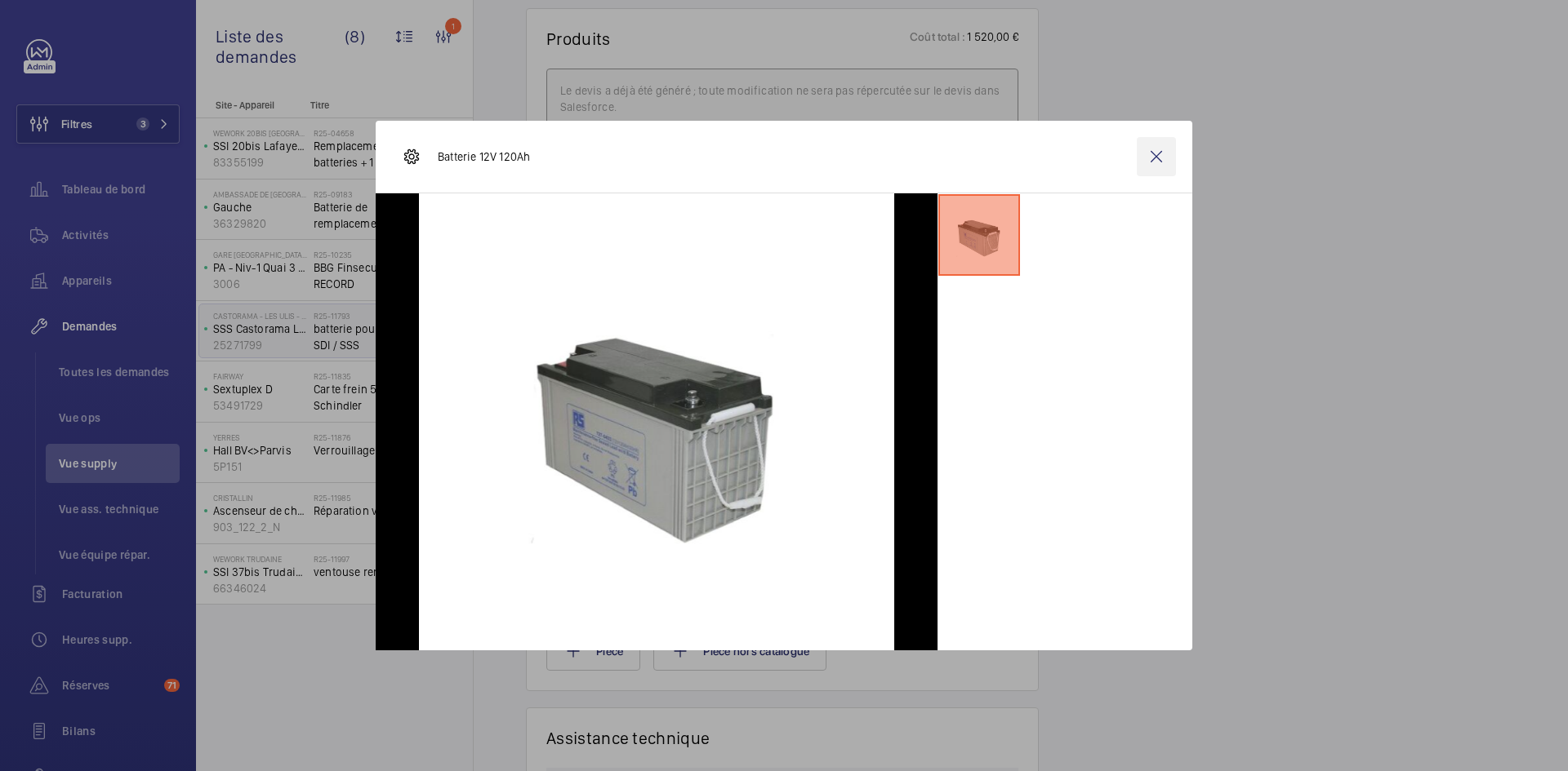
click at [1160, 153] on wm-front-icon-button at bounding box center [1155, 156] width 39 height 39
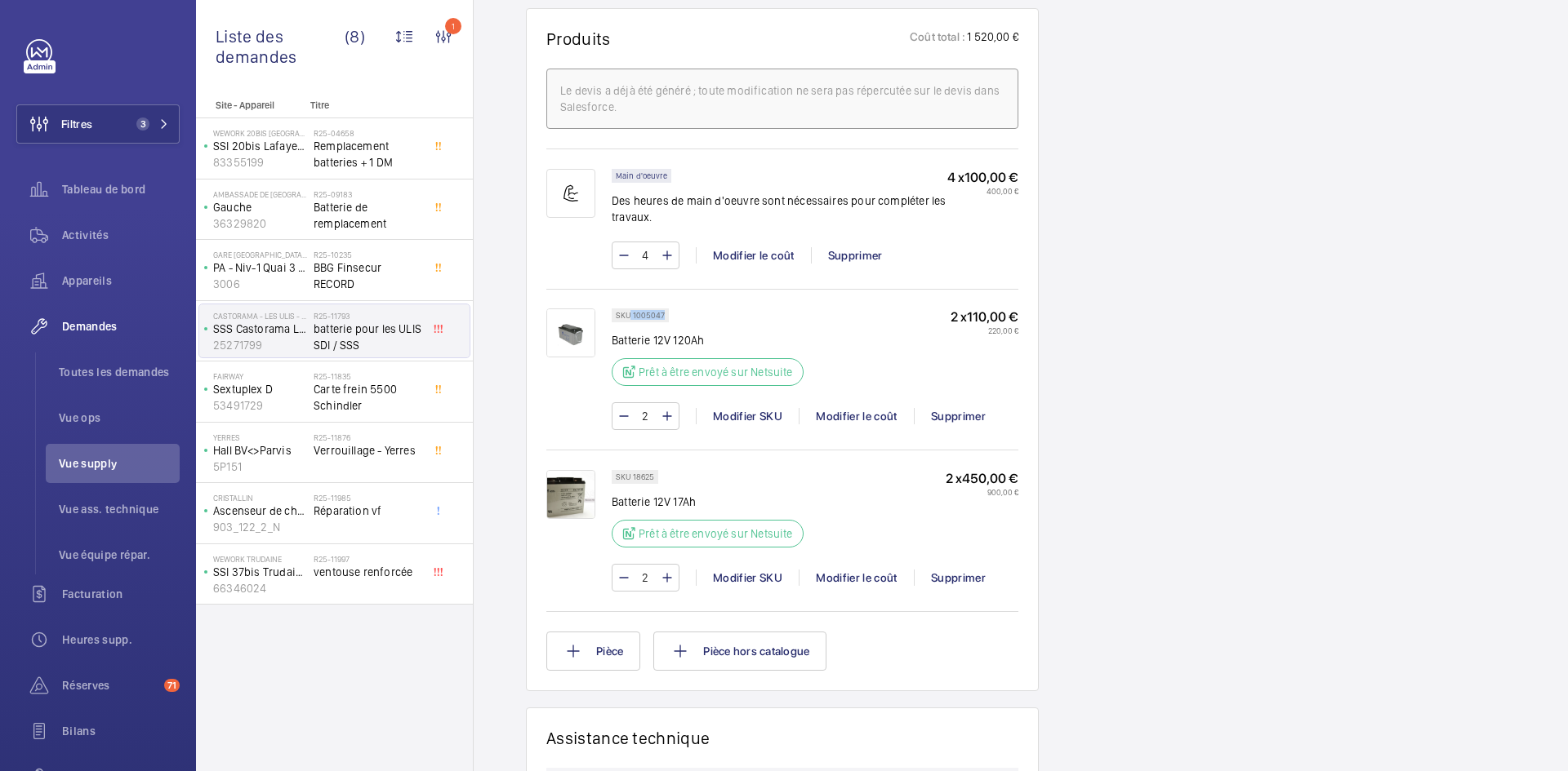
drag, startPoint x: 665, startPoint y: 314, endPoint x: 629, endPoint y: 314, distance: 36.0
click at [629, 314] on div "SKU 1005047" at bounding box center [640, 316] width 57 height 14
copy p "1005047"
click at [874, 414] on div "Modifier le coût" at bounding box center [856, 415] width 115 height 16
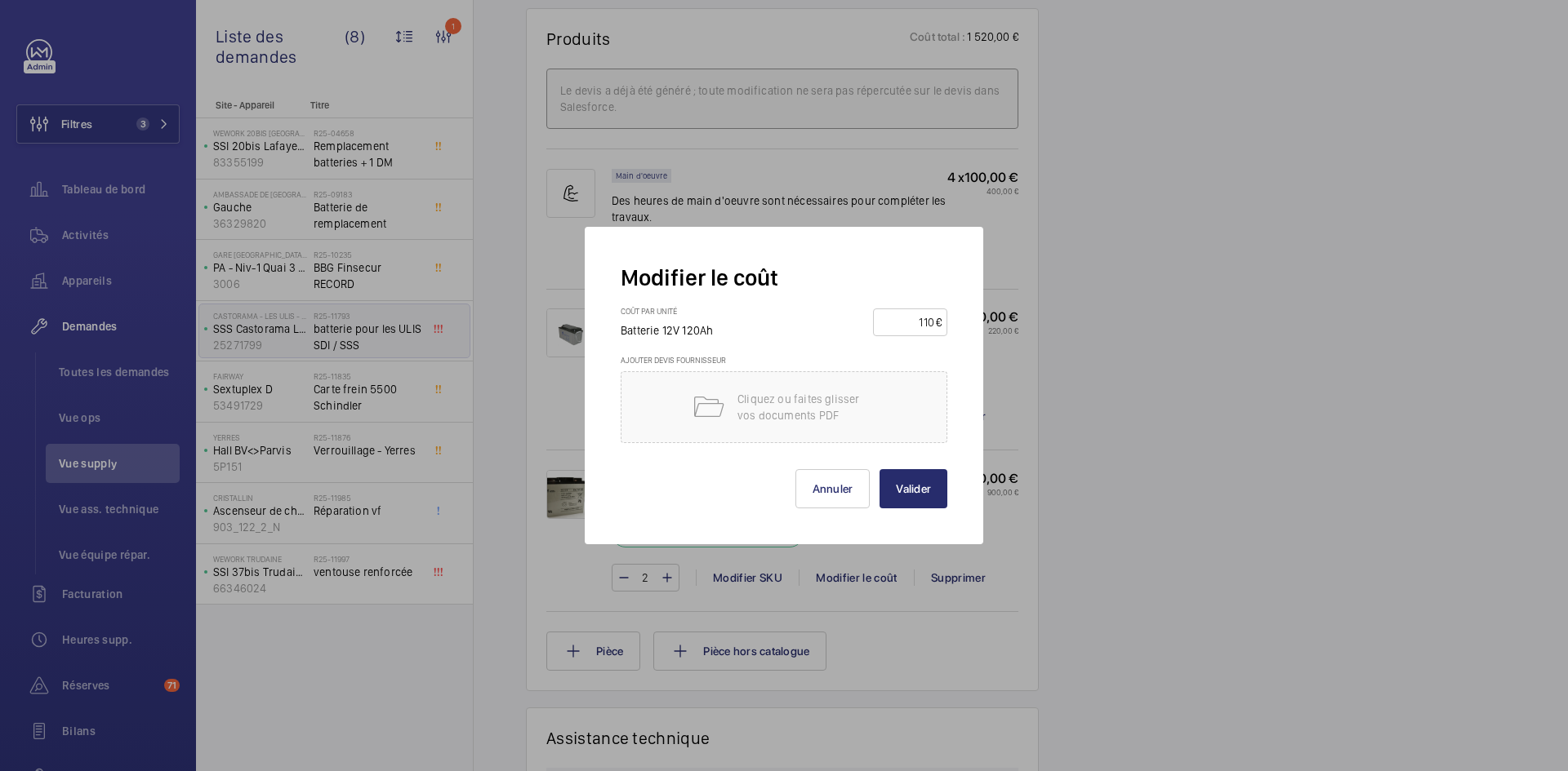
click at [934, 319] on input "110" at bounding box center [907, 321] width 57 height 26
type input "1"
type input "425"
click at [915, 482] on button "Valider" at bounding box center [913, 489] width 68 height 39
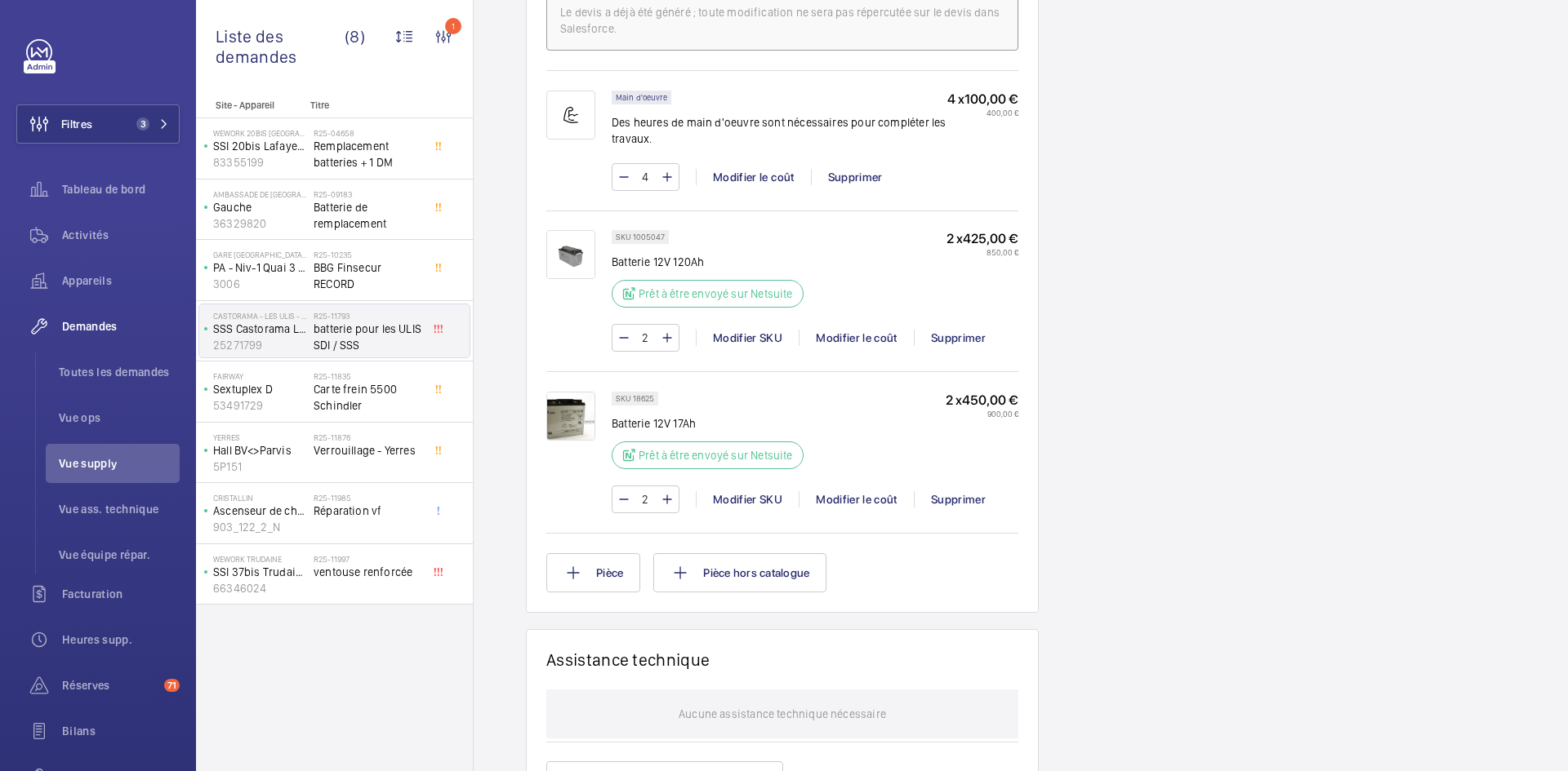
scroll to position [1029, 0]
click at [269, 395] on p "Sextuplex D" at bounding box center [260, 389] width 94 height 16
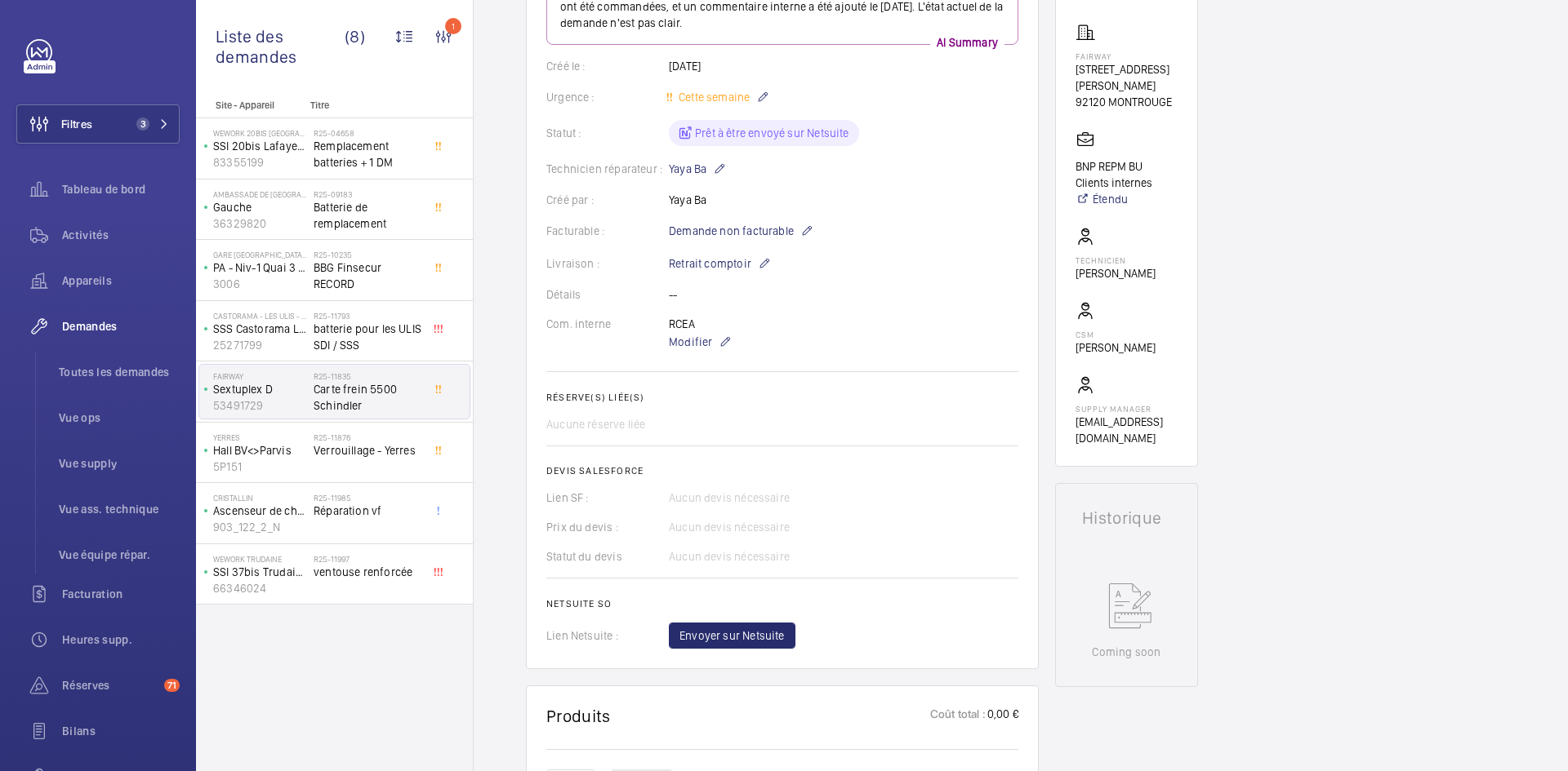
scroll to position [326, 0]
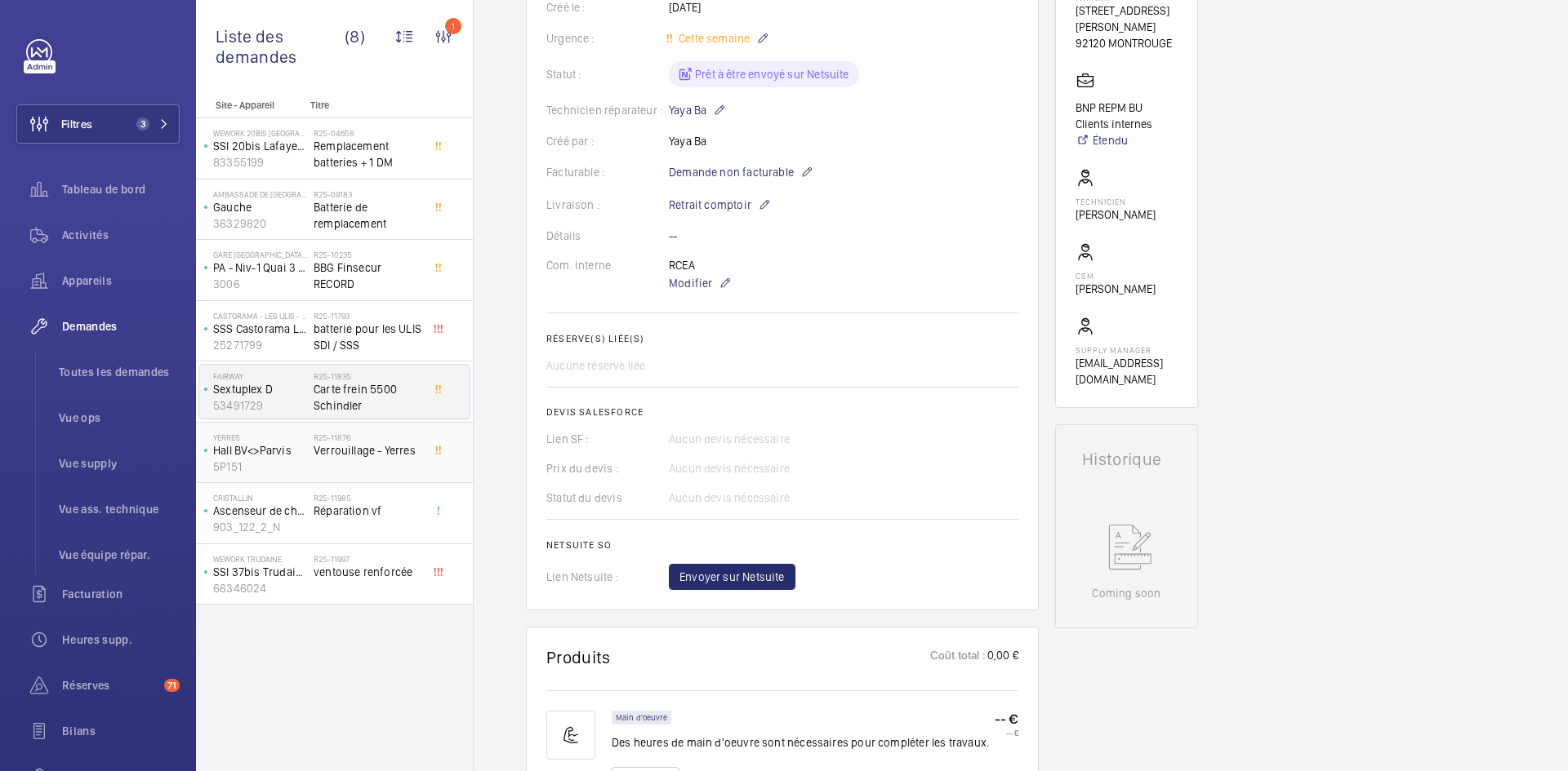
click at [298, 452] on p "Hall BV<>Parvis" at bounding box center [260, 450] width 94 height 16
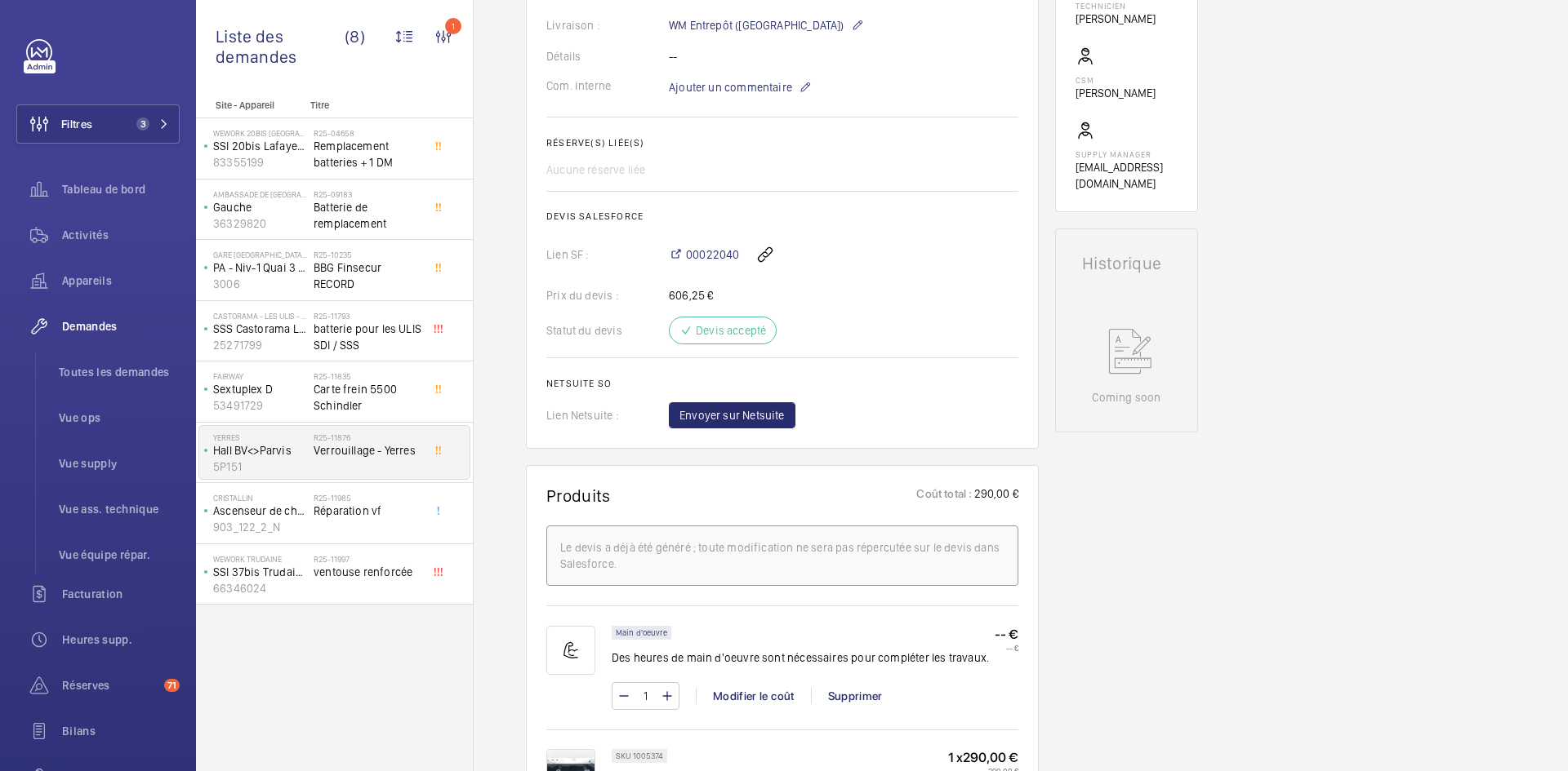
scroll to position [751, 0]
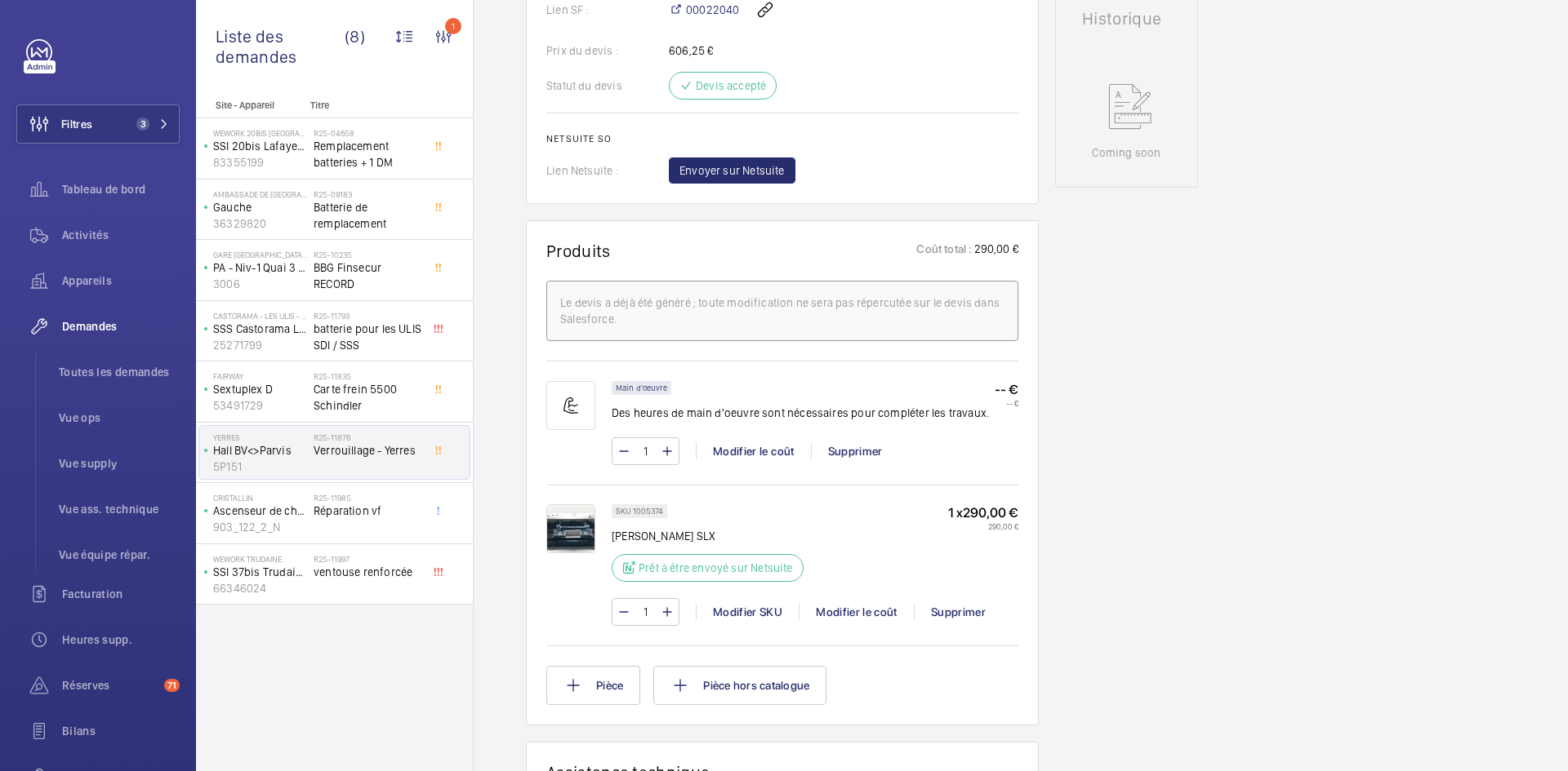
click at [571, 530] on img at bounding box center [571, 530] width 49 height 49
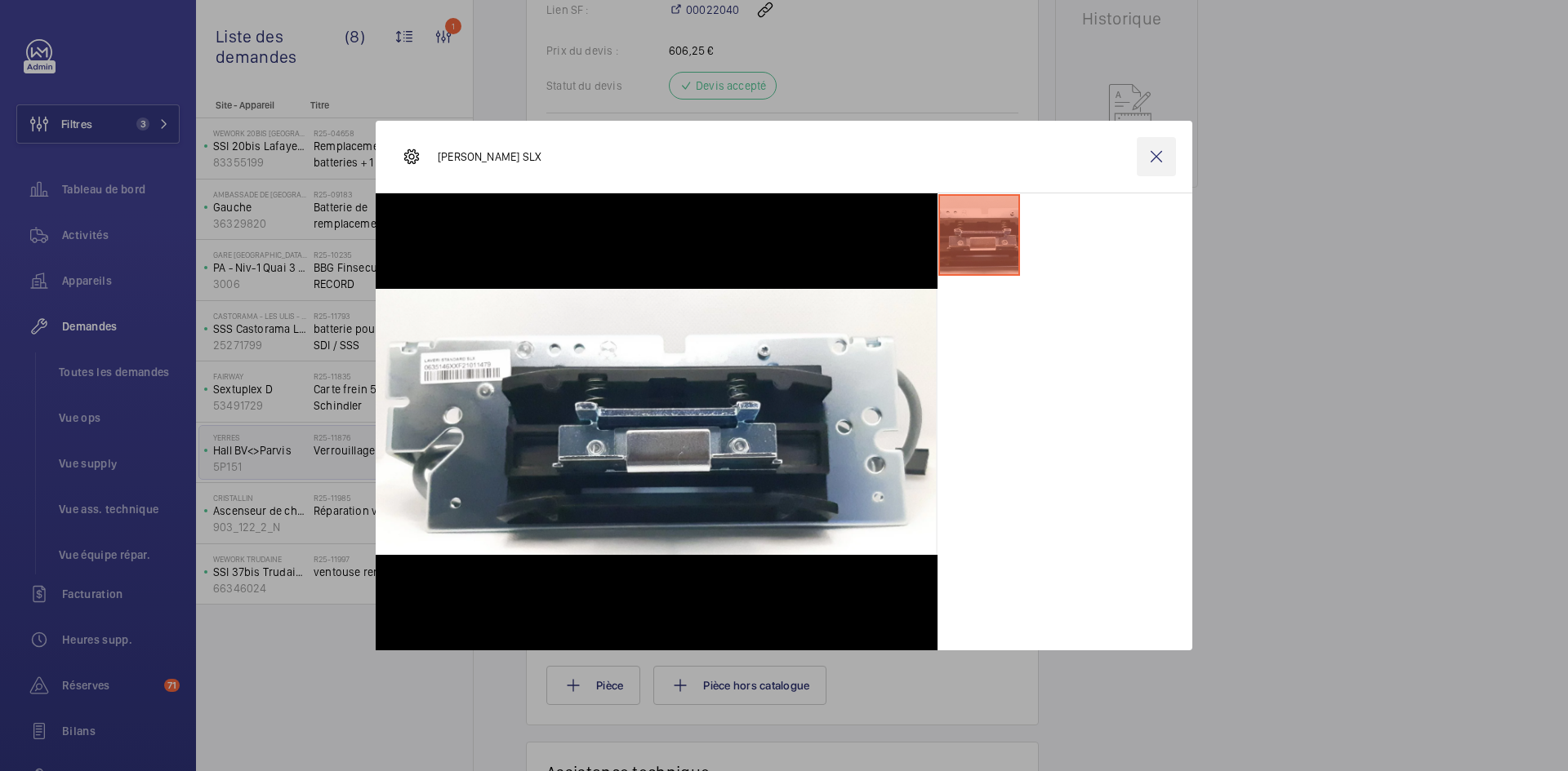
click at [1151, 156] on wm-front-icon-button at bounding box center [1155, 156] width 39 height 39
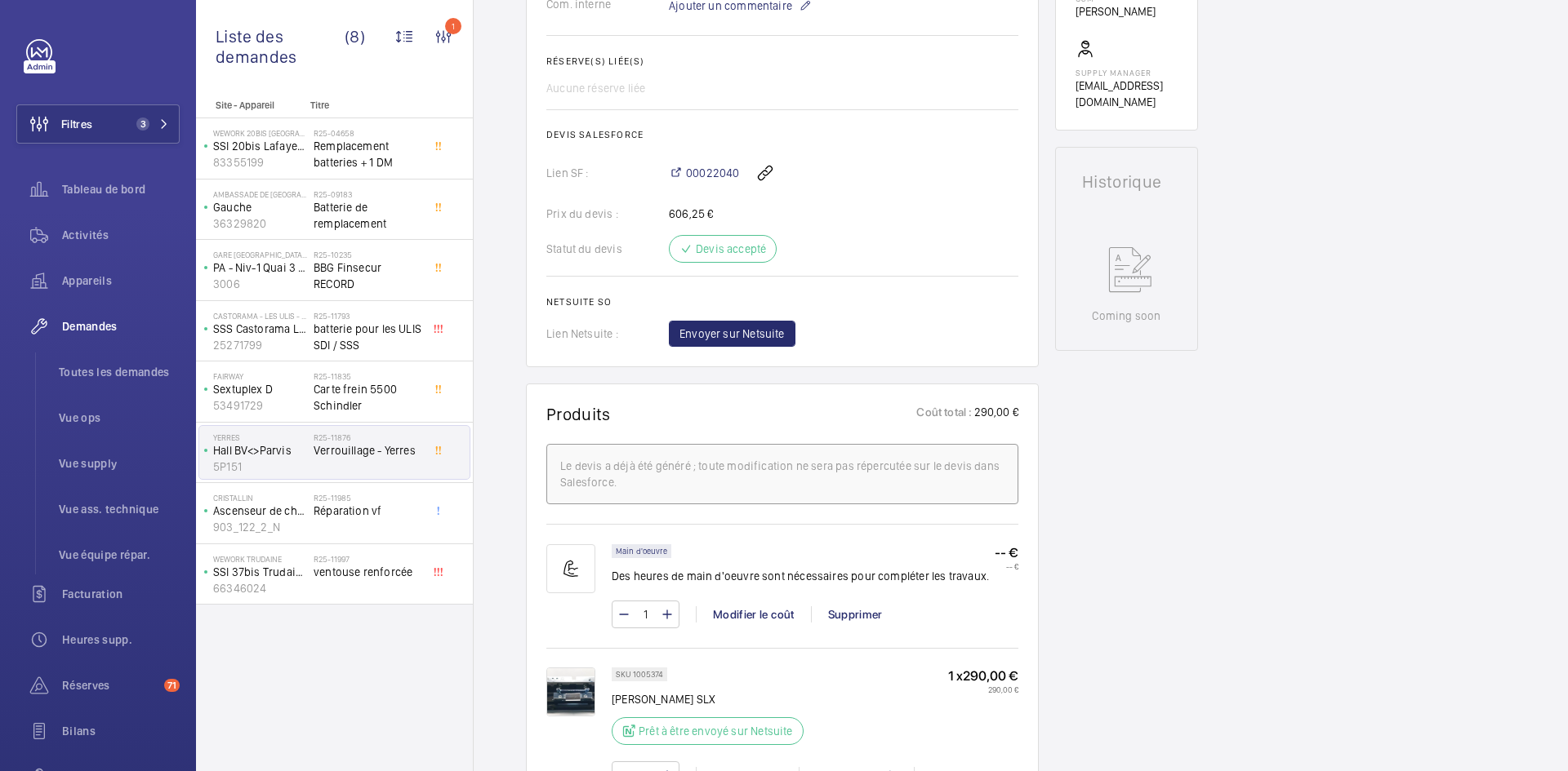
scroll to position [833, 0]
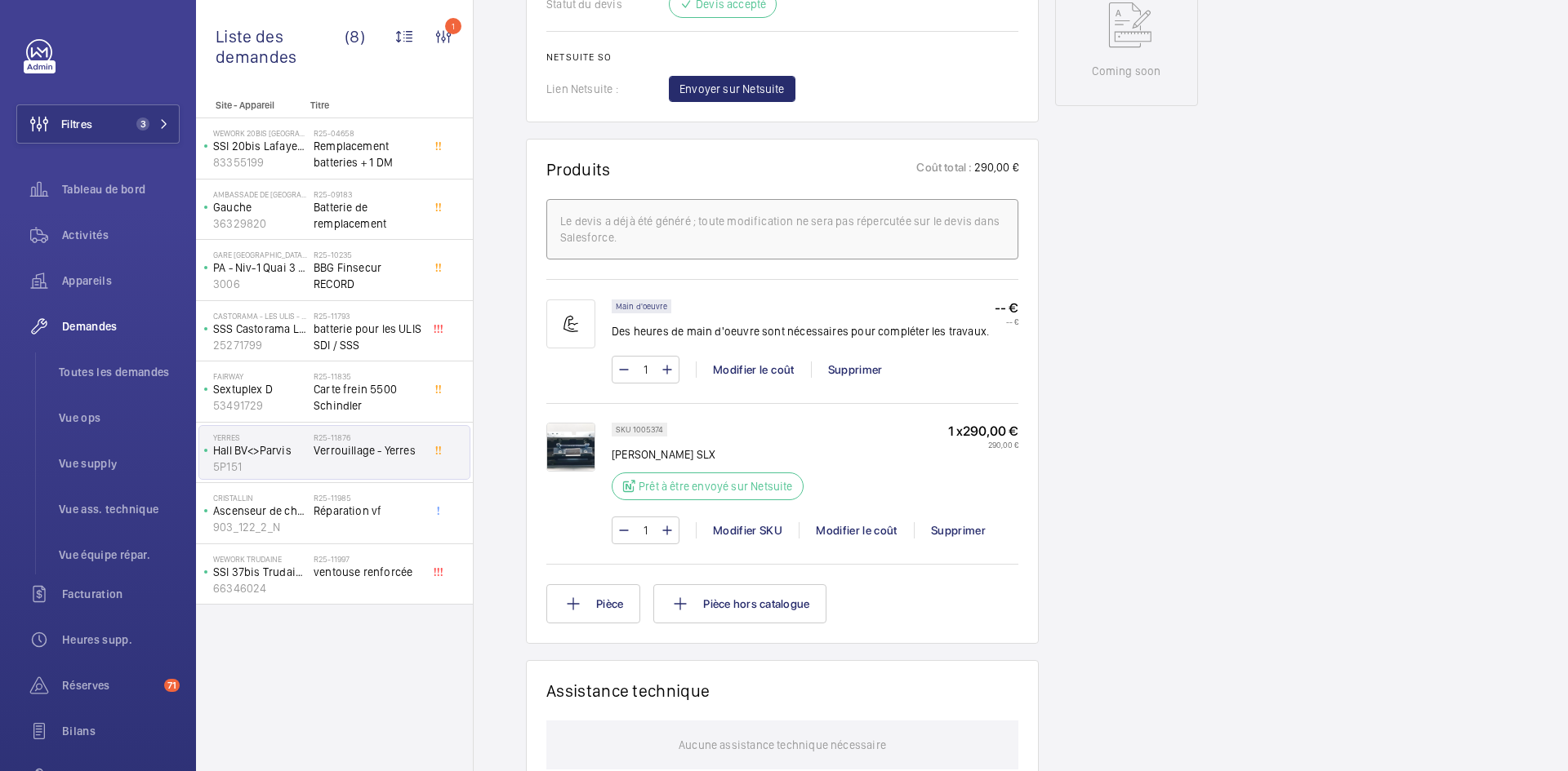
click at [583, 450] on img at bounding box center [571, 448] width 49 height 49
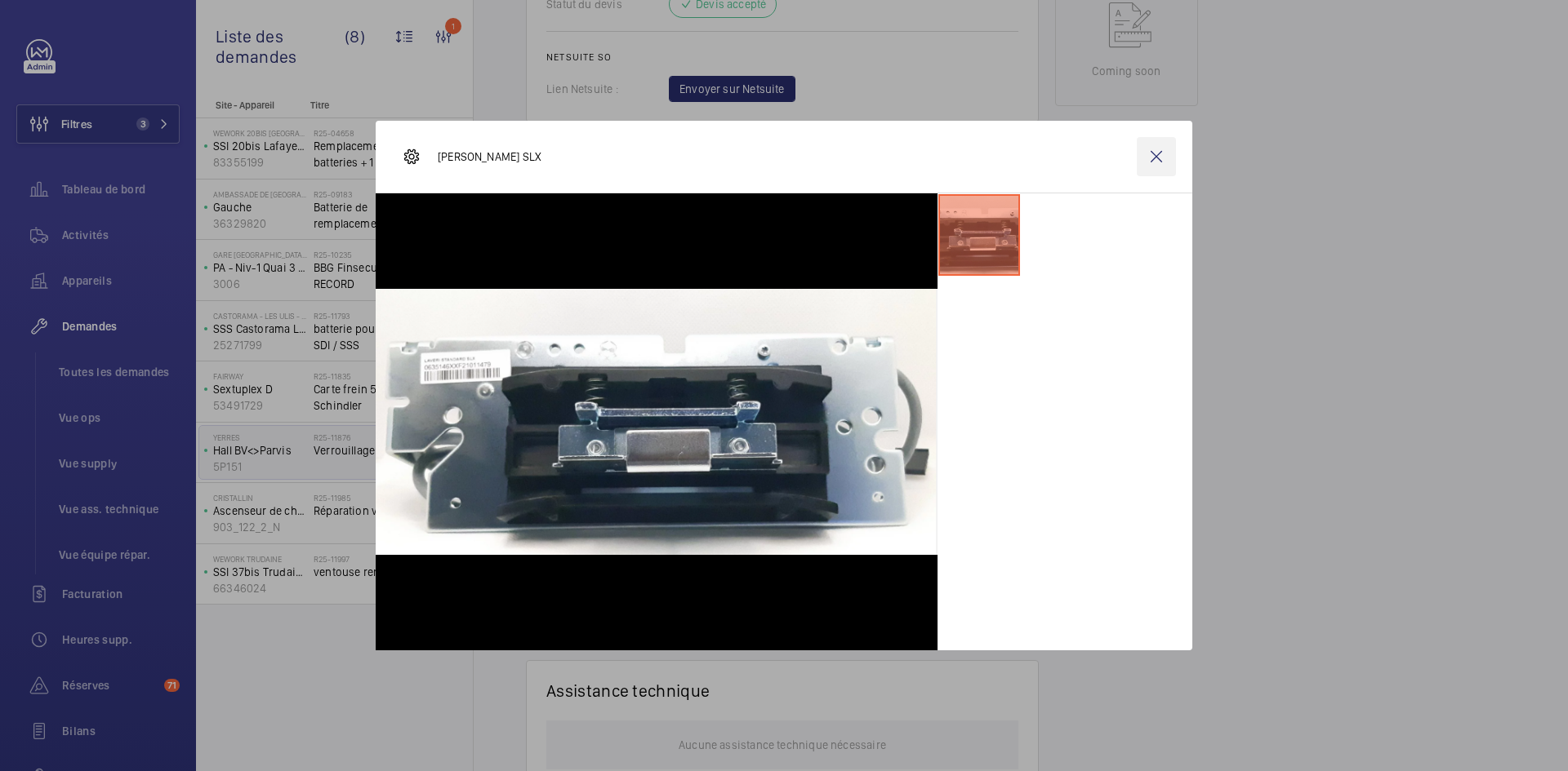
click at [1164, 153] on wm-front-icon-button at bounding box center [1155, 156] width 39 height 39
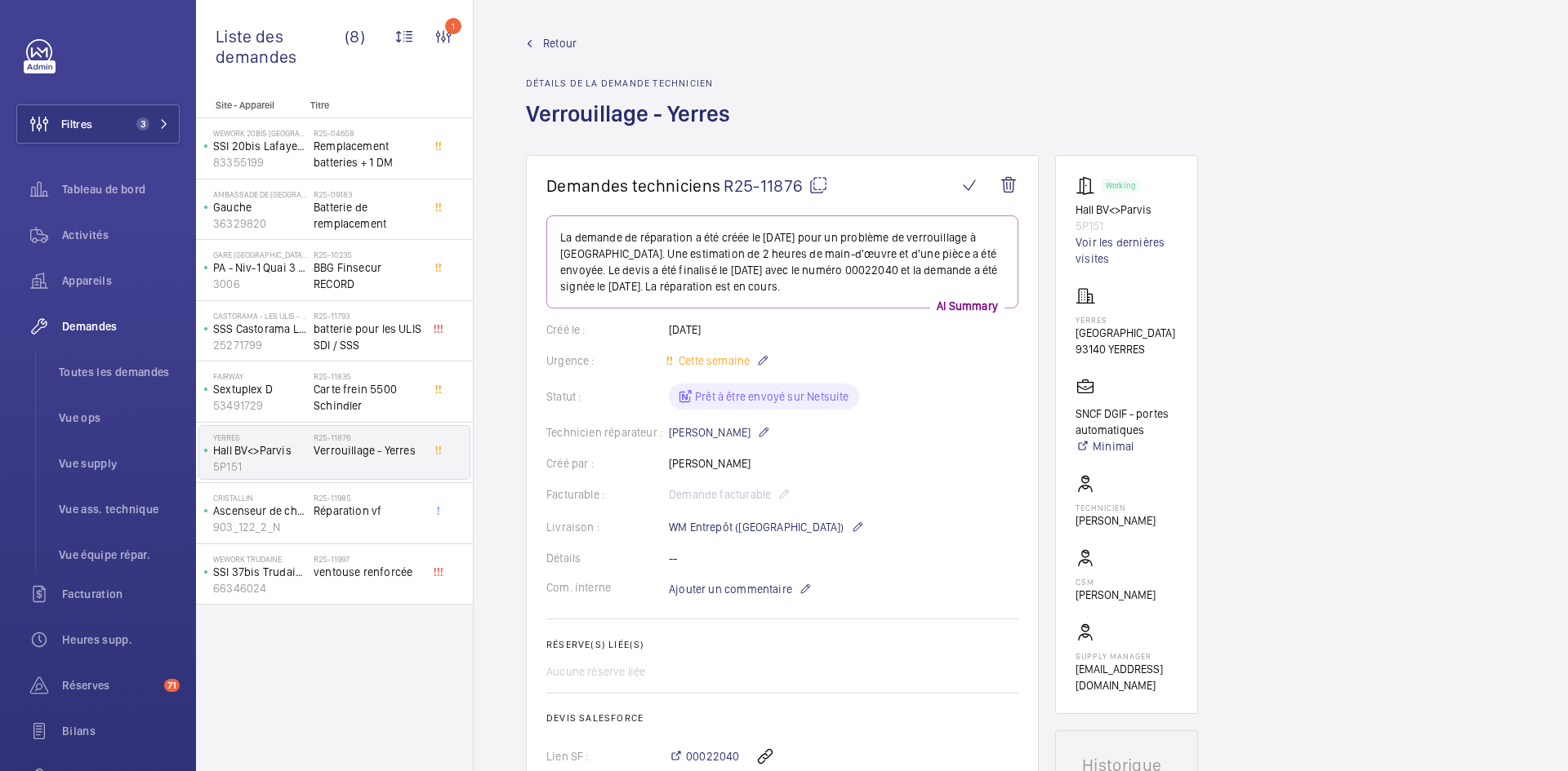
scroll to position [0, 0]
click at [821, 189] on mat-icon at bounding box center [818, 189] width 20 height 20
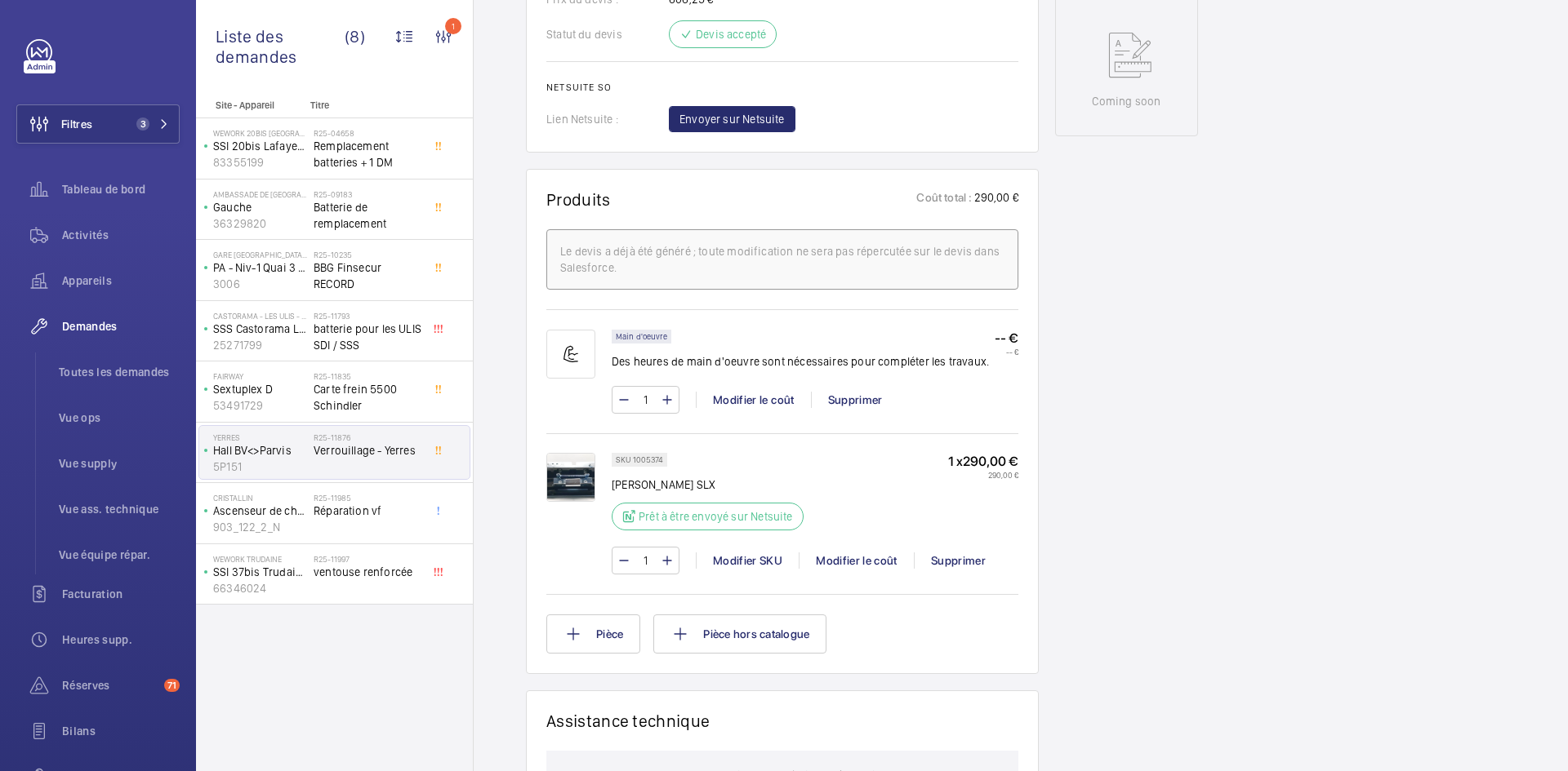
scroll to position [898, 0]
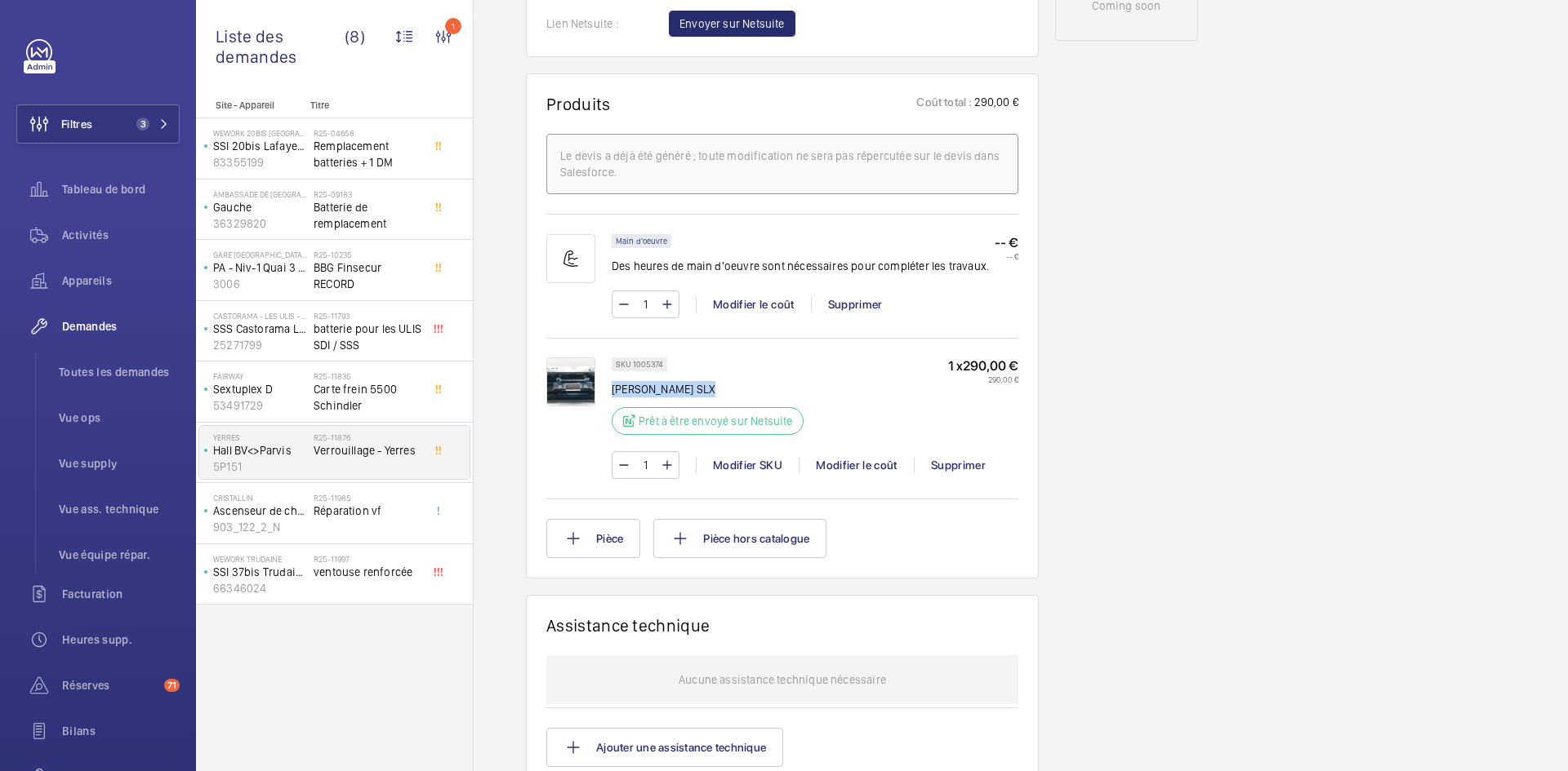
drag, startPoint x: 726, startPoint y: 387, endPoint x: 612, endPoint y: 389, distance: 114.0
click at [612, 389] on p "Verrou GILGEN SLX" at bounding box center [712, 389] width 202 height 16
copy p "Verrou GILGEN SLX"
click at [575, 387] on img at bounding box center [571, 382] width 49 height 49
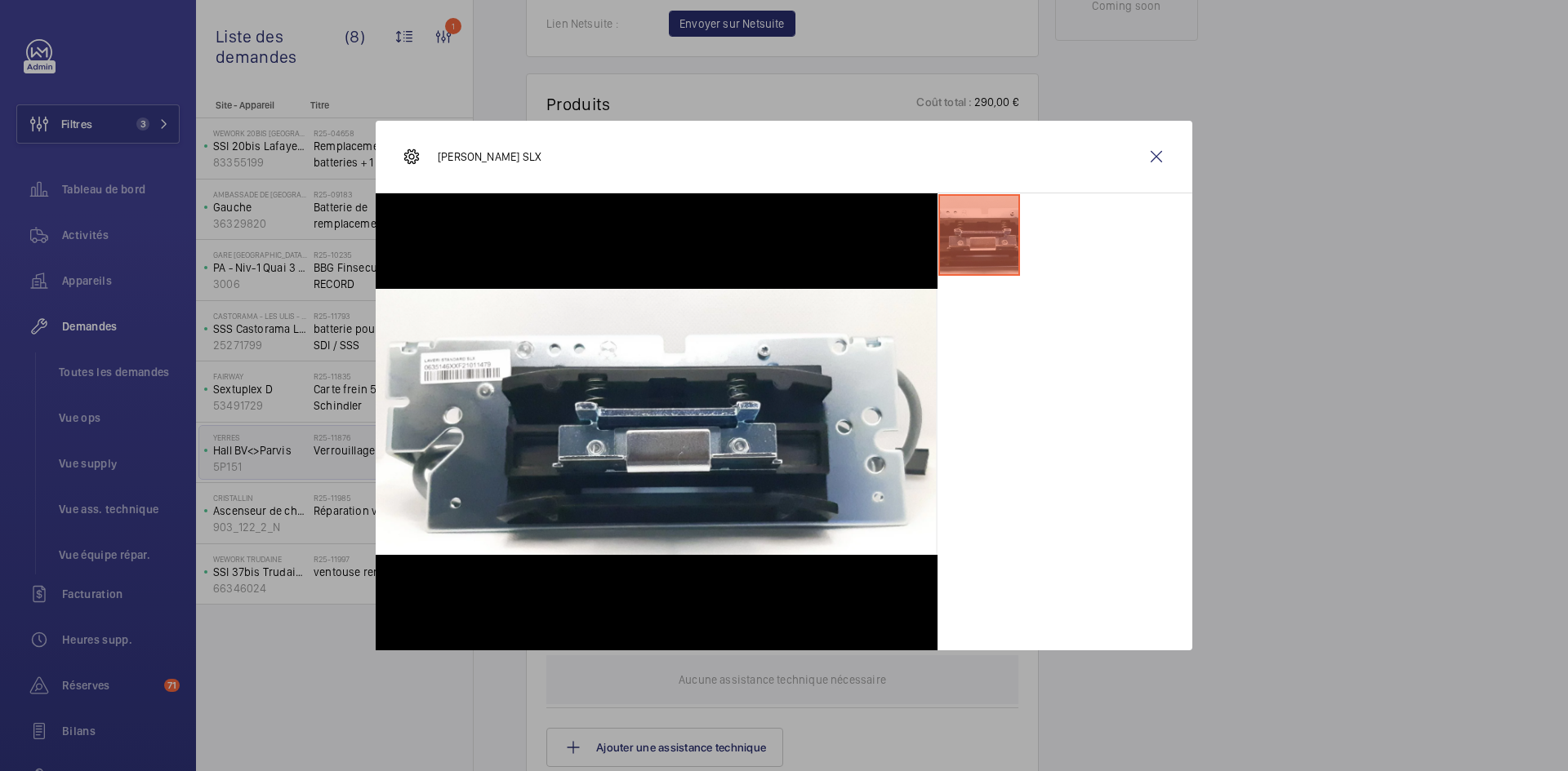
click at [1153, 158] on wm-front-icon-button at bounding box center [1155, 156] width 39 height 39
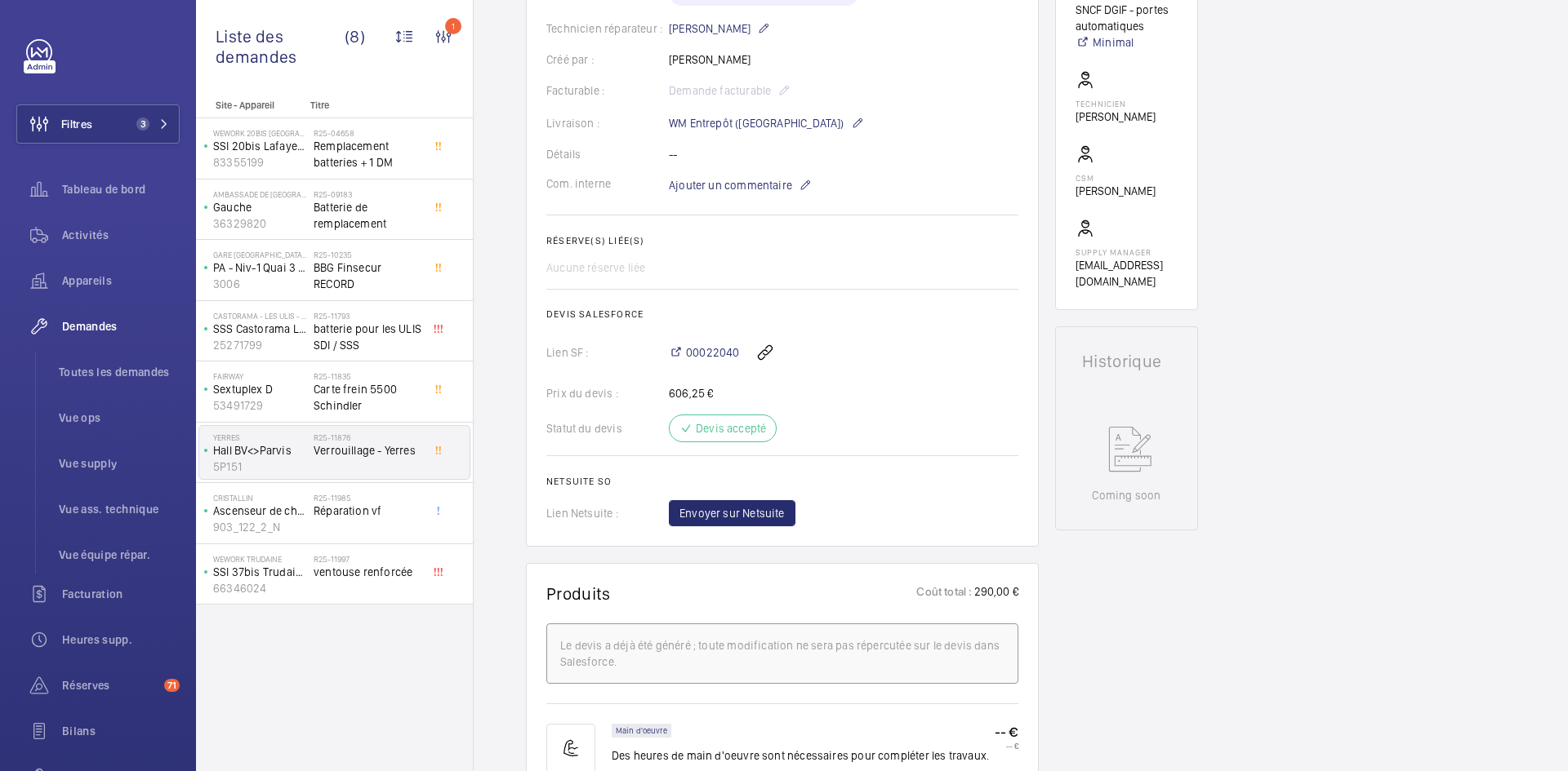
scroll to position [245, 0]
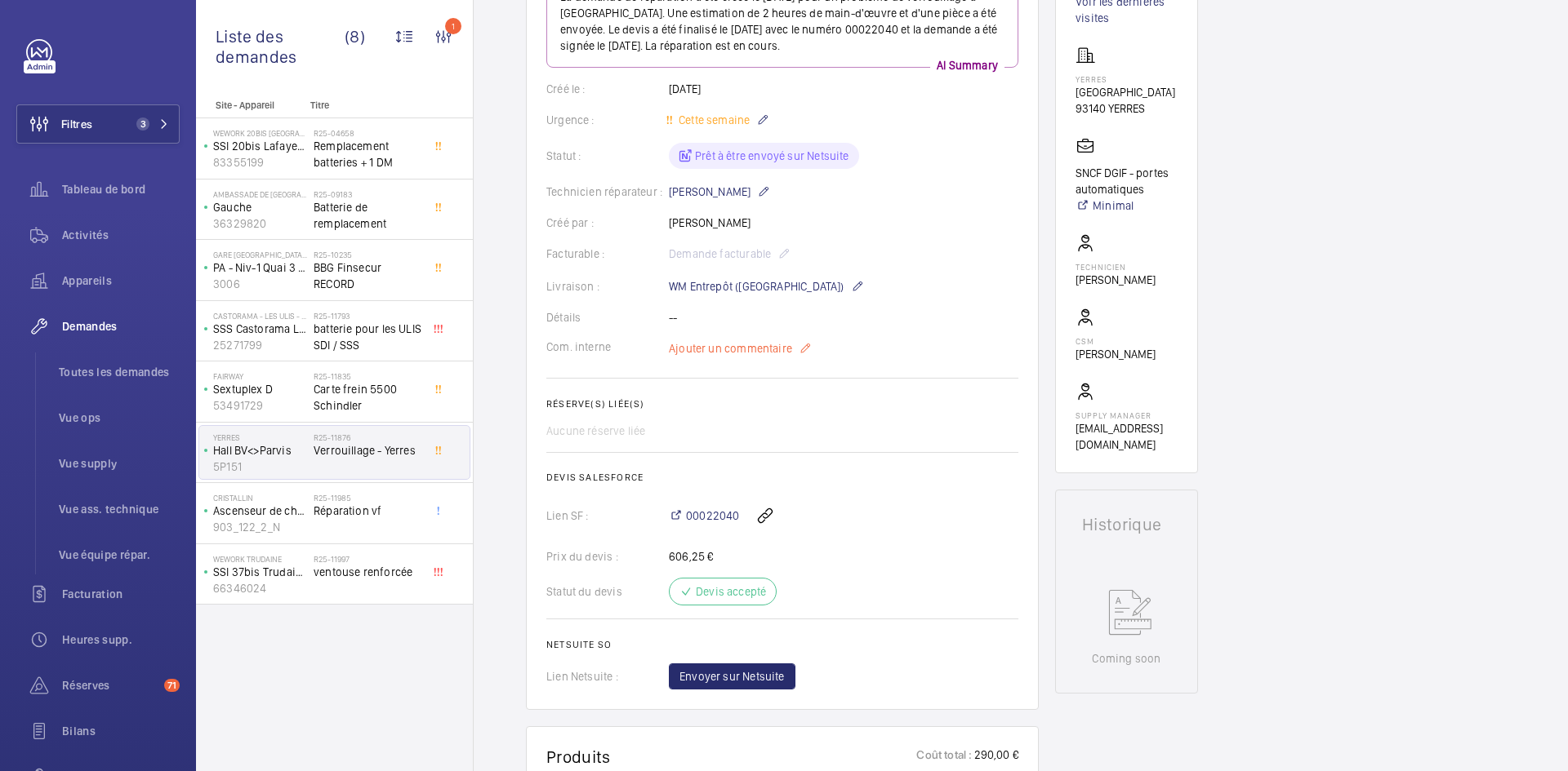
click at [734, 346] on span "Ajouter un commentaire" at bounding box center [730, 348] width 124 height 16
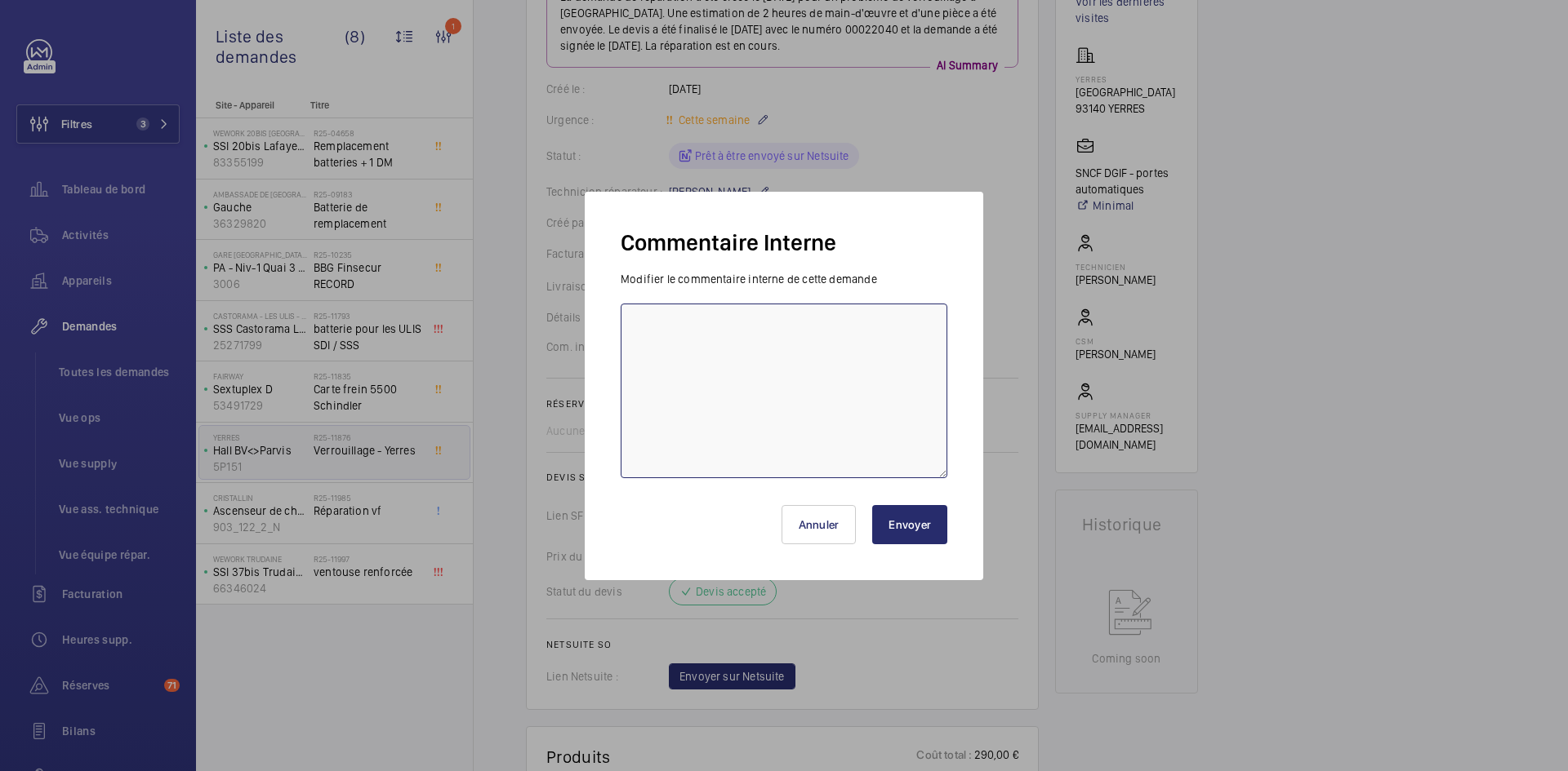
click at [684, 341] on textarea at bounding box center [784, 391] width 326 height 175
type textarea "BY-10/09 demande de devis envoyée au fournisseur copas attente de retour."
click at [907, 527] on button "Envoyer" at bounding box center [909, 525] width 75 height 39
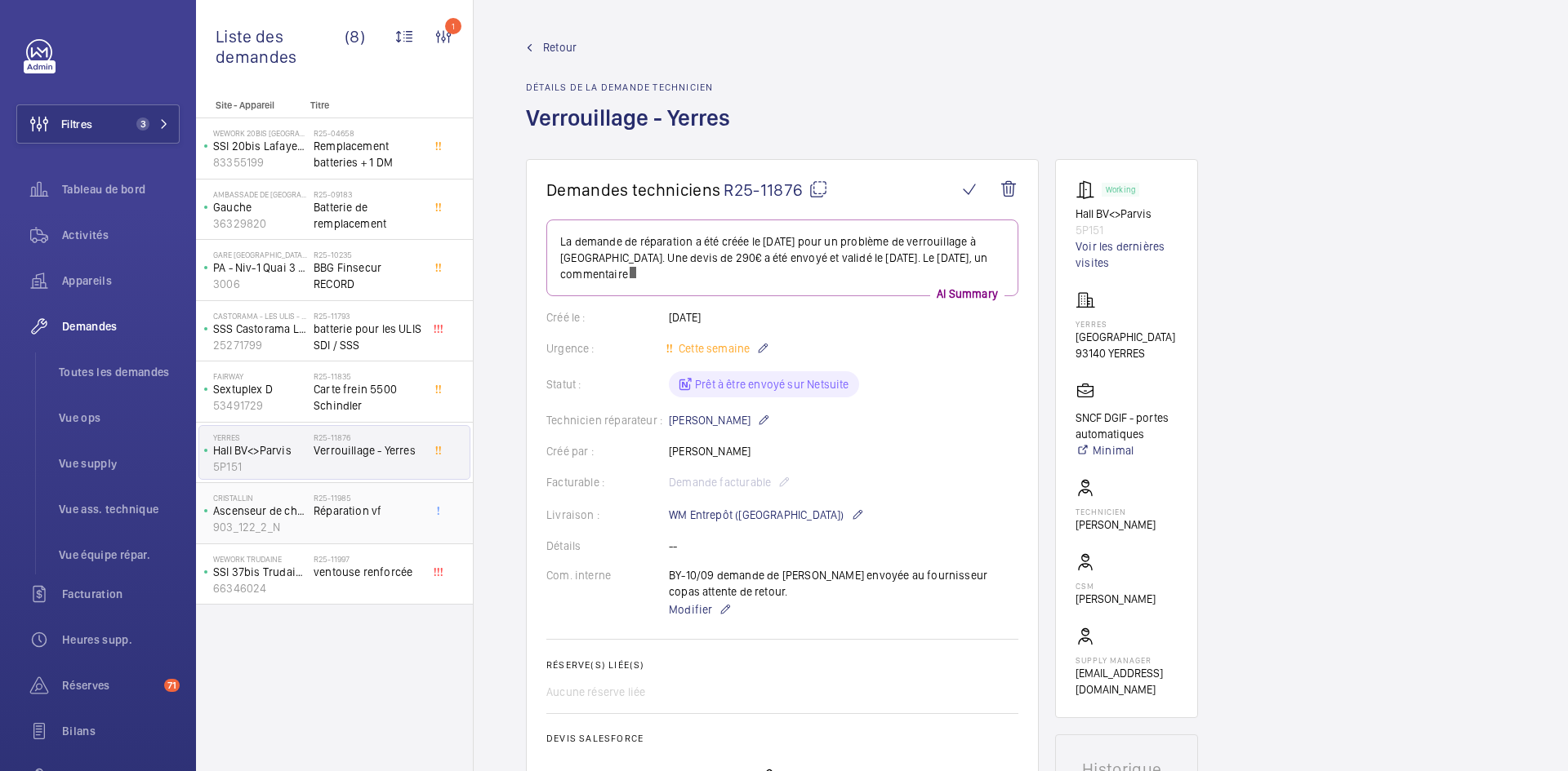
click at [294, 512] on p "Ascenseur de charge" at bounding box center [260, 511] width 94 height 16
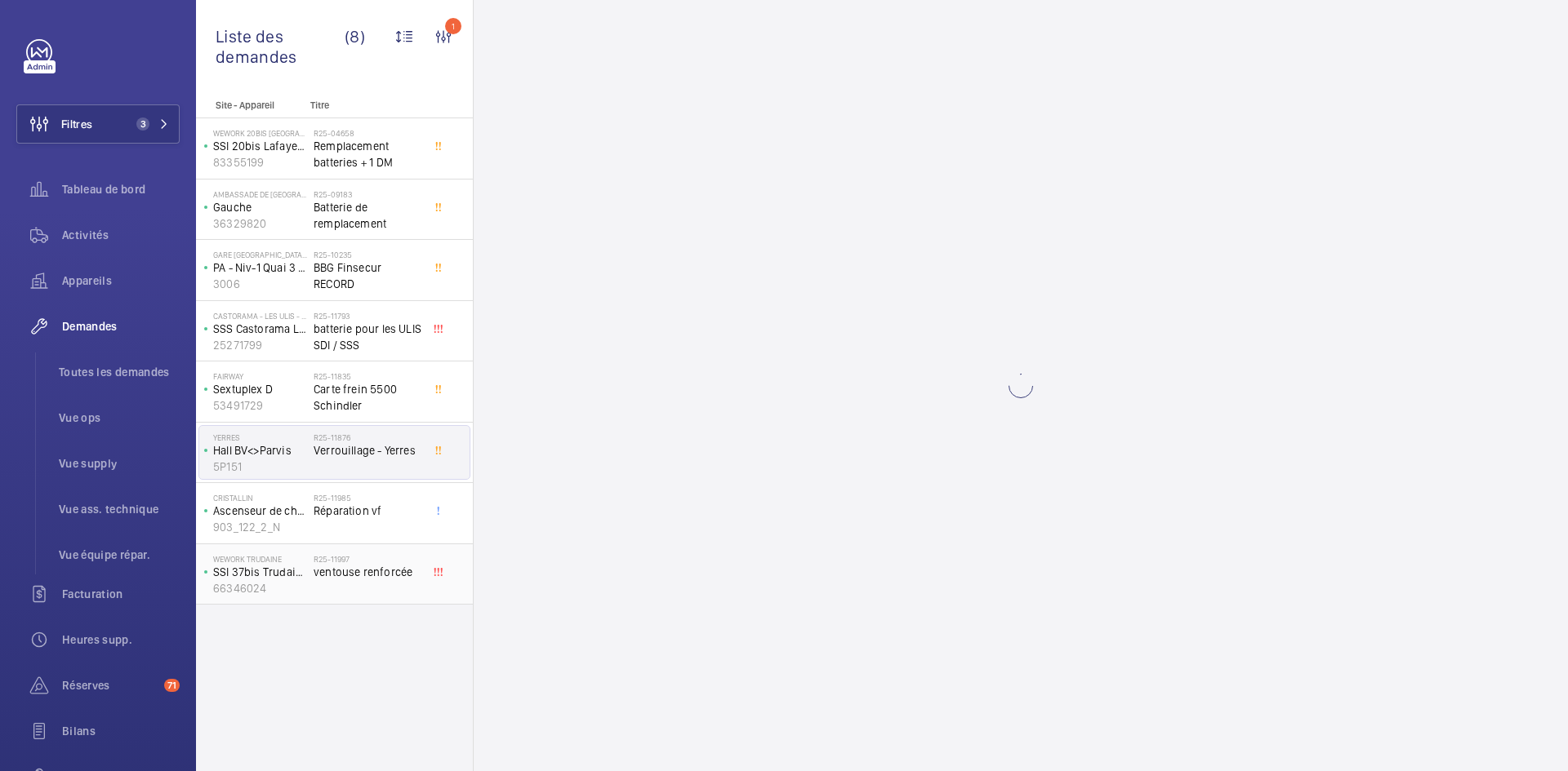
click at [317, 575] on span "ventouse renforcée" at bounding box center [367, 571] width 107 height 16
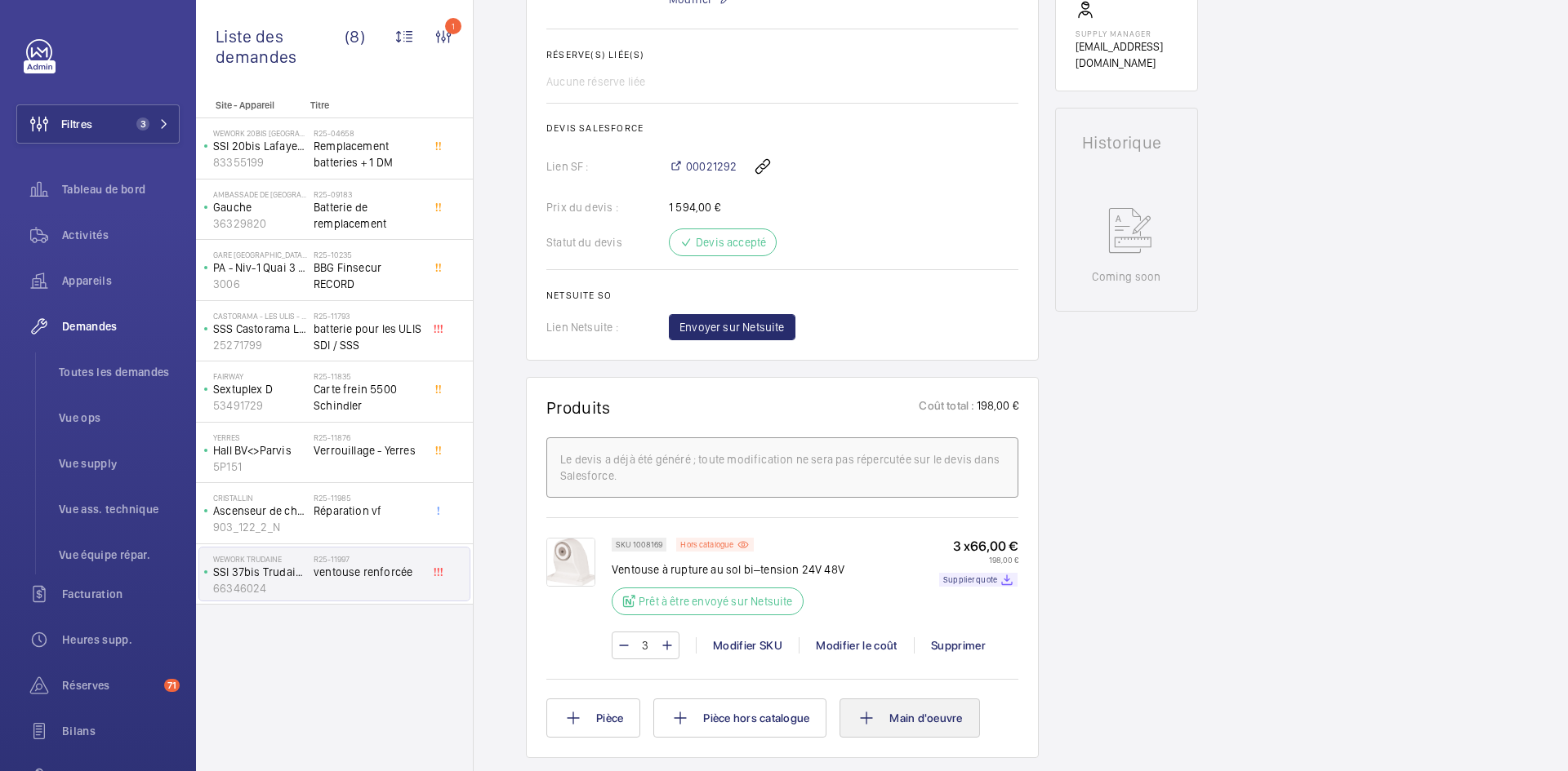
scroll to position [637, 0]
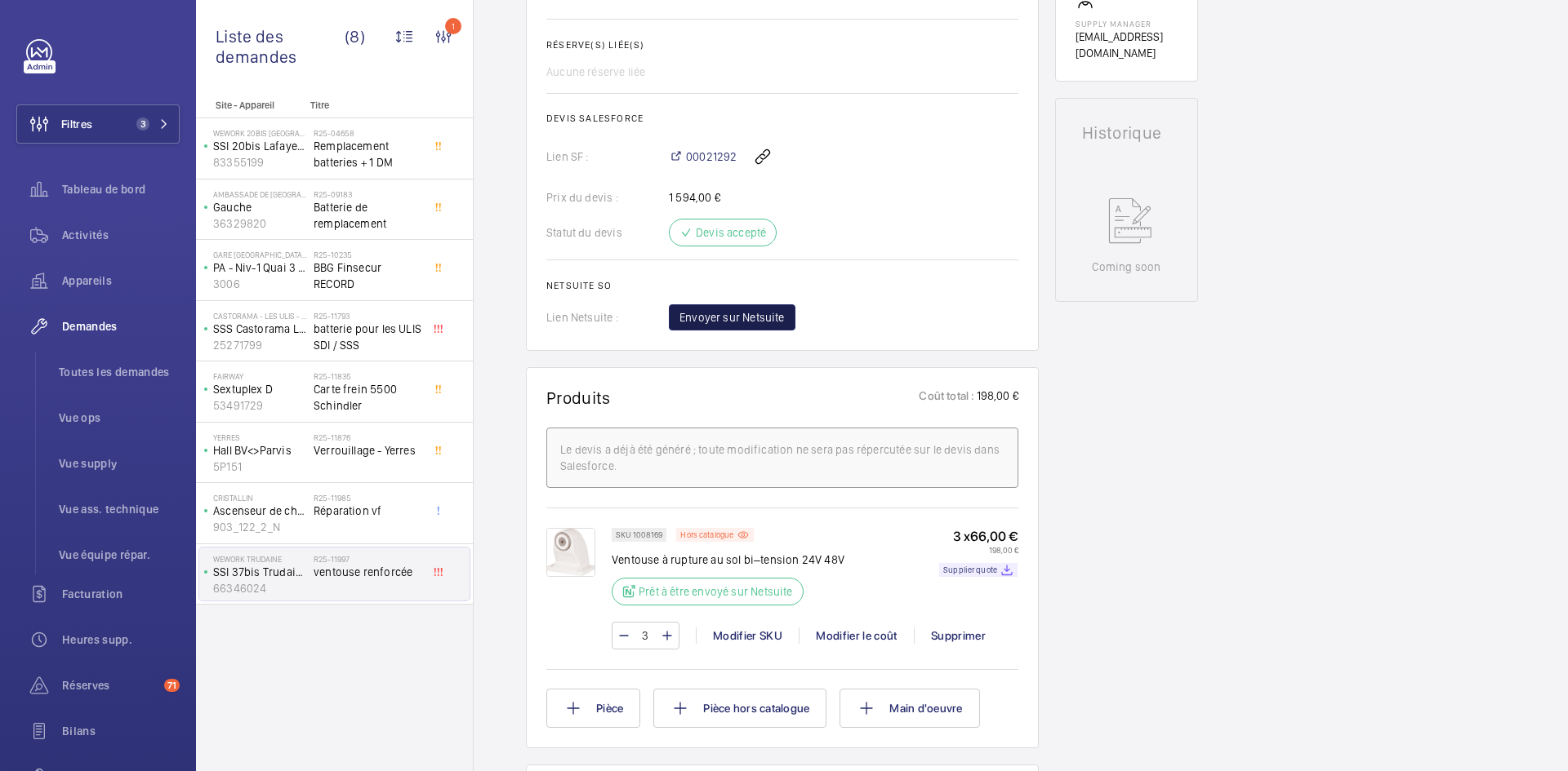
click at [737, 325] on span "Envoyer sur Netsuite" at bounding box center [731, 317] width 106 height 16
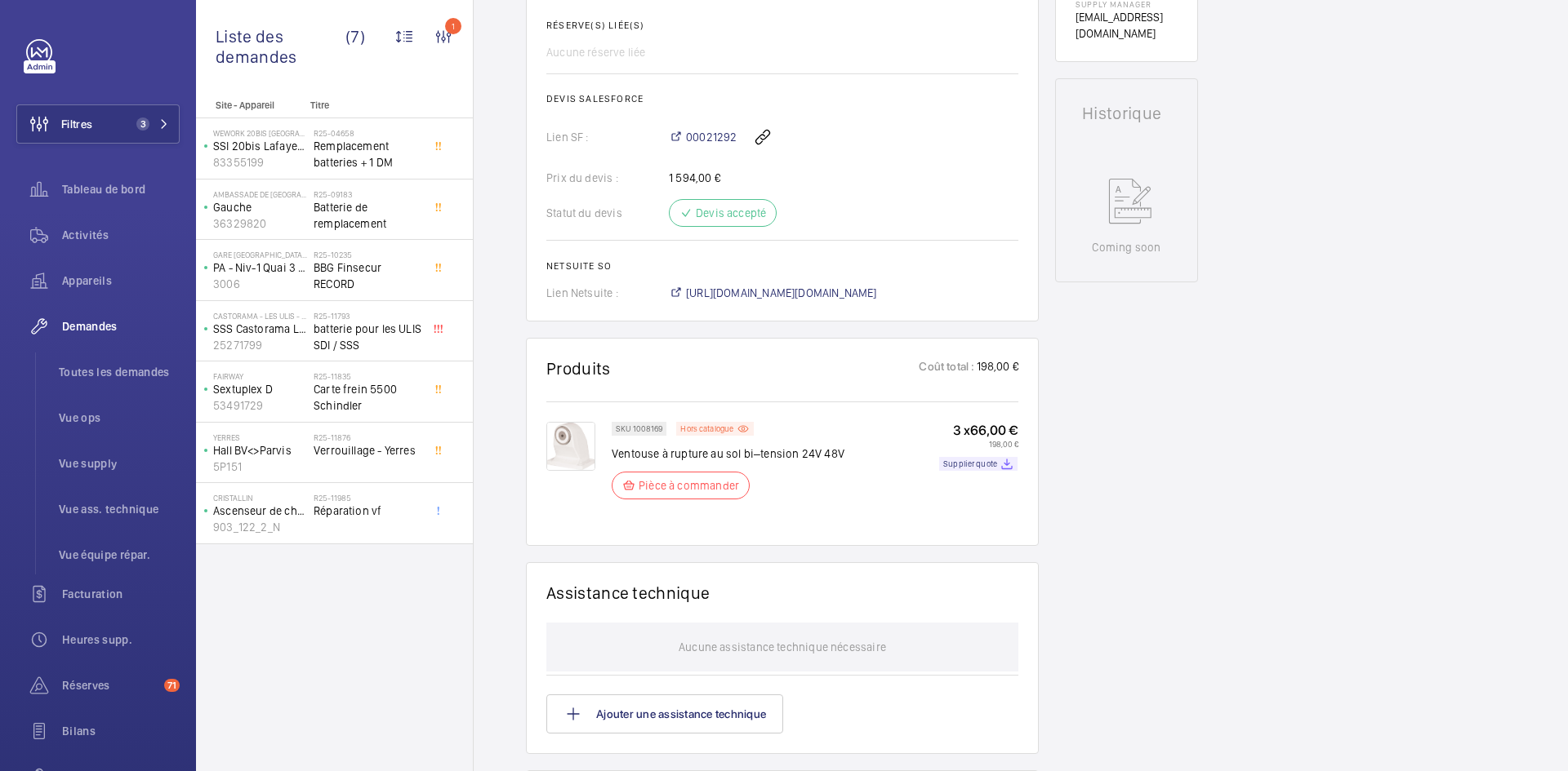
scroll to position [653, 0]
click at [877, 292] on span "https://6461500.app.netsuite.com/app/accounting/transactions/salesord.nl?id=299…" at bounding box center [781, 296] width 191 height 16
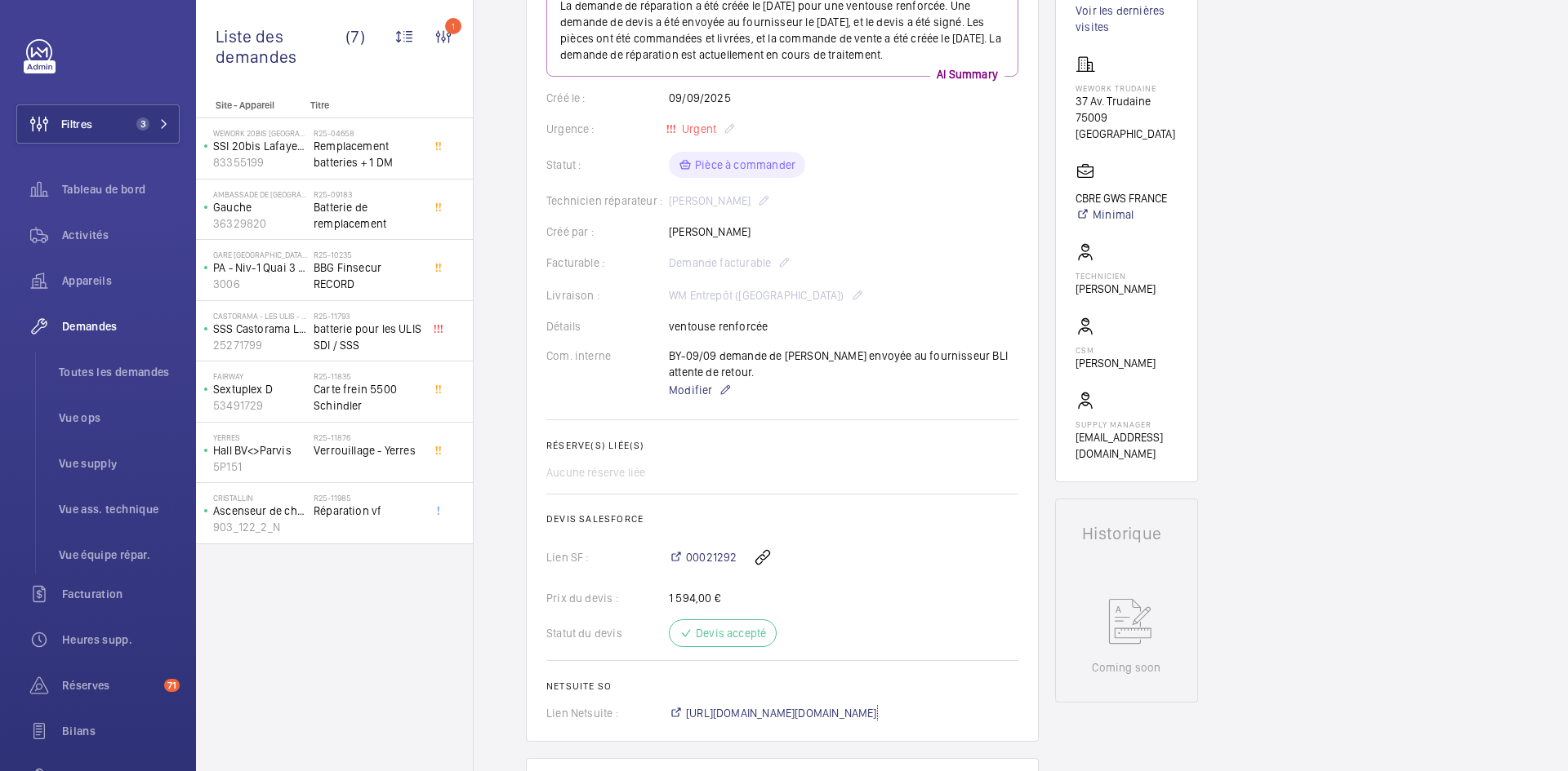
scroll to position [164, 0]
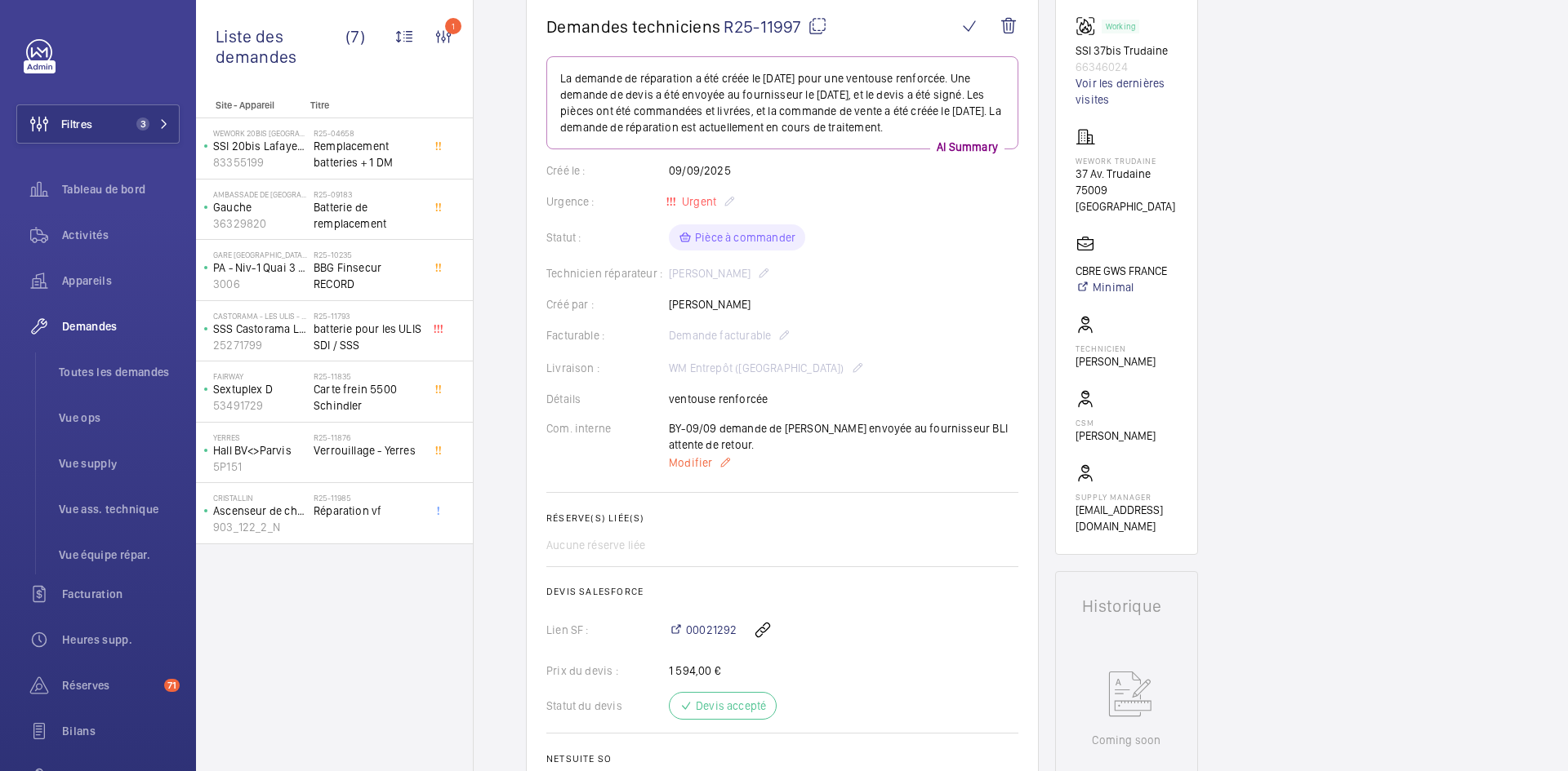
click at [690, 457] on span "Modifier" at bounding box center [690, 462] width 44 height 16
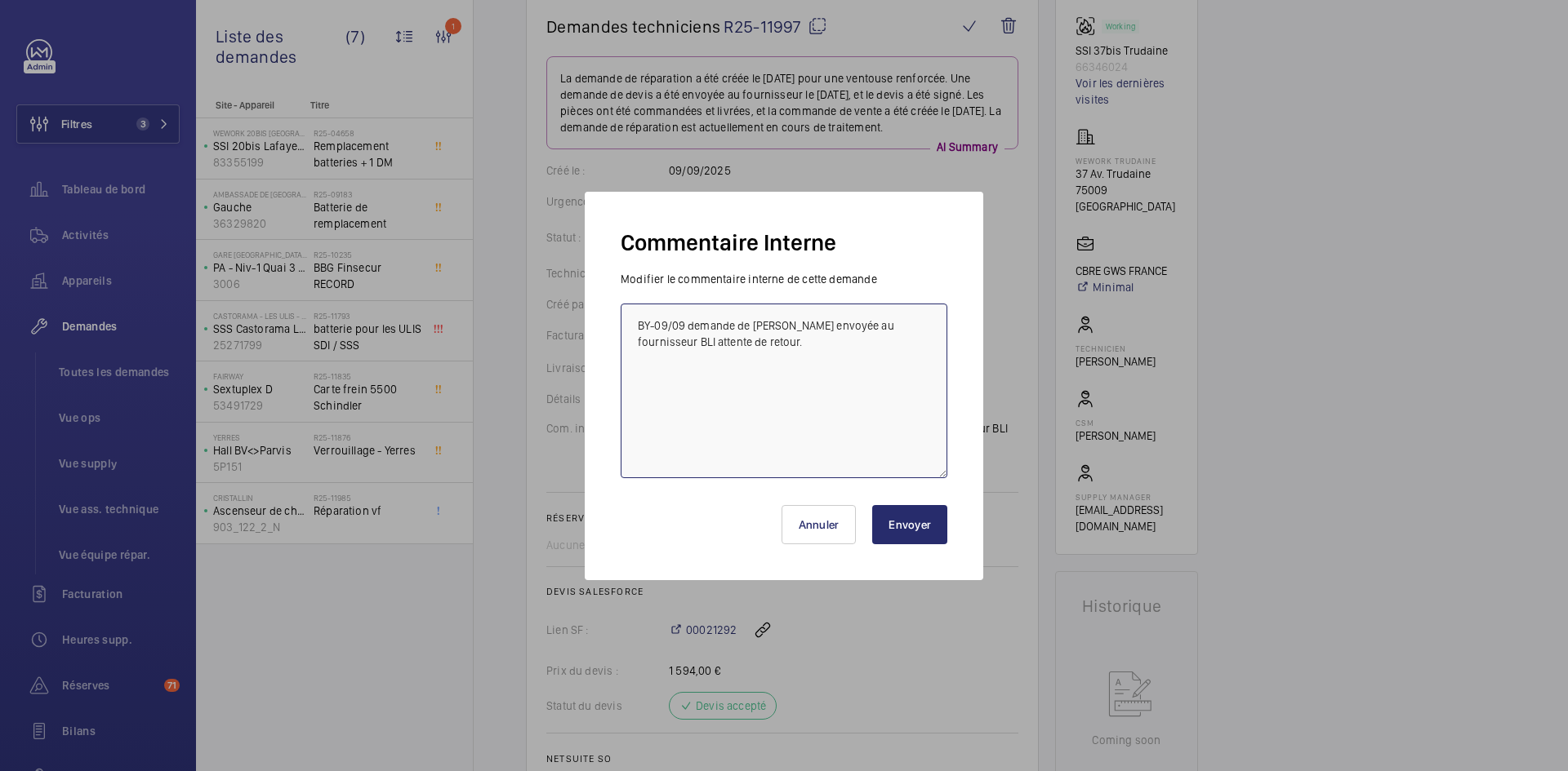
click at [631, 318] on textarea "BY-09/09 demande de devis envoyée au fournisseur BLI attente de retour." at bounding box center [784, 391] width 326 height 175
paste textarea "BY-10/09 commande effectuer chez le fournisseur BLI via l'email livraison prévu…"
type textarea "BY-10/09 commande effectuer chez le fournisseur BLI via l'email livraison prévu…"
click at [910, 525] on button "Envoyer" at bounding box center [909, 525] width 75 height 39
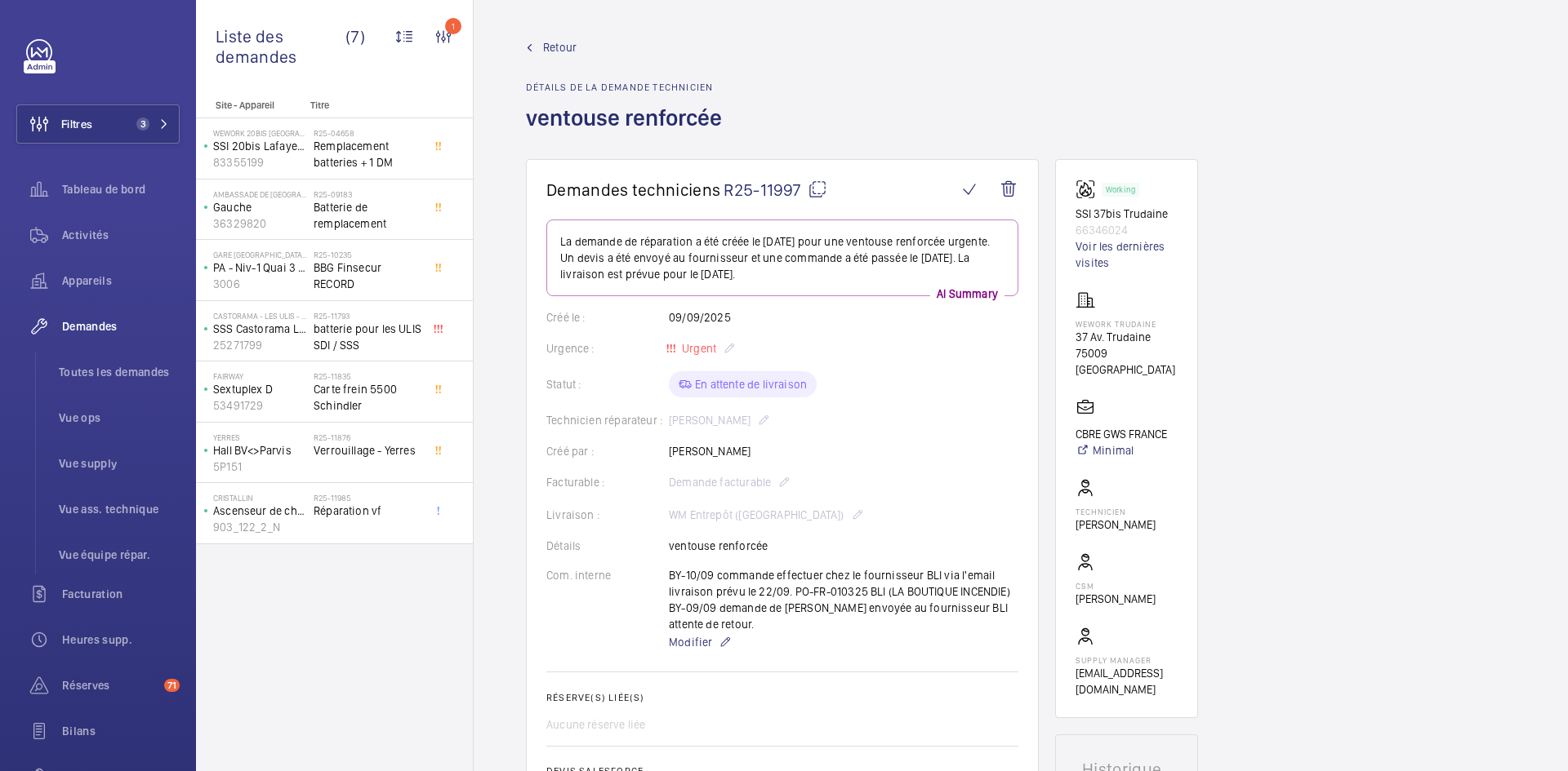
click at [564, 43] on span "Retour" at bounding box center [559, 47] width 33 height 16
click at [301, 333] on p "SSS Castorama Les Ulis" at bounding box center [260, 328] width 94 height 16
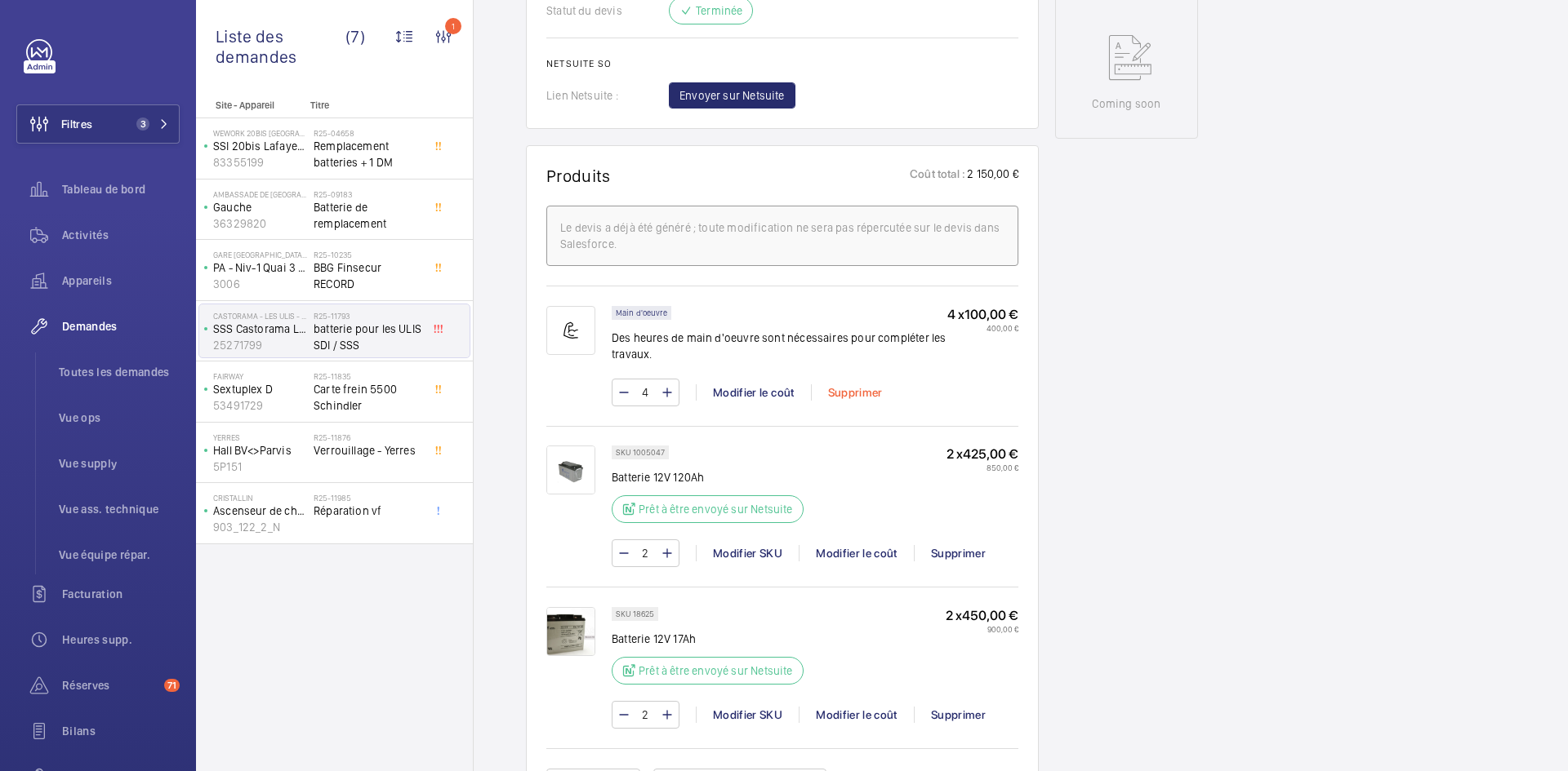
scroll to position [817, 0]
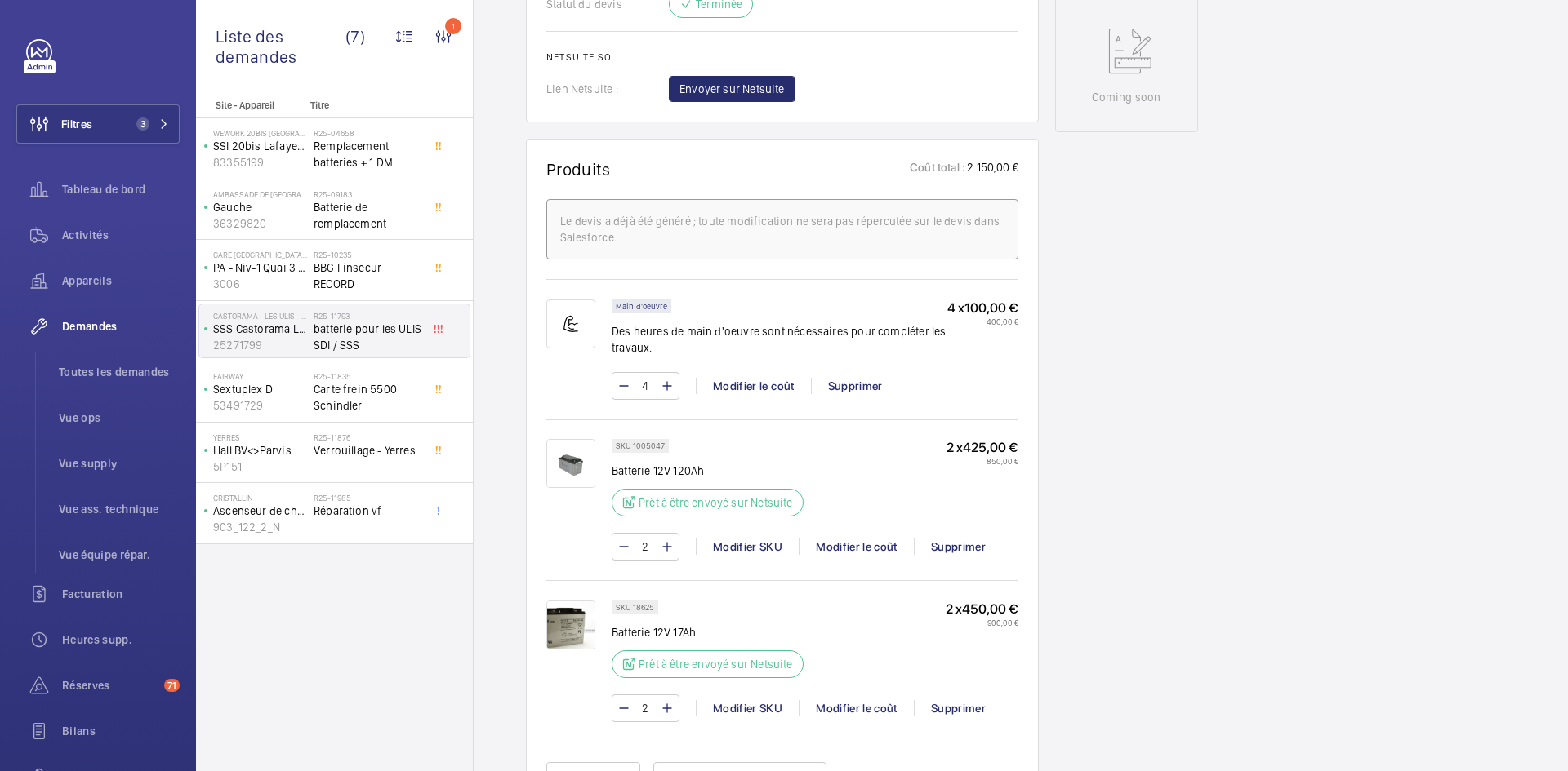
click at [568, 478] on img at bounding box center [571, 464] width 49 height 49
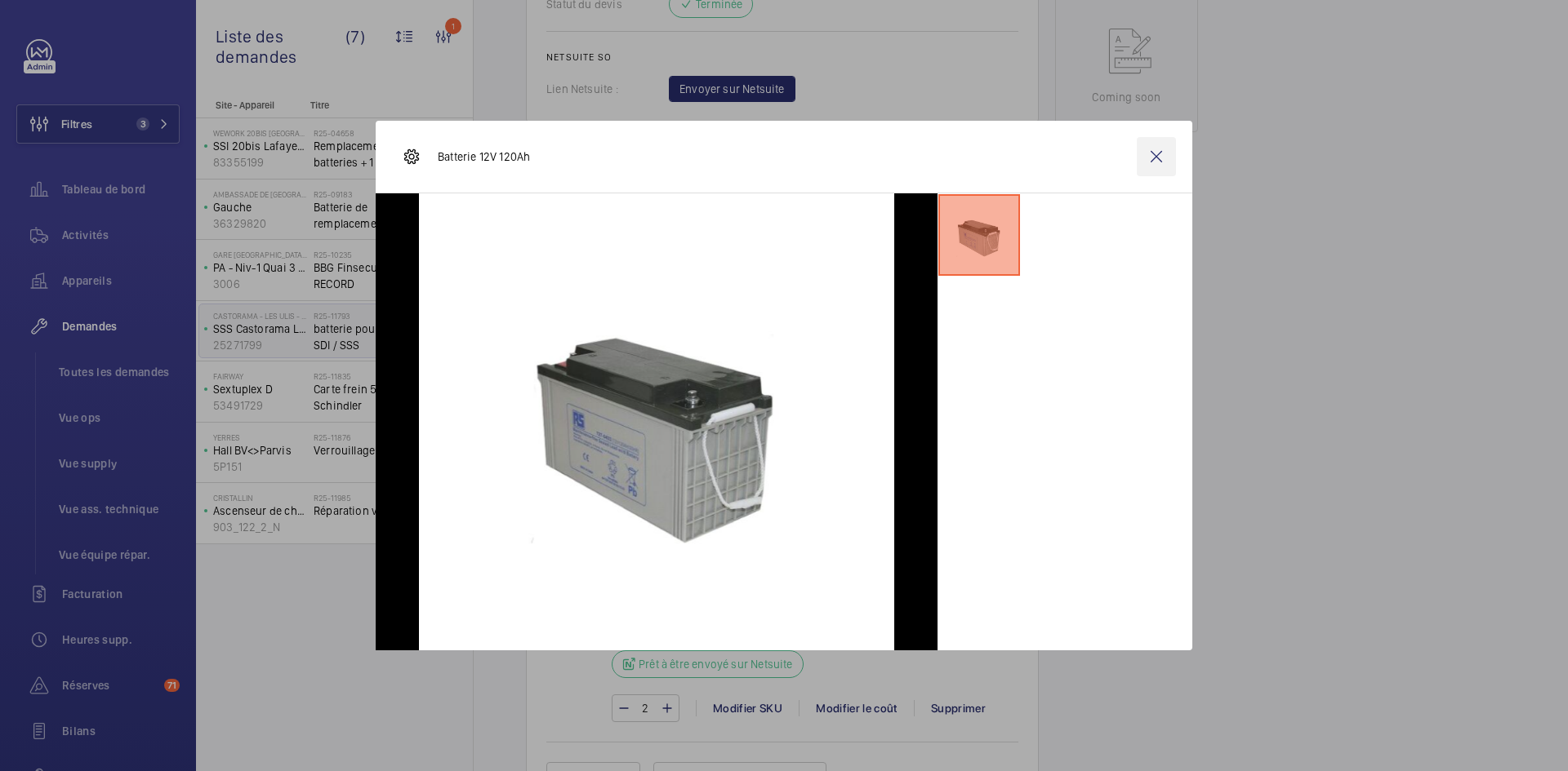
click at [1171, 147] on wm-front-icon-button at bounding box center [1155, 156] width 39 height 39
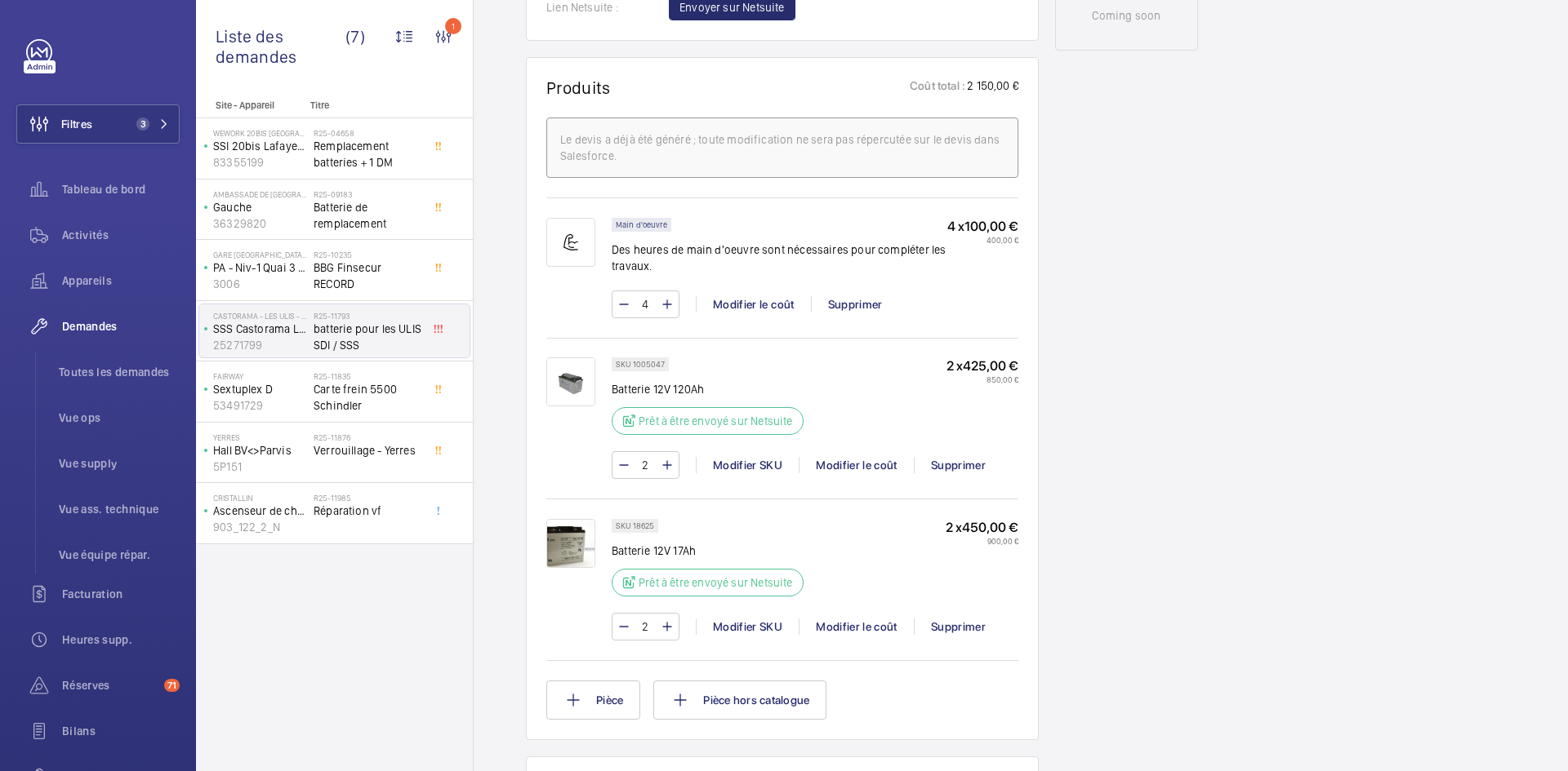
scroll to position [1061, 0]
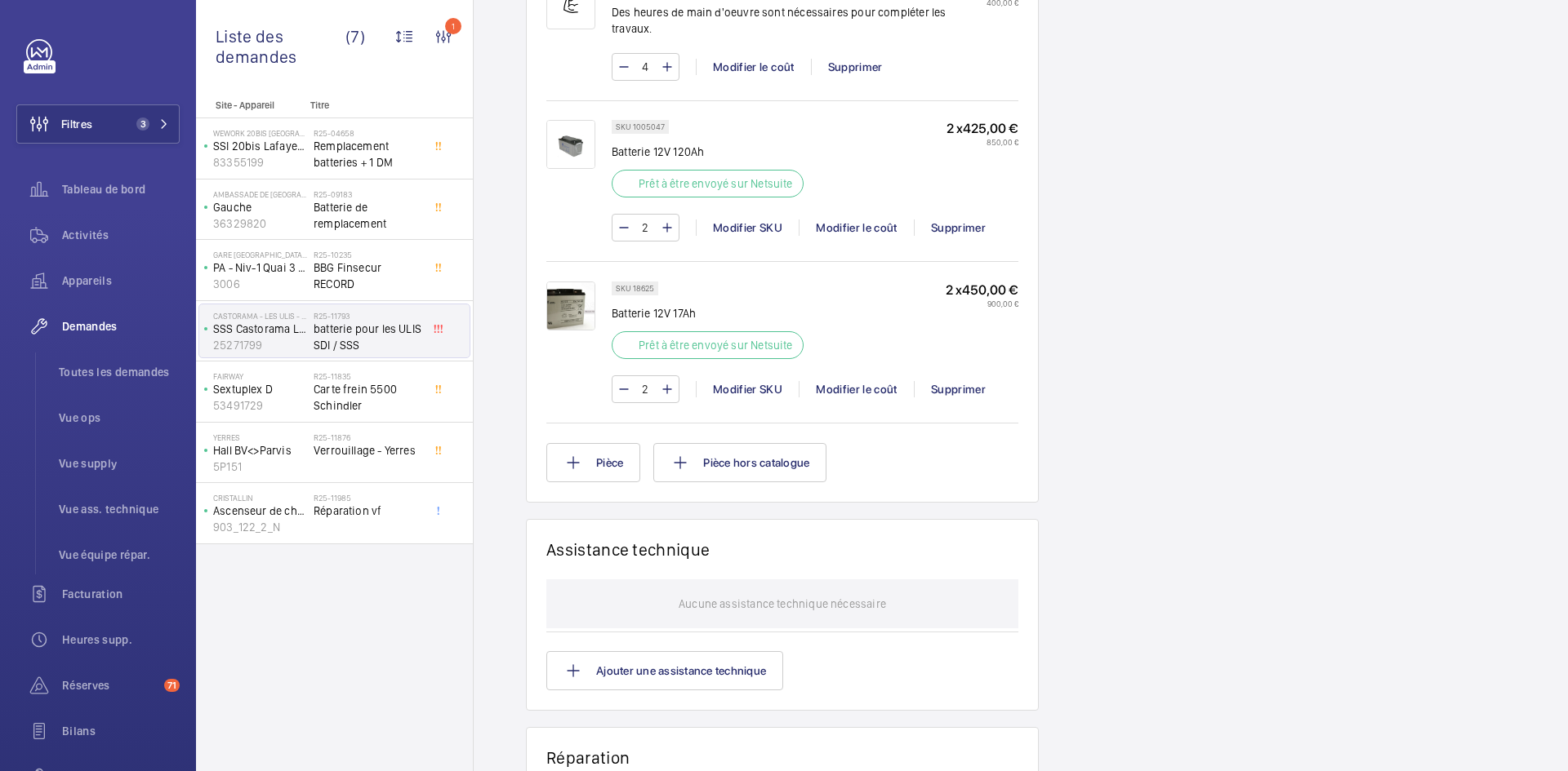
scroll to position [1143, 0]
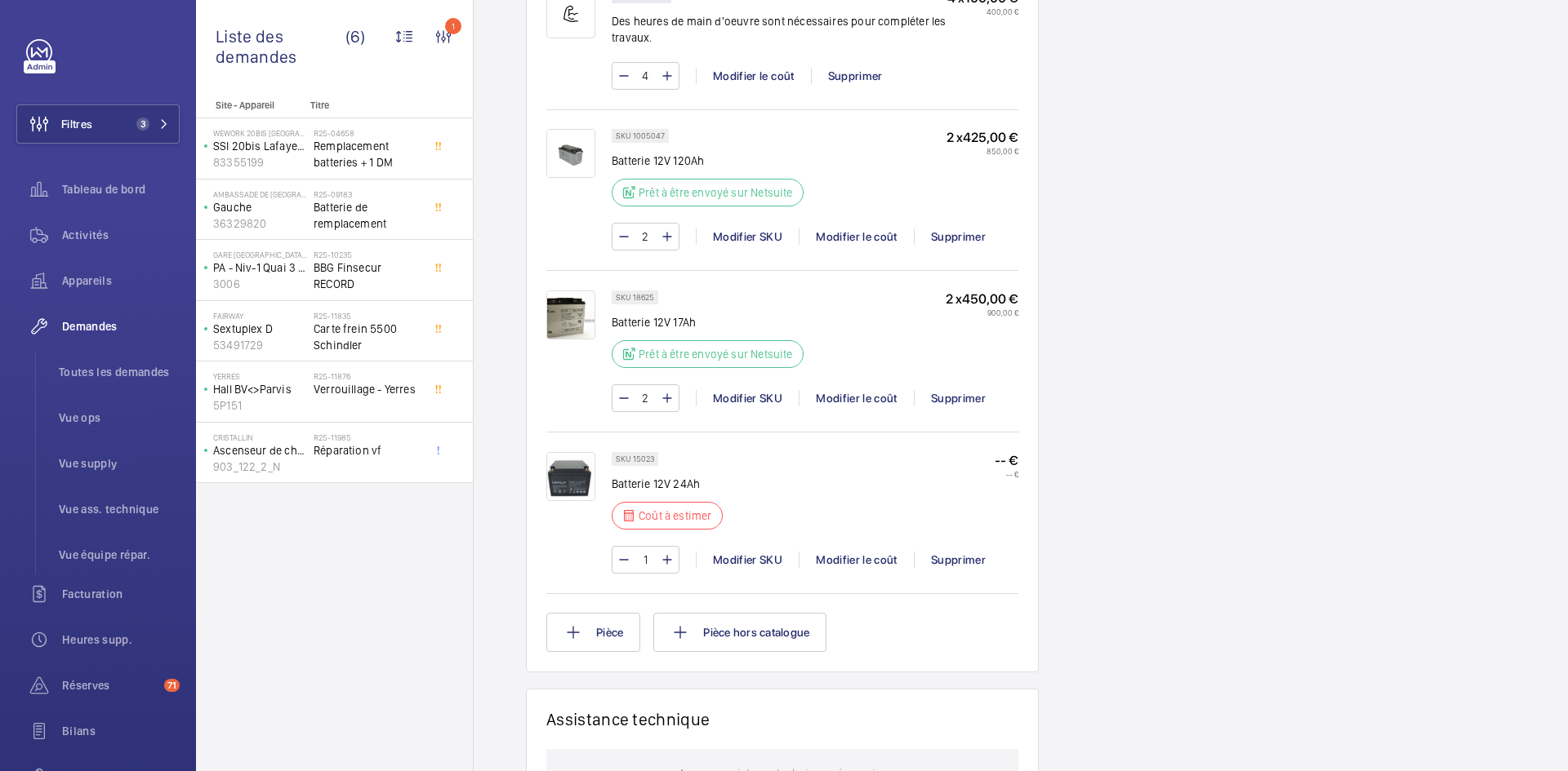
scroll to position [1224, 0]
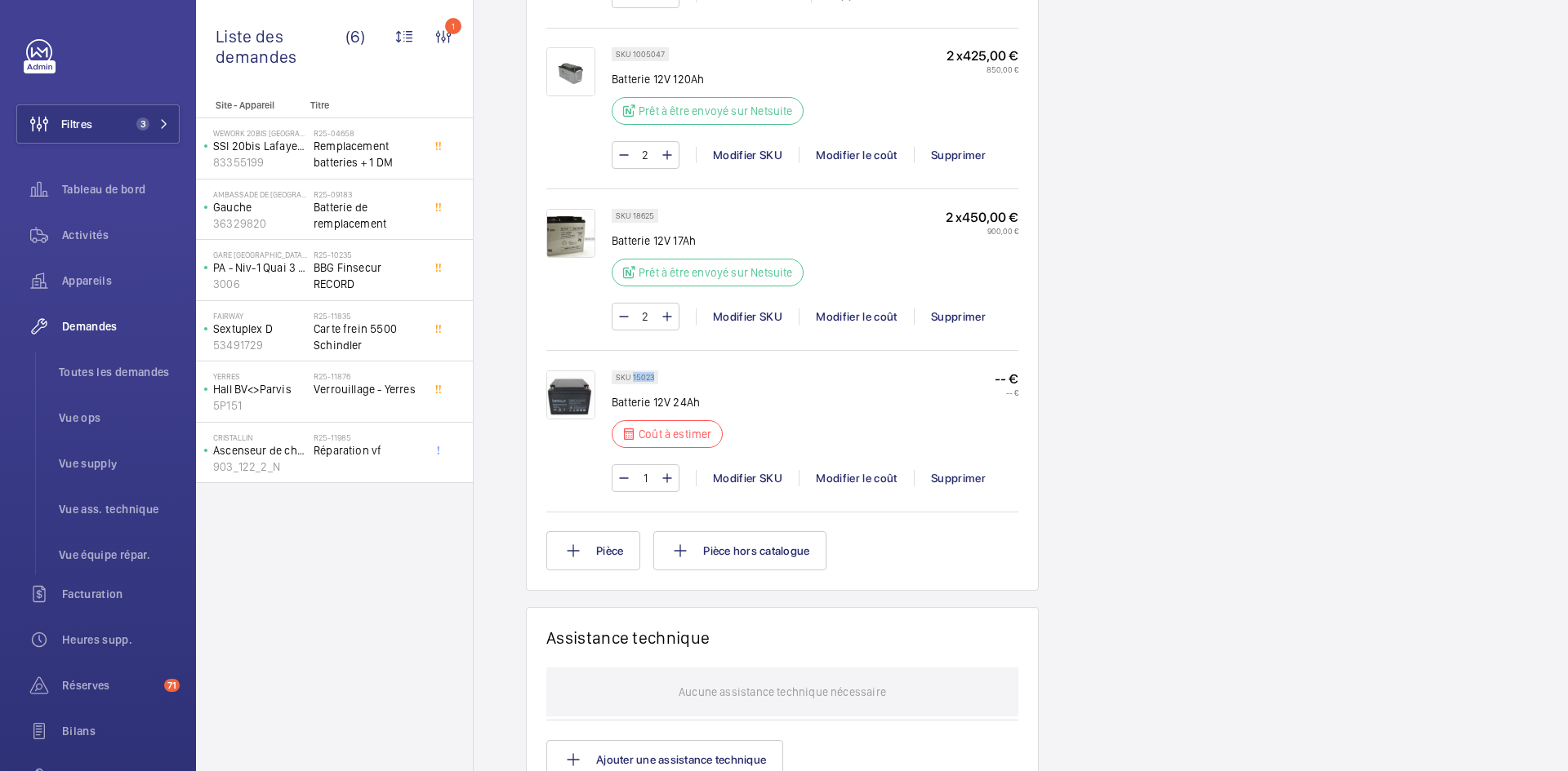
drag, startPoint x: 654, startPoint y: 395, endPoint x: 632, endPoint y: 395, distance: 22.0
click at [632, 384] on div "SKU 15023" at bounding box center [634, 377] width 47 height 14
copy p "15023"
click at [867, 487] on div "Modifier le coût" at bounding box center [856, 478] width 115 height 16
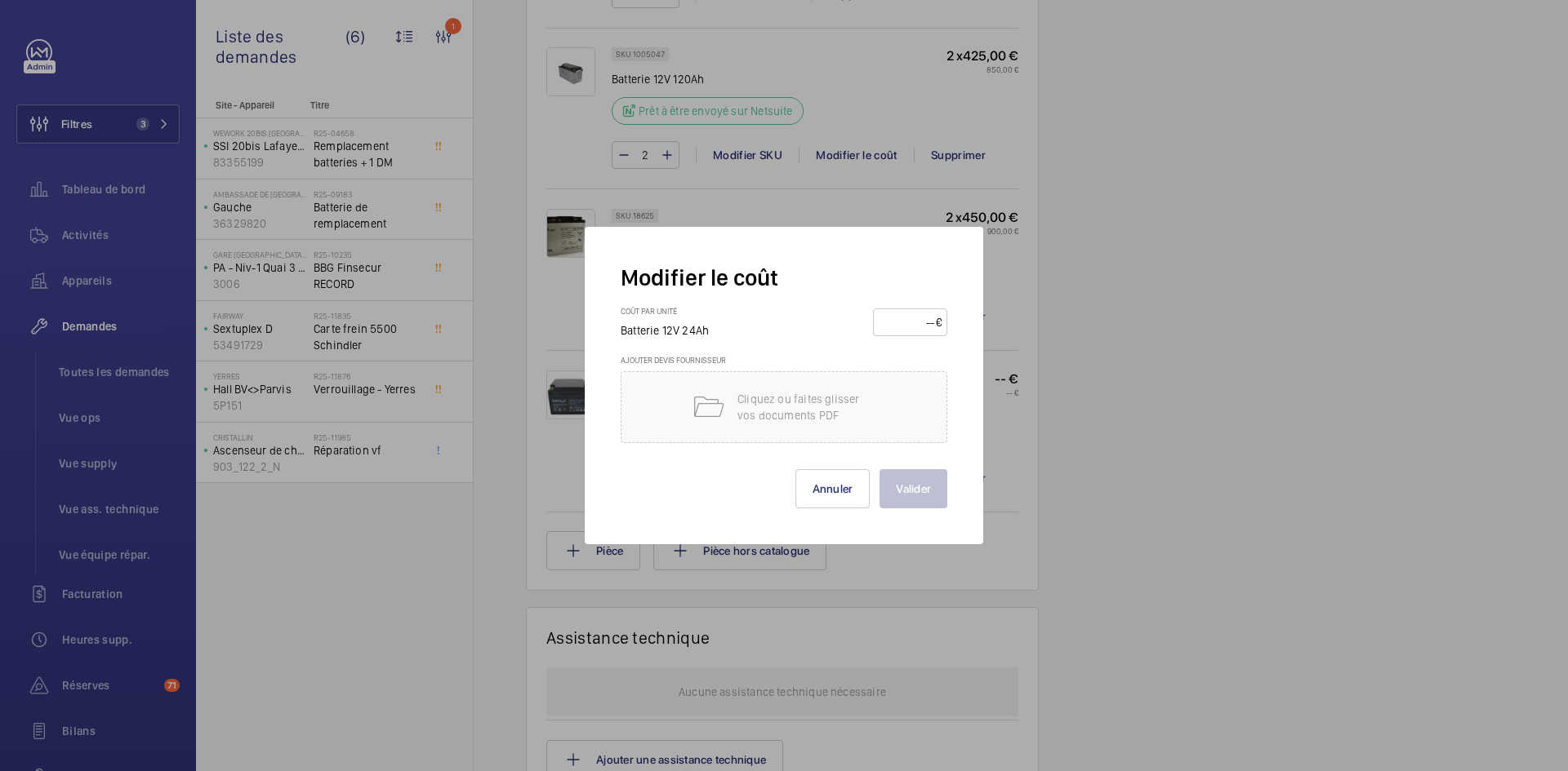
click at [915, 324] on input "number" at bounding box center [907, 321] width 57 height 26
type input "50"
click at [914, 492] on button "Valider" at bounding box center [913, 489] width 68 height 39
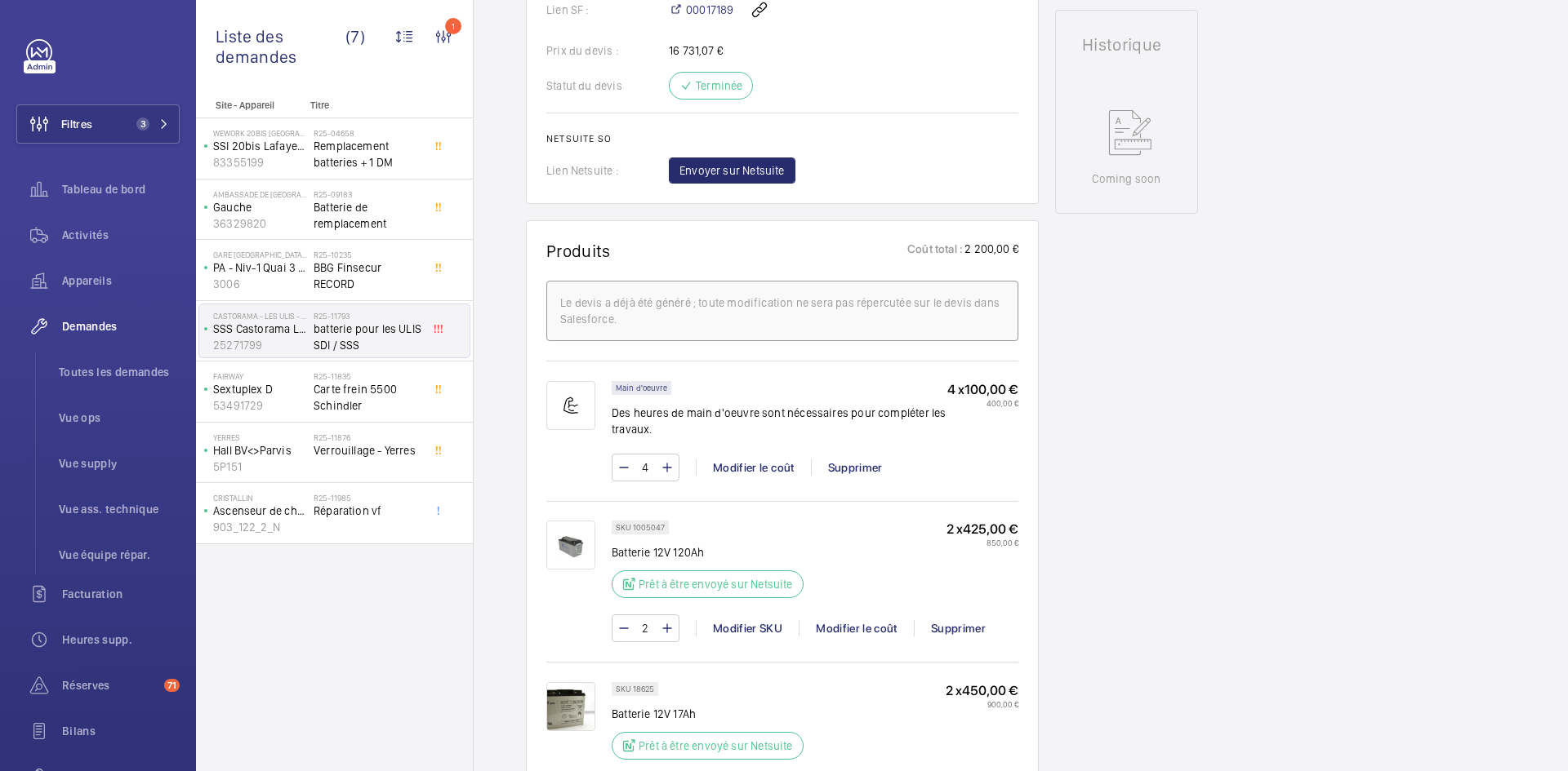
scroll to position [571, 0]
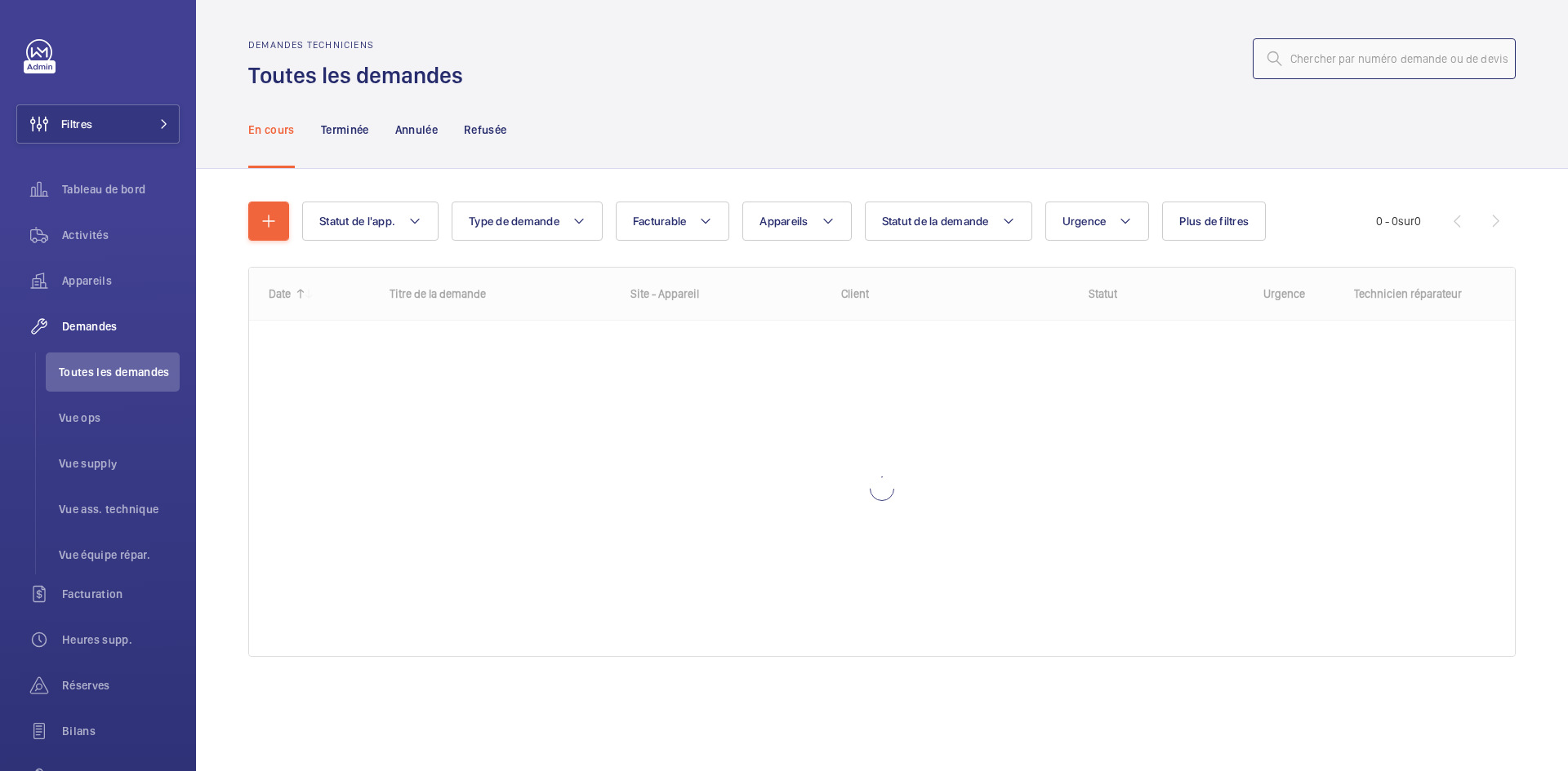
click at [1374, 62] on input "text" at bounding box center [1384, 58] width 263 height 41
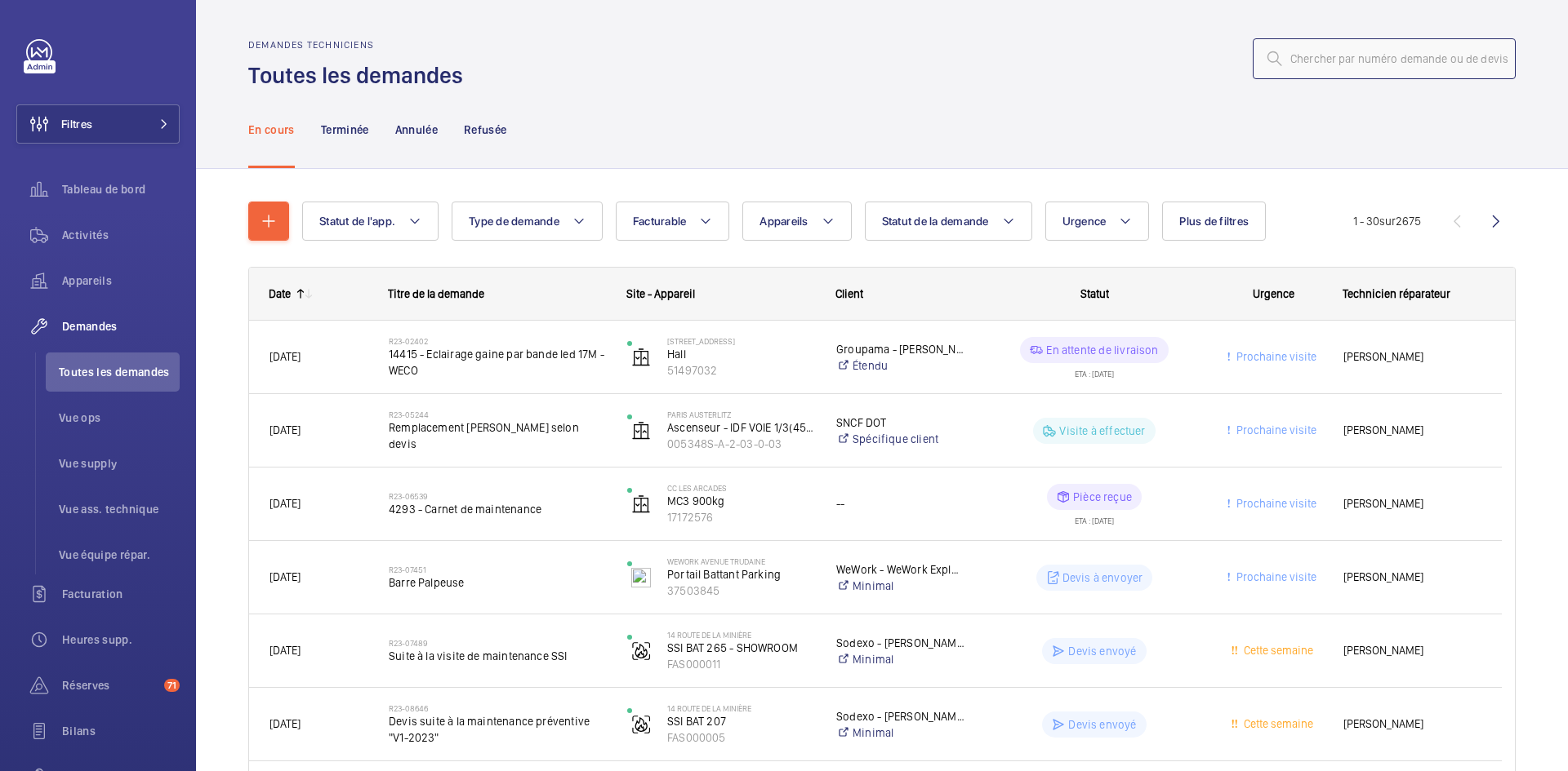
paste input "R25-04658"
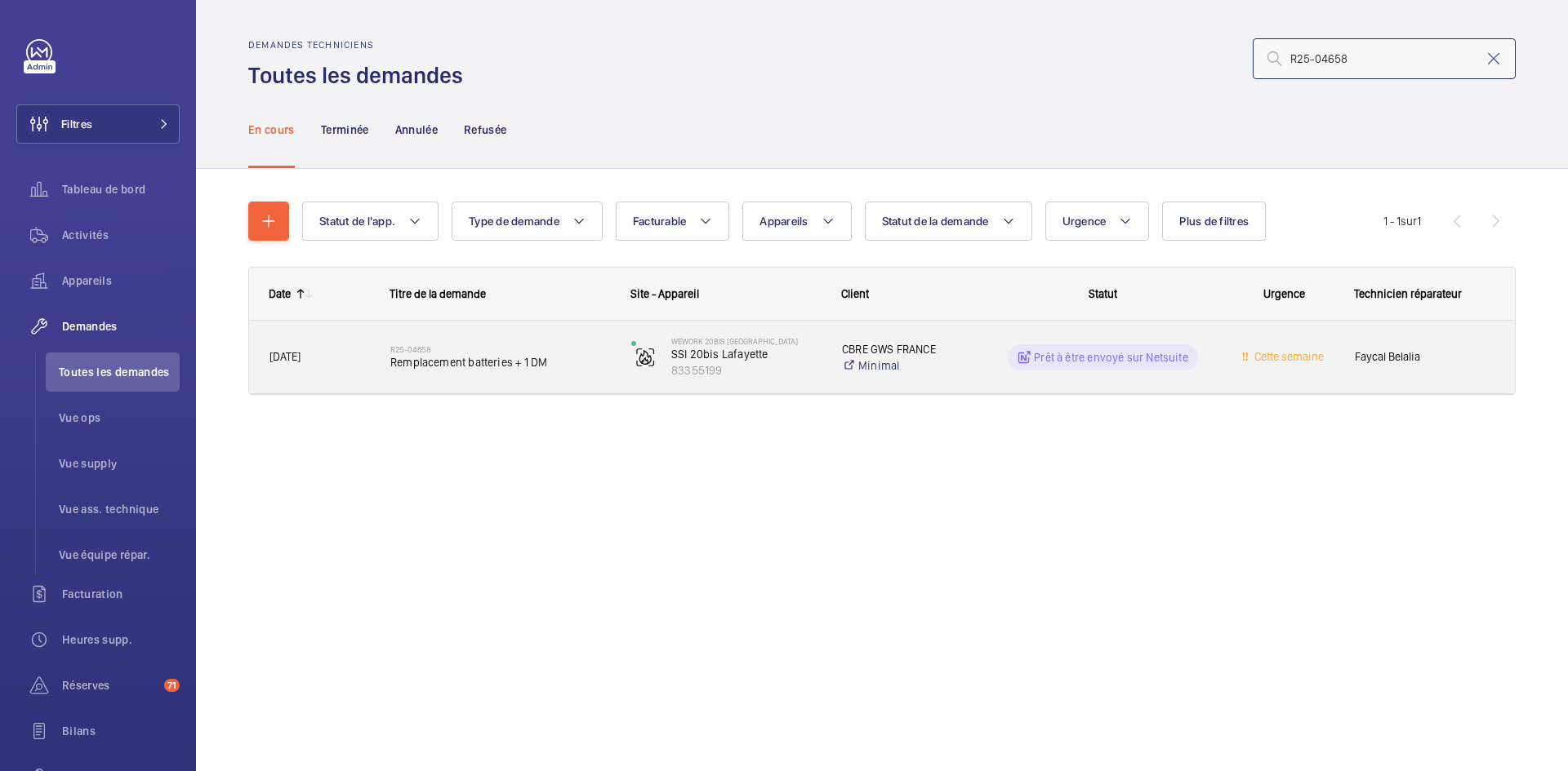
type input "R25-04658"
click at [345, 363] on span "31/03/2025" at bounding box center [319, 357] width 100 height 19
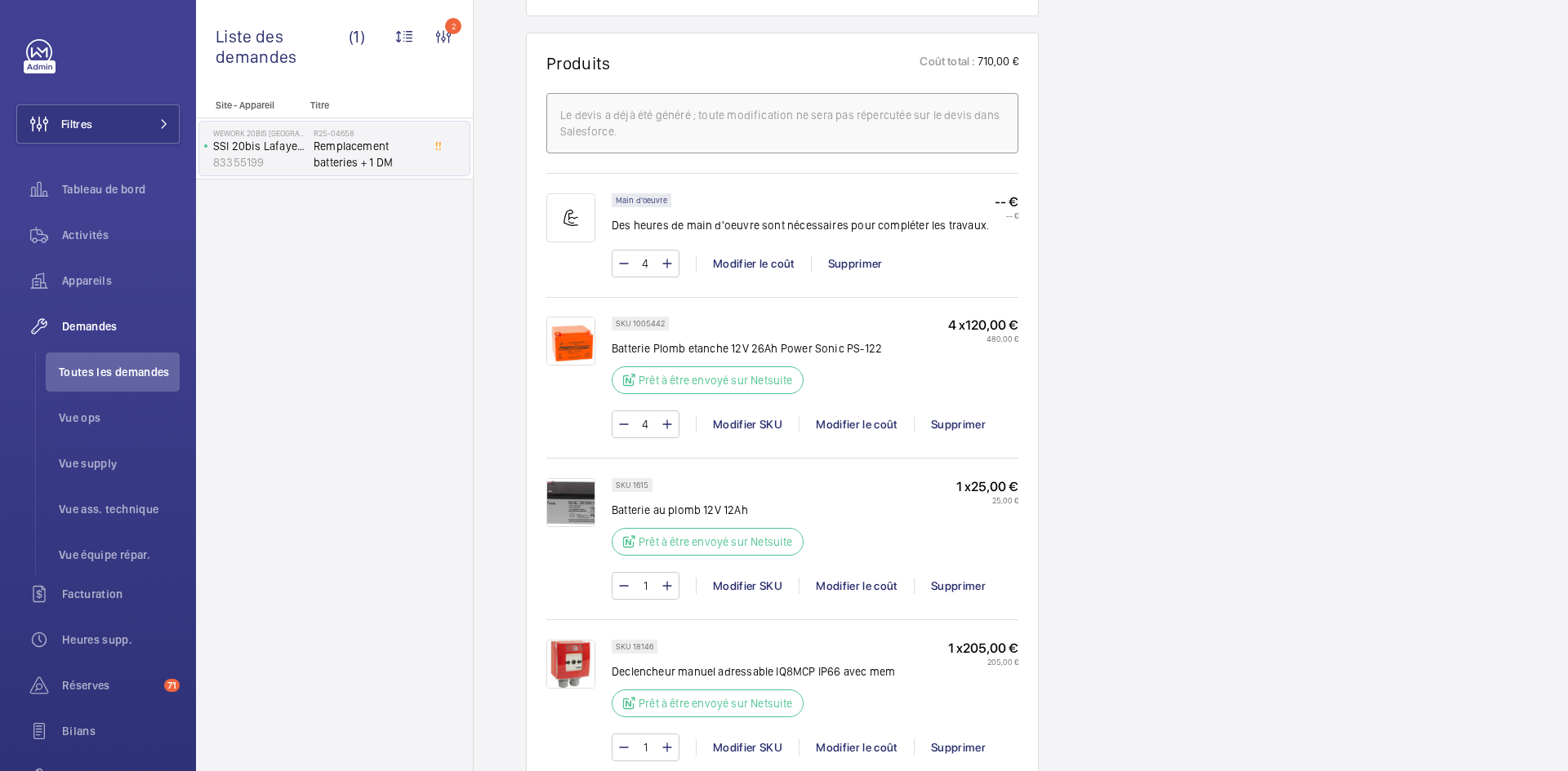
scroll to position [979, 0]
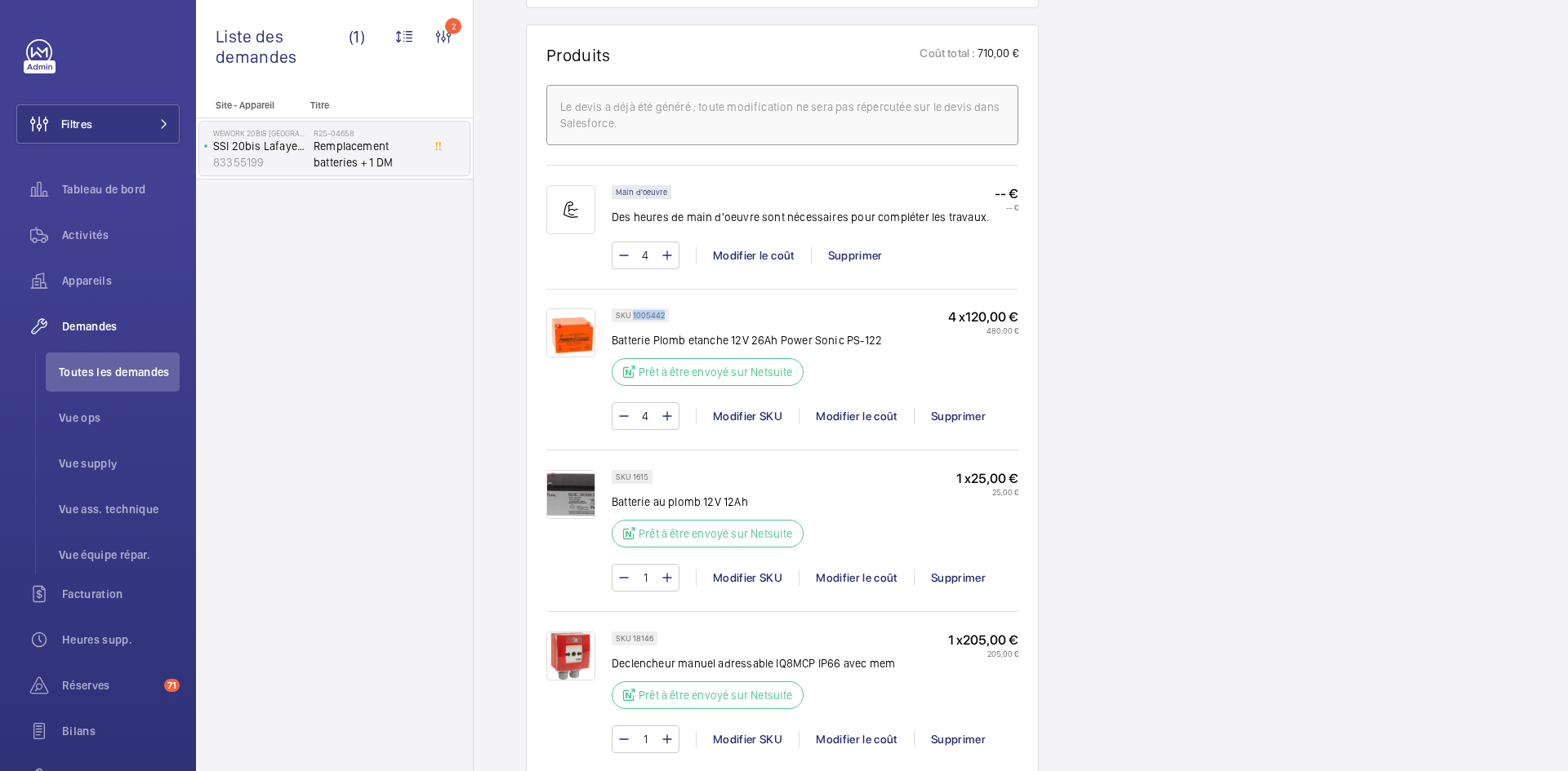
drag, startPoint x: 662, startPoint y: 314, endPoint x: 632, endPoint y: 315, distance: 30.0
click at [632, 315] on p "SKU 1005442" at bounding box center [640, 316] width 49 height 6
copy p "1005442"
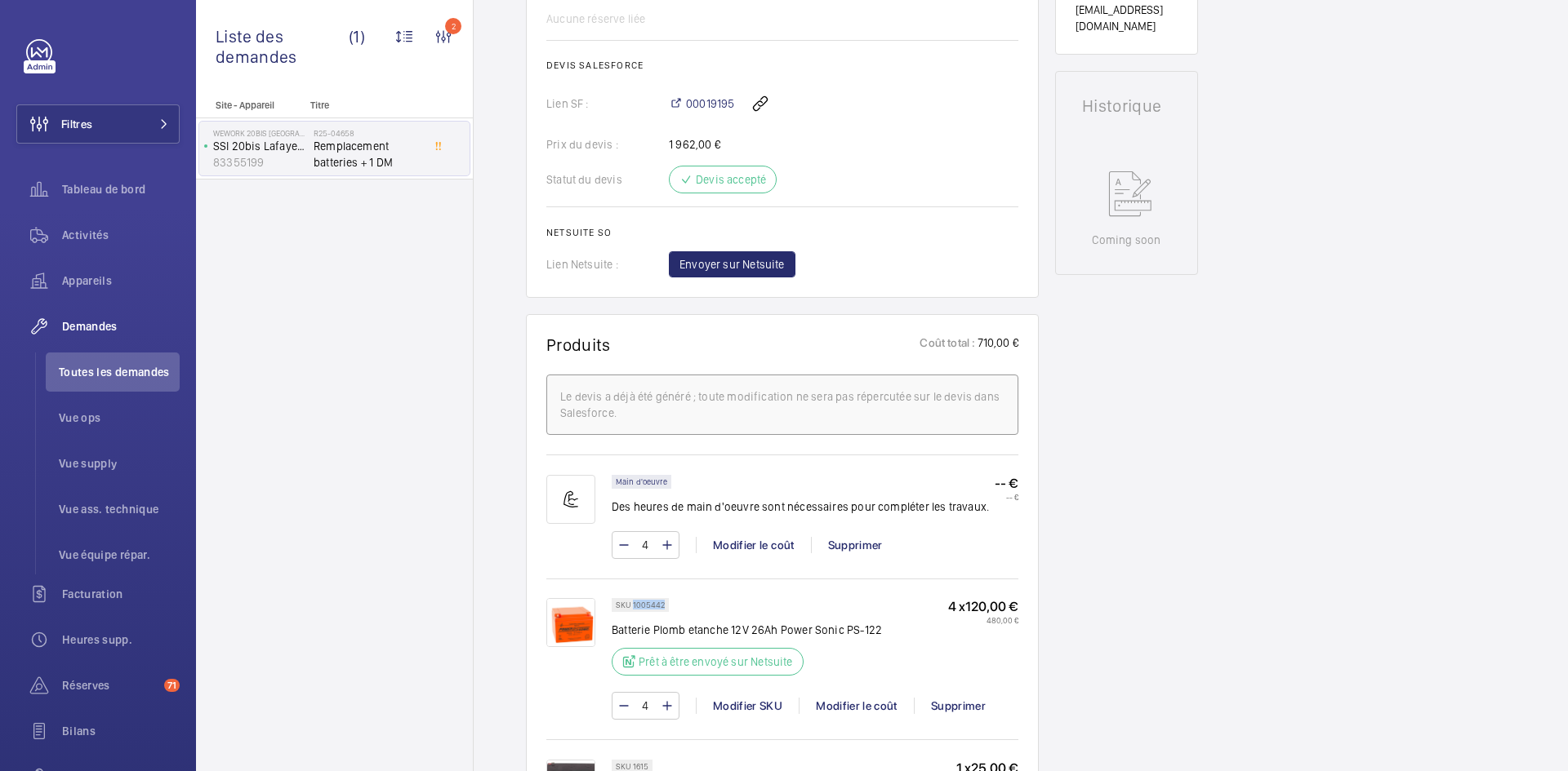
scroll to position [653, 0]
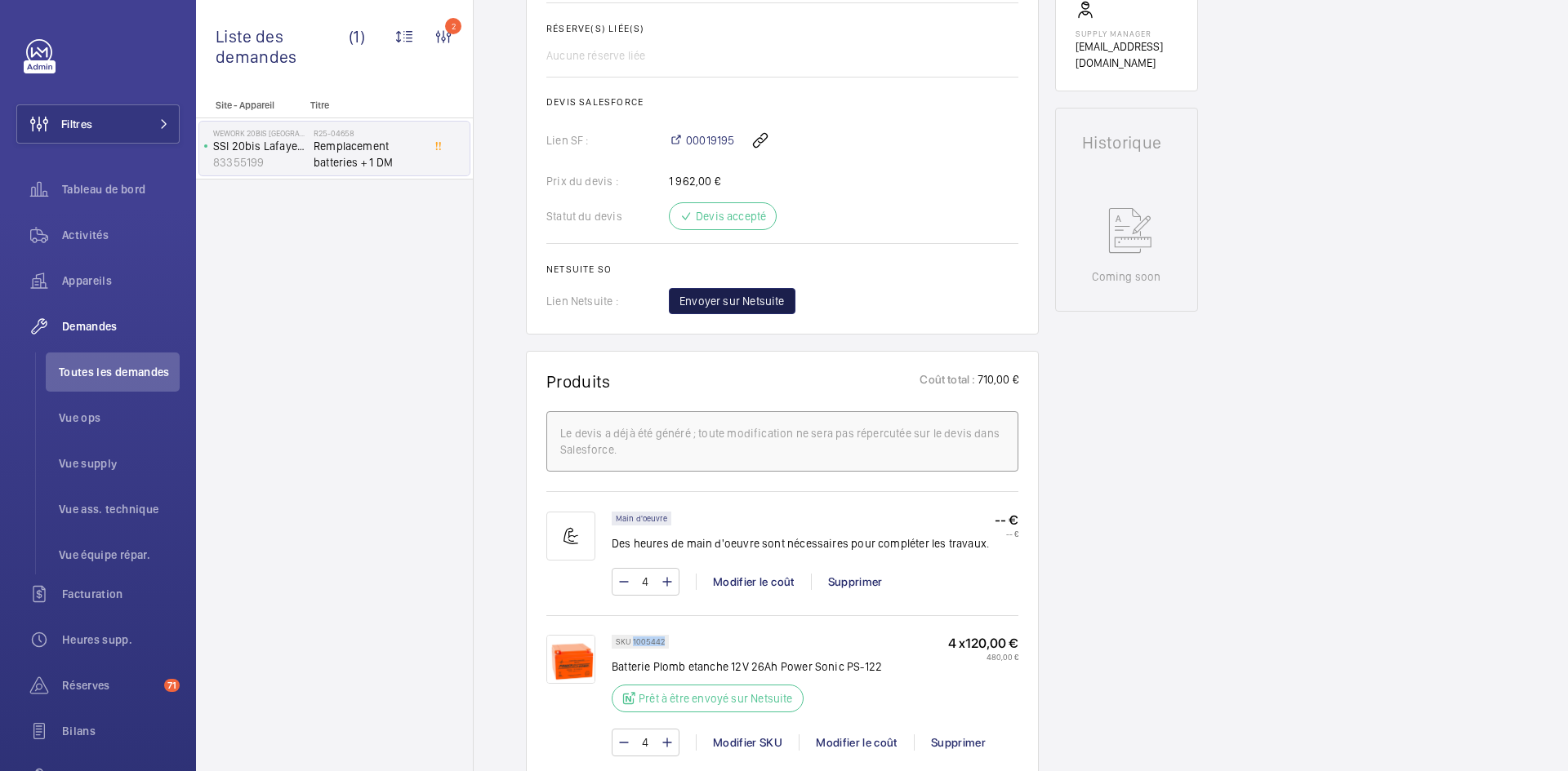
click at [748, 308] on span "Envoyer sur Netsuite" at bounding box center [731, 300] width 106 height 16
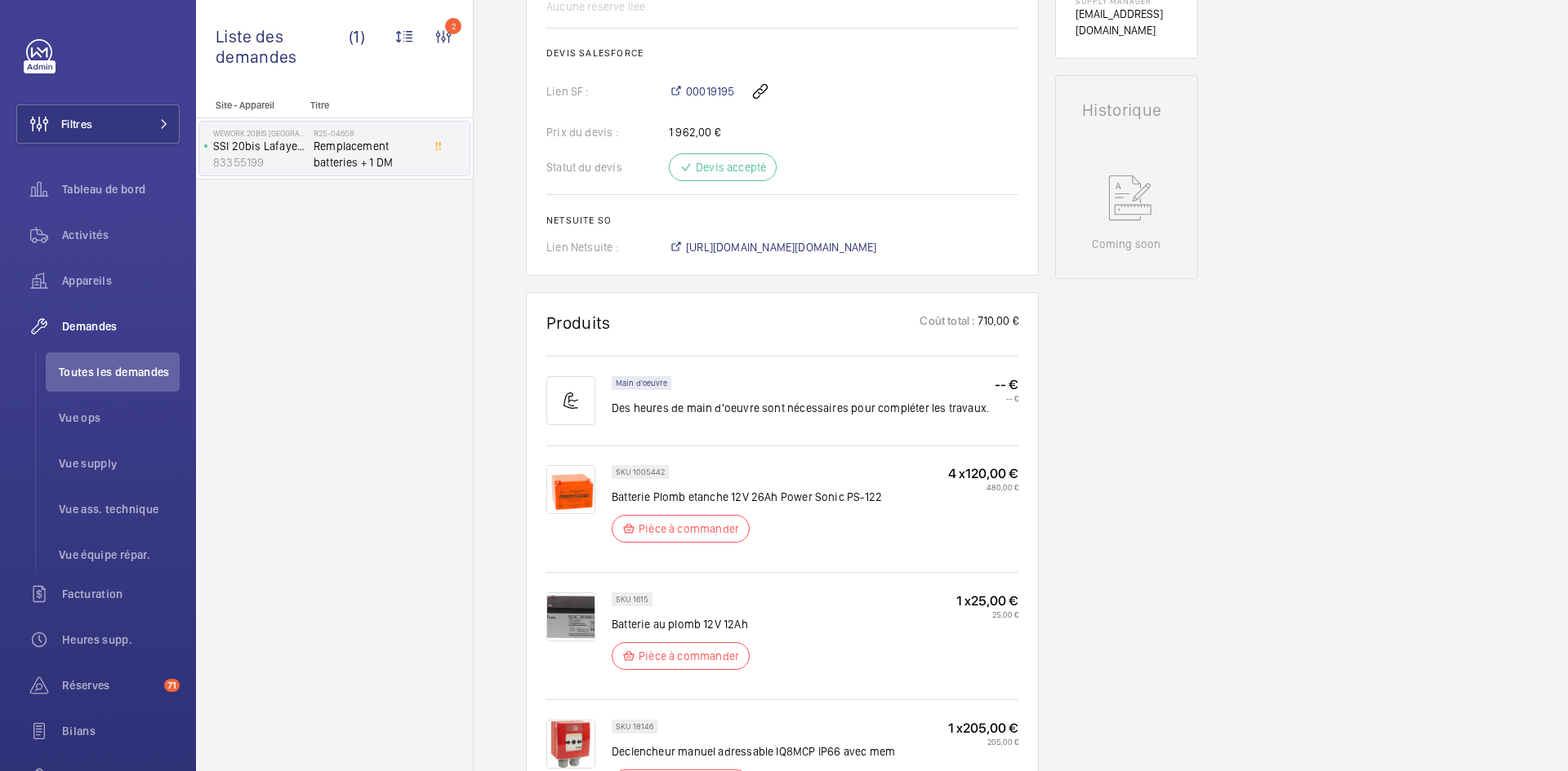
scroll to position [702, 0]
click at [877, 246] on span "https://6461500.app.netsuite.com/app/accounting/transactions/salesord.nl?id=299…" at bounding box center [781, 247] width 191 height 16
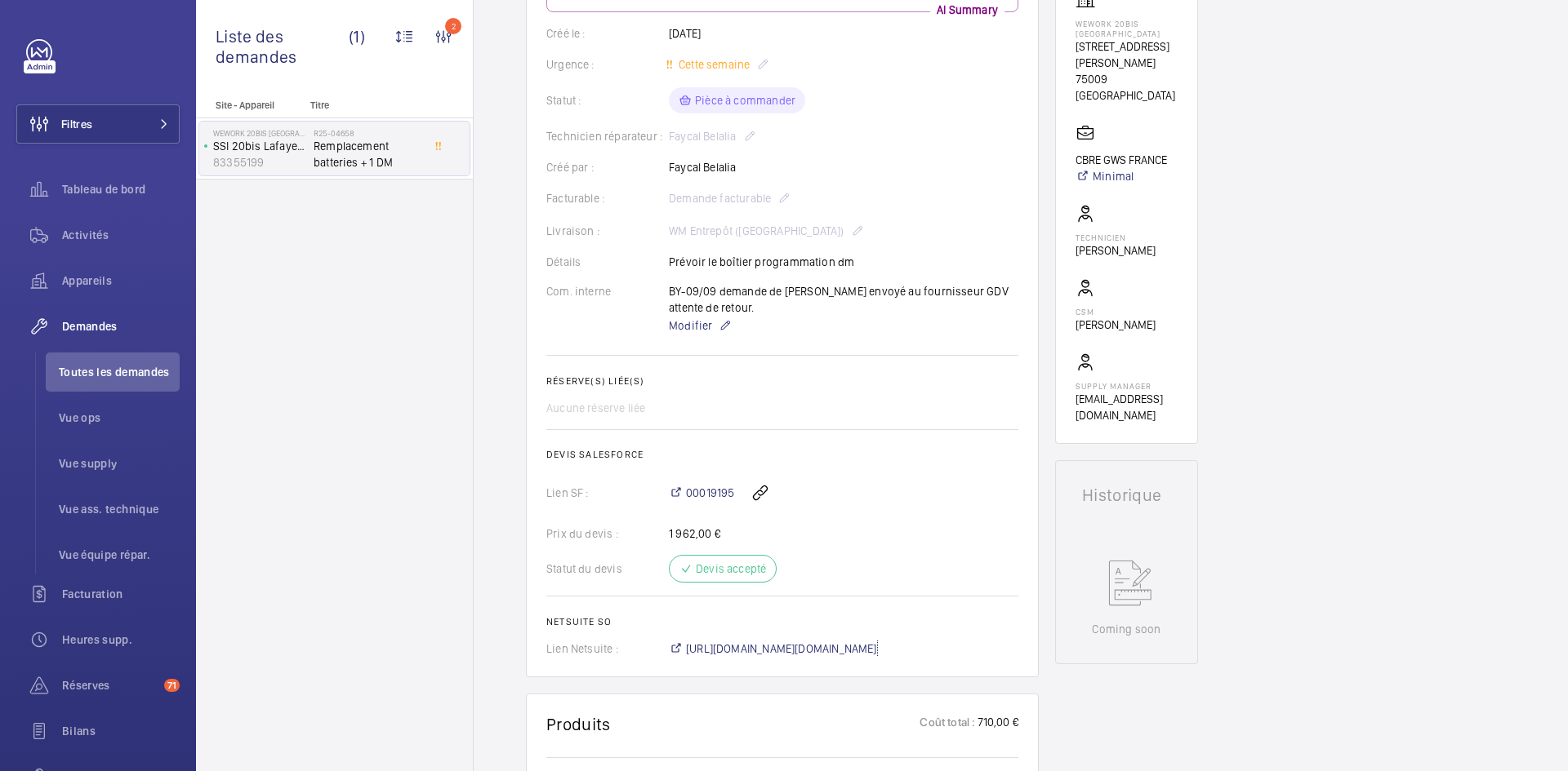
scroll to position [294, 0]
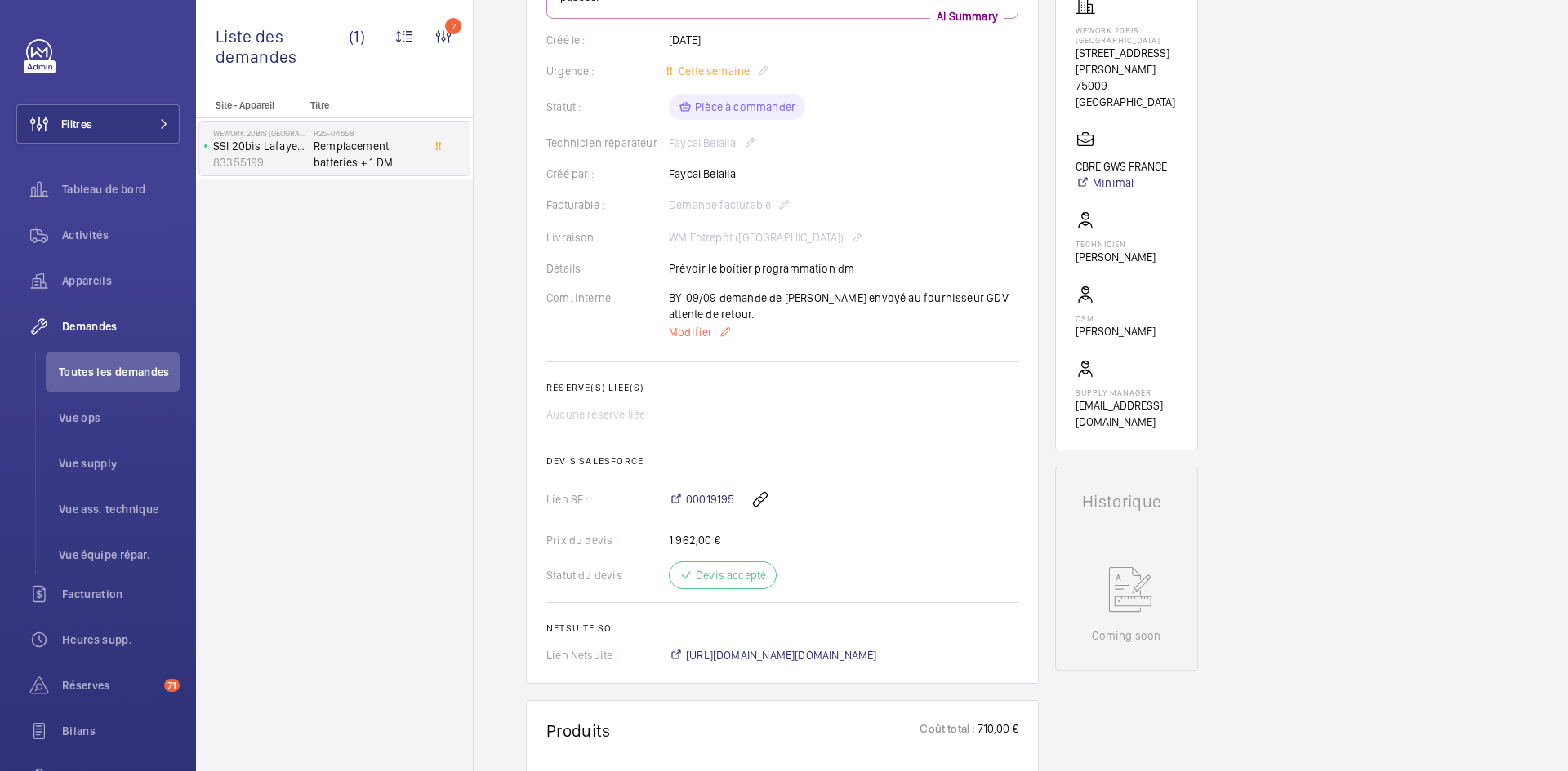
click at [690, 327] on span "Modifier" at bounding box center [690, 332] width 44 height 16
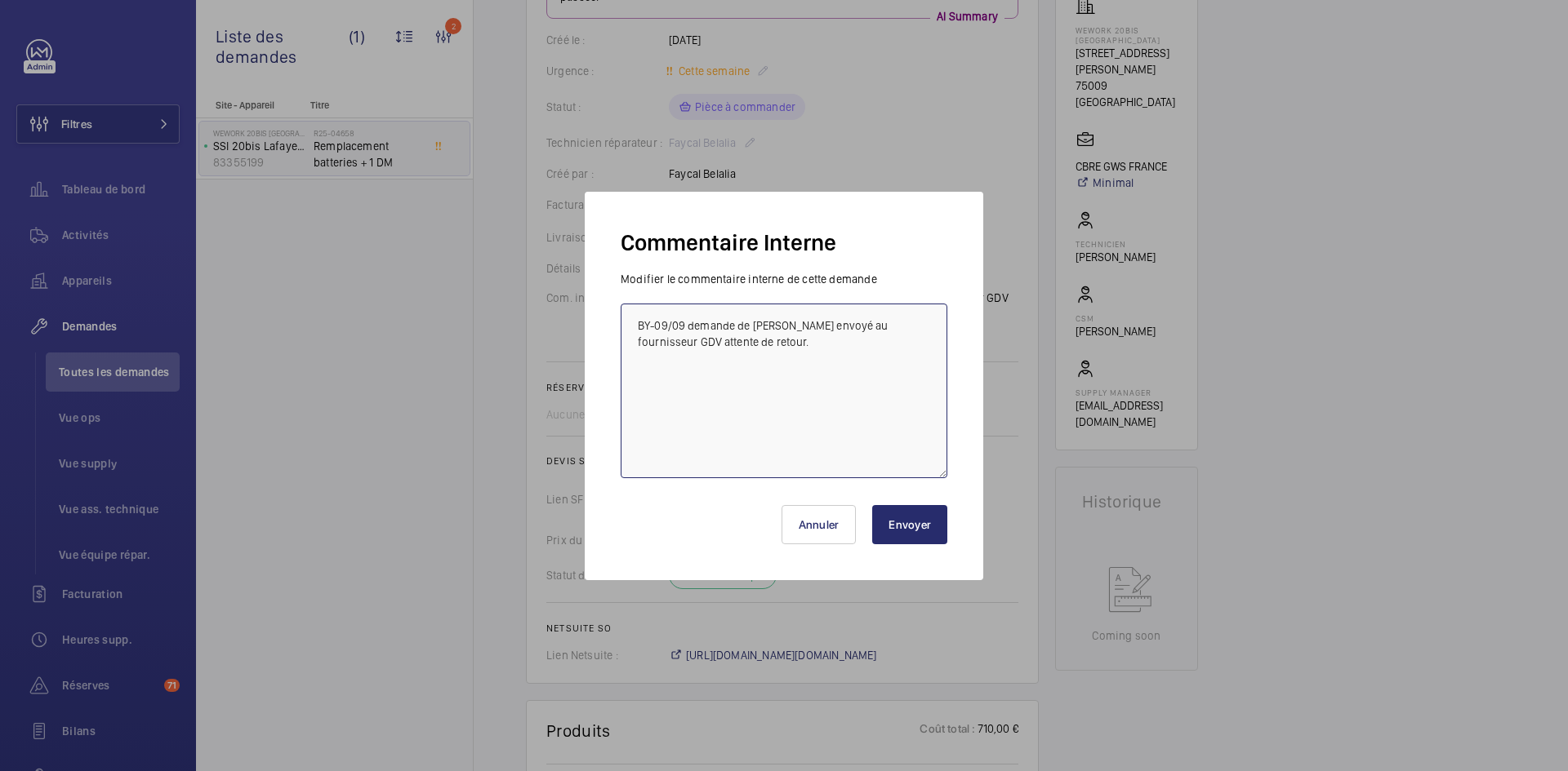
click at [637, 321] on textarea "BY-09/09 demande de devis envoyé au fournisseur GDV attente de retour." at bounding box center [784, 391] width 326 height 175
paste textarea "BY-10/09 commande effectuer chez le fournisseur MANOMANO via le site livraison …"
type textarea "BY-10/09 commande effectuer chez le fournisseur MANOMANO via le site livraison …"
click at [919, 522] on button "Envoyer" at bounding box center [909, 525] width 75 height 39
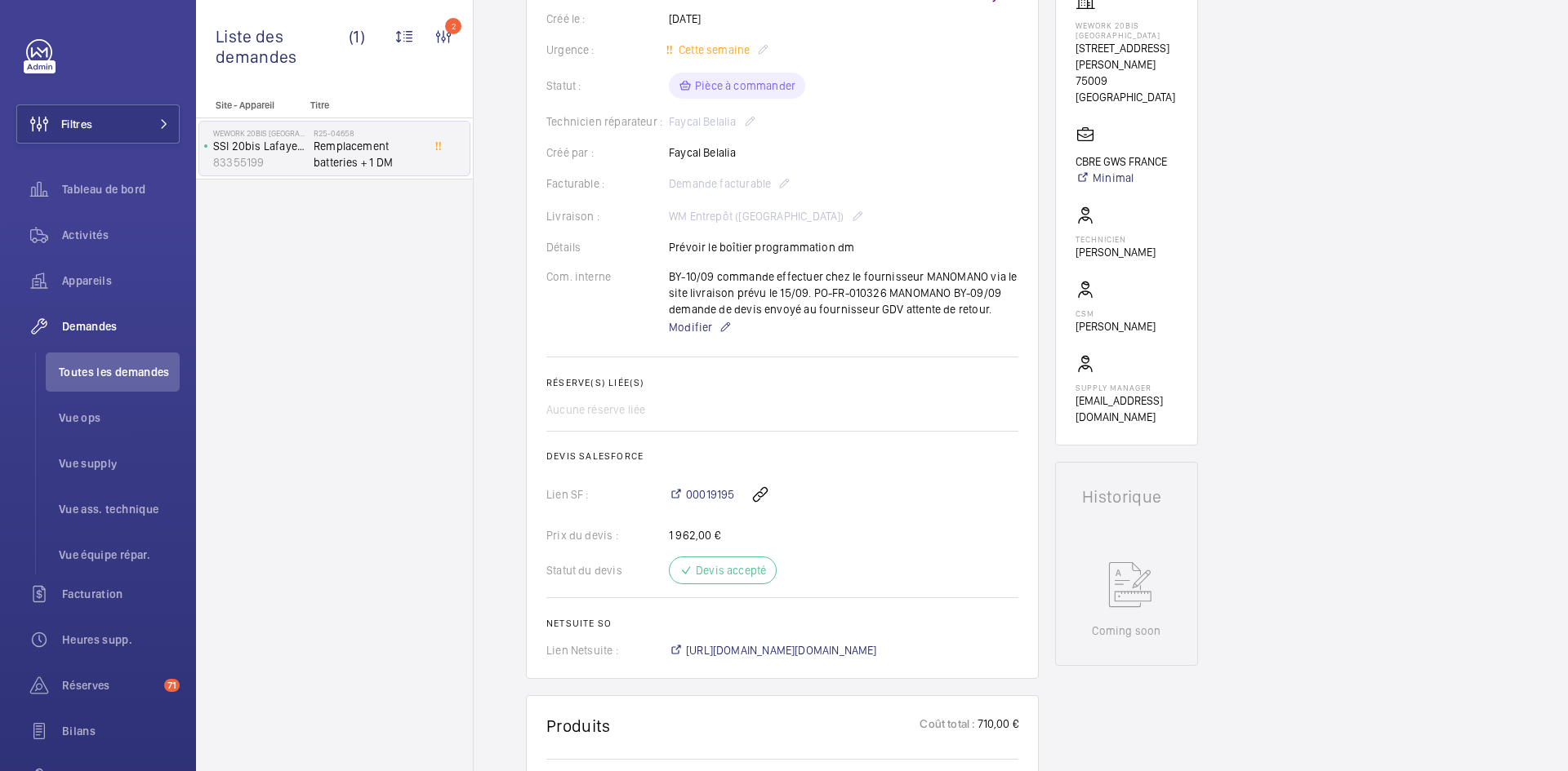
scroll to position [164, 0]
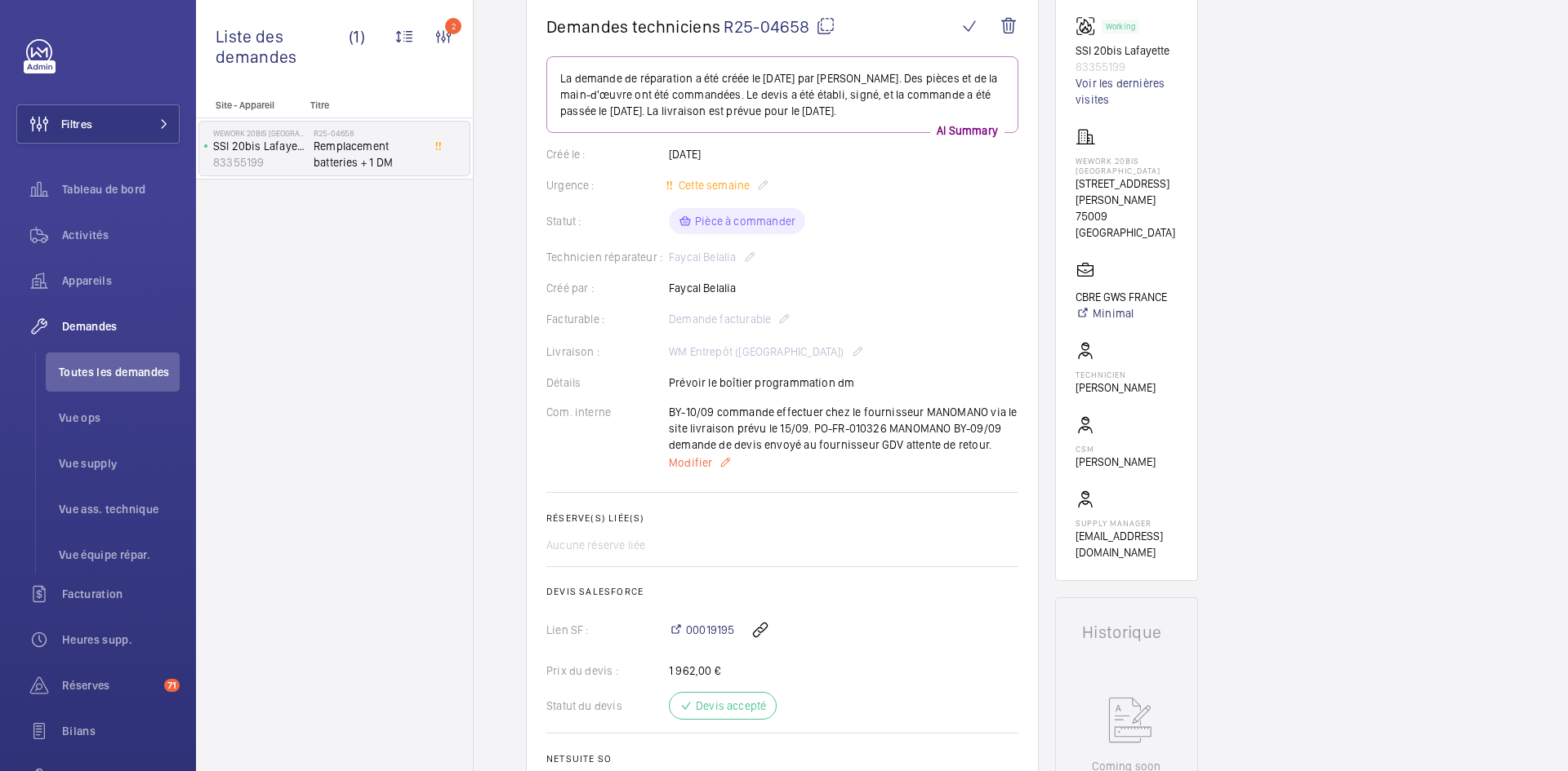
click at [675, 460] on span "Modifier" at bounding box center [690, 462] width 44 height 16
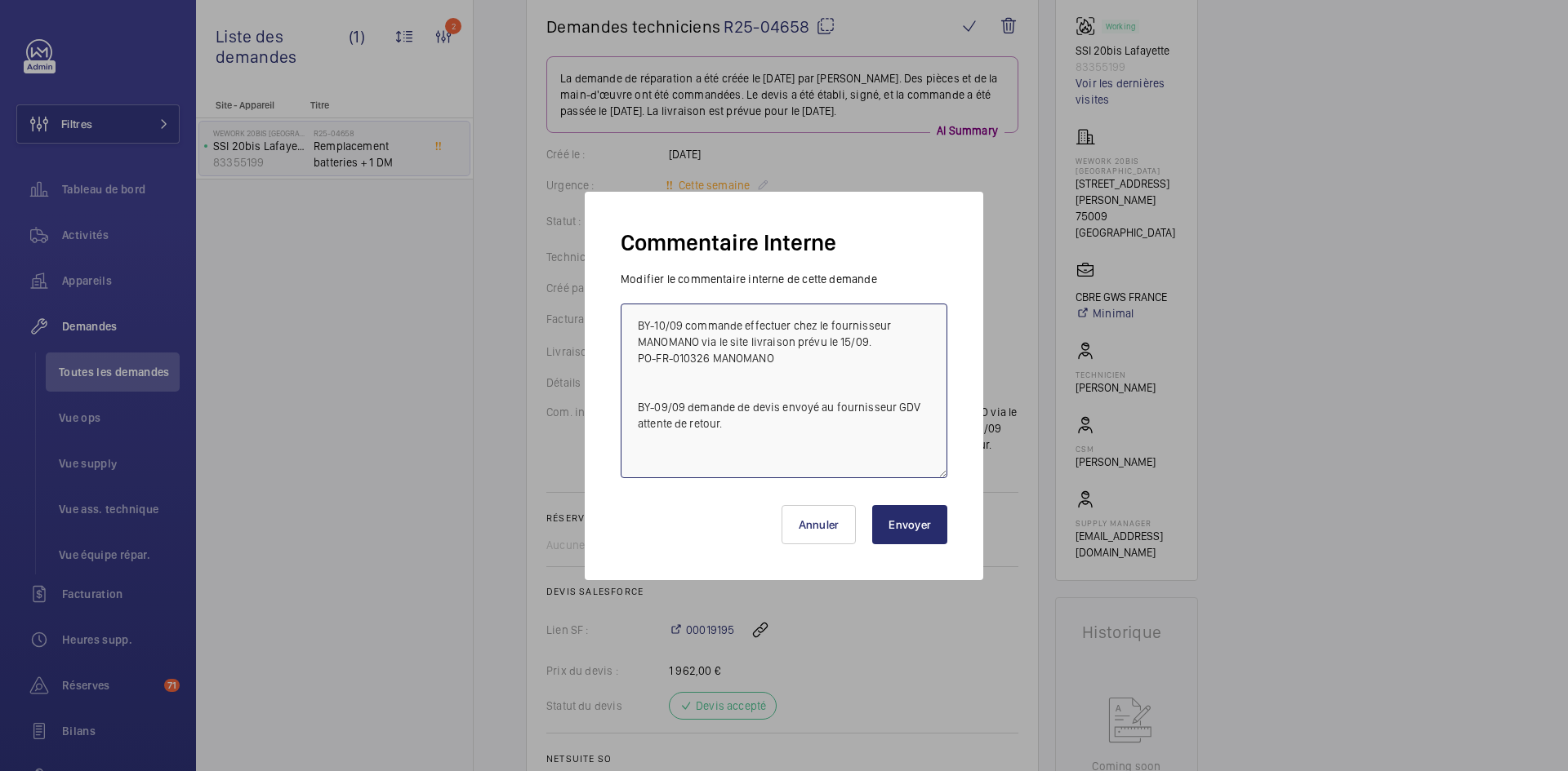
click at [634, 319] on textarea "BY-10/09 commande effectuer chez le fournisseur MANOMANO via le site livraison …" at bounding box center [784, 391] width 326 height 175
paste textarea "BY-10/09 commande effectuer chez le fournisseur GDV via l'email livraison prévu…"
type textarea "BY-10/09 commande effectuer chez le fournisseur GDV via l'email livraison prévu…"
click at [921, 524] on button "Envoyer" at bounding box center [909, 525] width 75 height 39
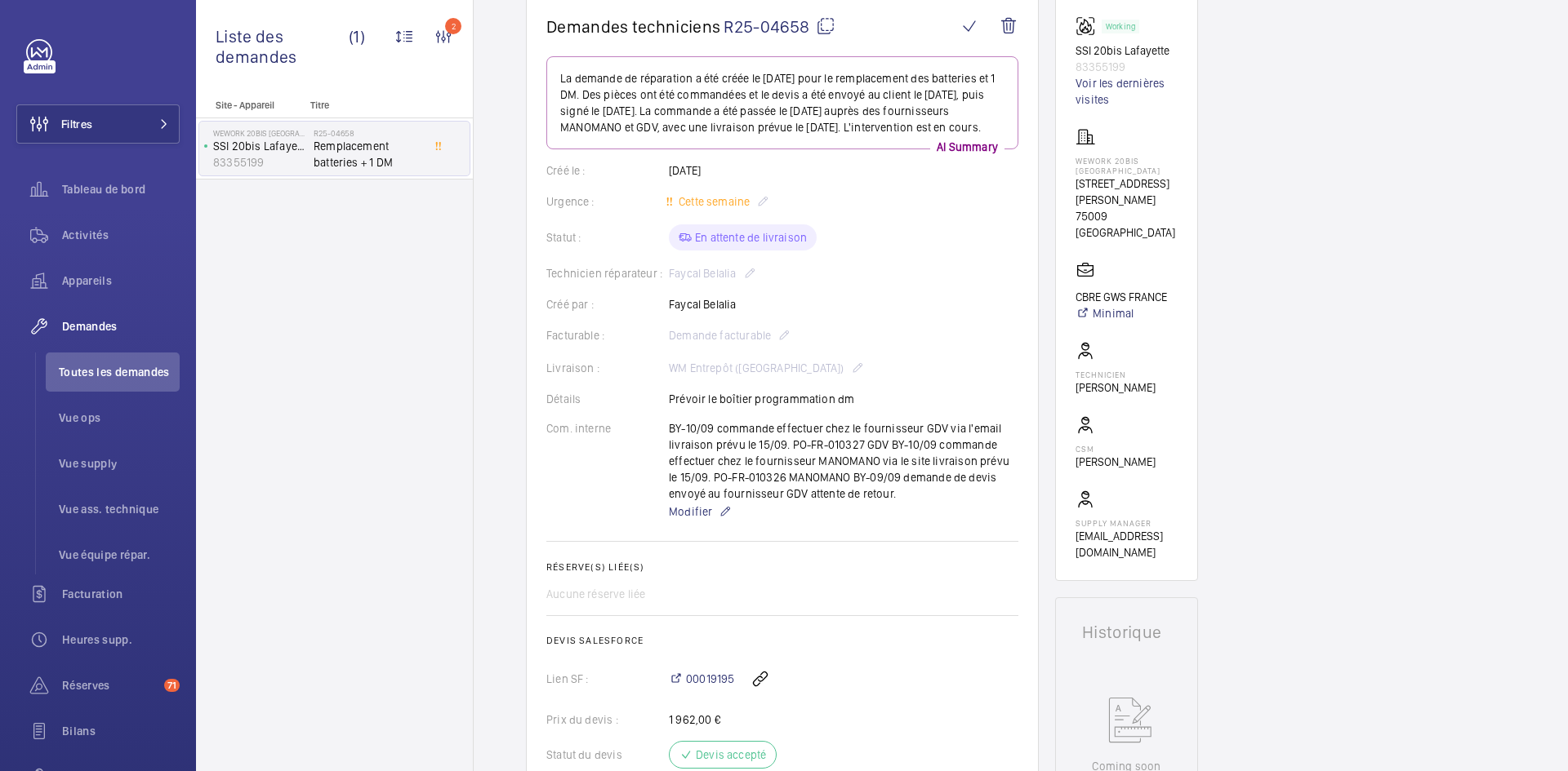
scroll to position [0, 0]
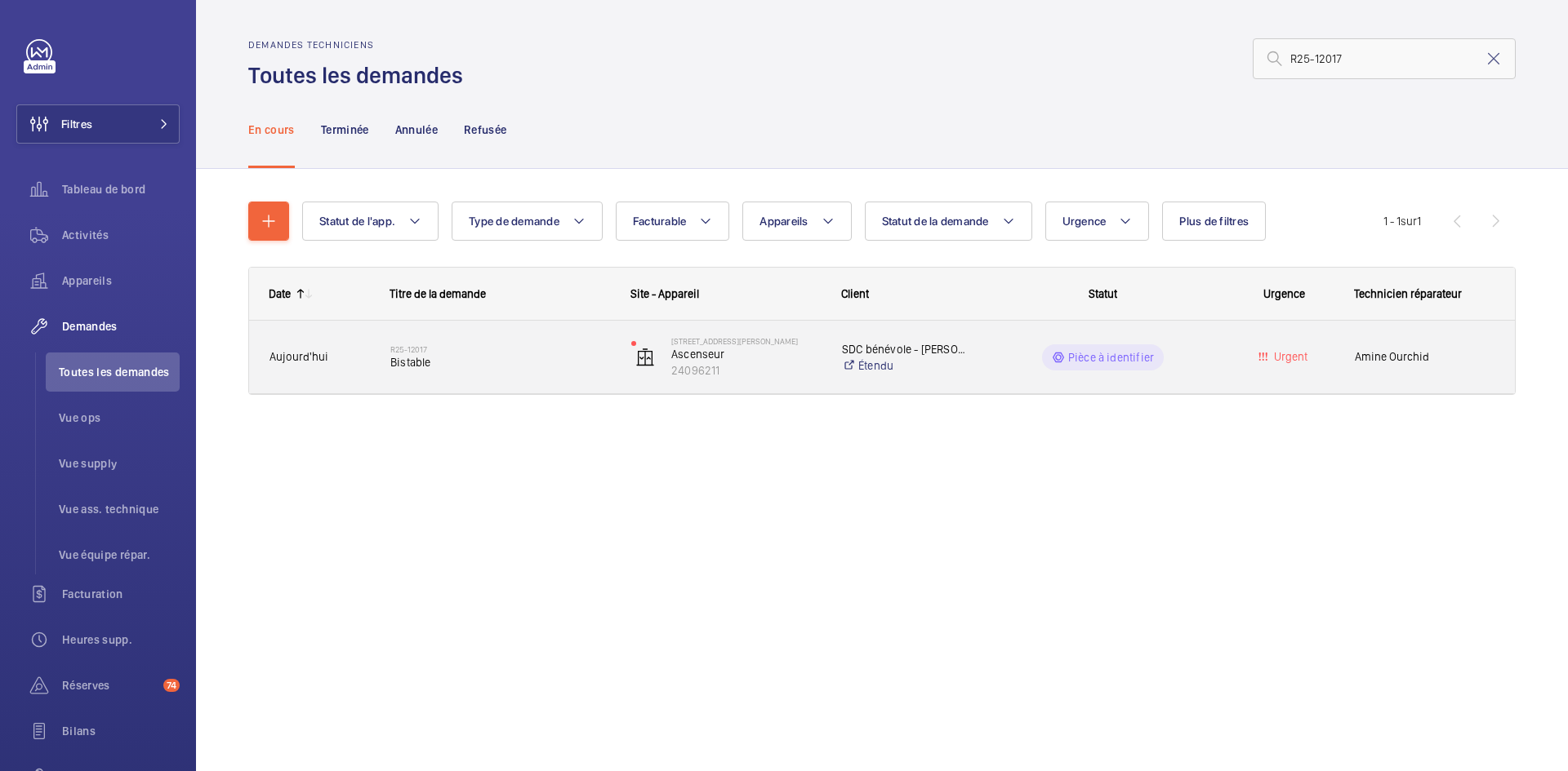
type input "R25-12017"
click at [354, 356] on span "Aujourd'hui" at bounding box center [319, 357] width 100 height 19
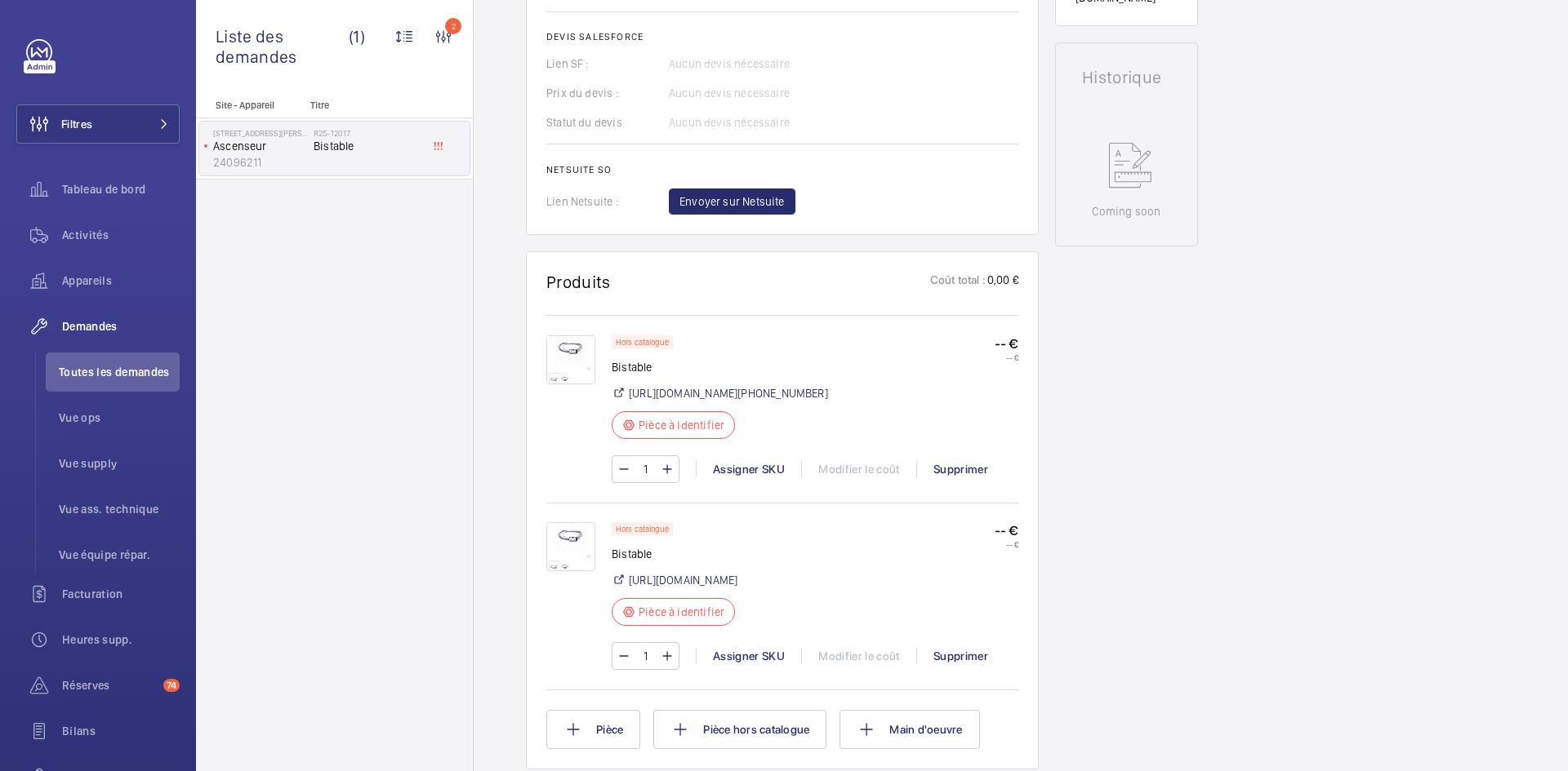
scroll to position [800, 0]
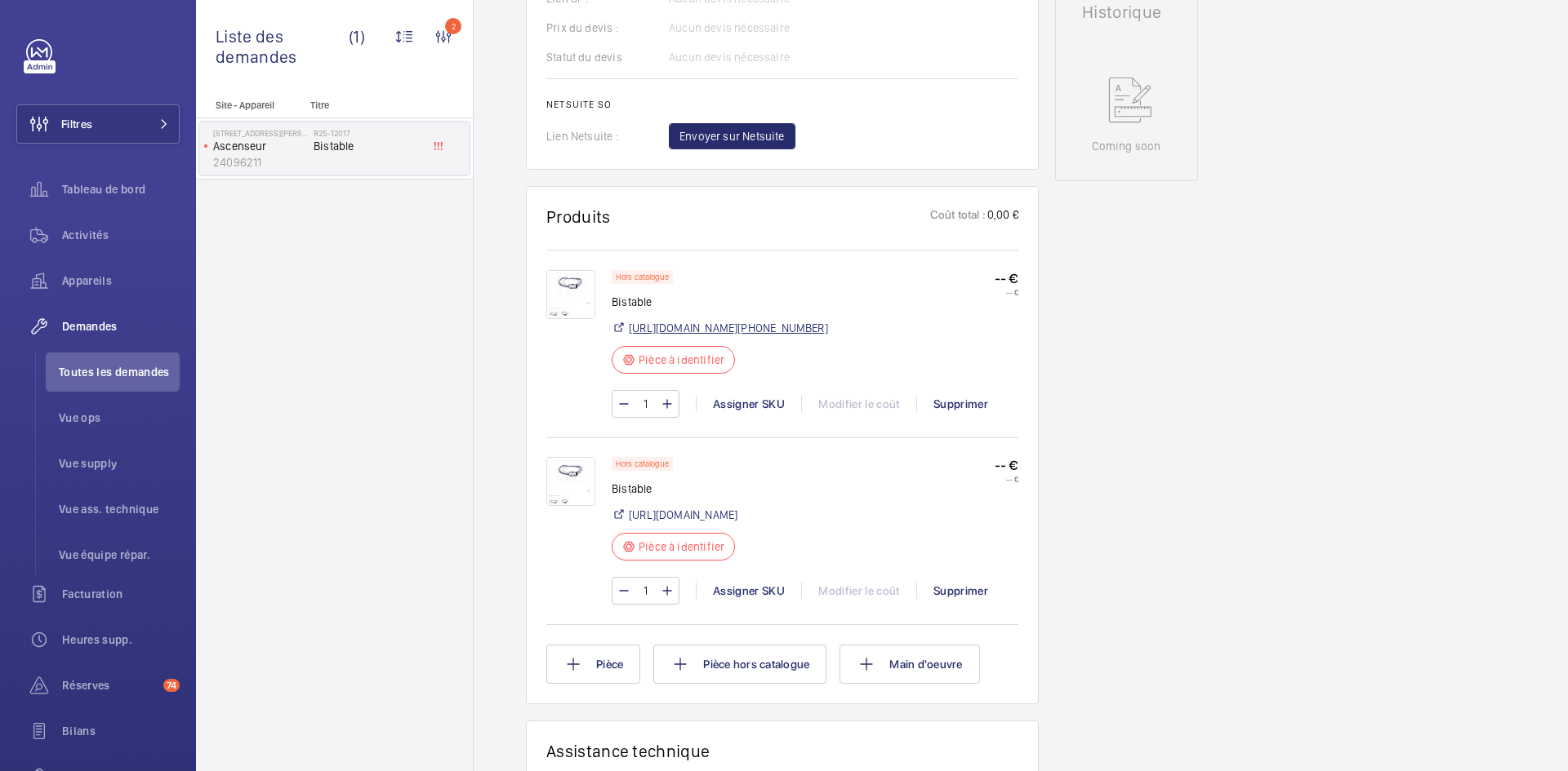
click at [828, 329] on link "[URL][DOMAIN_NAME][PHONE_NUMBER]" at bounding box center [728, 328] width 200 height 16
click at [737, 523] on link "[URL][DOMAIN_NAME]" at bounding box center [683, 514] width 108 height 16
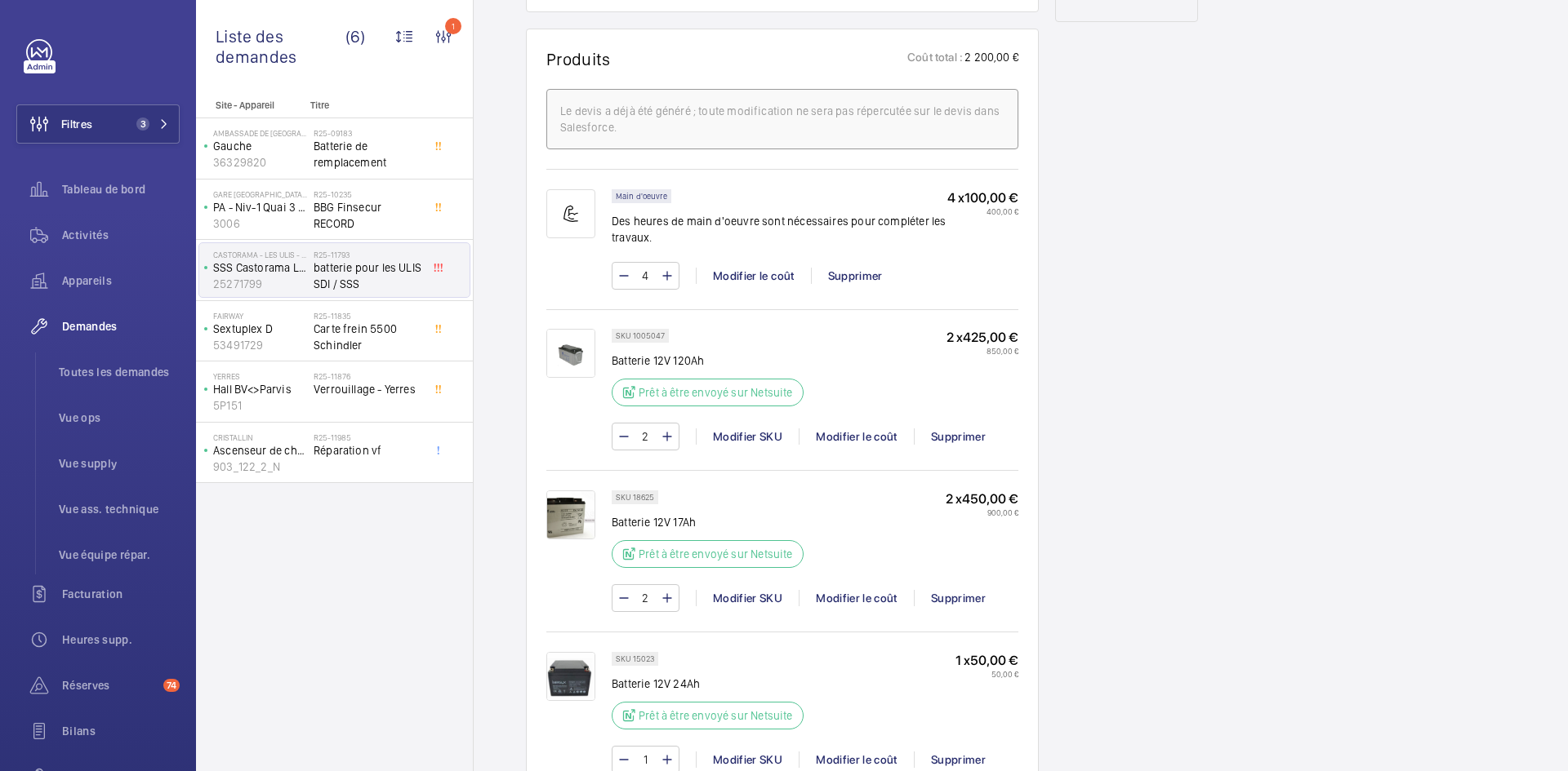
scroll to position [898, 0]
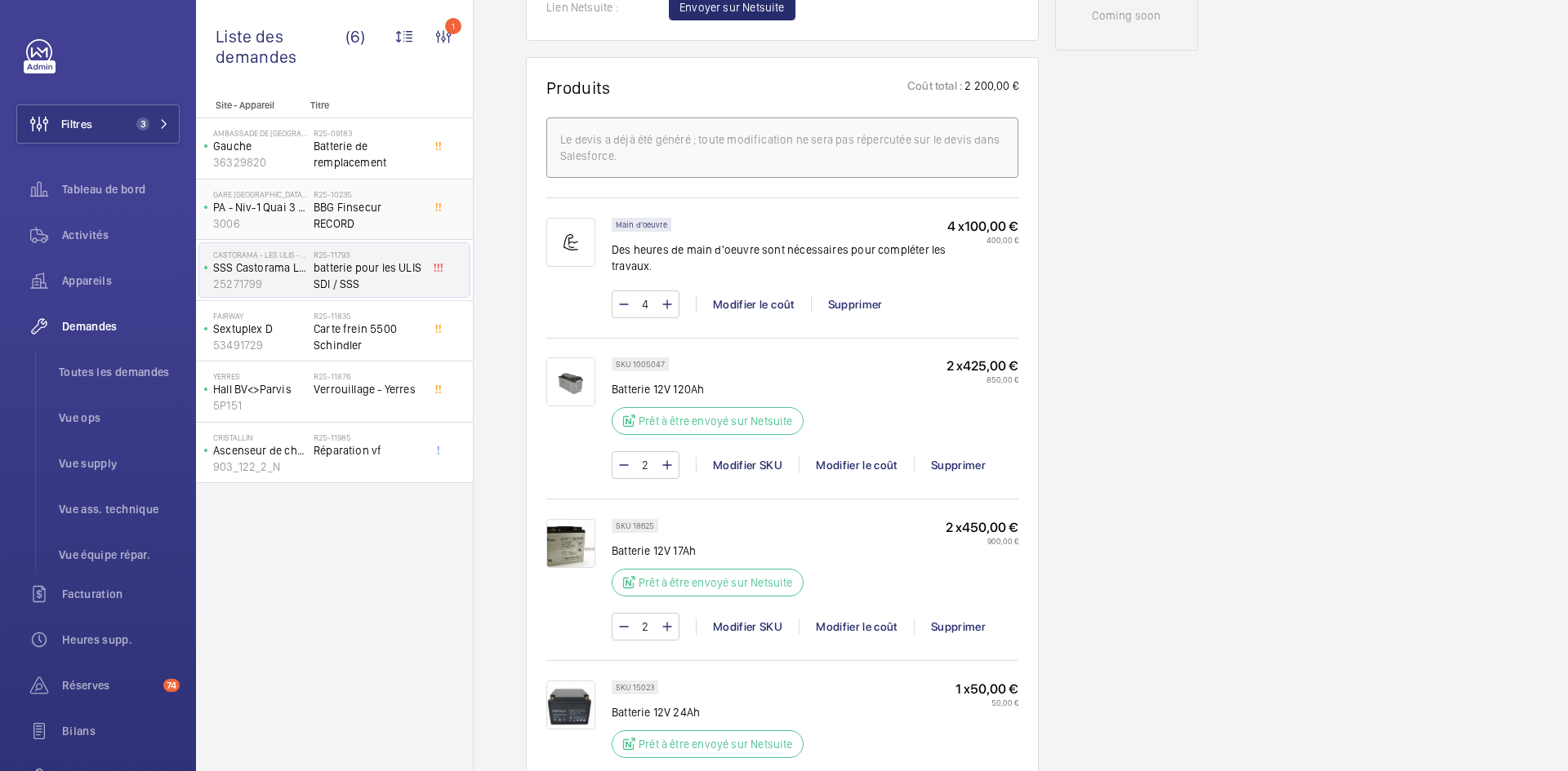
click at [303, 217] on p "3006" at bounding box center [260, 223] width 94 height 16
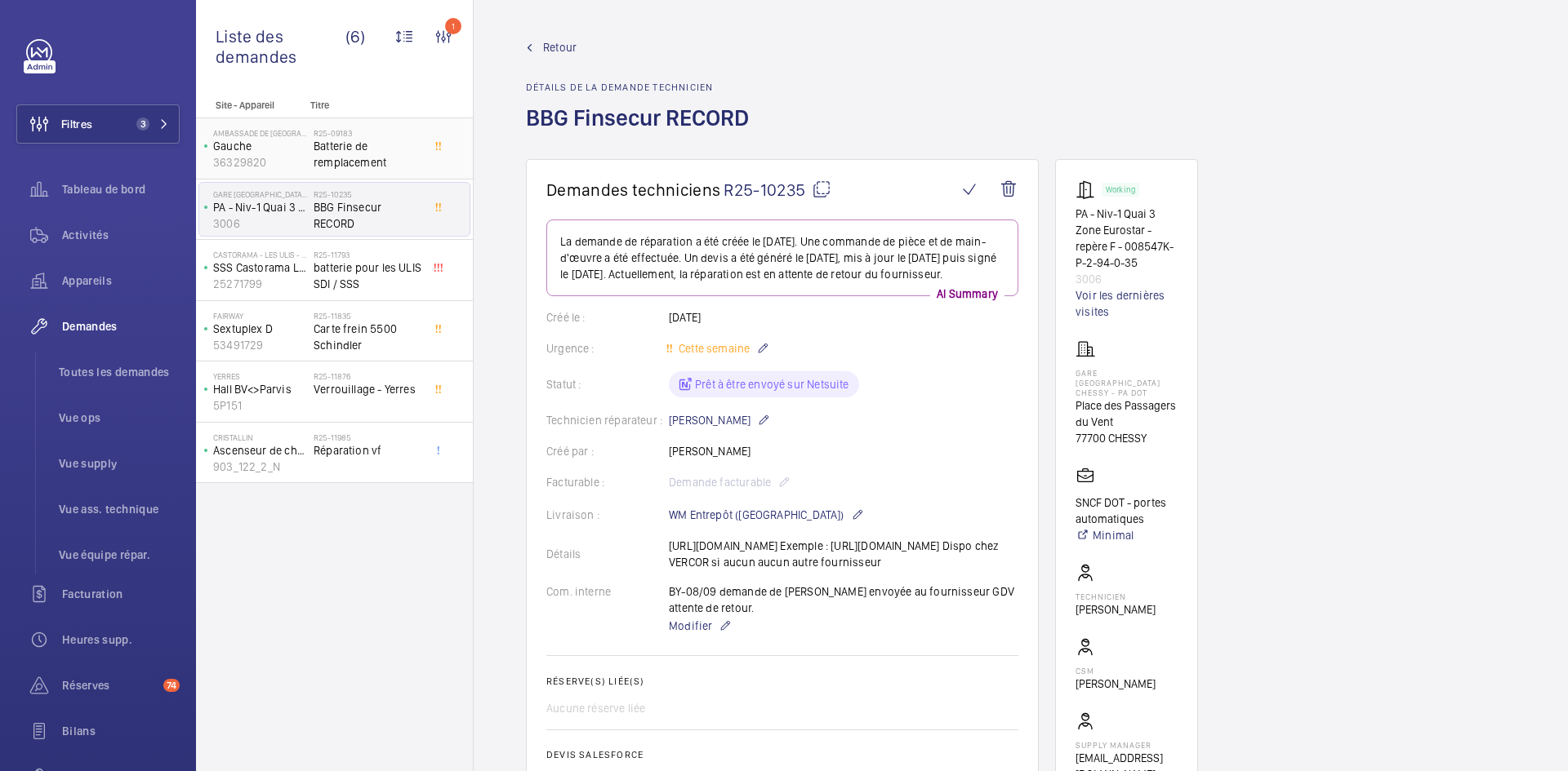
click at [297, 165] on p "36329820" at bounding box center [260, 162] width 94 height 16
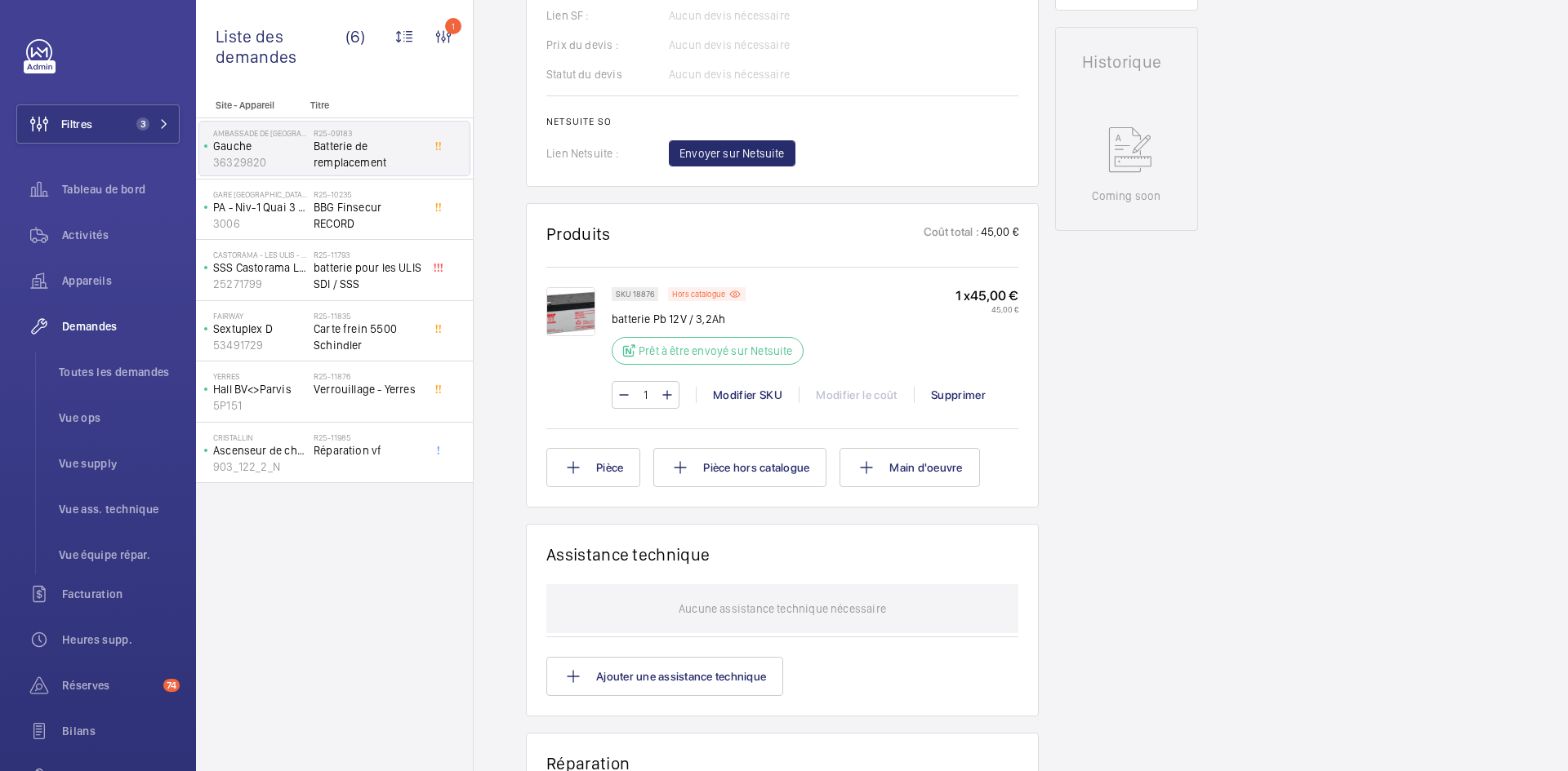
scroll to position [735, 0]
click at [281, 326] on p "Sextuplex D" at bounding box center [260, 328] width 94 height 16
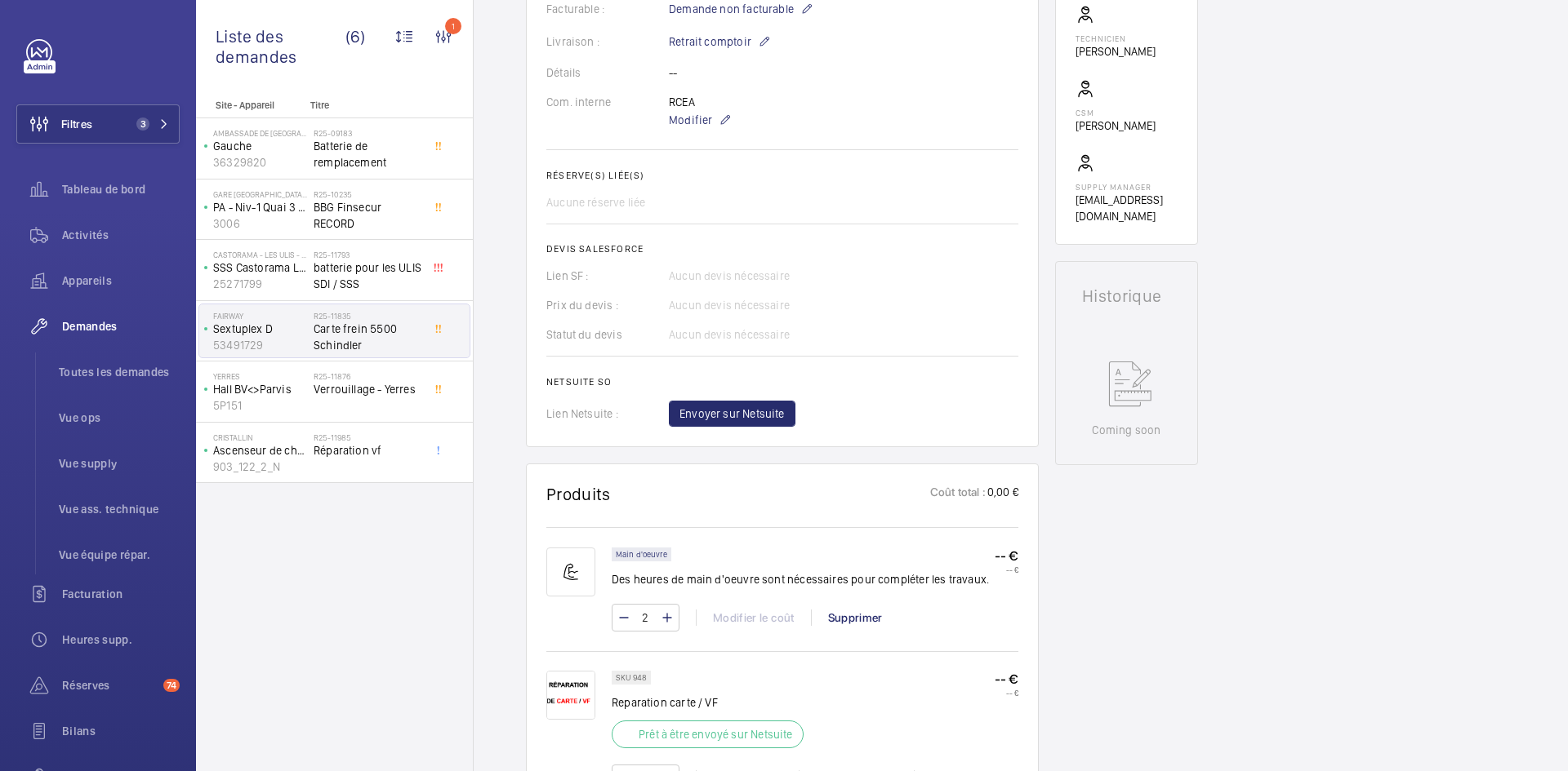
scroll to position [653, 0]
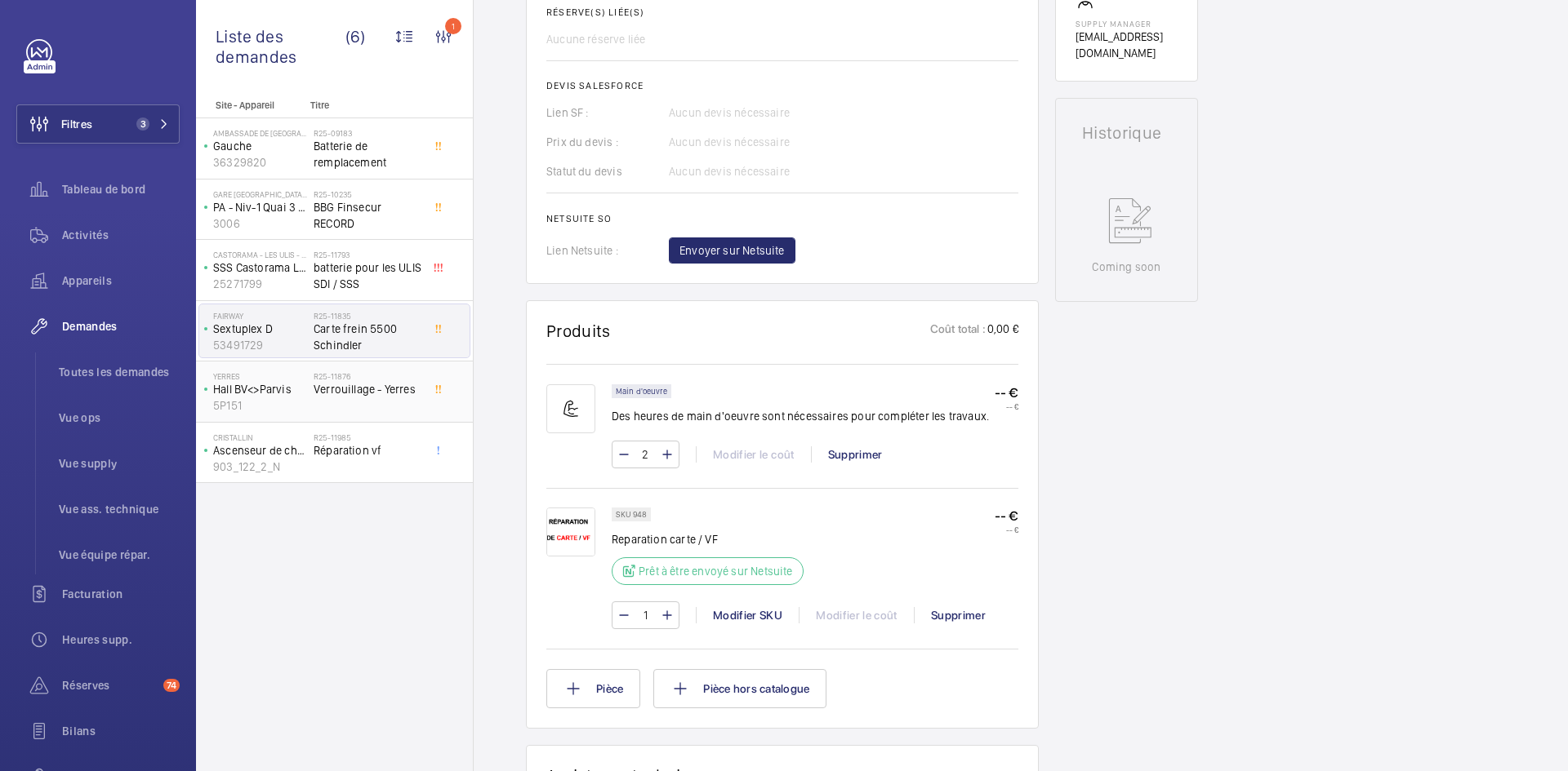
click at [289, 390] on p "Hall BV<>Parvis" at bounding box center [260, 389] width 94 height 16
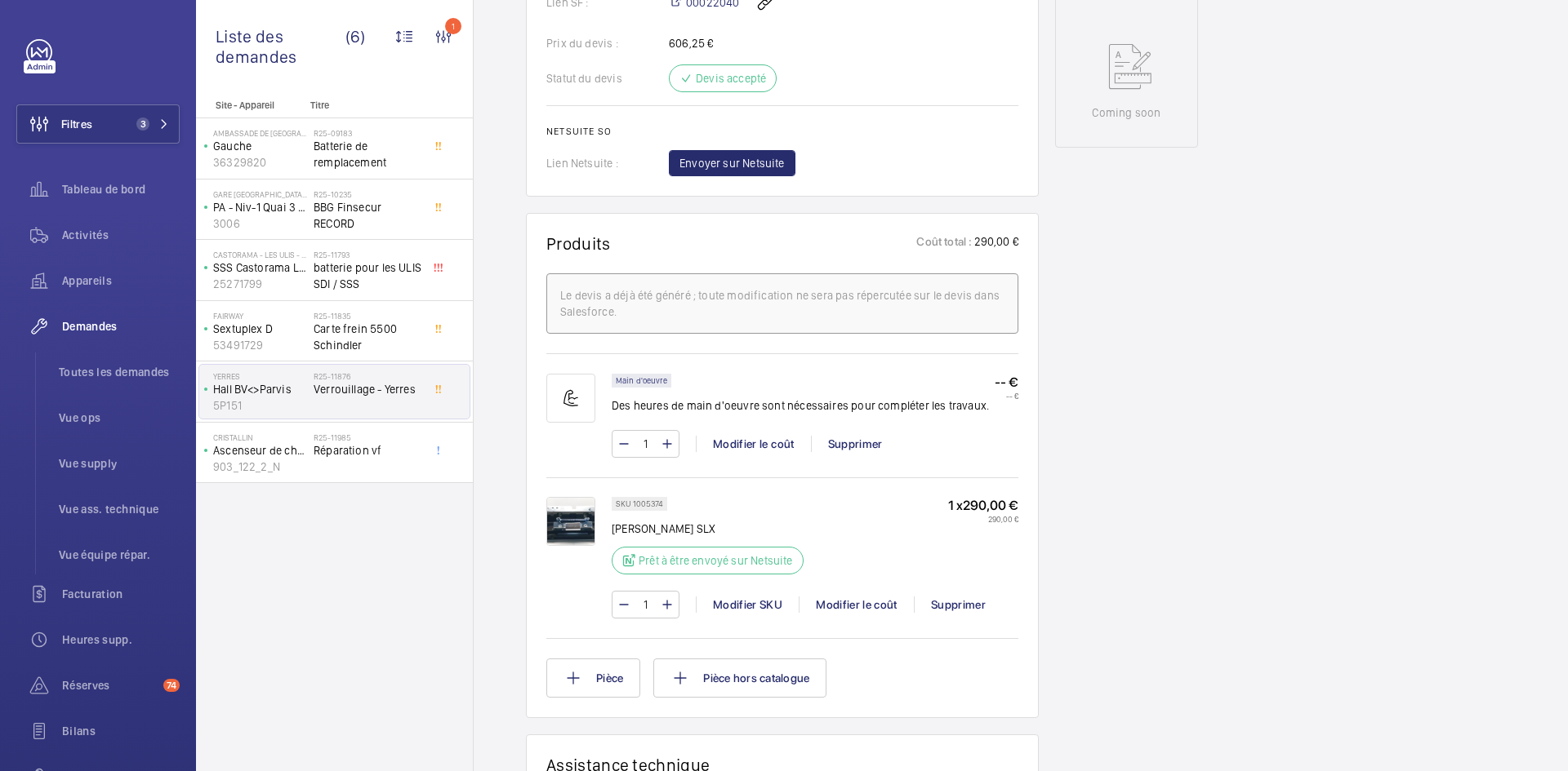
scroll to position [817, 0]
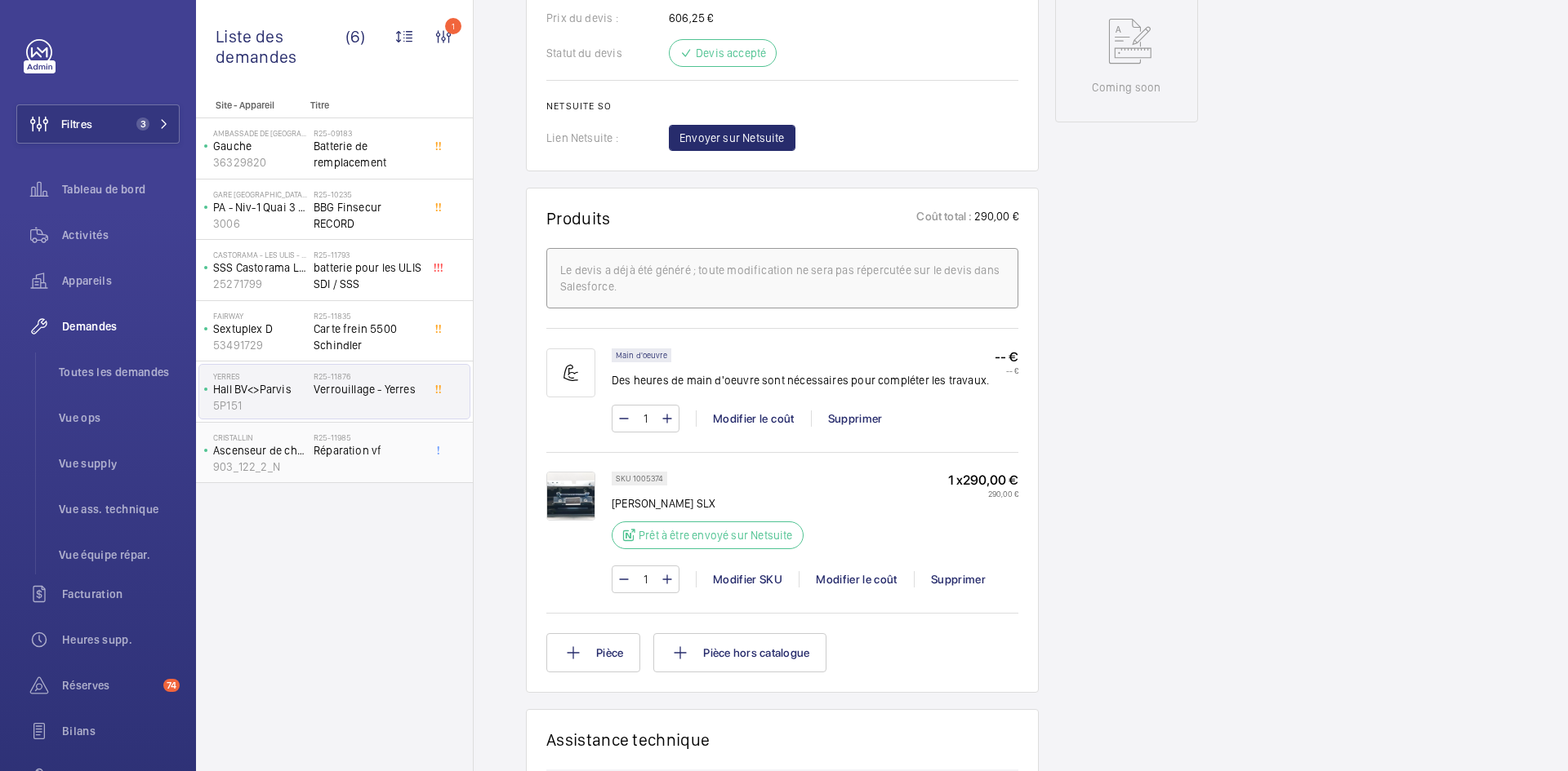
click at [296, 465] on p "903_122_2_N" at bounding box center [260, 467] width 94 height 16
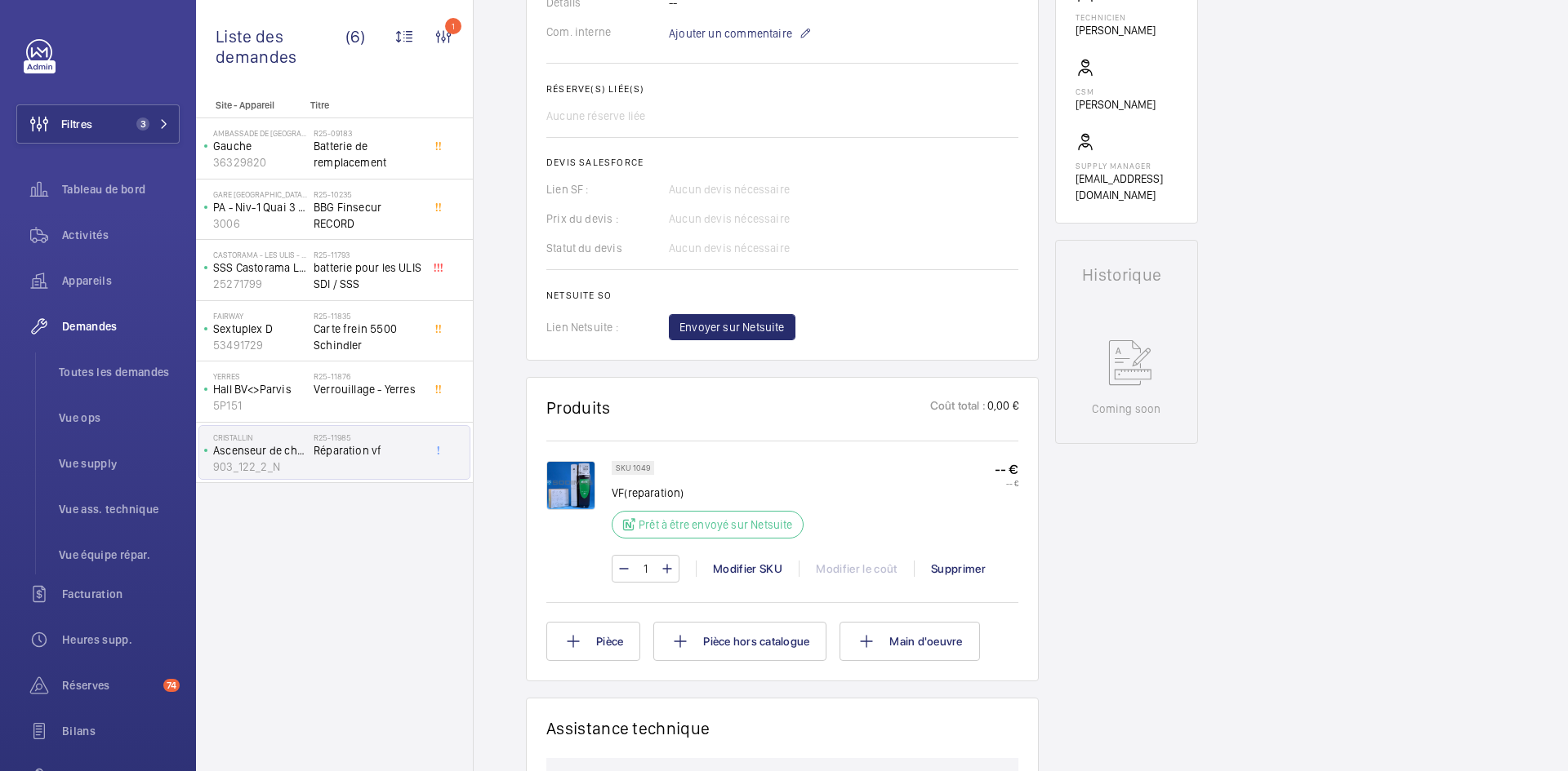
scroll to position [571, 0]
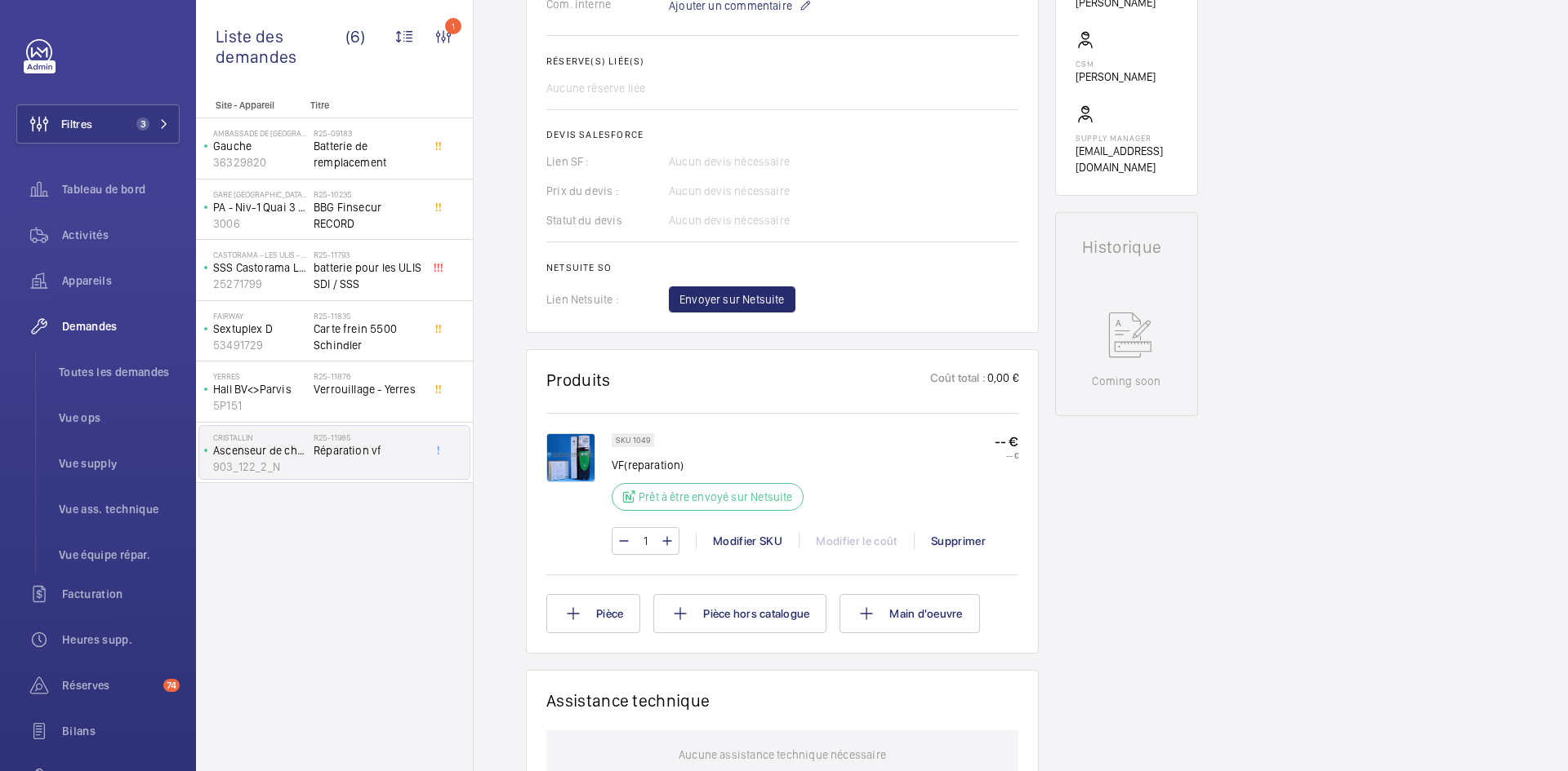
click at [590, 482] on img at bounding box center [571, 458] width 49 height 49
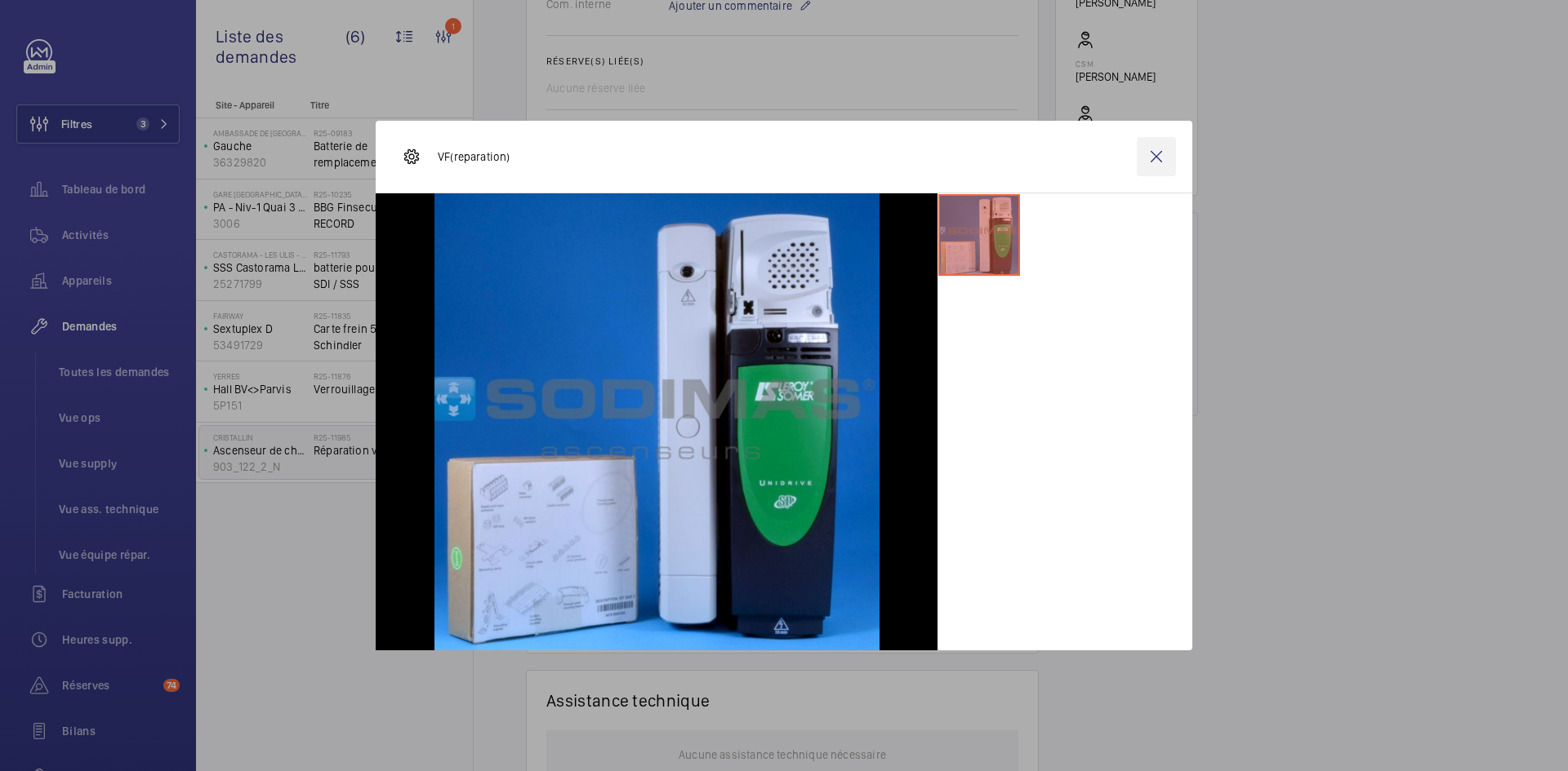
click at [1154, 159] on wm-front-icon-button at bounding box center [1155, 156] width 39 height 39
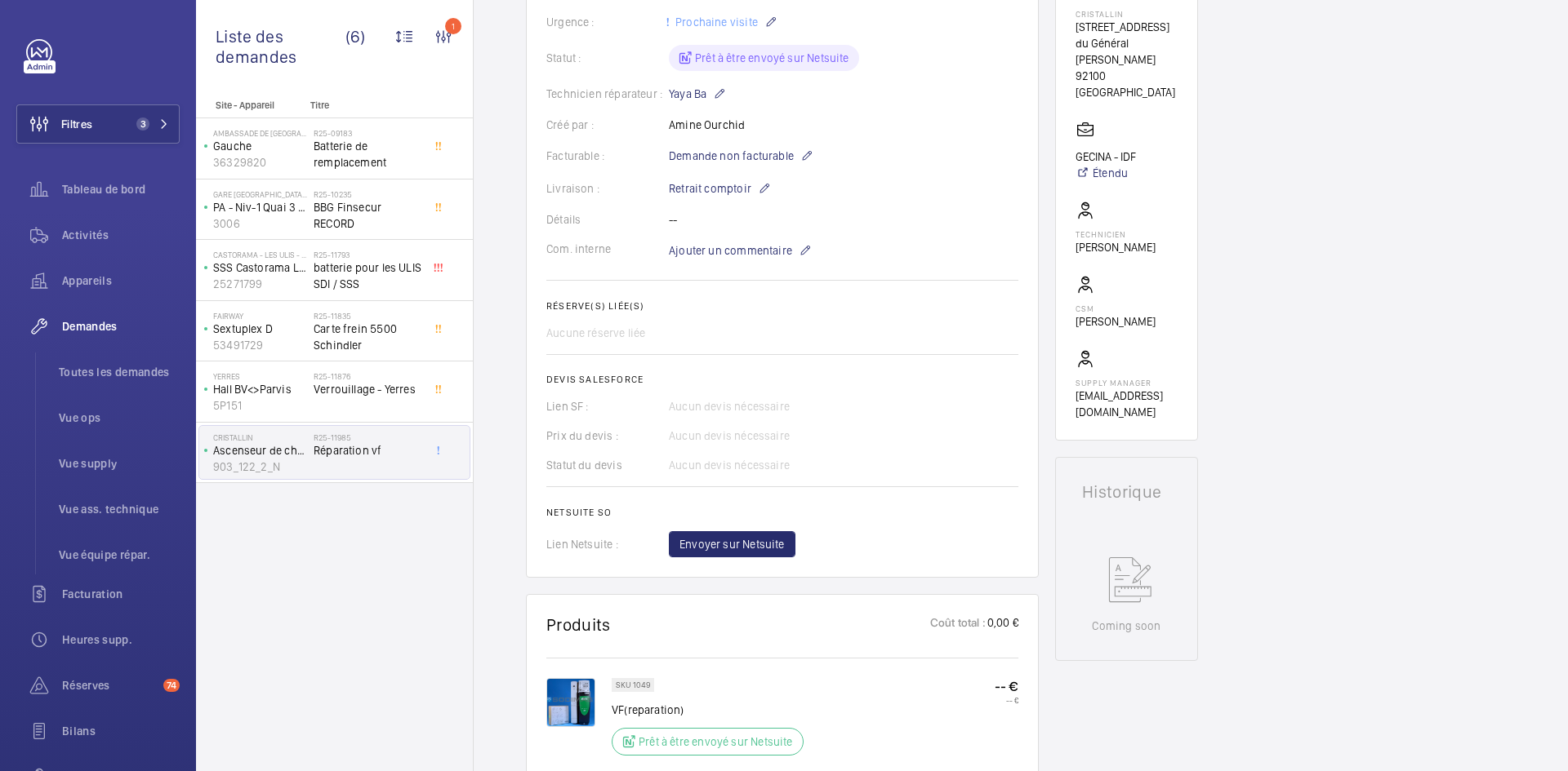
scroll to position [164, 0]
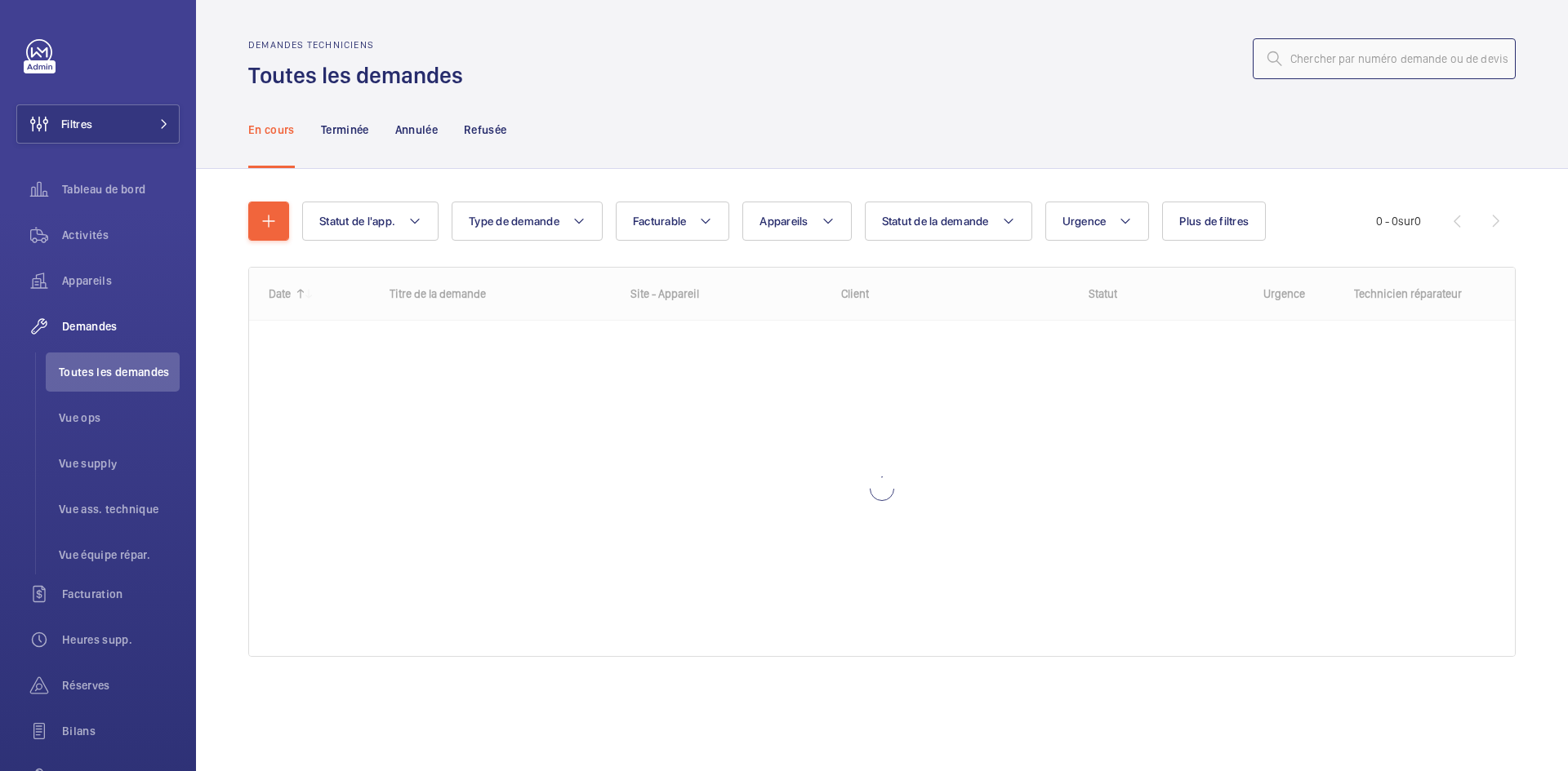
click at [1303, 61] on input "text" at bounding box center [1384, 58] width 263 height 41
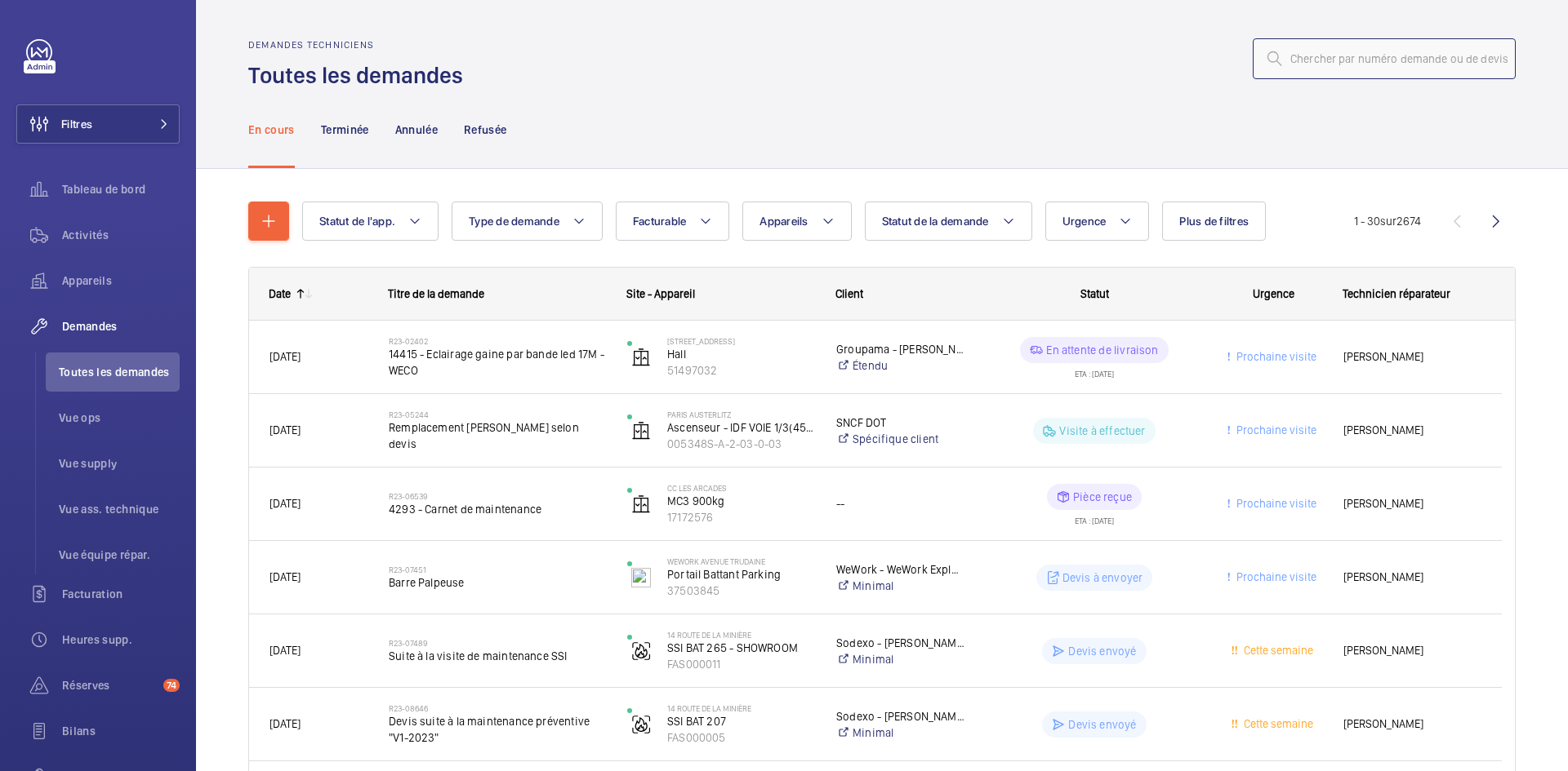
paste input "R25-12027"
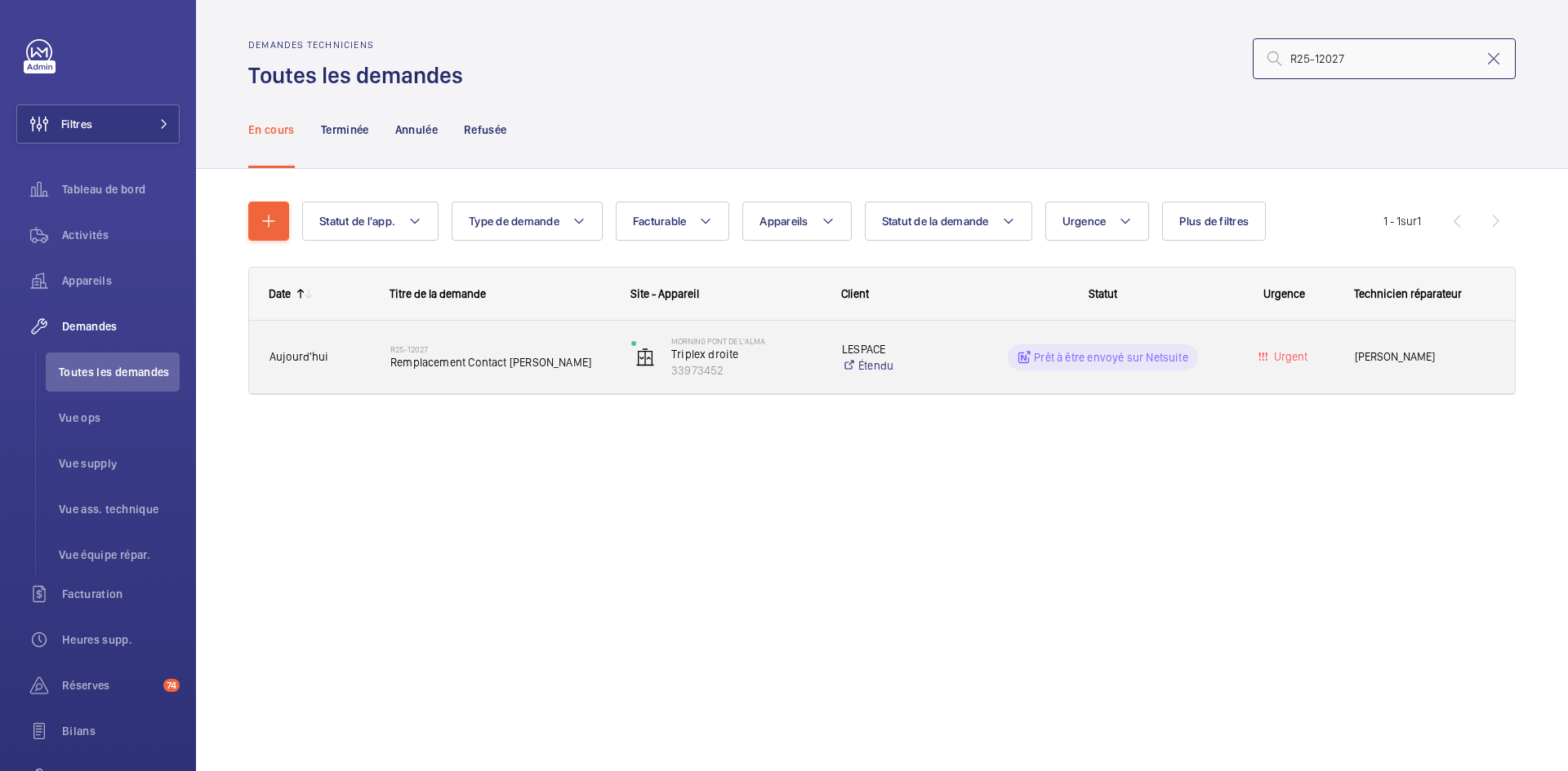
type input "R25-12027"
click at [361, 356] on span "Aujourd'hui" at bounding box center [319, 357] width 100 height 19
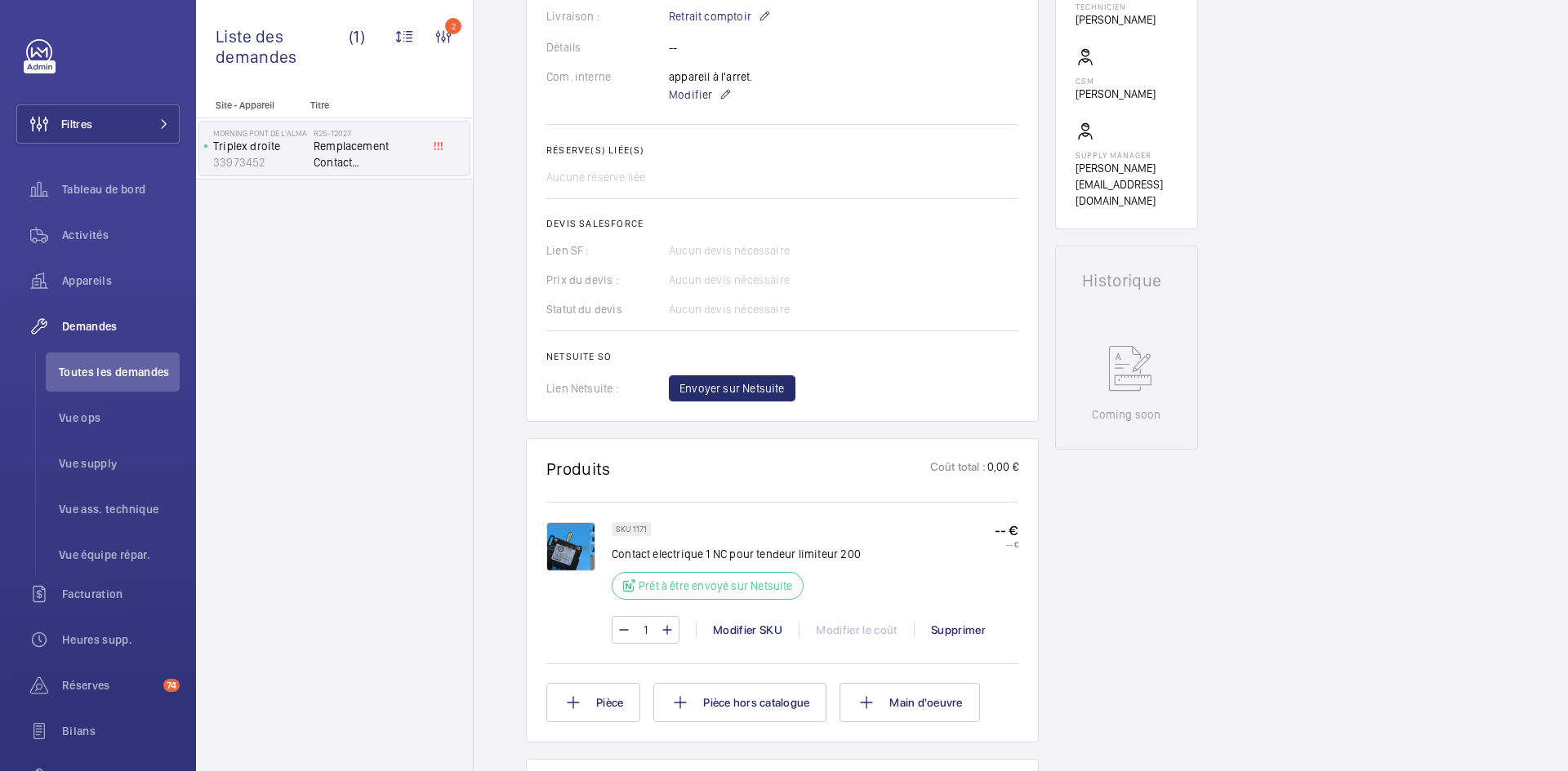
scroll to position [735, 0]
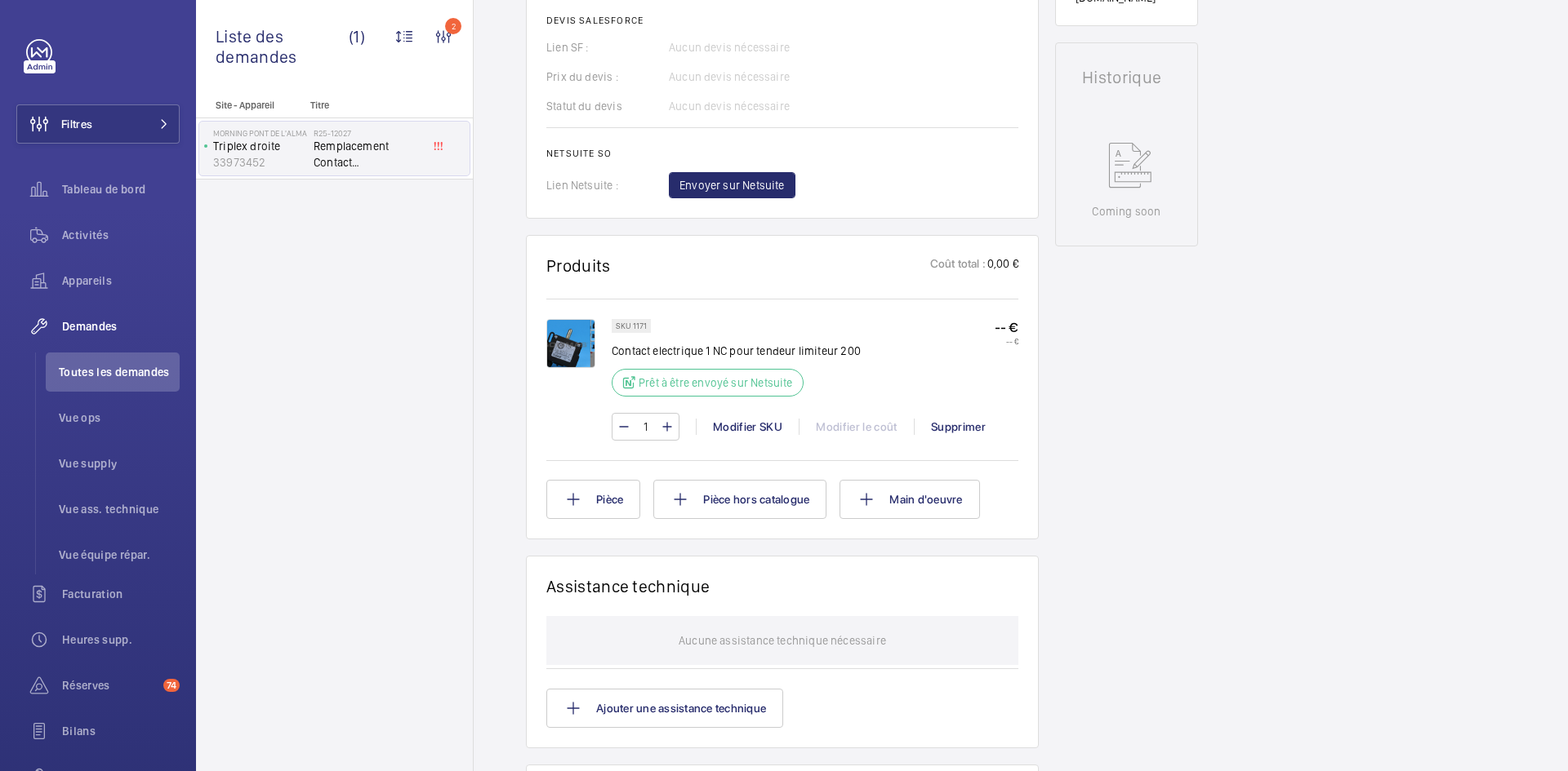
click at [575, 320] on img at bounding box center [571, 344] width 49 height 49
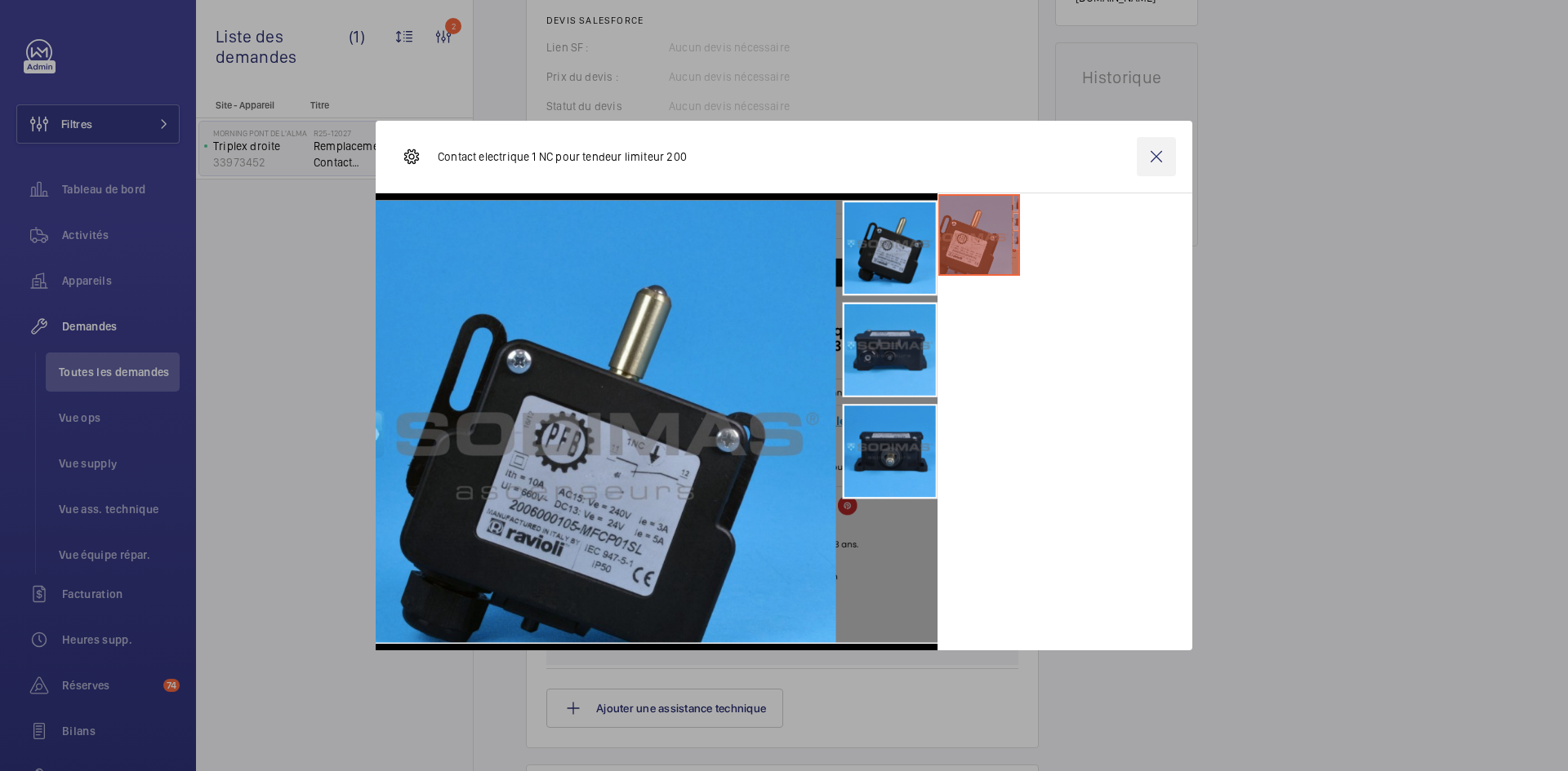
click at [1160, 154] on wm-front-icon-button at bounding box center [1155, 156] width 39 height 39
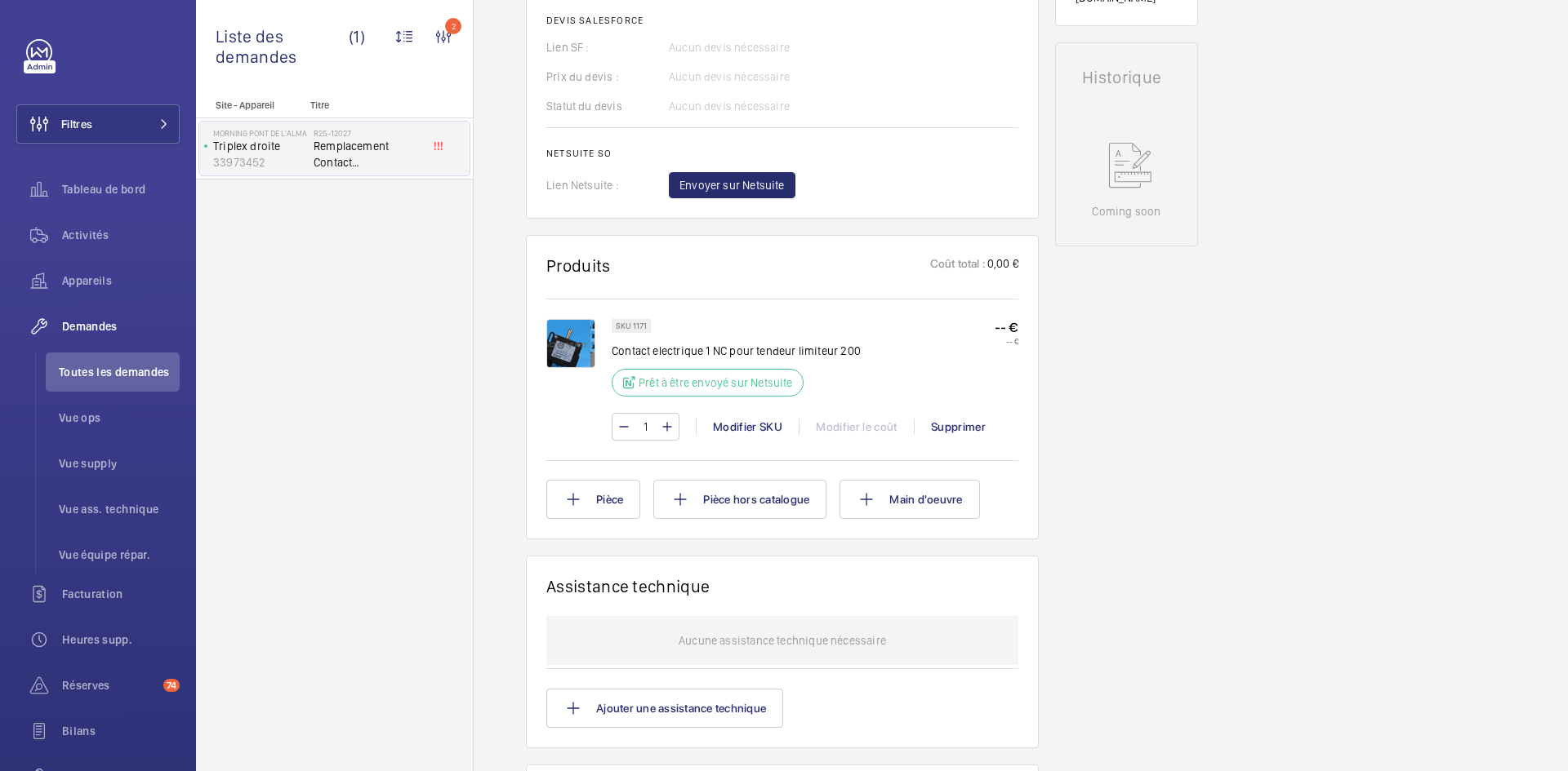
click at [645, 323] on p "SKU 1171" at bounding box center [630, 326] width 31 height 6
drag, startPoint x: 650, startPoint y: 323, endPoint x: 631, endPoint y: 326, distance: 19.2
click at [631, 326] on div "SKU 1171" at bounding box center [630, 326] width 39 height 14
copy p "1171"
